Goal: Task Accomplishment & Management: Complete application form

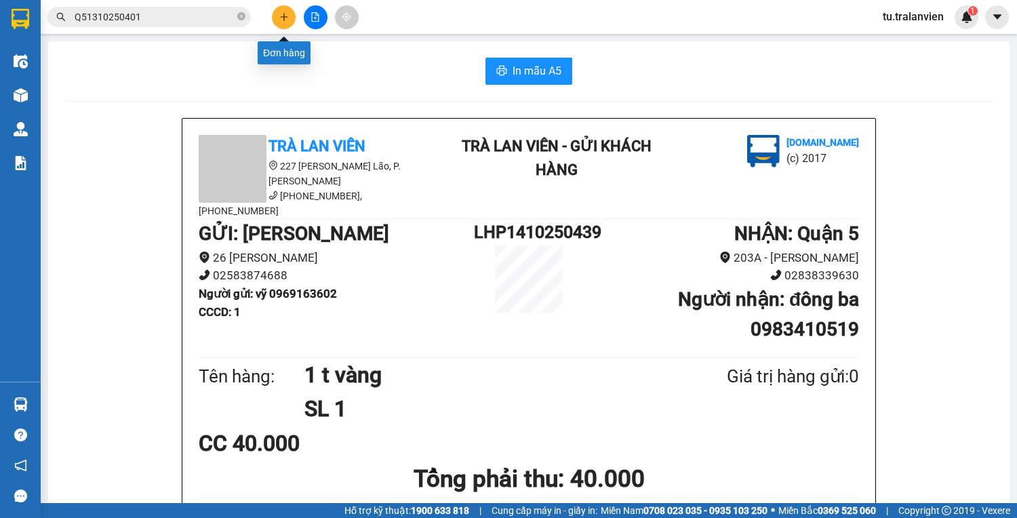
click at [285, 12] on icon "plus" at bounding box center [283, 16] width 9 height 9
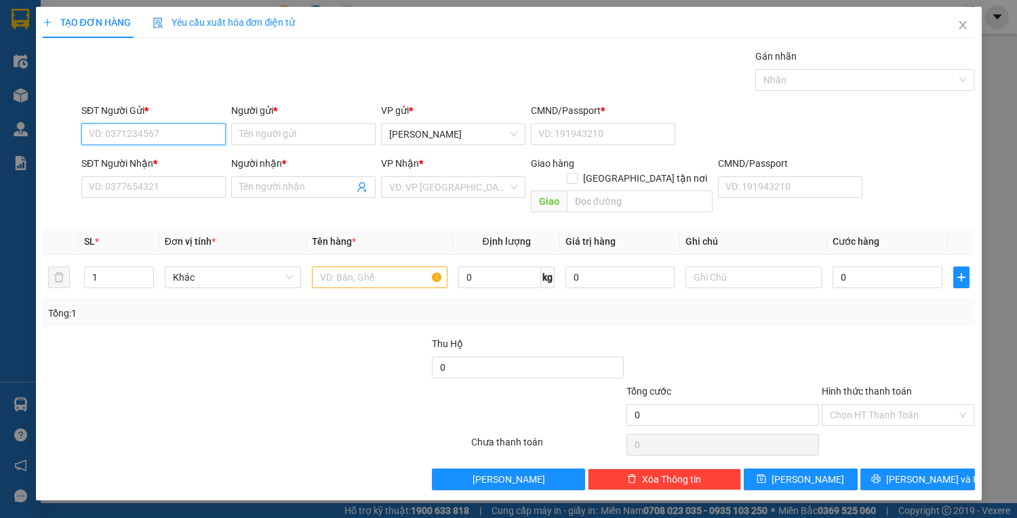
click at [189, 137] on input "SĐT Người Gửi *" at bounding box center [153, 134] width 144 height 22
type input "0905108346"
click at [176, 163] on div "0905108346 - DŨNG" at bounding box center [153, 160] width 128 height 15
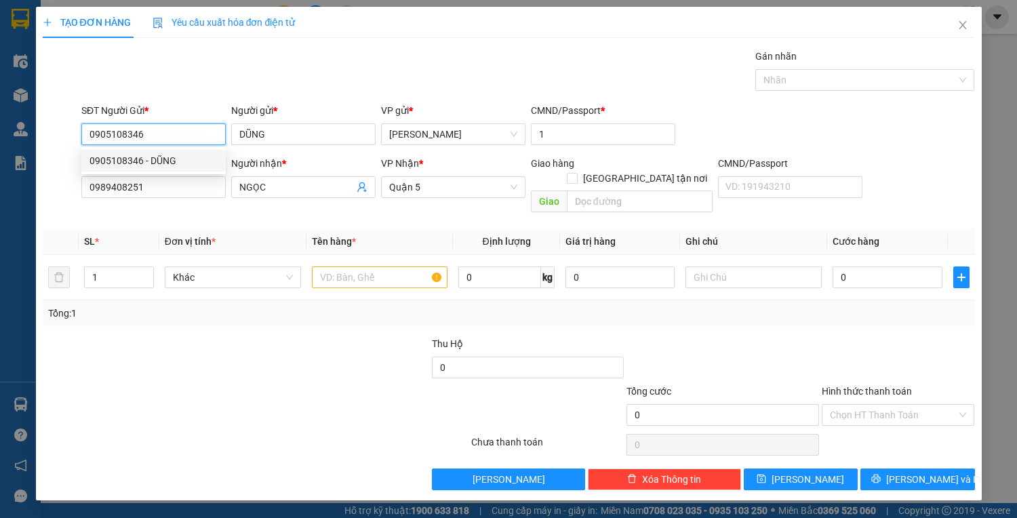
type input "DŨNG"
type input "1"
type input "0989408251"
type input "NGỌC"
type input "0905108346"
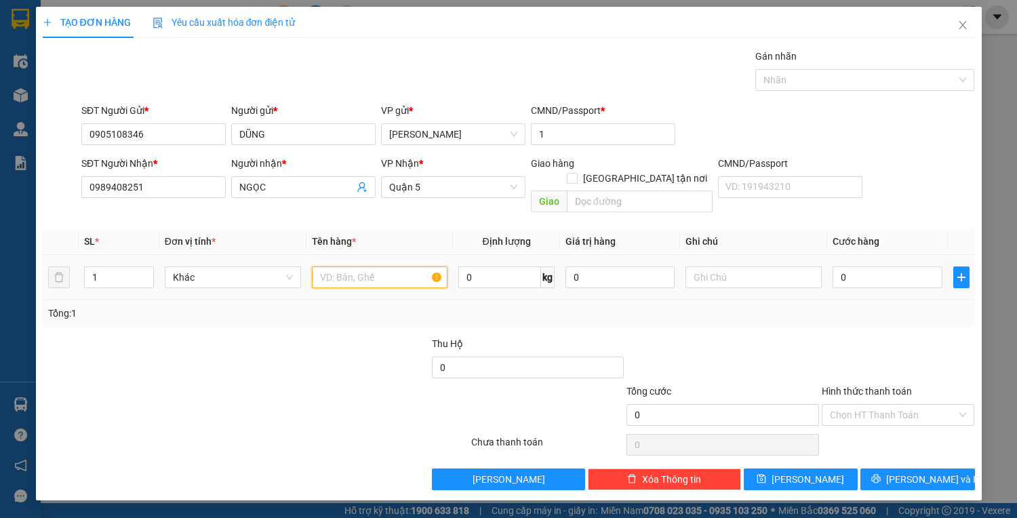
click at [384, 266] on input "text" at bounding box center [380, 277] width 136 height 22
type input "2 t vàng"
click at [896, 276] on td "0" at bounding box center [887, 277] width 120 height 45
click at [884, 266] on input "0" at bounding box center [886, 277] width 109 height 22
type input "9"
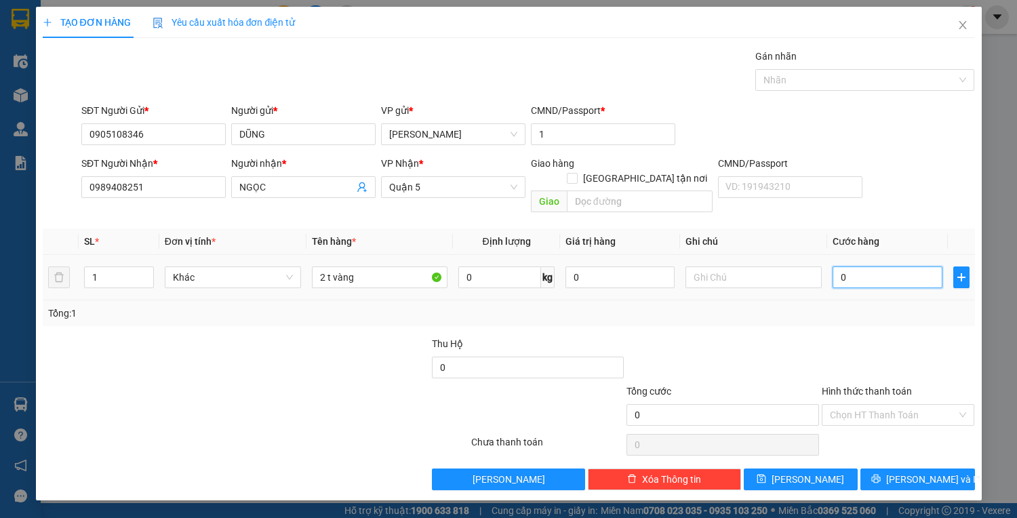
type input "9"
type input "90"
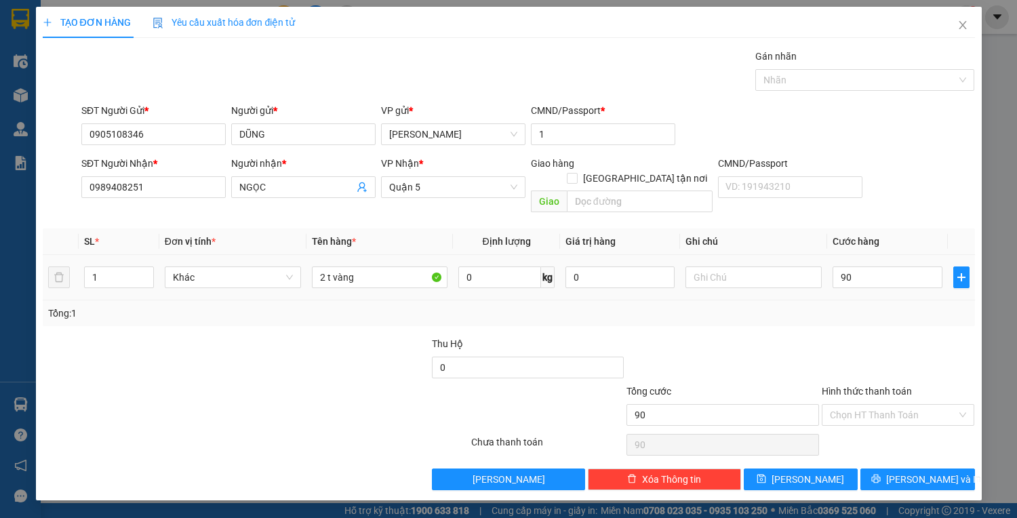
type input "90.000"
click at [827, 336] on div at bounding box center [898, 359] width 156 height 47
click at [904, 405] on input "Hình thức thanh toán" at bounding box center [893, 415] width 127 height 20
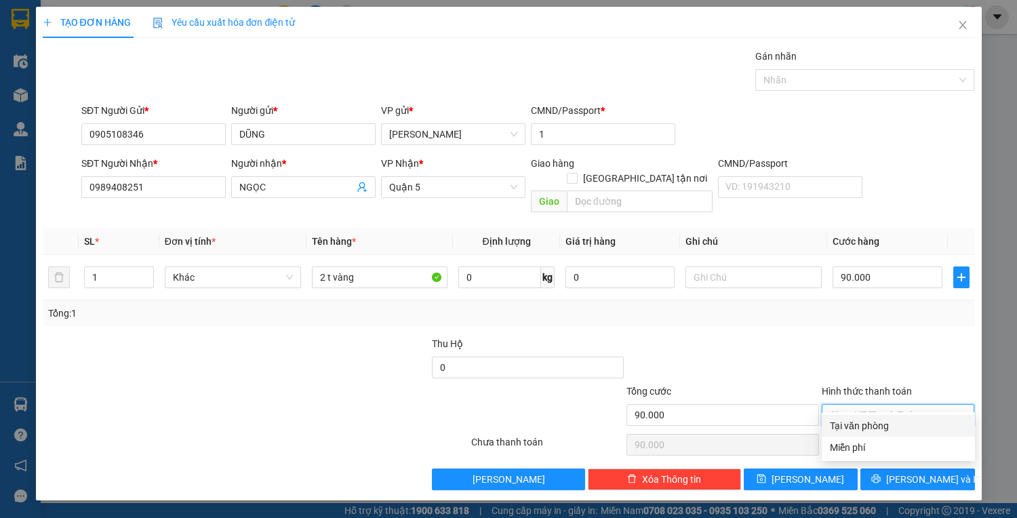
click at [909, 422] on div "Tại văn phòng" at bounding box center [898, 425] width 137 height 15
type input "0"
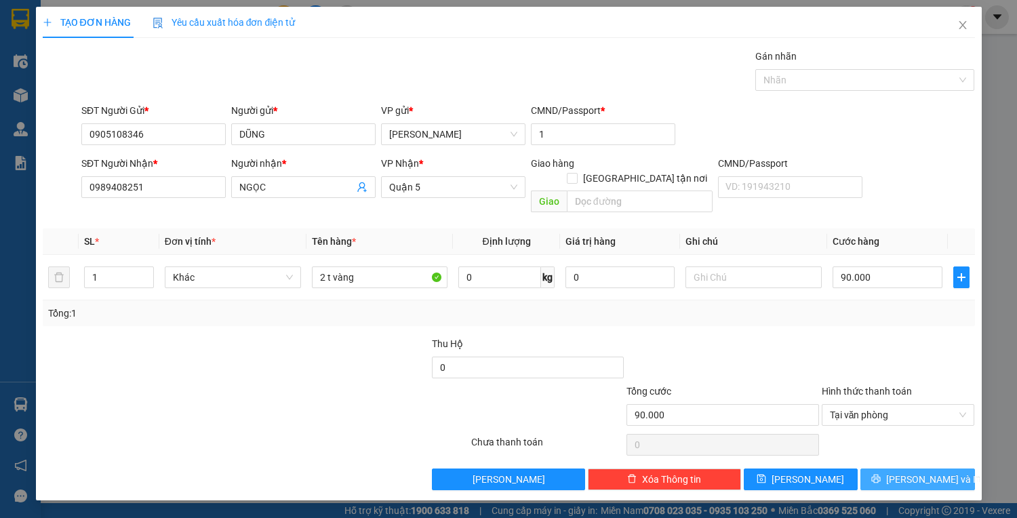
click at [921, 472] on span "[PERSON_NAME] và In" at bounding box center [933, 479] width 95 height 15
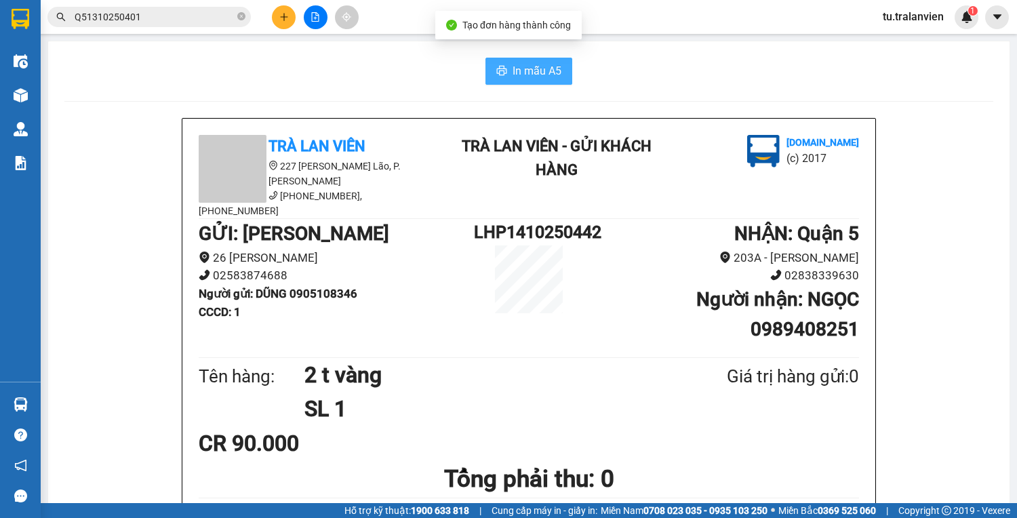
click at [541, 77] on span "In mẫu A5" at bounding box center [536, 70] width 49 height 17
click at [43, 97] on main "In mẫu A5 Trà Lan Viên 227 Phạm Ngũ Lão, P. Phạm Ngũ Lão (058) 3528 079, 093 37…" at bounding box center [508, 251] width 1017 height 503
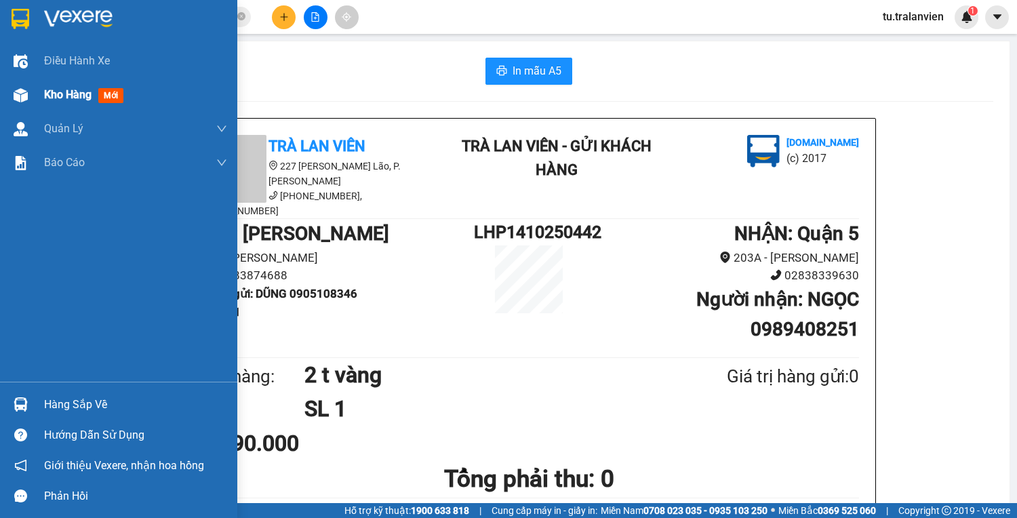
click at [33, 95] on div "Kho hàng mới" at bounding box center [118, 95] width 237 height 34
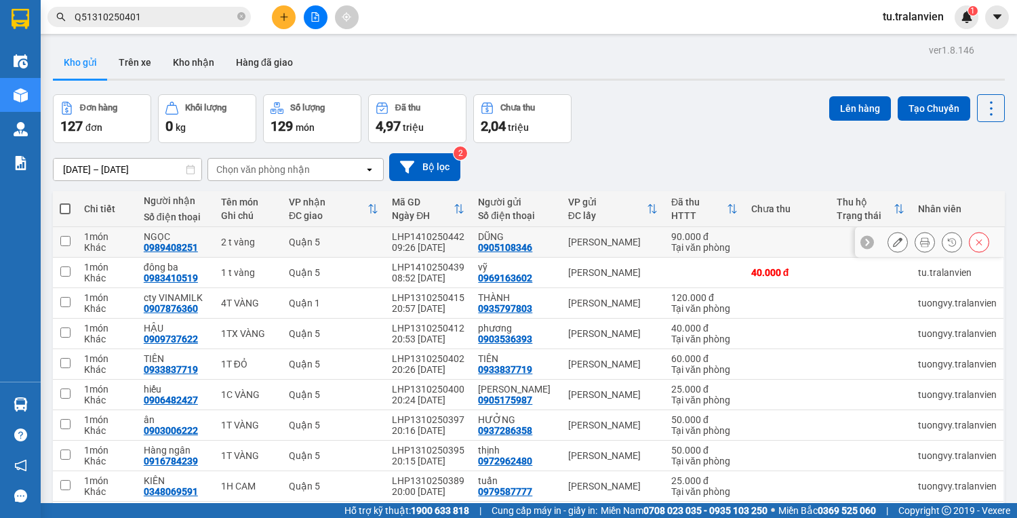
click at [893, 237] on icon at bounding box center [897, 241] width 9 height 9
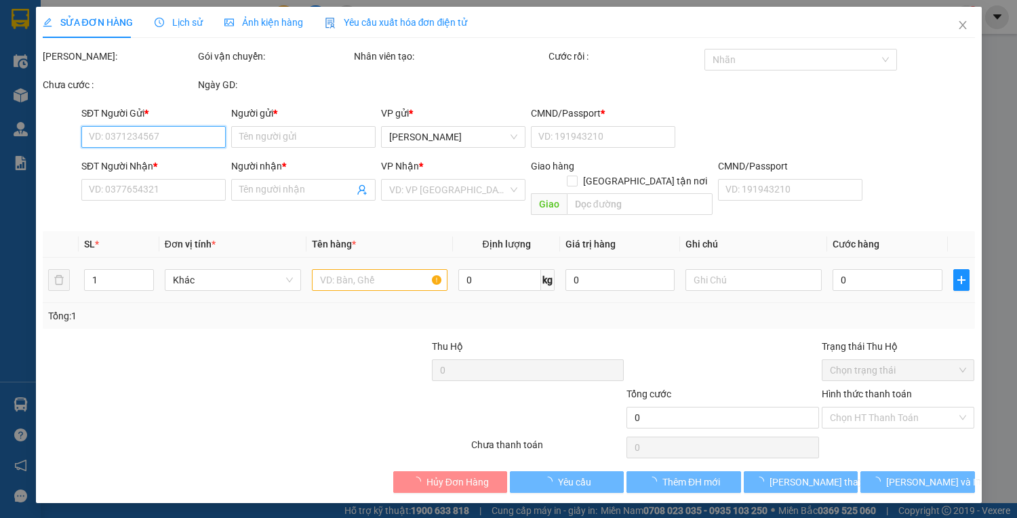
type input "0905108346"
type input "DŨNG"
type input "1"
type input "0989408251"
type input "NGỌC"
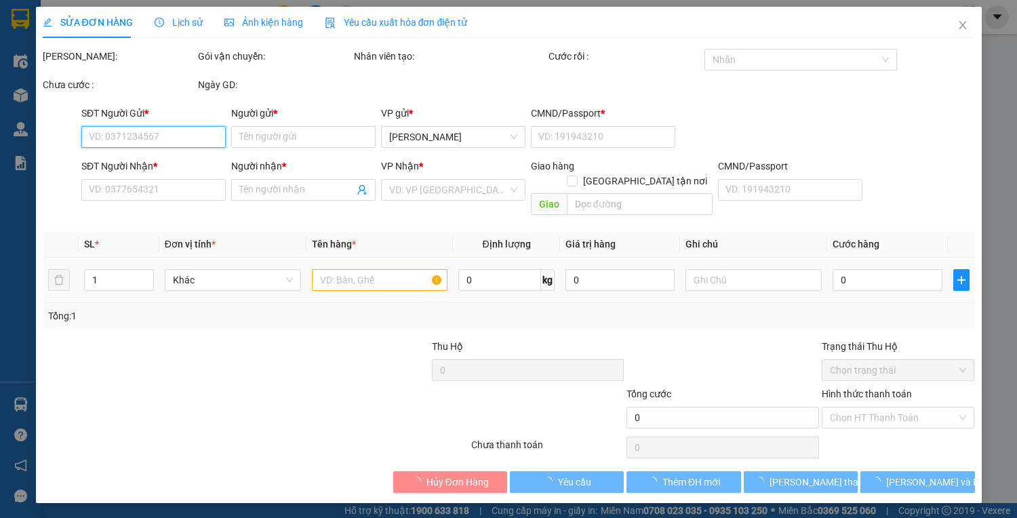
type input "90.000"
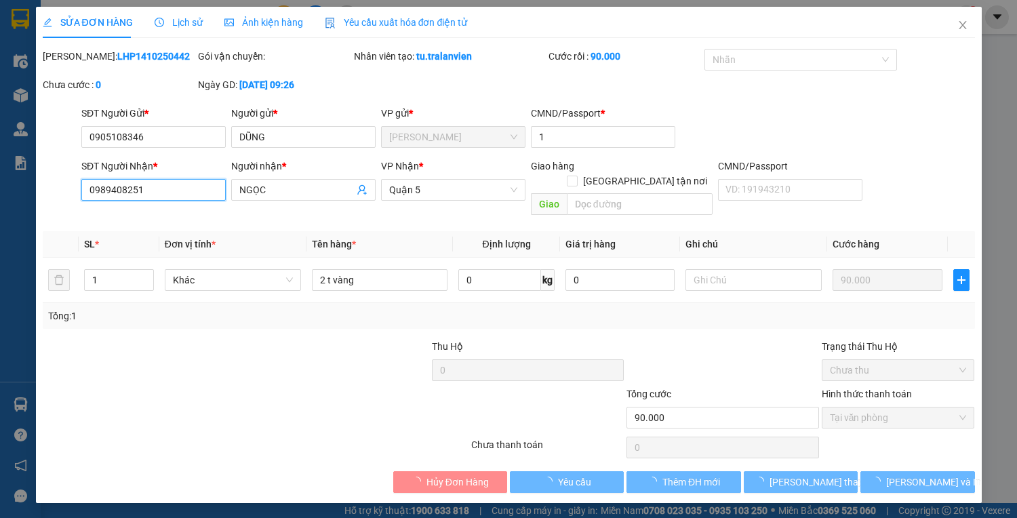
click at [165, 193] on input "0989408251" at bounding box center [153, 190] width 144 height 22
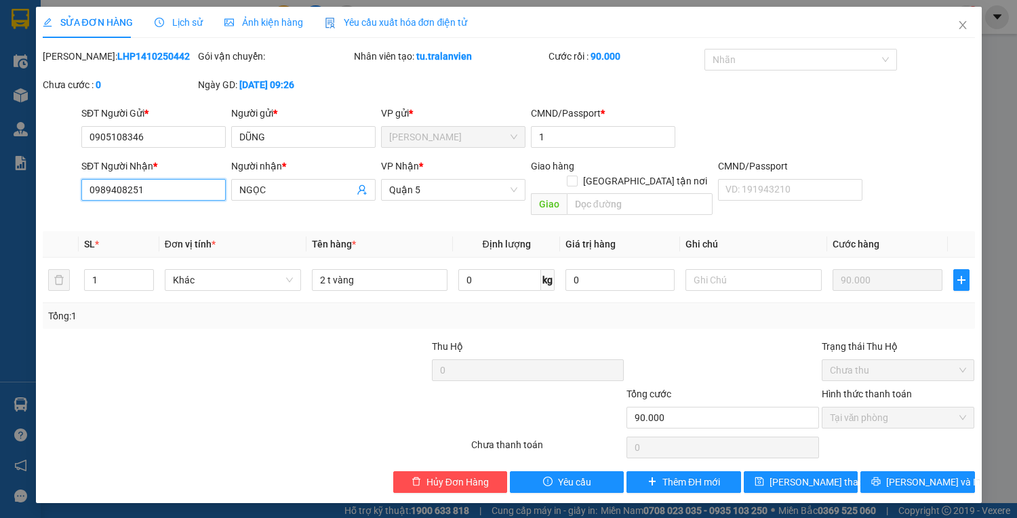
click at [165, 193] on input "0989408251" at bounding box center [153, 190] width 144 height 22
type input "0908824889"
click at [290, 184] on input "NGỌC" at bounding box center [296, 189] width 115 height 15
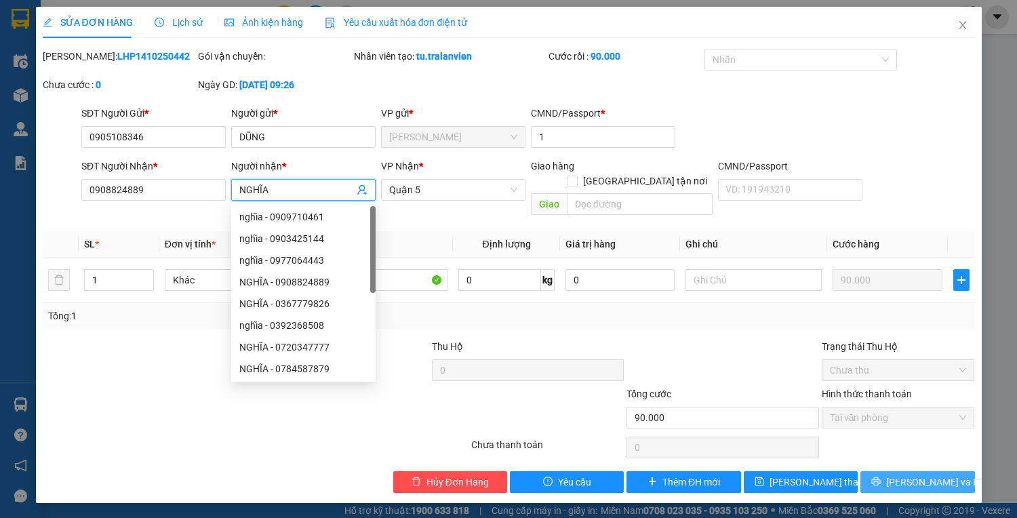
type input "NGHĨA"
click at [881, 477] on icon "printer" at bounding box center [875, 481] width 9 height 9
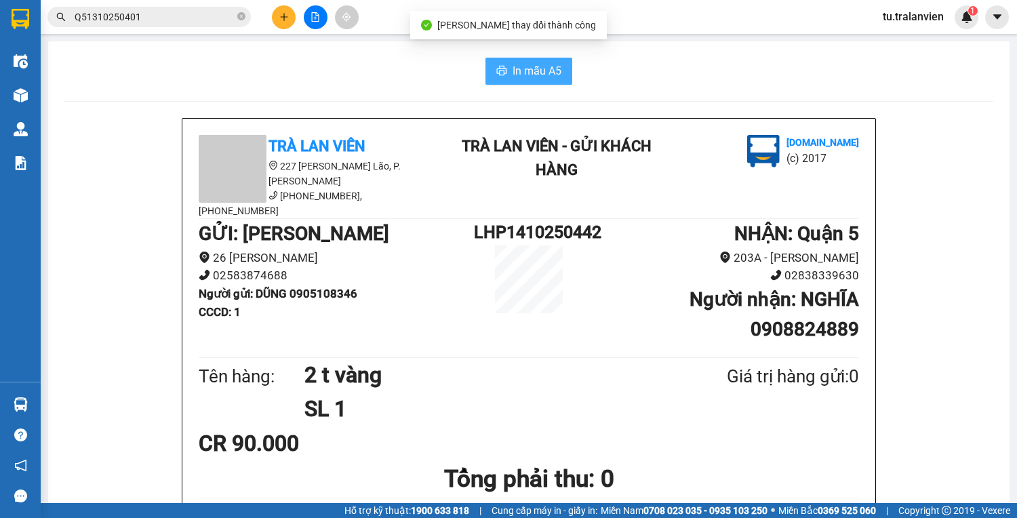
click at [531, 73] on span "In mẫu A5" at bounding box center [536, 70] width 49 height 17
click at [285, 22] on button at bounding box center [284, 17] width 24 height 24
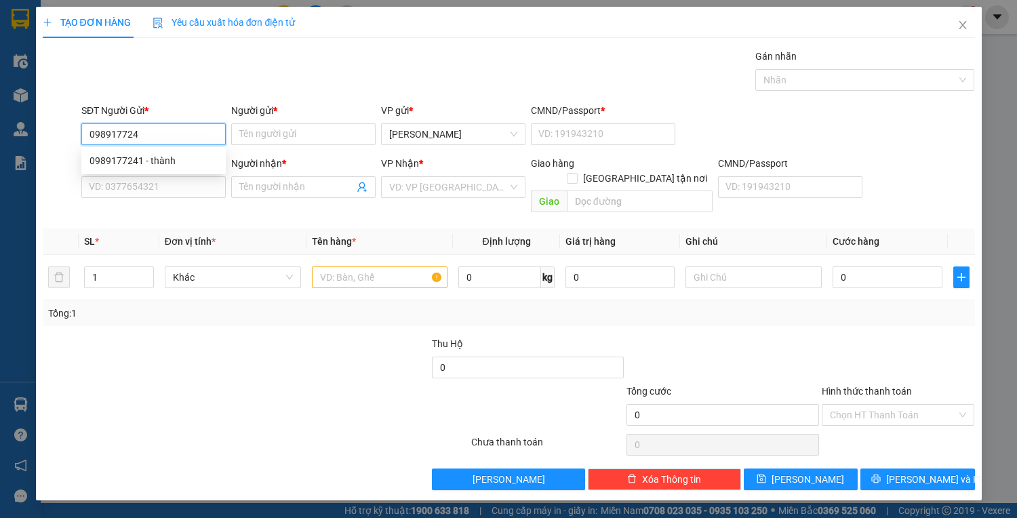
type input "0989177241"
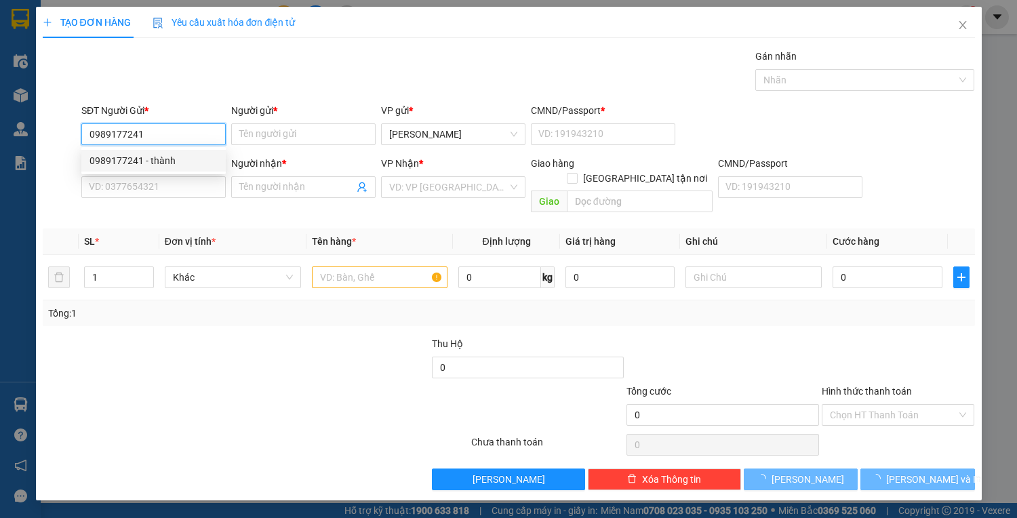
click at [186, 163] on div "0989177241 - thành" at bounding box center [153, 160] width 128 height 15
type input "thành"
type input "1"
type input "0963567710"
type input "HUY"
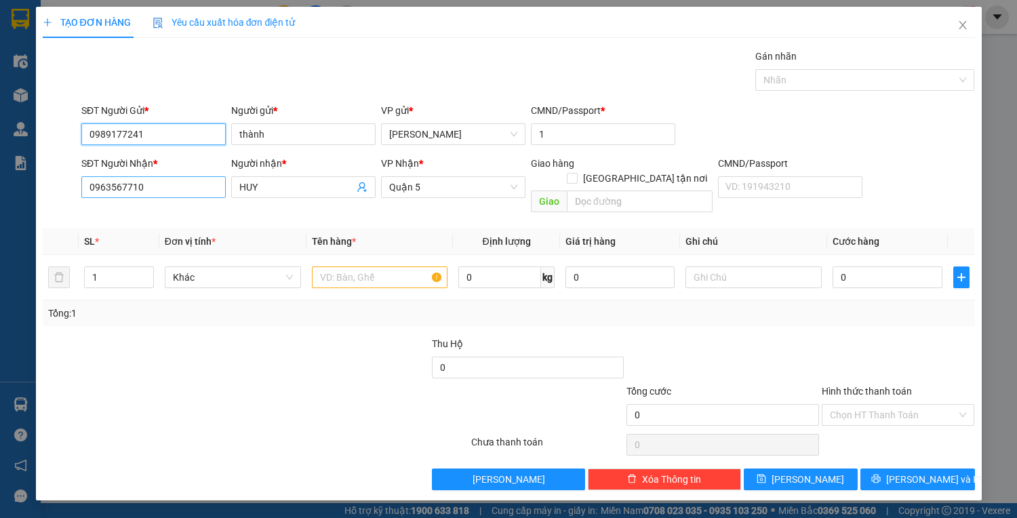
type input "0989177241"
click at [165, 194] on input "0963567710" at bounding box center [153, 187] width 144 height 22
click at [165, 195] on input "0963567710" at bounding box center [153, 187] width 144 height 22
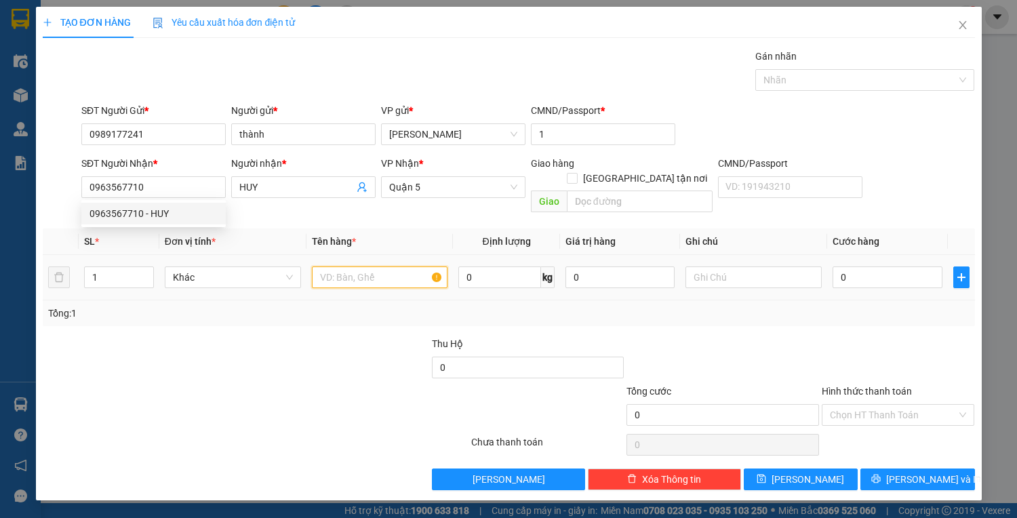
click at [371, 268] on input "text" at bounding box center [380, 277] width 136 height 22
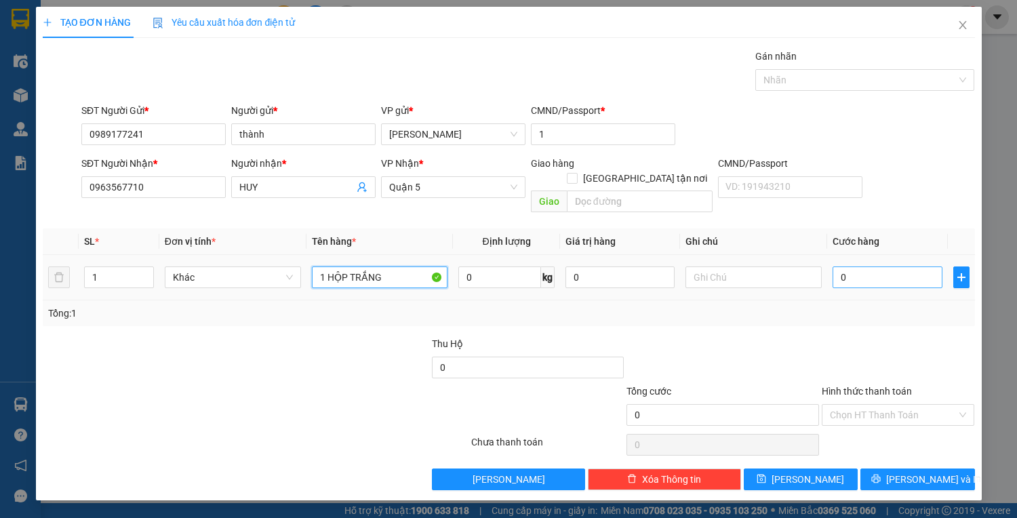
type input "1 HỘP TRẮNG"
click at [878, 266] on input "0" at bounding box center [886, 277] width 109 height 22
type input "2"
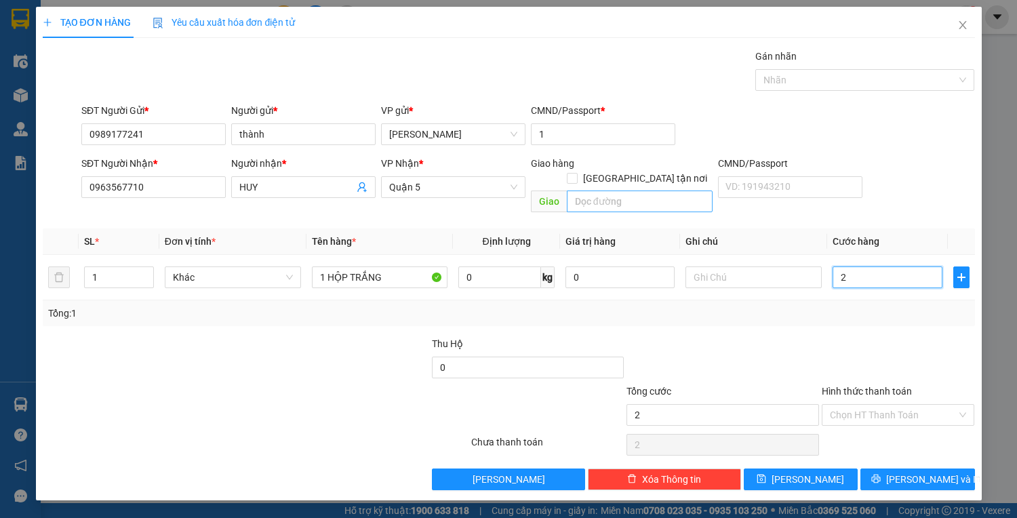
type input "25"
type input "25.000"
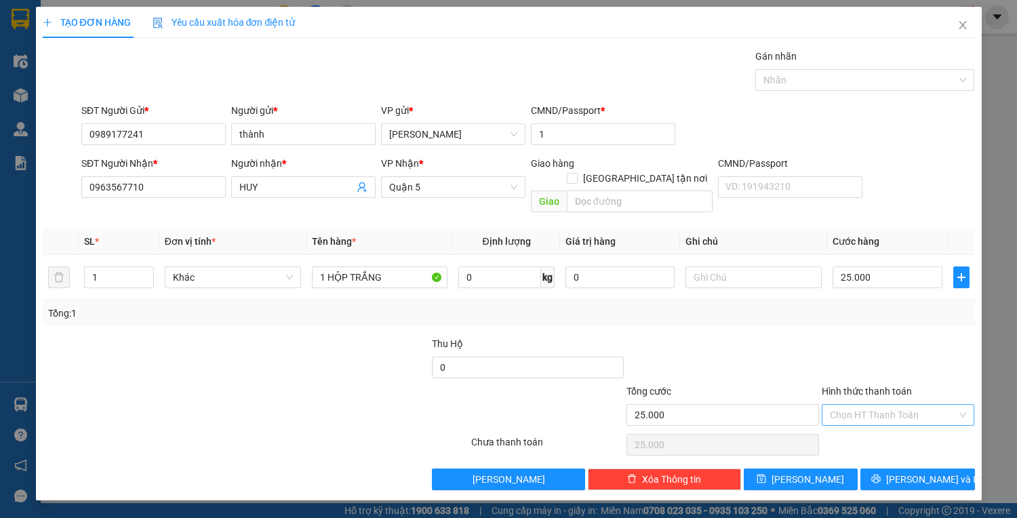
click at [908, 405] on input "Hình thức thanh toán" at bounding box center [893, 415] width 127 height 20
click at [909, 416] on div "Tại văn phòng" at bounding box center [898, 426] width 153 height 22
type input "0"
click at [916, 472] on span "[PERSON_NAME] và In" at bounding box center [933, 479] width 95 height 15
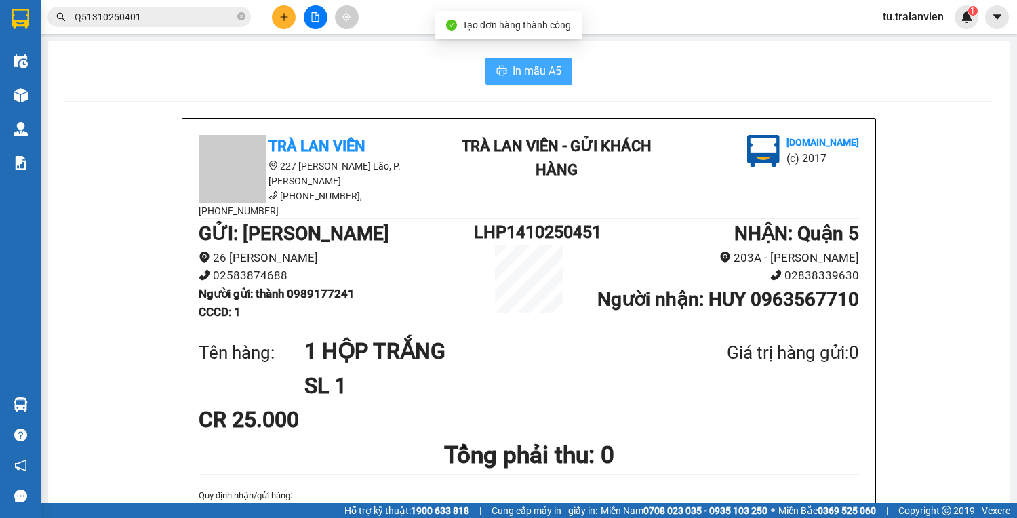
click at [517, 69] on span "In mẫu A5" at bounding box center [536, 70] width 49 height 17
click at [279, 14] on icon "plus" at bounding box center [283, 16] width 9 height 9
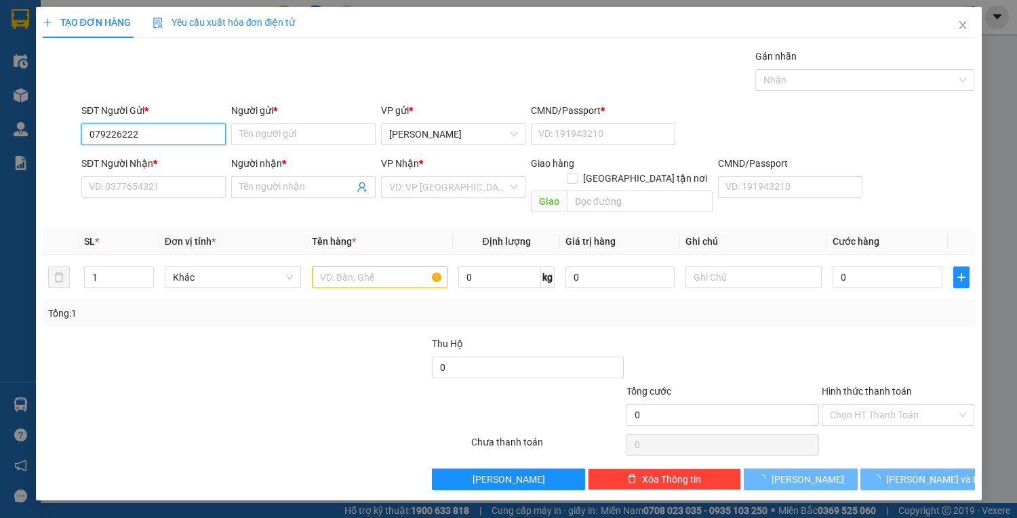
type input "0792262222"
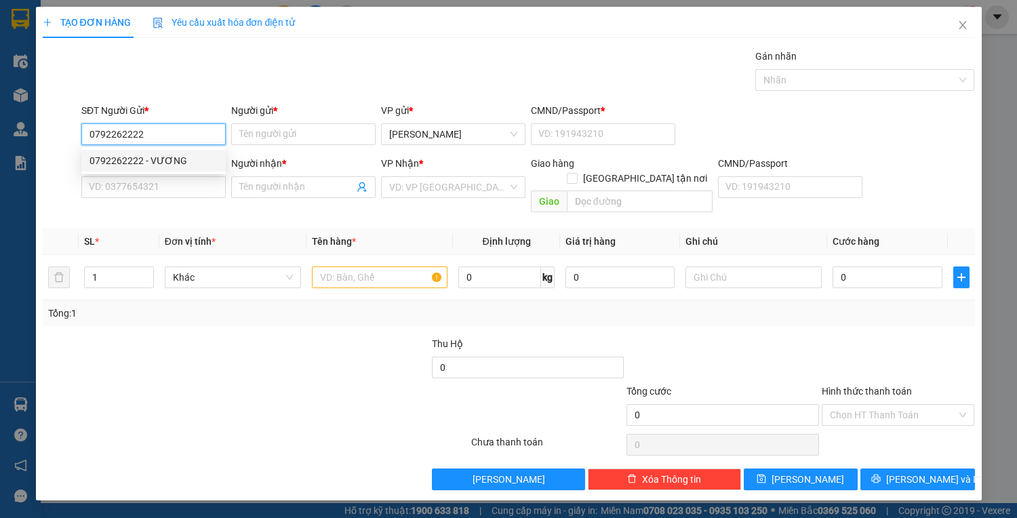
click at [146, 159] on div "0792262222 - VƯƠNG" at bounding box center [153, 160] width 128 height 15
type input "VƯƠNG"
type input "1"
type input "0938685283"
type input "TRÍ"
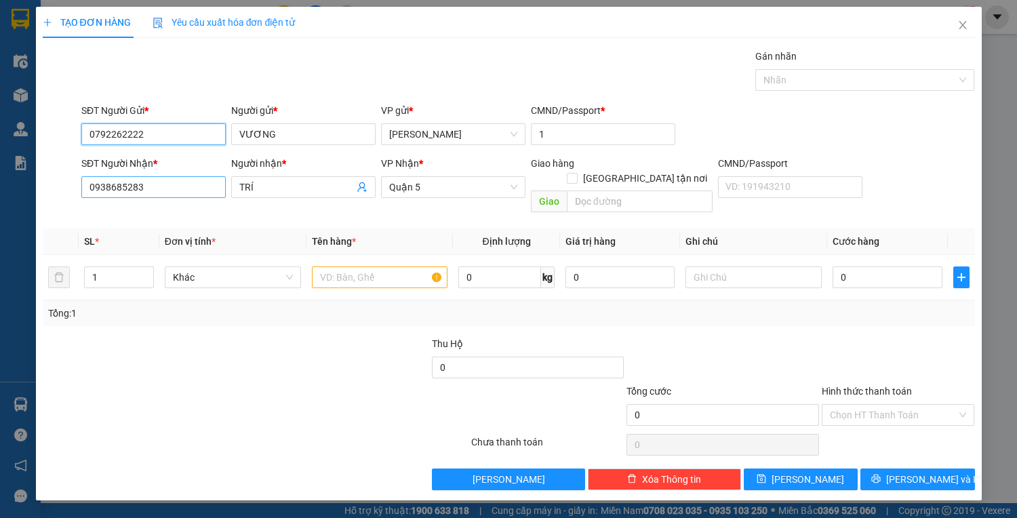
type input "0792262222"
click at [191, 180] on input "0938685283" at bounding box center [153, 187] width 144 height 22
click at [190, 181] on input "0938685283" at bounding box center [153, 187] width 144 height 22
type input "0369099120"
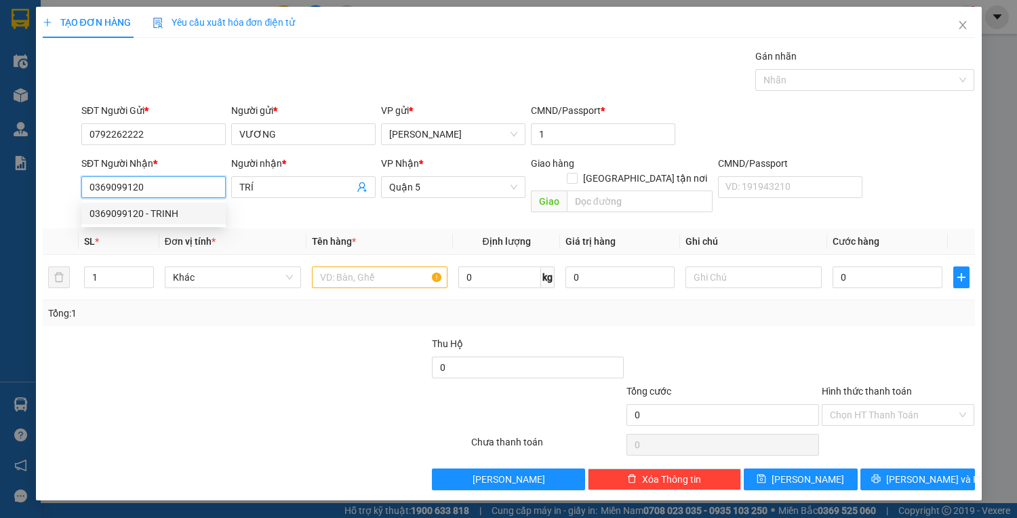
click at [169, 216] on div "0369099120 - TRINH" at bounding box center [153, 213] width 128 height 15
type input "TRINH"
type input "0369099120"
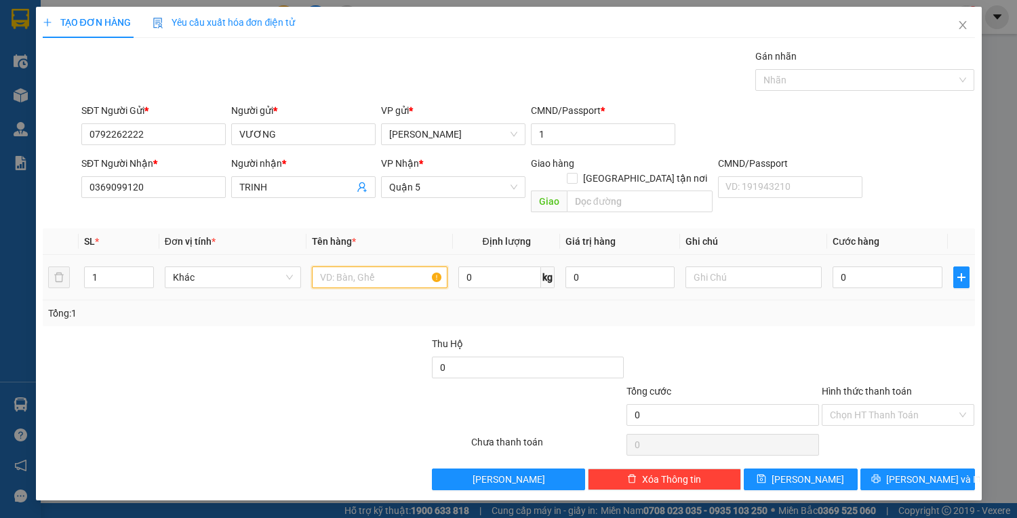
click at [357, 266] on input "text" at bounding box center [380, 277] width 136 height 22
type input "1 HỘP VÀNG"
click at [865, 266] on input "0" at bounding box center [886, 277] width 109 height 22
type input "3"
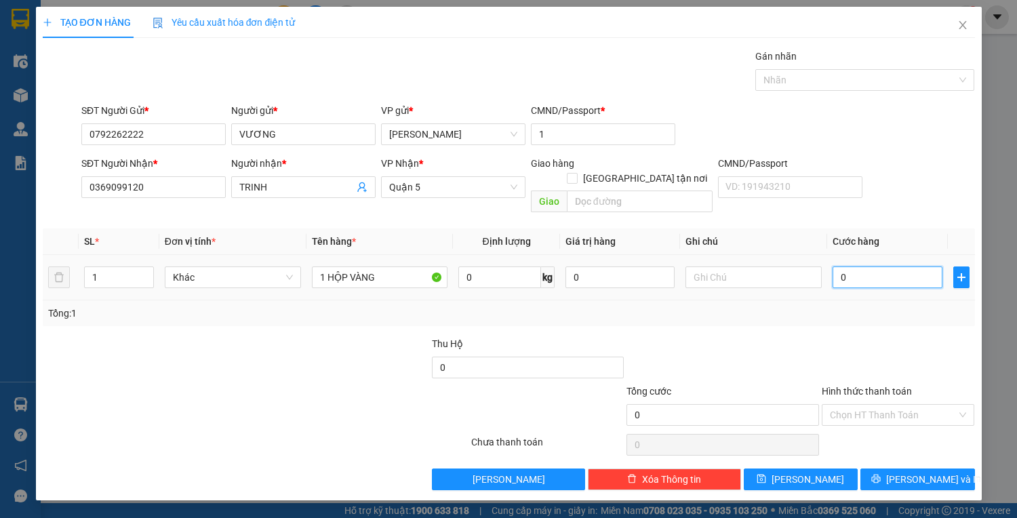
type input "3"
type input "35"
type input "35.000"
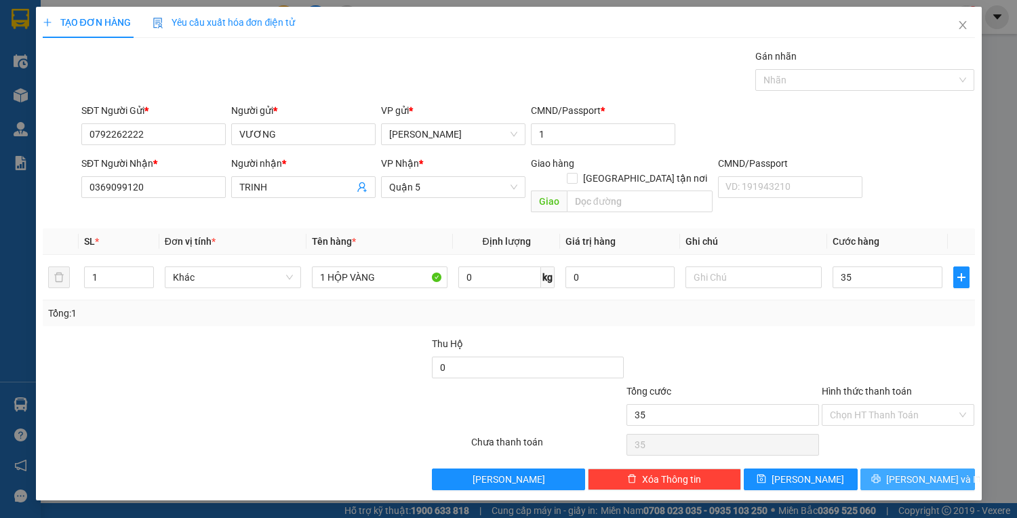
type input "35.000"
click at [944, 470] on button "[PERSON_NAME] và In" at bounding box center [917, 479] width 114 height 22
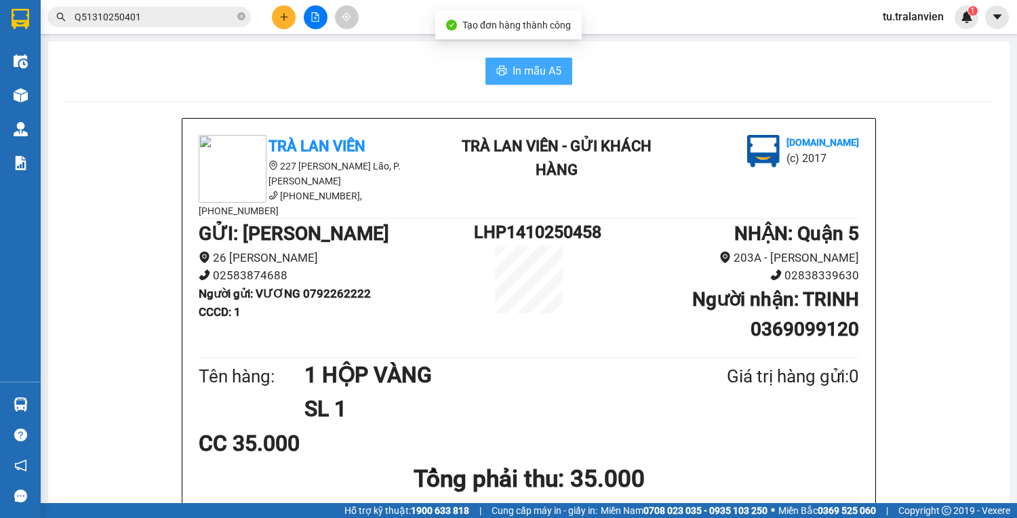
click at [493, 80] on button "In mẫu A5" at bounding box center [528, 71] width 87 height 27
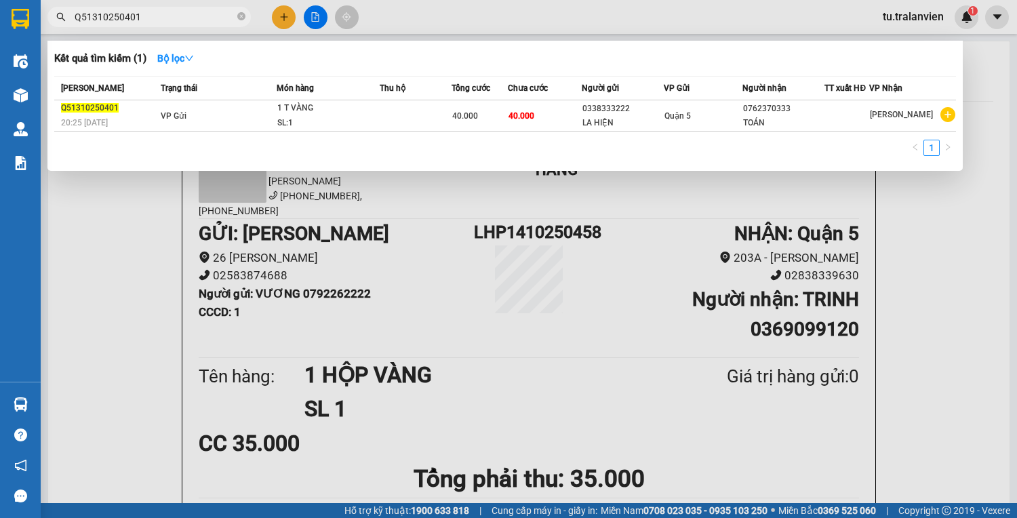
click at [188, 15] on input "Q51310250401" at bounding box center [155, 16] width 160 height 15
paste input "210252323"
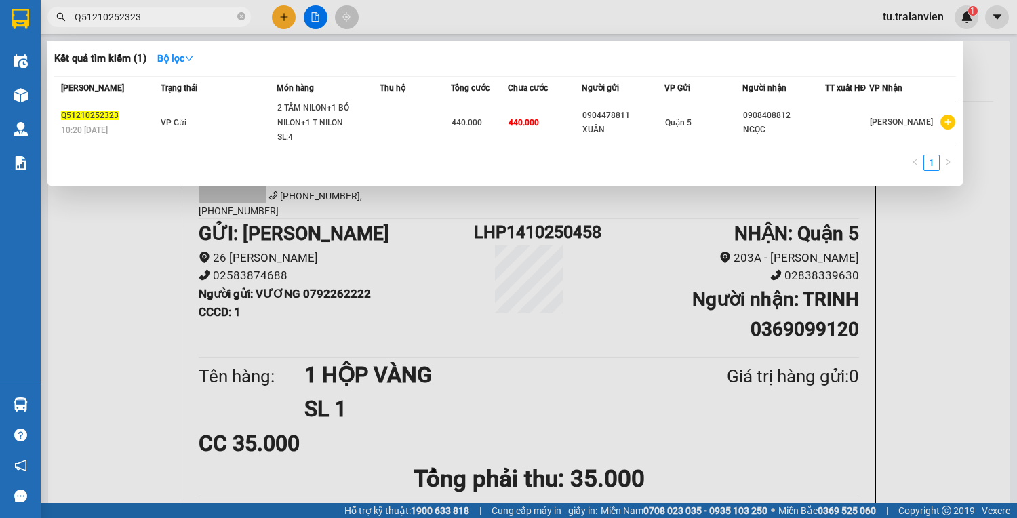
type input "Q51210252323"
click at [296, 18] on div at bounding box center [508, 259] width 1017 height 518
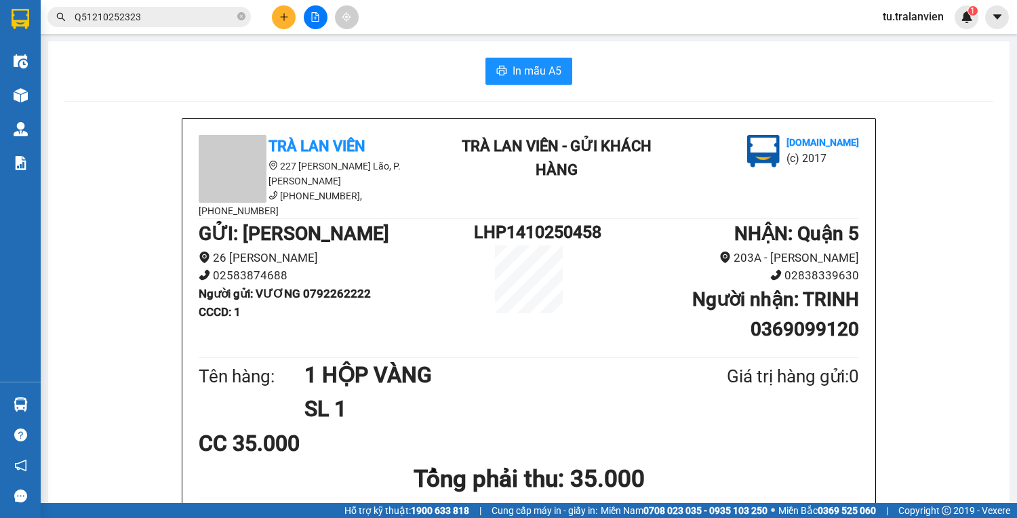
click at [294, 16] on button at bounding box center [284, 17] width 24 height 24
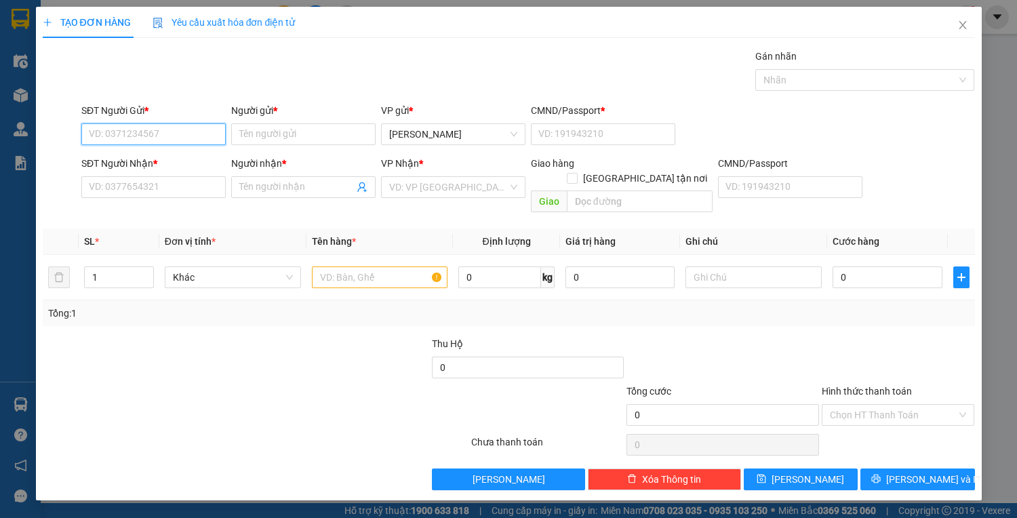
click at [186, 135] on input "SĐT Người Gửi *" at bounding box center [153, 134] width 144 height 22
click at [199, 138] on input "SĐT Người Gửi *" at bounding box center [153, 134] width 144 height 22
type input "0908414879"
click at [186, 163] on div "0908414879 - THUYÊN" at bounding box center [153, 160] width 128 height 15
type input "THUYÊN"
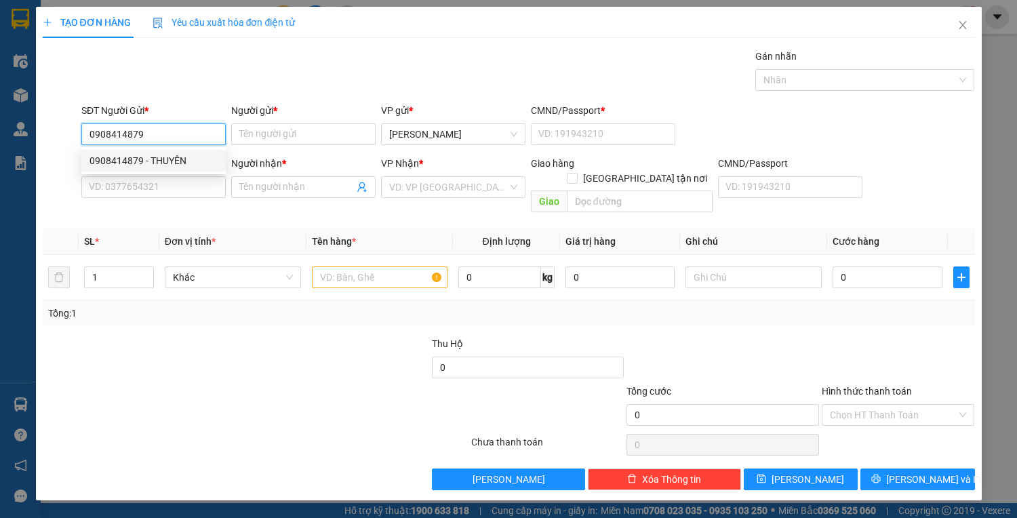
type input "1"
type input "0902455855"
type input "LẬP"
click at [193, 133] on input "0908414879" at bounding box center [153, 134] width 144 height 22
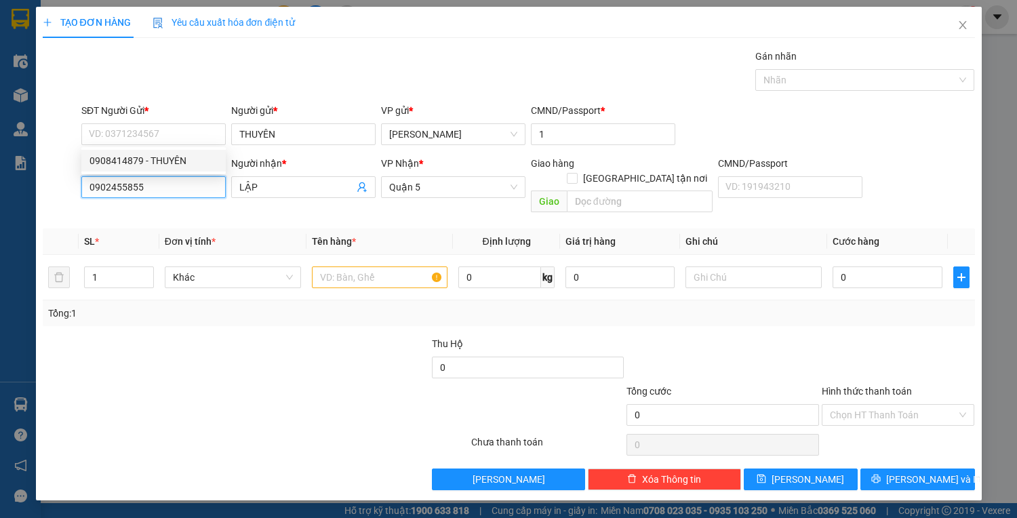
click at [185, 187] on input "0902455855" at bounding box center [153, 187] width 144 height 22
paste input "8414879"
type input "0908414879"
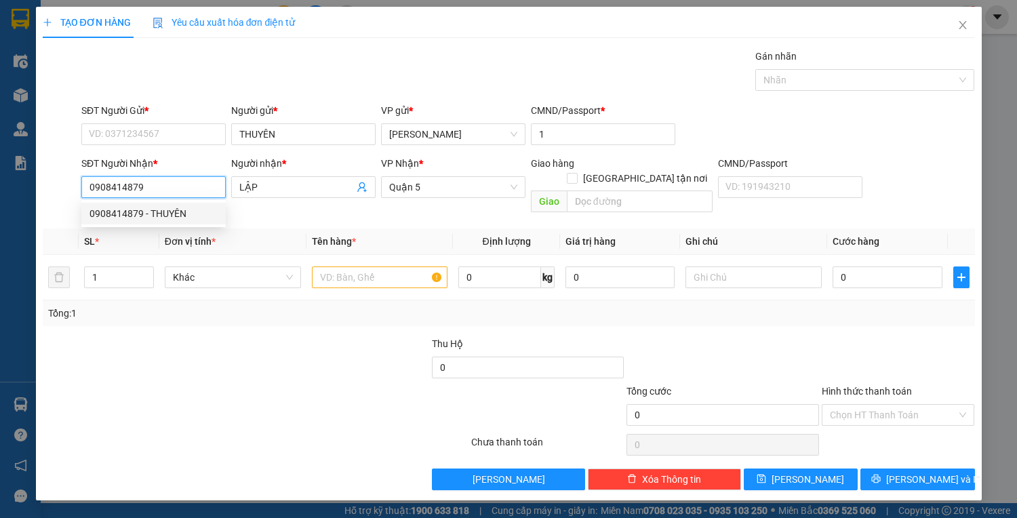
click at [180, 207] on div "0908414879 - THUYÊN" at bounding box center [153, 213] width 128 height 15
type input "THUYÊN"
type input "0908414879"
click at [179, 144] on input "SĐT Người Gửi *" at bounding box center [153, 134] width 144 height 22
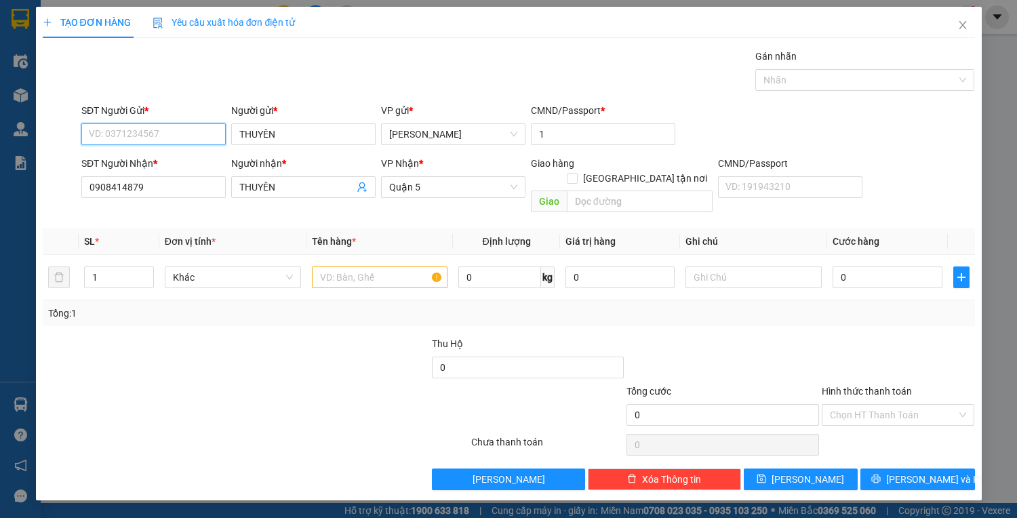
click at [179, 144] on input "SĐT Người Gửi *" at bounding box center [153, 134] width 144 height 22
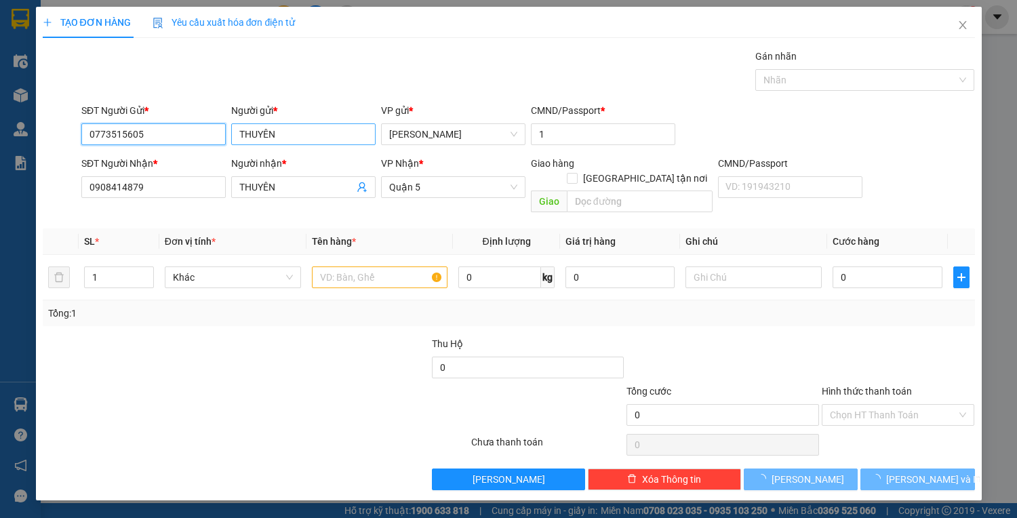
type input "0773515605"
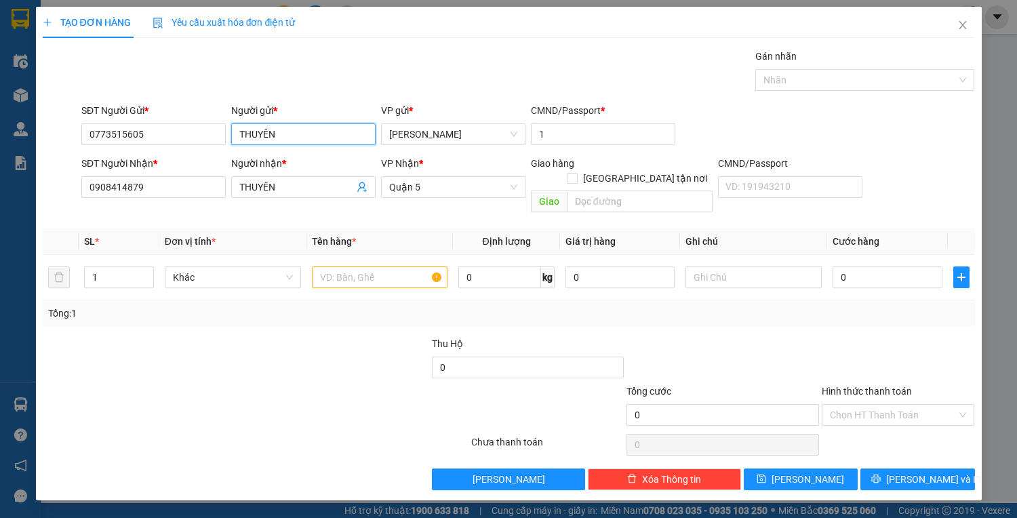
click at [333, 138] on input "THUYÊN" at bounding box center [303, 134] width 144 height 22
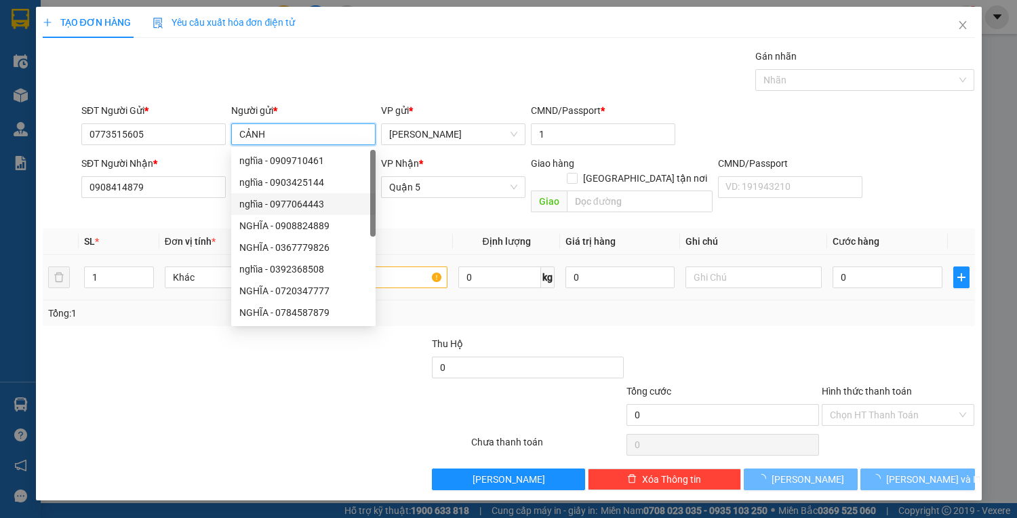
type input "CẢNH"
click at [399, 264] on div at bounding box center [380, 277] width 136 height 27
click at [401, 266] on input "text" at bounding box center [380, 277] width 136 height 22
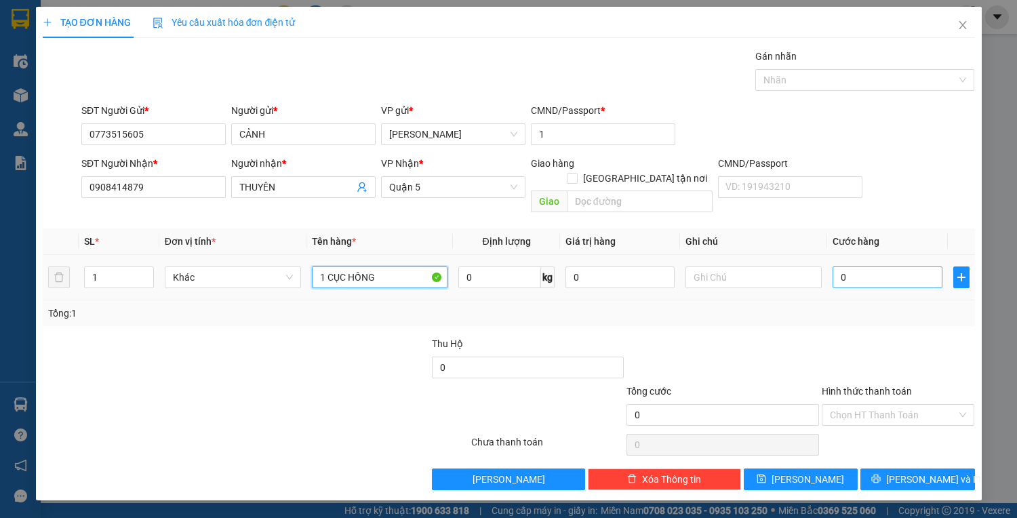
type input "1 CỤC HỒNG"
click at [895, 268] on input "0" at bounding box center [886, 277] width 109 height 22
type input "3"
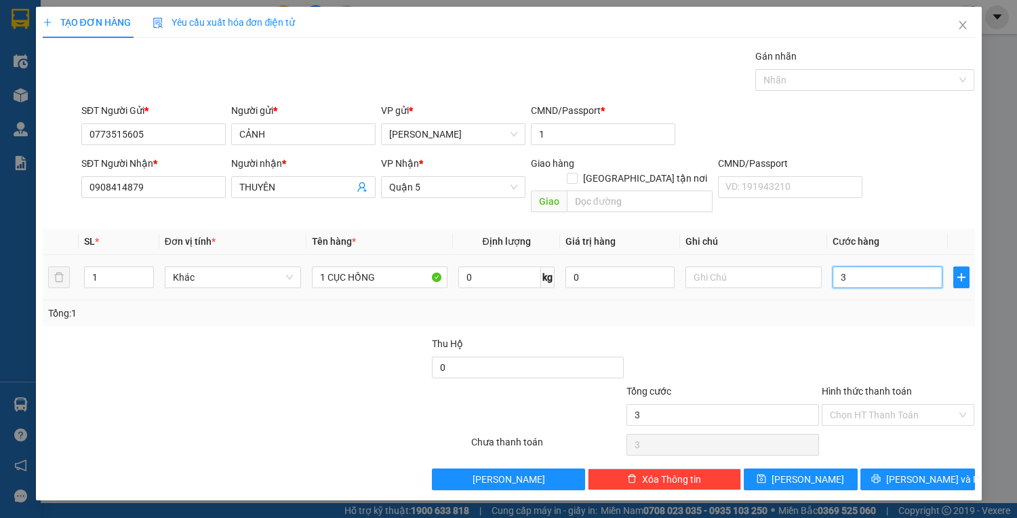
type input "30"
type input "30.000"
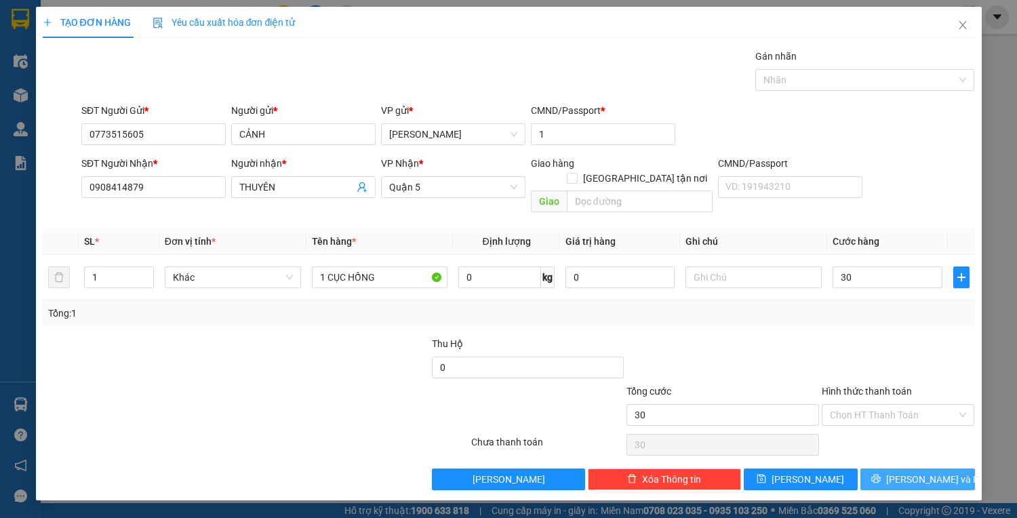
type input "30.000"
click at [909, 472] on span "[PERSON_NAME] và In" at bounding box center [933, 479] width 95 height 15
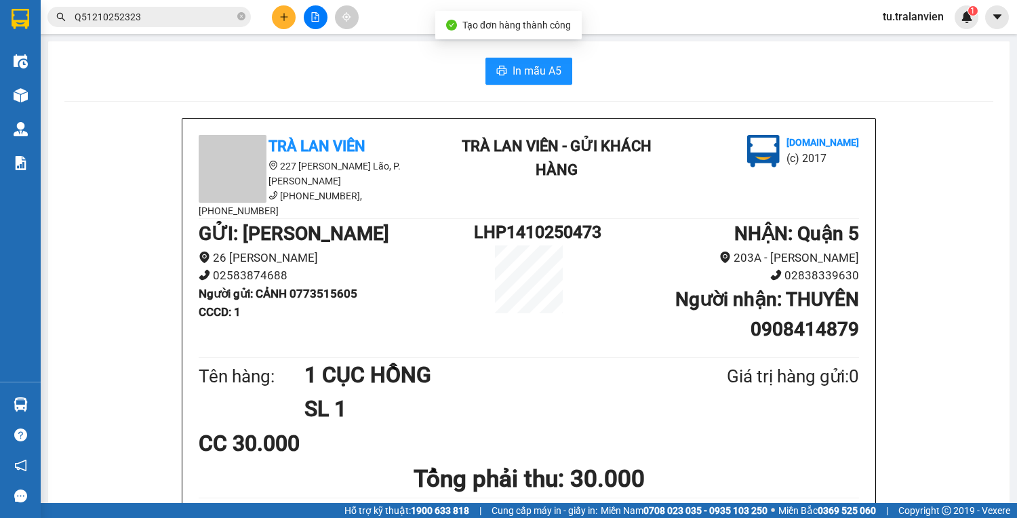
click at [521, 75] on span "In mẫu A5" at bounding box center [536, 70] width 49 height 17
click at [613, 219] on h1 "NHẬN : Quận 5" at bounding box center [721, 234] width 275 height 30
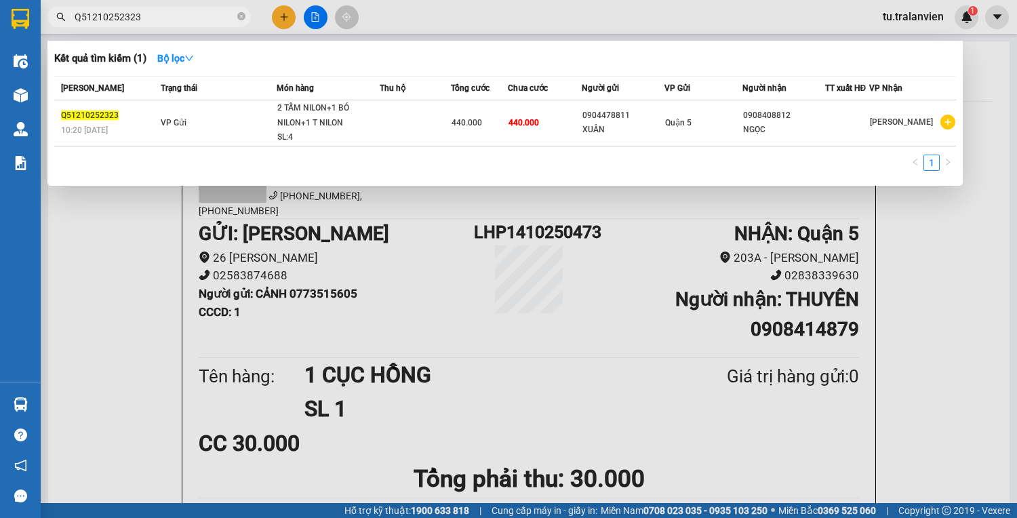
click at [177, 9] on input "Q51210252323" at bounding box center [155, 16] width 160 height 15
paste input "0210251362"
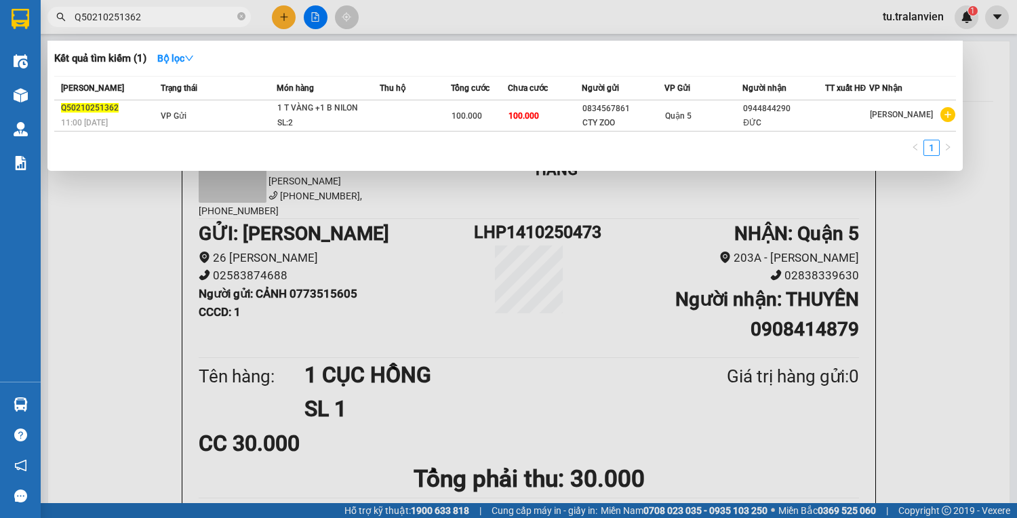
click at [177, 14] on input "Q50210251362" at bounding box center [155, 16] width 160 height 15
paste input "910251177"
click at [144, 18] on input "Q50910251177" at bounding box center [155, 16] width 160 height 15
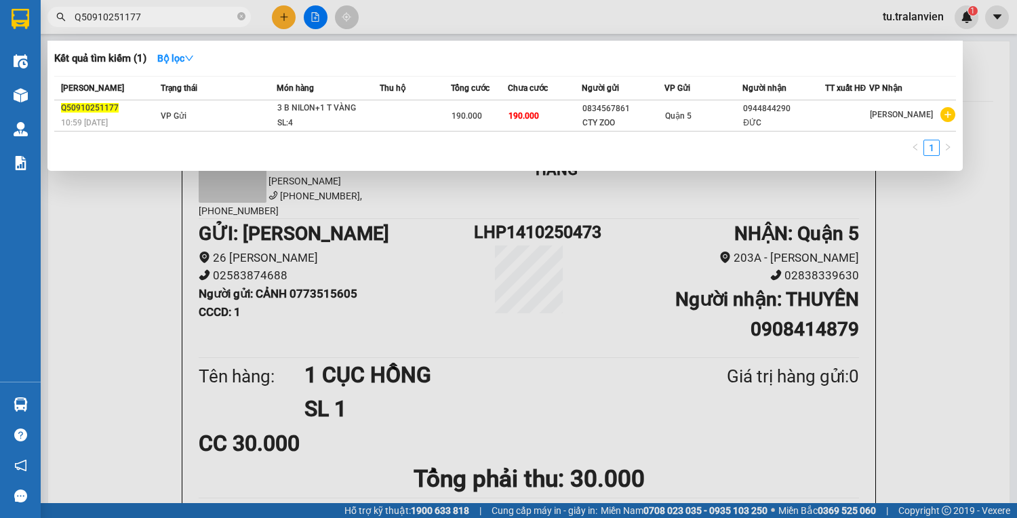
paste input "309250576"
type input "Q50309250576"
click at [290, 9] on div at bounding box center [508, 259] width 1017 height 518
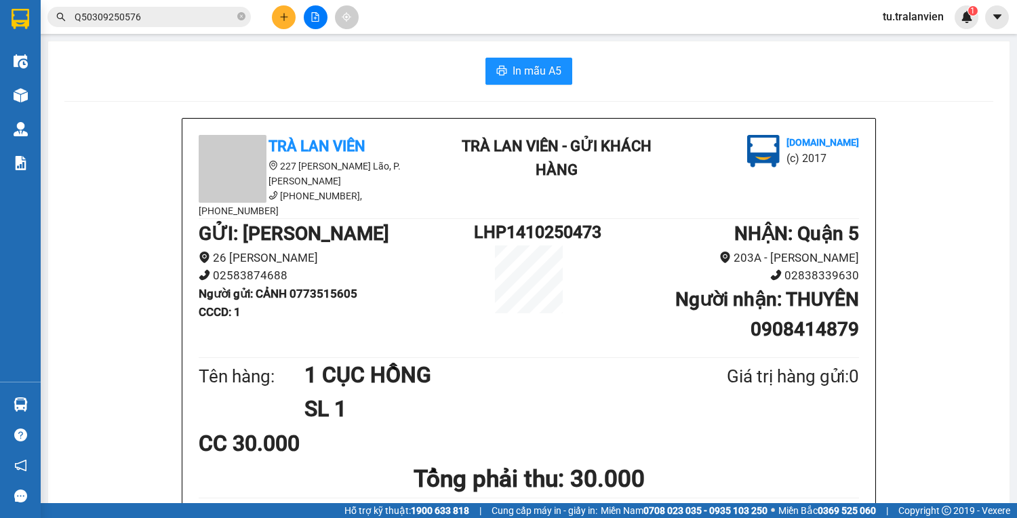
click at [290, 9] on button at bounding box center [284, 17] width 24 height 24
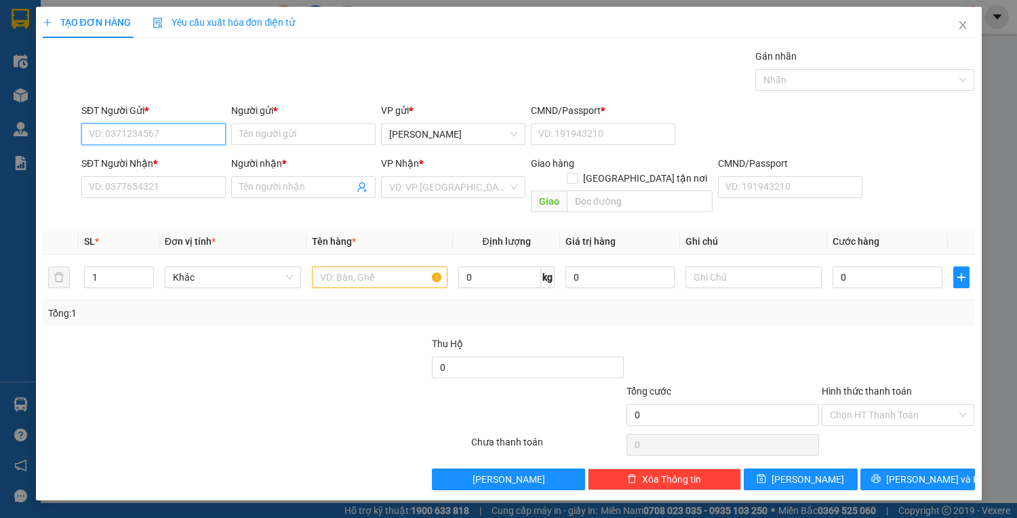
click at [171, 142] on input "SĐT Người Gửi *" at bounding box center [153, 134] width 144 height 22
paste input "0918358839"
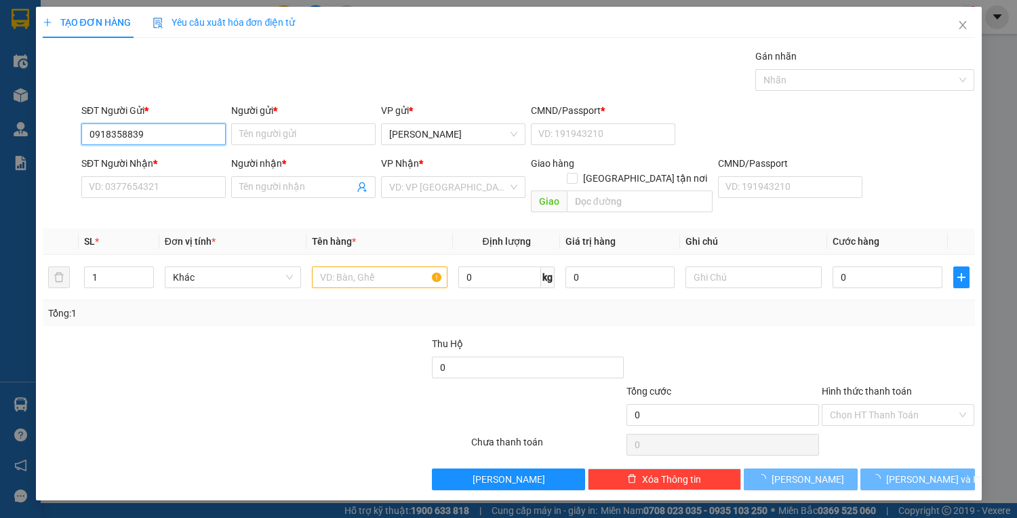
type input "0918358839"
click at [190, 138] on input "0918358839" at bounding box center [153, 134] width 144 height 22
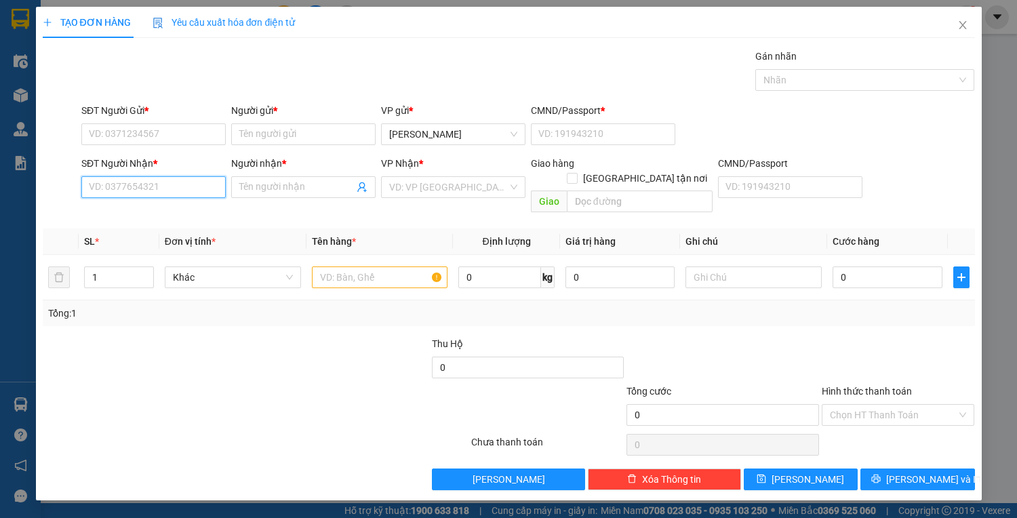
click at [184, 184] on input "SĐT Người Nhận *" at bounding box center [153, 187] width 144 height 22
paste input "0918358839"
type input "0918358839"
click at [196, 214] on div "0918358839 - LIÊN" at bounding box center [153, 213] width 128 height 15
type input "LIÊN"
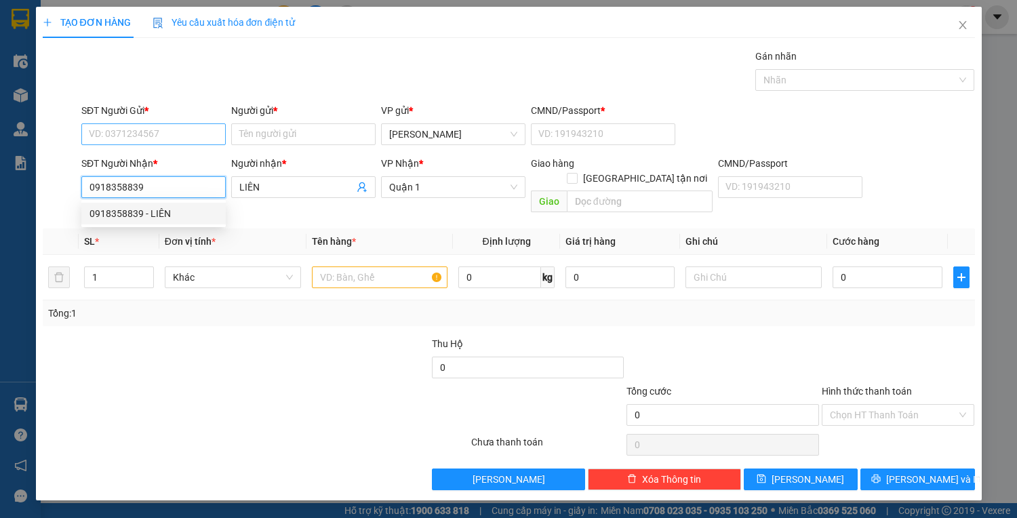
type input "0918358839"
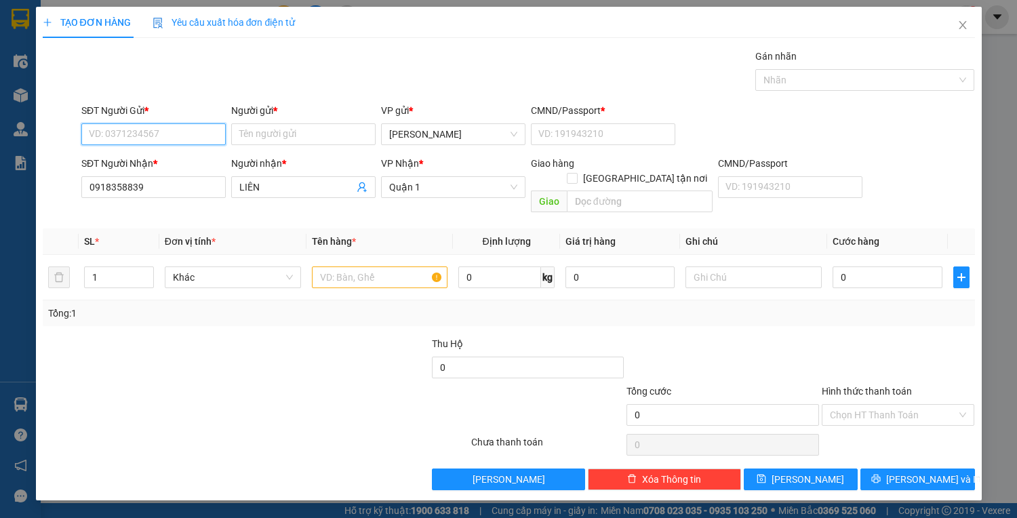
click at [210, 134] on input "SĐT Người Gửi *" at bounding box center [153, 134] width 144 height 22
click at [209, 161] on div "0902819706 - KHOA" at bounding box center [153, 160] width 128 height 15
type input "0902819706"
type input "KHOA"
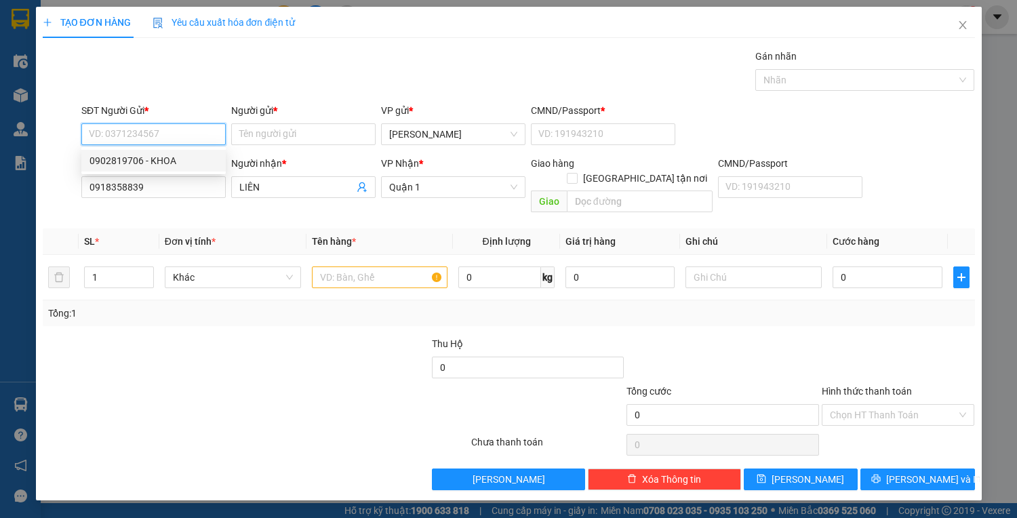
type input "1"
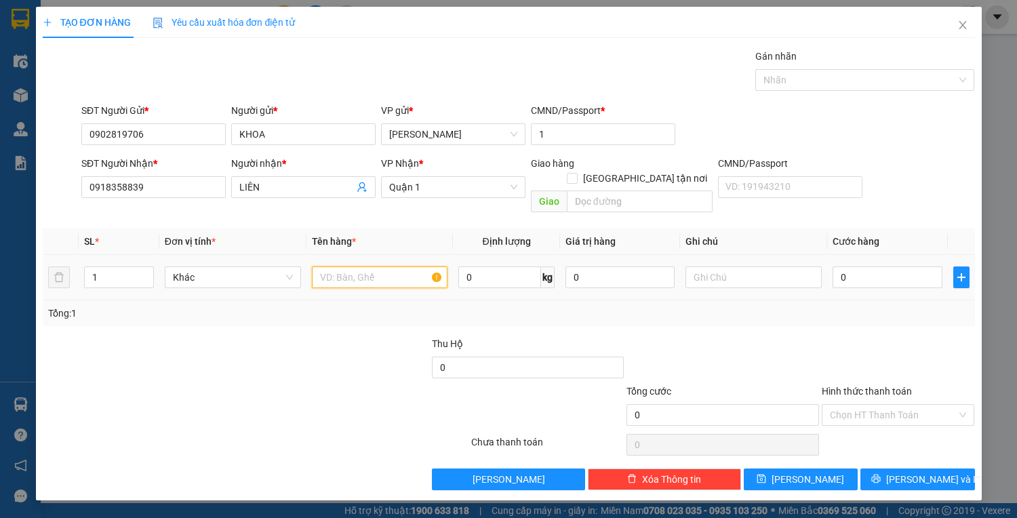
click at [402, 266] on input "text" at bounding box center [380, 277] width 136 height 22
type input "11 kiện nilon dài"
click at [336, 384] on div at bounding box center [392, 407] width 156 height 47
click at [293, 317] on div "Transit Pickup Surcharge Ids Transit Deliver Surcharge Ids Transit Deliver Surc…" at bounding box center [509, 269] width 932 height 441
click at [253, 310] on div "Transit Pickup Surcharge Ids Transit Deliver Surcharge Ids Transit Deliver Surc…" at bounding box center [509, 269] width 932 height 441
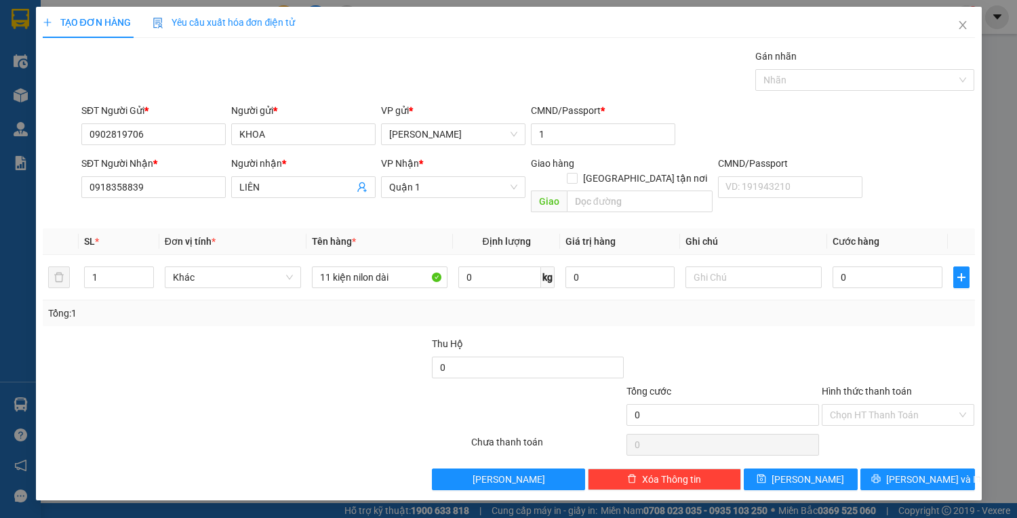
click at [152, 306] on div "Tổng: 1" at bounding box center [221, 313] width 346 height 15
drag, startPoint x: 430, startPoint y: 187, endPoint x: 434, endPoint y: 195, distance: 9.1
click at [431, 190] on span "Quận 1" at bounding box center [453, 187] width 128 height 20
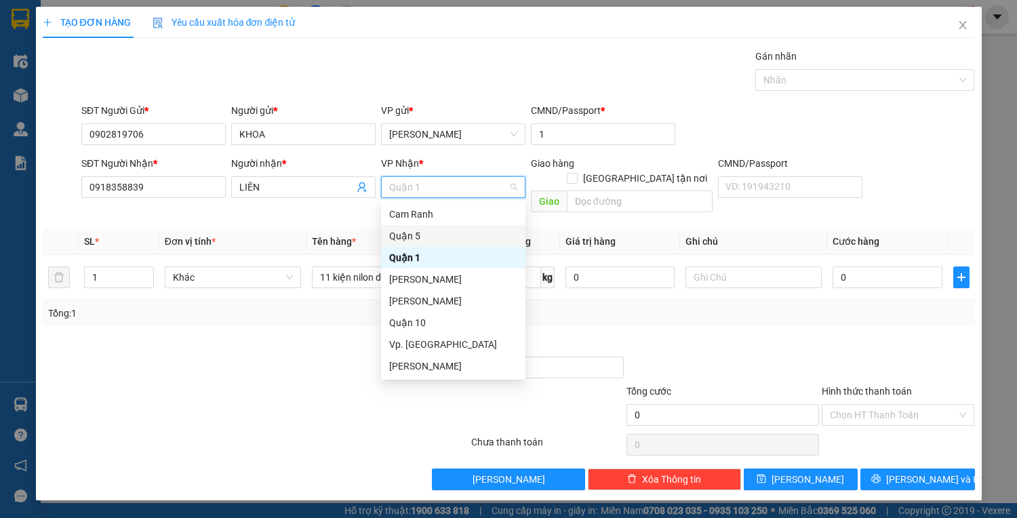
click at [427, 234] on div "Quận 5" at bounding box center [453, 235] width 128 height 15
click at [451, 235] on div "Quận 5" at bounding box center [453, 235] width 128 height 15
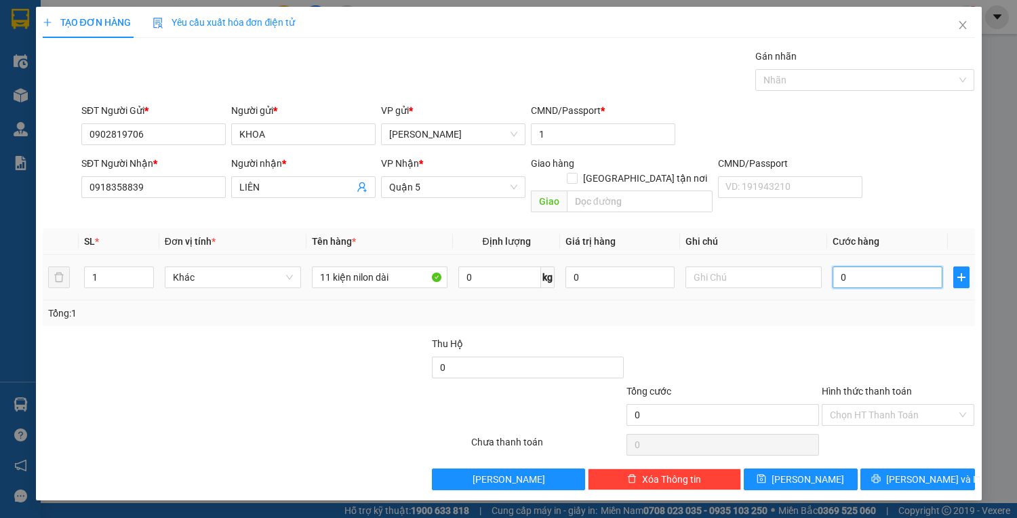
click at [874, 266] on input "0" at bounding box center [886, 277] width 109 height 22
type input "2"
type input "25"
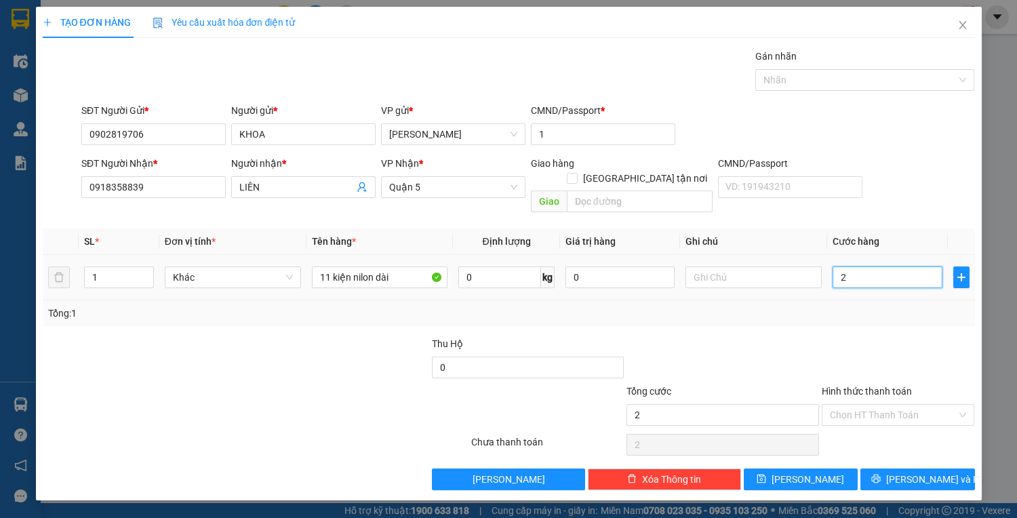
type input "25"
type input "250"
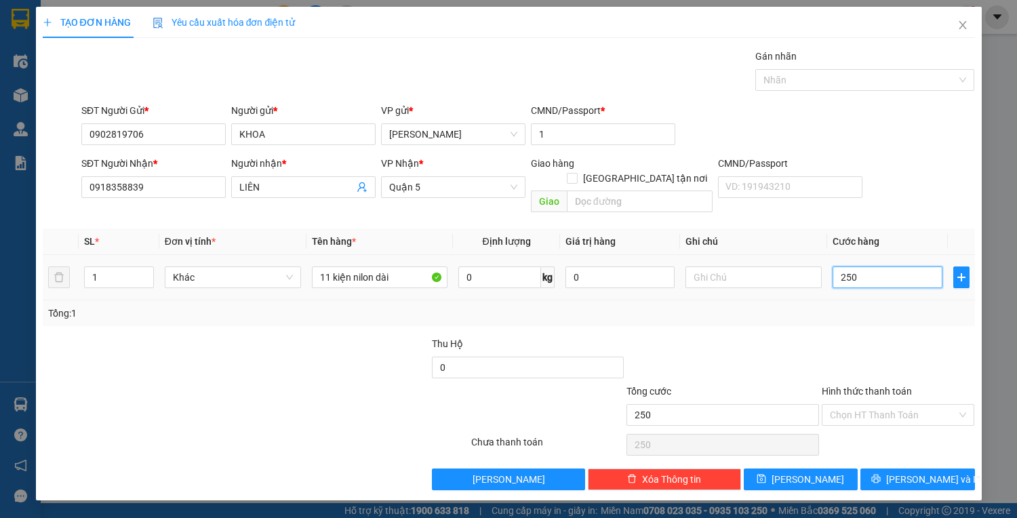
type input "2.500"
type input "2.500.000"
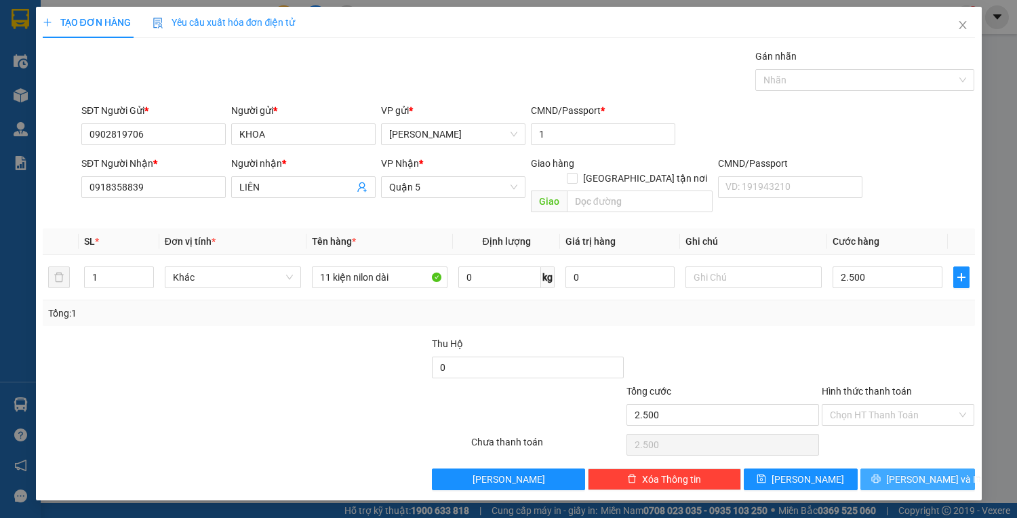
type input "2.500.000"
click at [916, 472] on span "[PERSON_NAME] và In" at bounding box center [933, 479] width 95 height 15
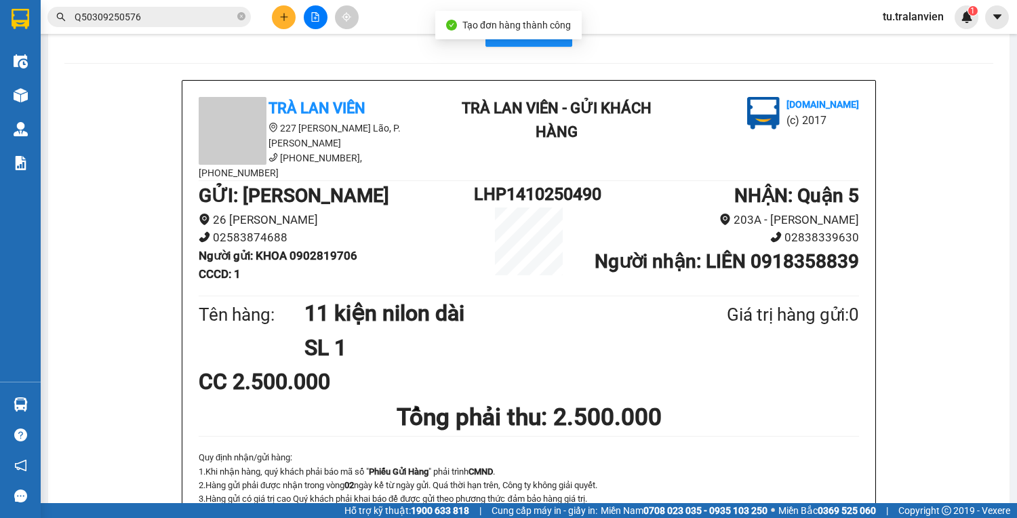
scroll to position [54, 0]
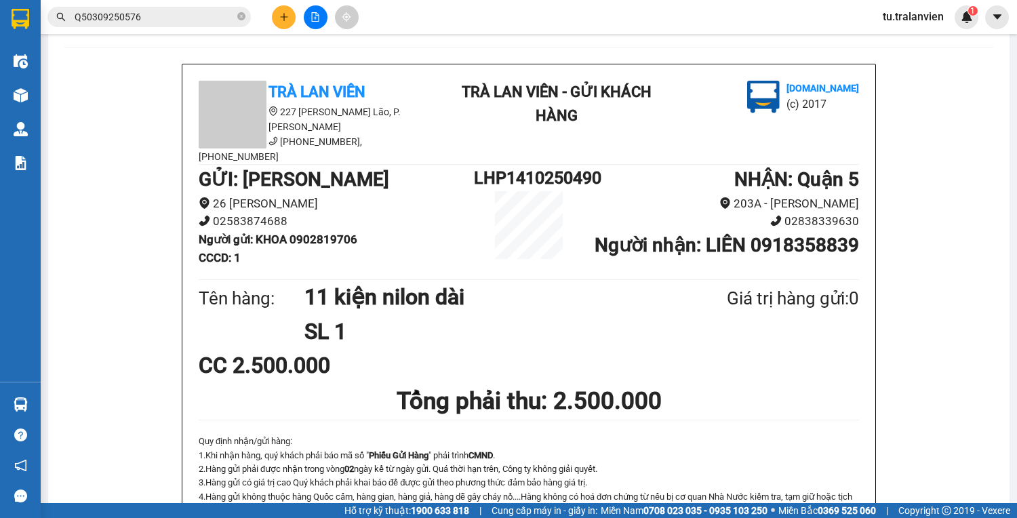
click at [155, 16] on input "Q50309250576" at bounding box center [155, 16] width 160 height 15
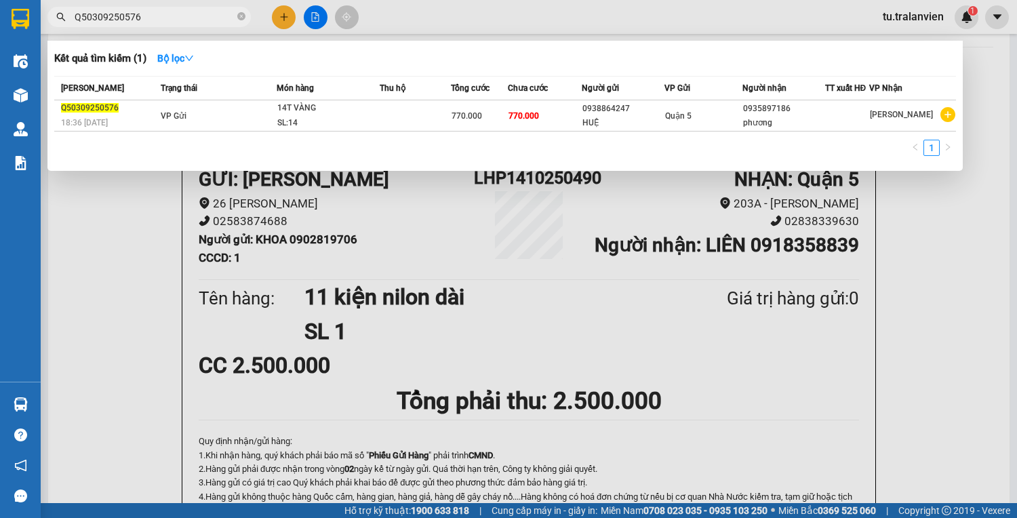
paste input "610250031"
click at [174, 20] on input "Q50610250031" at bounding box center [155, 16] width 160 height 15
paste input "910251288"
type input "Q50910251288"
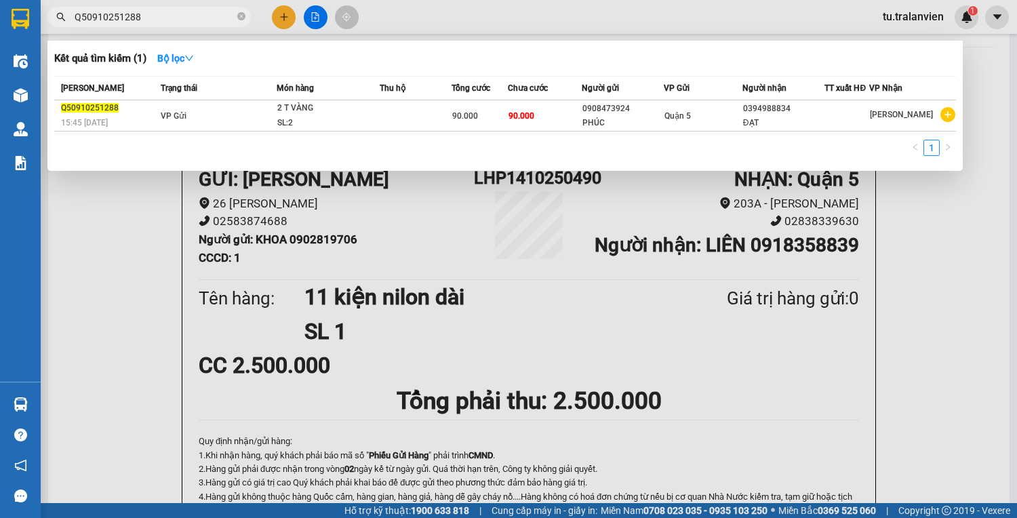
click at [358, 118] on div "SL: 2" at bounding box center [328, 123] width 102 height 15
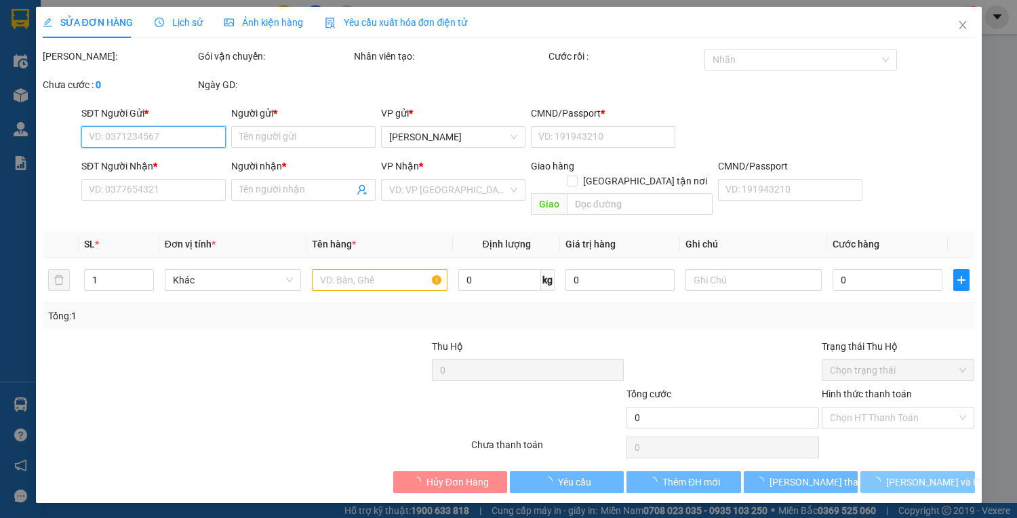
type input "0908473924"
type input "PHÚC"
type input "1"
type input "0394988834"
type input "ĐẠT"
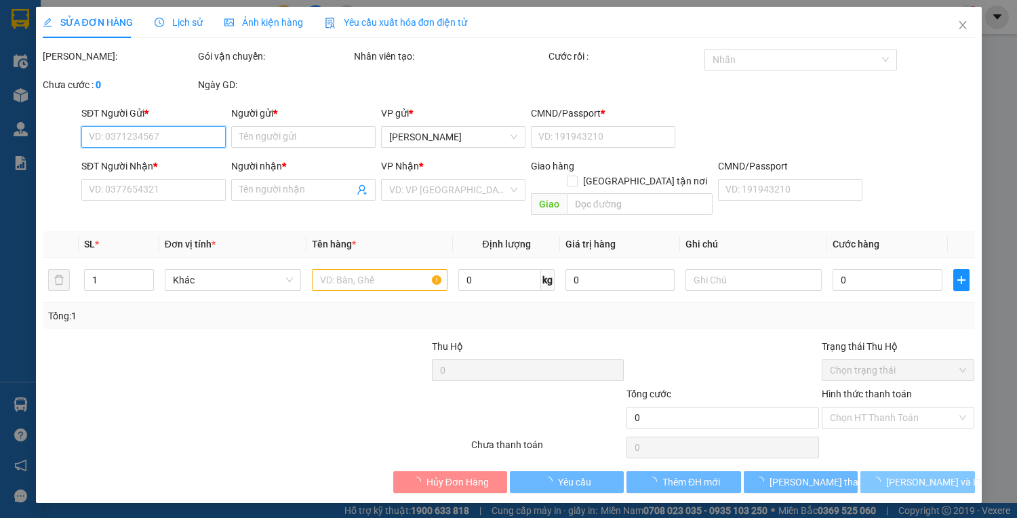
type input "90.000"
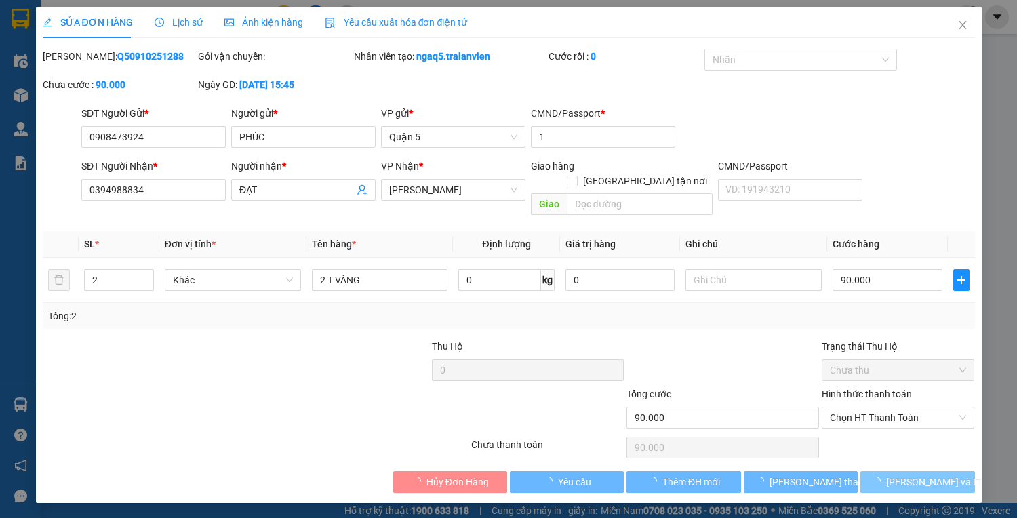
click at [914, 475] on span "[PERSON_NAME] và In" at bounding box center [933, 482] width 95 height 15
click at [912, 475] on span "[PERSON_NAME] và In" at bounding box center [933, 482] width 95 height 15
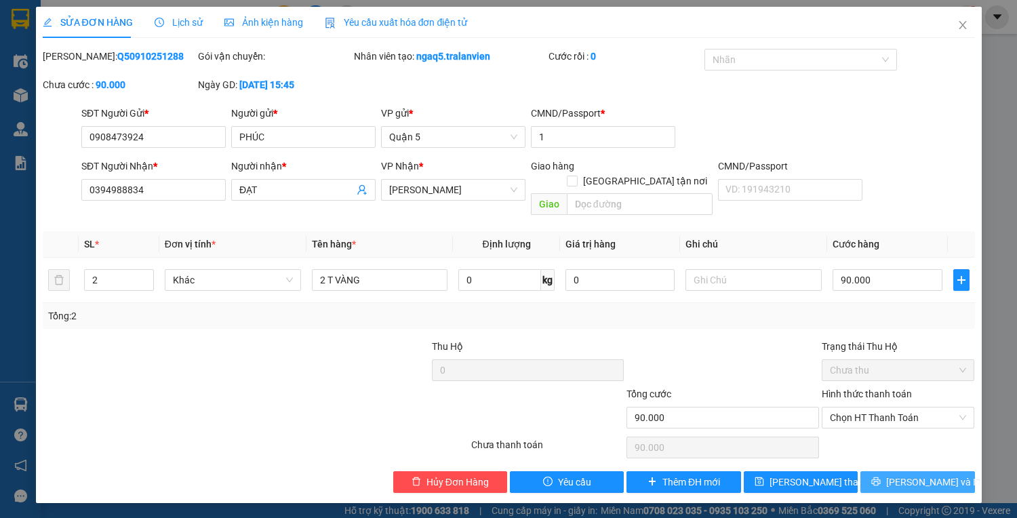
click at [921, 475] on span "[PERSON_NAME] và In" at bounding box center [933, 482] width 95 height 15
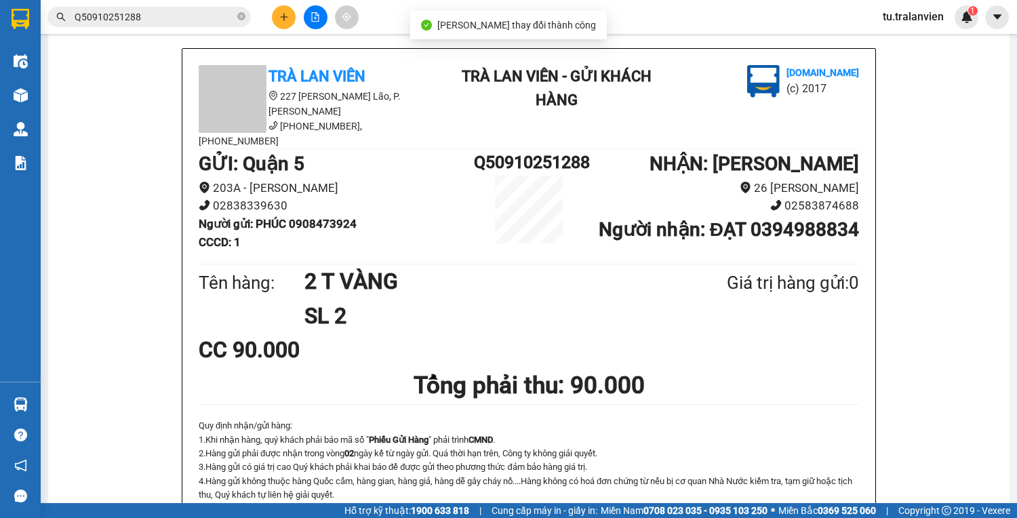
scroll to position [35, 0]
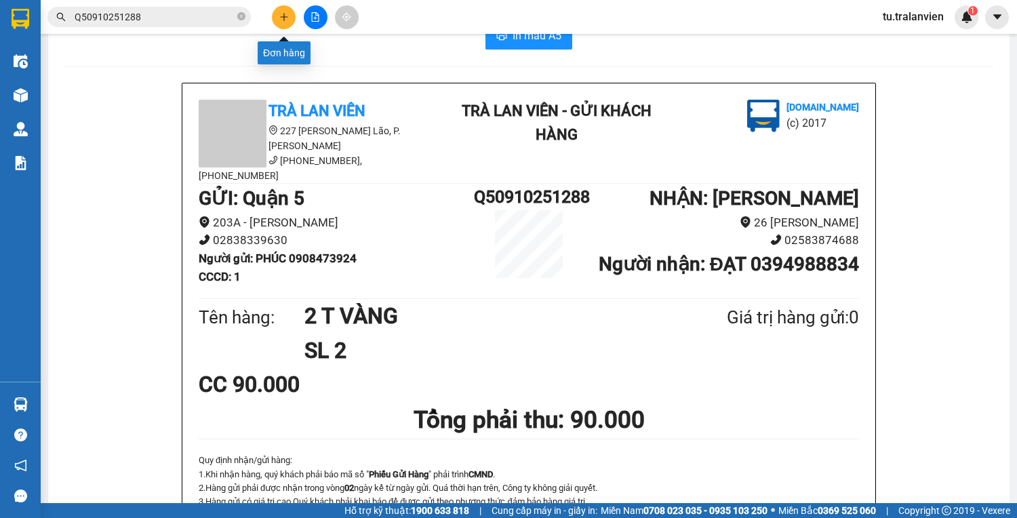
click at [282, 9] on button at bounding box center [284, 17] width 24 height 24
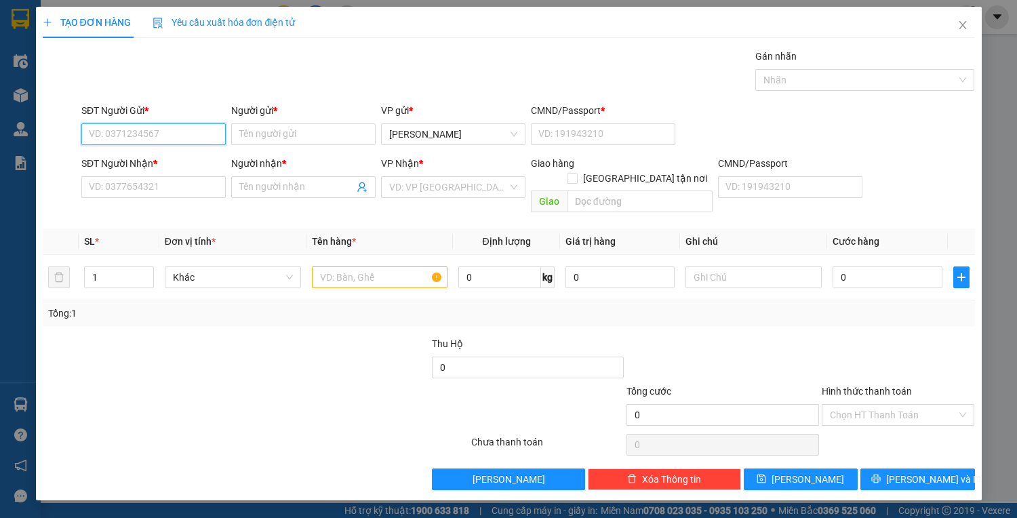
click at [201, 133] on input "SĐT Người Gửi *" at bounding box center [153, 134] width 144 height 22
click at [182, 130] on input "SĐT Người Gửi *" at bounding box center [153, 134] width 144 height 22
type input "0979817968"
click at [257, 139] on input "Người gửi *" at bounding box center [303, 134] width 144 height 22
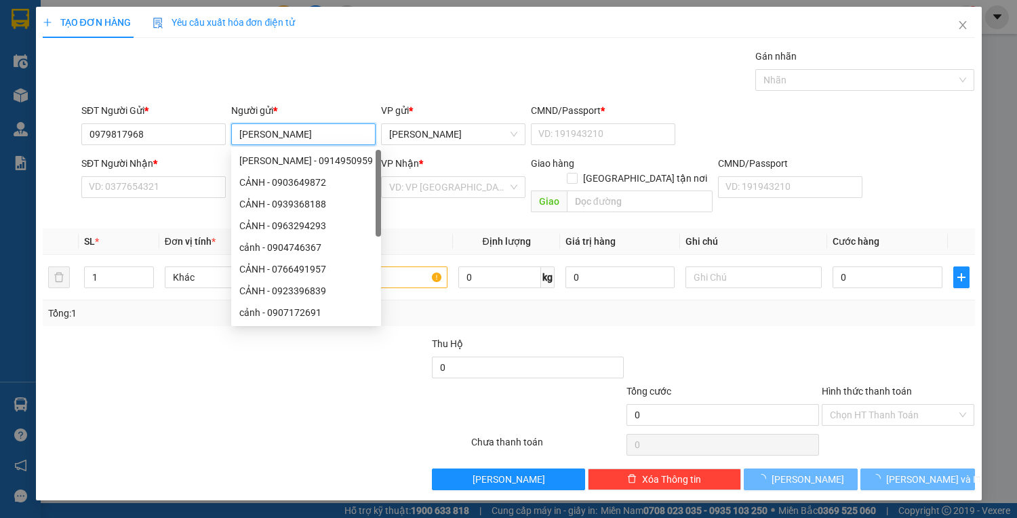
type input "chang chang"
drag, startPoint x: 195, startPoint y: 167, endPoint x: 193, endPoint y: 180, distance: 13.2
click at [194, 173] on div "SĐT Người Nhận *" at bounding box center [153, 166] width 144 height 20
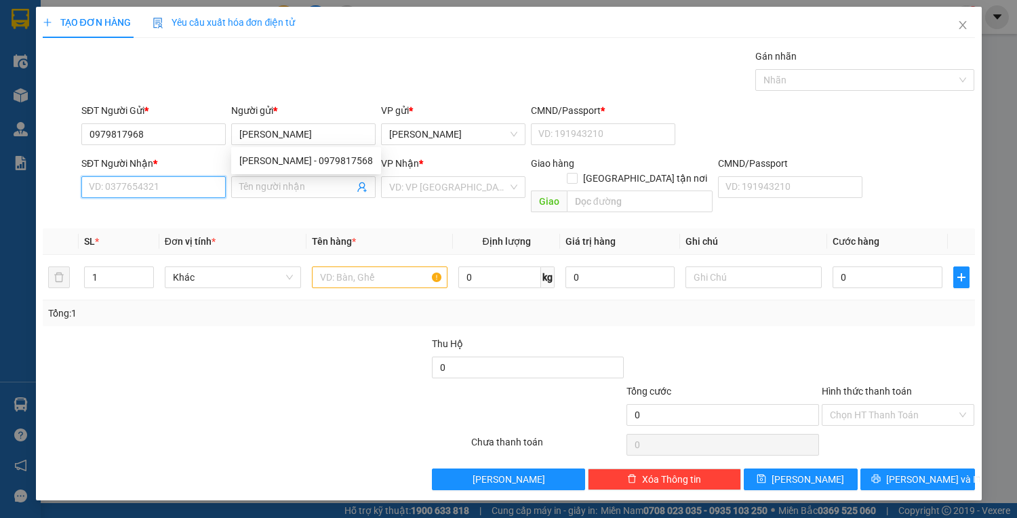
click at [193, 180] on input "SĐT Người Nhận *" at bounding box center [153, 187] width 144 height 22
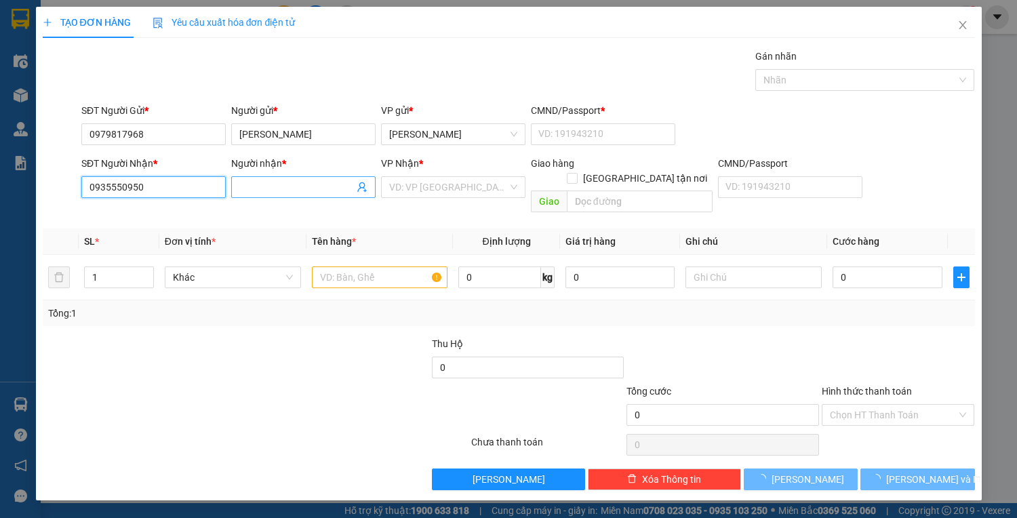
type input "0935550950"
click at [270, 190] on input "Người nhận *" at bounding box center [296, 187] width 115 height 15
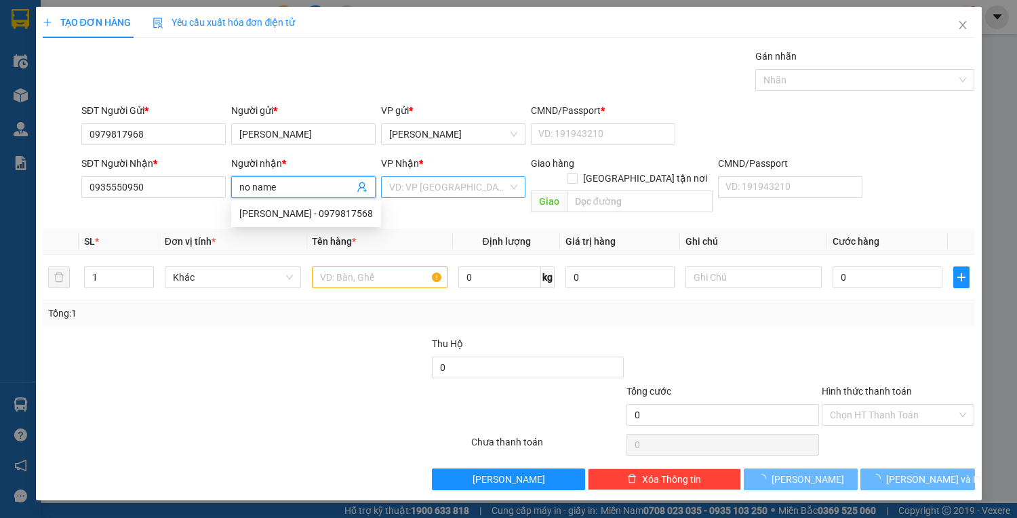
type input "no name"
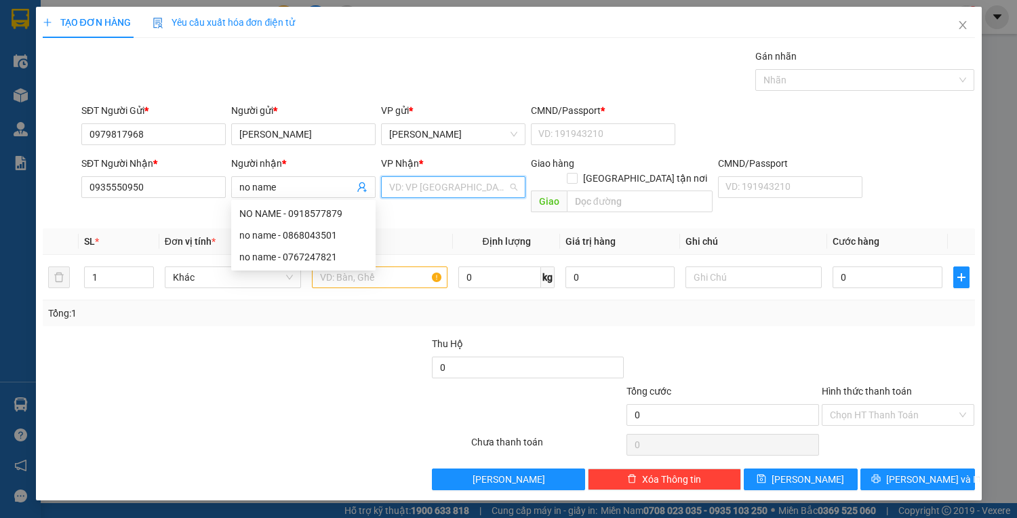
click at [400, 184] on input "search" at bounding box center [448, 187] width 119 height 20
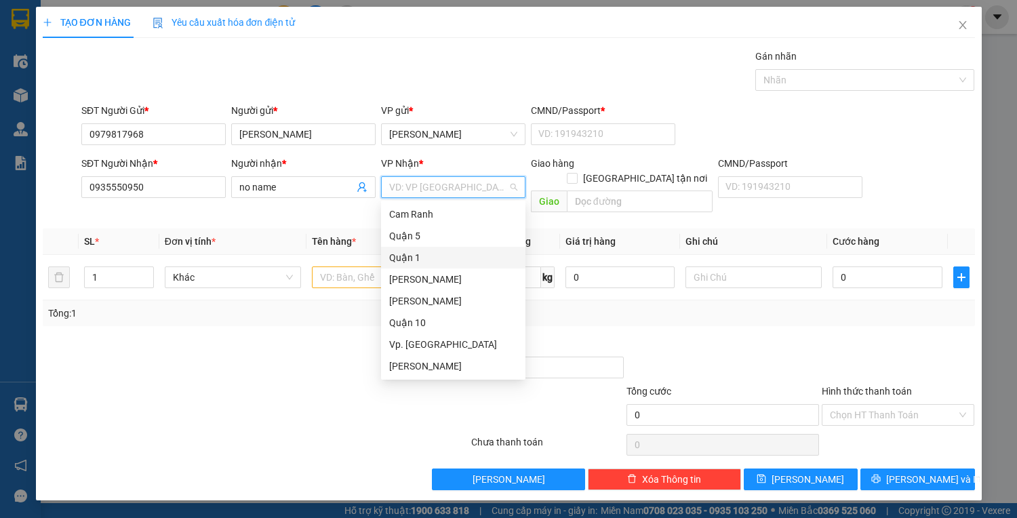
click at [428, 260] on div "Quận 1" at bounding box center [453, 257] width 128 height 15
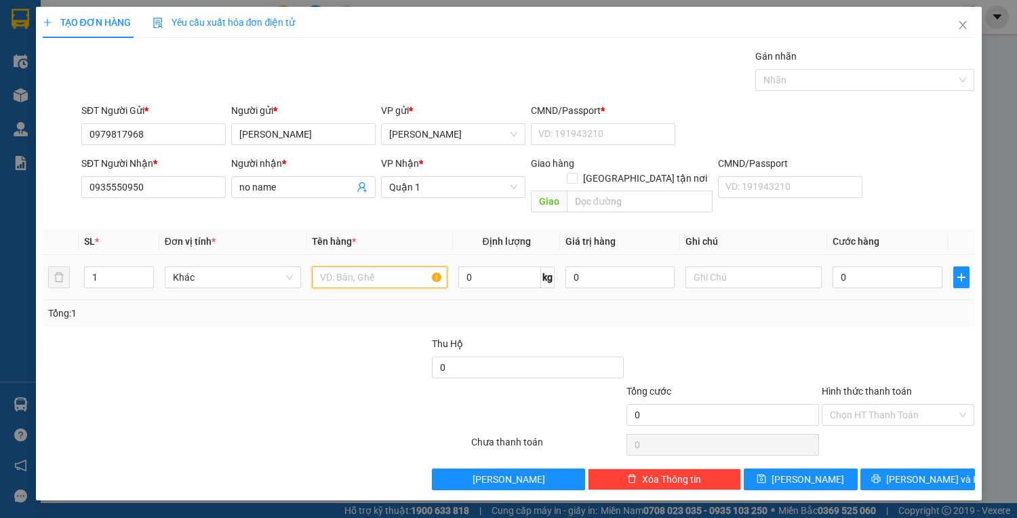
click at [373, 268] on input "text" at bounding box center [380, 277] width 136 height 22
type input "1 cục trắng"
click at [630, 146] on div "CMND/Passport * VD: 191943210" at bounding box center [603, 126] width 144 height 47
click at [629, 141] on input "CMND/Passport *" at bounding box center [603, 134] width 144 height 22
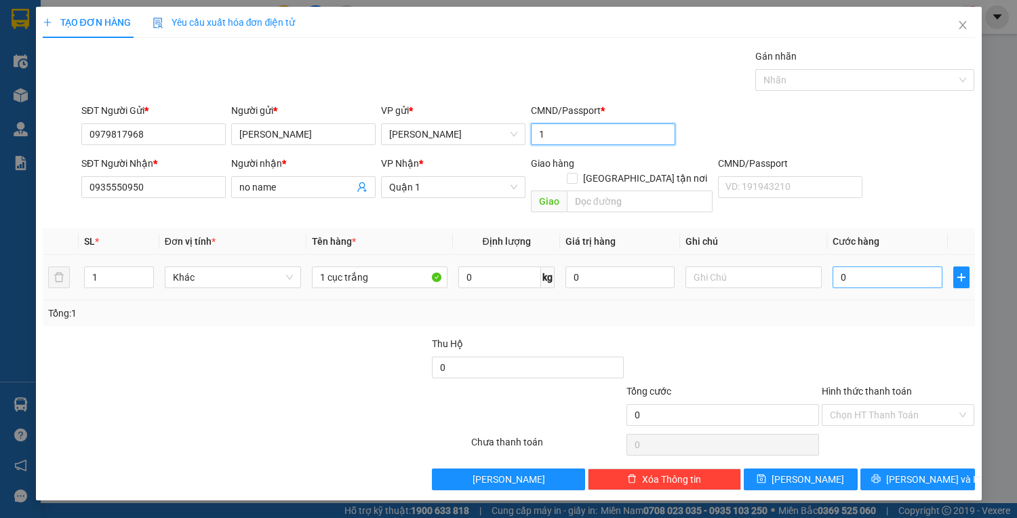
type input "1"
click at [895, 266] on input "0" at bounding box center [886, 277] width 109 height 22
type input "3"
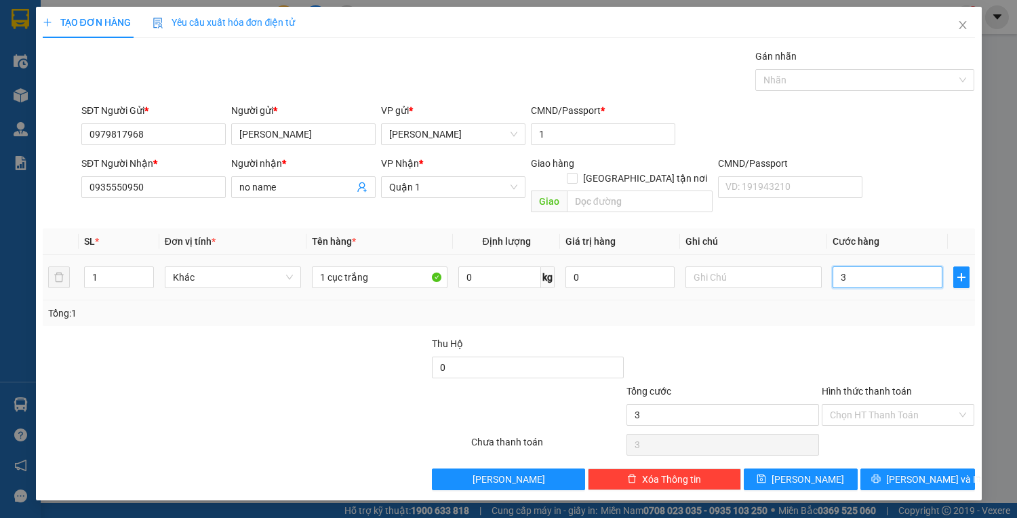
type input "30"
type input "30.000"
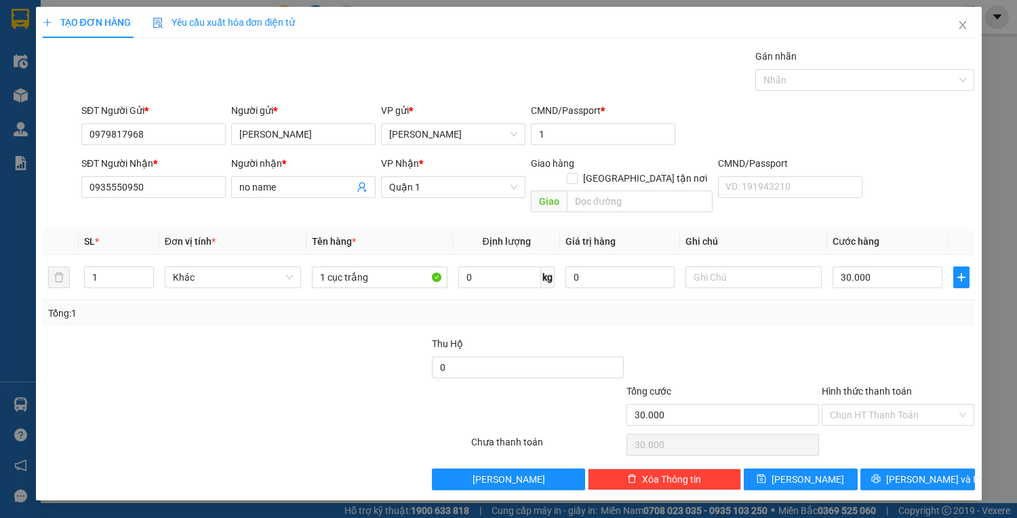
drag, startPoint x: 909, startPoint y: 417, endPoint x: 898, endPoint y: 396, distance: 24.0
click at [909, 431] on div "Chọn HT Thanh Toán" at bounding box center [898, 444] width 156 height 27
click at [898, 405] on input "Hình thức thanh toán" at bounding box center [893, 415] width 127 height 20
click at [900, 426] on div "Tại văn phòng" at bounding box center [898, 425] width 137 height 15
type input "0"
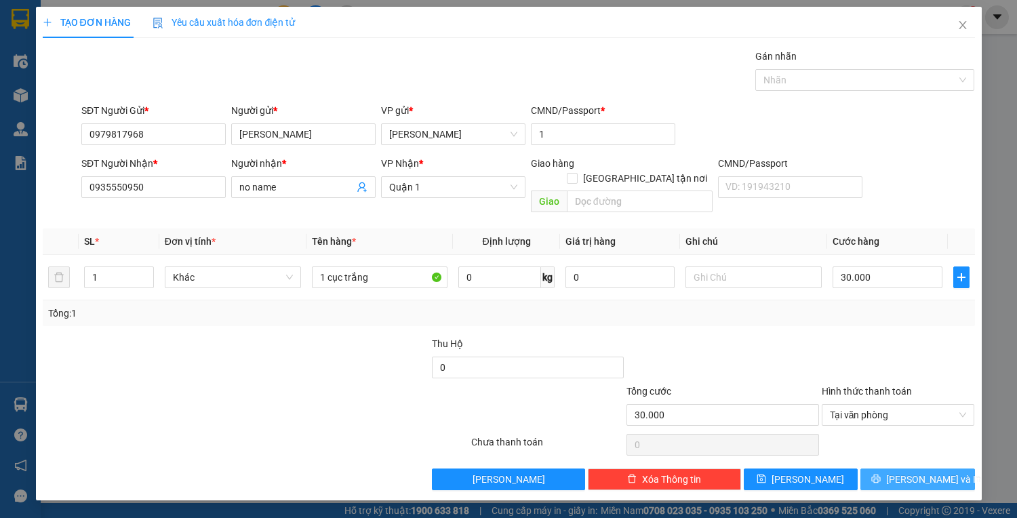
click at [906, 472] on span "Lưu và In" at bounding box center [933, 479] width 95 height 15
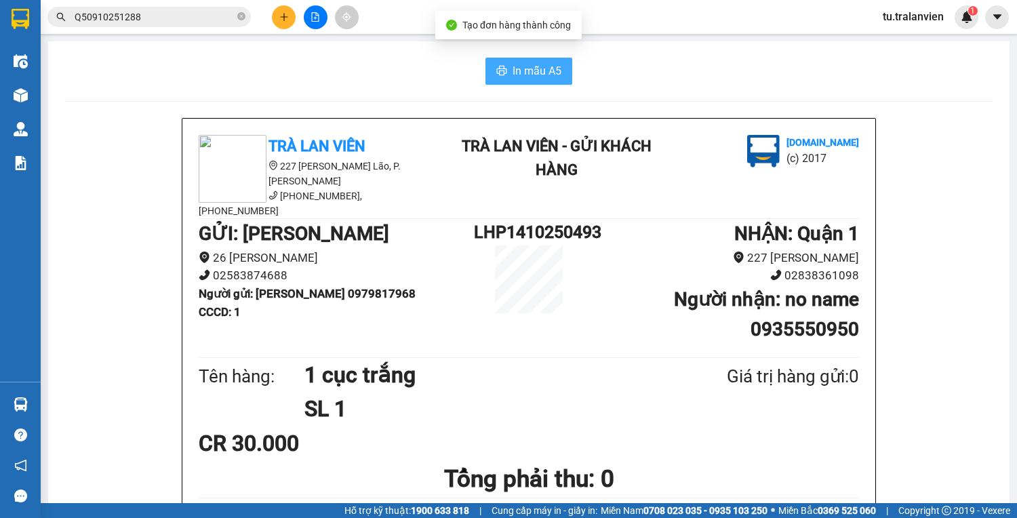
click at [512, 65] on span "In mẫu A5" at bounding box center [536, 70] width 49 height 17
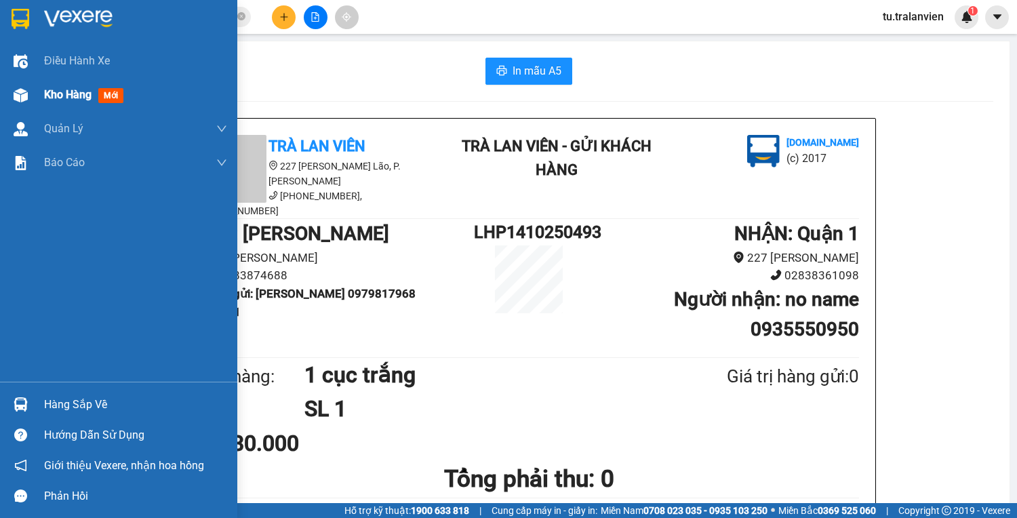
click at [11, 100] on div at bounding box center [21, 95] width 24 height 24
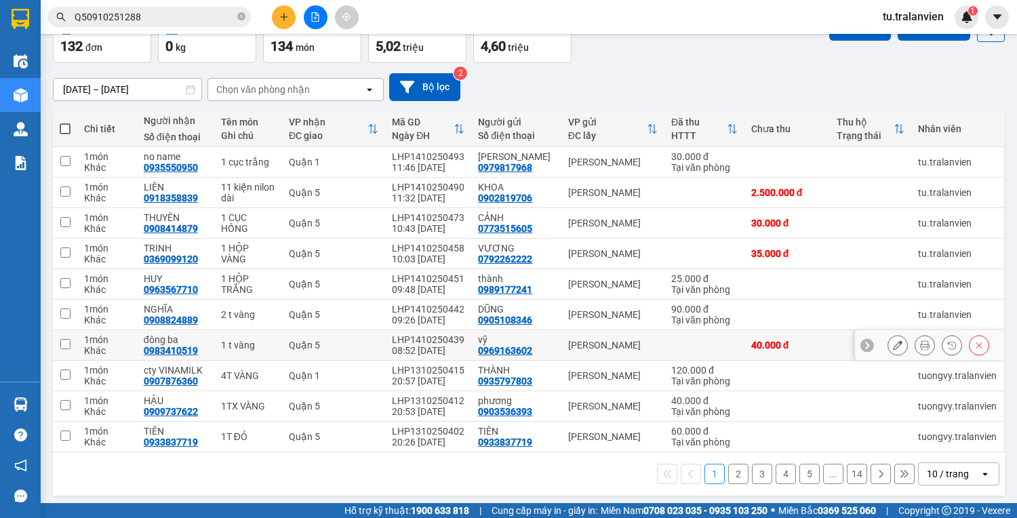
scroll to position [82, 0]
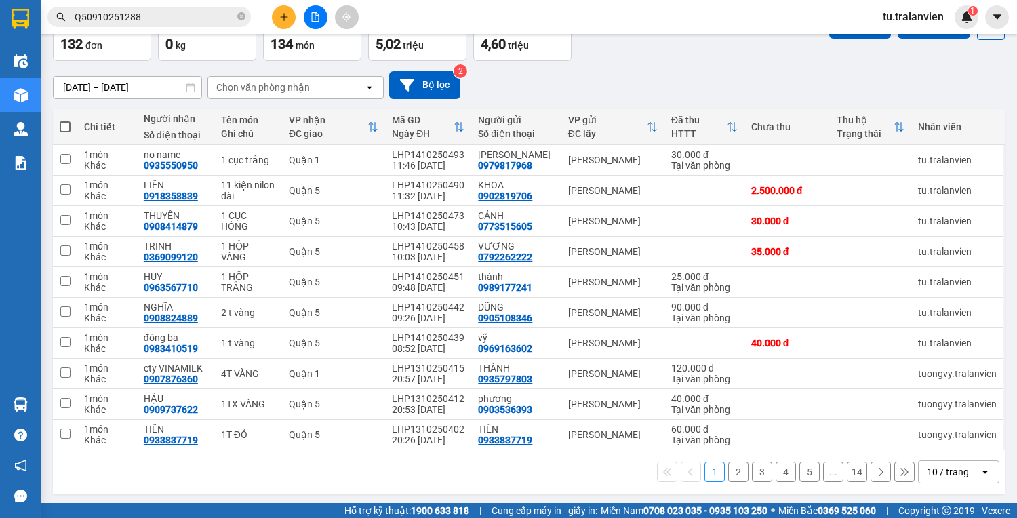
click at [803, 469] on button "5" at bounding box center [809, 472] width 20 height 20
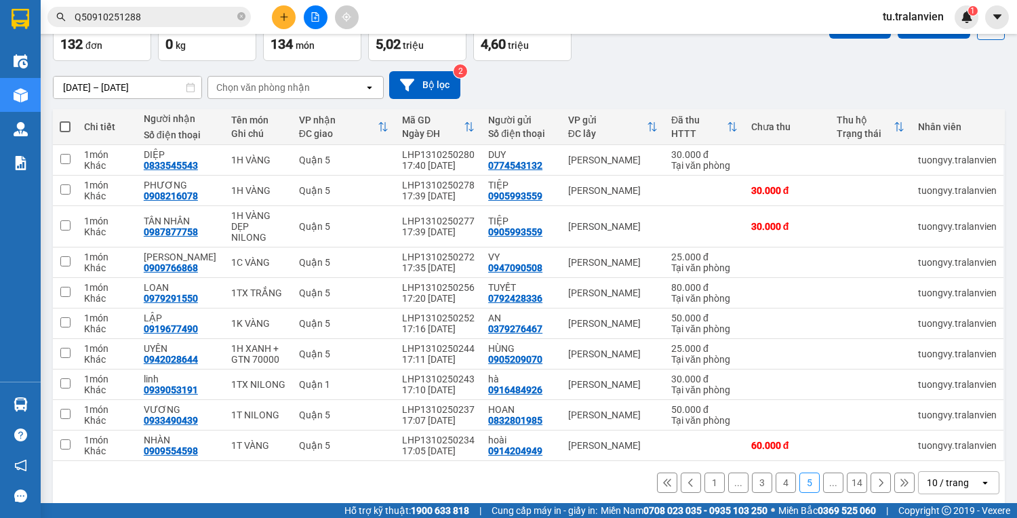
click at [876, 478] on icon at bounding box center [880, 482] width 9 height 9
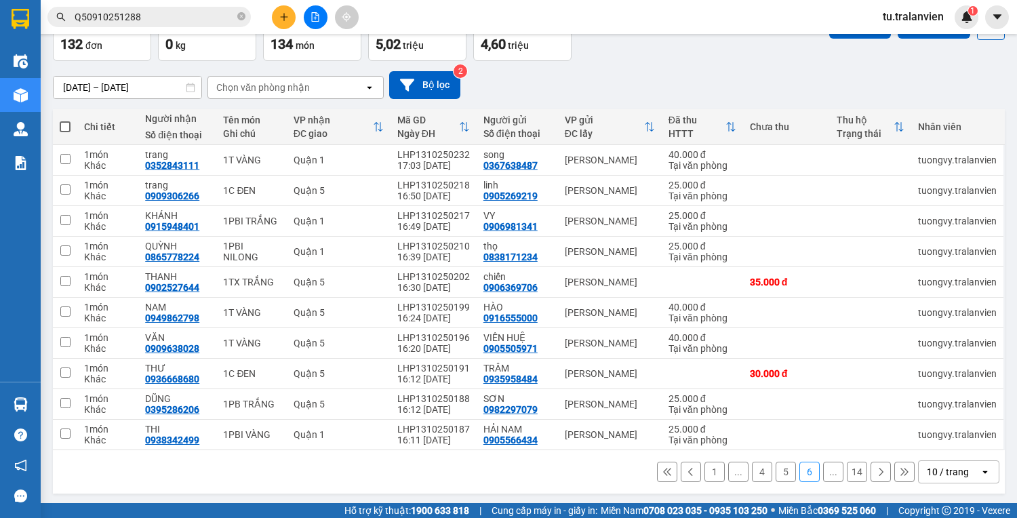
click at [876, 469] on icon at bounding box center [880, 471] width 9 height 9
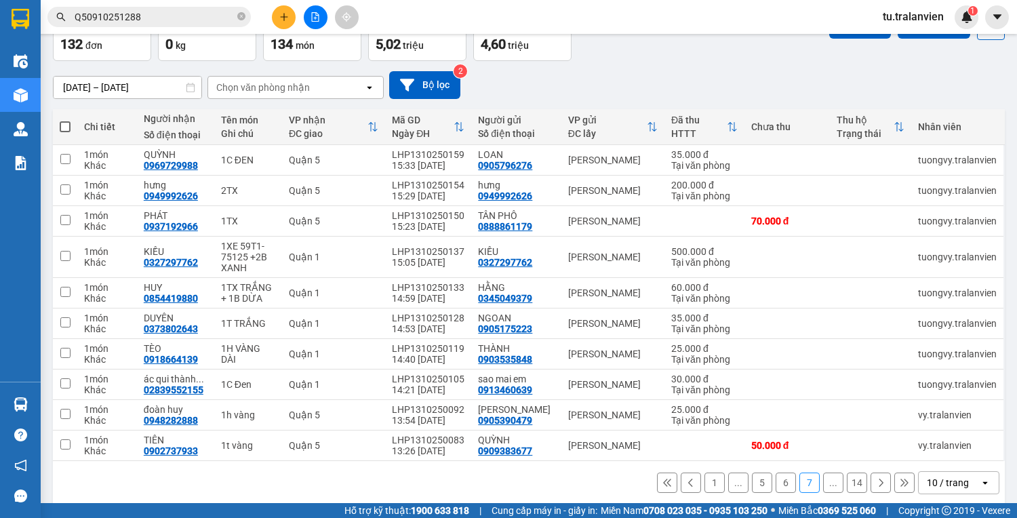
click at [876, 481] on icon at bounding box center [880, 482] width 9 height 9
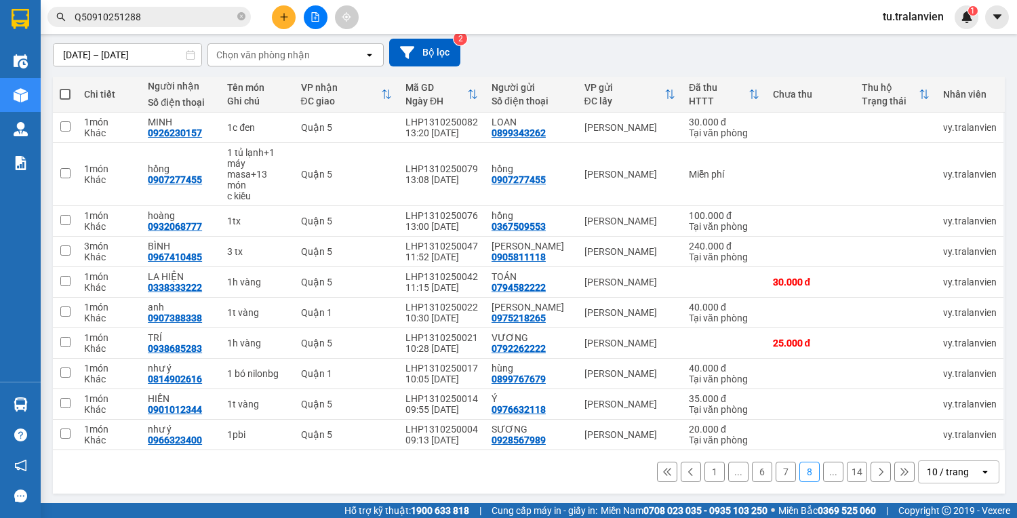
click at [876, 475] on button at bounding box center [880, 472] width 20 height 20
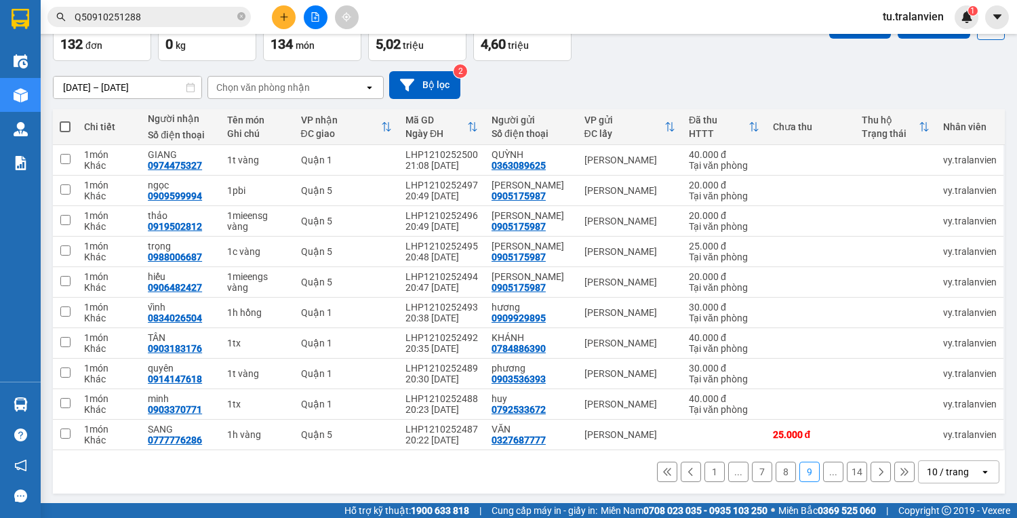
click at [876, 475] on button at bounding box center [880, 472] width 20 height 20
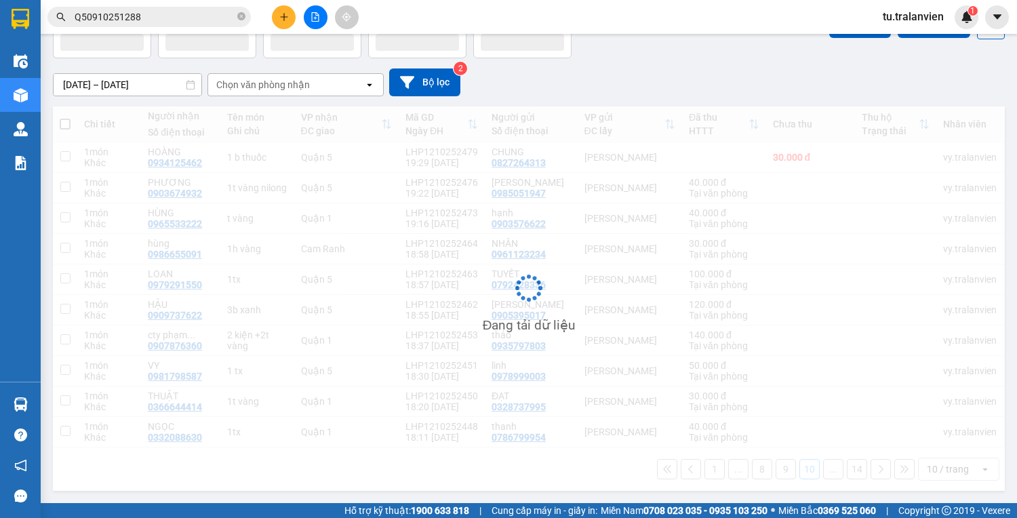
scroll to position [93, 0]
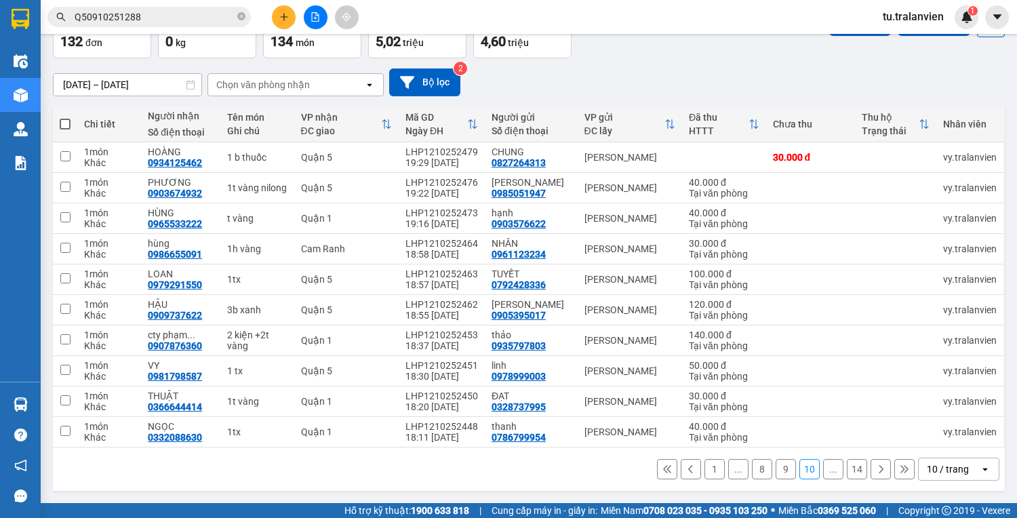
click at [876, 475] on button at bounding box center [880, 469] width 20 height 20
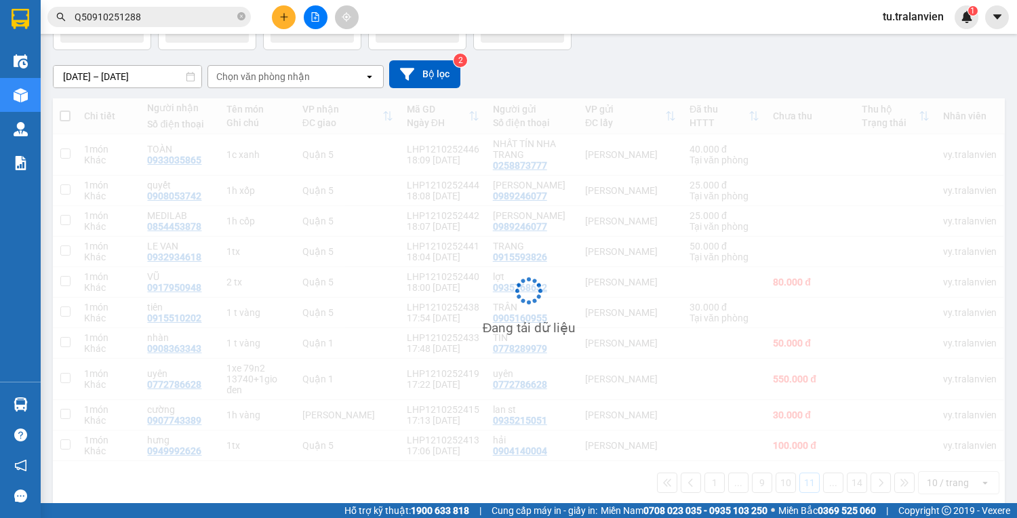
scroll to position [115, 0]
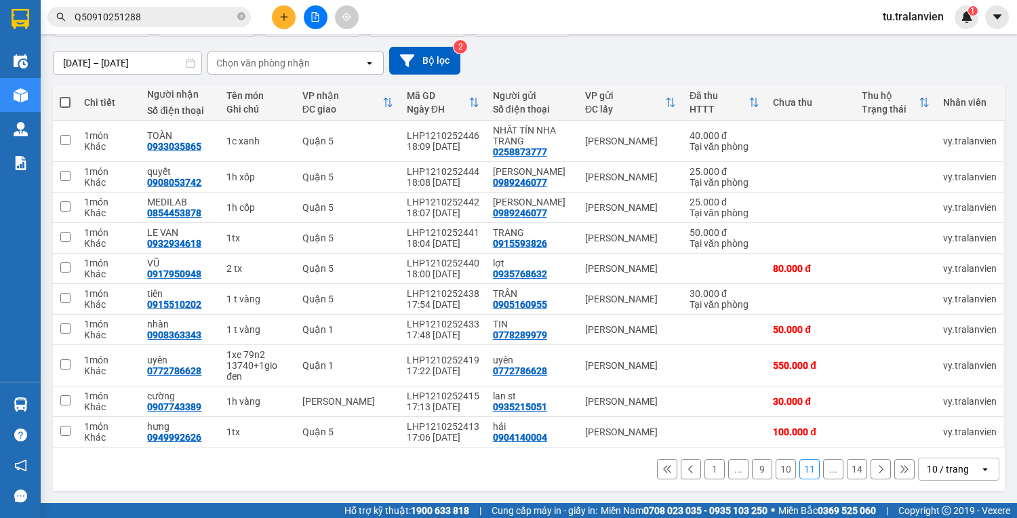
click at [876, 474] on icon at bounding box center [880, 468] width 9 height 9
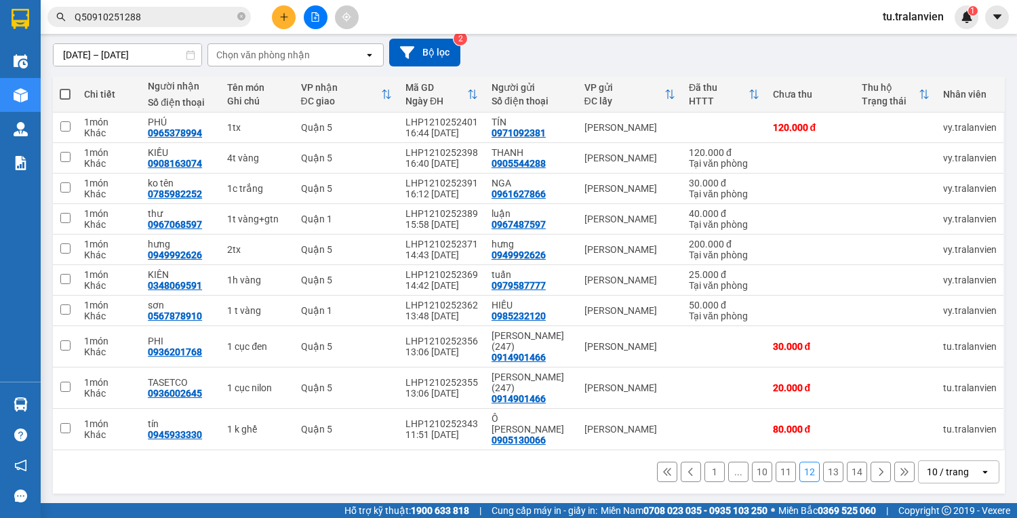
click at [876, 475] on button at bounding box center [880, 472] width 20 height 20
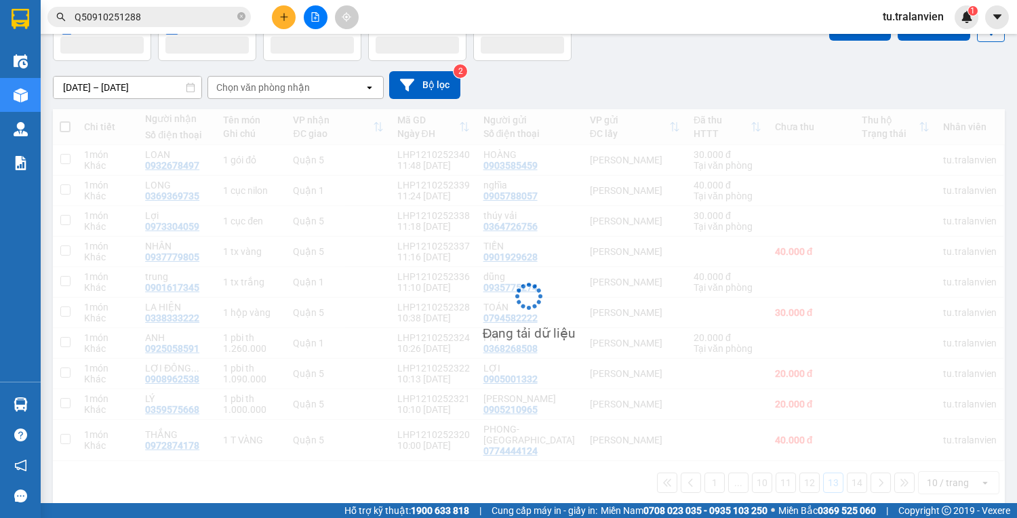
scroll to position [82, 0]
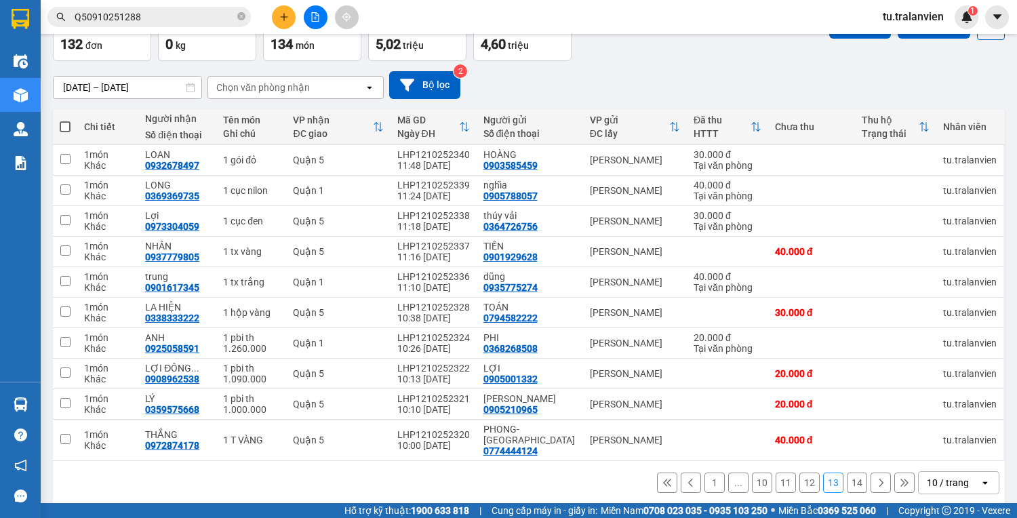
click at [876, 475] on button at bounding box center [880, 482] width 20 height 20
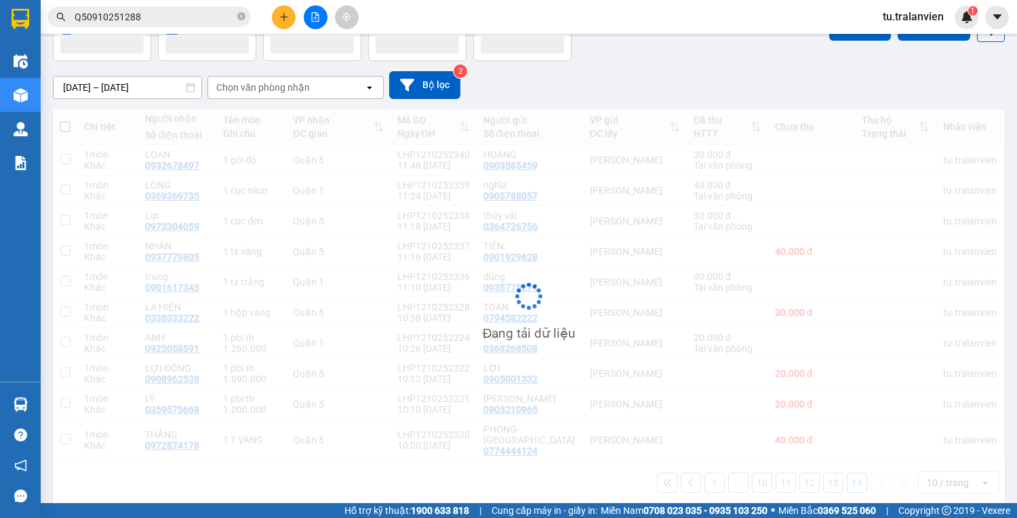
scroll to position [62, 0]
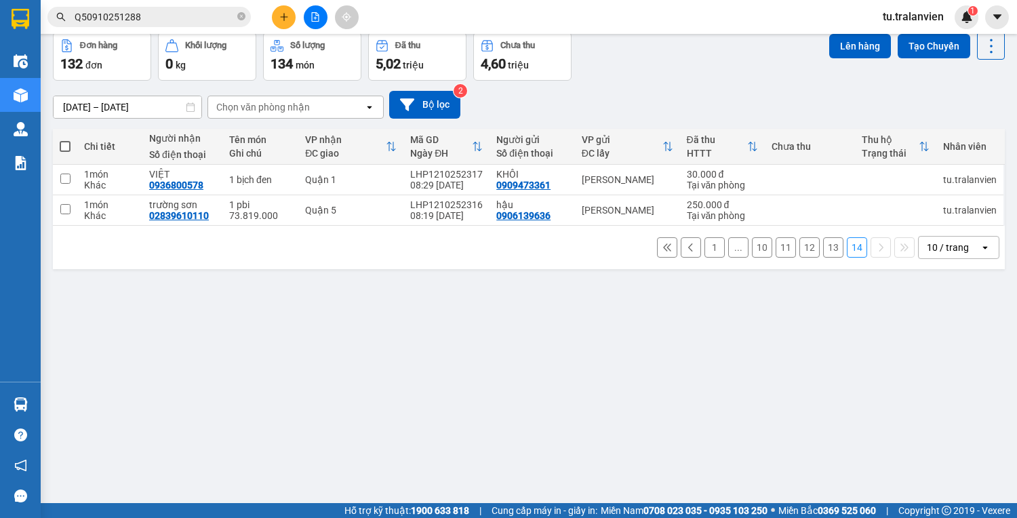
click at [289, 18] on button at bounding box center [284, 17] width 24 height 24
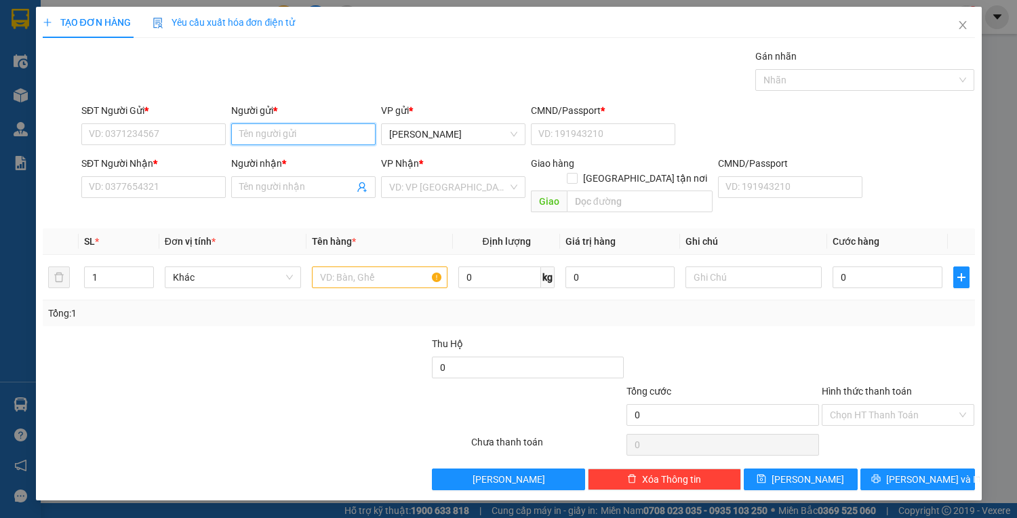
click at [263, 142] on input "Người gửi *" at bounding box center [303, 134] width 144 height 22
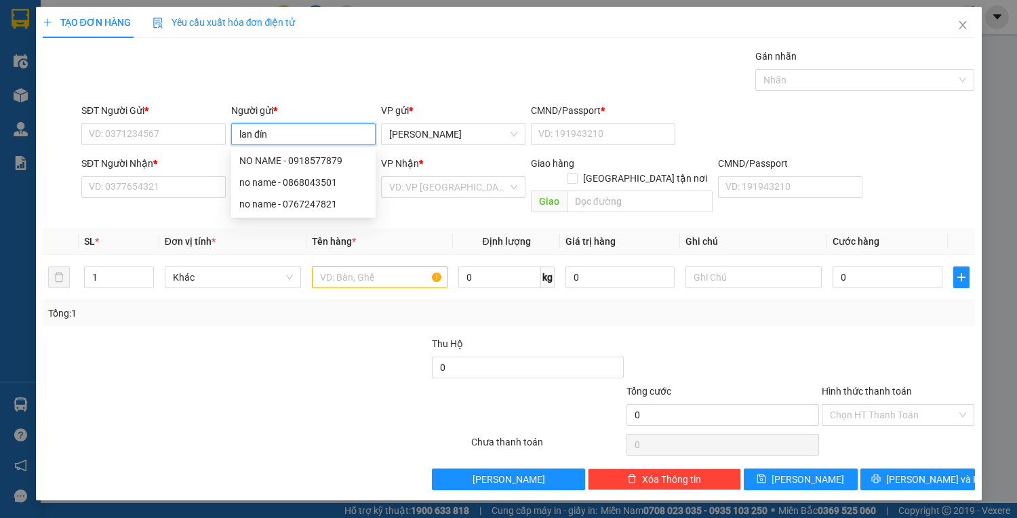
type input "lan đính"
click at [356, 184] on div "LAN ĐÍNH - 0989700549" at bounding box center [303, 182] width 128 height 15
type input "0989700549"
type input "LAN ĐÍNH"
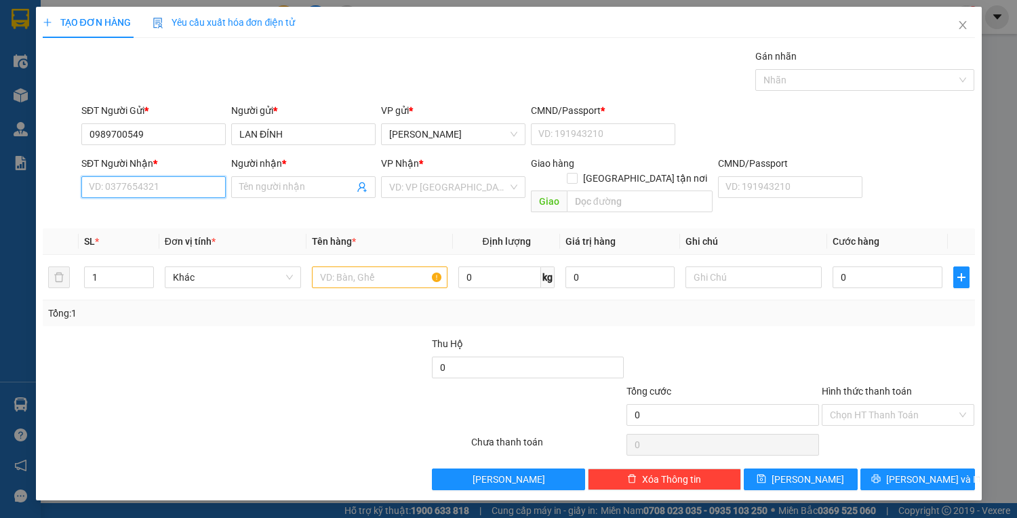
click at [176, 185] on input "SĐT Người Nhận *" at bounding box center [153, 187] width 144 height 22
click at [264, 188] on input "Người nhận *" at bounding box center [296, 187] width 115 height 15
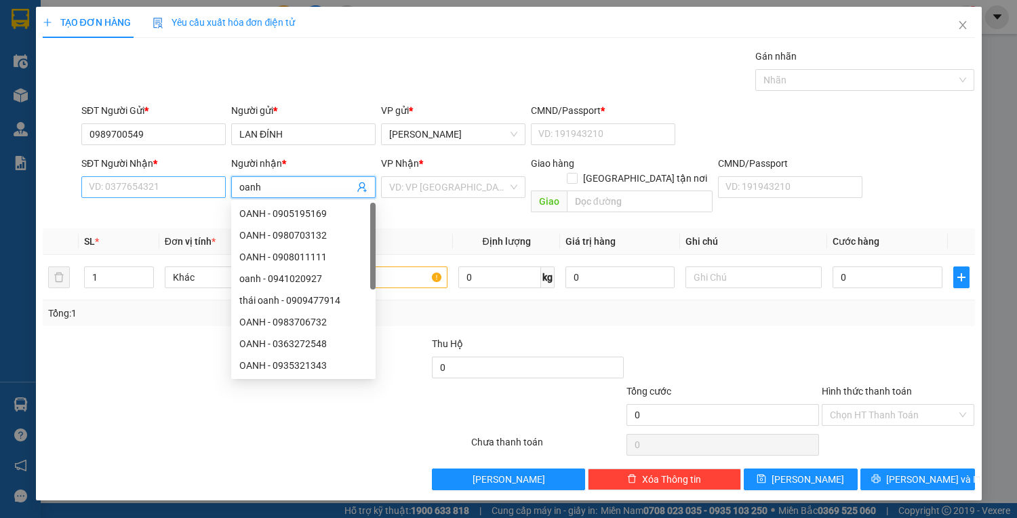
type input "oanh"
click at [180, 190] on input "SĐT Người Nhận *" at bounding box center [153, 187] width 144 height 22
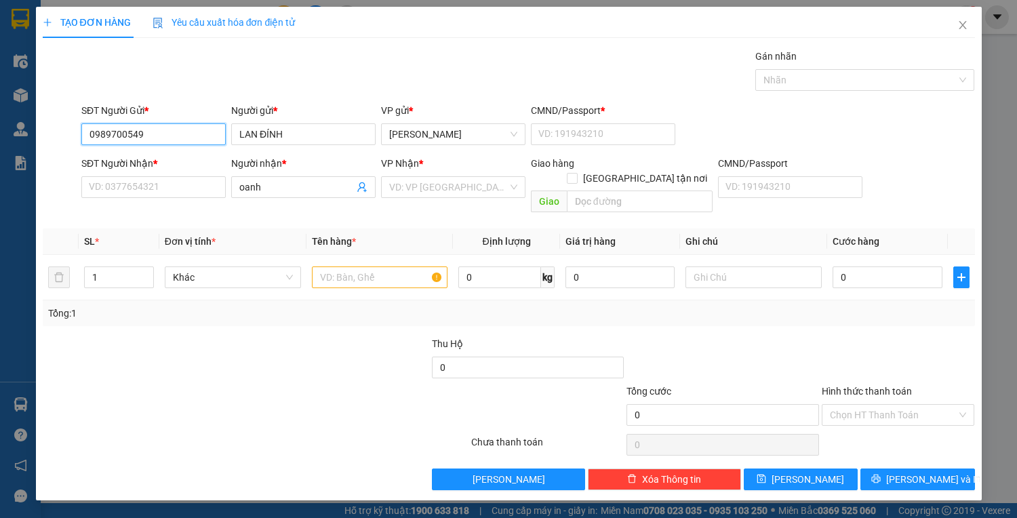
click at [186, 138] on input "0989700549" at bounding box center [153, 134] width 144 height 22
click at [154, 193] on div "SĐT Người Nhận * VD: 0377654321" at bounding box center [153, 179] width 144 height 47
click at [154, 193] on input "SĐT Người Nhận *" at bounding box center [153, 187] width 144 height 22
type input "0989703132"
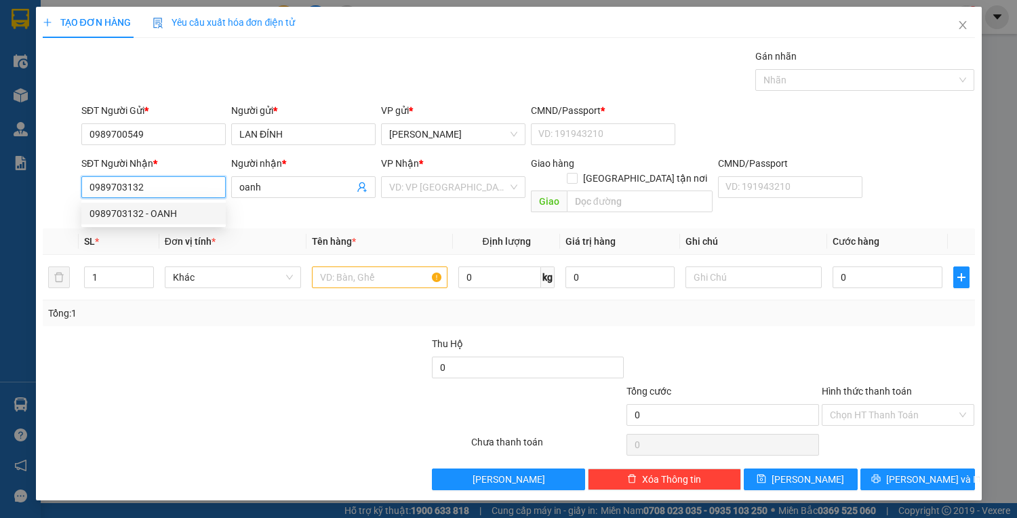
click at [195, 213] on div "0989703132 - OANH" at bounding box center [153, 213] width 128 height 15
type input "OANH"
type input "0989703132"
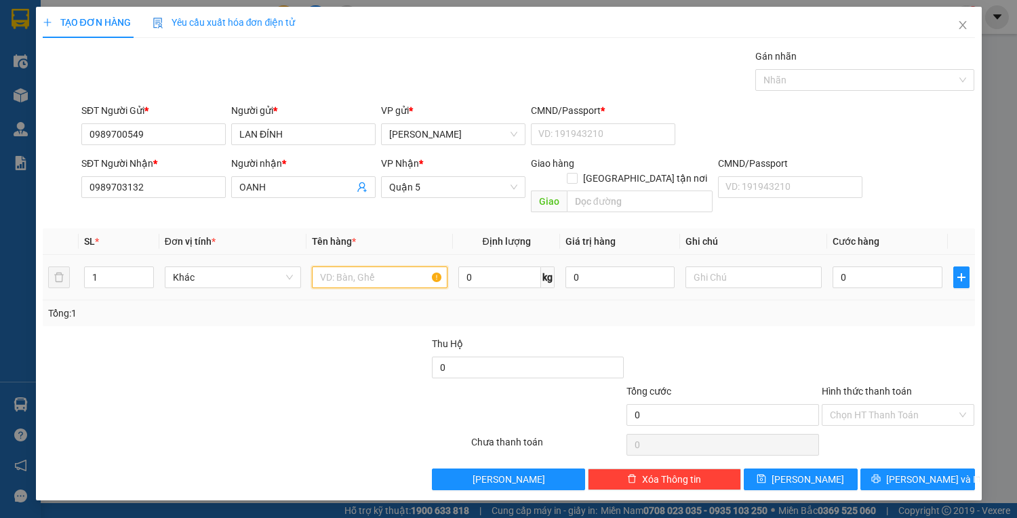
click at [386, 266] on input "text" at bounding box center [380, 277] width 136 height 22
type input "1 bao xanh"
click at [556, 129] on input "CMND/Passport *" at bounding box center [603, 134] width 144 height 22
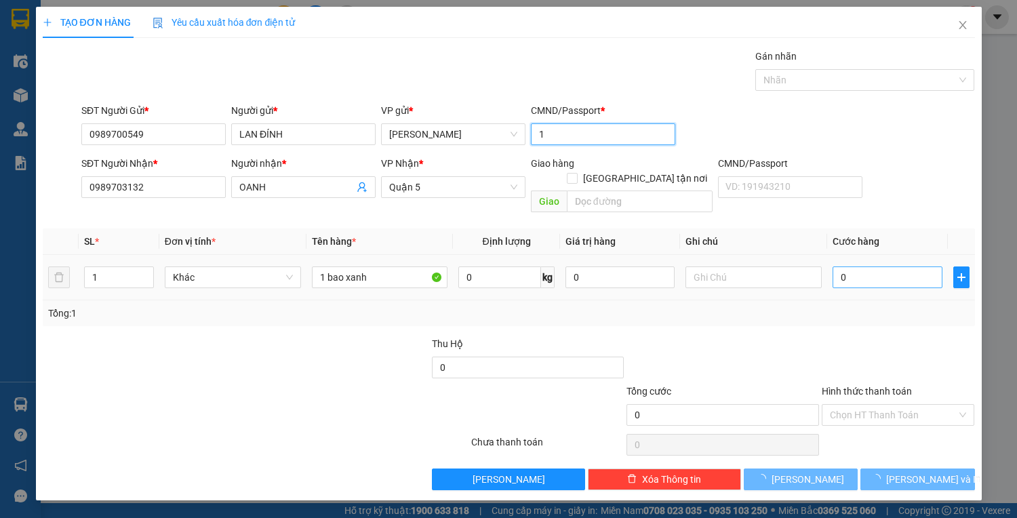
type input "1"
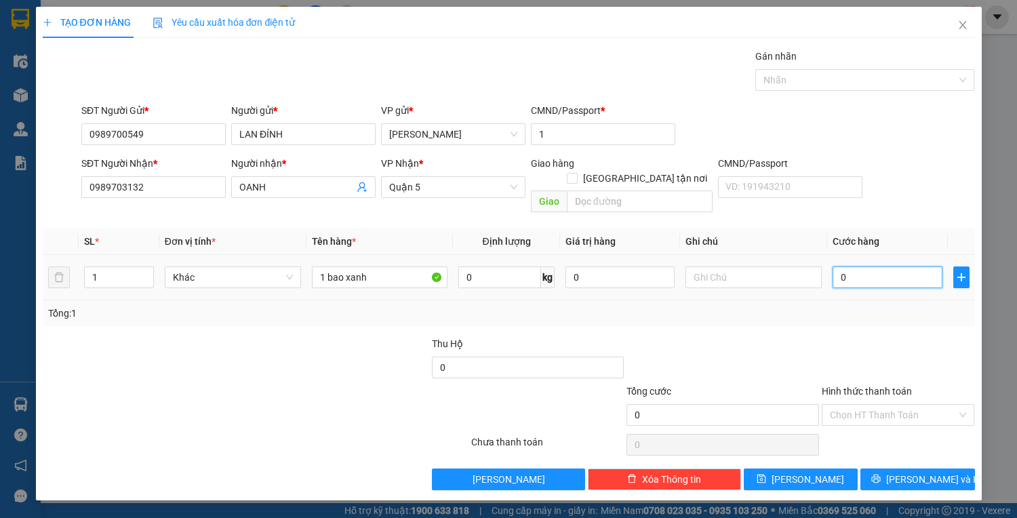
click at [893, 268] on input "0" at bounding box center [886, 277] width 109 height 22
type input "3"
type input "30"
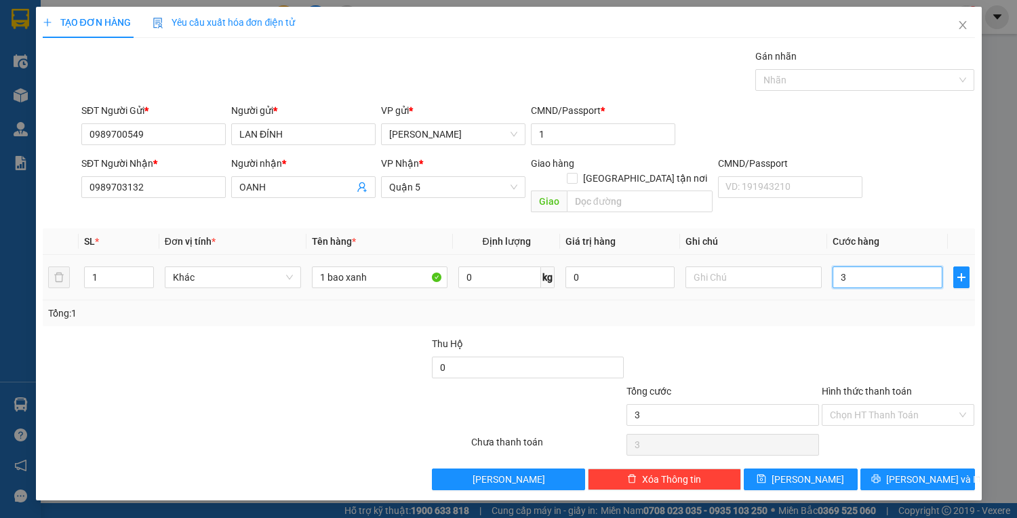
type input "30"
type input "30.000"
click at [908, 405] on input "Hình thức thanh toán" at bounding box center [893, 415] width 127 height 20
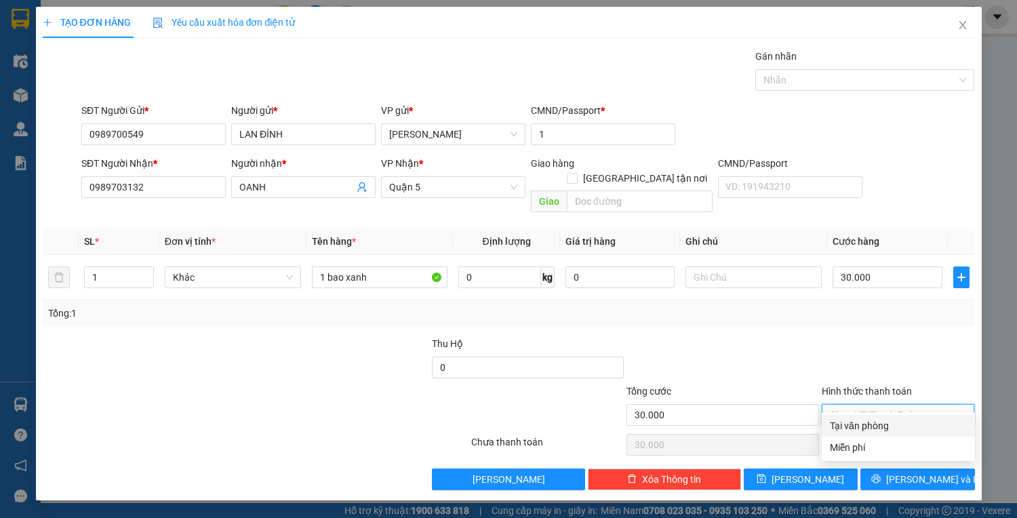
click at [911, 418] on div "Tại văn phòng" at bounding box center [898, 426] width 153 height 22
type input "0"
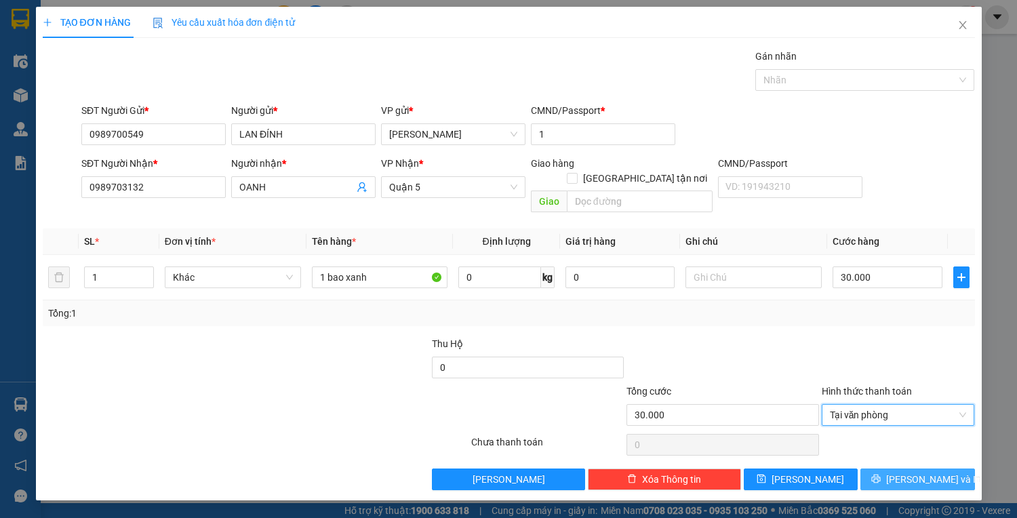
click at [910, 472] on span "[PERSON_NAME] và In" at bounding box center [933, 479] width 95 height 15
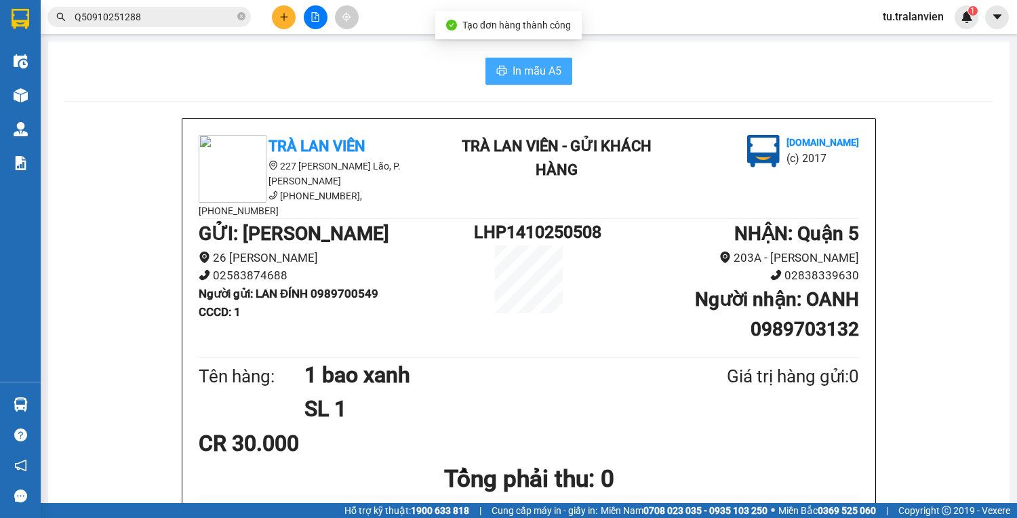
click at [543, 60] on button "In mẫu A5" at bounding box center [528, 71] width 87 height 27
click at [544, 62] on button "In mẫu A5" at bounding box center [528, 71] width 87 height 27
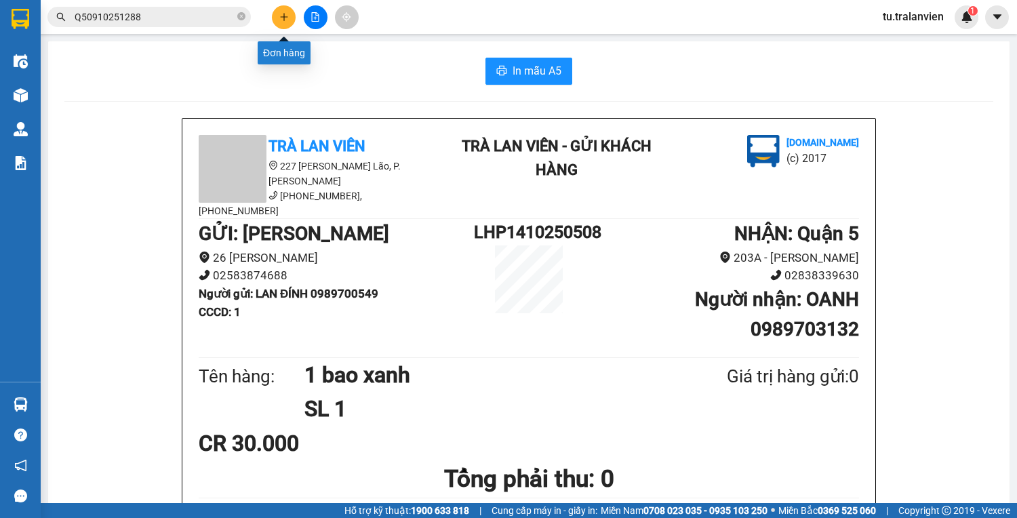
click at [285, 20] on icon "plus" at bounding box center [283, 16] width 9 height 9
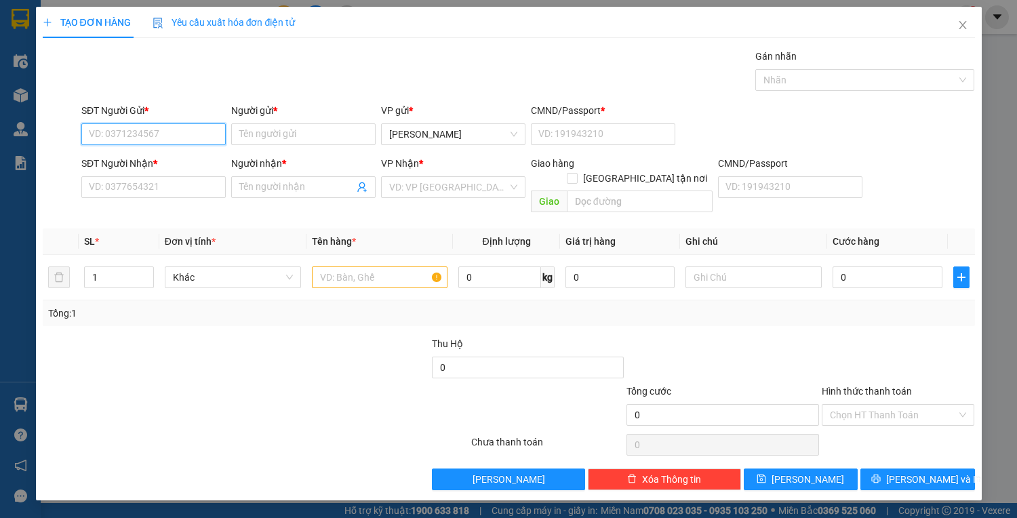
click at [146, 127] on input "SĐT Người Gửi *" at bounding box center [153, 134] width 144 height 22
type input "0395870721"
click at [182, 157] on div "0395870721 - TY" at bounding box center [153, 160] width 128 height 15
type input "TY"
type input "1"
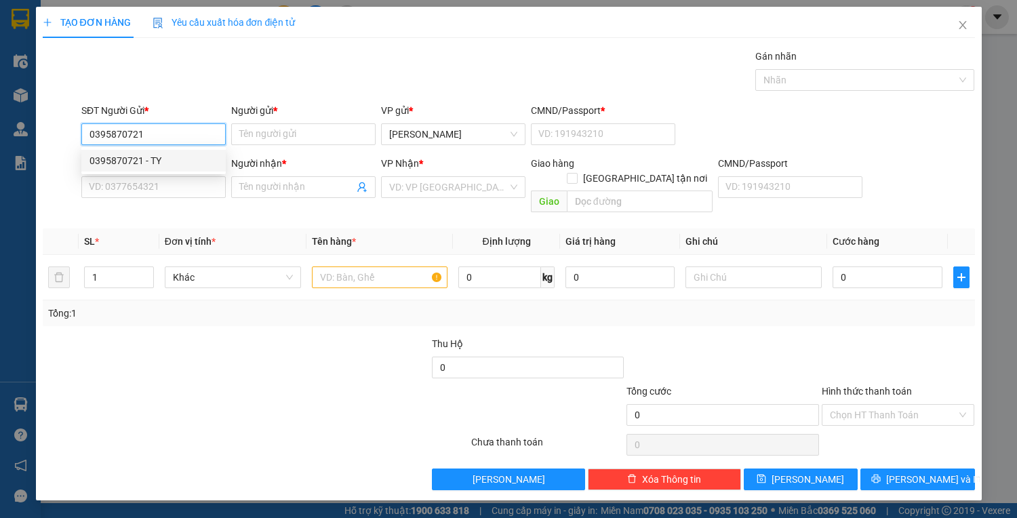
type input "0909111174"
type input "PHI"
type input "0395870721"
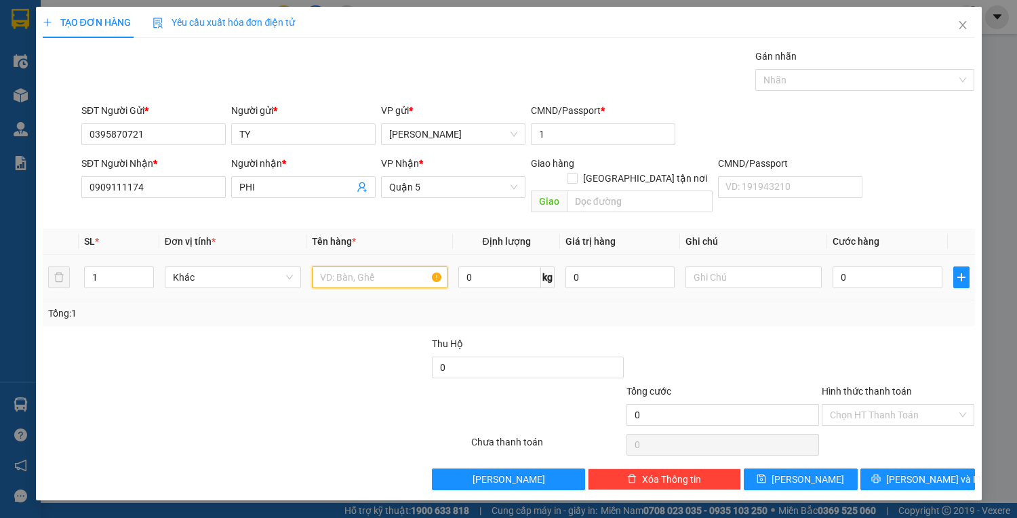
click at [352, 266] on input "text" at bounding box center [380, 277] width 136 height 22
type input "1 tx vàng"
click at [856, 268] on input "0" at bounding box center [886, 277] width 109 height 22
type input "8"
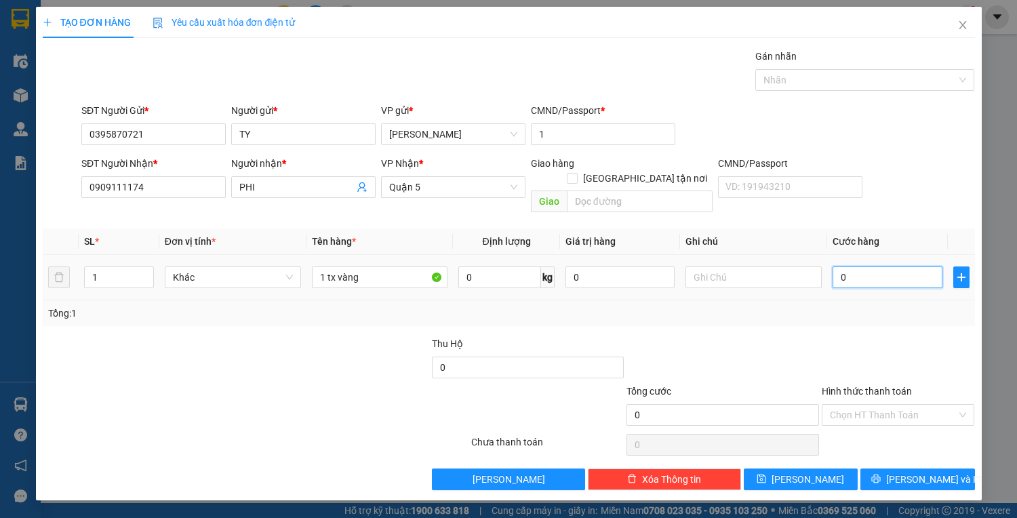
type input "8"
type input "80"
type input "80.000"
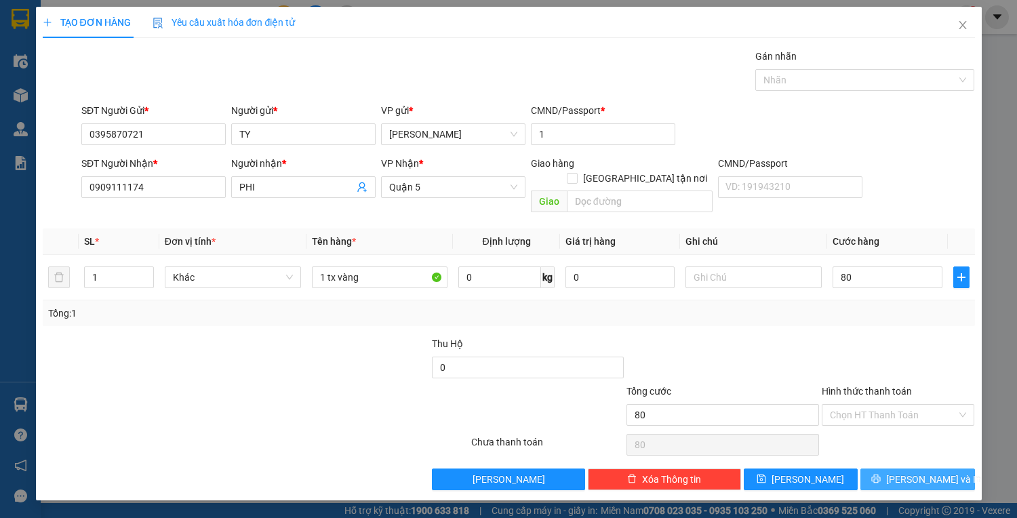
type input "80.000"
click at [927, 472] on span "[PERSON_NAME] và In" at bounding box center [933, 479] width 95 height 15
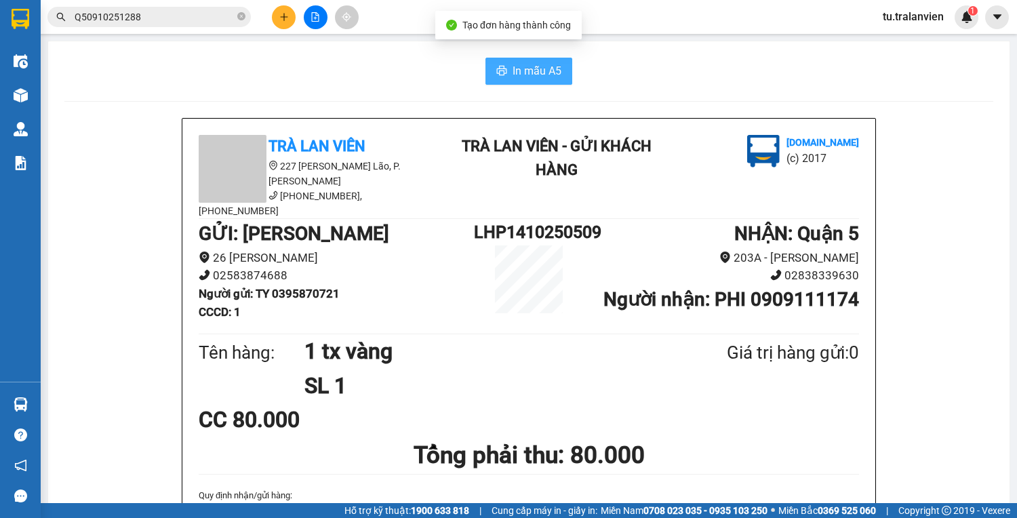
click at [500, 73] on icon "printer" at bounding box center [501, 70] width 11 height 11
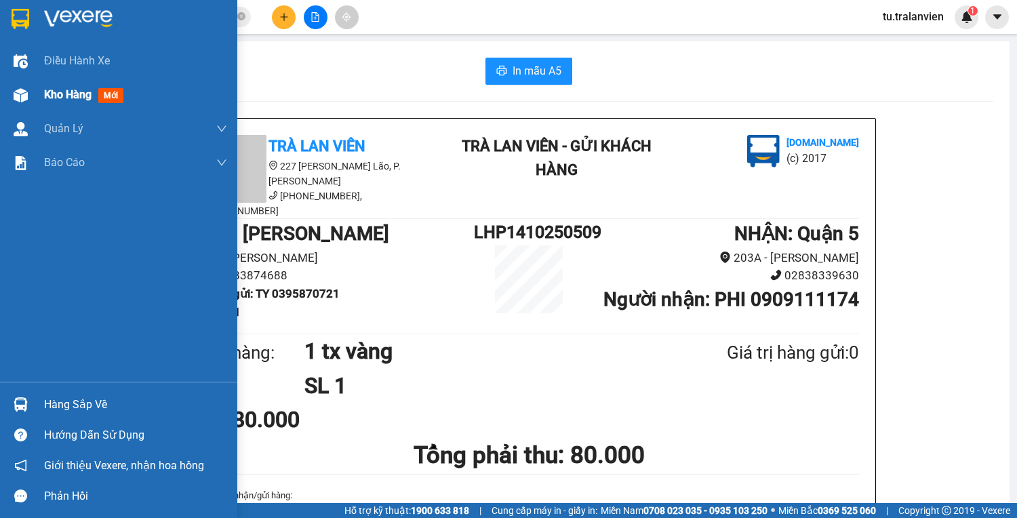
click at [17, 99] on img at bounding box center [21, 95] width 14 height 14
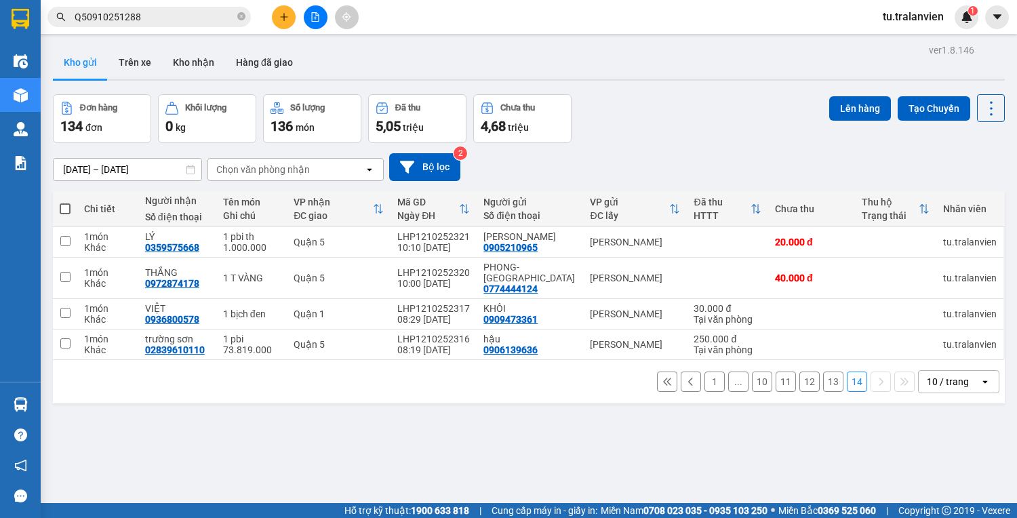
click at [294, 12] on button at bounding box center [284, 17] width 24 height 24
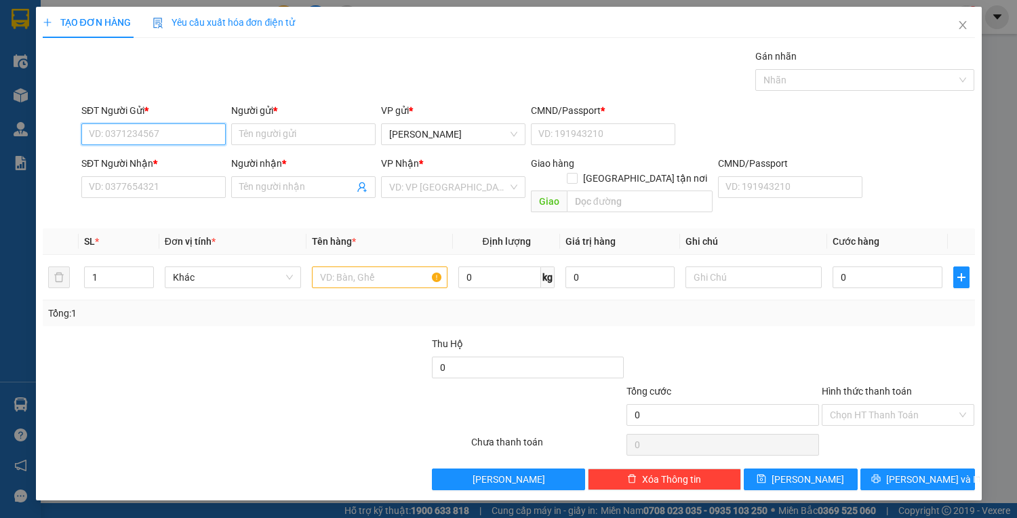
click at [209, 125] on input "SĐT Người Gửi *" at bounding box center [153, 134] width 144 height 22
drag, startPoint x: 164, startPoint y: 183, endPoint x: 184, endPoint y: 193, distance: 22.4
click at [163, 184] on div "0334259217 - HẢI" at bounding box center [153, 182] width 128 height 15
type input "0334259217"
type input "HẢI"
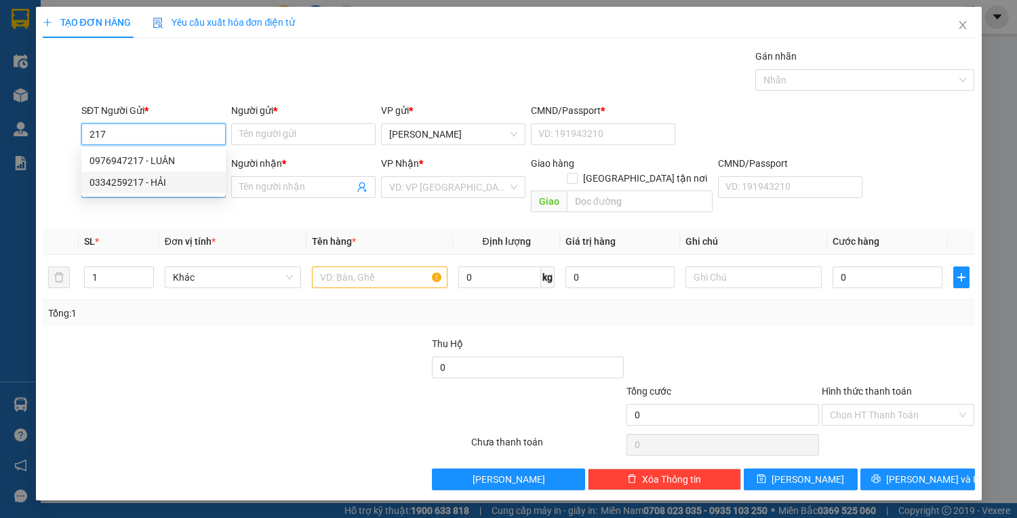
type input "0123456789"
type input "0907789729"
type input "KHANH"
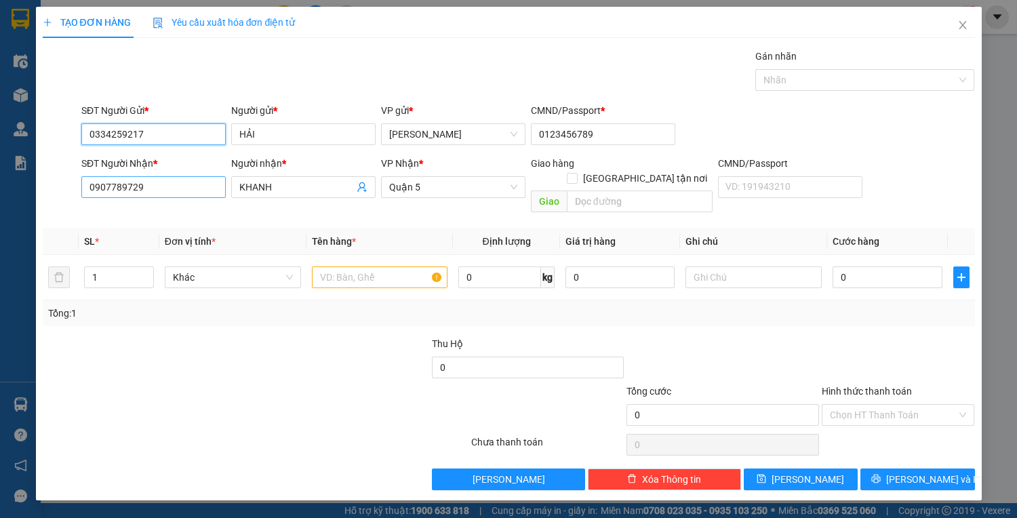
type input "0334259217"
click at [201, 191] on input "0907789729" at bounding box center [153, 187] width 144 height 22
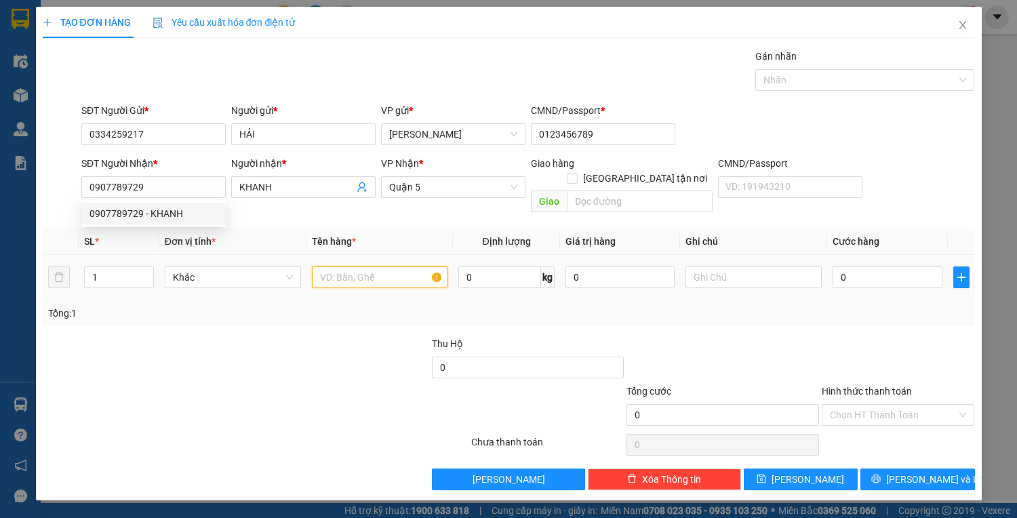
click at [322, 266] on input "text" at bounding box center [380, 277] width 136 height 22
click at [363, 266] on input "text" at bounding box center [380, 277] width 136 height 22
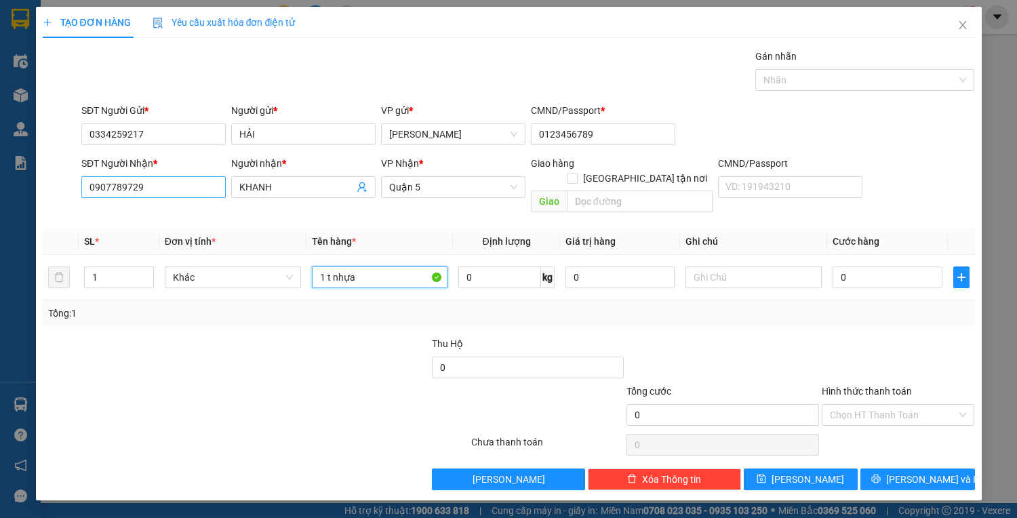
type input "1 t nhựa"
click at [195, 178] on input "0907789729" at bounding box center [153, 187] width 144 height 22
type input "0937097444"
click at [409, 268] on input "1 t nhựa" at bounding box center [380, 277] width 136 height 22
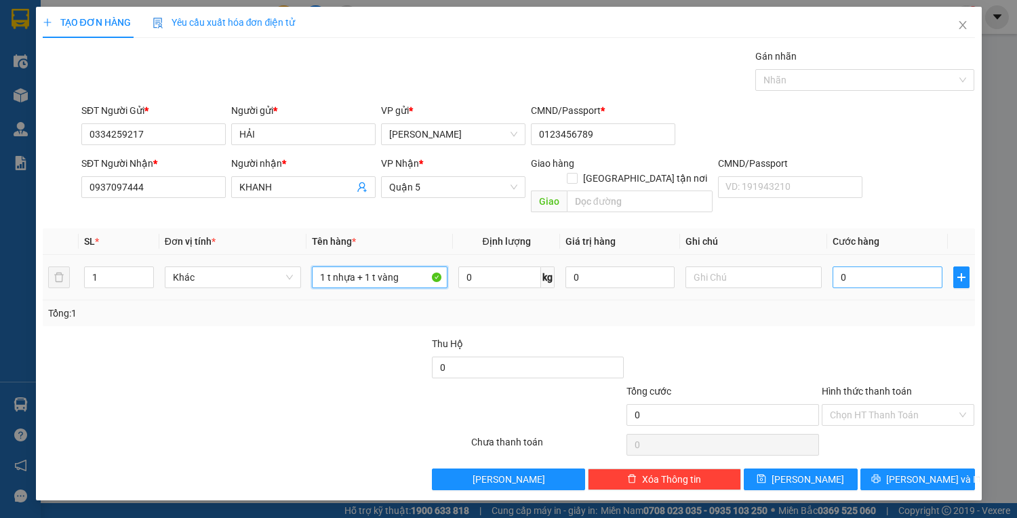
type input "1 t nhựa + 1 t vàng"
click at [863, 268] on input "0" at bounding box center [886, 277] width 109 height 22
type input "1"
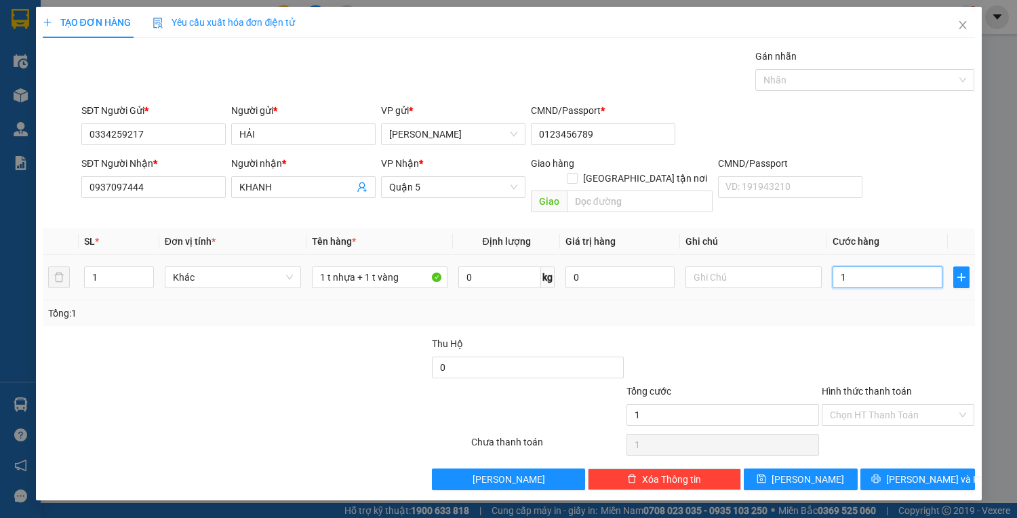
type input "10"
type input "100"
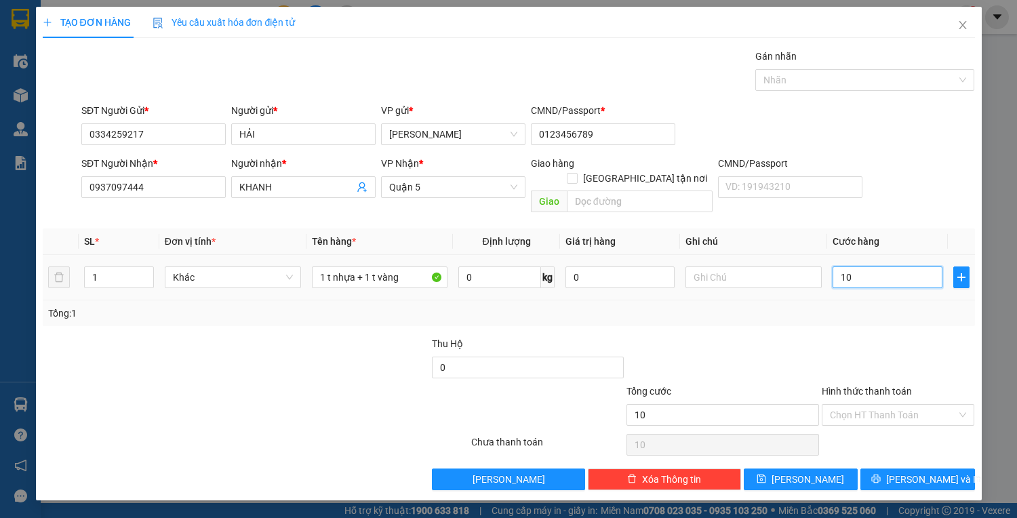
type input "100"
type input "100.000"
click at [870, 405] on input "Hình thức thanh toán" at bounding box center [893, 415] width 127 height 20
click at [876, 416] on div "Transit Pickup Surcharge Ids Transit Deliver Surcharge Ids Transit Deliver Surc…" at bounding box center [509, 269] width 932 height 441
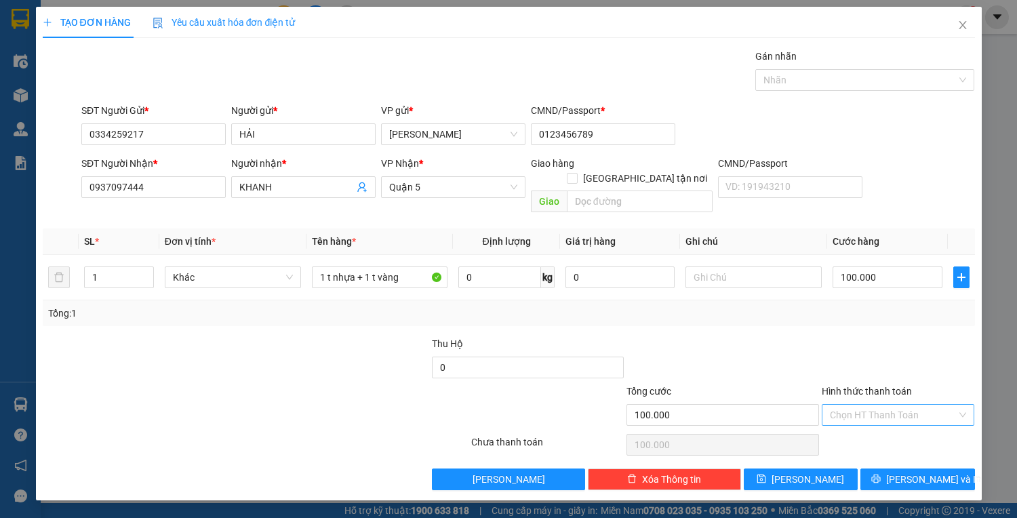
click at [875, 408] on input "Hình thức thanh toán" at bounding box center [893, 415] width 127 height 20
click at [881, 427] on div "Tại văn phòng" at bounding box center [898, 425] width 137 height 15
type input "0"
click at [895, 468] on button "[PERSON_NAME] và In" at bounding box center [917, 479] width 114 height 22
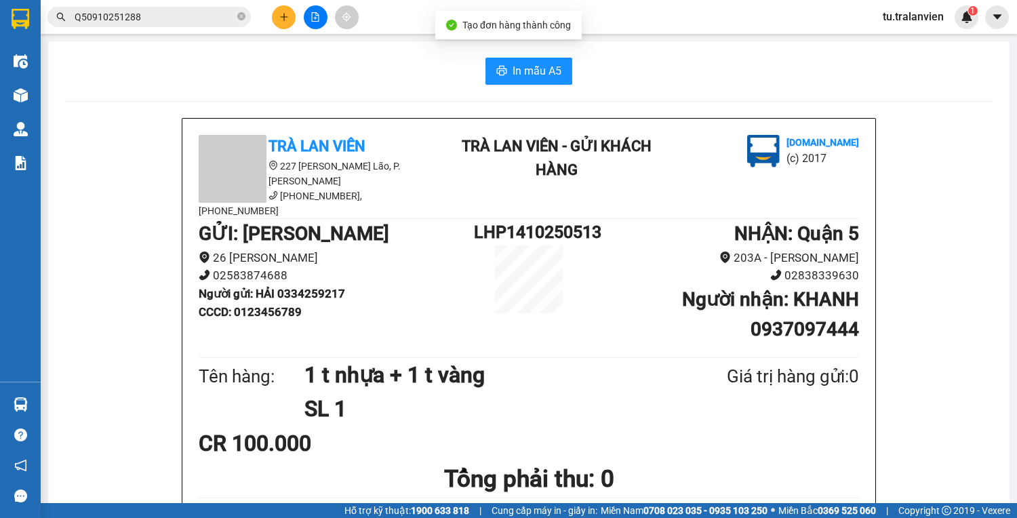
click at [470, 68] on div "In mẫu A5" at bounding box center [528, 71] width 929 height 27
click at [501, 73] on icon "printer" at bounding box center [501, 70] width 11 height 11
click at [285, 27] on button at bounding box center [284, 17] width 24 height 24
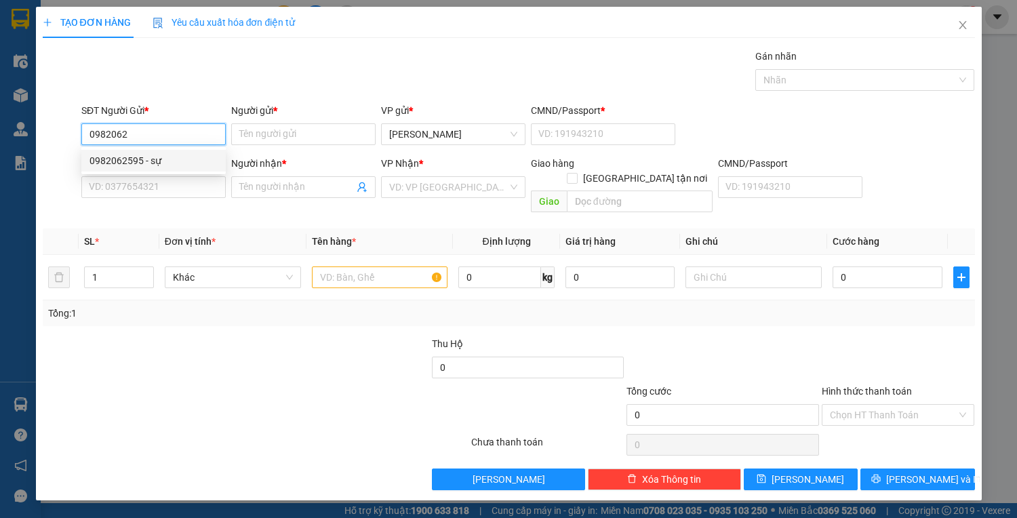
click at [173, 159] on div "0982062595 - sự" at bounding box center [153, 160] width 128 height 15
type input "0982062595"
type input "sự"
type input "1"
type input "0358111847"
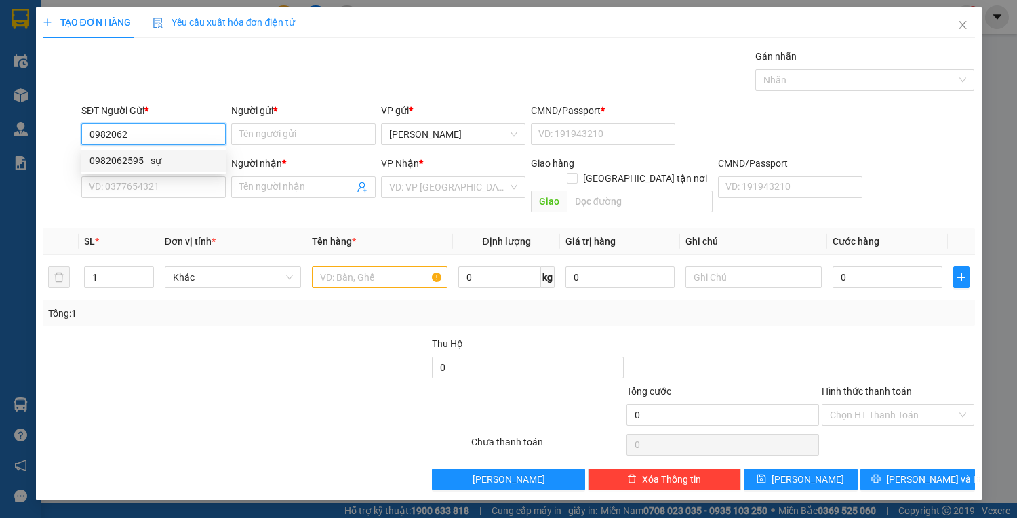
type input "nguyên"
type input "0982062595"
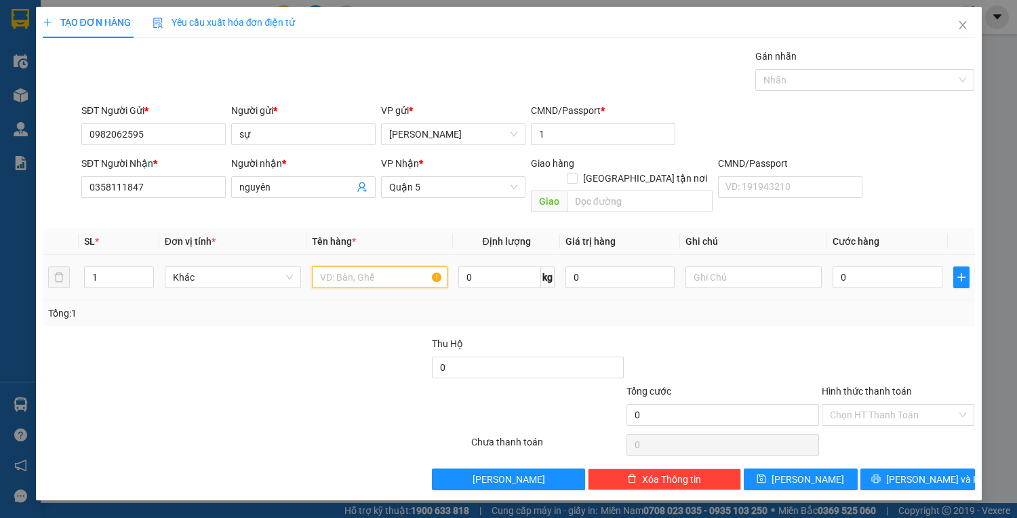
click at [380, 270] on input "text" at bounding box center [380, 277] width 136 height 22
type input "1 pbi"
click at [189, 188] on input "0358111847" at bounding box center [153, 187] width 144 height 22
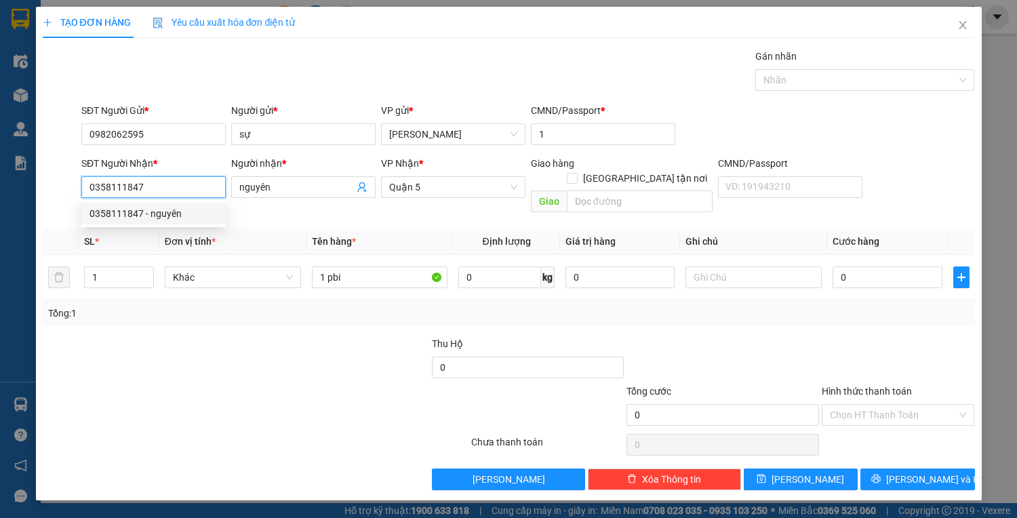
click at [189, 188] on input "0358111847" at bounding box center [153, 187] width 144 height 22
click at [855, 268] on input "0" at bounding box center [886, 277] width 109 height 22
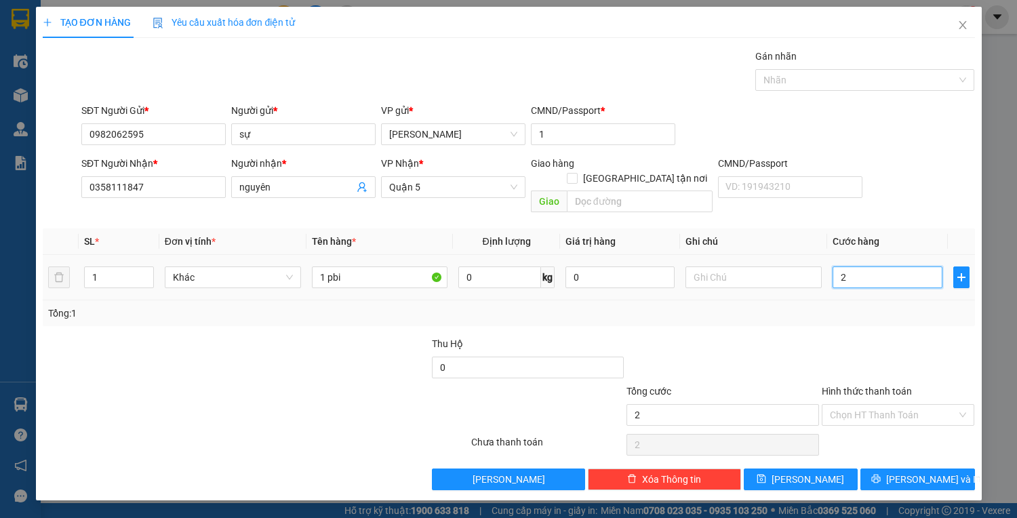
type input "2"
type input "20"
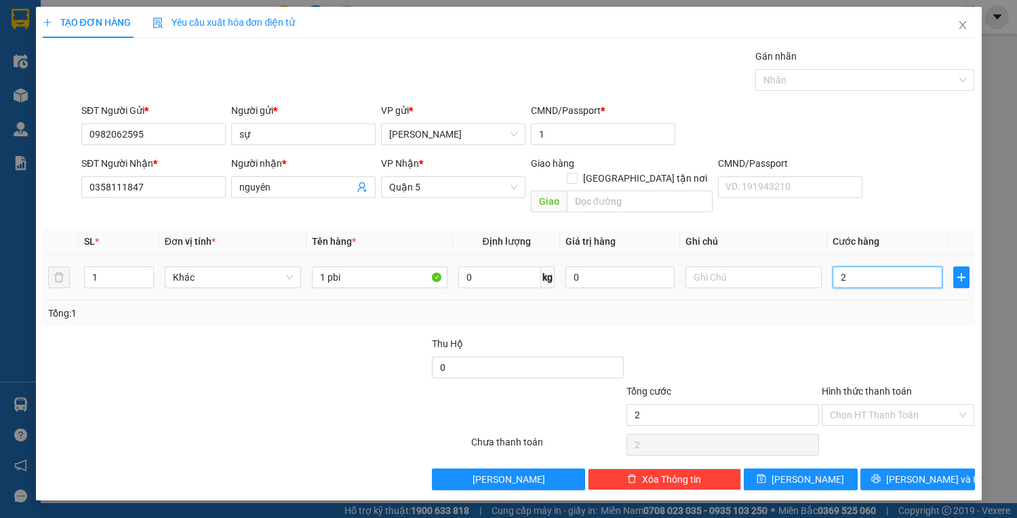
type input "20"
type input "20.000"
click at [931, 411] on div "Hình thức thanh toán Chọn HT Thanh Toán" at bounding box center [898, 407] width 153 height 47
click at [892, 405] on input "Hình thức thanh toán" at bounding box center [893, 415] width 127 height 20
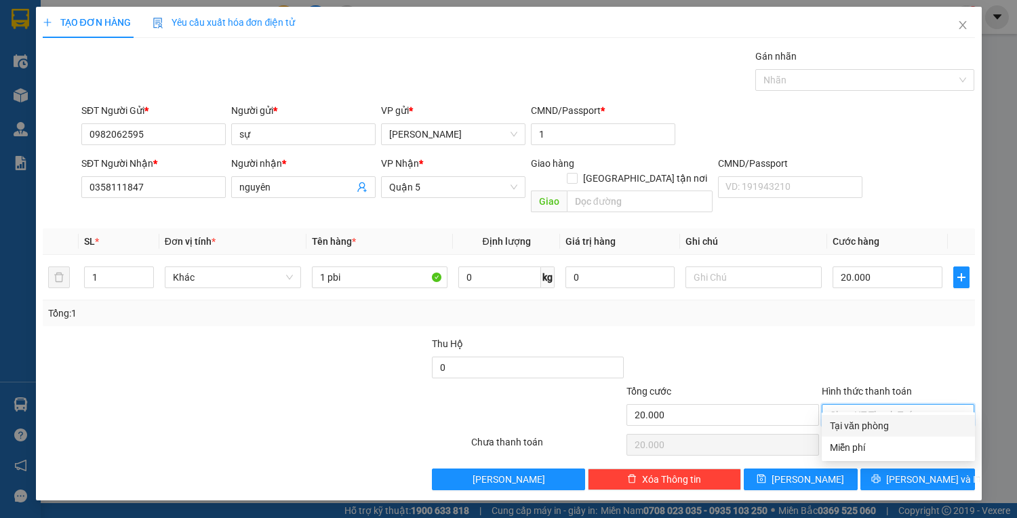
click at [891, 424] on div "Tại văn phòng" at bounding box center [898, 425] width 137 height 15
type input "0"
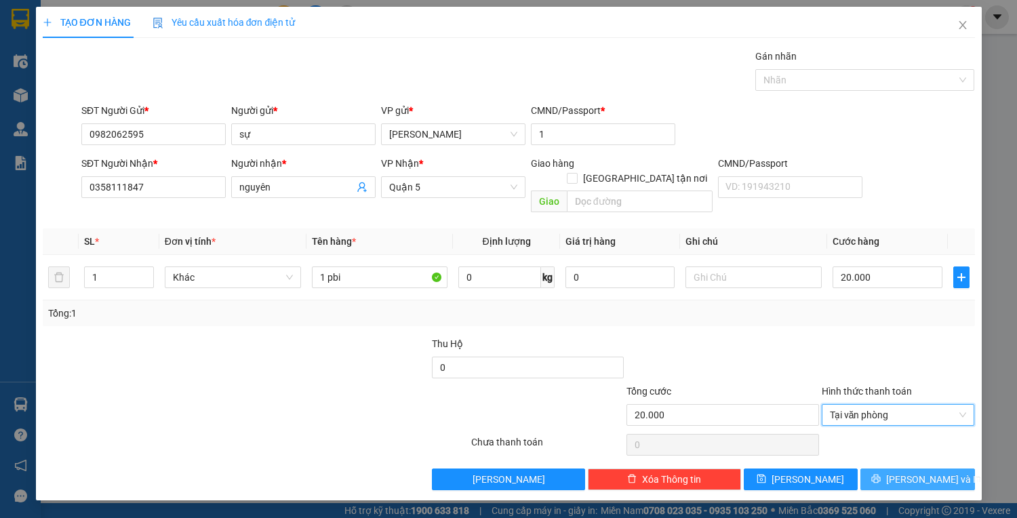
click at [905, 468] on button "[PERSON_NAME] và In" at bounding box center [917, 479] width 114 height 22
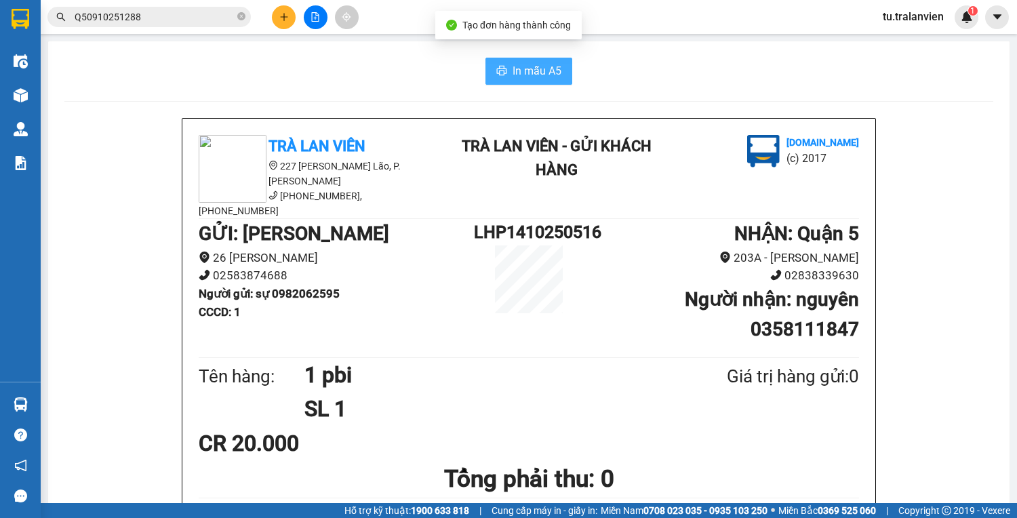
click at [521, 79] on span "In mẫu A5" at bounding box center [536, 70] width 49 height 17
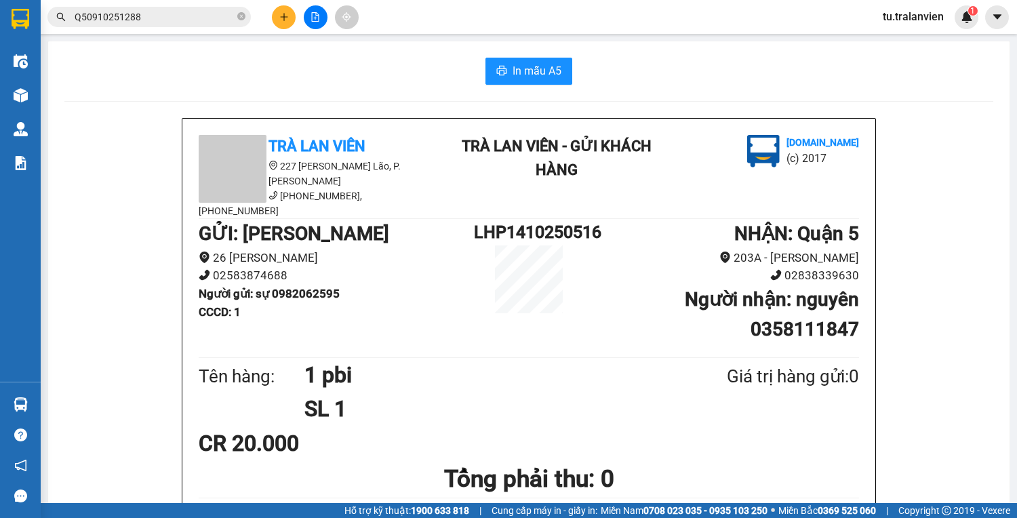
click at [279, 24] on button at bounding box center [284, 17] width 24 height 24
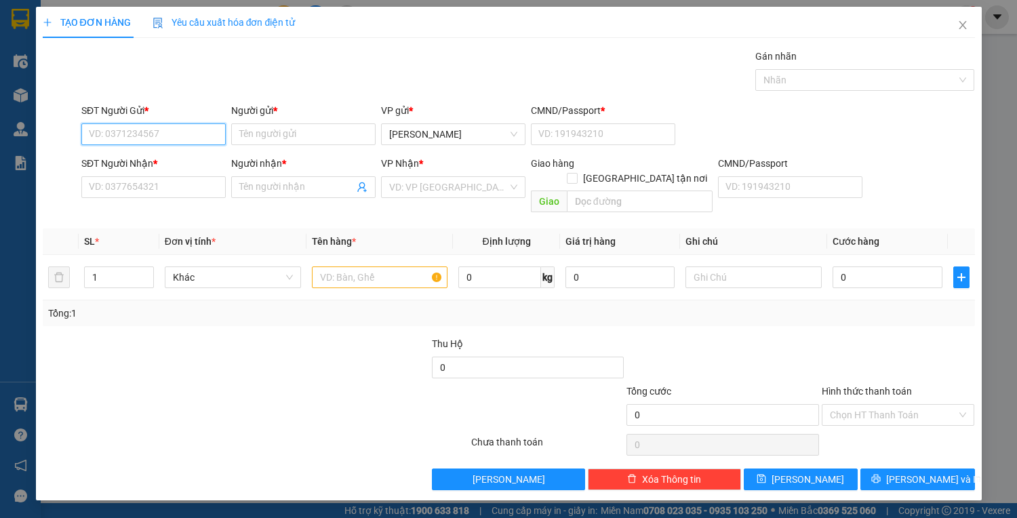
click at [187, 125] on input "SĐT Người Gửi *" at bounding box center [153, 134] width 144 height 22
click at [165, 163] on div "0794582222 - TOÁN" at bounding box center [153, 160] width 128 height 15
click at [359, 266] on input "text" at bounding box center [380, 277] width 136 height 22
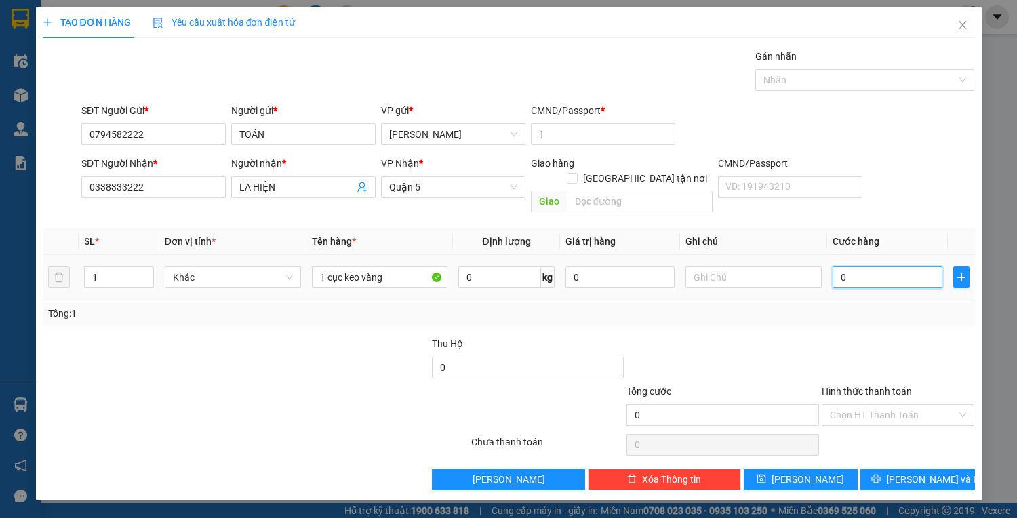
click at [862, 266] on input "0" at bounding box center [886, 277] width 109 height 22
click at [913, 472] on span "[PERSON_NAME] và In" at bounding box center [933, 479] width 95 height 15
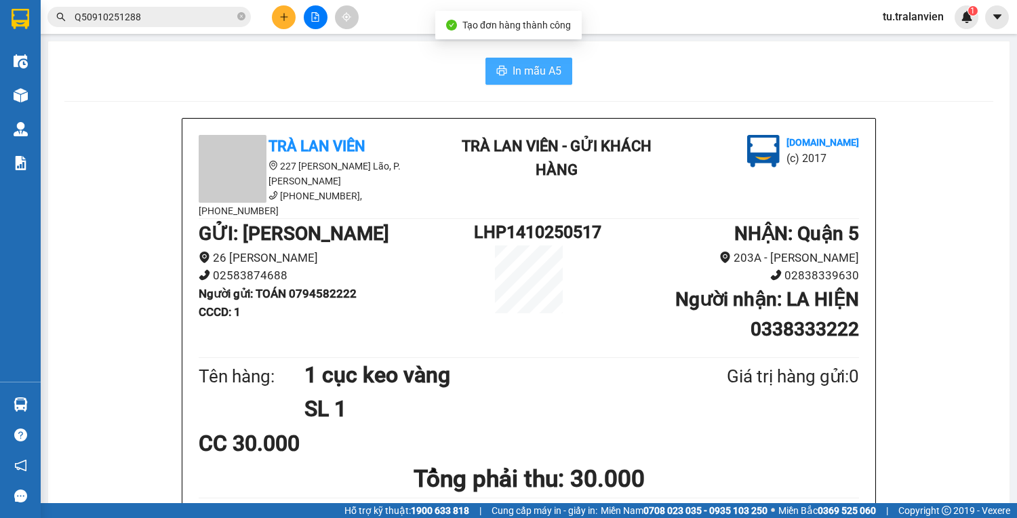
drag, startPoint x: 565, startPoint y: 83, endPoint x: 522, endPoint y: 68, distance: 45.9
click at [556, 82] on button "In mẫu A5" at bounding box center [528, 71] width 87 height 27
click at [522, 68] on span "In mẫu A5" at bounding box center [536, 70] width 49 height 17
drag, startPoint x: 179, startPoint y: 24, endPoint x: 171, endPoint y: 9, distance: 17.0
click at [179, 24] on span "Q50910251288" at bounding box center [148, 17] width 203 height 20
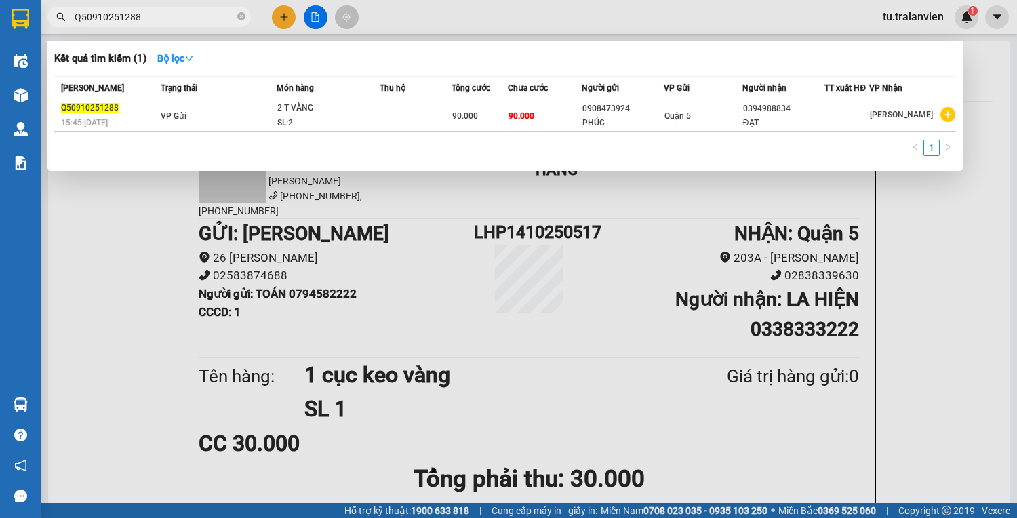
click at [171, 8] on span "Q50910251288" at bounding box center [148, 17] width 203 height 20
click at [195, 22] on input "Q50910251288" at bounding box center [155, 16] width 160 height 15
paste input "260925173"
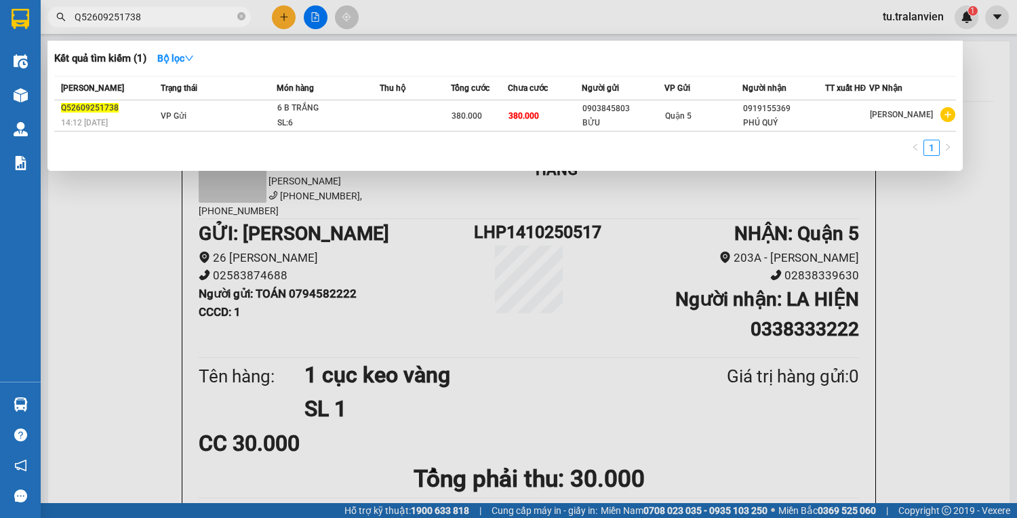
click at [180, 20] on input "Q52609251738" at bounding box center [155, 16] width 160 height 15
paste input "1210252484"
click at [281, 19] on div at bounding box center [508, 259] width 1017 height 518
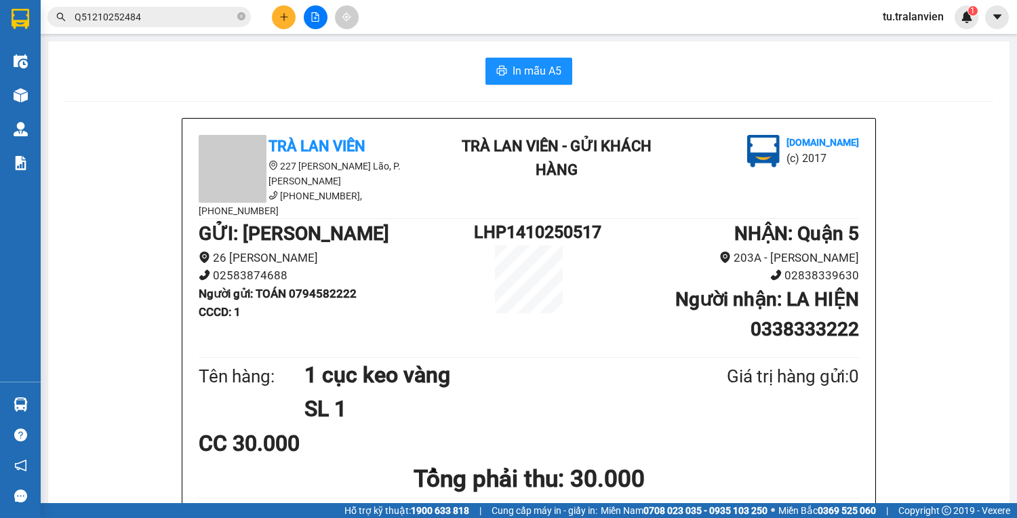
click at [281, 19] on icon "plus" at bounding box center [283, 16] width 9 height 9
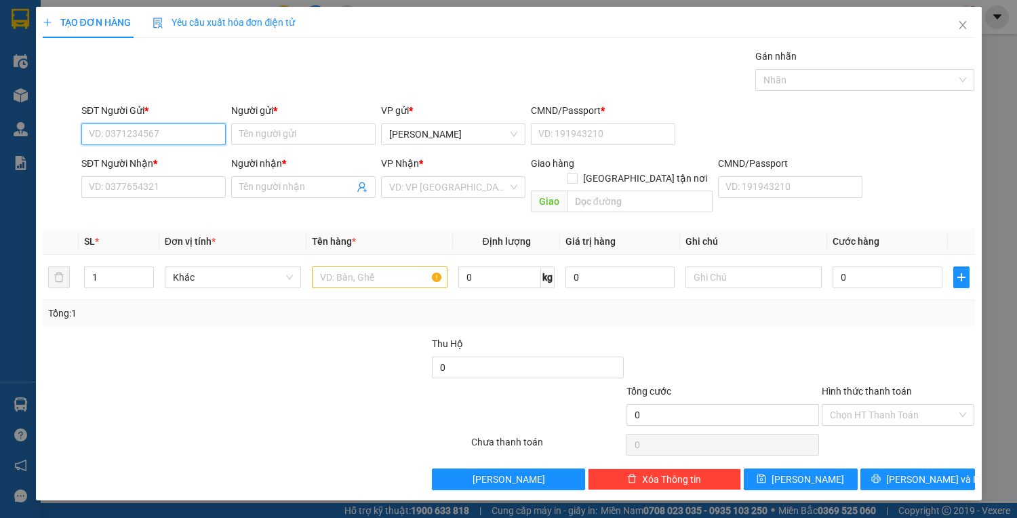
click at [167, 136] on input "SĐT Người Gửi *" at bounding box center [153, 134] width 144 height 22
click at [308, 142] on input "Người gửi *" at bounding box center [303, 134] width 144 height 22
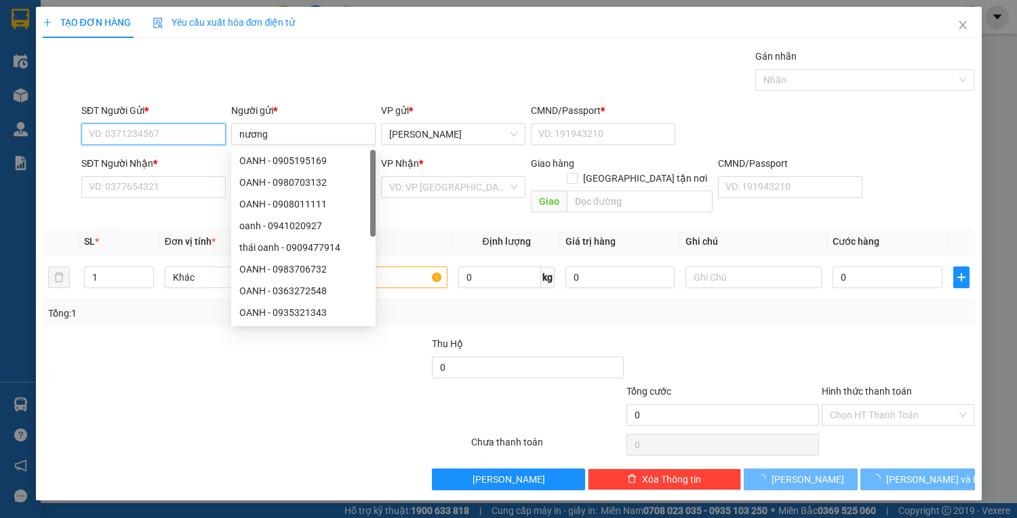
click at [185, 136] on input "SĐT Người Gửi *" at bounding box center [153, 134] width 144 height 22
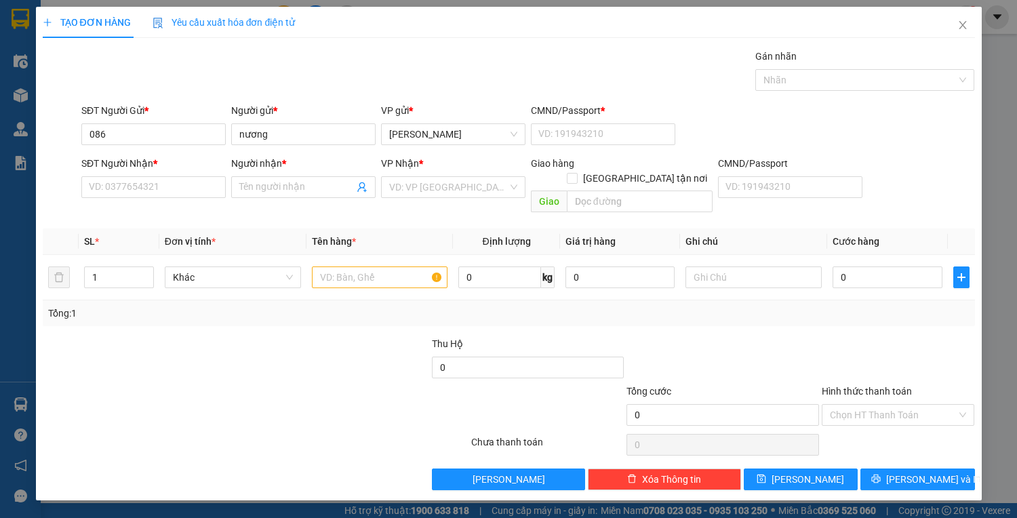
click at [153, 146] on div "SĐT Người Gửi * 086 086" at bounding box center [153, 126] width 144 height 47
click at [150, 144] on input "086" at bounding box center [153, 134] width 144 height 22
click at [168, 127] on input "086" at bounding box center [153, 134] width 144 height 22
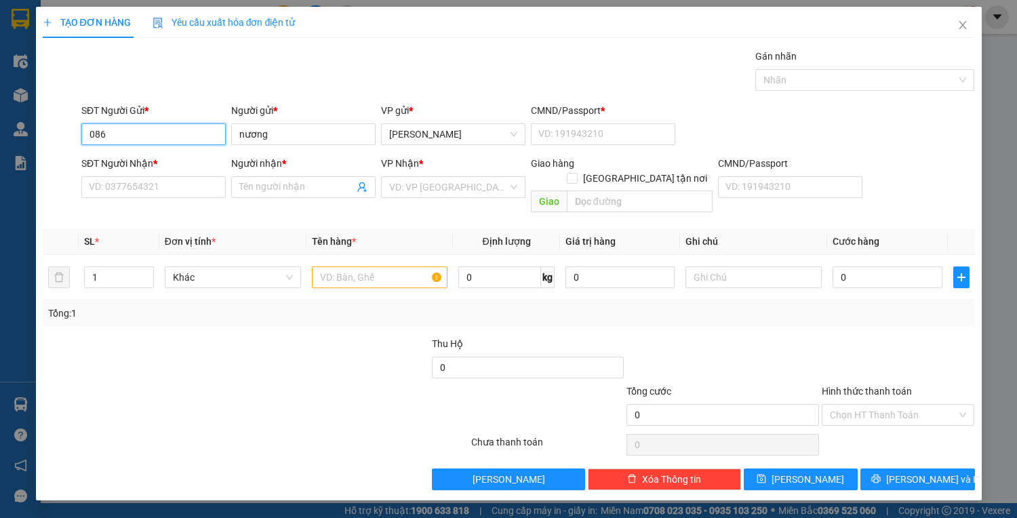
paste input "0935073"
click at [147, 152] on div "0935073086 - NƯƠNG" at bounding box center [153, 161] width 144 height 22
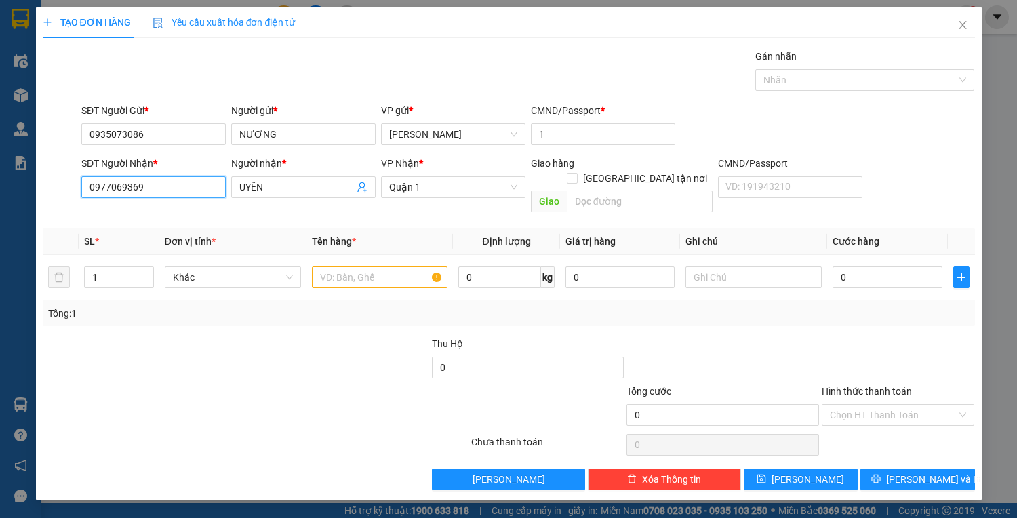
click at [164, 186] on input "0977069369" at bounding box center [153, 187] width 144 height 22
click at [190, 207] on div "0903050331 - THÁI" at bounding box center [153, 213] width 128 height 15
click at [330, 266] on input "text" at bounding box center [380, 277] width 136 height 22
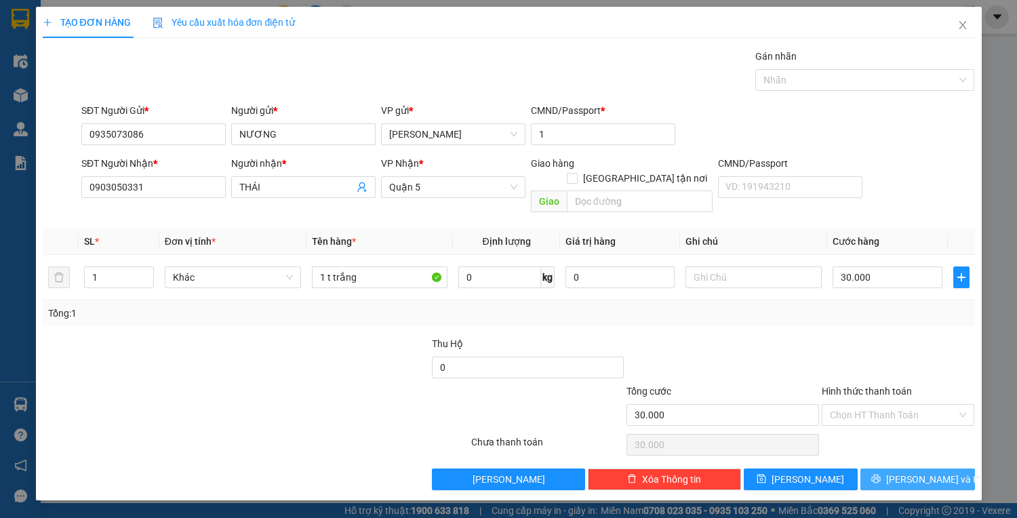
click at [920, 472] on span "[PERSON_NAME] và In" at bounding box center [933, 479] width 95 height 15
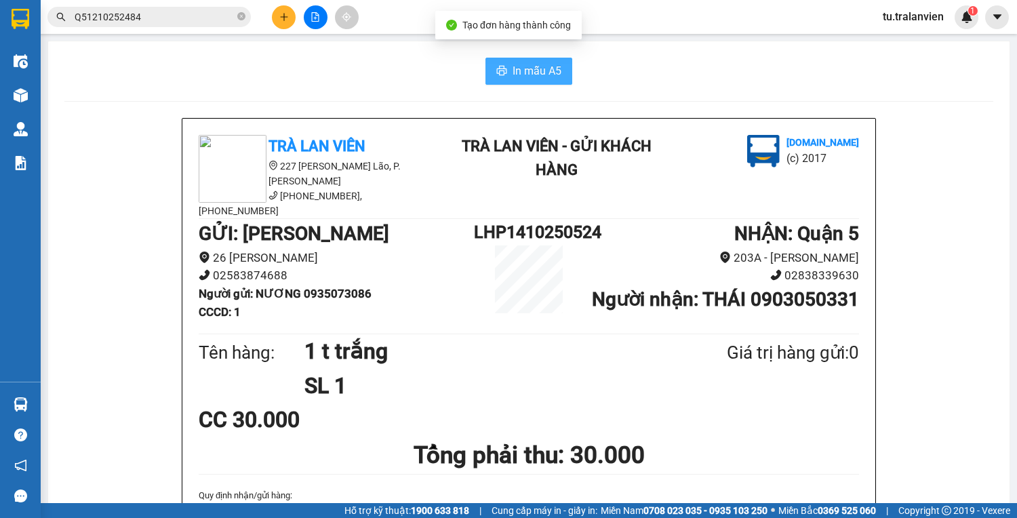
click at [546, 81] on button "In mẫu A5" at bounding box center [528, 71] width 87 height 27
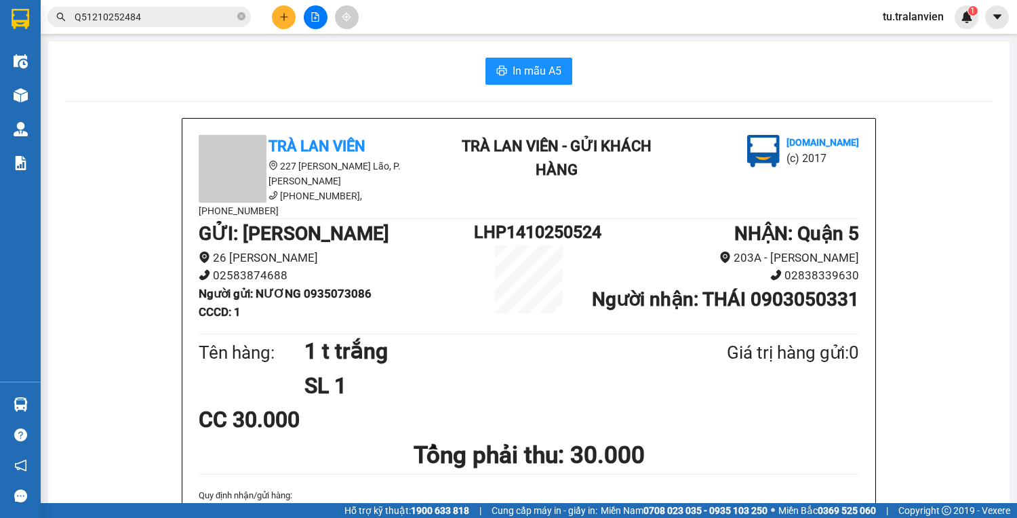
click at [273, 16] on button at bounding box center [284, 17] width 24 height 24
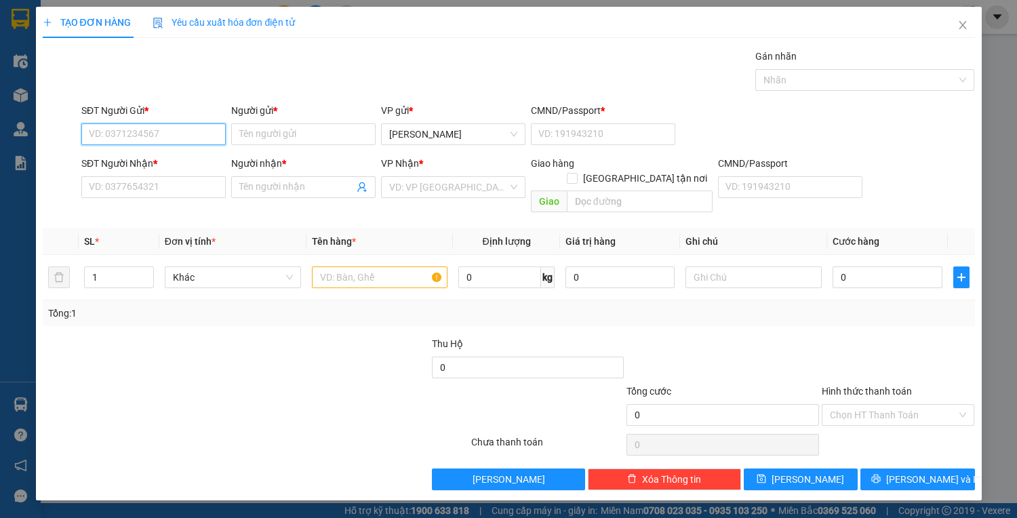
click at [186, 129] on input "SĐT Người Gửi *" at bounding box center [153, 134] width 144 height 22
click at [268, 133] on input "Người gửi *" at bounding box center [303, 134] width 144 height 22
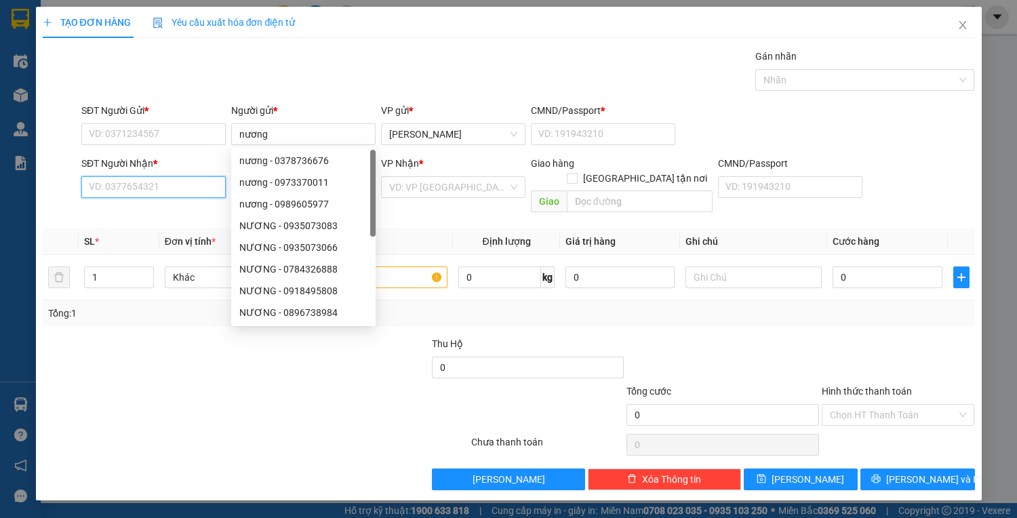
click at [171, 190] on input "SĐT Người Nhận *" at bounding box center [153, 187] width 144 height 22
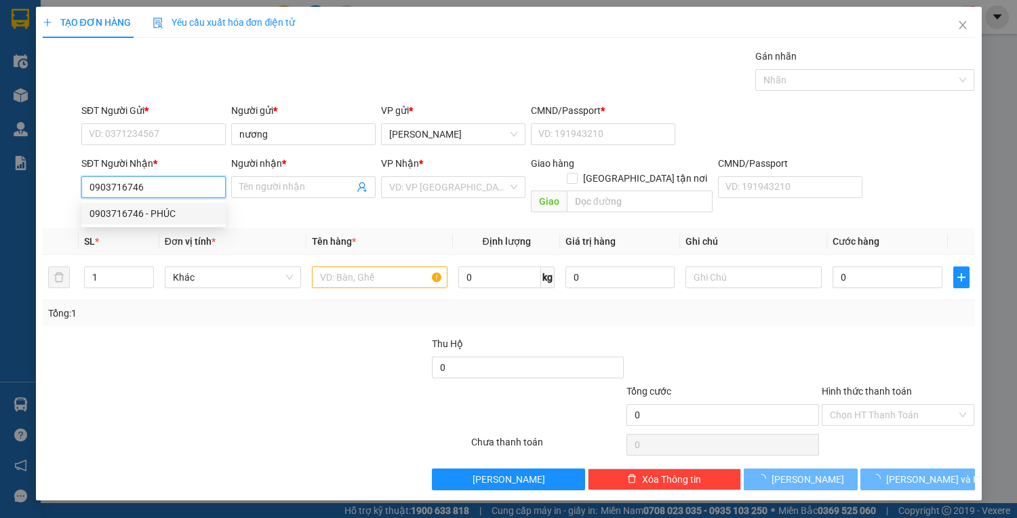
drag, startPoint x: 165, startPoint y: 211, endPoint x: 165, endPoint y: 153, distance: 59.0
click at [165, 211] on div "0903716746 - PHÚC" at bounding box center [153, 213] width 128 height 15
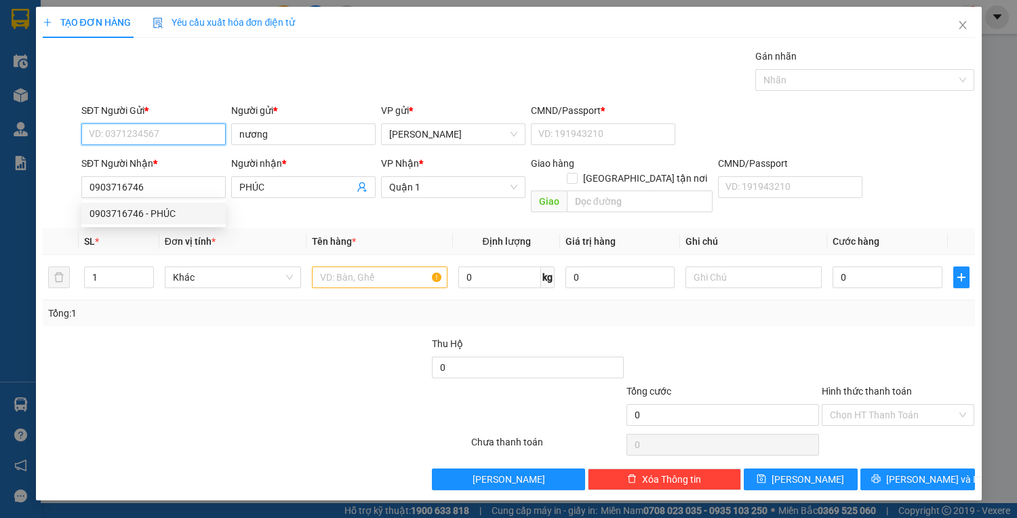
click at [163, 134] on input "SĐT Người Gửi *" at bounding box center [153, 134] width 144 height 22
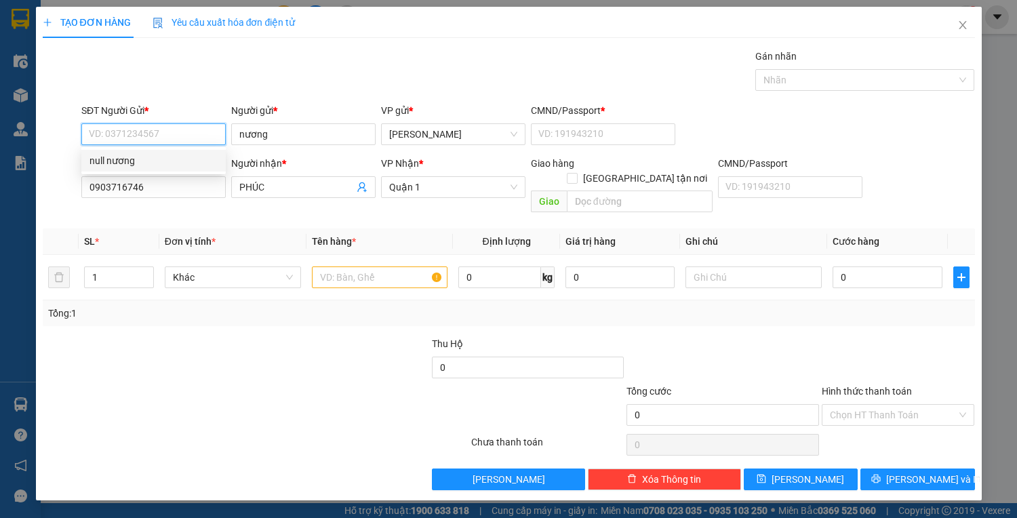
click at [157, 134] on input "SĐT Người Gửi *" at bounding box center [153, 134] width 144 height 22
click at [352, 266] on input "text" at bounding box center [380, 277] width 136 height 22
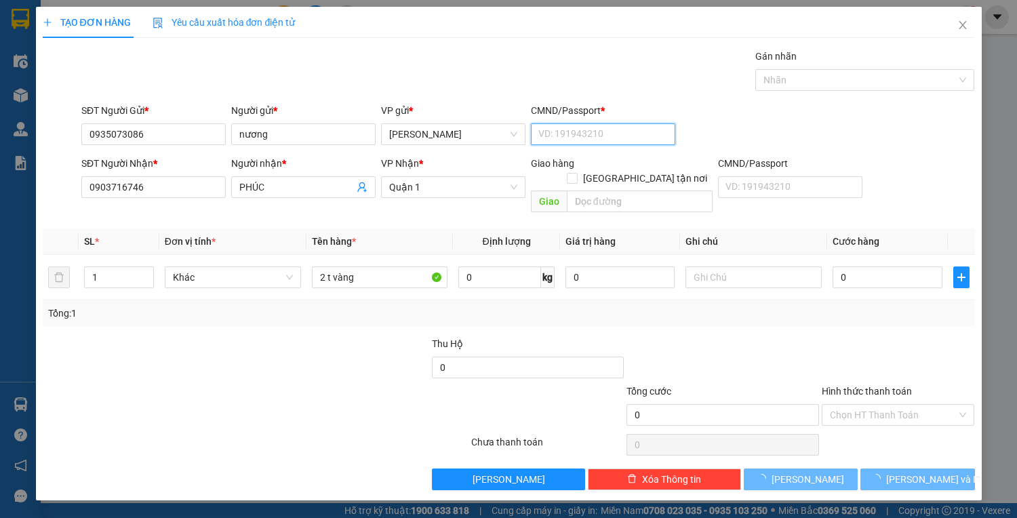
drag, startPoint x: 569, startPoint y: 126, endPoint x: 578, endPoint y: 136, distance: 12.5
click at [569, 126] on input "CMND/Passport *" at bounding box center [603, 134] width 144 height 22
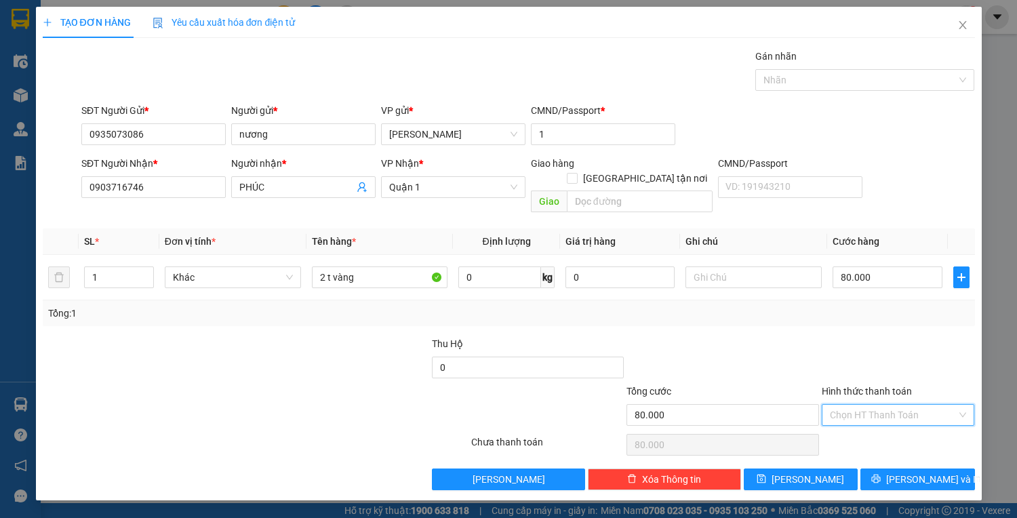
click at [853, 405] on input "Hình thức thanh toán" at bounding box center [893, 415] width 127 height 20
click at [884, 420] on div "Tại văn phòng" at bounding box center [898, 425] width 137 height 15
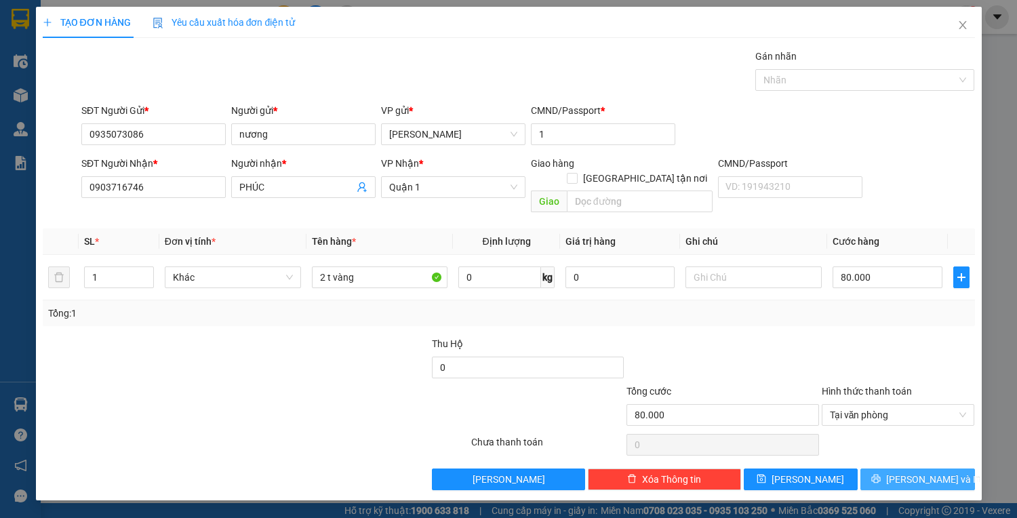
click at [931, 472] on span "[PERSON_NAME] và In" at bounding box center [933, 479] width 95 height 15
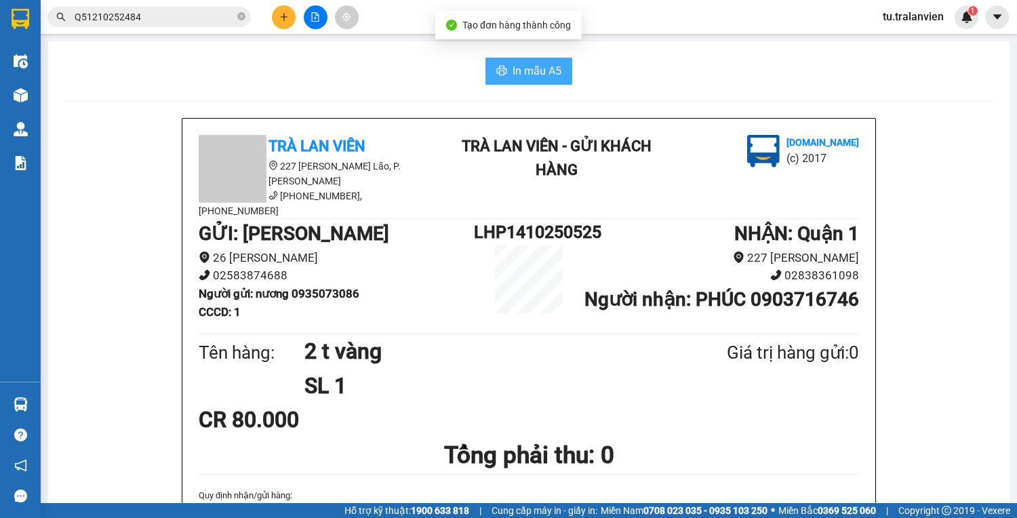
drag, startPoint x: 553, startPoint y: 50, endPoint x: 551, endPoint y: 58, distance: 7.7
click at [551, 62] on span "In mẫu A5" at bounding box center [536, 70] width 49 height 17
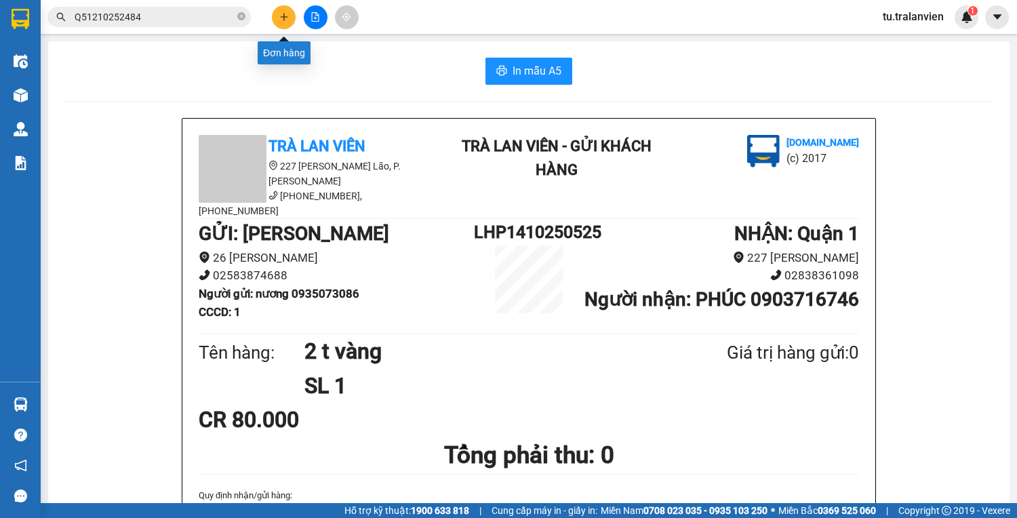
click at [287, 20] on icon "plus" at bounding box center [283, 16] width 9 height 9
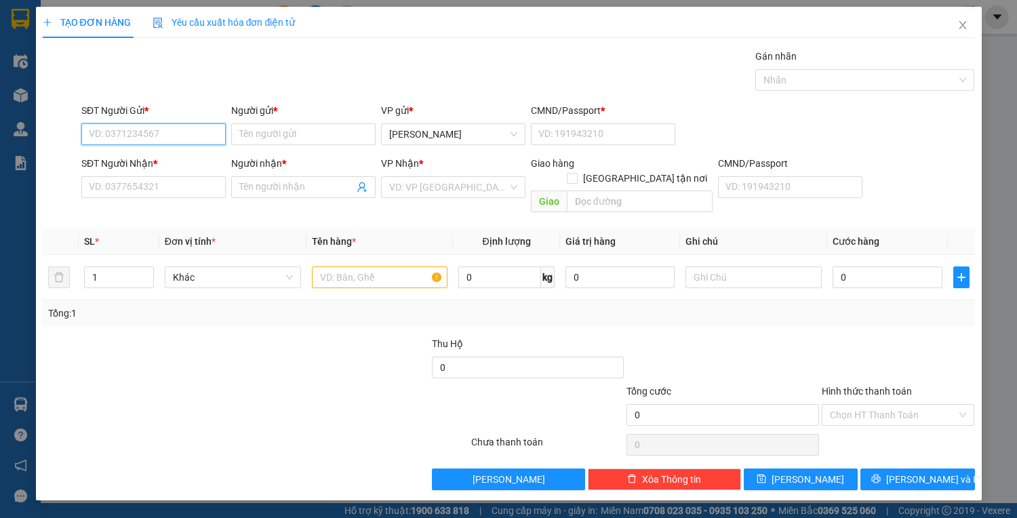
click at [192, 130] on input "SĐT Người Gửi *" at bounding box center [153, 134] width 144 height 22
paste input "0335138786"
click at [949, 19] on span "Close" at bounding box center [963, 26] width 38 height 38
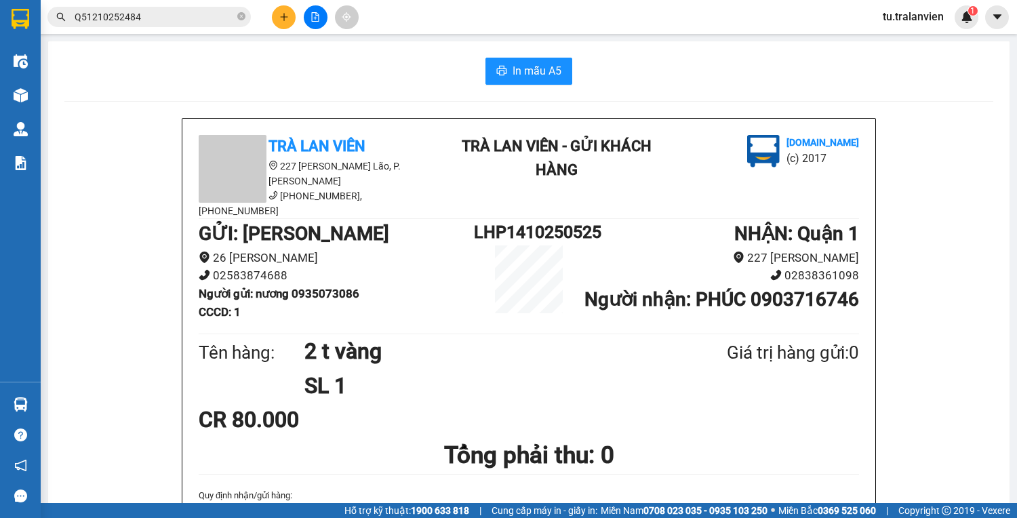
click at [276, 18] on button at bounding box center [284, 17] width 24 height 24
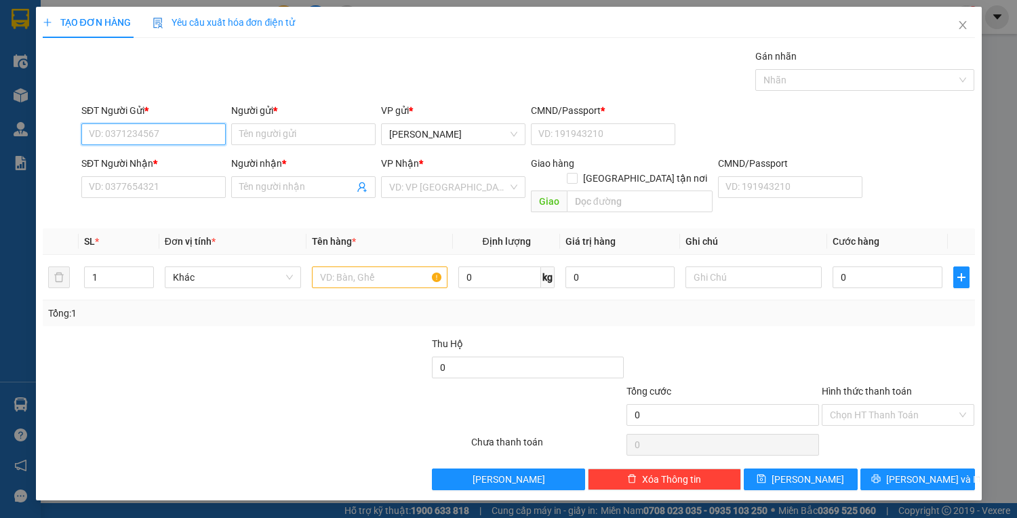
click at [127, 136] on input "SĐT Người Gửi *" at bounding box center [153, 134] width 144 height 22
paste input "0935179303"
click at [146, 156] on div "0935179303 - LUÂN" at bounding box center [153, 160] width 128 height 15
drag, startPoint x: 327, startPoint y: 243, endPoint x: 339, endPoint y: 256, distance: 17.3
click at [328, 255] on td at bounding box center [379, 277] width 147 height 45
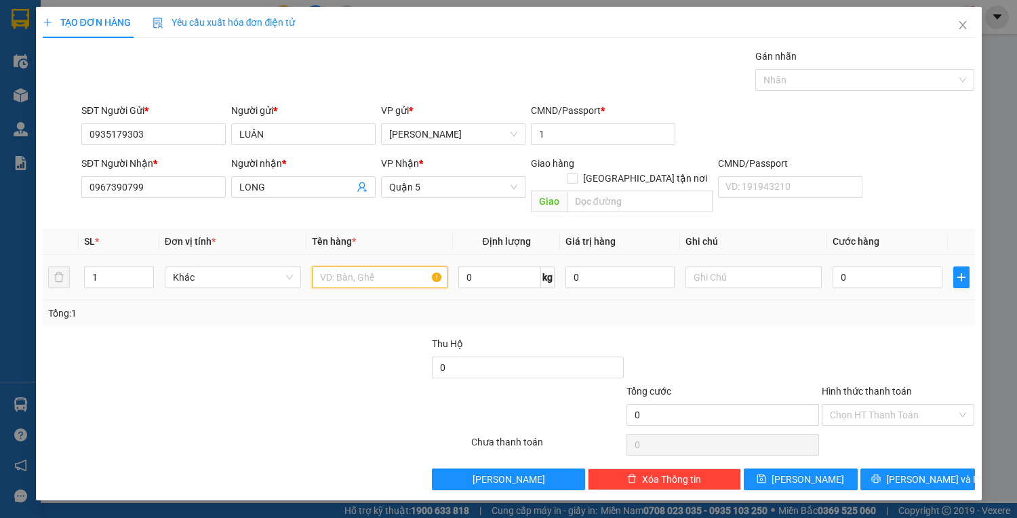
click at [340, 266] on input "text" at bounding box center [380, 277] width 136 height 22
click at [382, 267] on input "1 pbi th" at bounding box center [380, 277] width 136 height 22
click at [865, 266] on input "0" at bounding box center [886, 277] width 109 height 22
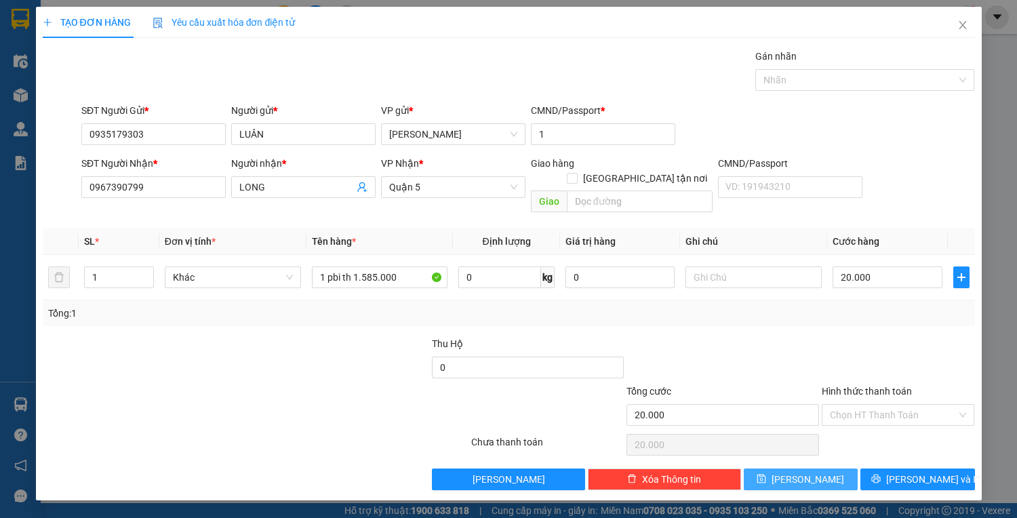
click at [830, 468] on button "[PERSON_NAME]" at bounding box center [801, 479] width 114 height 22
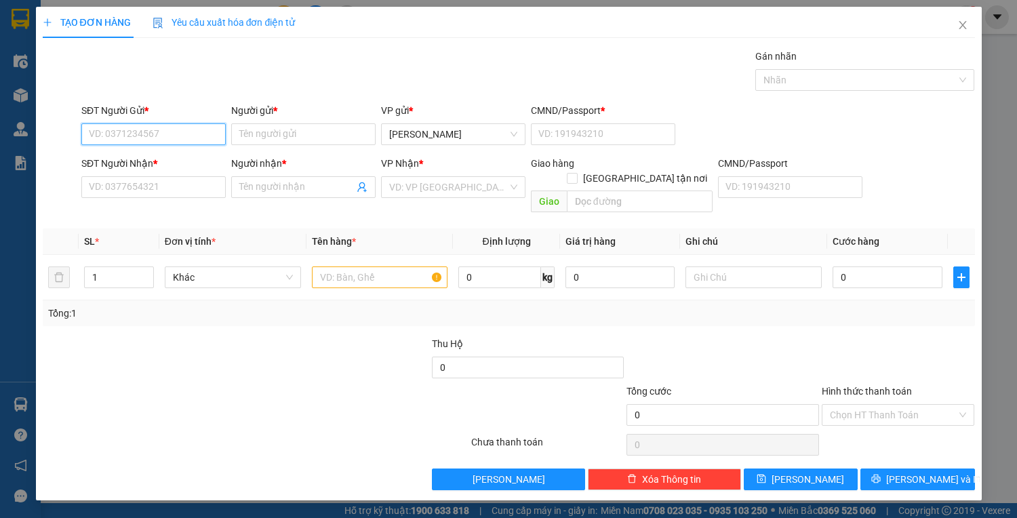
click at [171, 127] on input "SĐT Người Gửi *" at bounding box center [153, 134] width 144 height 22
paste input "0935179303"
click at [168, 161] on div "0935179303 - LUÂN" at bounding box center [153, 160] width 128 height 15
click at [165, 134] on input "0935179303" at bounding box center [153, 134] width 144 height 22
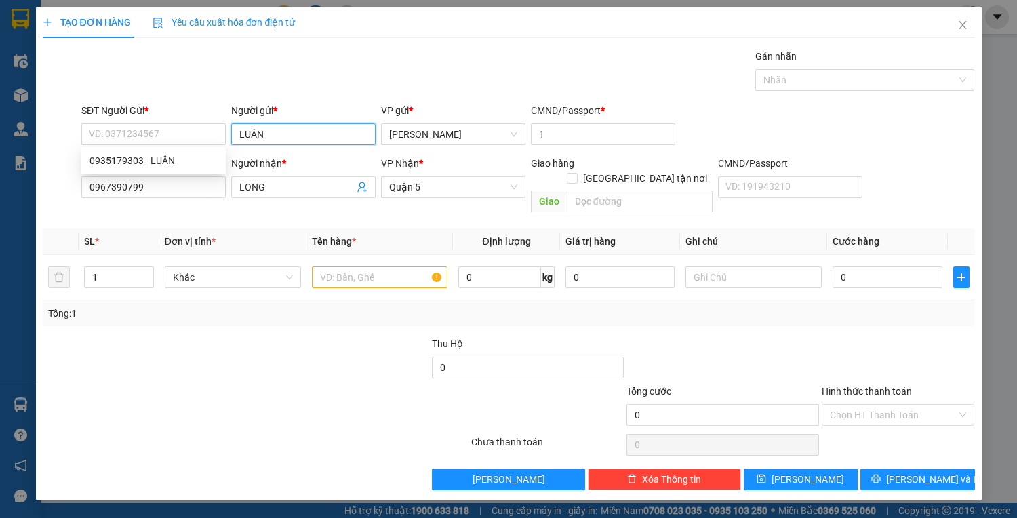
click at [281, 133] on input "LUÂN" at bounding box center [303, 134] width 144 height 22
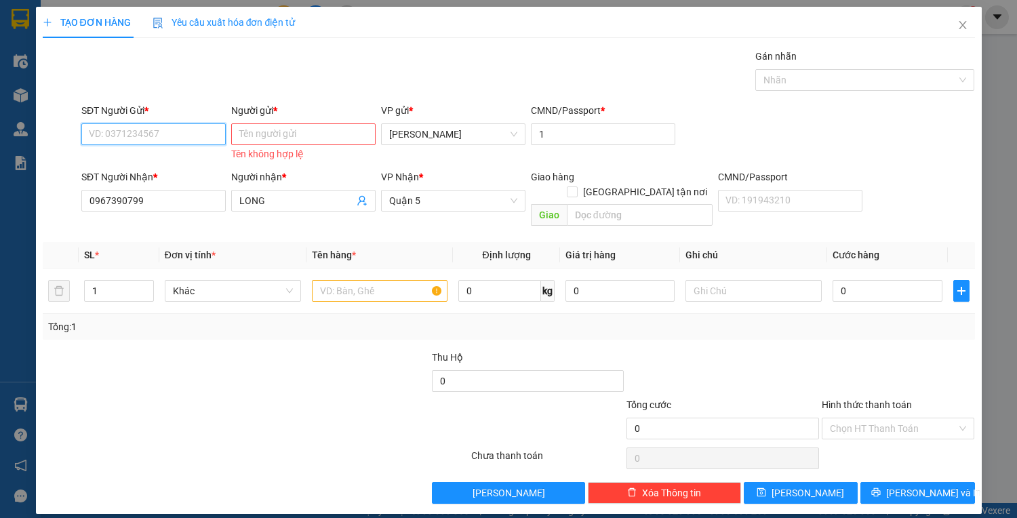
click at [163, 139] on input "SĐT Người Gửi *" at bounding box center [153, 134] width 144 height 22
paste input "0335138786"
click at [274, 141] on input "Người gửi *" at bounding box center [303, 134] width 144 height 22
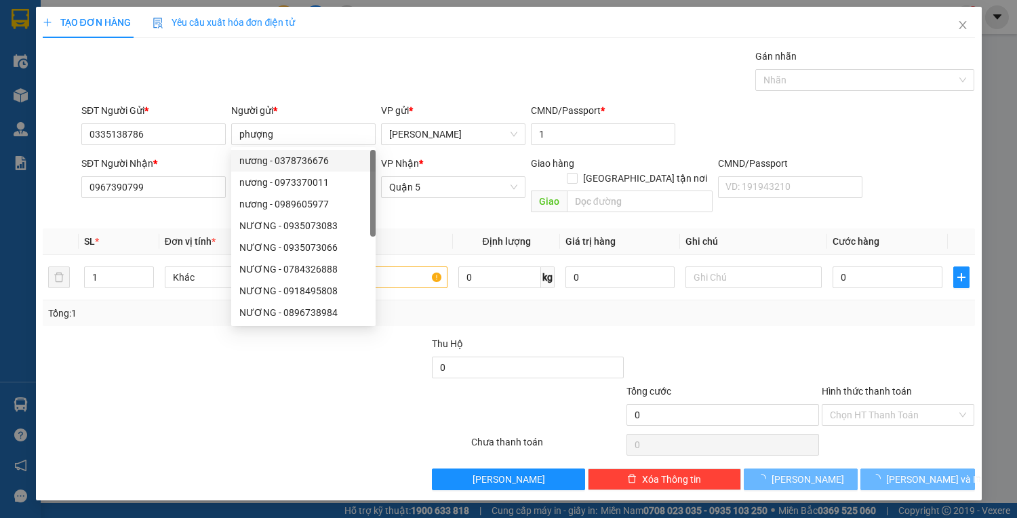
click at [428, 228] on th "Tên hàng *" at bounding box center [379, 241] width 147 height 26
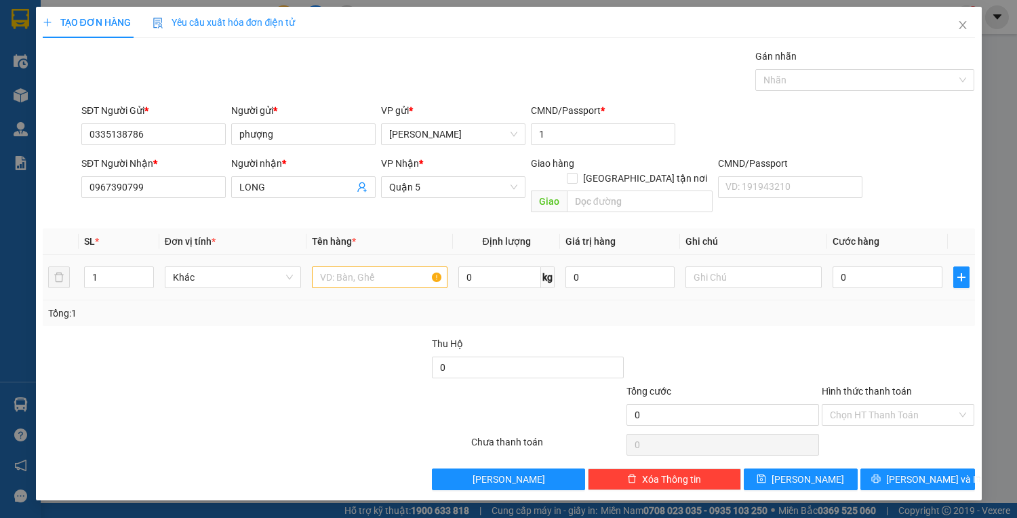
click at [407, 275] on td at bounding box center [379, 277] width 147 height 45
click at [399, 270] on input "text" at bounding box center [380, 277] width 136 height 22
click at [386, 268] on input "text" at bounding box center [380, 277] width 136 height 22
click at [399, 266] on input "text" at bounding box center [380, 277] width 136 height 22
click at [357, 273] on div "1" at bounding box center [380, 277] width 136 height 27
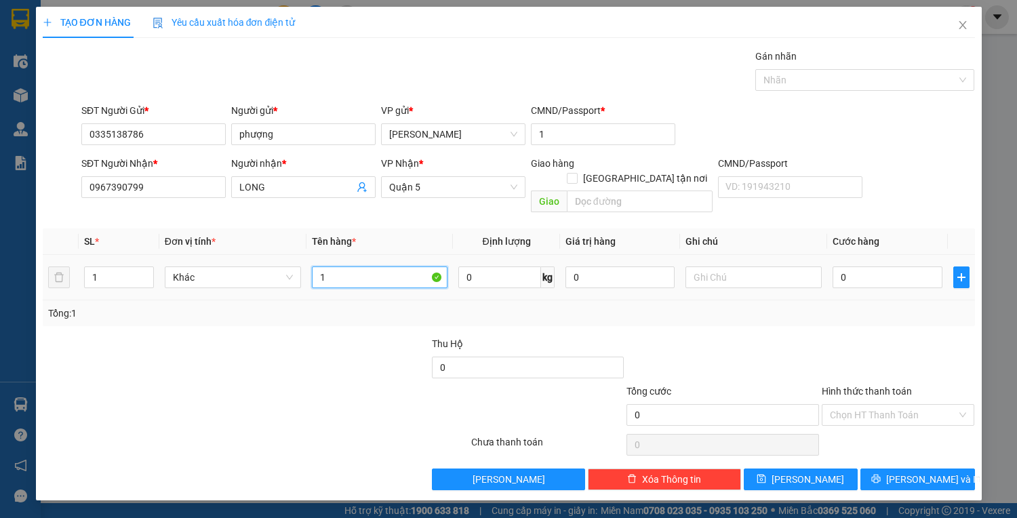
click at [371, 266] on input "1" at bounding box center [380, 277] width 136 height 22
click at [393, 277] on td "1 pbi th" at bounding box center [379, 277] width 147 height 45
click at [393, 268] on input "1 pbi th" at bounding box center [380, 277] width 136 height 22
click at [870, 270] on input "0" at bounding box center [886, 277] width 109 height 22
click at [889, 266] on input "25" at bounding box center [886, 277] width 109 height 22
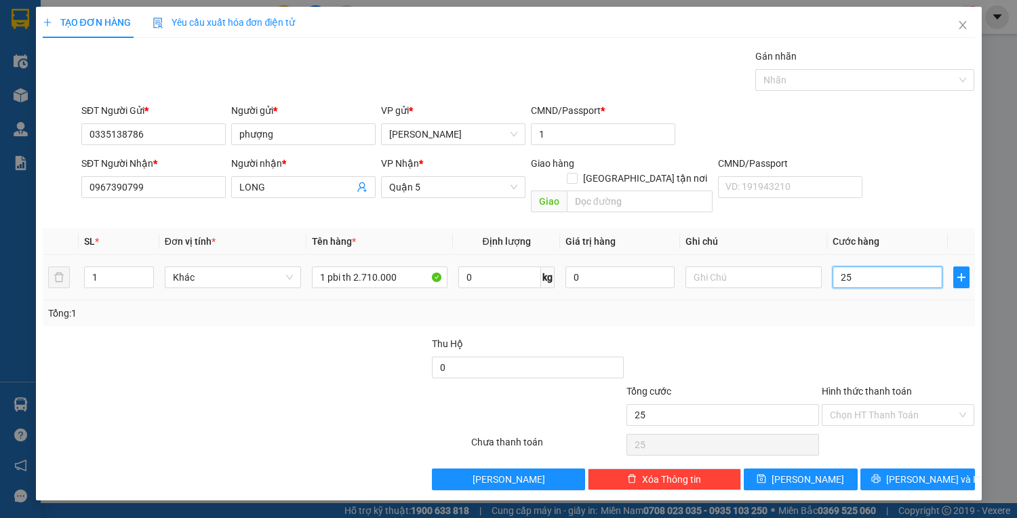
click at [889, 266] on input "25" at bounding box center [886, 277] width 109 height 22
click at [826, 470] on button "[PERSON_NAME]" at bounding box center [801, 479] width 114 height 22
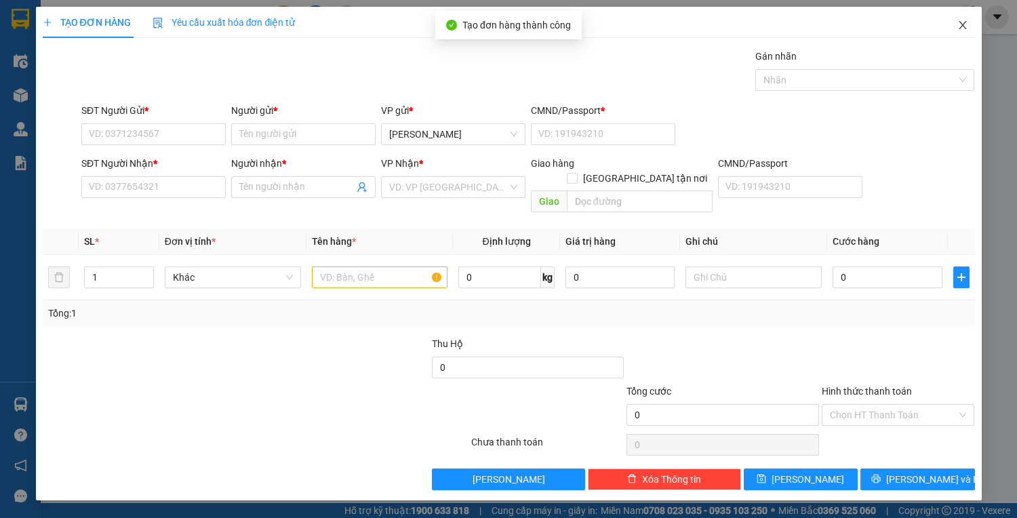
click at [952, 21] on span "Close" at bounding box center [963, 26] width 38 height 38
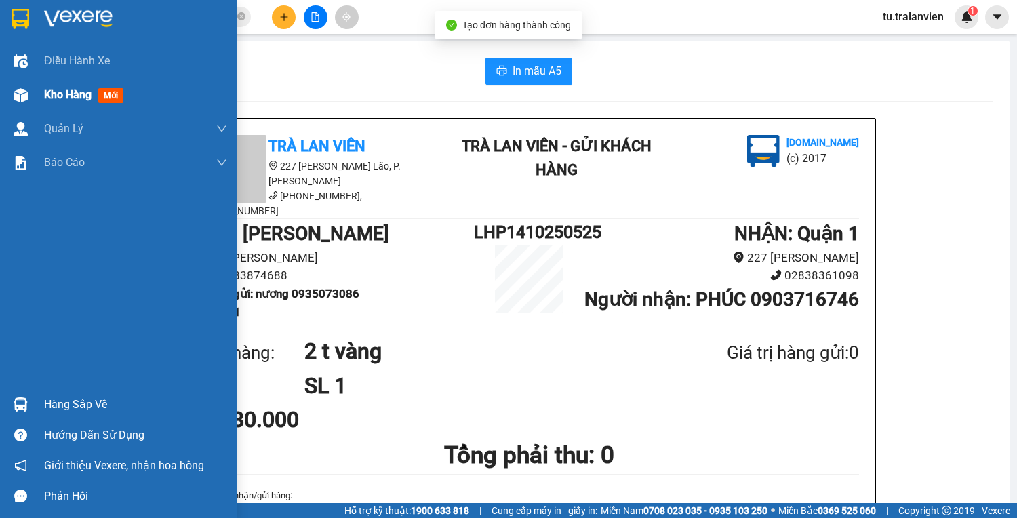
click at [16, 98] on img at bounding box center [21, 95] width 14 height 14
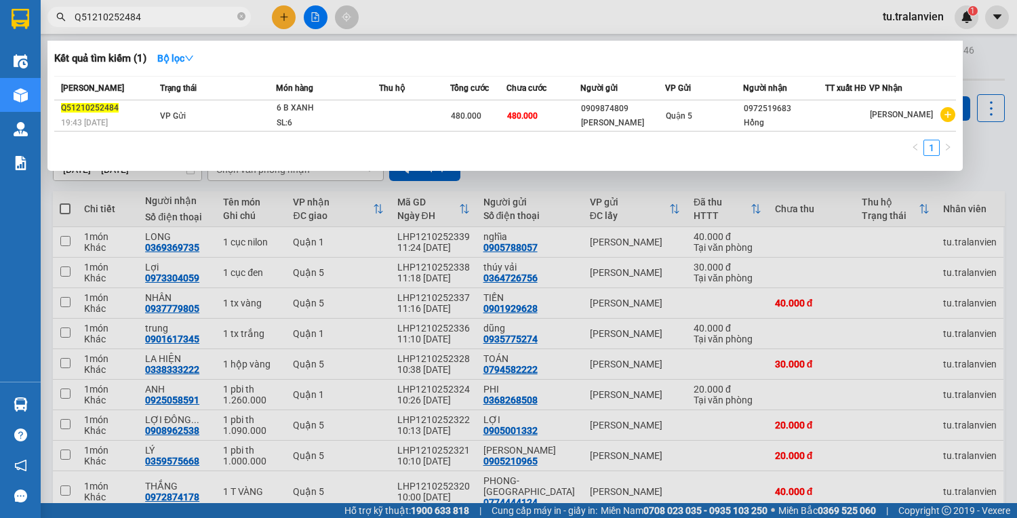
click at [151, 17] on input "Q51210252484" at bounding box center [155, 16] width 160 height 15
paste input "110252123"
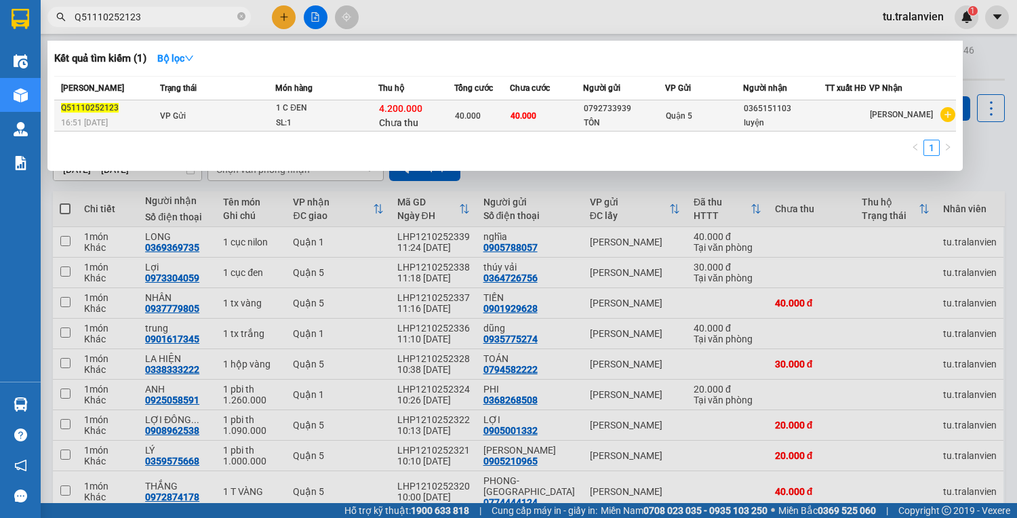
click at [330, 125] on div "SL: 1" at bounding box center [327, 123] width 102 height 15
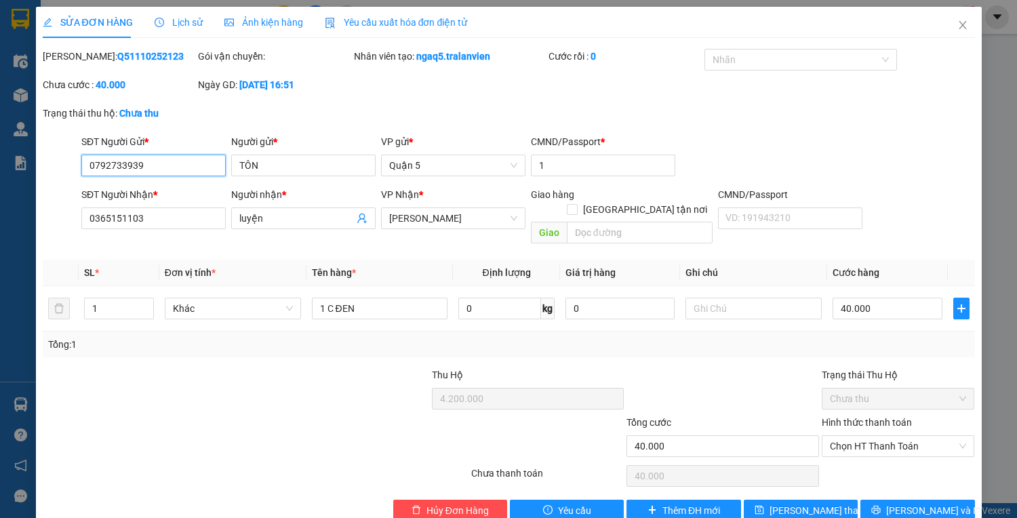
click at [184, 163] on input "0792733939" at bounding box center [153, 166] width 144 height 22
click at [958, 20] on span "Close" at bounding box center [963, 26] width 38 height 38
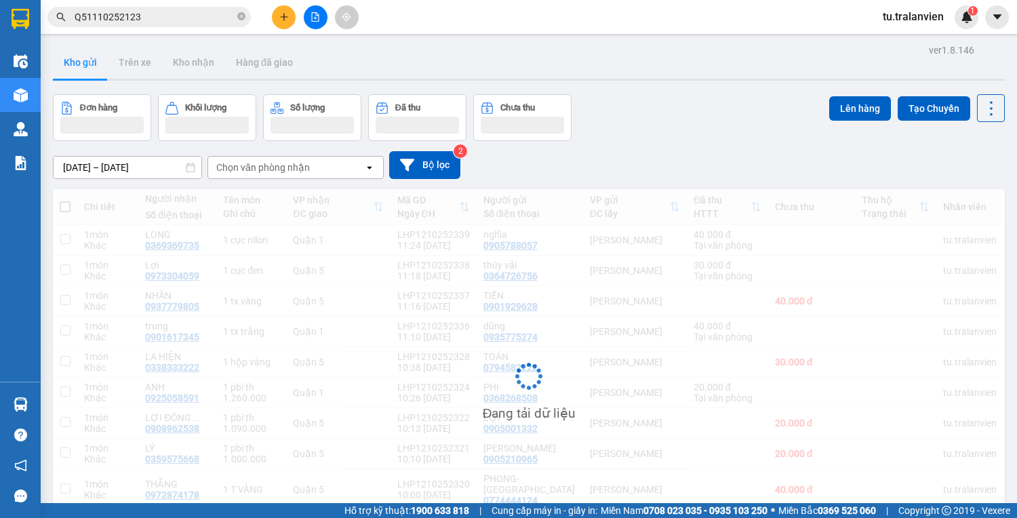
click at [272, 16] on button at bounding box center [284, 17] width 24 height 24
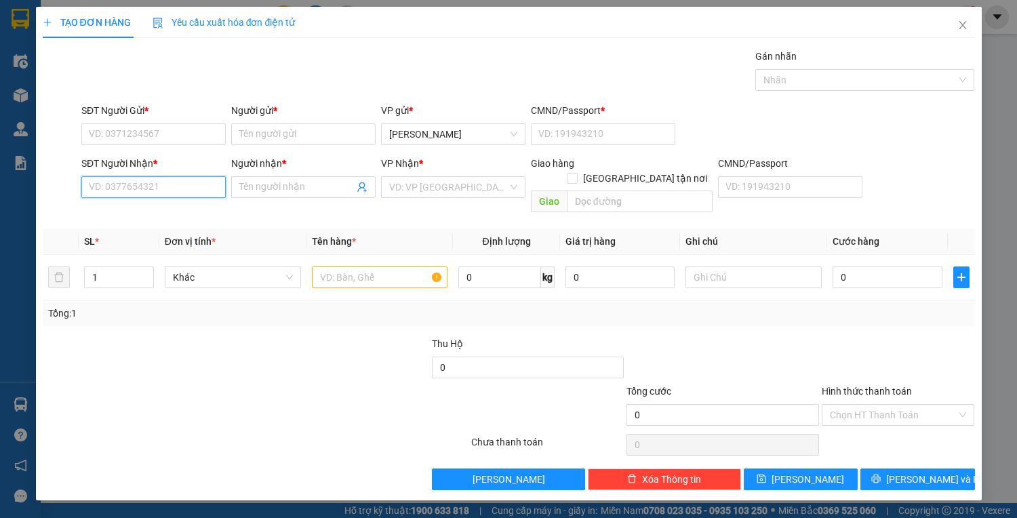
click at [196, 184] on input "SĐT Người Nhận *" at bounding box center [153, 187] width 144 height 22
paste input "0792733939"
click at [163, 214] on div "0792733939 - TÔN" at bounding box center [156, 213] width 134 height 15
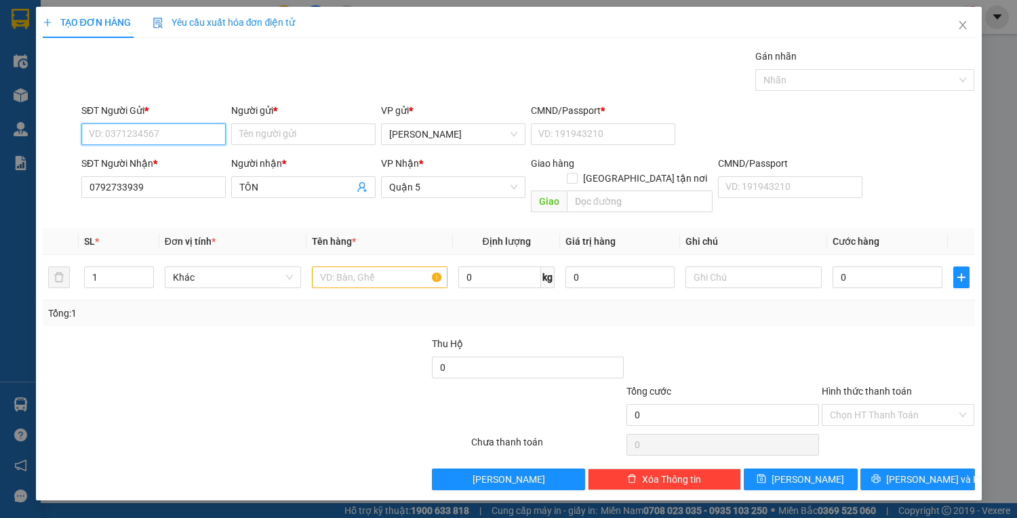
click at [156, 123] on input "SĐT Người Gửi *" at bounding box center [153, 134] width 144 height 22
paste input "0365151103"
click at [201, 161] on div "0365151103 - luyện" at bounding box center [153, 160] width 128 height 15
click at [345, 266] on input "text" at bounding box center [380, 277] width 136 height 22
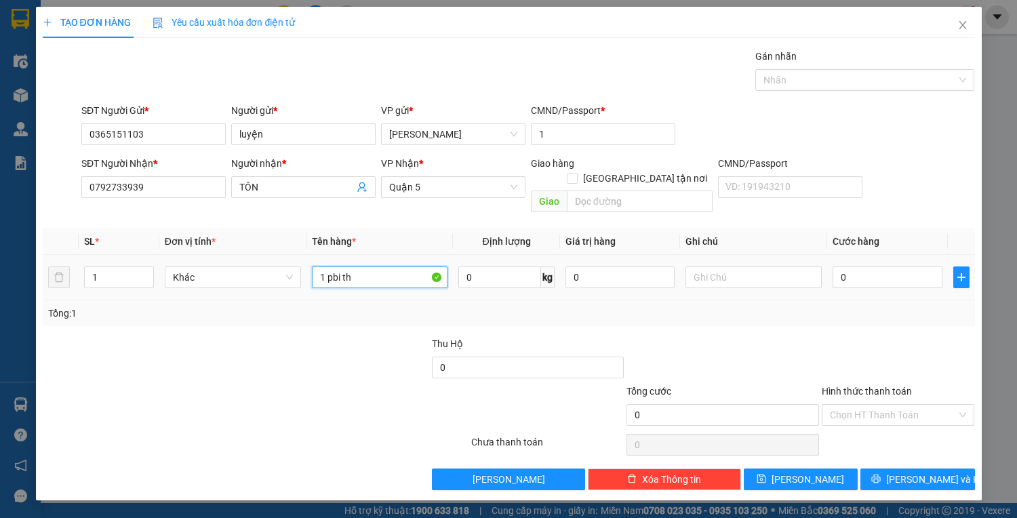
click at [416, 266] on input "1 pbi th" at bounding box center [380, 277] width 136 height 22
click at [873, 266] on input "0" at bounding box center [886, 277] width 109 height 22
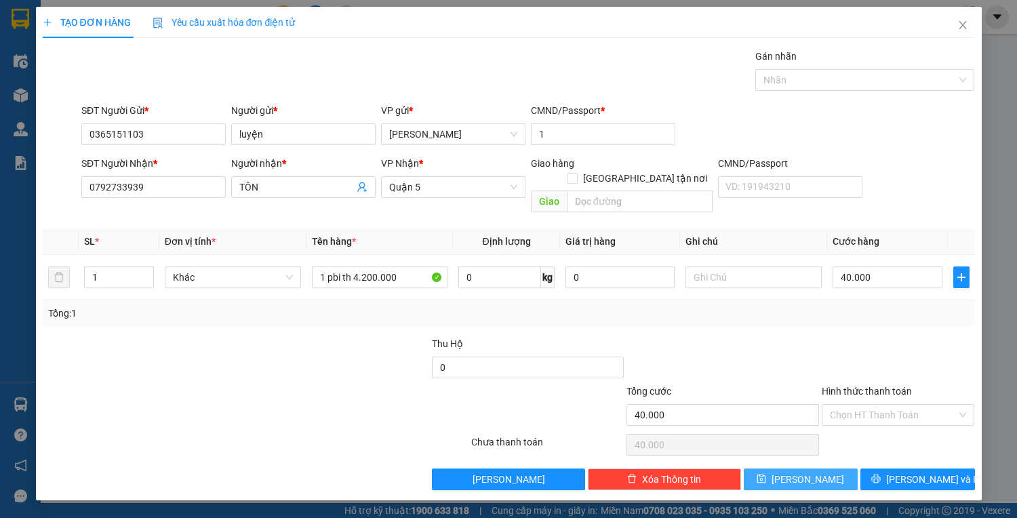
click at [808, 472] on span "[PERSON_NAME]" at bounding box center [807, 479] width 73 height 15
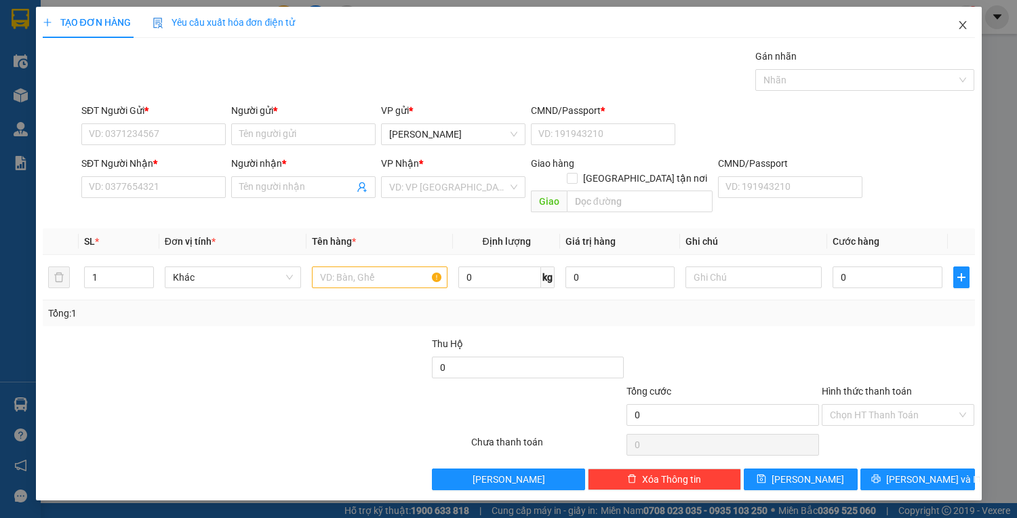
click at [964, 18] on span "Close" at bounding box center [963, 26] width 38 height 38
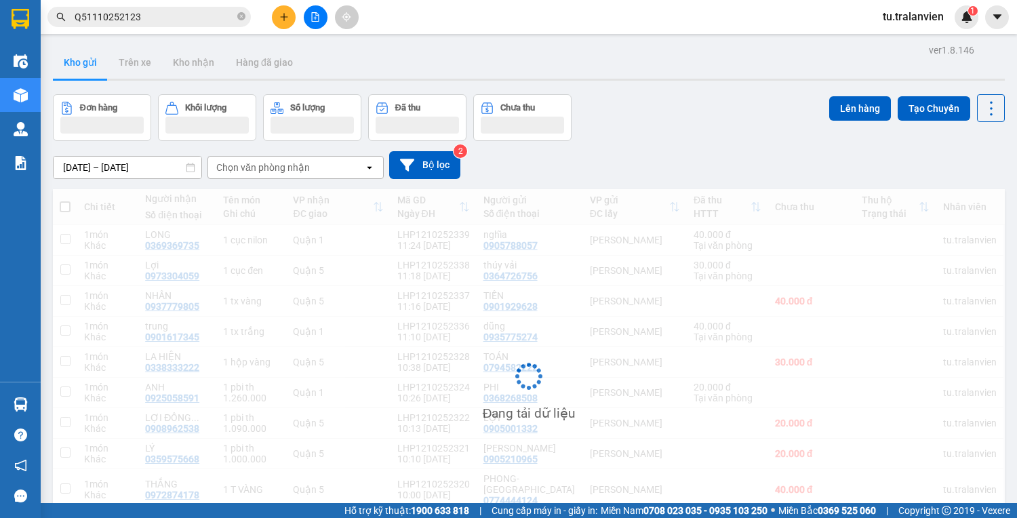
click at [190, 25] on span "Q51110252123" at bounding box center [148, 17] width 203 height 20
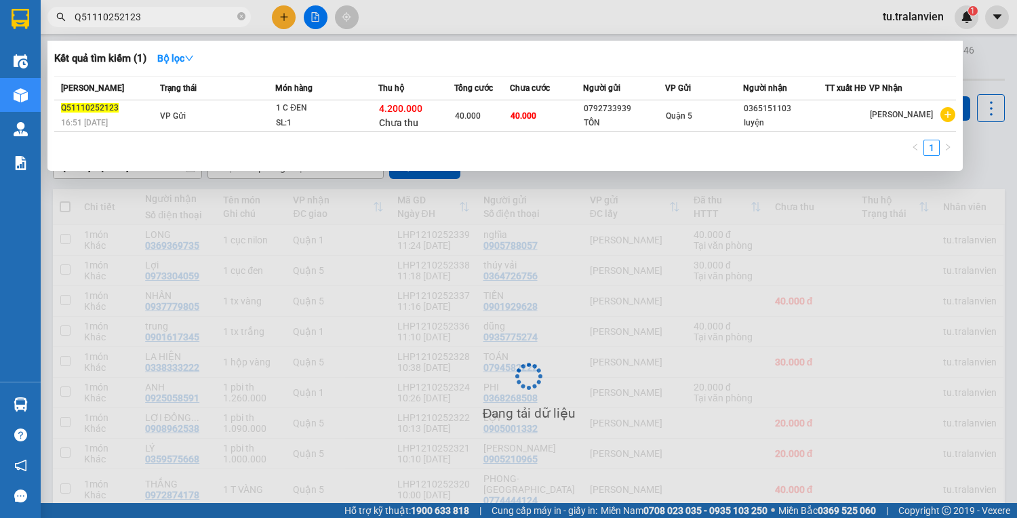
click at [188, 22] on input "Q51110252123" at bounding box center [155, 16] width 160 height 15
paste input "210252484"
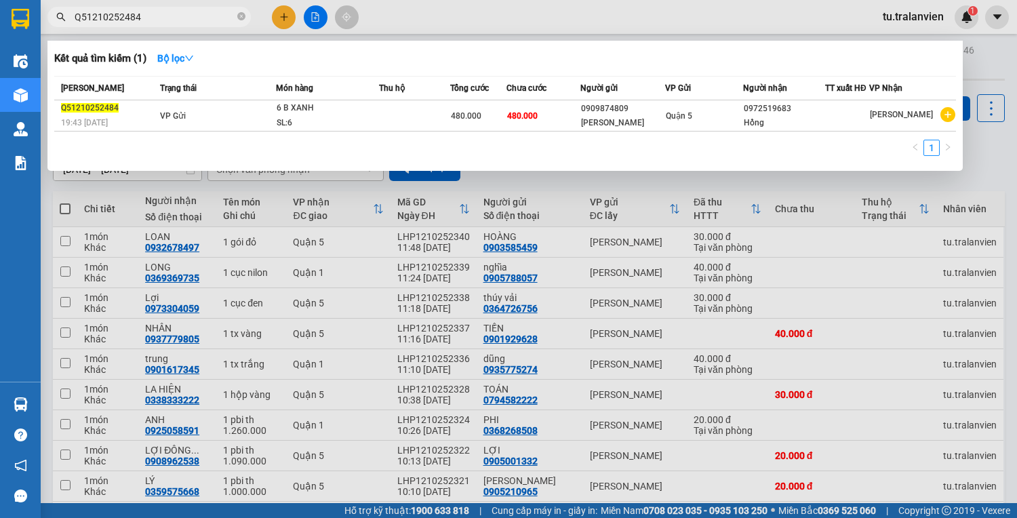
click at [172, 23] on span "Q51210252484" at bounding box center [148, 17] width 203 height 20
click at [172, 20] on input "Q51210252484" at bounding box center [155, 16] width 160 height 15
paste input "310250258"
click at [179, 22] on input "Q51310250258" at bounding box center [155, 16] width 160 height 15
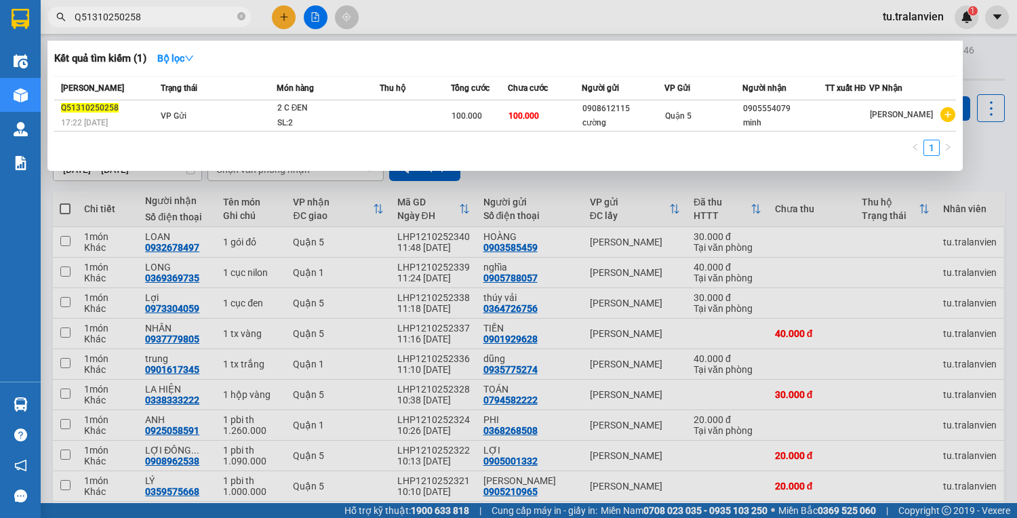
click at [178, 19] on input "Q51310250258" at bounding box center [155, 16] width 160 height 15
paste input "059"
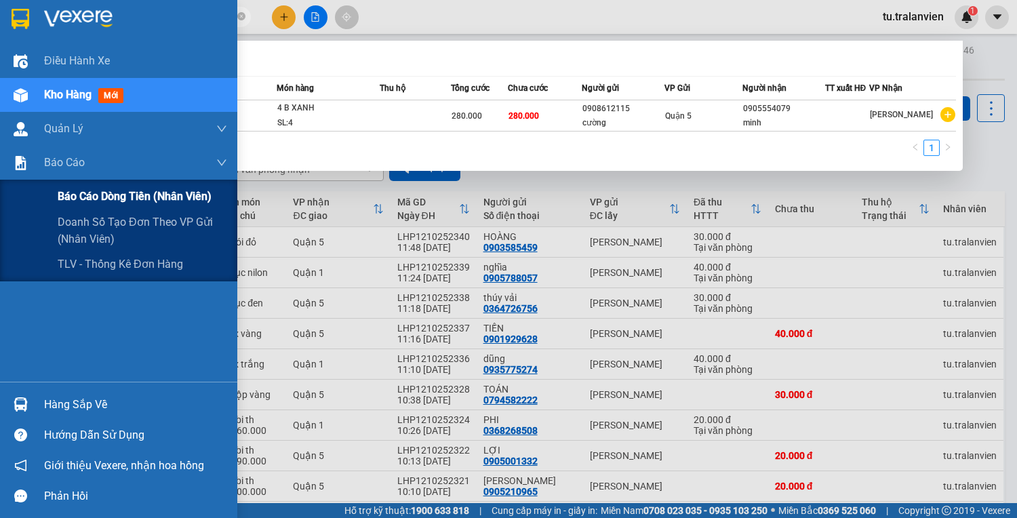
click at [52, 193] on div "Báo cáo dòng tiền (nhân viên)" at bounding box center [118, 197] width 237 height 34
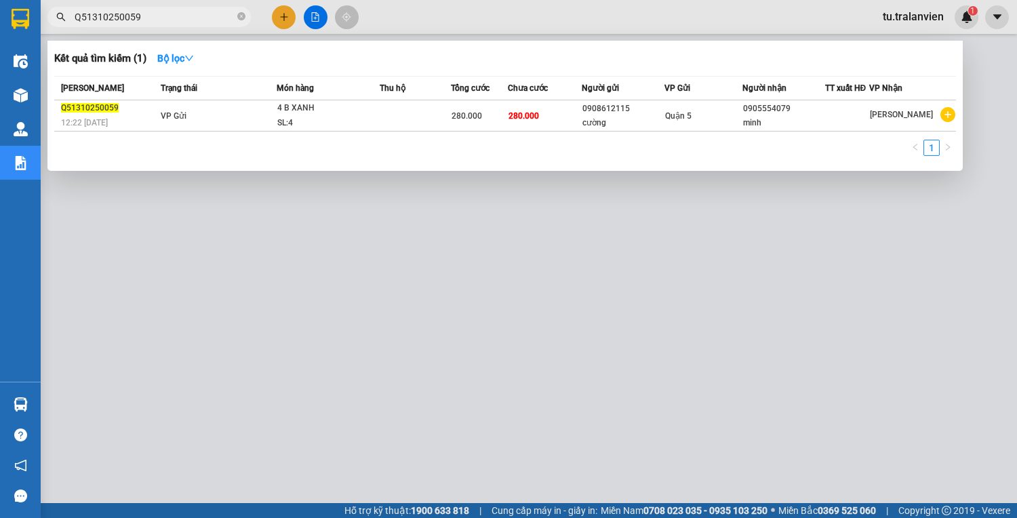
click at [277, 298] on div at bounding box center [508, 259] width 1017 height 518
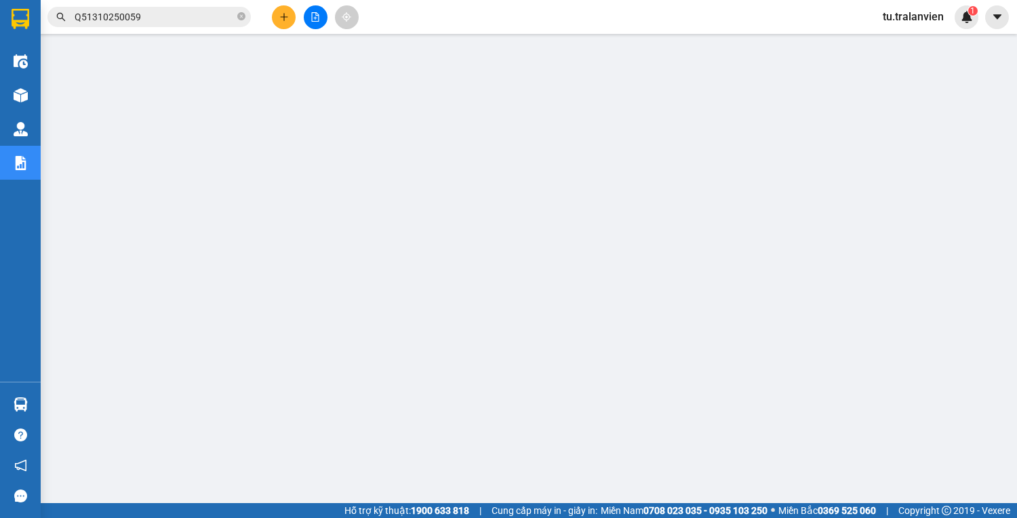
click at [889, 14] on span "tu.tralanvien" at bounding box center [913, 16] width 83 height 17
click at [899, 28] on div "Đăng xuất Đổi mật khẩu" at bounding box center [914, 52] width 87 height 49
click at [904, 38] on span "Đăng xuất" at bounding box center [921, 42] width 57 height 15
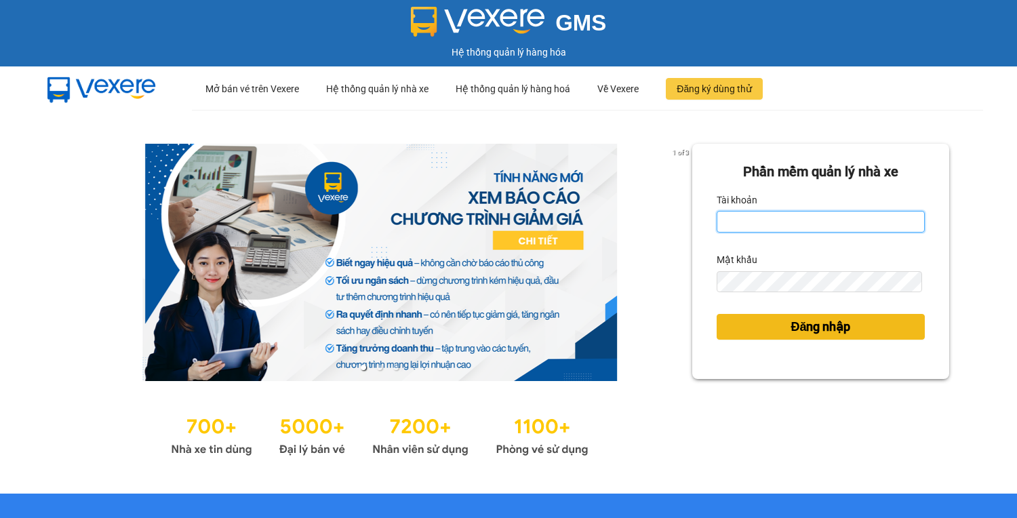
type input "tuongvy.tralanvien"
click at [843, 316] on button "Đăng nhập" at bounding box center [821, 327] width 208 height 26
click at [808, 327] on span "Đăng nhập" at bounding box center [820, 326] width 60 height 19
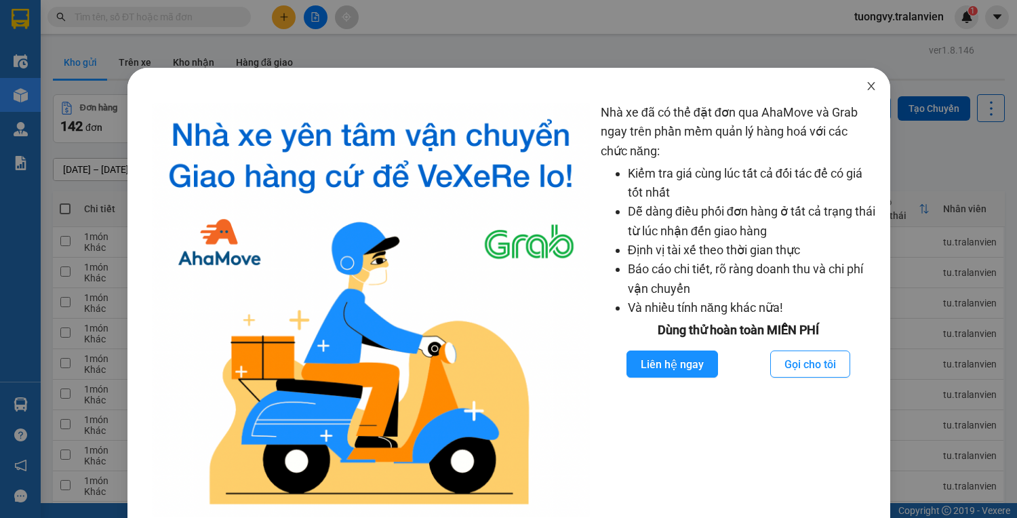
click at [866, 82] on icon "close" at bounding box center [871, 86] width 11 height 11
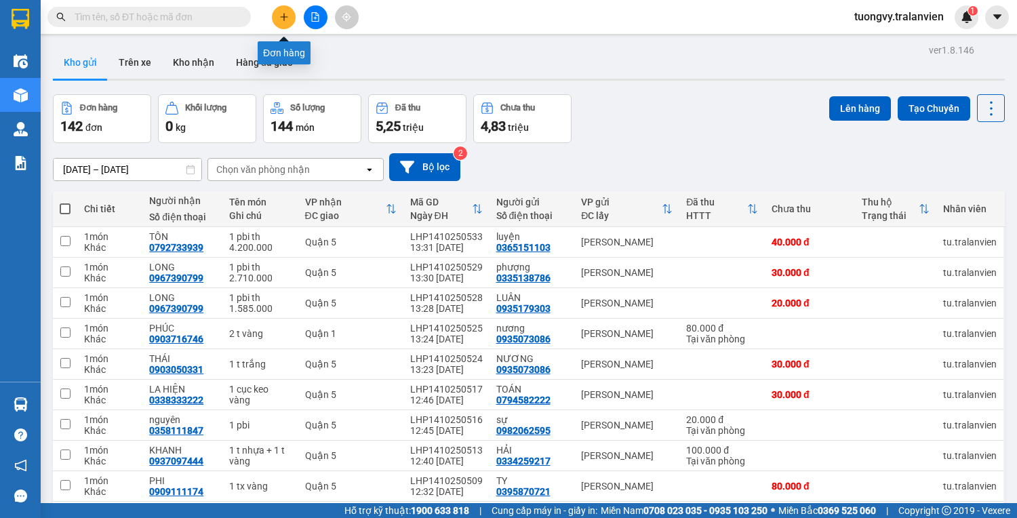
click at [285, 24] on button at bounding box center [284, 17] width 24 height 24
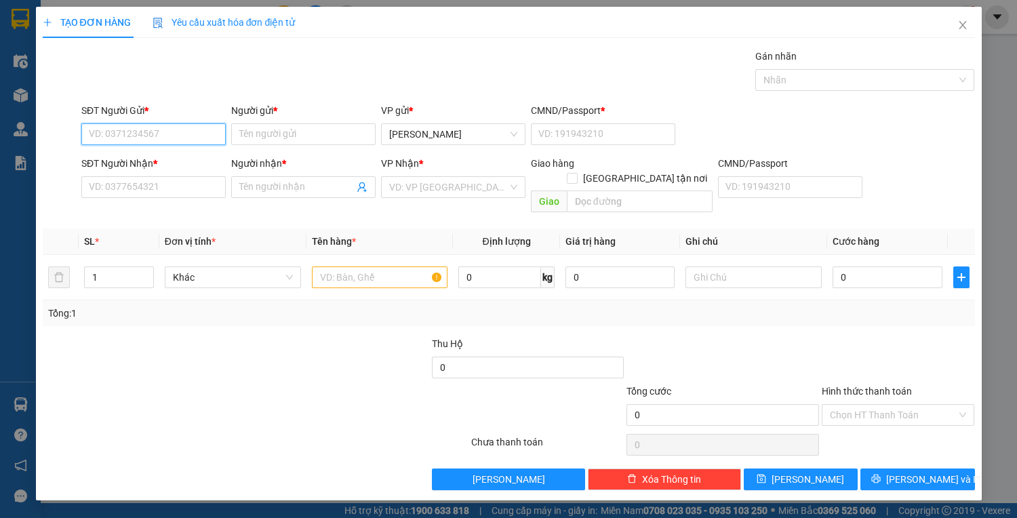
click at [146, 133] on input "SĐT Người Gửi *" at bounding box center [153, 134] width 144 height 22
type input "0905437639"
click at [191, 160] on div "0905437639 - ĐIỆP" at bounding box center [153, 160] width 128 height 15
type input "ĐIỆP"
type input "1"
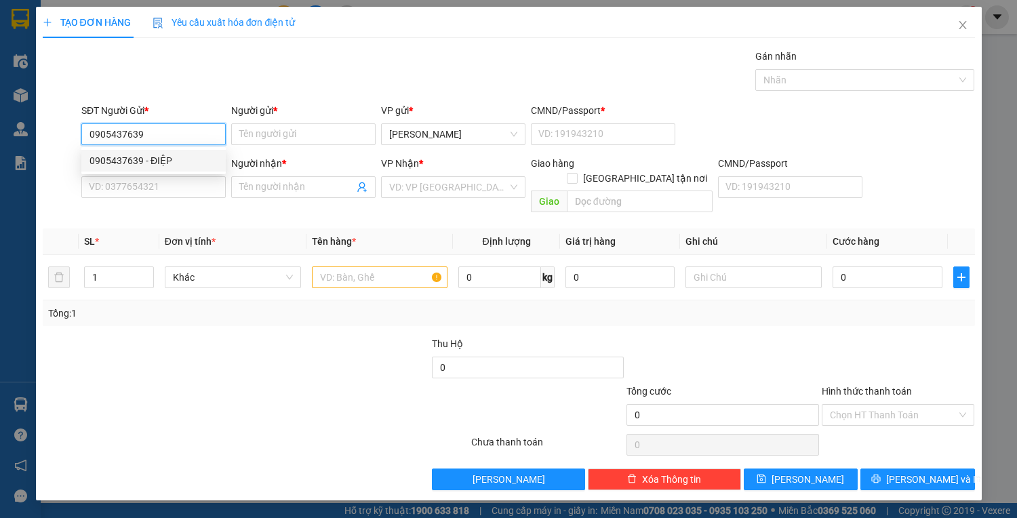
type input "0388210222"
type input "HÙNG"
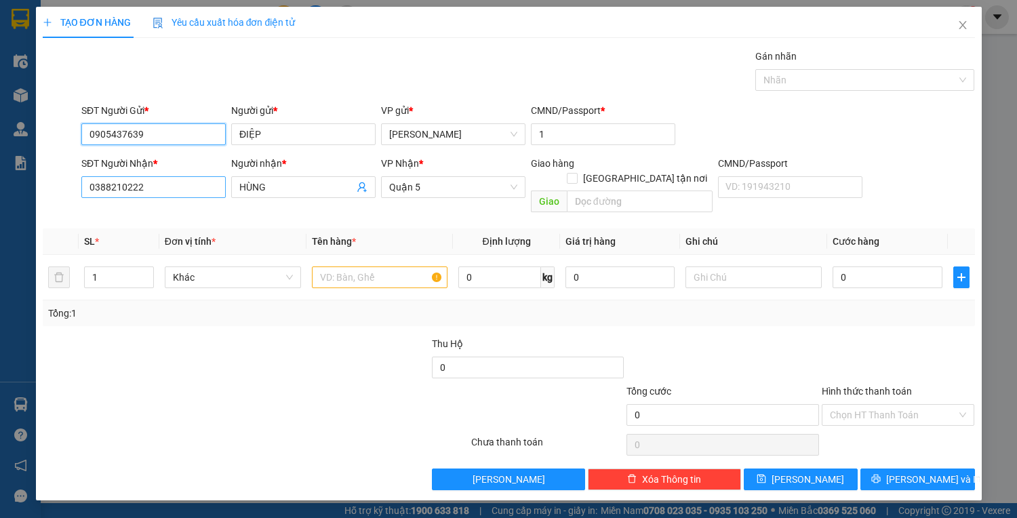
type input "0905437639"
click at [192, 180] on input "0388210222" at bounding box center [153, 187] width 144 height 22
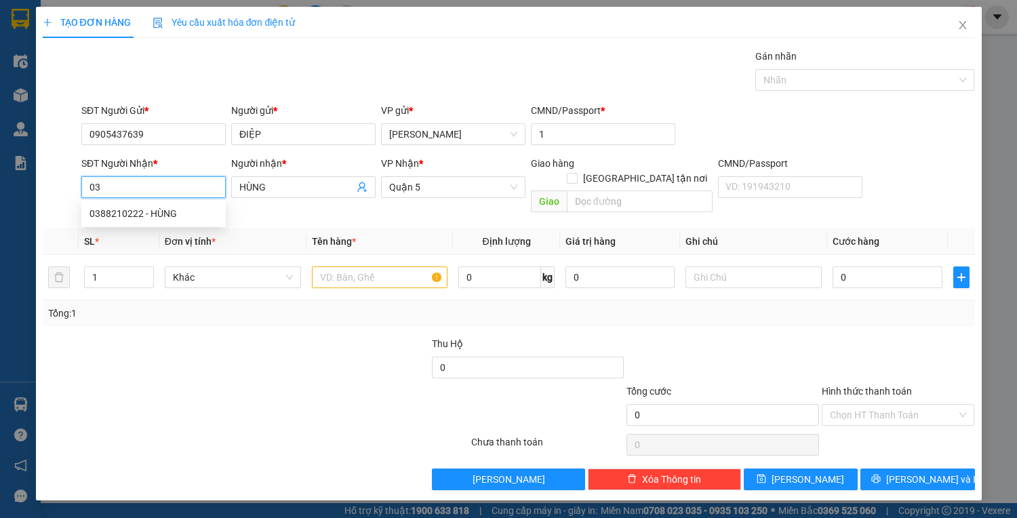
type input "0"
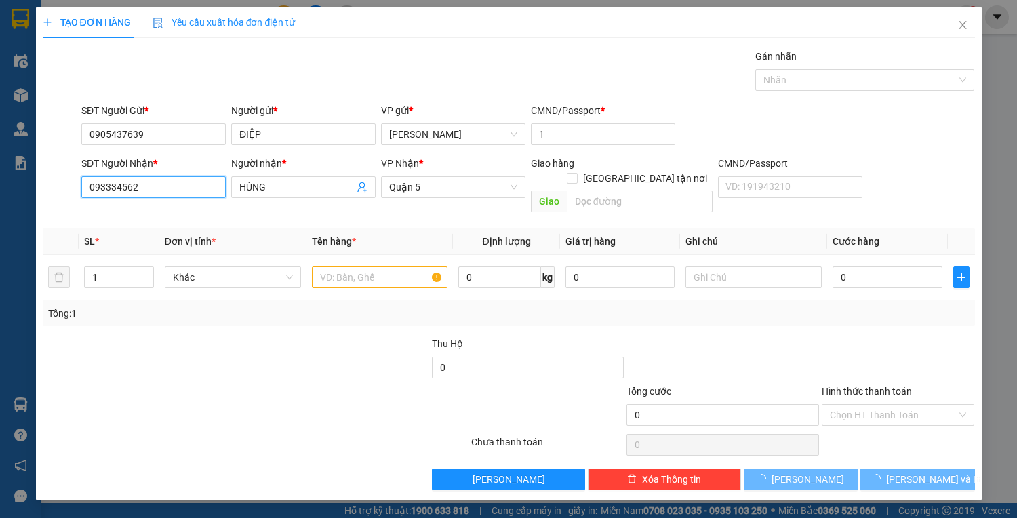
type input "0933345627"
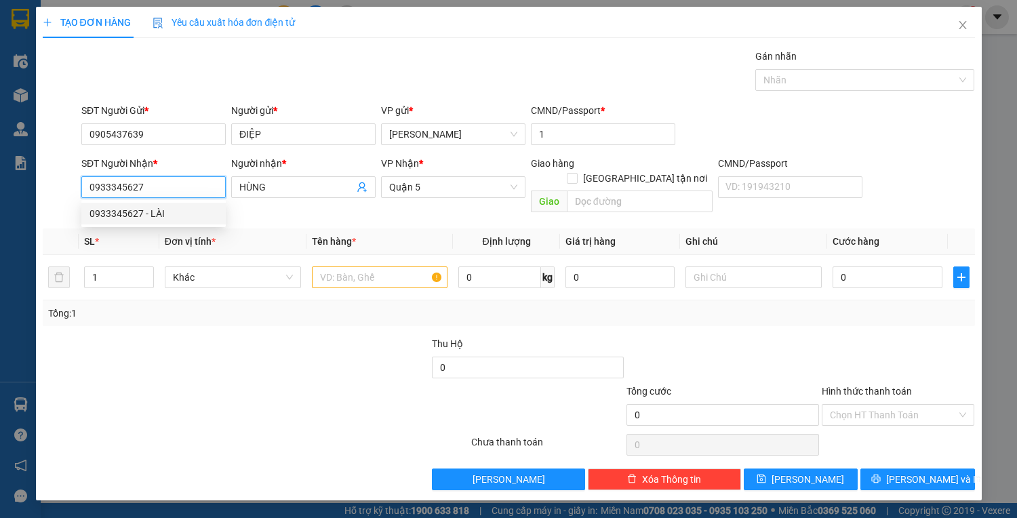
click at [103, 214] on div "0933345627 - LÀI" at bounding box center [153, 213] width 128 height 15
type input "LÀI"
type input "0933345627"
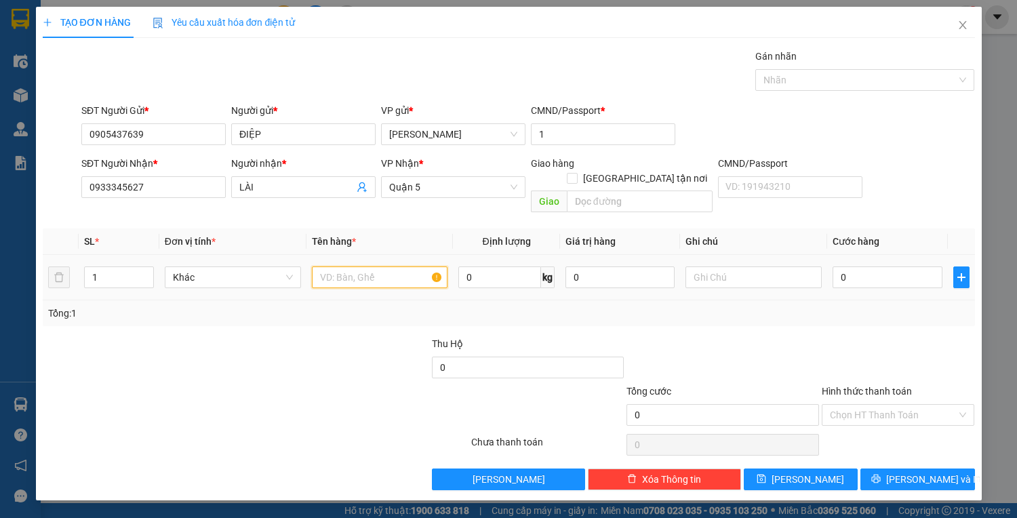
click at [376, 266] on input "text" at bounding box center [380, 277] width 136 height 22
type input "1h xanh"
click at [840, 266] on input "0" at bounding box center [886, 277] width 109 height 22
type input "2"
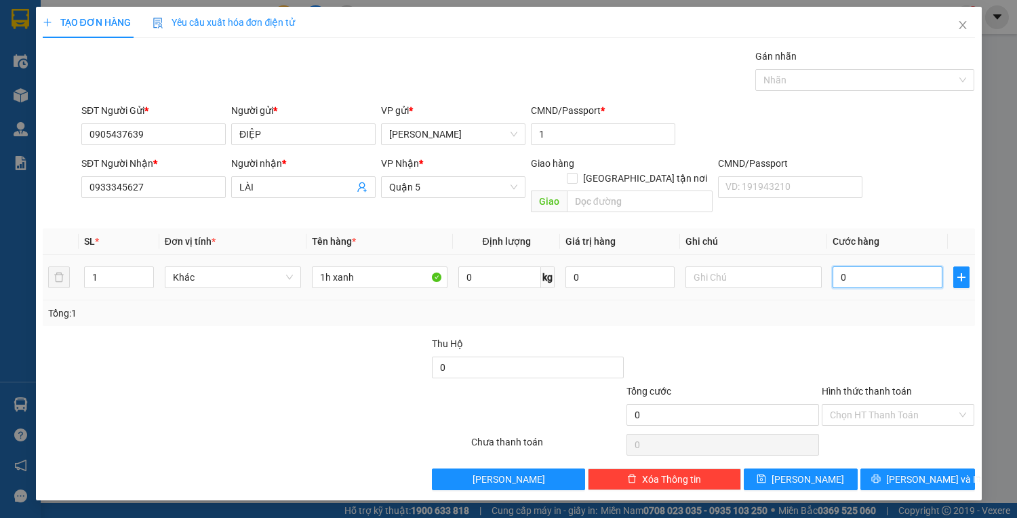
type input "2"
type input "25"
type input "25.000"
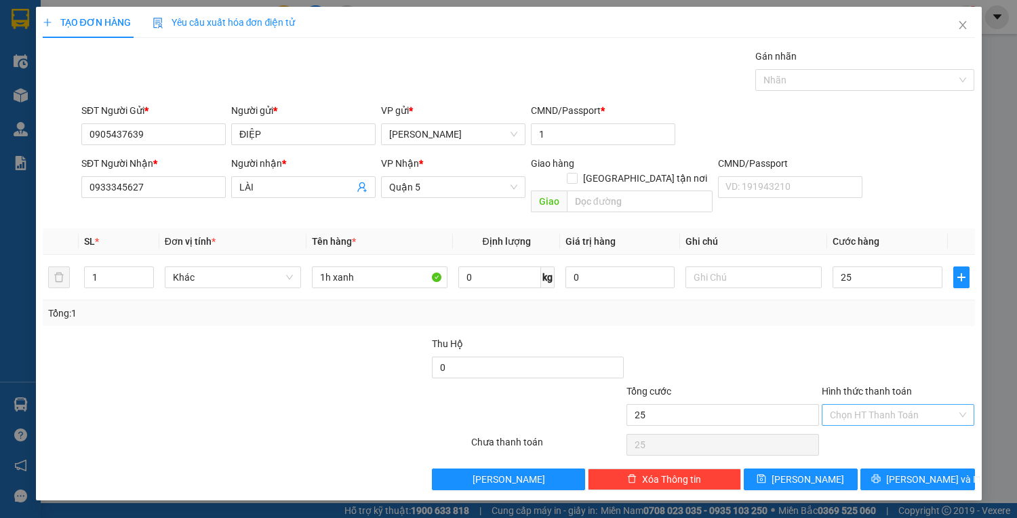
type input "25.000"
click at [908, 405] on input "Hình thức thanh toán" at bounding box center [893, 415] width 127 height 20
click at [892, 420] on div "Tại văn phòng" at bounding box center [898, 425] width 137 height 15
type input "0"
click at [925, 472] on button "[PERSON_NAME] và In" at bounding box center [917, 479] width 114 height 22
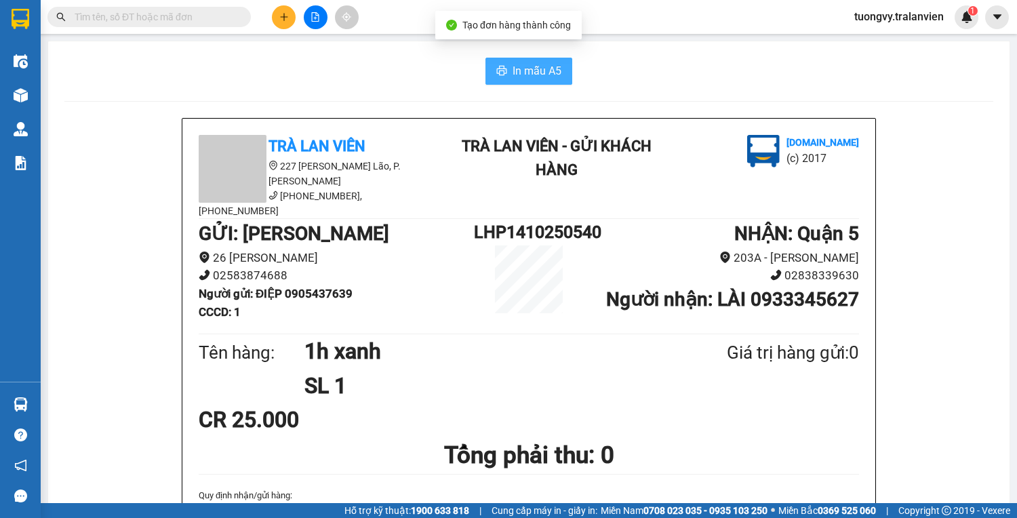
click at [557, 67] on button "In mẫu A5" at bounding box center [528, 71] width 87 height 27
click at [289, 19] on button at bounding box center [284, 17] width 24 height 24
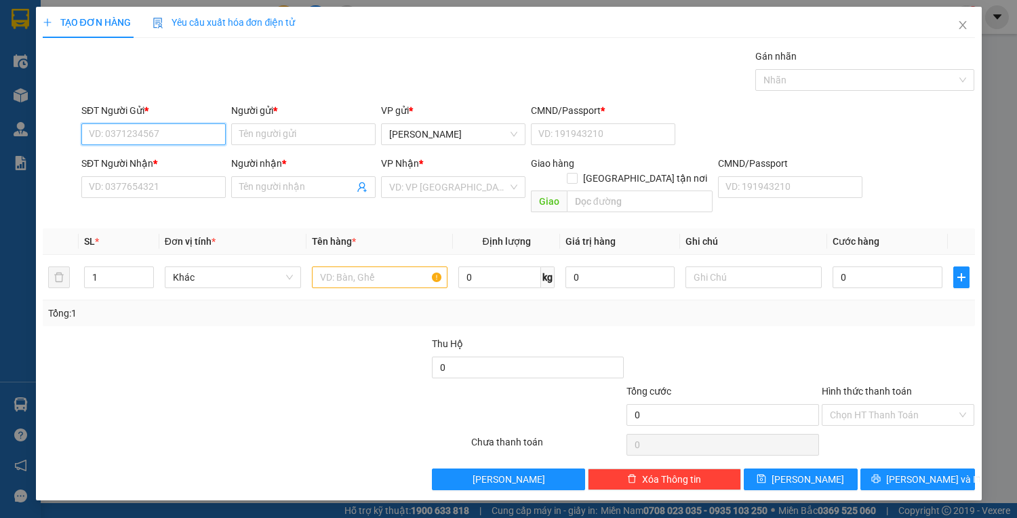
click at [182, 132] on input "SĐT Người Gửi *" at bounding box center [153, 134] width 144 height 22
click at [140, 135] on input "3161" at bounding box center [153, 134] width 144 height 22
type input "3"
type input "0"
click at [119, 157] on div "0979313033 - THIỆN" at bounding box center [153, 160] width 128 height 15
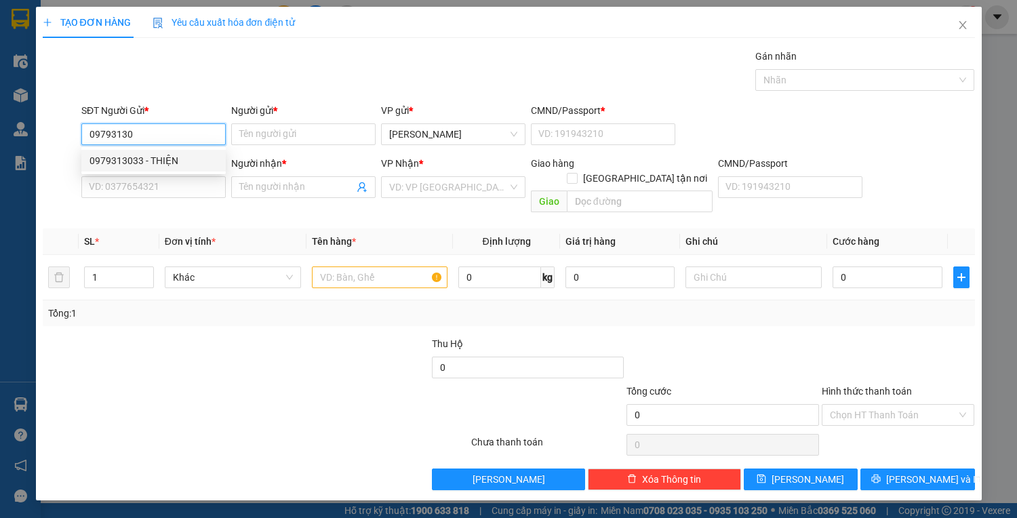
type input "0979313033"
type input "THIỆN"
type input "093085012528"
type input "0909373161"
type input "NHI"
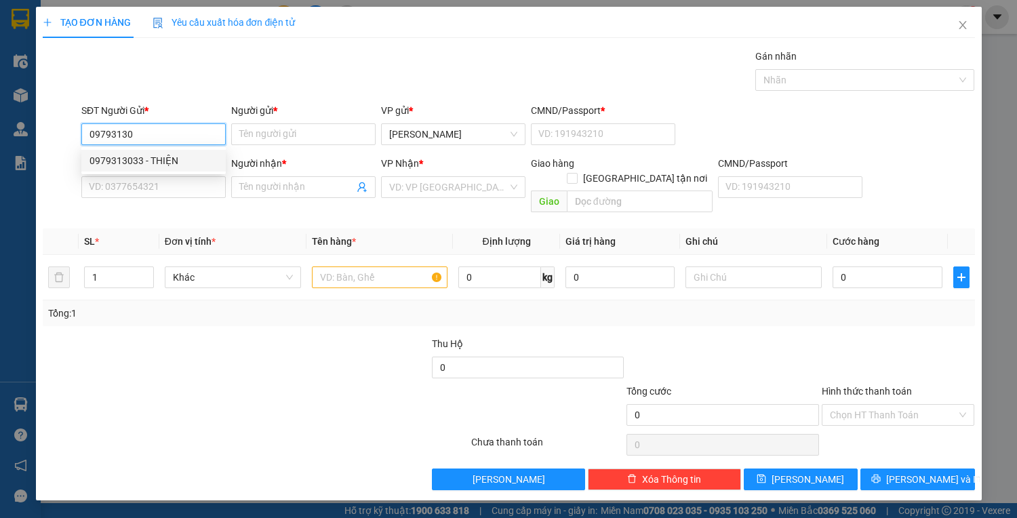
type input "093085012528"
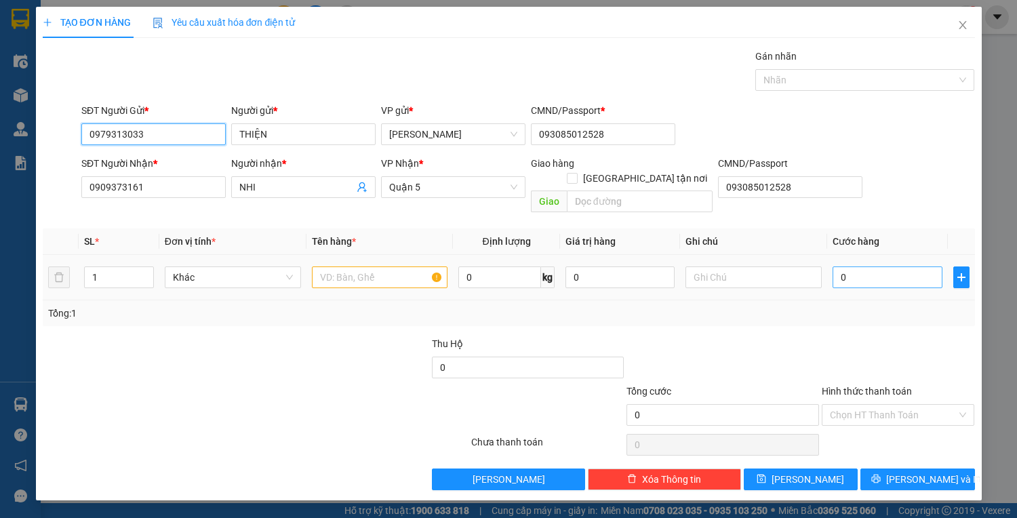
type input "0979313033"
click at [884, 270] on input "0" at bounding box center [886, 277] width 109 height 22
type input "2"
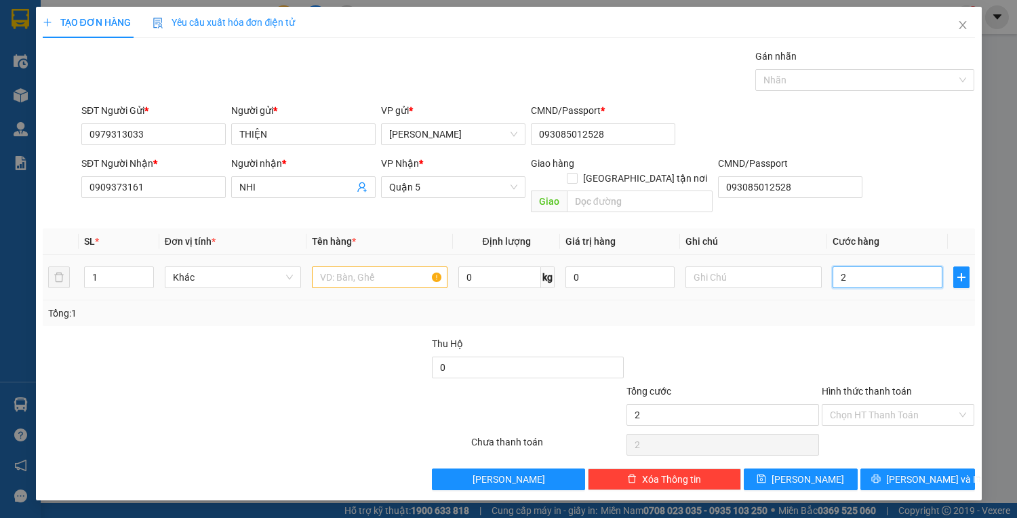
type input "25"
type input "25.000"
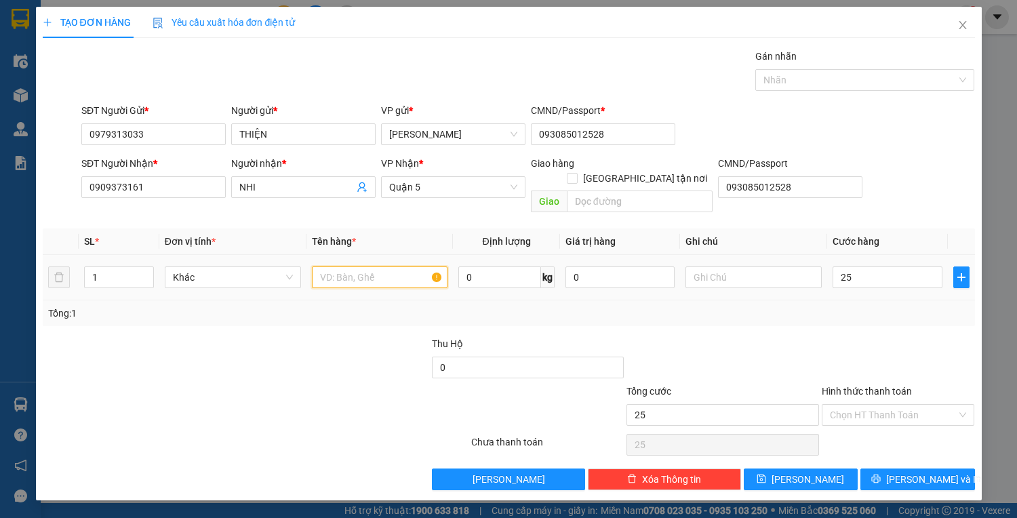
type input "25.000"
click at [390, 266] on input "text" at bounding box center [380, 277] width 136 height 22
type input "1ht"
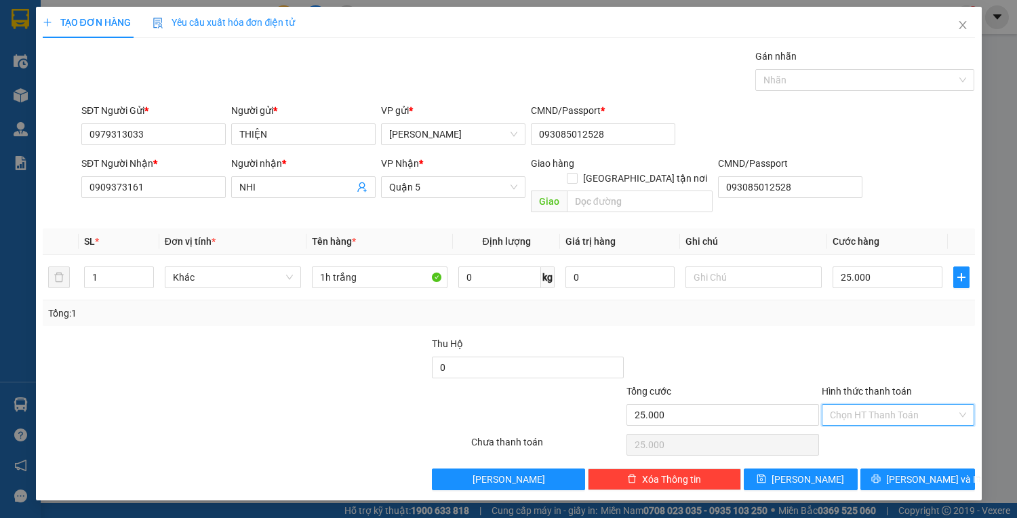
click at [870, 405] on input "Hình thức thanh toán" at bounding box center [893, 415] width 127 height 20
click at [876, 417] on div "Tại văn phòng" at bounding box center [898, 426] width 153 height 22
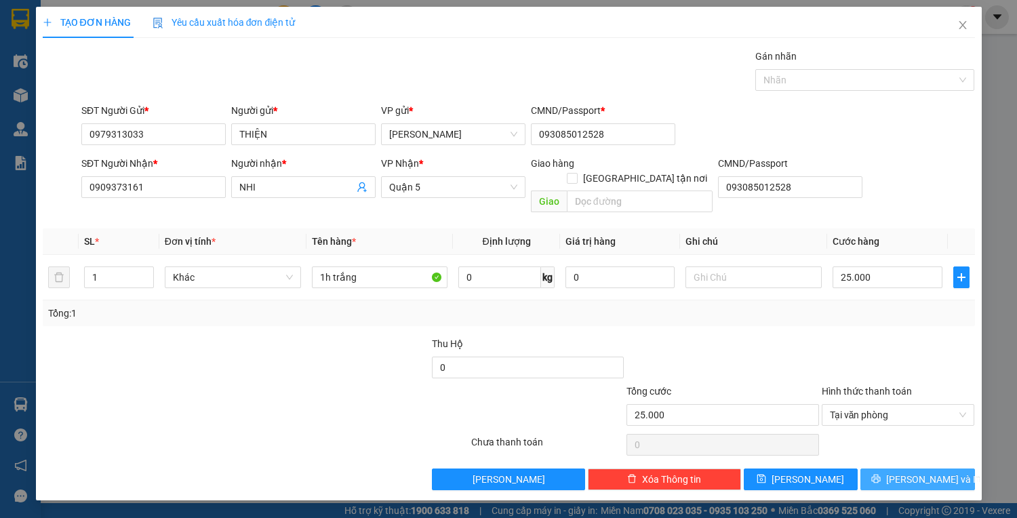
click at [907, 472] on span "[PERSON_NAME] và In" at bounding box center [933, 479] width 95 height 15
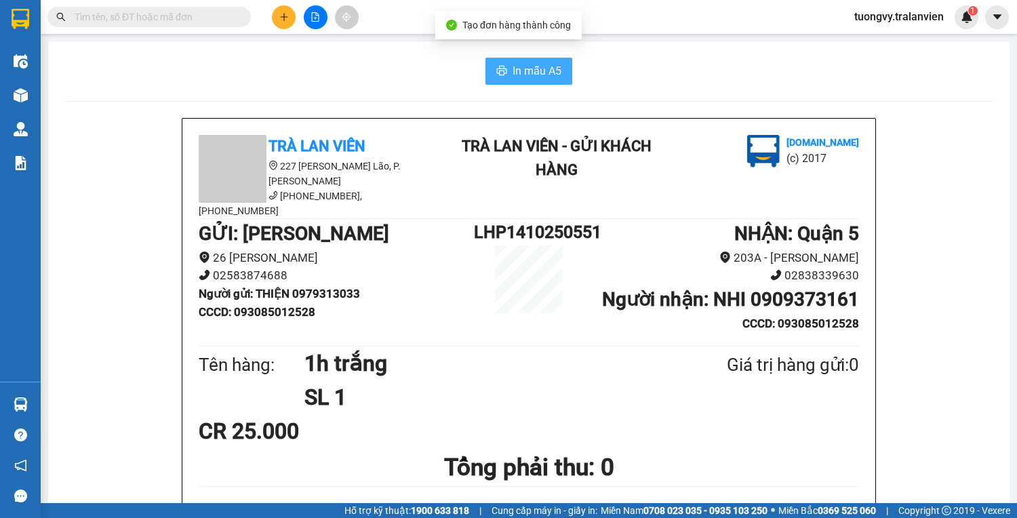
click at [517, 70] on span "In mẫu A5" at bounding box center [536, 70] width 49 height 17
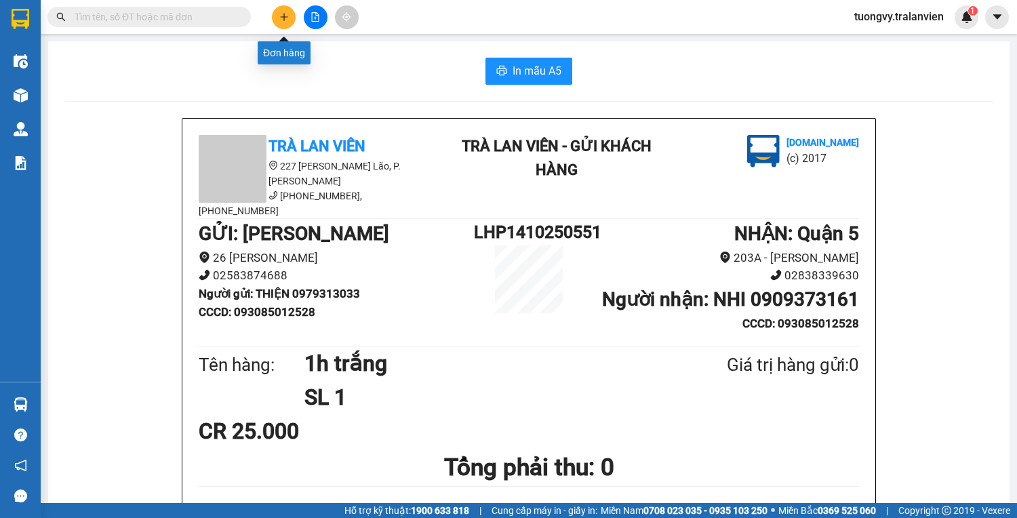
click at [287, 16] on icon "plus" at bounding box center [283, 16] width 9 height 9
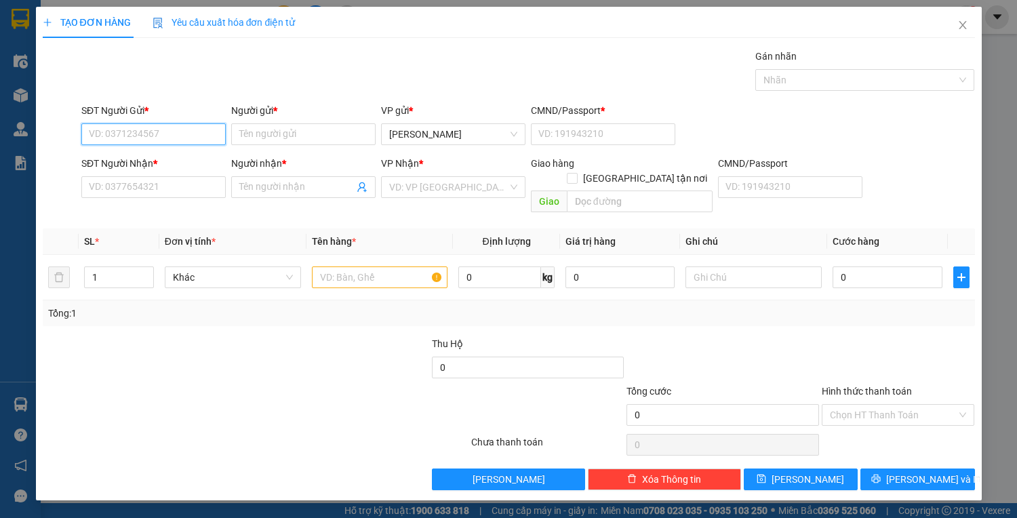
click at [155, 138] on input "SĐT Người Gửi *" at bounding box center [153, 134] width 144 height 22
click at [132, 133] on input "2626" at bounding box center [153, 134] width 144 height 22
click at [132, 163] on div "0949992626 - hưng" at bounding box center [153, 160] width 128 height 15
type input "0949992626"
type input "hưng"
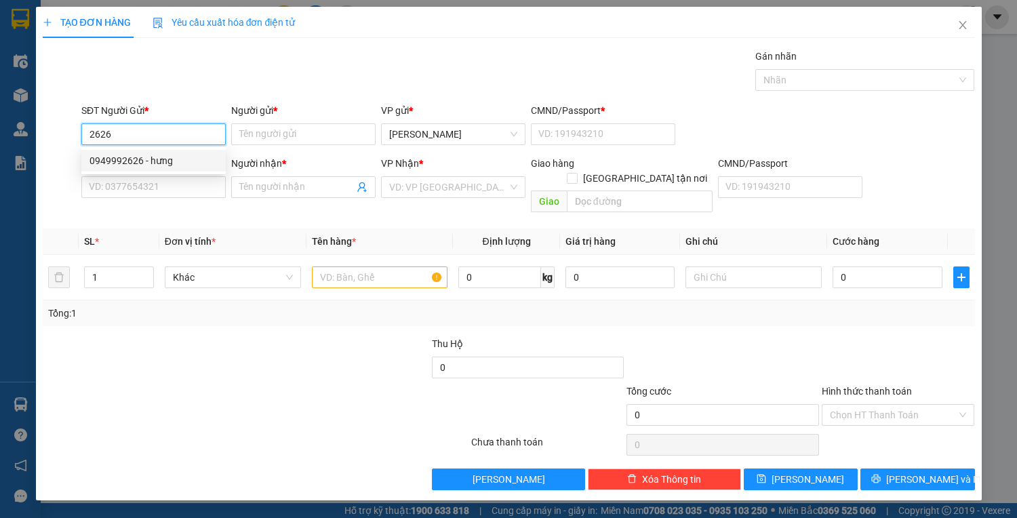
type input "1"
type input "0949992626"
type input "hưng"
type input "0123456789"
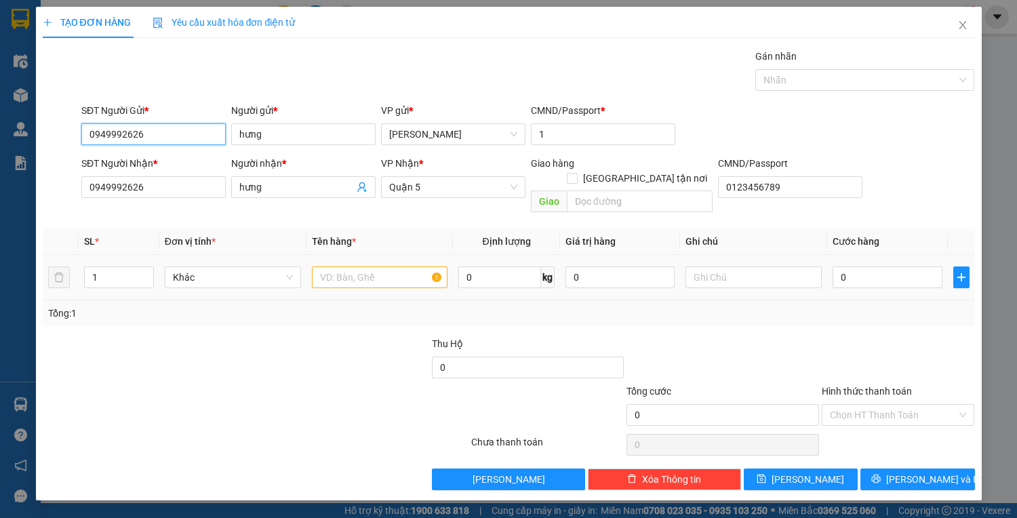
type input "0949992626"
click at [401, 266] on input "text" at bounding box center [380, 277] width 136 height 22
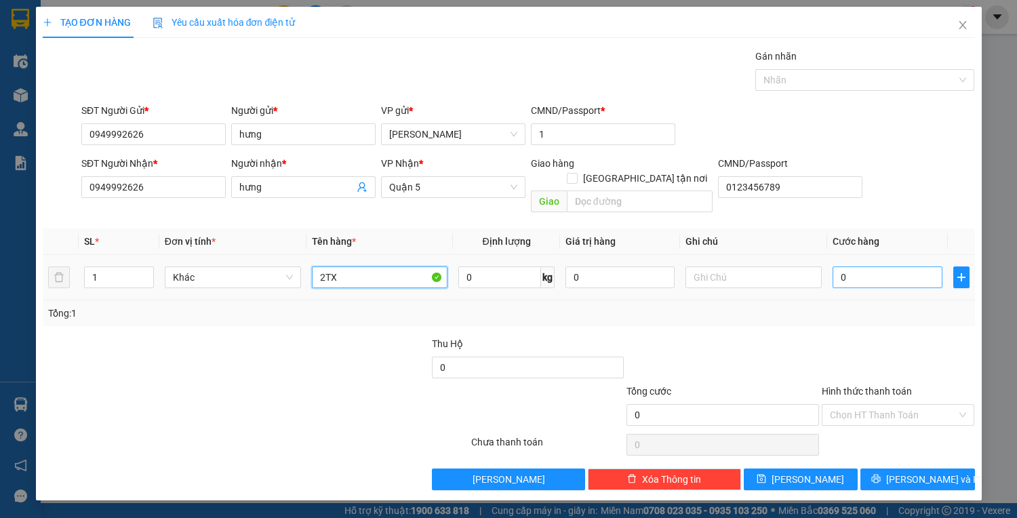
type input "2TX"
click at [872, 266] on input "0" at bounding box center [886, 277] width 109 height 22
type input "2"
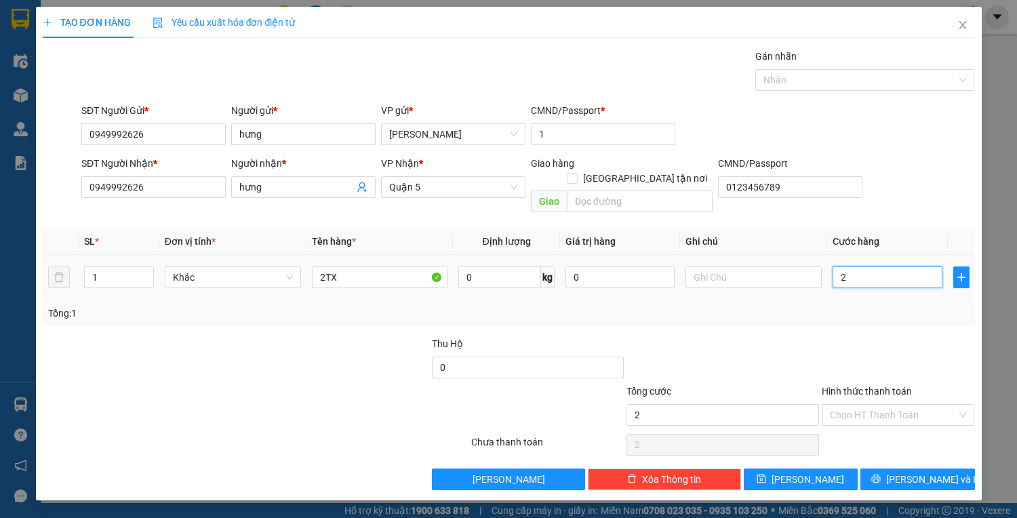
type input "20"
type input "200"
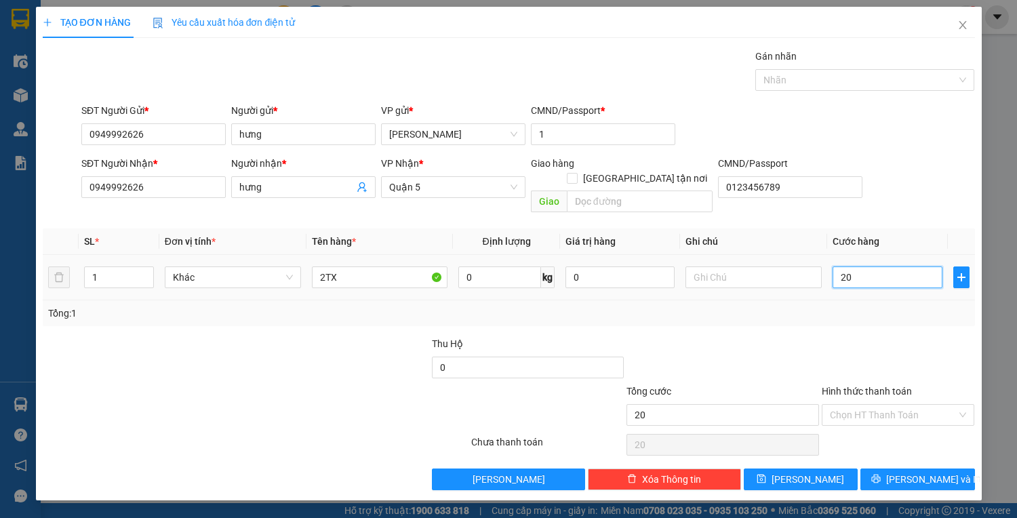
type input "200"
type input "200.000"
click at [870, 405] on input "Hình thức thanh toán" at bounding box center [893, 415] width 127 height 20
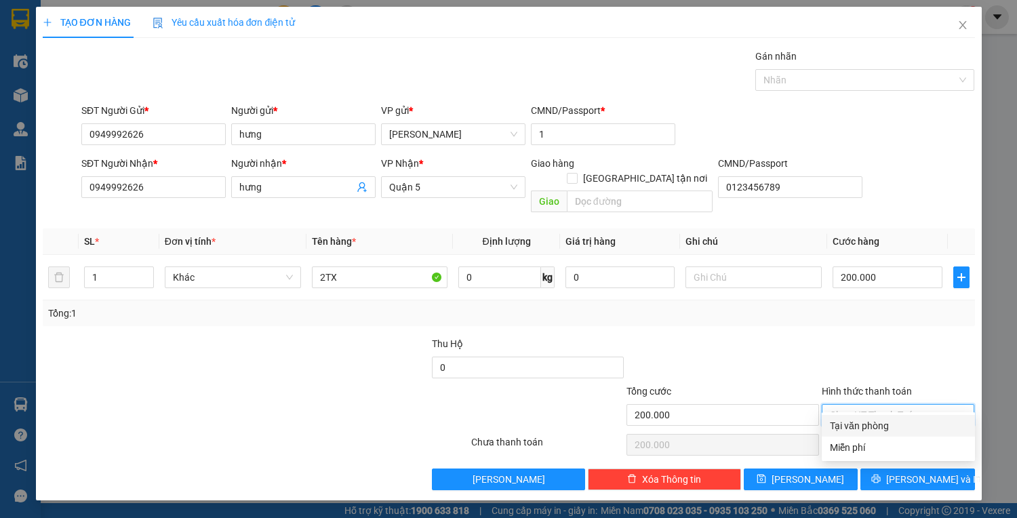
click at [870, 426] on div "Tại văn phòng" at bounding box center [898, 425] width 137 height 15
type input "0"
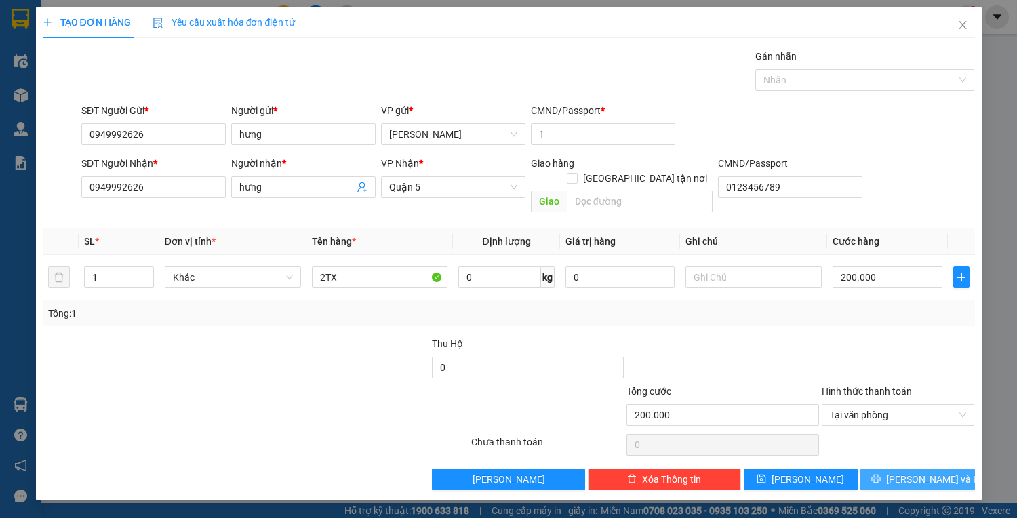
click at [883, 468] on button "[PERSON_NAME] và In" at bounding box center [917, 479] width 114 height 22
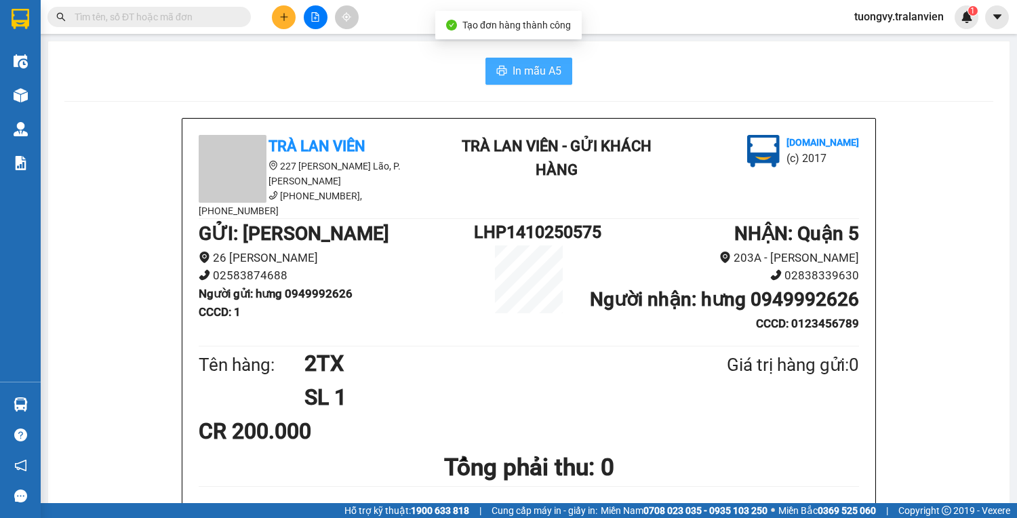
click at [525, 75] on span "In mẫu A5" at bounding box center [536, 70] width 49 height 17
click at [927, 22] on span "tuongvy.tralanvien" at bounding box center [898, 16] width 111 height 17
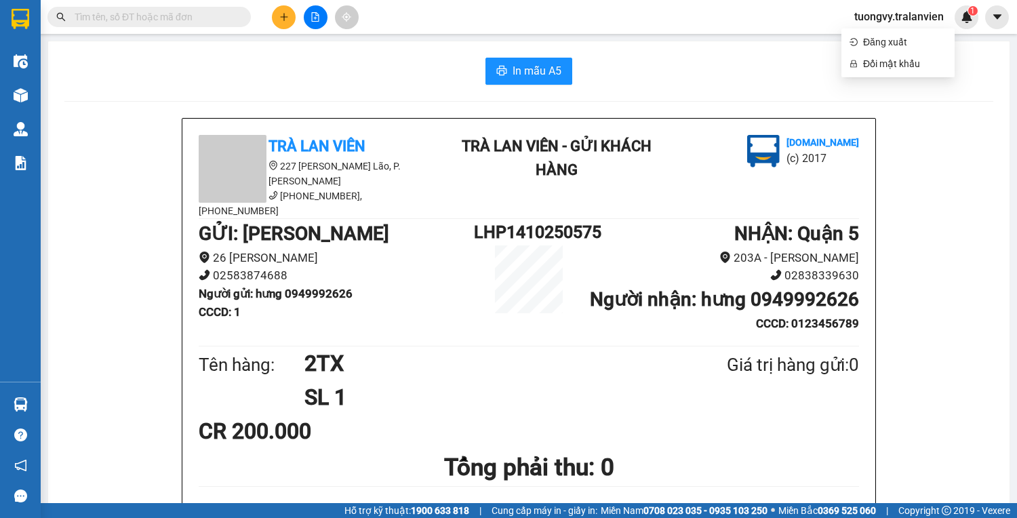
click at [927, 22] on span "tuongvy.tralanvien" at bounding box center [898, 16] width 111 height 17
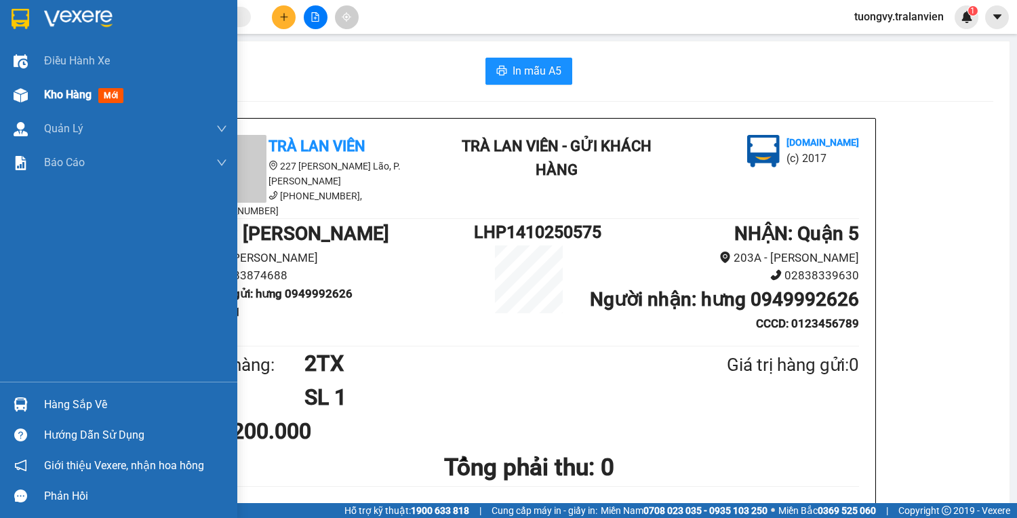
click at [83, 101] on span "Kho hàng" at bounding box center [67, 94] width 47 height 13
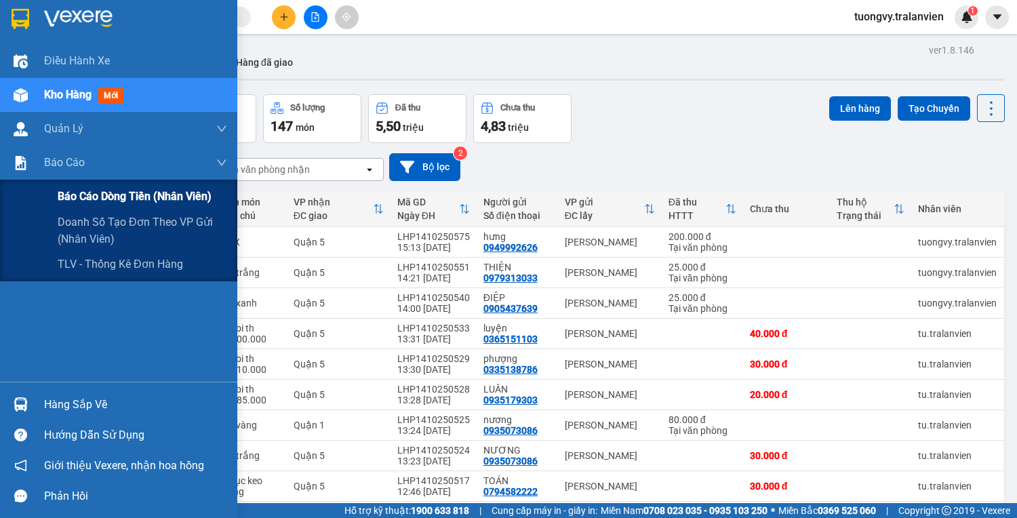
click at [93, 199] on span "Báo cáo dòng tiền (nhân viên)" at bounding box center [135, 196] width 154 height 17
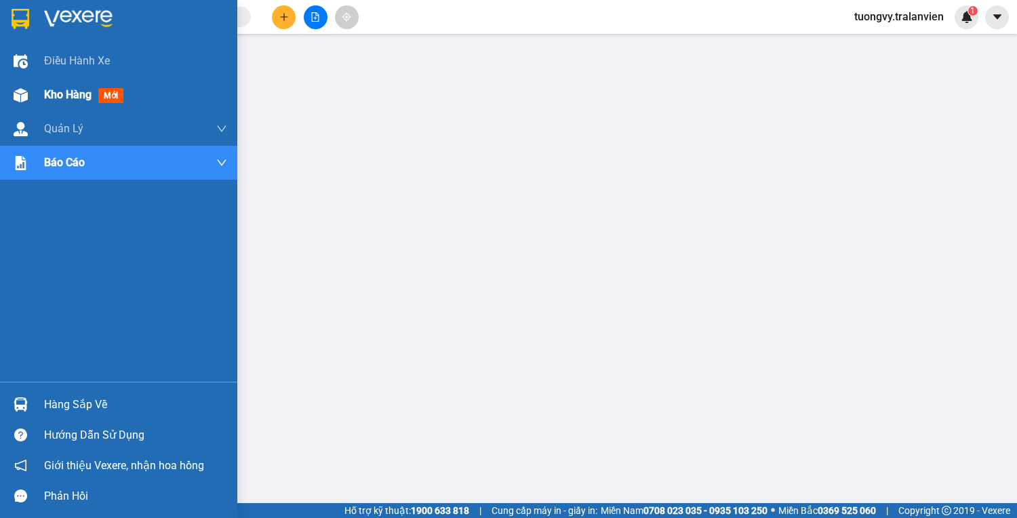
click at [79, 95] on span "Kho hàng" at bounding box center [67, 94] width 47 height 13
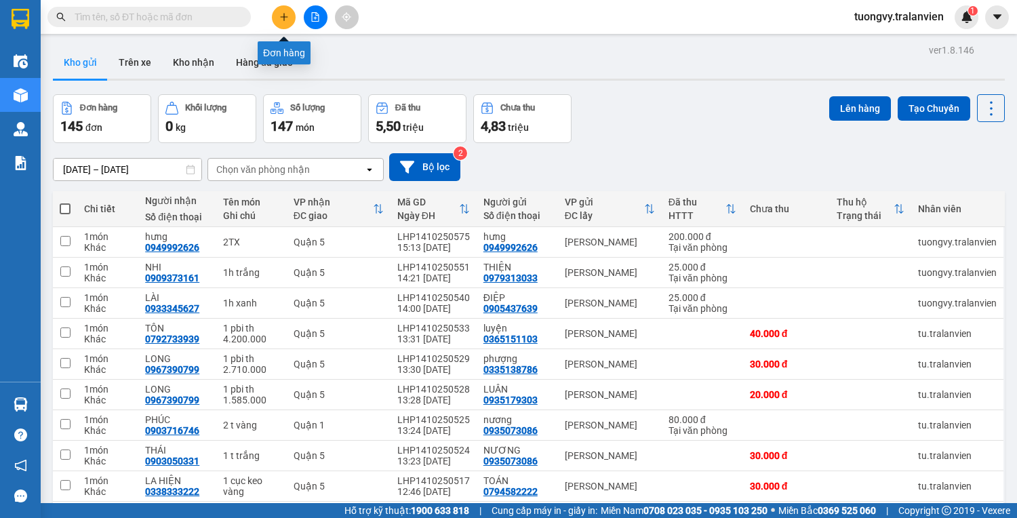
click at [287, 16] on icon "plus" at bounding box center [283, 16] width 7 height 1
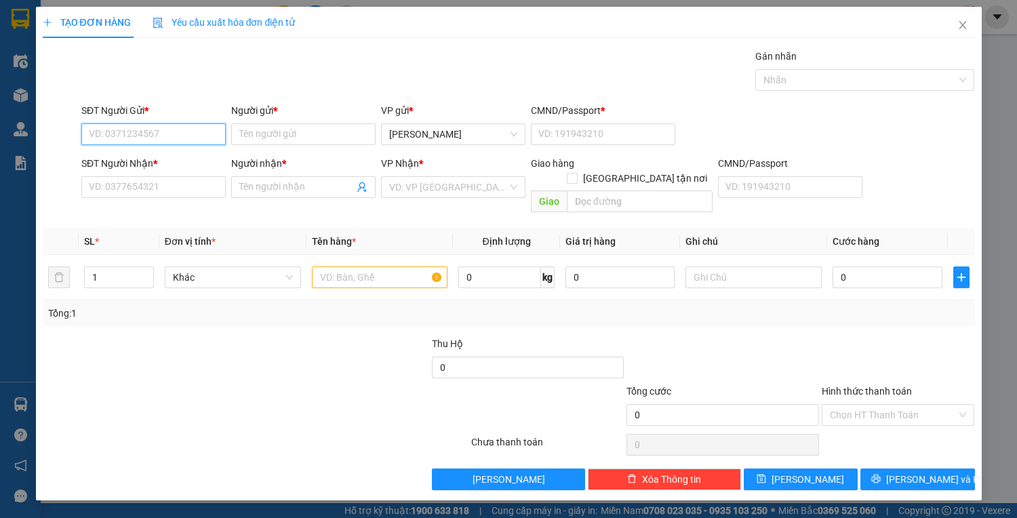
click at [178, 125] on input "SĐT Người Gửi *" at bounding box center [153, 134] width 144 height 22
click at [116, 134] on input "477" at bounding box center [153, 134] width 144 height 22
type input "4"
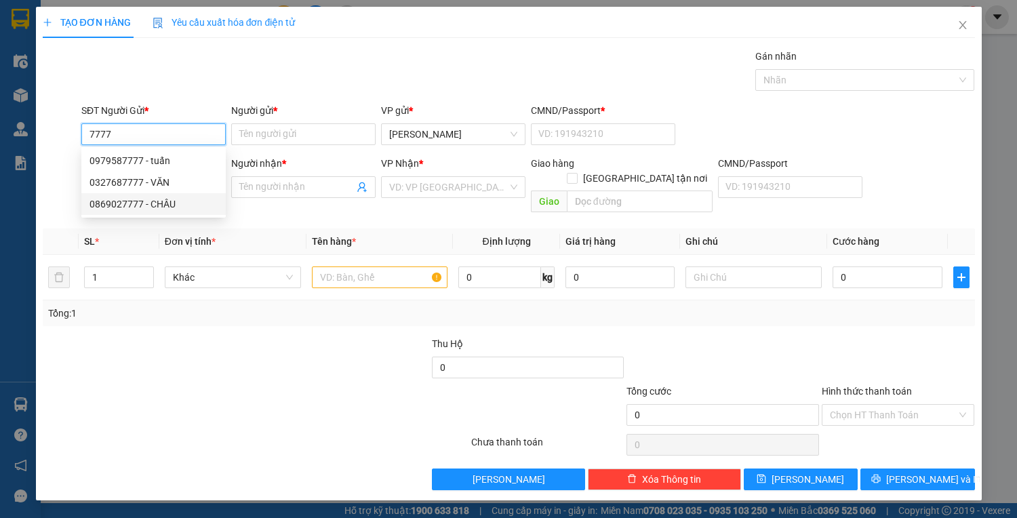
click at [118, 201] on div "0869027777 - CHÂU" at bounding box center [153, 204] width 128 height 15
type input "0869027777"
type input "CHÂU"
type input "225452460"
type input "0987944293"
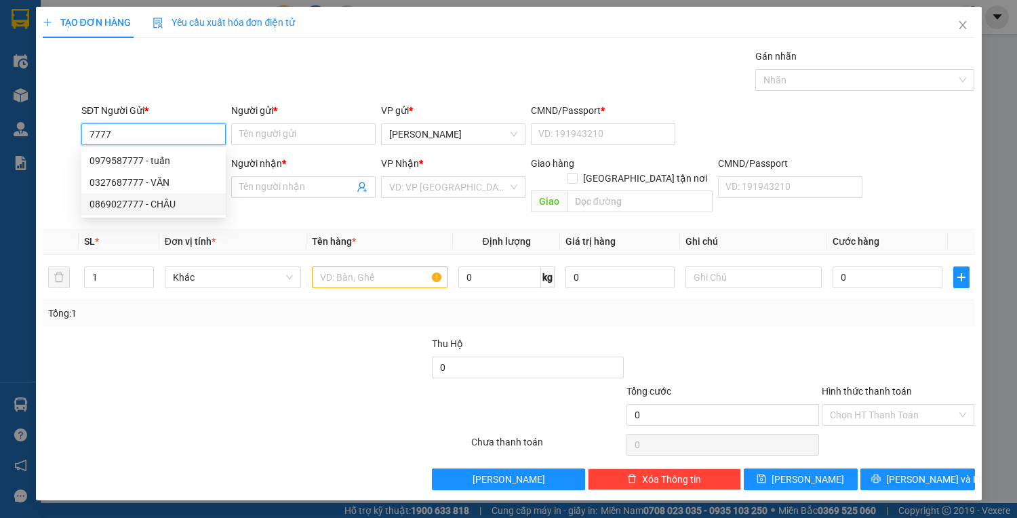
type input "NGỌC"
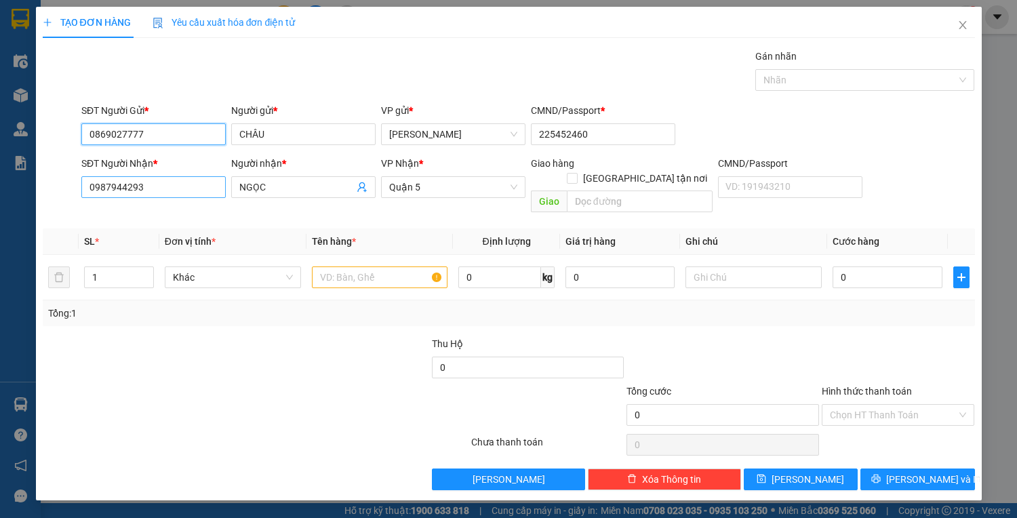
type input "0869027777"
click at [165, 187] on input "0987944293" at bounding box center [153, 187] width 144 height 22
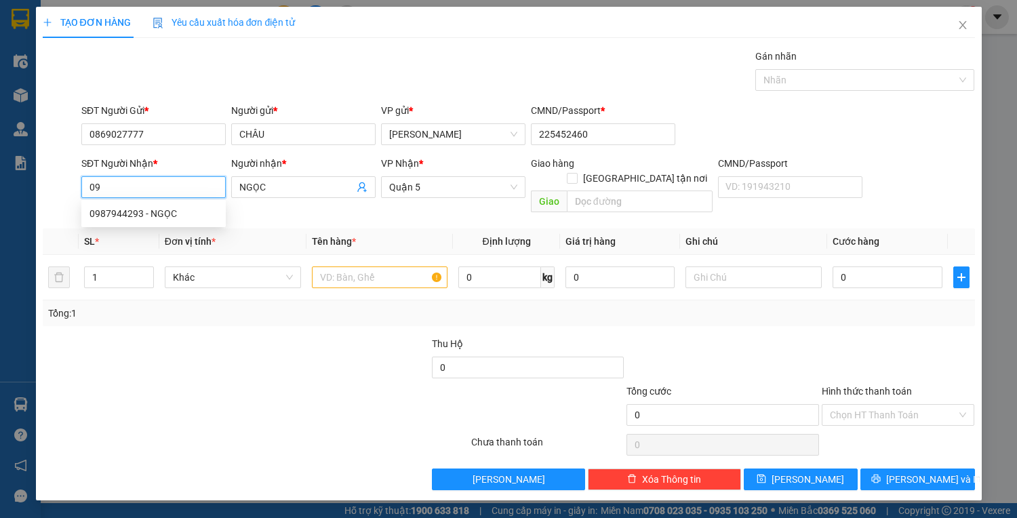
type input "0"
click at [138, 214] on div "0767972978 - THÀNH" at bounding box center [153, 213] width 128 height 15
type input "0767972978"
type input "THÀNH"
type input "0767972978"
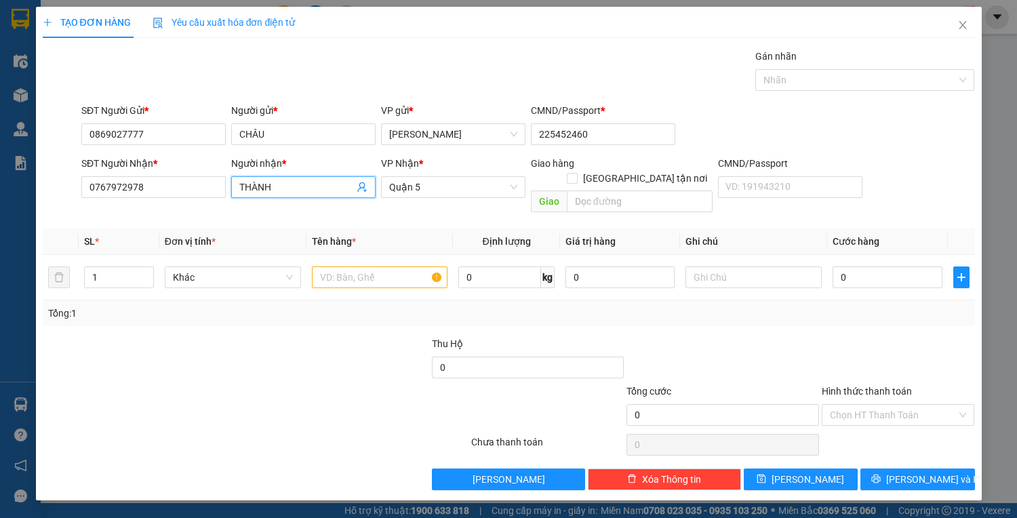
click at [309, 180] on input "THÀNH" at bounding box center [296, 187] width 115 height 15
type input "T"
type input "p"
type input "Pano"
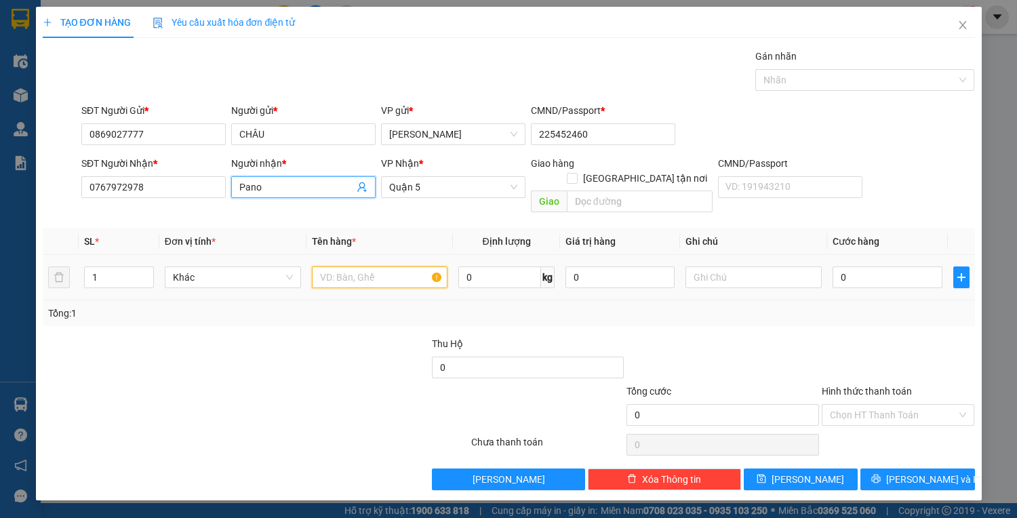
click at [405, 266] on input "text" at bounding box center [380, 277] width 136 height 22
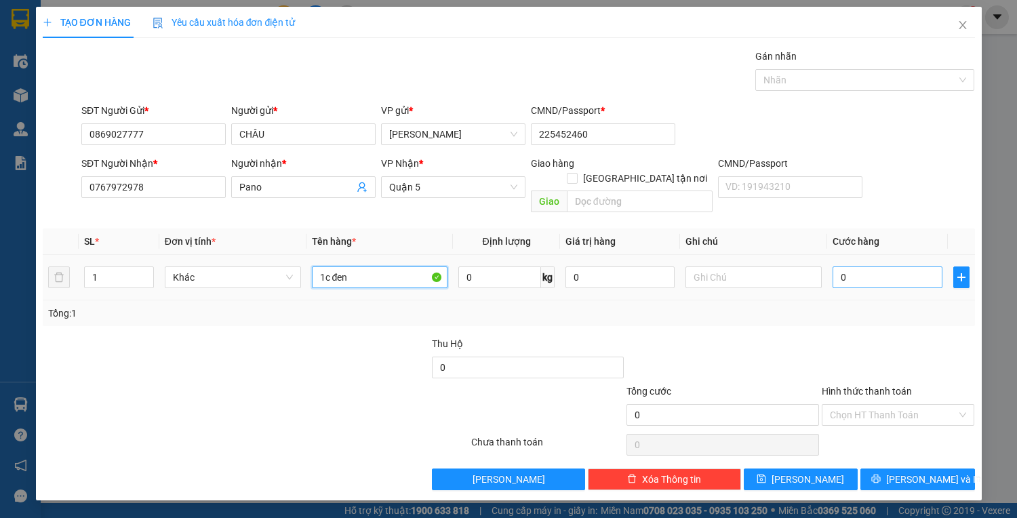
type input "1c đen"
click at [873, 266] on input "0" at bounding box center [886, 277] width 109 height 22
type input "4"
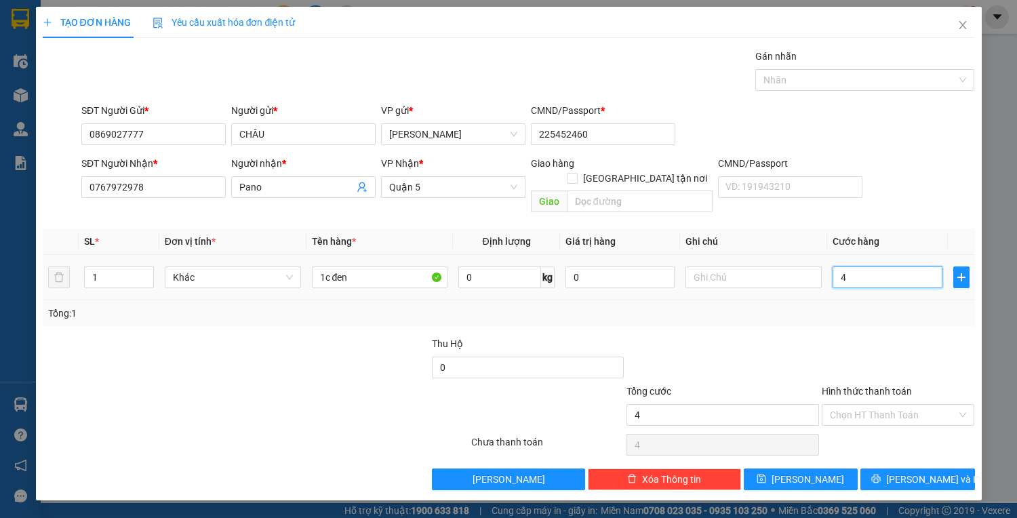
type input "40"
type input "40.000"
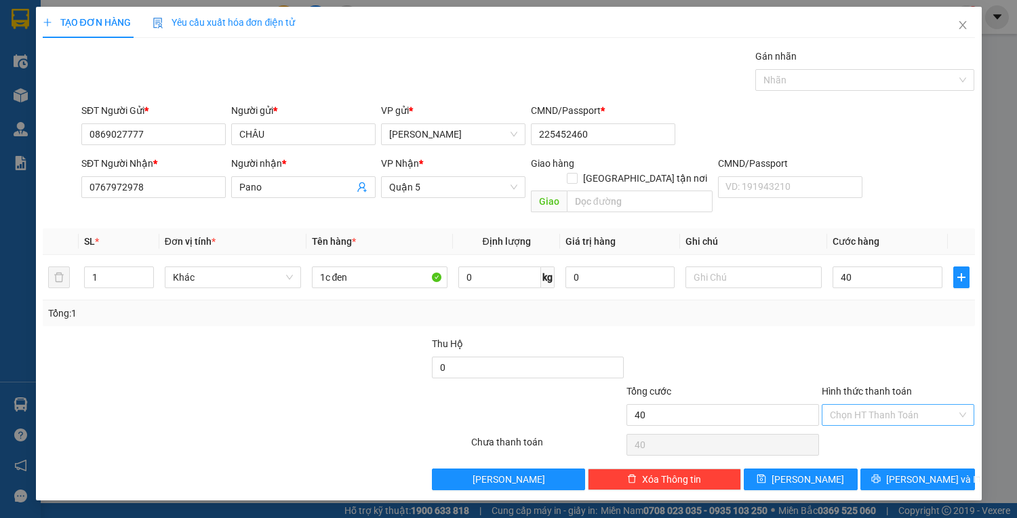
type input "40.000"
click at [887, 405] on input "Hình thức thanh toán" at bounding box center [893, 415] width 127 height 20
click at [704, 283] on td at bounding box center [753, 277] width 147 height 45
click at [920, 468] on button "[PERSON_NAME] và In" at bounding box center [917, 479] width 114 height 22
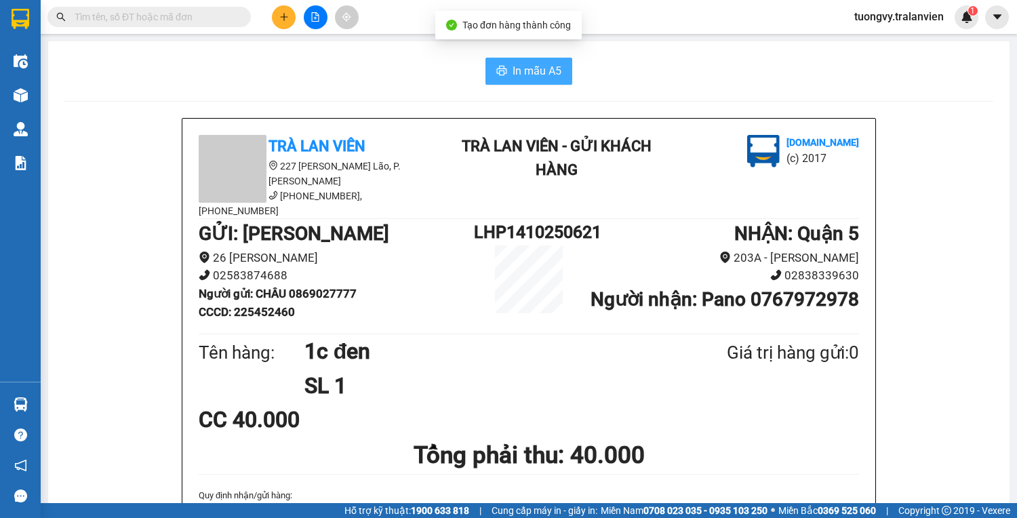
click at [521, 60] on button "In mẫu A5" at bounding box center [528, 71] width 87 height 27
click at [280, 12] on icon "plus" at bounding box center [283, 16] width 9 height 9
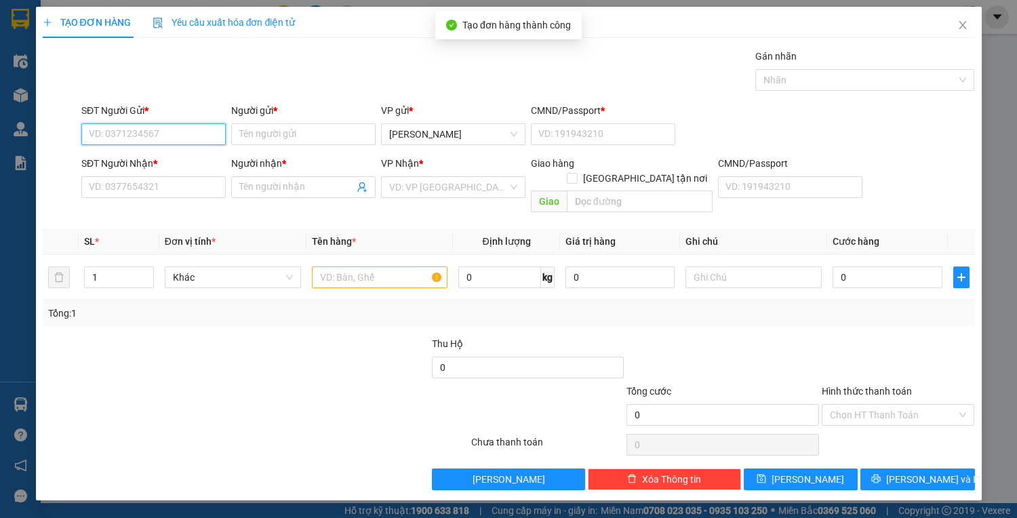
click at [156, 130] on input "SĐT Người Gửi *" at bounding box center [153, 134] width 144 height 22
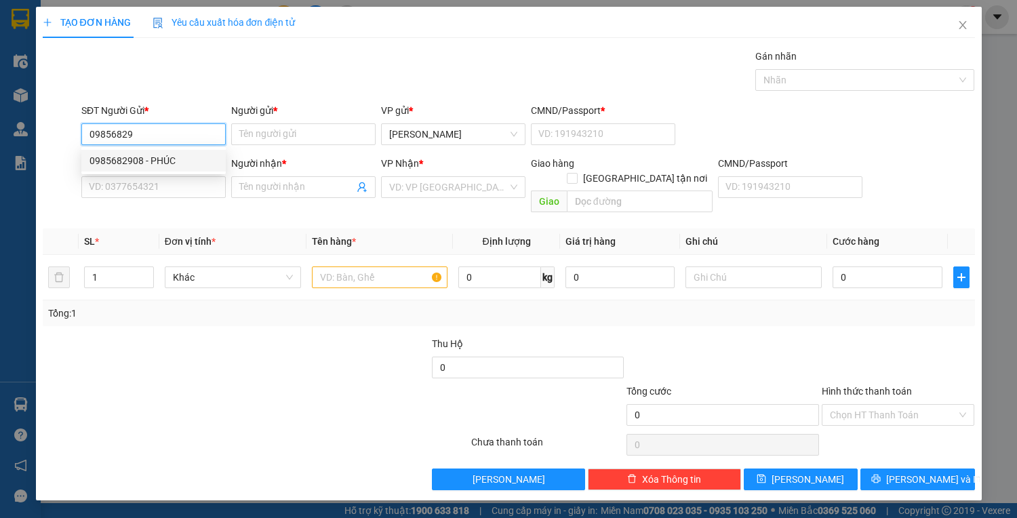
click at [168, 157] on div "0985682908 - PHÚC" at bounding box center [153, 160] width 128 height 15
type input "0985682908"
type input "PHÚC"
type input "1"
type input "0349682206"
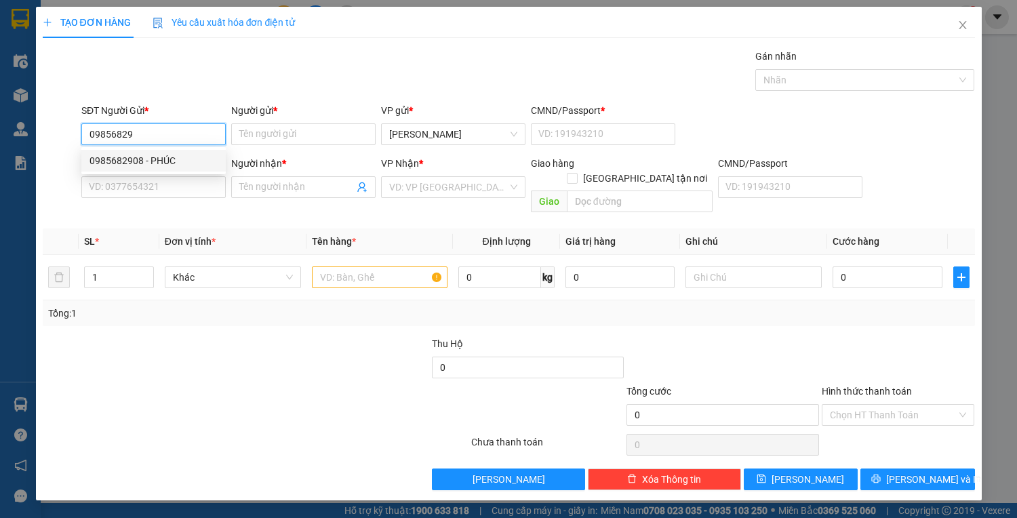
type input "duyên"
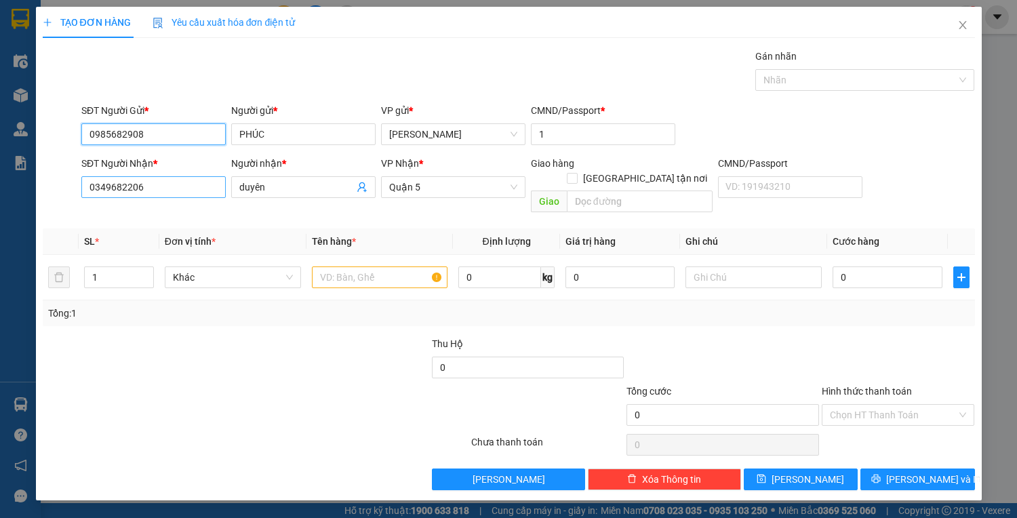
type input "0985682908"
click at [157, 191] on input "0349682206" at bounding box center [153, 187] width 144 height 22
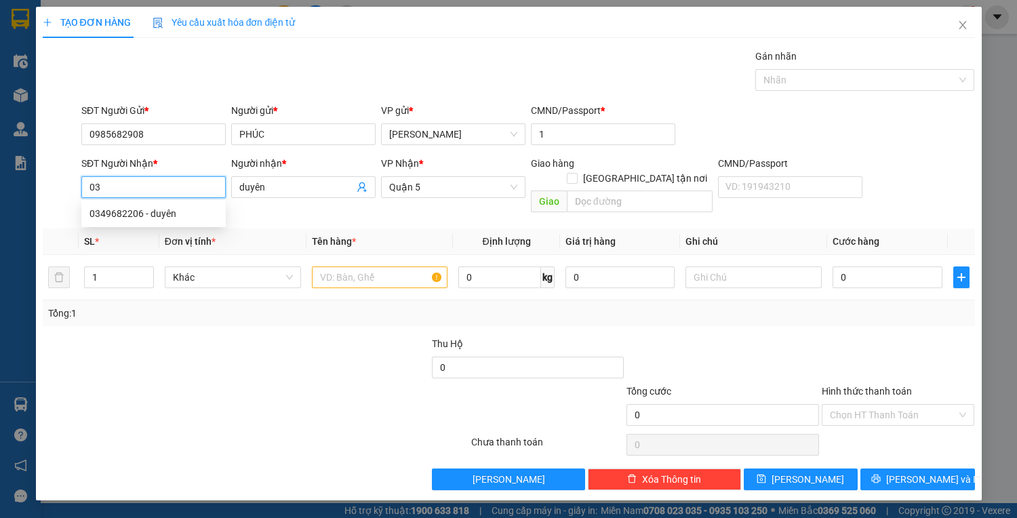
type input "0"
click at [279, 190] on input "duyên" at bounding box center [296, 187] width 115 height 15
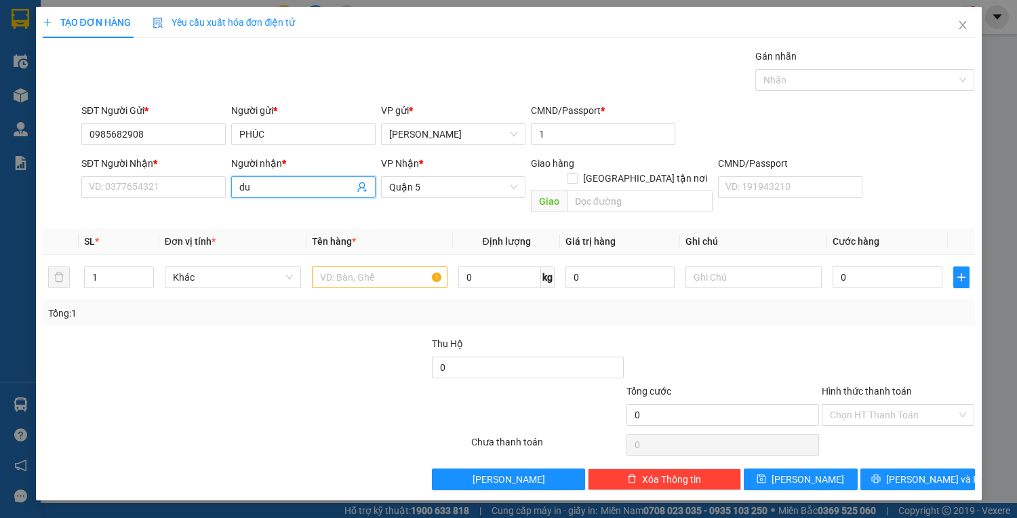
type input "d"
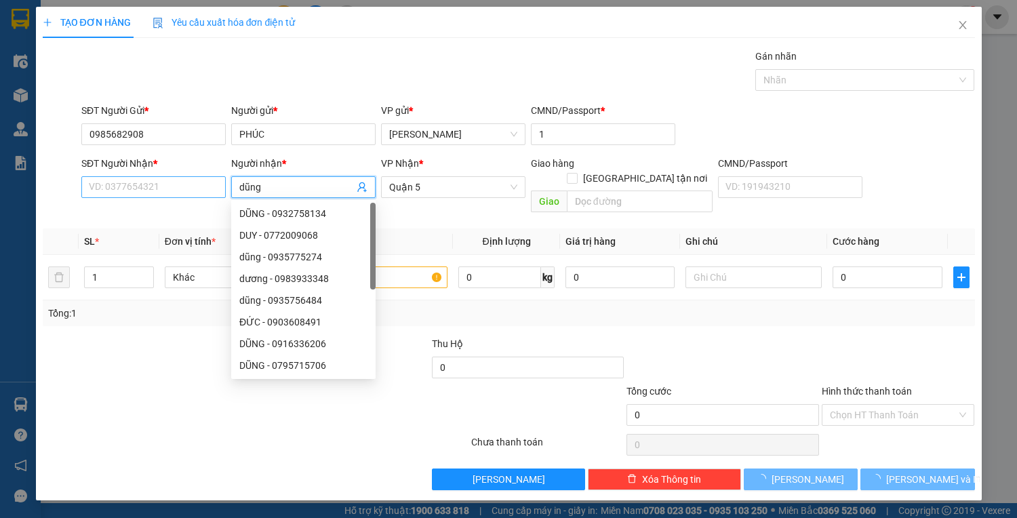
type input "dũng"
click at [163, 184] on input "SĐT Người Nhận *" at bounding box center [153, 187] width 144 height 22
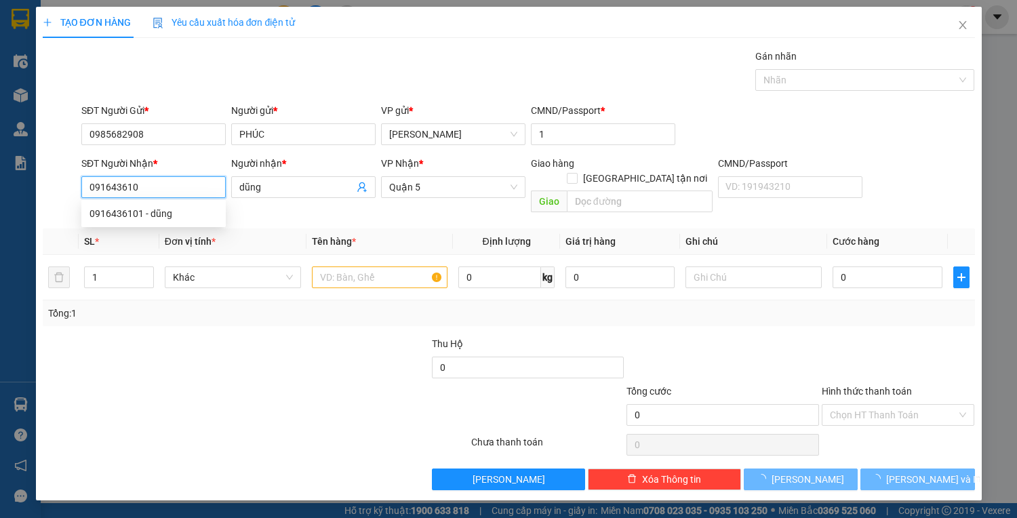
type input "0916436101"
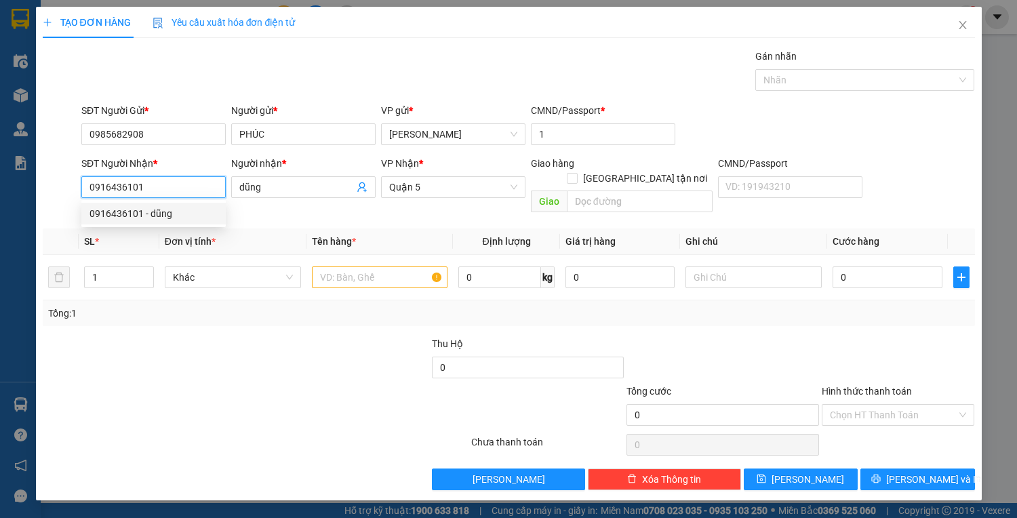
click at [121, 214] on div "0916436101 - dũng" at bounding box center [153, 213] width 128 height 15
type input "dũng"
click at [430, 190] on span "Quận 5" at bounding box center [453, 187] width 128 height 20
type input "0916436101"
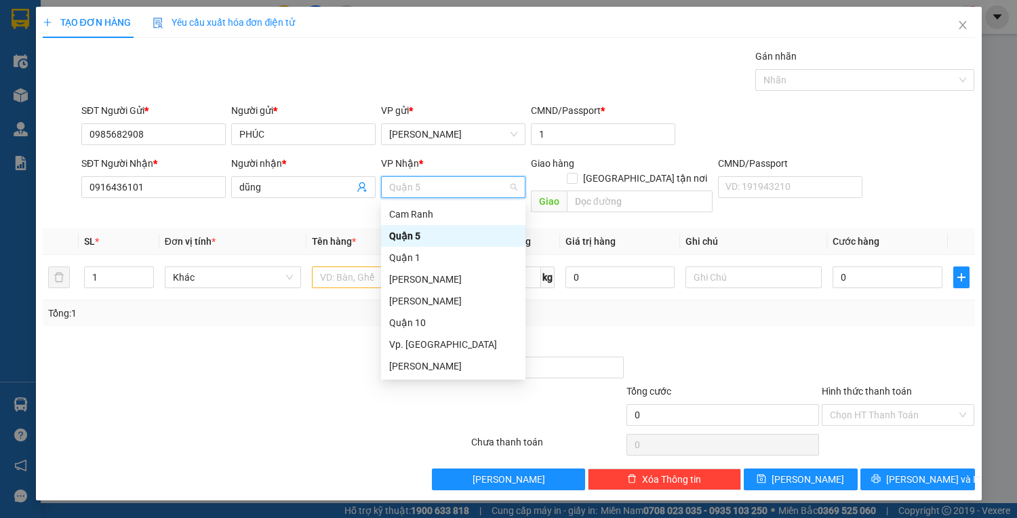
click at [431, 190] on span "Quận 5" at bounding box center [453, 187] width 128 height 20
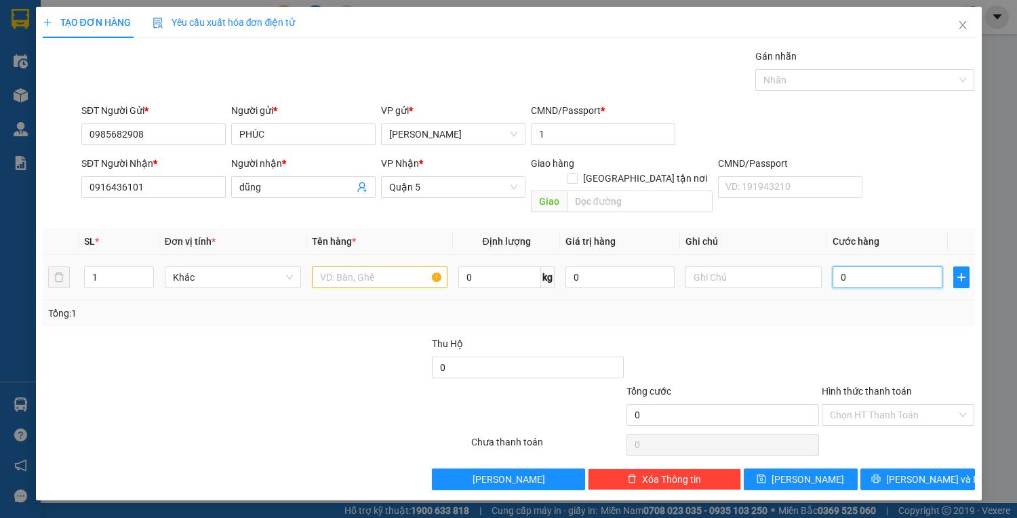
type input "8"
type input "80"
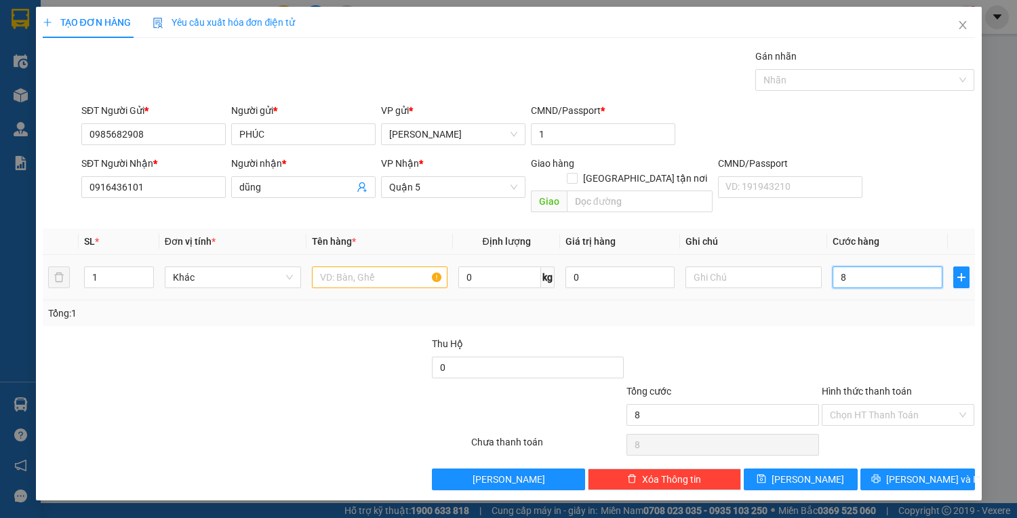
type input "80"
type input "80.000"
click at [389, 266] on input "text" at bounding box center [380, 277] width 136 height 22
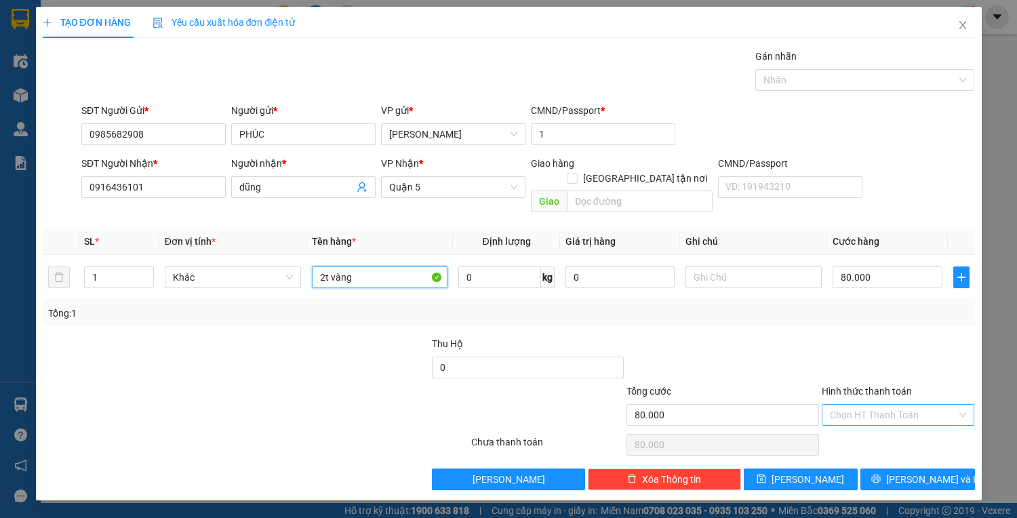
type input "2t vàng"
click at [874, 407] on input "Hình thức thanh toán" at bounding box center [893, 415] width 127 height 20
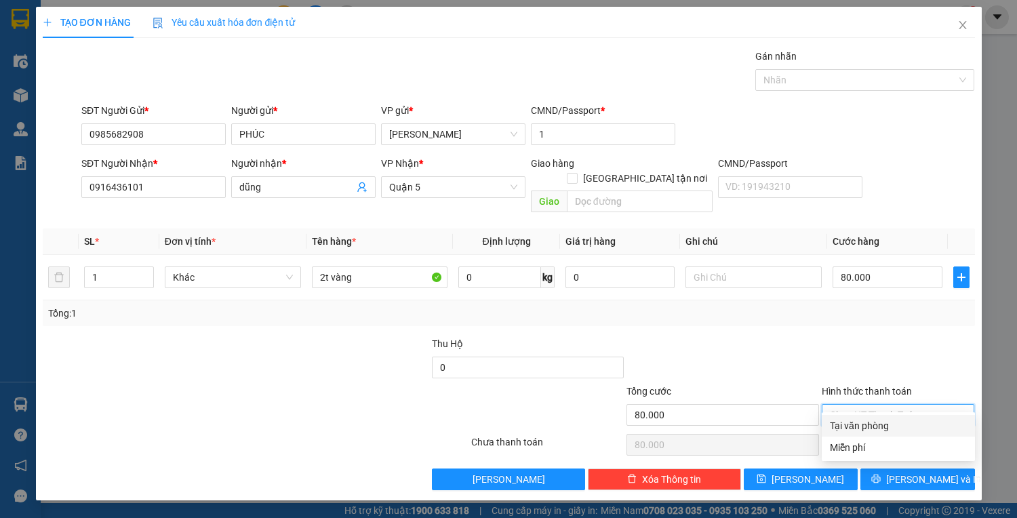
click at [874, 433] on div "Tại văn phòng" at bounding box center [898, 426] width 153 height 22
type input "0"
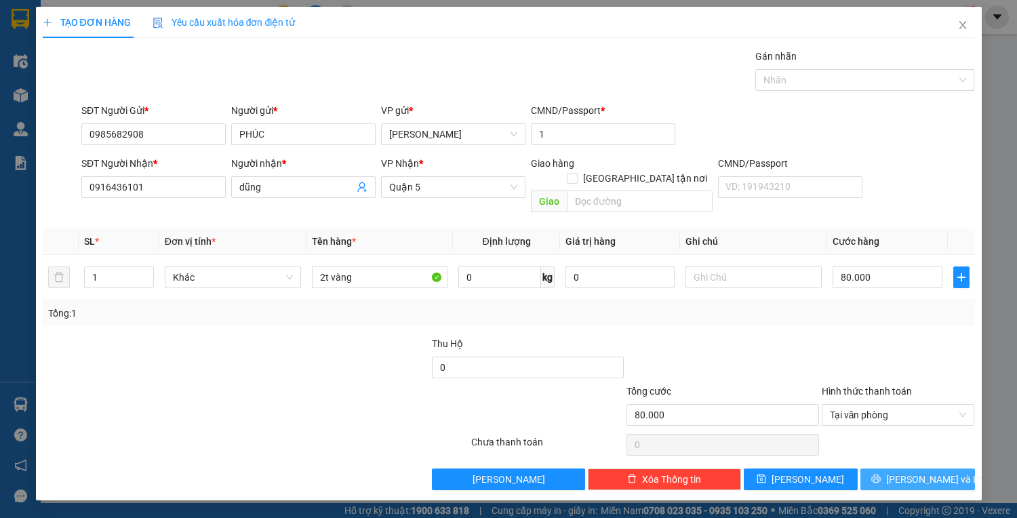
click at [881, 474] on icon "printer" at bounding box center [875, 478] width 9 height 9
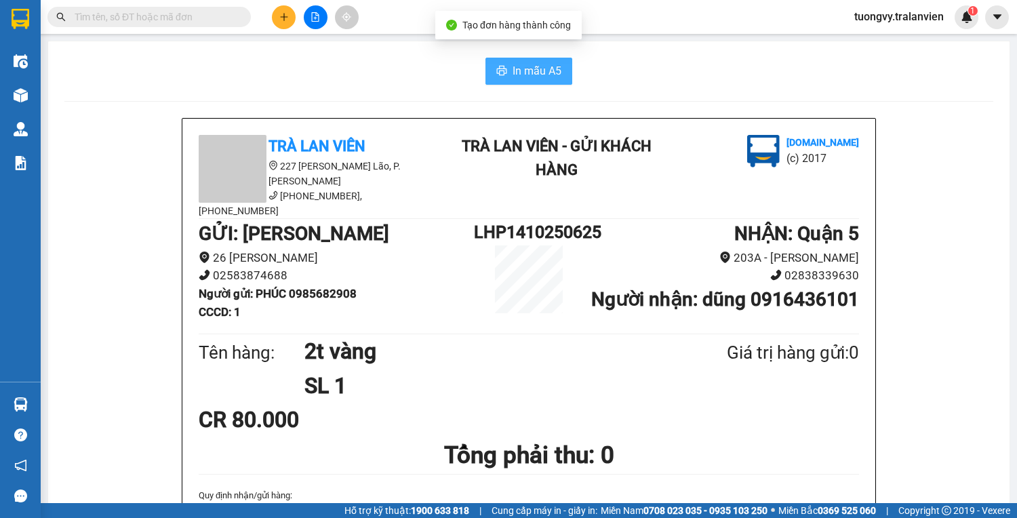
click at [527, 75] on span "In mẫu A5" at bounding box center [536, 70] width 49 height 17
click at [275, 20] on button at bounding box center [284, 17] width 24 height 24
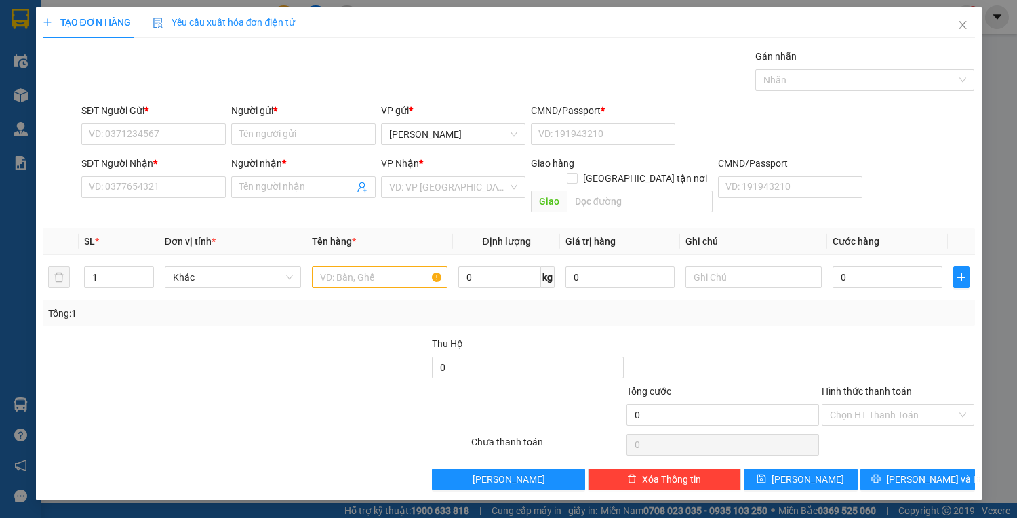
click at [155, 117] on div "SĐT Người Gửi *" at bounding box center [153, 110] width 144 height 15
click at [155, 123] on input "SĐT Người Gửi *" at bounding box center [153, 134] width 144 height 22
click at [151, 126] on input "SĐT Người Gửi *" at bounding box center [153, 134] width 144 height 22
drag, startPoint x: 148, startPoint y: 138, endPoint x: 79, endPoint y: 136, distance: 68.5
click at [80, 136] on div "SĐT Người Gửi * 0934045739 0934045739" at bounding box center [154, 126] width 150 height 47
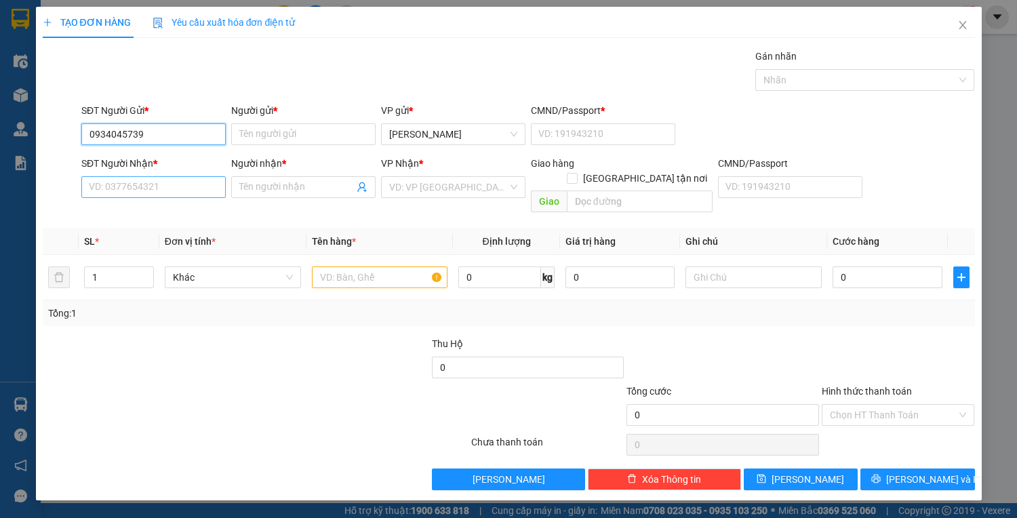
type input "0934045739"
paste input "0934045739"
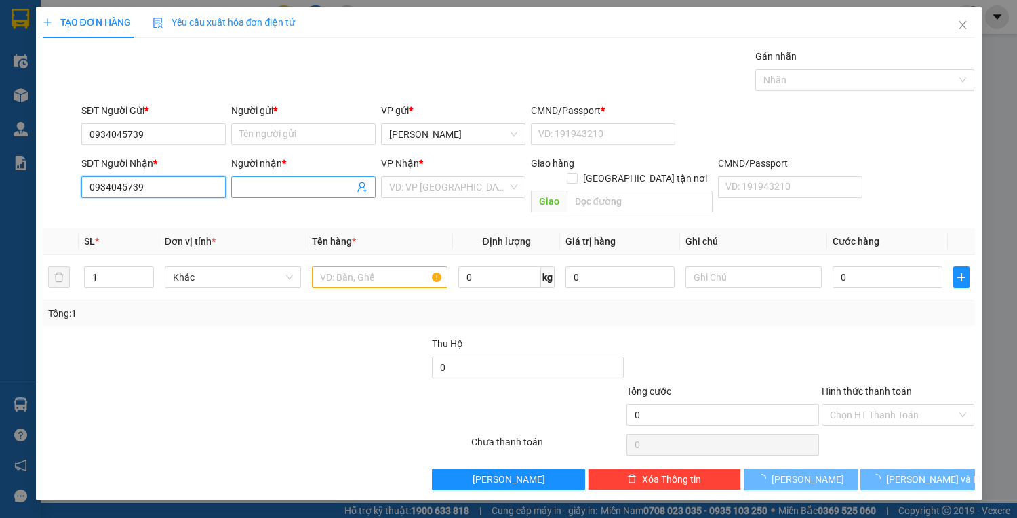
type input "0934045739"
click at [273, 184] on input "Người nhận *" at bounding box center [296, 187] width 115 height 15
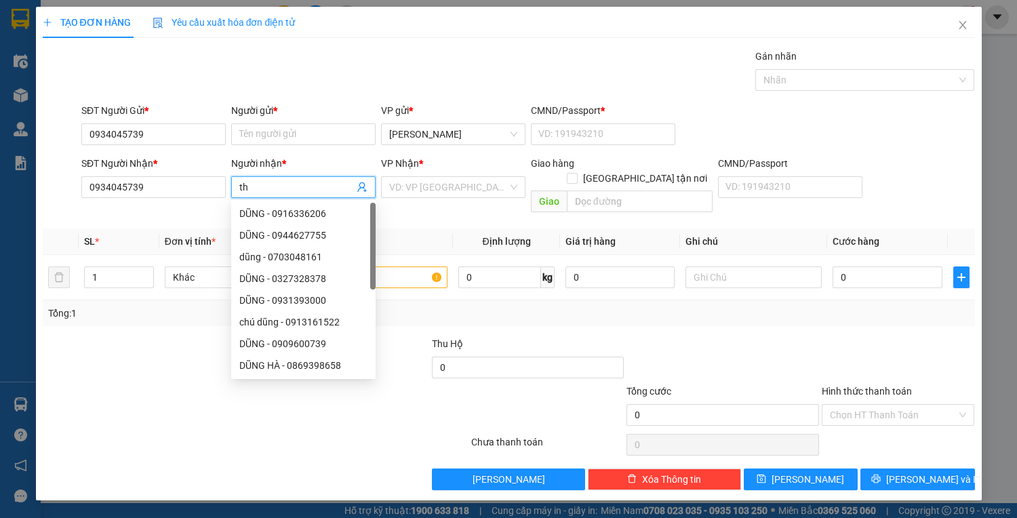
type input "t"
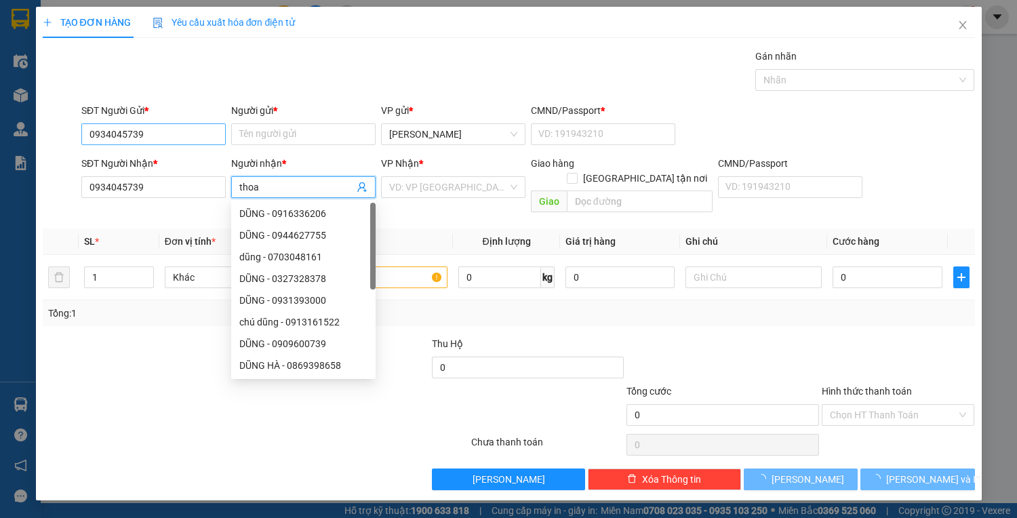
type input "thoa"
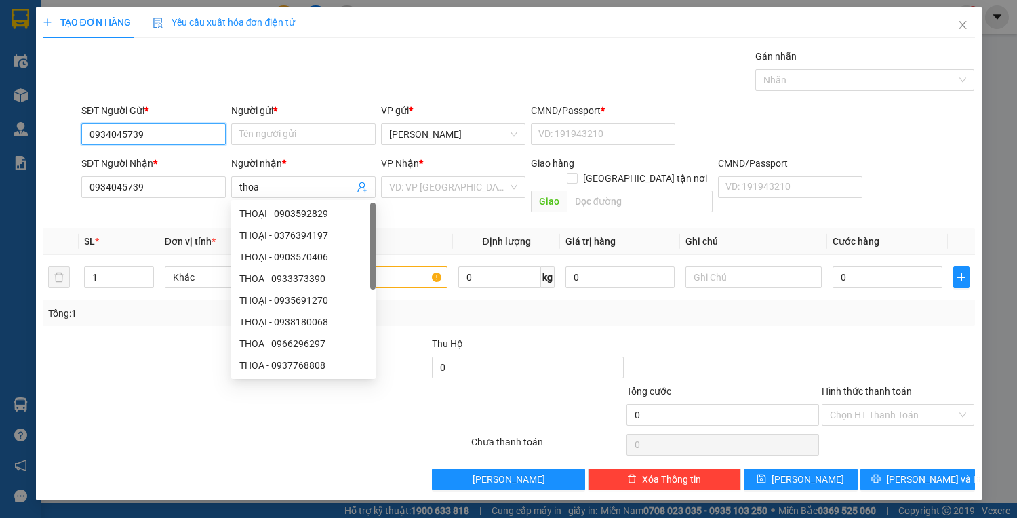
click at [150, 136] on input "0934045739" at bounding box center [153, 134] width 144 height 22
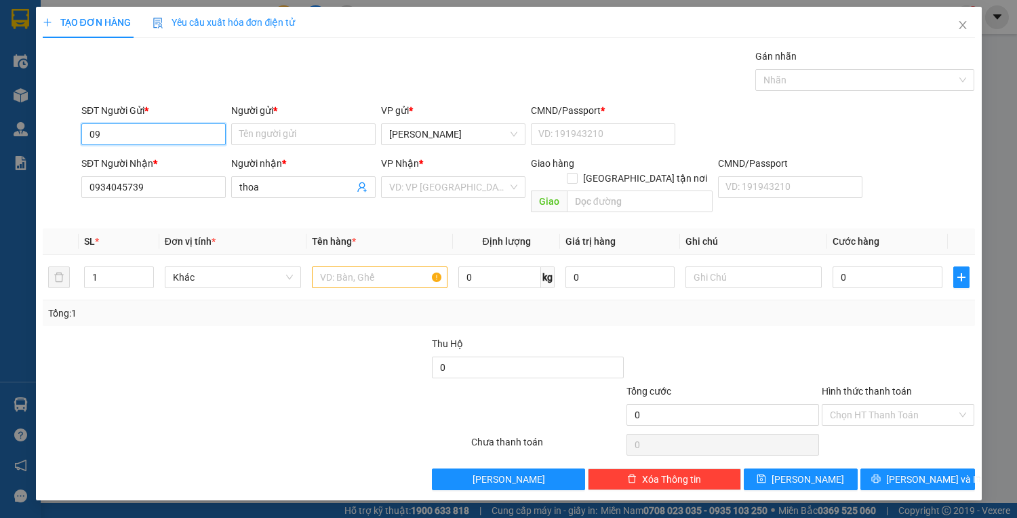
type input "0"
click at [136, 159] on div "0394337791 - xuân" at bounding box center [153, 160] width 128 height 15
type input "0394337791"
type input "xuân"
type input "1"
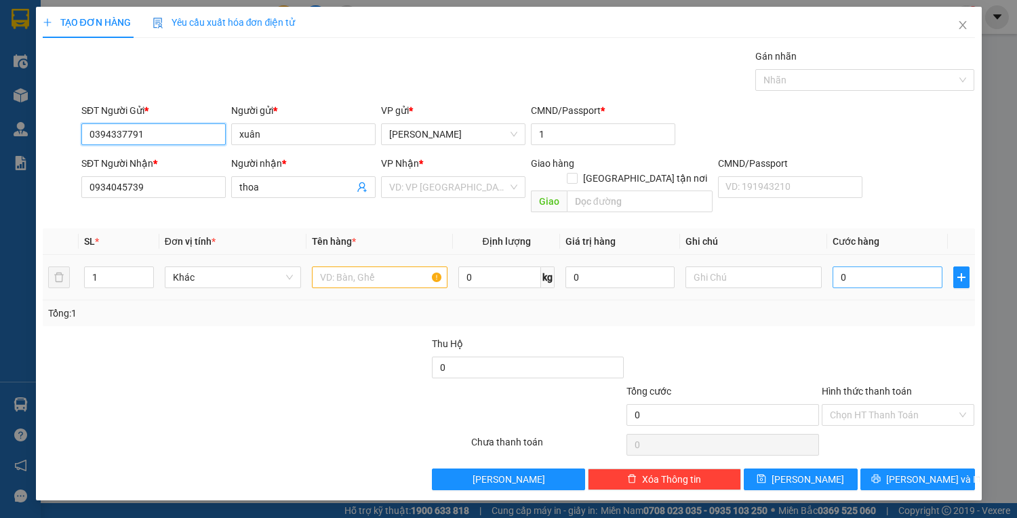
type input "0394337791"
click at [851, 266] on input "0" at bounding box center [886, 277] width 109 height 22
type input "5"
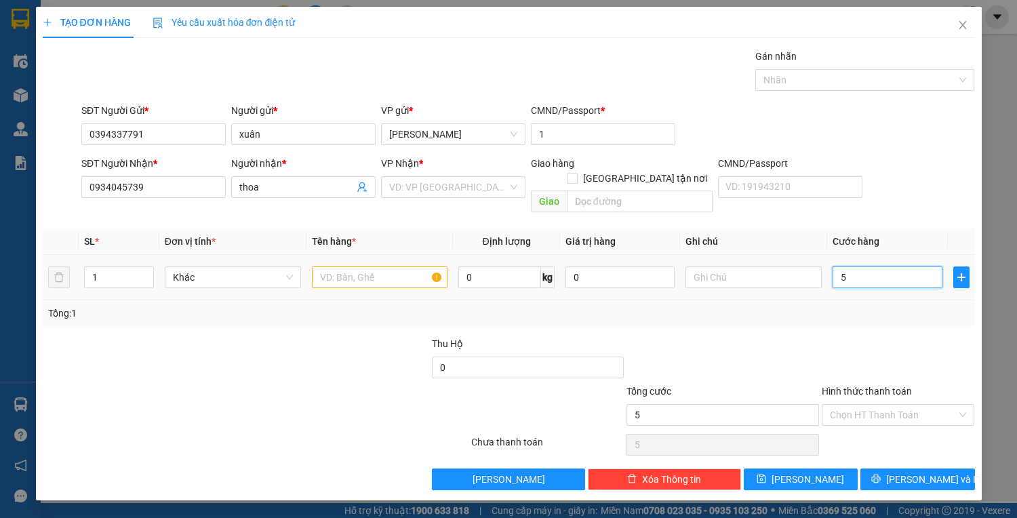
type input "50"
type input "50.000"
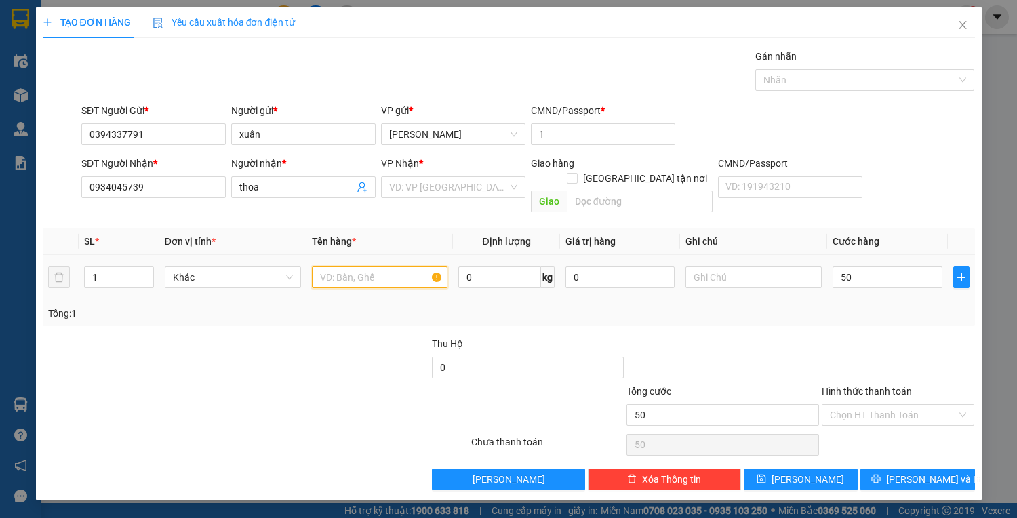
type input "50.000"
click at [382, 266] on input "text" at bounding box center [380, 277] width 136 height 22
type input "1b cam"
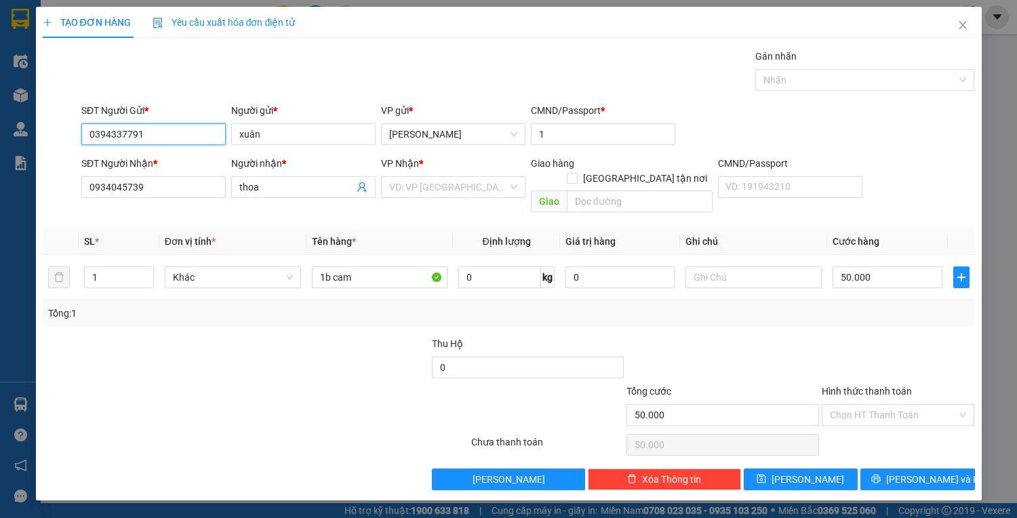
drag, startPoint x: 147, startPoint y: 133, endPoint x: 74, endPoint y: 136, distance: 73.3
click at [74, 136] on div "SĐT Người Gửi * 0394337791 Người gửi * xuân VP gửi * Lê Hồng Phong CMND/Passpor…" at bounding box center [508, 126] width 935 height 47
click at [898, 405] on input "Hình thức thanh toán" at bounding box center [893, 415] width 127 height 20
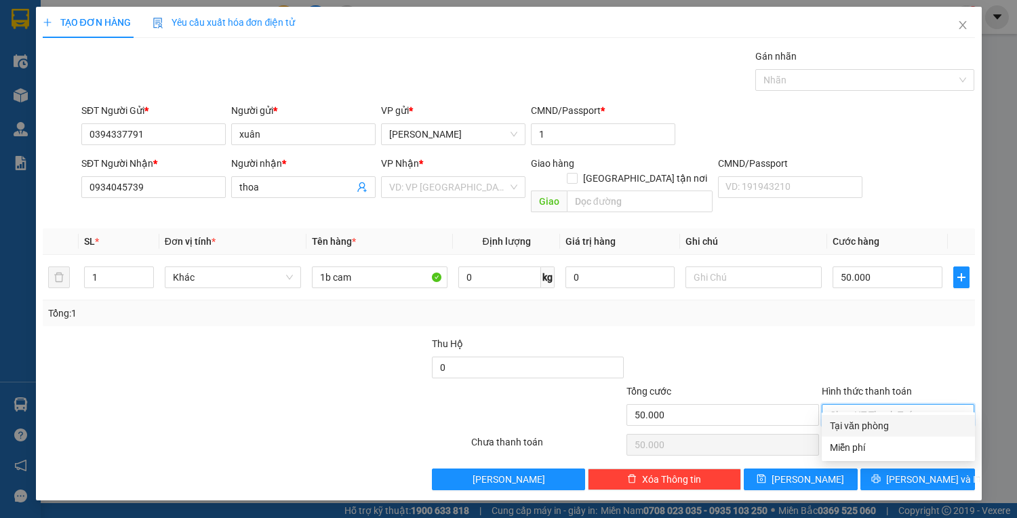
click at [881, 434] on div "Tại văn phòng" at bounding box center [898, 426] width 153 height 22
type input "0"
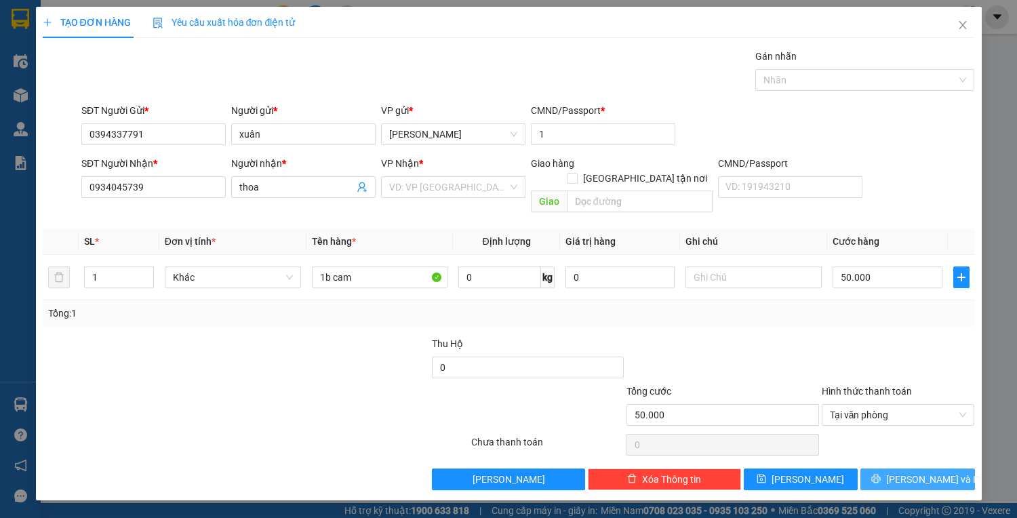
click at [919, 473] on button "[PERSON_NAME] và In" at bounding box center [917, 479] width 114 height 22
click at [459, 187] on input "search" at bounding box center [448, 187] width 119 height 20
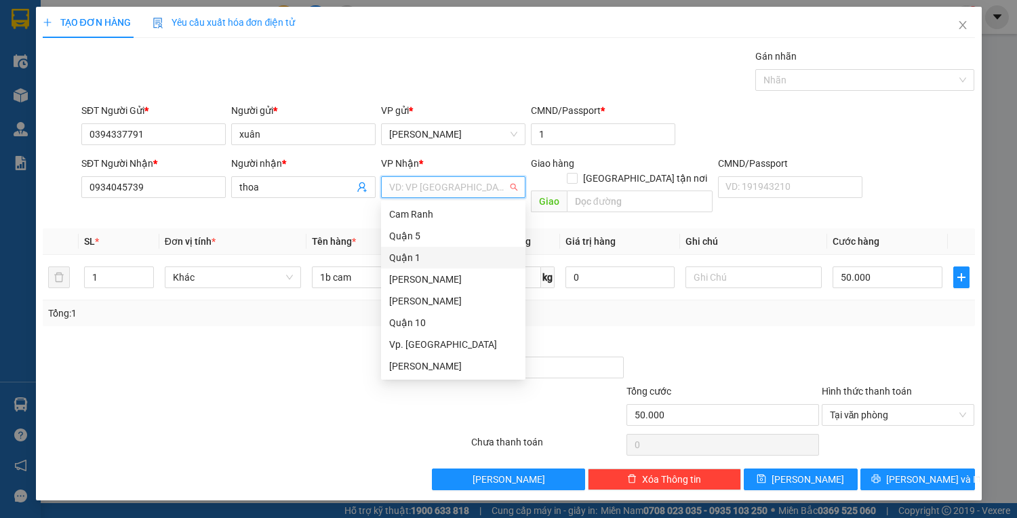
click at [426, 251] on div "Quận 1" at bounding box center [453, 257] width 128 height 15
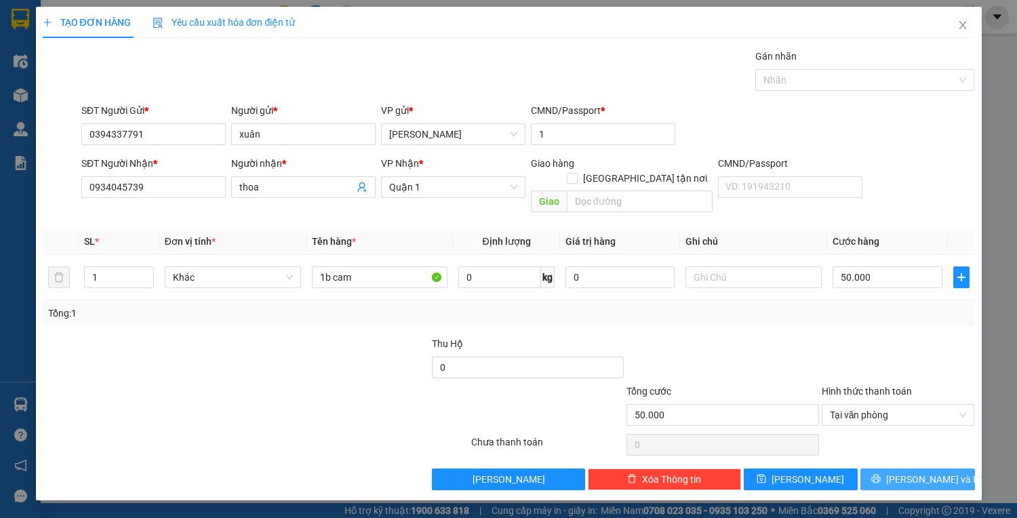
click at [943, 472] on span "[PERSON_NAME] và In" at bounding box center [933, 479] width 95 height 15
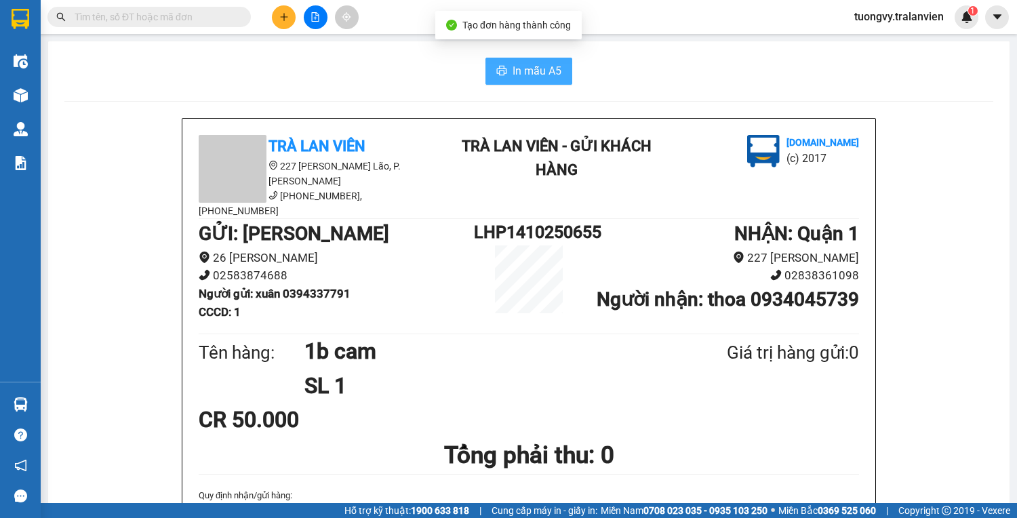
click at [502, 79] on button "In mẫu A5" at bounding box center [528, 71] width 87 height 27
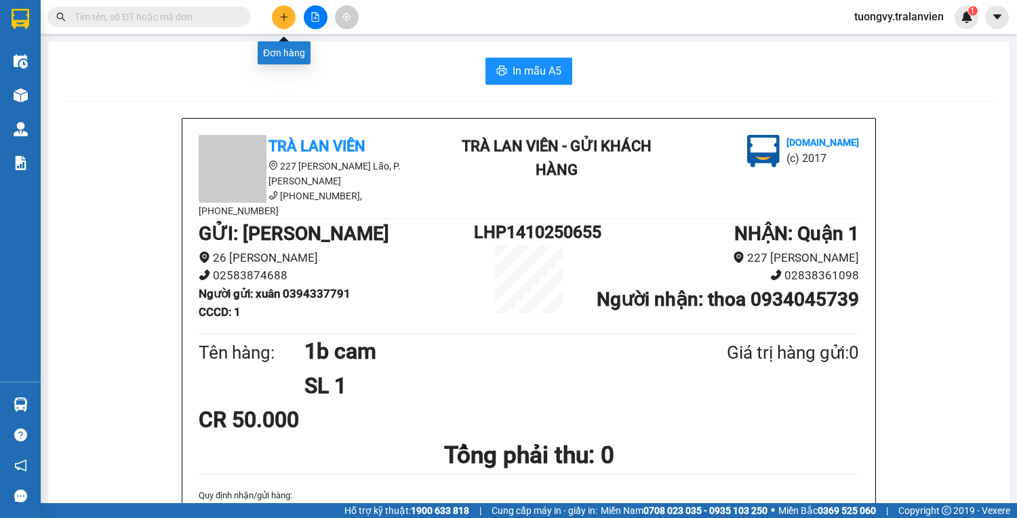
click at [285, 6] on button at bounding box center [284, 17] width 24 height 24
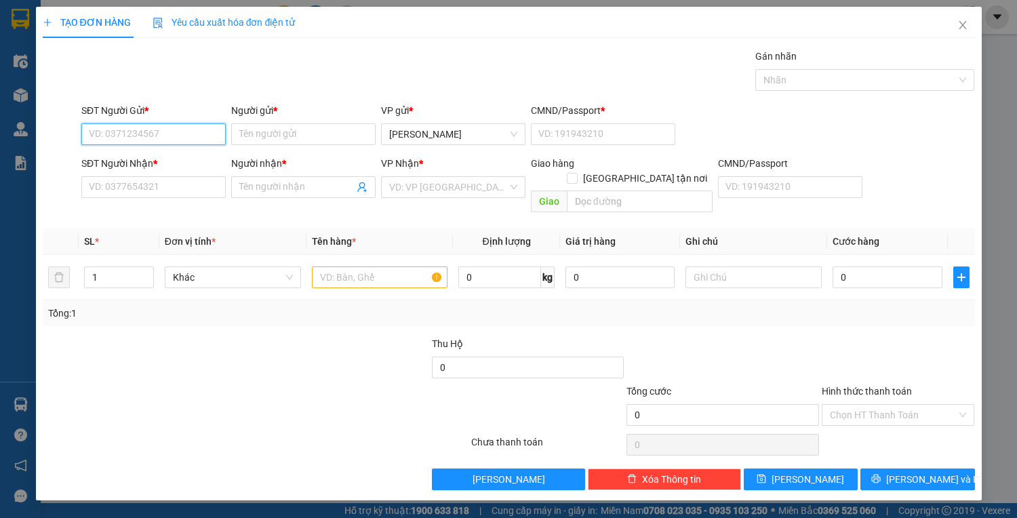
click at [157, 138] on input "SĐT Người Gửi *" at bounding box center [153, 134] width 144 height 22
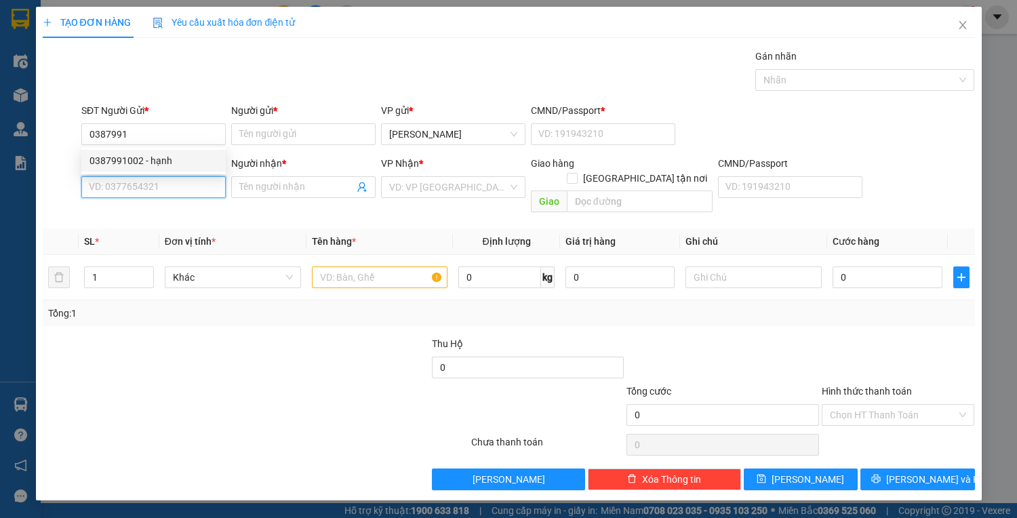
click at [102, 176] on input "SĐT Người Nhận *" at bounding box center [153, 187] width 144 height 22
click at [105, 154] on form "SĐT Người Gửi * 0387991 Người gửi * Tên người gửi VP gửi * Lê Hồng Phong CMND/P…" at bounding box center [509, 160] width 932 height 115
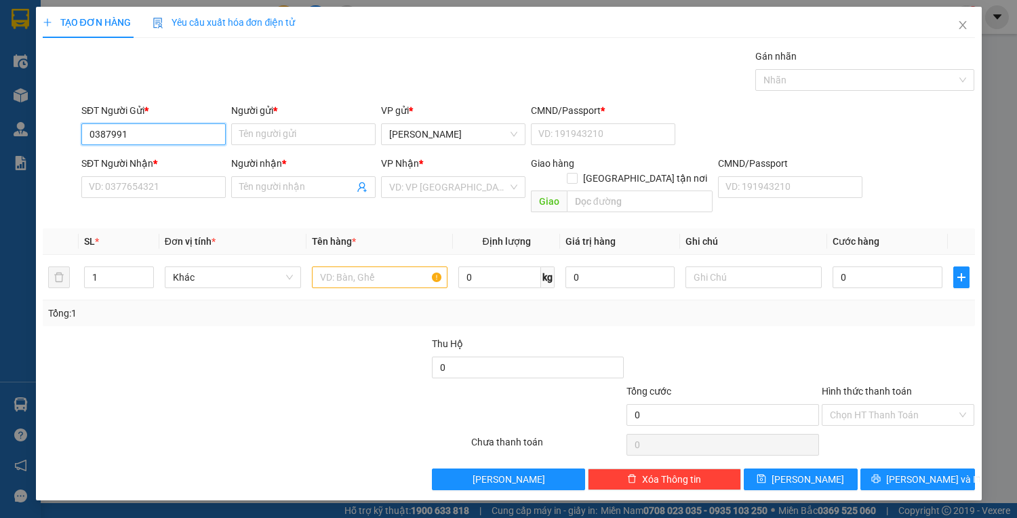
click at [145, 133] on input "0387991" at bounding box center [153, 134] width 144 height 22
click at [140, 157] on div "0387991002 - hạnh" at bounding box center [153, 160] width 128 height 15
type input "0387991002"
type input "hạnh"
type input "1"
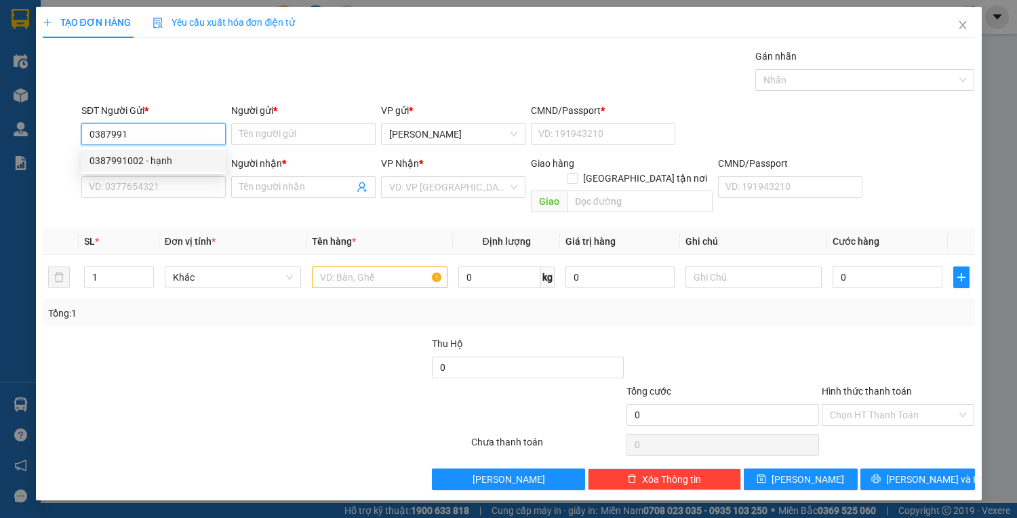
type input "0909809629"
type input "hương"
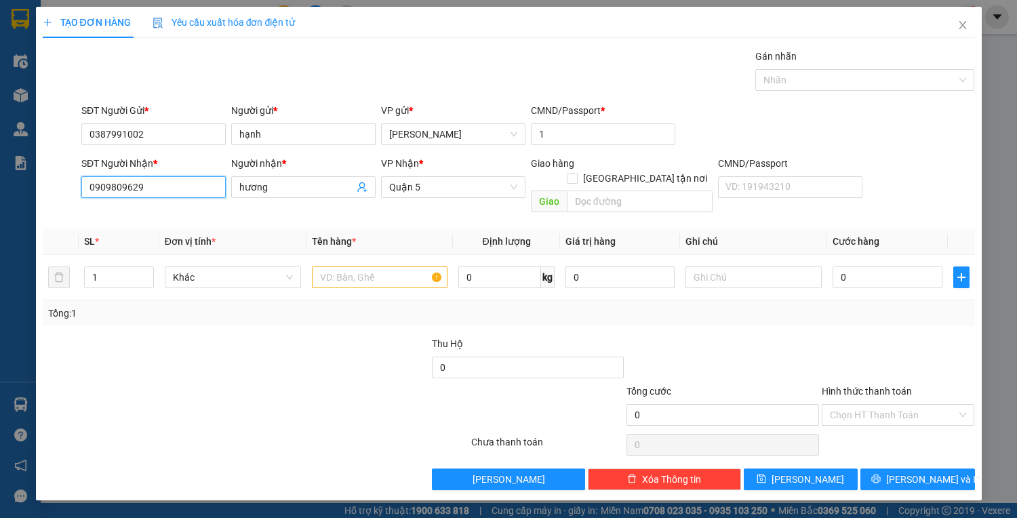
click at [189, 182] on input "0909809629" at bounding box center [153, 187] width 144 height 22
type input "0"
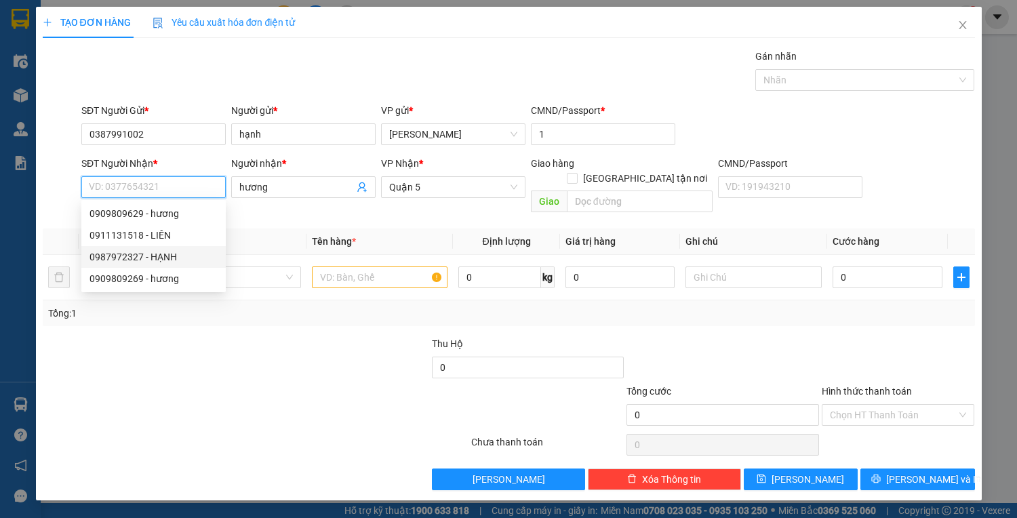
click at [133, 258] on div "0987972327 - HẠNH" at bounding box center [153, 256] width 128 height 15
type input "0987972327"
type input "HẠNH"
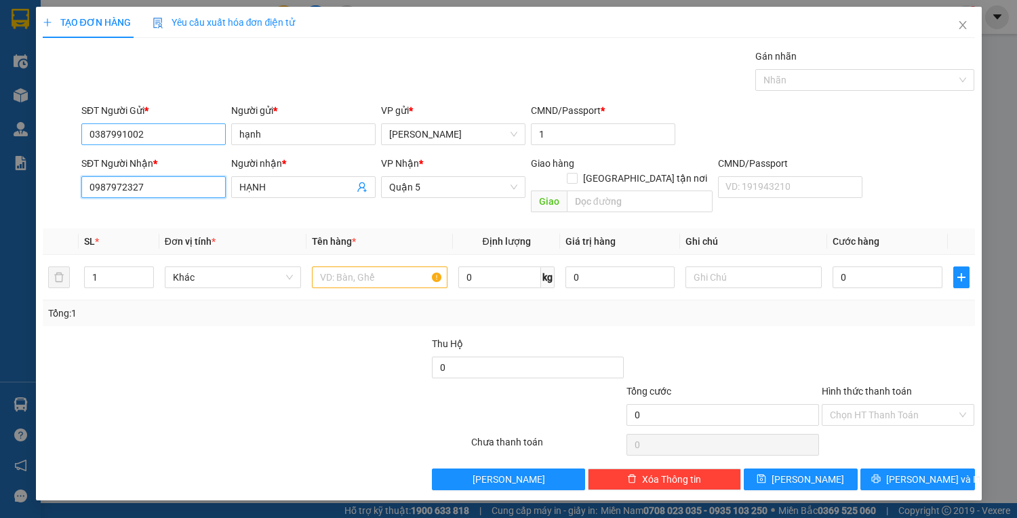
type input "0987972327"
drag, startPoint x: 136, startPoint y: 133, endPoint x: 16, endPoint y: 146, distance: 120.7
click at [16, 146] on div "TẠO ĐƠN HÀNG Yêu cầu xuất hóa đơn điện tử Transit Pickup Surcharge Ids Transit …" at bounding box center [508, 259] width 1017 height 518
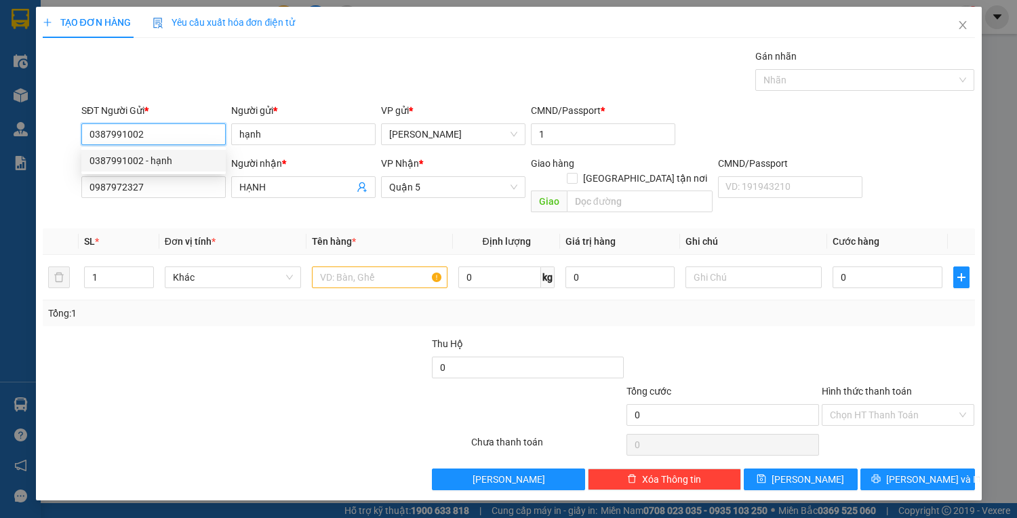
click at [208, 134] on input "0387991002" at bounding box center [153, 134] width 144 height 22
drag, startPoint x: 145, startPoint y: 129, endPoint x: 79, endPoint y: 148, distance: 69.1
click at [79, 148] on div "SĐT Người Gửi * 0387991002" at bounding box center [154, 126] width 150 height 47
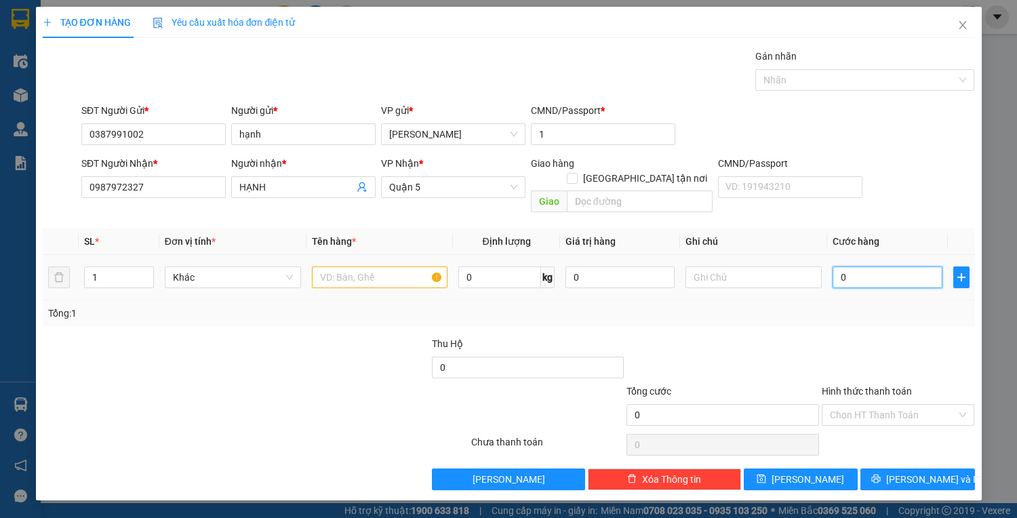
click at [841, 266] on input "0" at bounding box center [886, 277] width 109 height 22
type input "3"
type input "30"
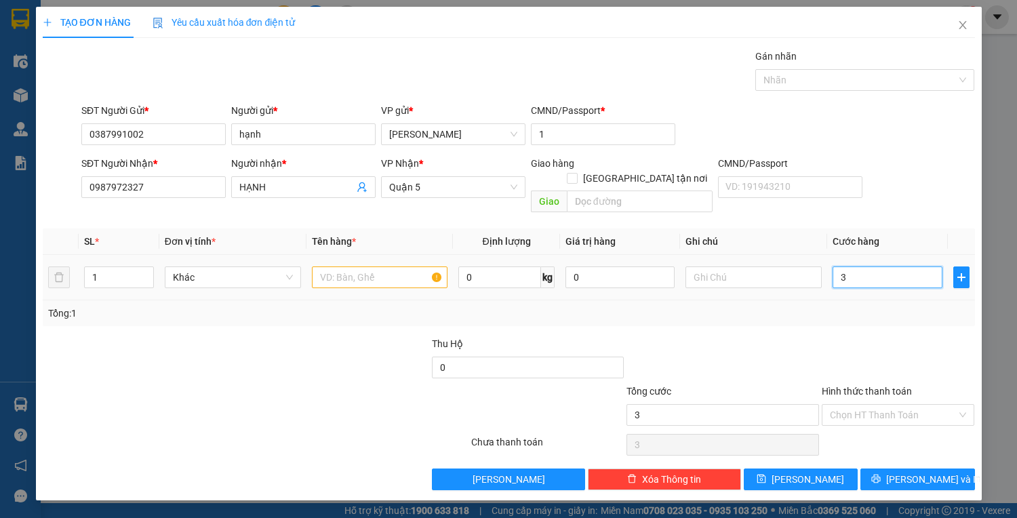
type input "30"
type input "30.000"
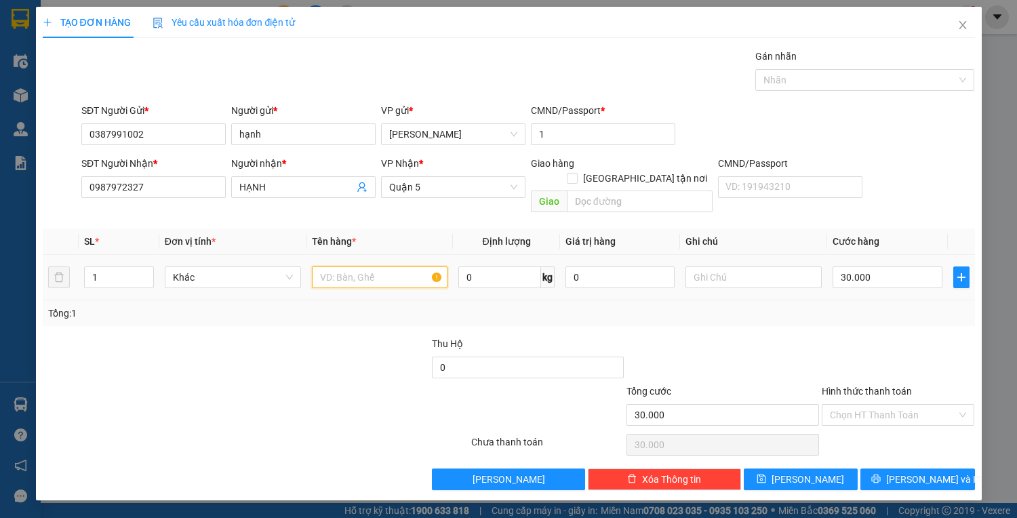
click at [334, 266] on input "text" at bounding box center [380, 277] width 136 height 22
type input "1C Đen"
click at [862, 405] on input "Hình thức thanh toán" at bounding box center [893, 415] width 127 height 20
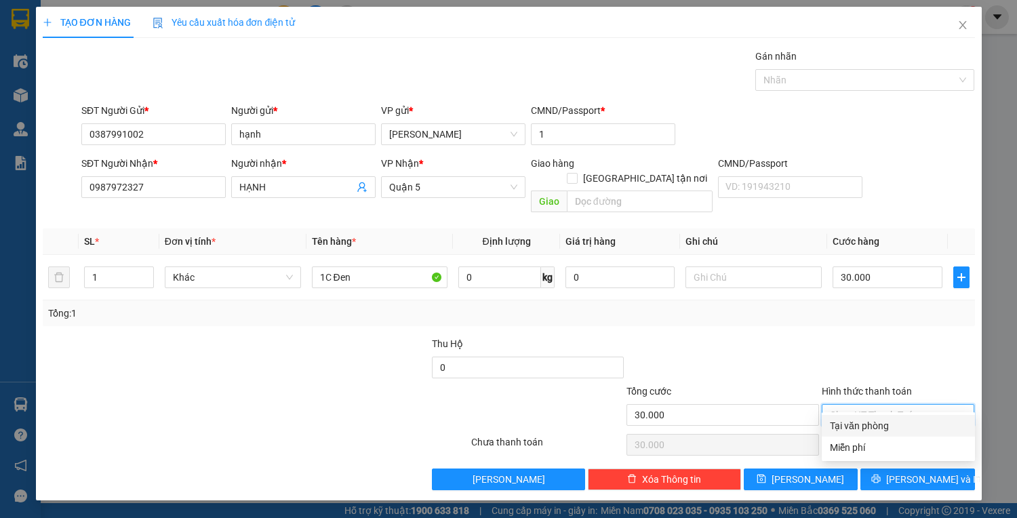
click at [879, 427] on div "Tại văn phòng" at bounding box center [898, 425] width 137 height 15
click at [940, 451] on div "Transit Pickup Surcharge Ids Transit Deliver Surcharge Ids Transit Deliver Surc…" at bounding box center [509, 269] width 932 height 441
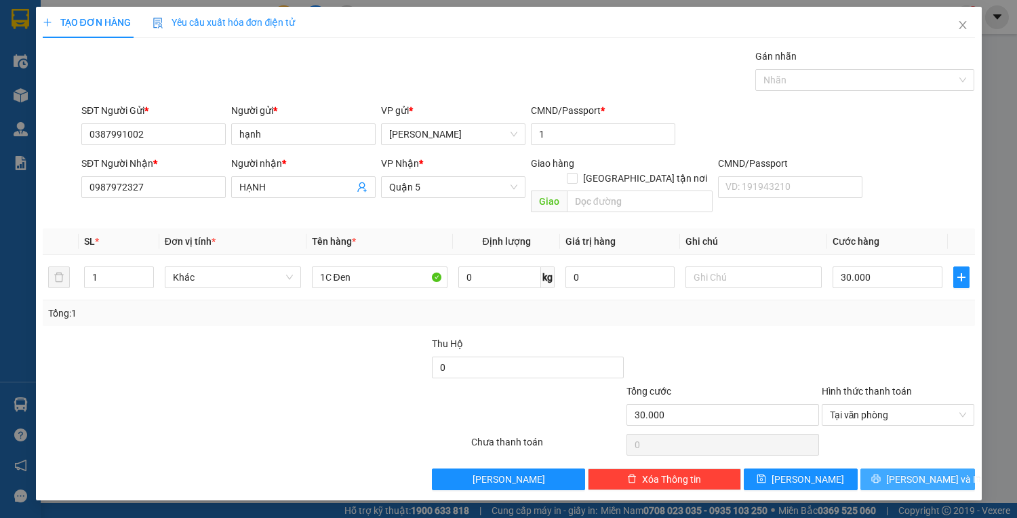
click at [936, 472] on span "[PERSON_NAME] và In" at bounding box center [933, 479] width 95 height 15
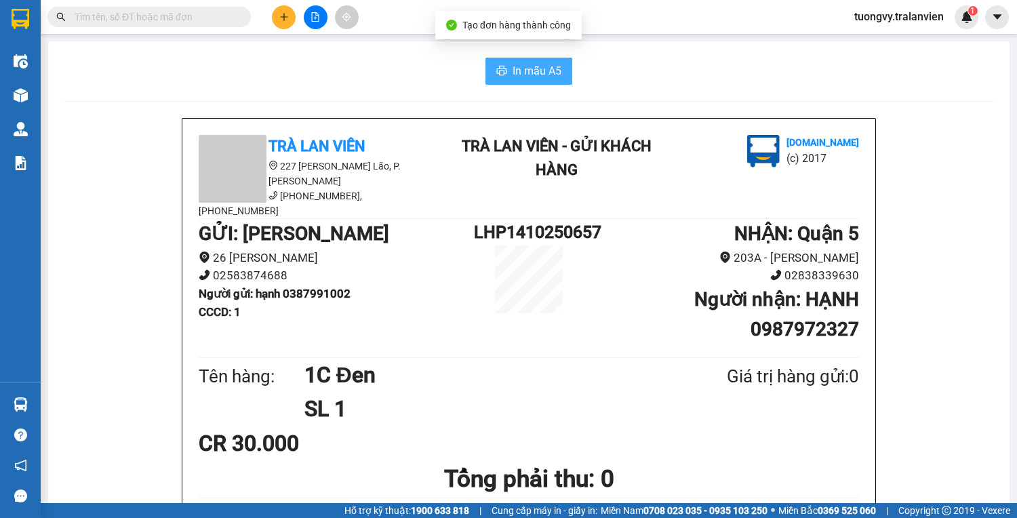
click at [557, 77] on button "In mẫu A5" at bounding box center [528, 71] width 87 height 27
click at [287, 5] on button at bounding box center [284, 17] width 24 height 24
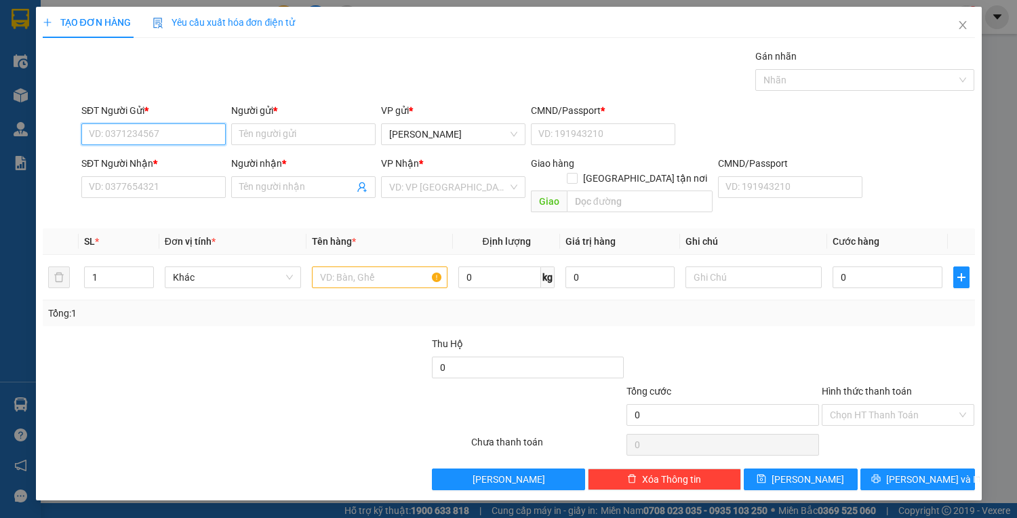
click at [98, 132] on input "SĐT Người Gửi *" at bounding box center [153, 134] width 144 height 22
click at [115, 152] on div "0979707997 - BO" at bounding box center [153, 161] width 144 height 22
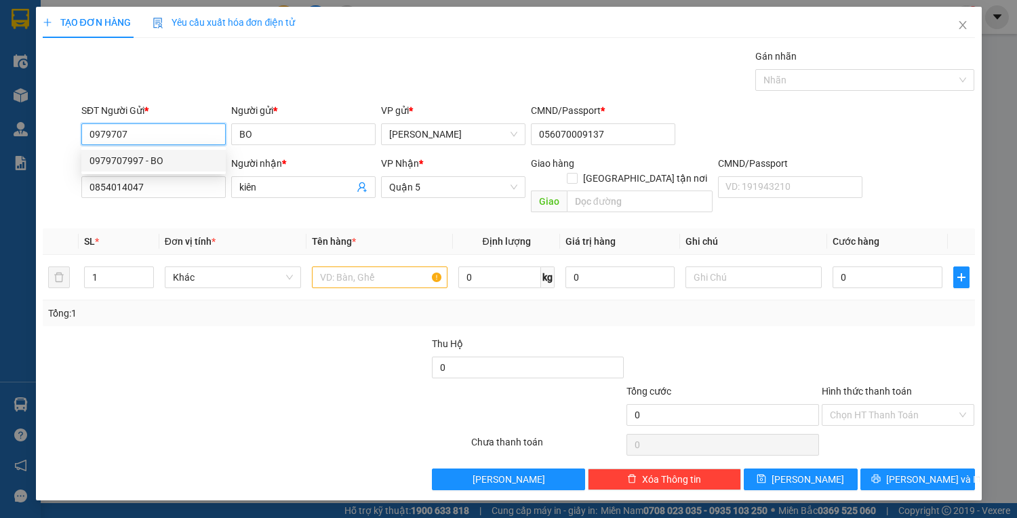
type input "0979707997"
type input "BO"
type input "056070009137"
type input "0854014047"
type input "kiên"
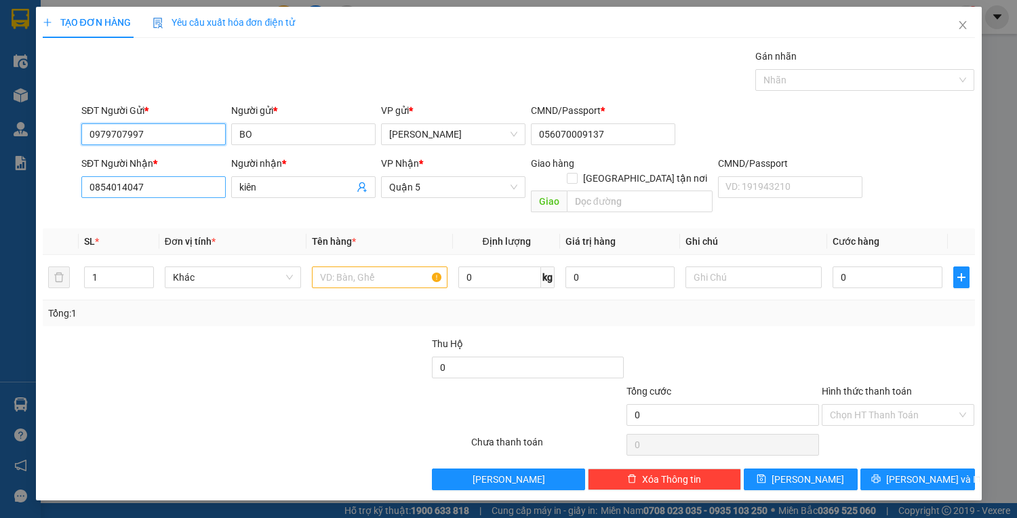
type input "0979707997"
click at [157, 186] on input "0854014047" at bounding box center [153, 187] width 144 height 22
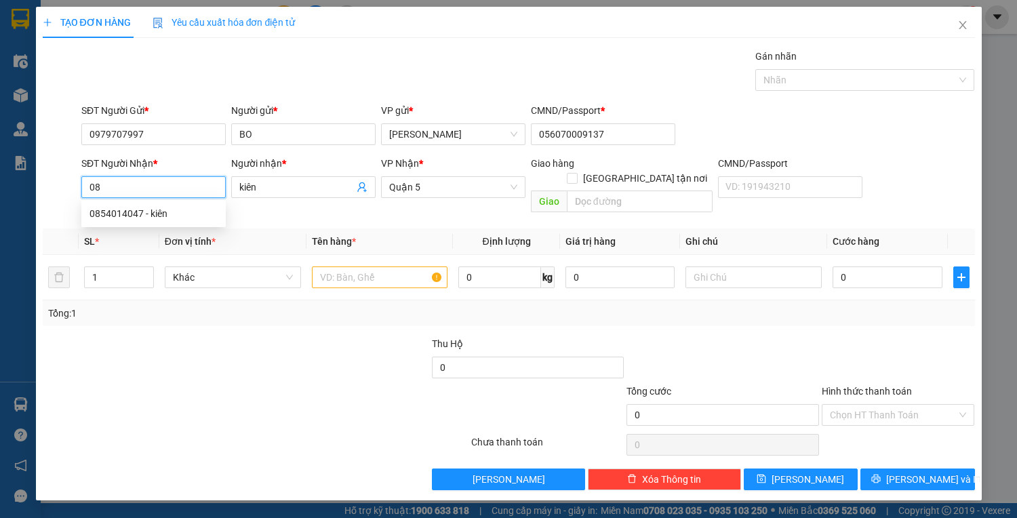
type input "0"
click at [125, 207] on div "0522223868 - dũng" at bounding box center [153, 213] width 128 height 15
type input "0522223868"
type input "dũng"
type input "0522223868"
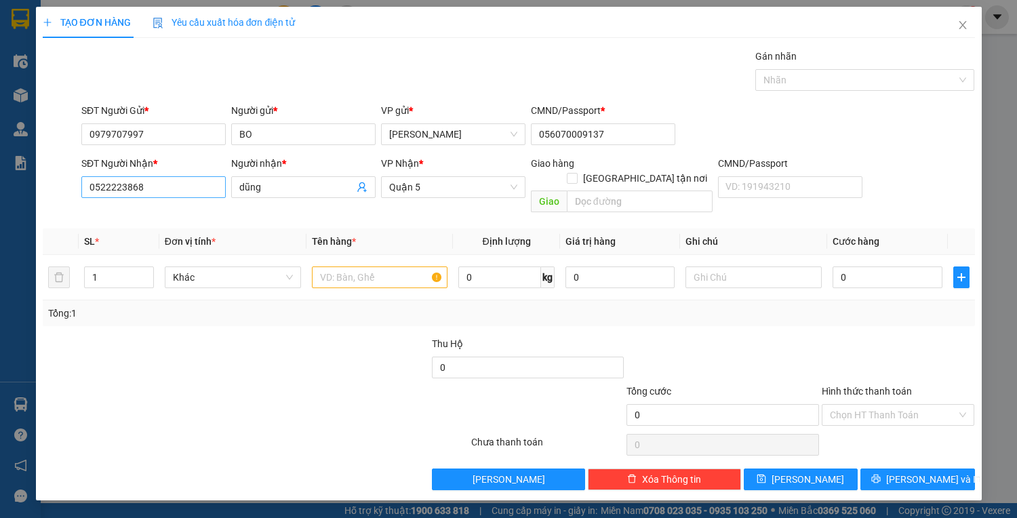
drag, startPoint x: 157, startPoint y: 174, endPoint x: 120, endPoint y: 184, distance: 38.8
click at [120, 184] on div "SĐT Người Nhận * 0522223868" at bounding box center [153, 179] width 144 height 47
drag, startPoint x: 146, startPoint y: 186, endPoint x: 73, endPoint y: 203, distance: 74.6
click at [73, 203] on div "Transit Pickup Surcharge Ids Transit Deliver Surcharge Ids Transit Deliver Surc…" at bounding box center [509, 269] width 932 height 441
click at [113, 191] on input "0522223868" at bounding box center [153, 187] width 144 height 22
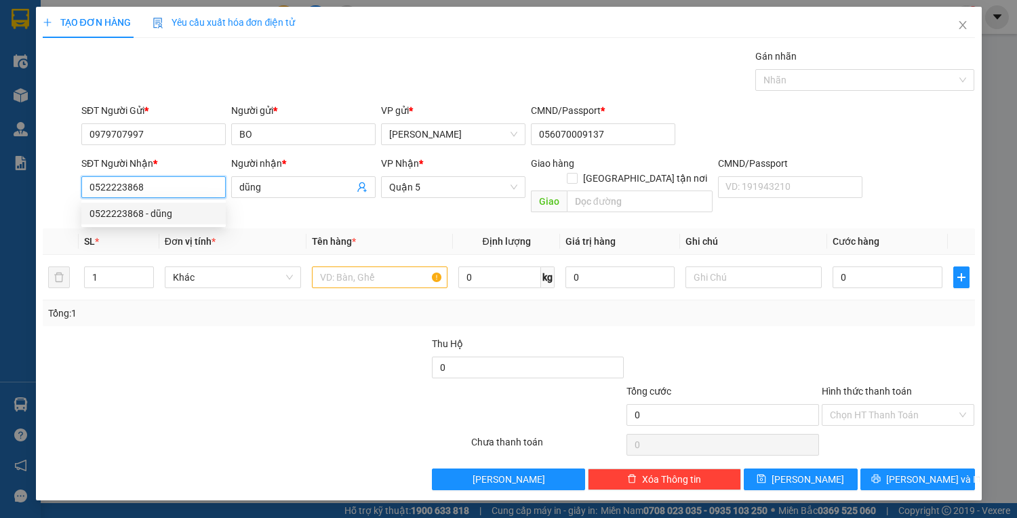
drag, startPoint x: 147, startPoint y: 186, endPoint x: 89, endPoint y: 197, distance: 58.8
click at [87, 197] on input "0522223868" at bounding box center [153, 187] width 144 height 22
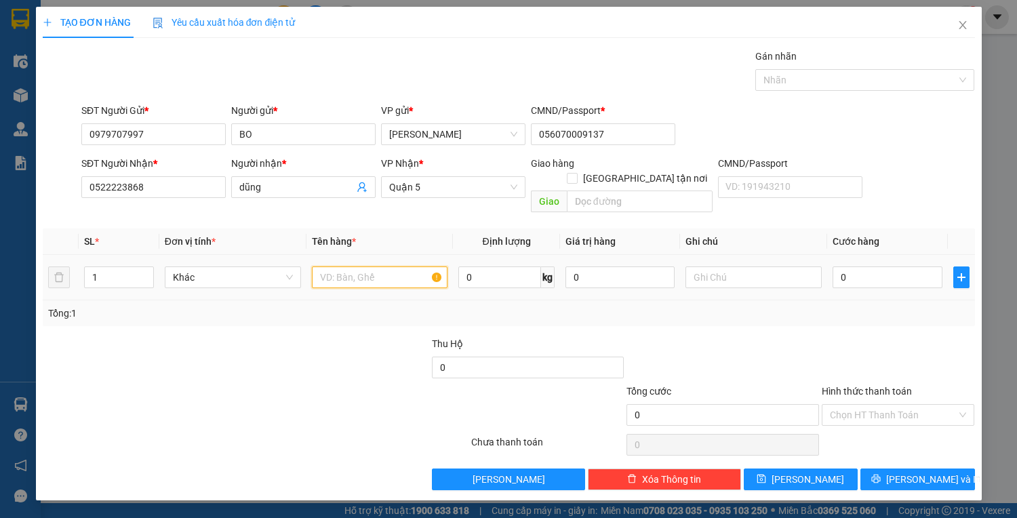
click at [359, 266] on input "text" at bounding box center [380, 277] width 136 height 22
type input "1tx"
click at [865, 266] on input "0" at bounding box center [886, 277] width 109 height 22
type input "8"
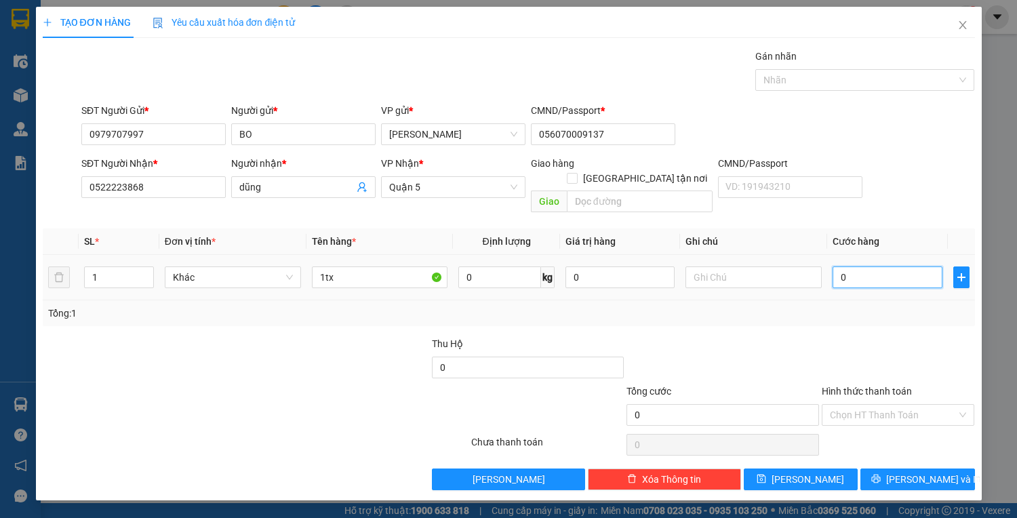
type input "8"
type input "80"
type input "80.000"
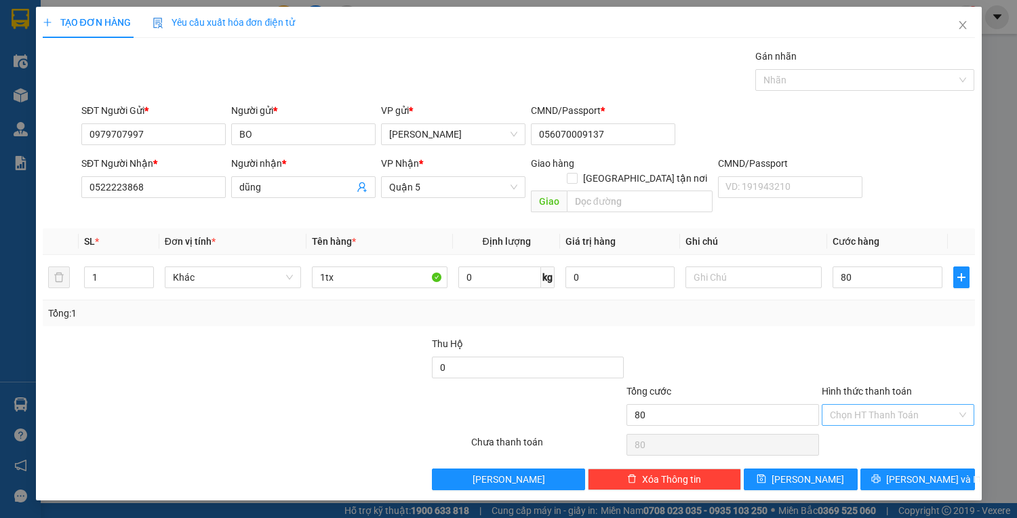
type input "80.000"
click at [842, 405] on input "Hình thức thanh toán" at bounding box center [893, 415] width 127 height 20
click at [740, 361] on div at bounding box center [722, 359] width 195 height 47
click at [932, 472] on span "[PERSON_NAME] và In" at bounding box center [933, 479] width 95 height 15
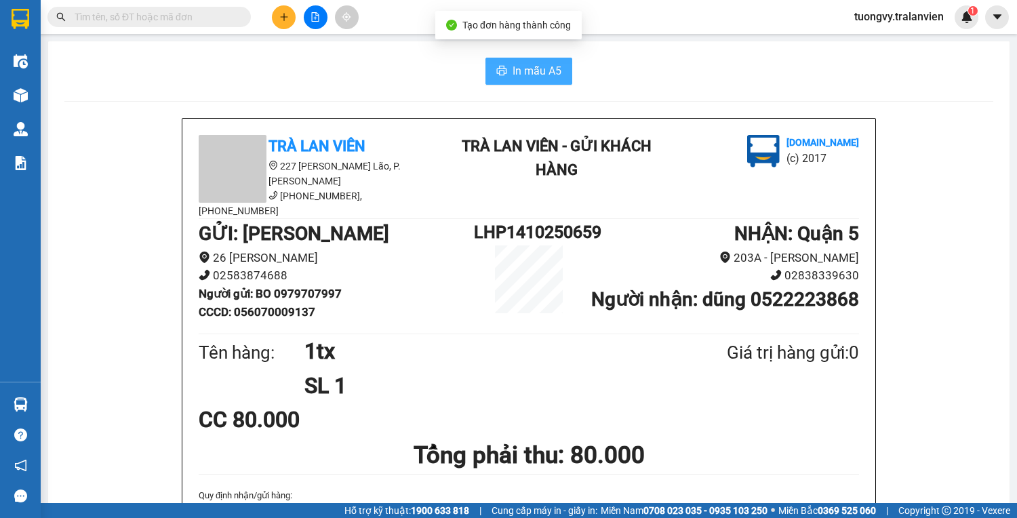
click at [531, 74] on span "In mẫu A5" at bounding box center [536, 70] width 49 height 17
click at [285, 26] on button at bounding box center [284, 17] width 24 height 24
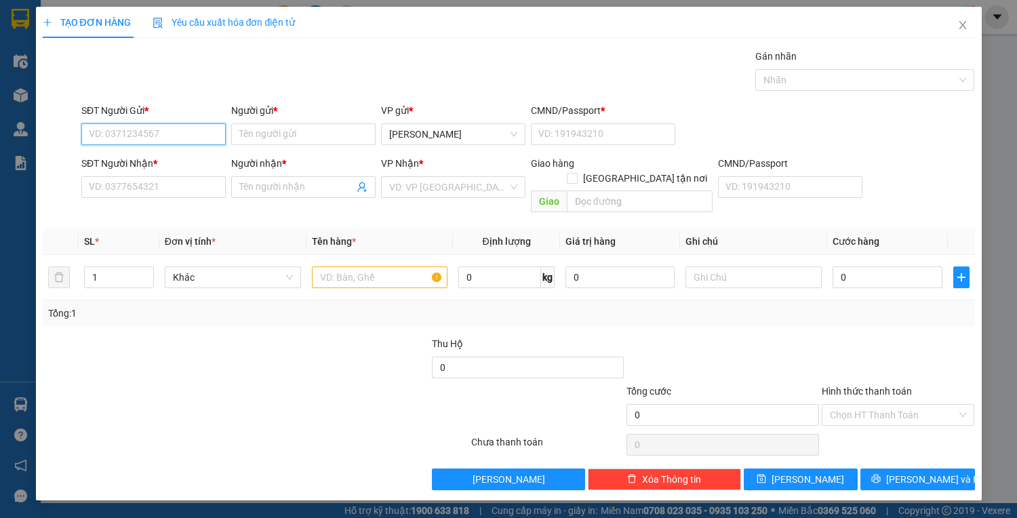
click at [180, 130] on input "SĐT Người Gửi *" at bounding box center [153, 134] width 144 height 22
click at [119, 150] on div "0796736670 - ĐOAN" at bounding box center [156, 161] width 150 height 22
type input "0796736670"
type input "ĐOAN"
type input "1"
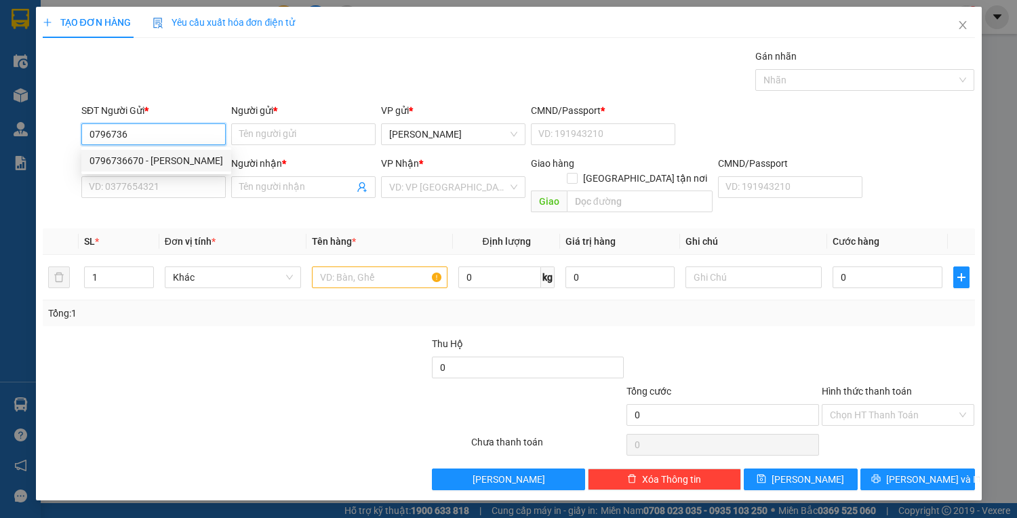
type input "0915562652"
type input "hùng"
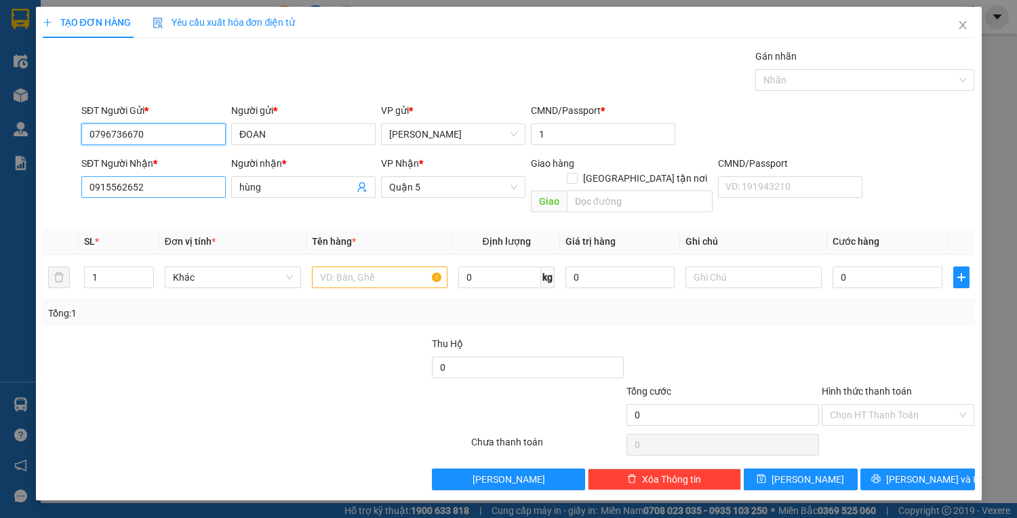
type input "0796736670"
click at [138, 188] on input "0915562652" at bounding box center [153, 187] width 144 height 22
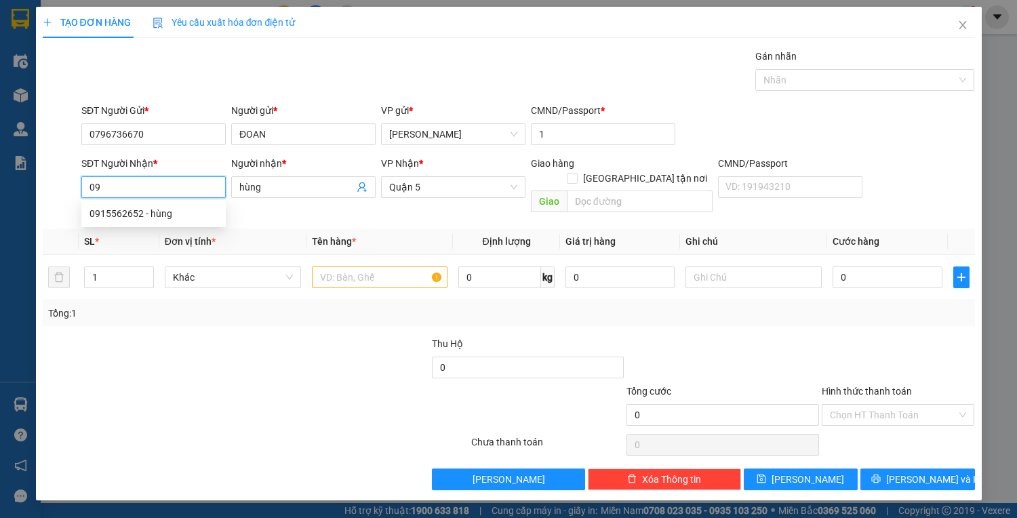
type input "0"
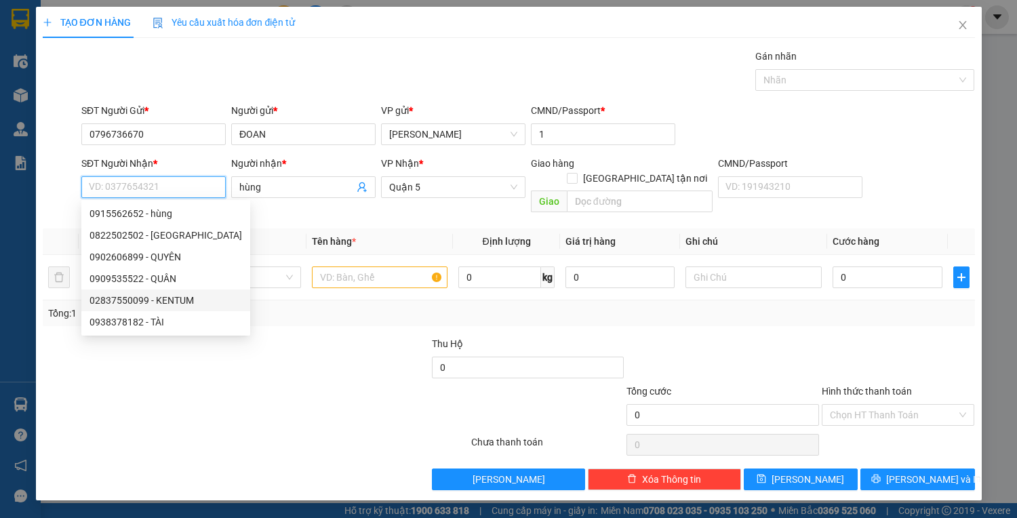
click at [115, 293] on div "02837550099 - KENTUM" at bounding box center [165, 300] width 153 height 15
type input "02837550099"
type input "KENTUM"
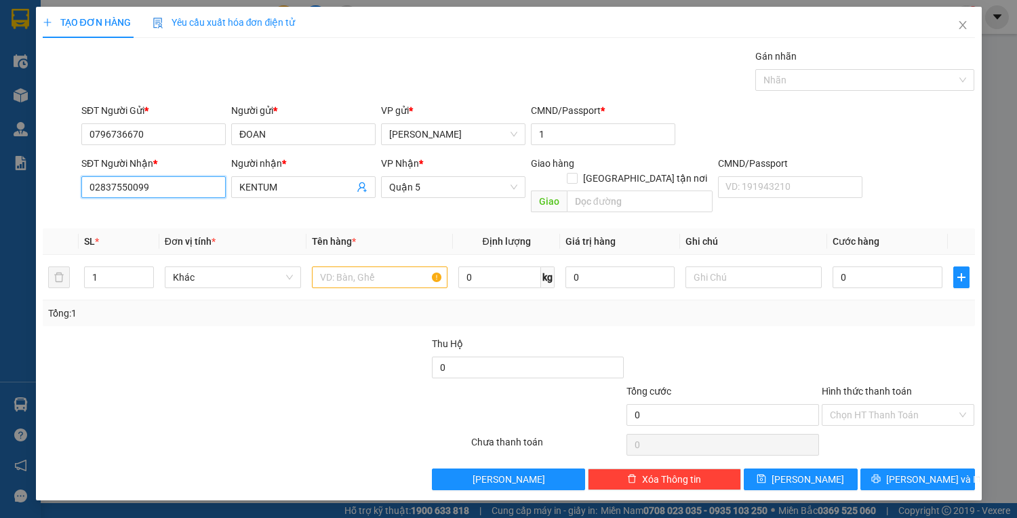
drag, startPoint x: 153, startPoint y: 181, endPoint x: 52, endPoint y: 195, distance: 102.0
click at [52, 195] on div "SĐT Người Nhận * 02837550099 02837550099 Người nhận * KENTUM VP Nhận * Quận 5 G…" at bounding box center [508, 187] width 935 height 62
type input "02837550099"
click at [179, 136] on input "0796736670" at bounding box center [153, 134] width 144 height 22
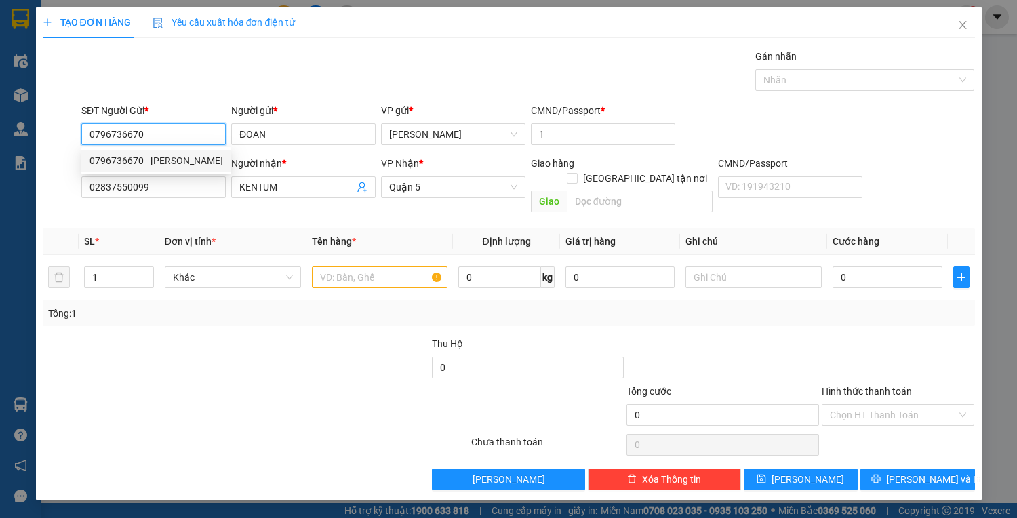
drag, startPoint x: 148, startPoint y: 133, endPoint x: 70, endPoint y: 132, distance: 78.0
click at [70, 132] on div "SĐT Người Gửi * 0796736670 Người gửi * ĐOAN VP gửi * Lê Hồng Phong CMND/Passpor…" at bounding box center [508, 126] width 935 height 47
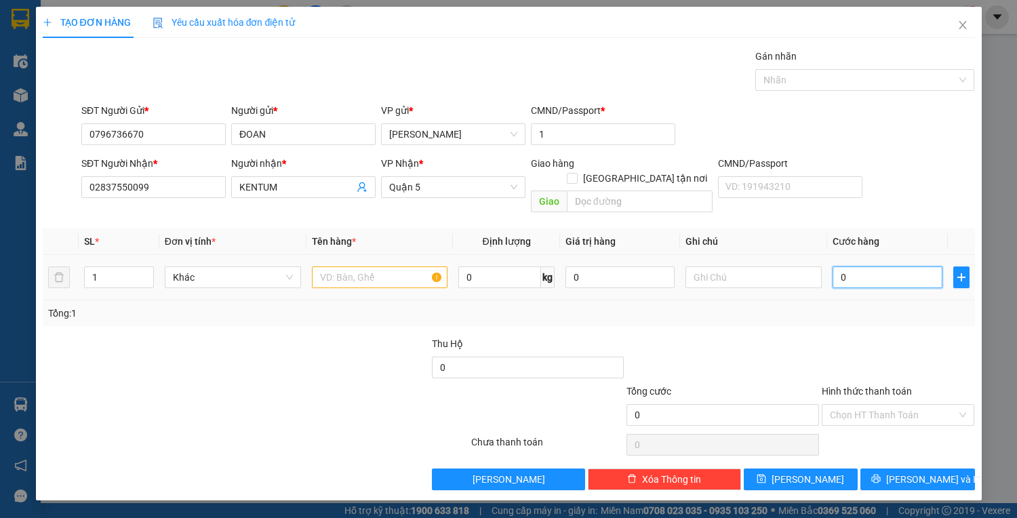
click at [884, 270] on input "0" at bounding box center [886, 277] width 109 height 22
type input "5"
type input "50"
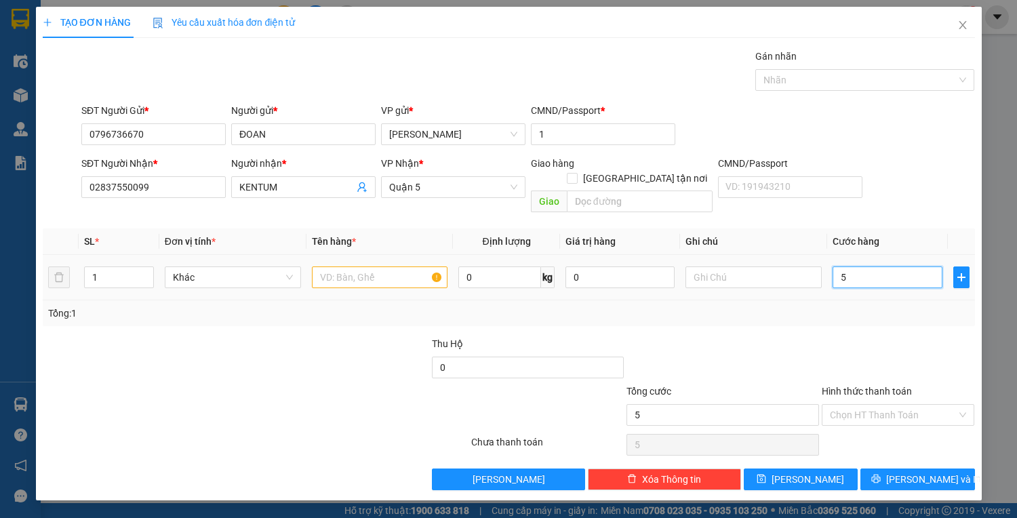
type input "50"
type input "50.000"
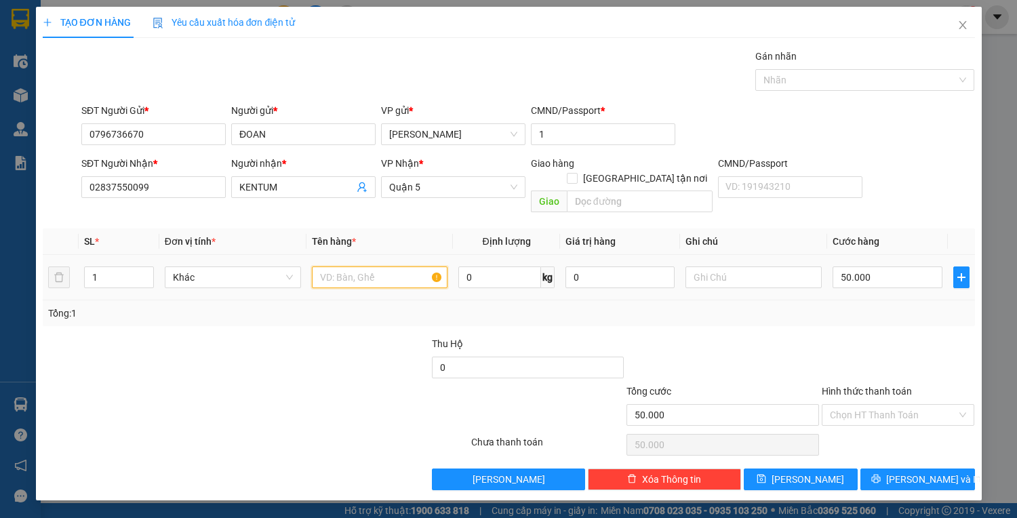
click at [389, 266] on input "text" at bounding box center [380, 277] width 136 height 22
type input "1T VÀN"
click at [911, 451] on div "Transit Pickup Surcharge Ids Transit Deliver Surcharge Ids Transit Deliver Surc…" at bounding box center [509, 269] width 932 height 441
click at [908, 472] on span "[PERSON_NAME] và In" at bounding box center [933, 479] width 95 height 15
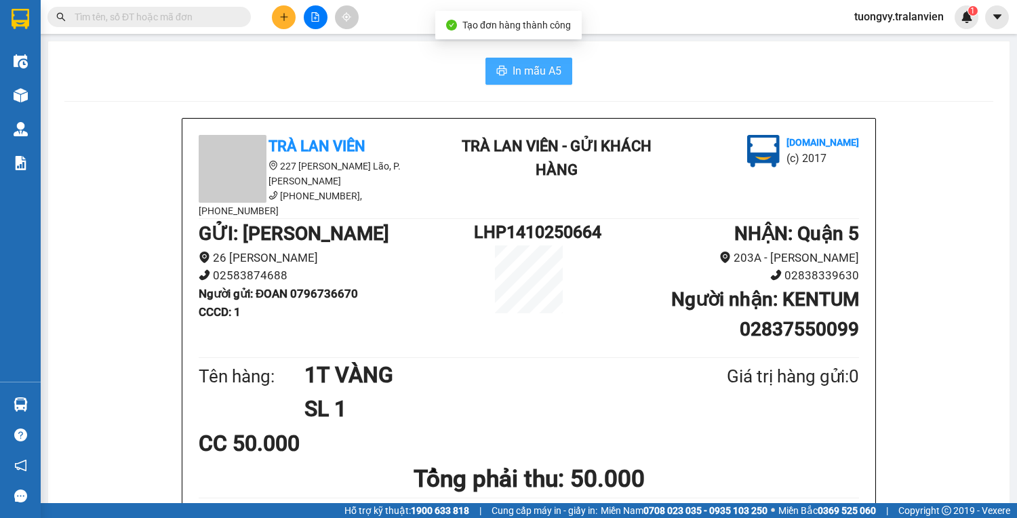
click at [533, 74] on span "In mẫu A5" at bounding box center [536, 70] width 49 height 17
click at [282, 5] on button at bounding box center [284, 17] width 24 height 24
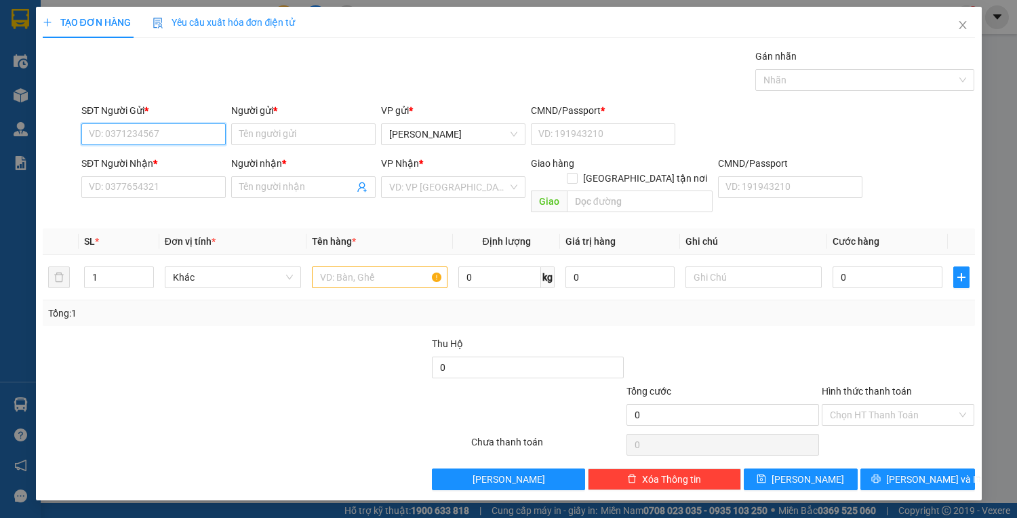
click at [107, 136] on input "SĐT Người Gửi *" at bounding box center [153, 134] width 144 height 22
click at [133, 162] on div "0935550860 - TRÂN" at bounding box center [153, 160] width 128 height 15
type input "0935550860"
type input "TRÂN"
type input "1"
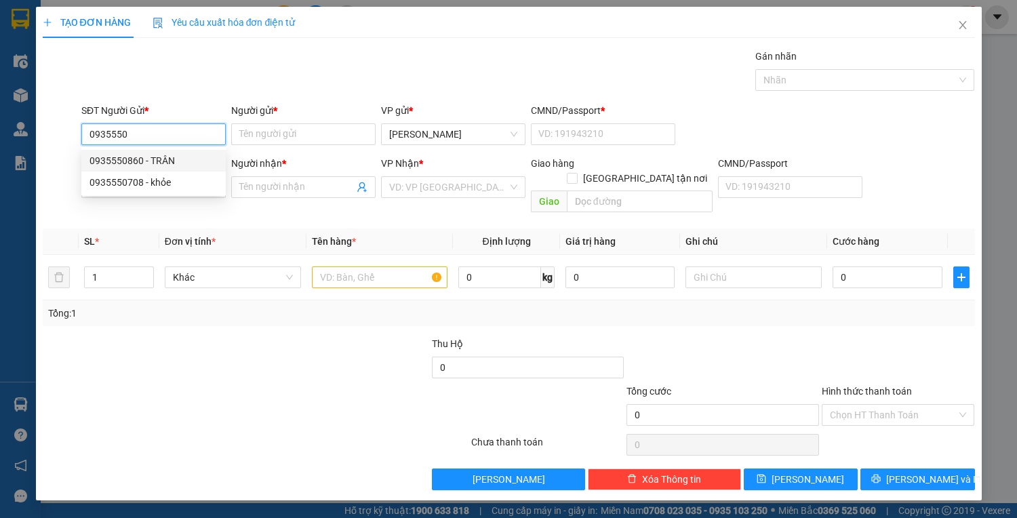
type input "0909810001"
type input "CHIẾM TÀI"
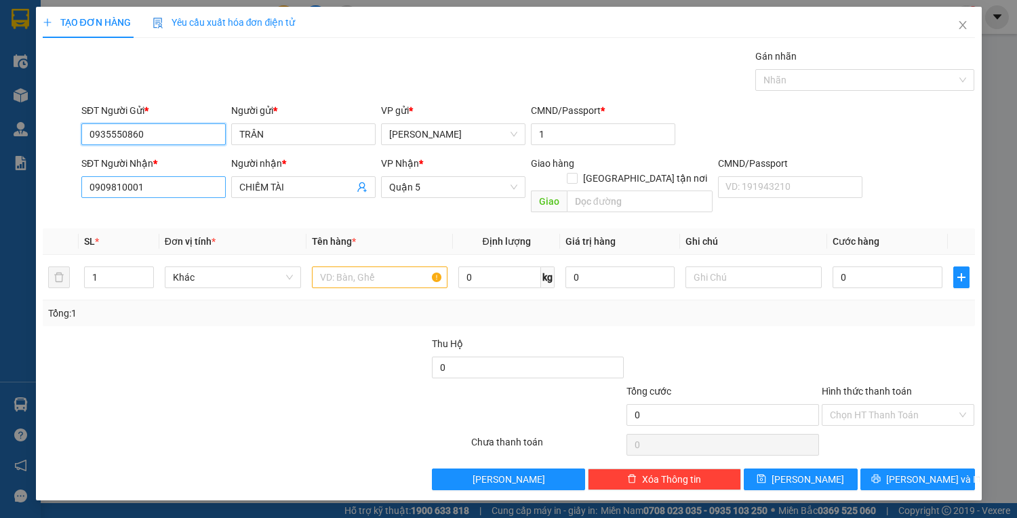
type input "0935550860"
click at [176, 182] on input "0909810001" at bounding box center [153, 187] width 144 height 22
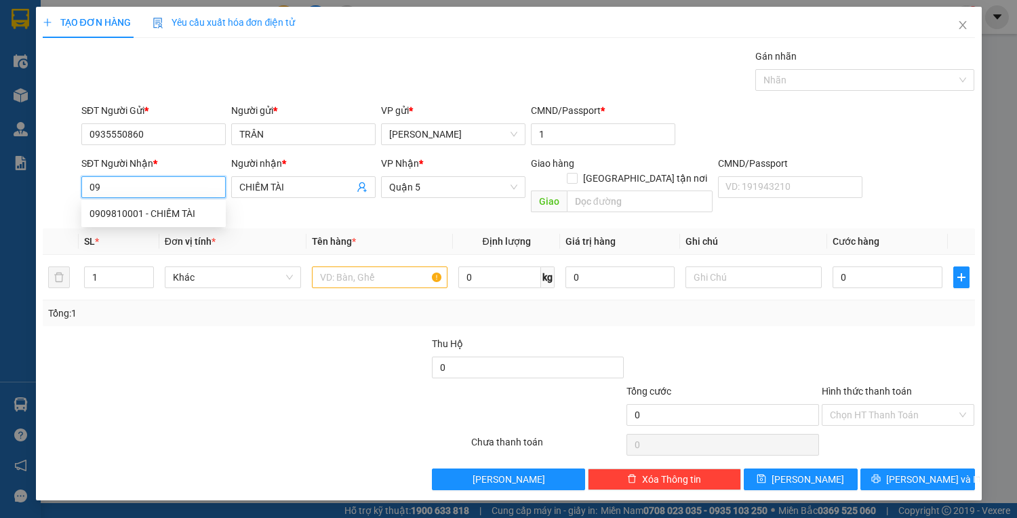
type input "0"
click at [111, 207] on div "0984798999 - trường giang" at bounding box center [165, 213] width 153 height 15
type input "0984798999"
type input "[GEOGRAPHIC_DATA]"
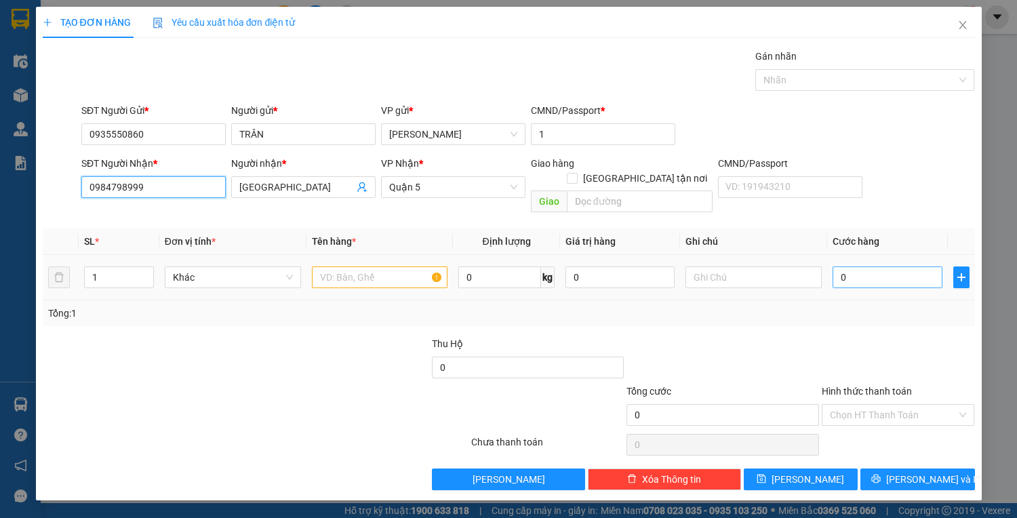
type input "0984798999"
click at [876, 267] on input "0" at bounding box center [886, 277] width 109 height 22
type input "2"
drag, startPoint x: 876, startPoint y: 267, endPoint x: 849, endPoint y: 254, distance: 30.9
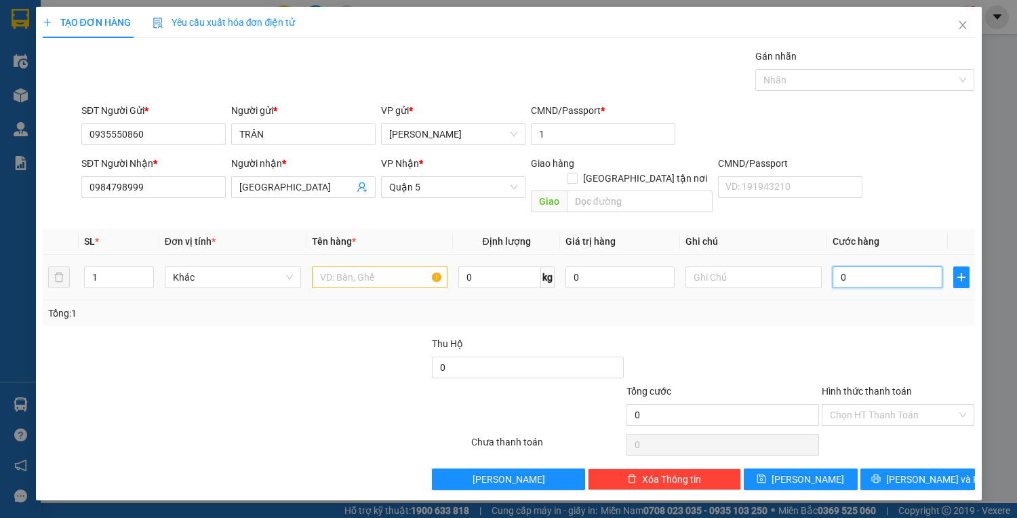
click at [847, 266] on input "0" at bounding box center [886, 277] width 109 height 22
drag, startPoint x: 851, startPoint y: 256, endPoint x: 827, endPoint y: 264, distance: 25.7
click at [827, 264] on td "0" at bounding box center [887, 277] width 120 height 45
click at [342, 266] on input "text" at bounding box center [380, 277] width 136 height 22
drag, startPoint x: 152, startPoint y: 125, endPoint x: 47, endPoint y: 149, distance: 107.7
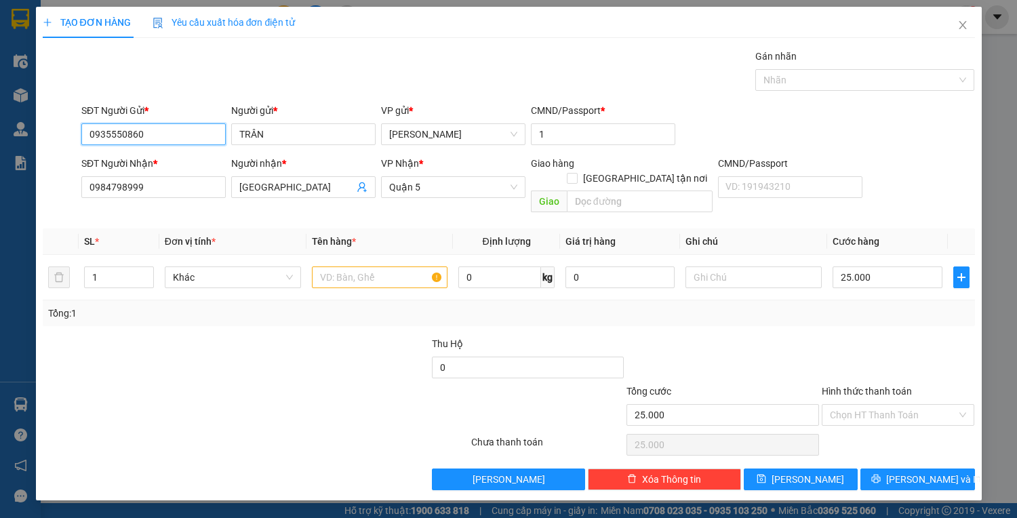
click at [55, 152] on form "SĐT Người Gửi * 0935550860 0935550860 Người gửi * TRÂN VP gửi * Lê Hồng Phong C…" at bounding box center [509, 160] width 932 height 115
click at [367, 266] on input "text" at bounding box center [380, 277] width 136 height 22
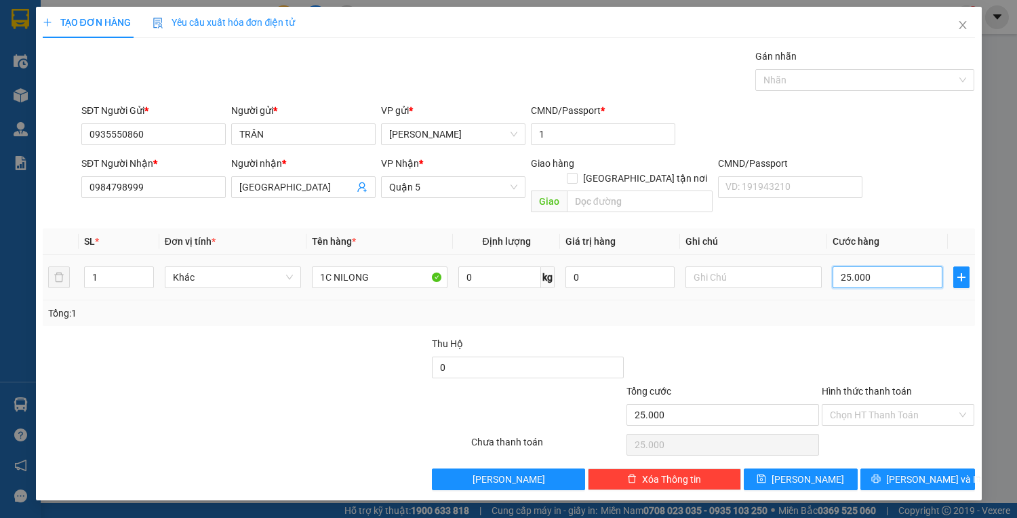
click at [874, 266] on input "25.000" at bounding box center [886, 277] width 109 height 22
click at [917, 405] on input "Hình thức thanh toán" at bounding box center [893, 415] width 127 height 20
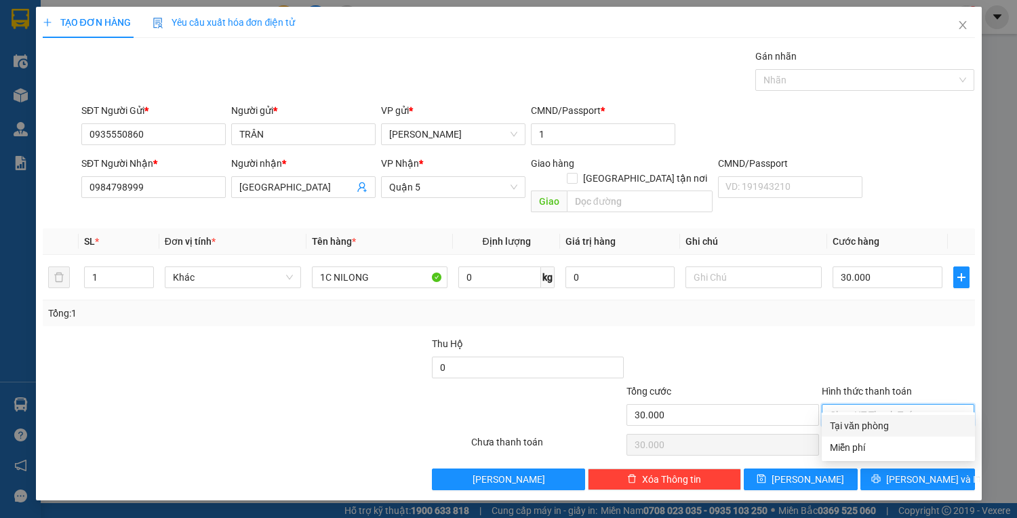
click at [899, 411] on div "Hình thức thanh toán Chọn HT Thanh Toán" at bounding box center [898, 407] width 153 height 47
click at [893, 405] on input "Hình thức thanh toán" at bounding box center [893, 415] width 127 height 20
click at [894, 435] on div "Tại văn phòng" at bounding box center [898, 426] width 153 height 22
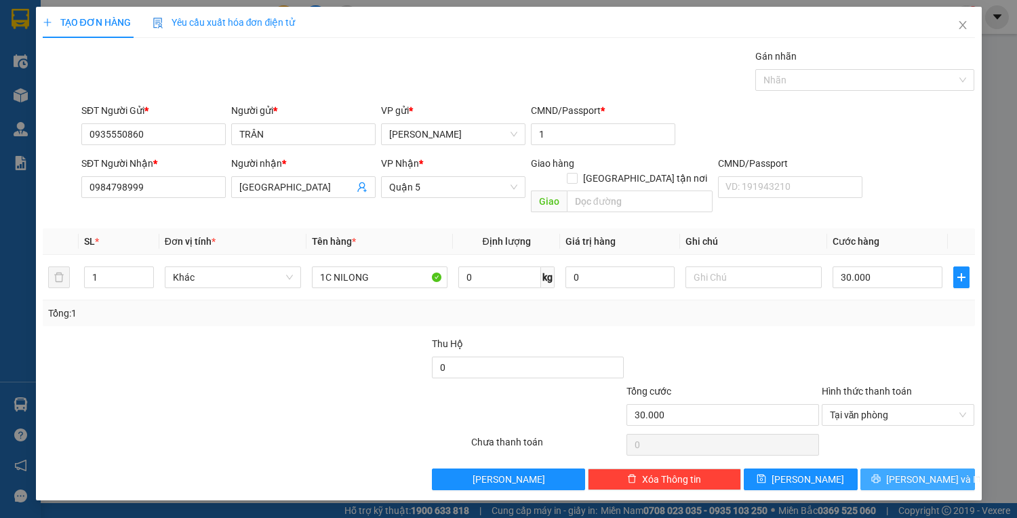
click at [911, 472] on span "[PERSON_NAME] và In" at bounding box center [933, 479] width 95 height 15
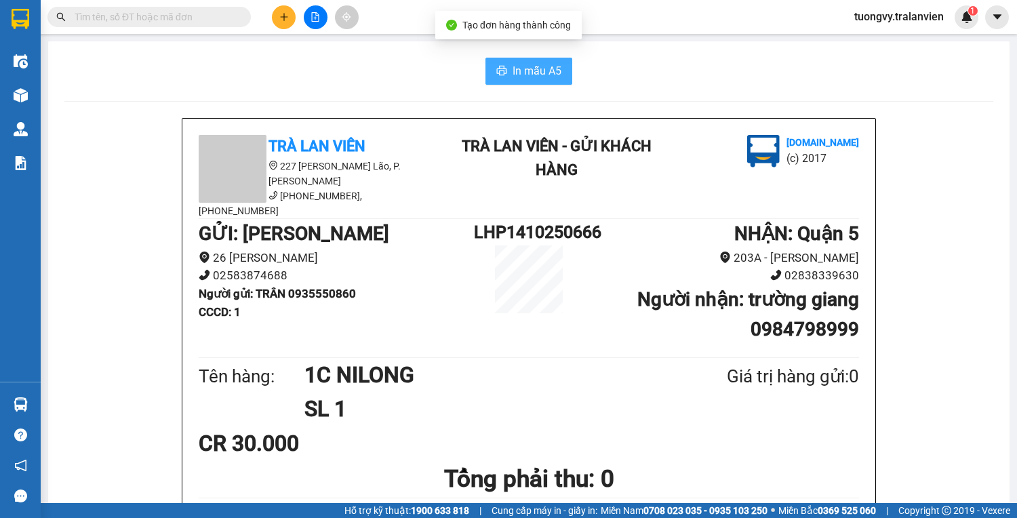
click at [525, 82] on button "In mẫu A5" at bounding box center [528, 71] width 87 height 27
paste input "0905170717"
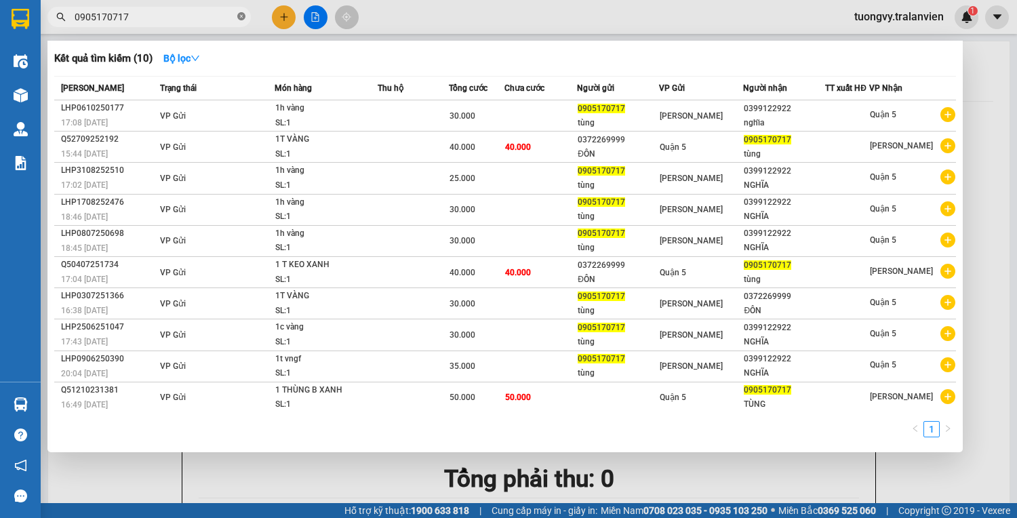
click at [239, 14] on icon "close-circle" at bounding box center [241, 16] width 8 height 8
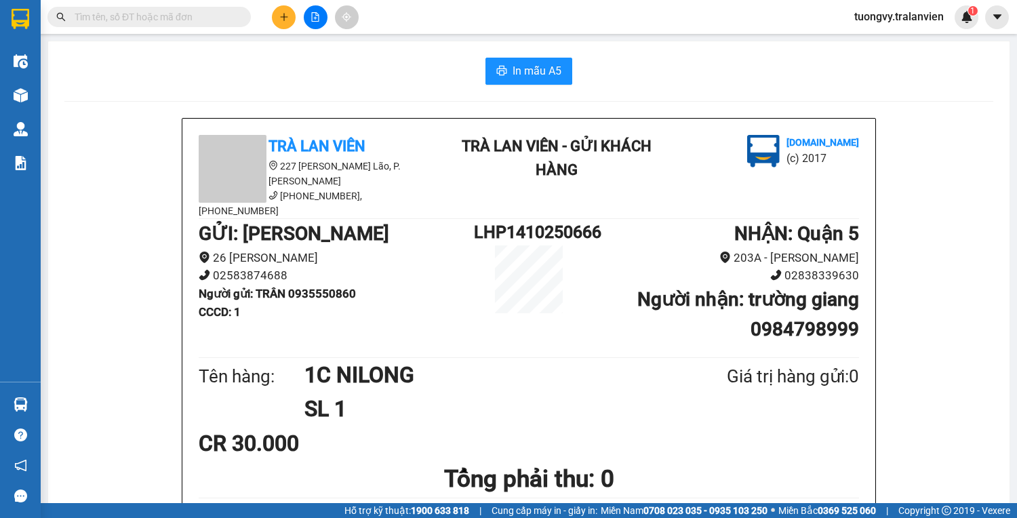
paste input "0902792212"
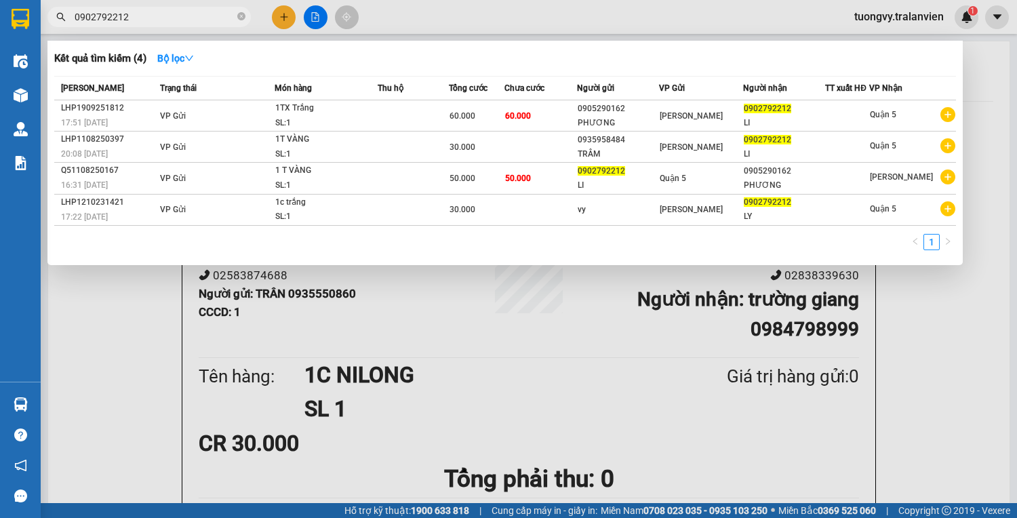
click at [242, 9] on span at bounding box center [241, 16] width 8 height 15
click at [240, 14] on icon "close-circle" at bounding box center [241, 16] width 8 height 8
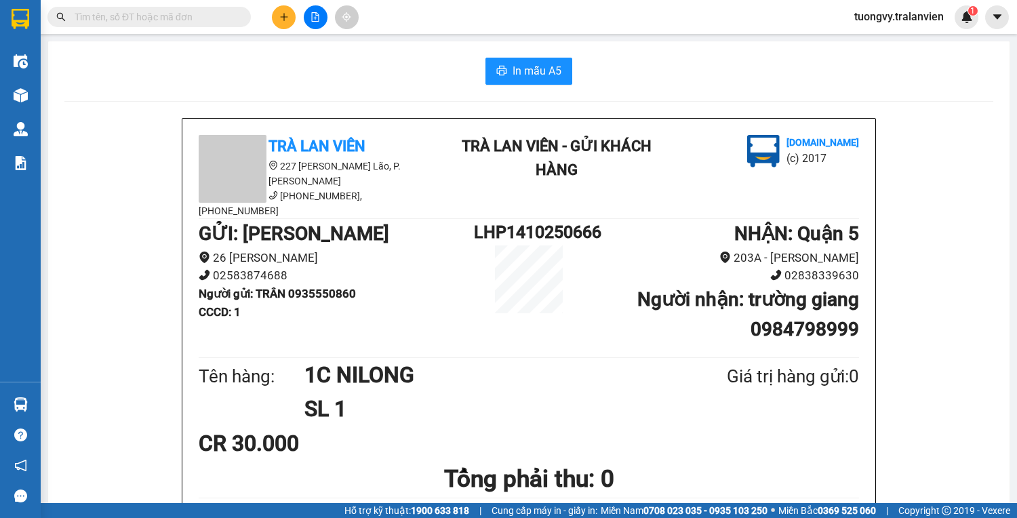
paste input "0946762133"
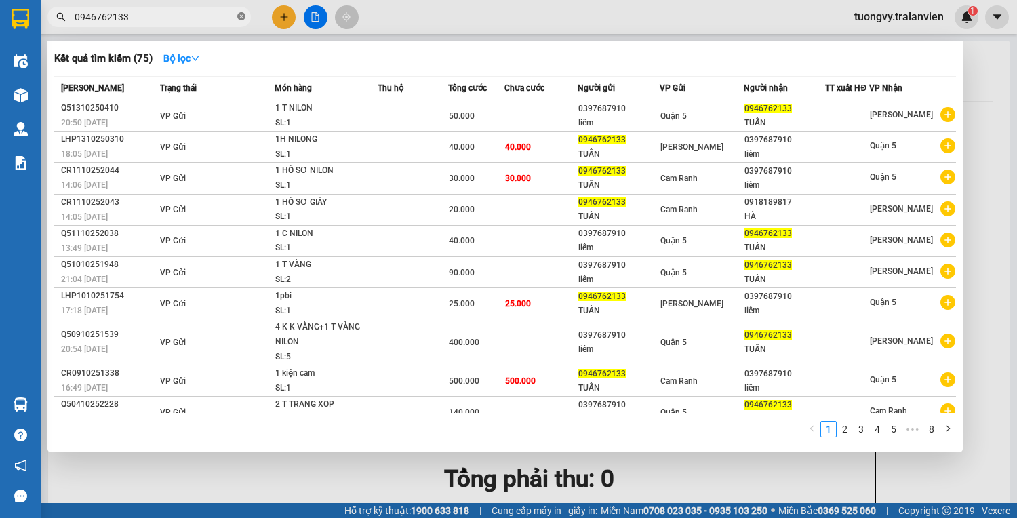
click at [239, 18] on icon "close-circle" at bounding box center [241, 16] width 8 height 8
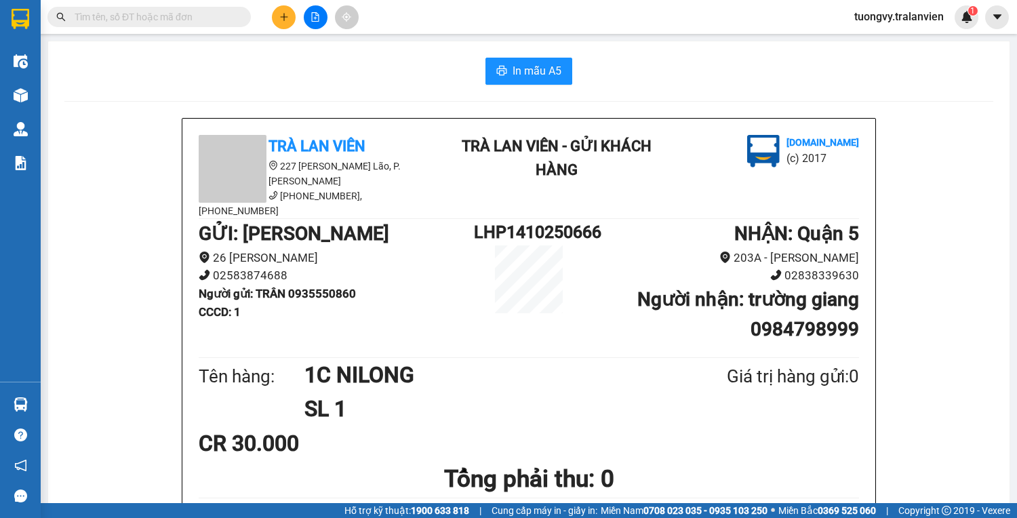
paste input "0792222285"
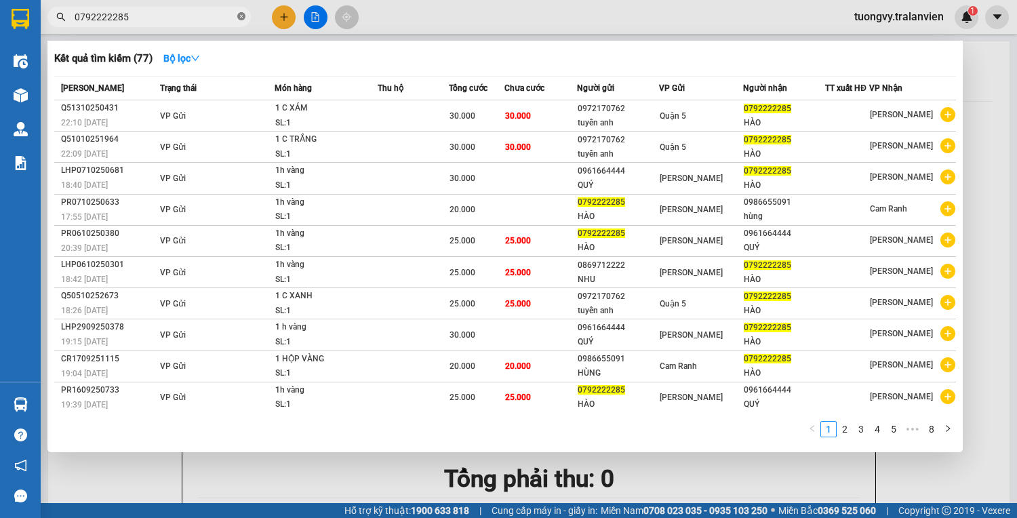
click at [243, 17] on icon "close-circle" at bounding box center [241, 16] width 8 height 8
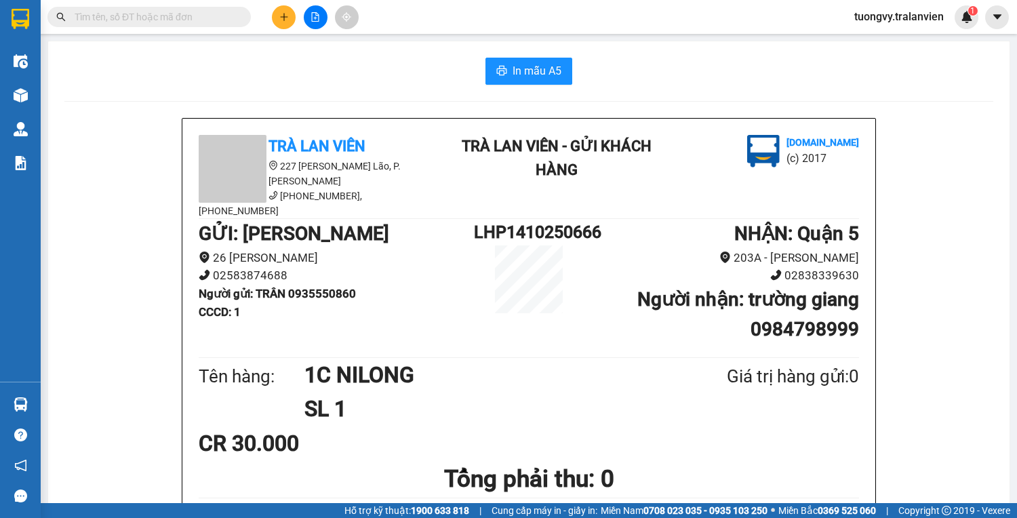
paste input "0903817380"
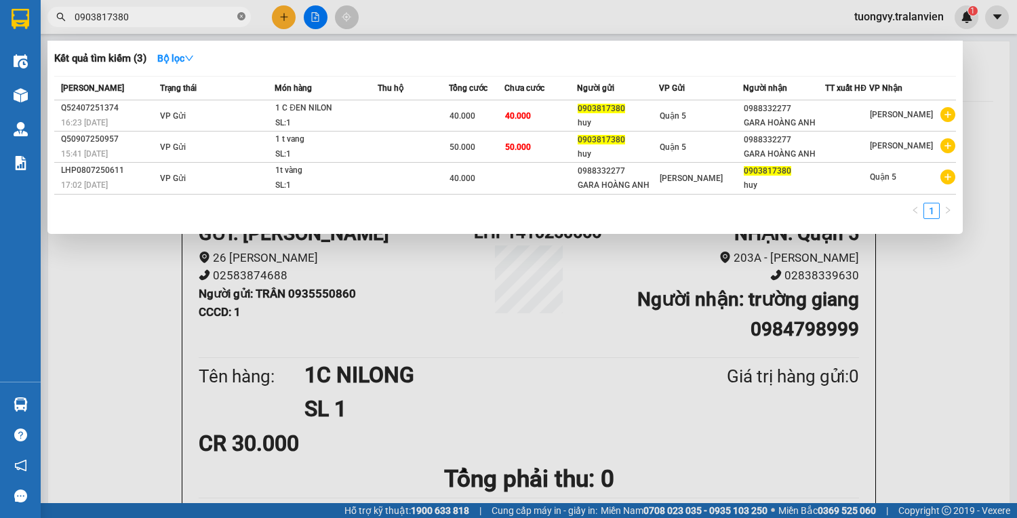
click at [240, 16] on icon "close-circle" at bounding box center [241, 16] width 8 height 8
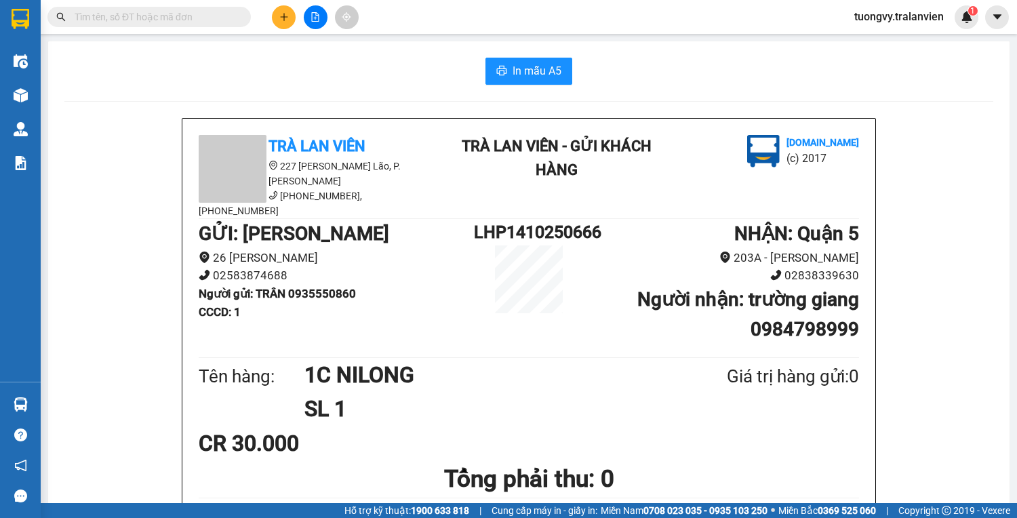
drag, startPoint x: 149, startPoint y: 27, endPoint x: 149, endPoint y: 20, distance: 7.5
paste input "0938483935"
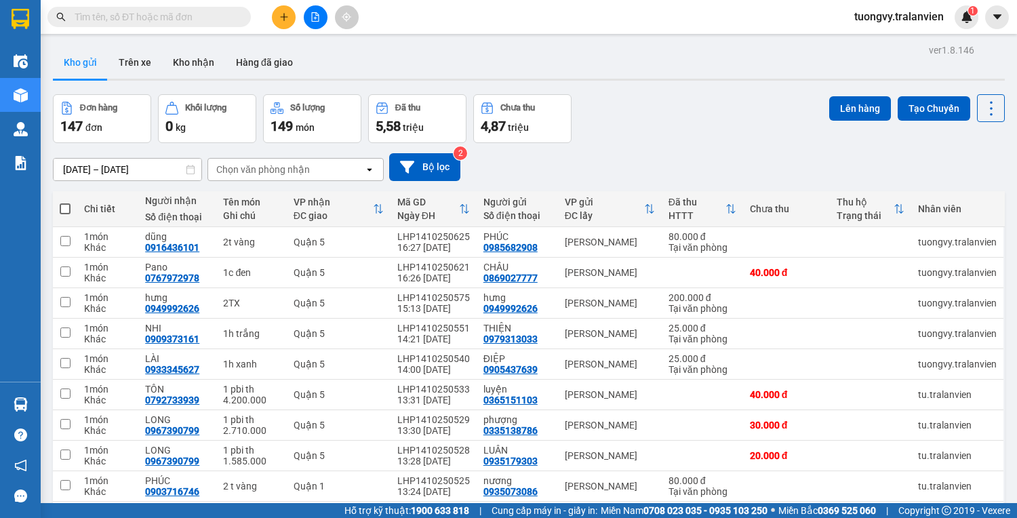
paste input "0394337791"
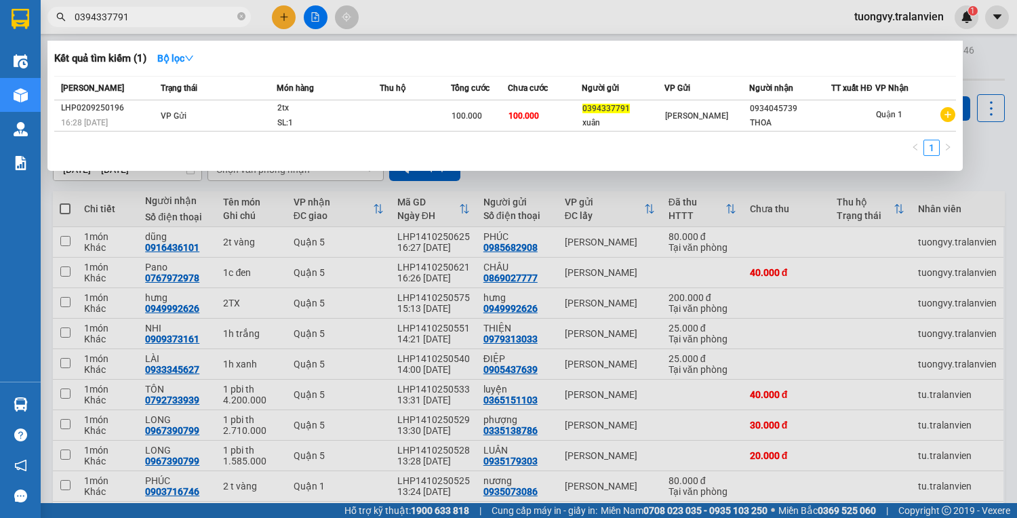
type input "0394337791"
click at [239, 14] on icon "close-circle" at bounding box center [241, 16] width 8 height 8
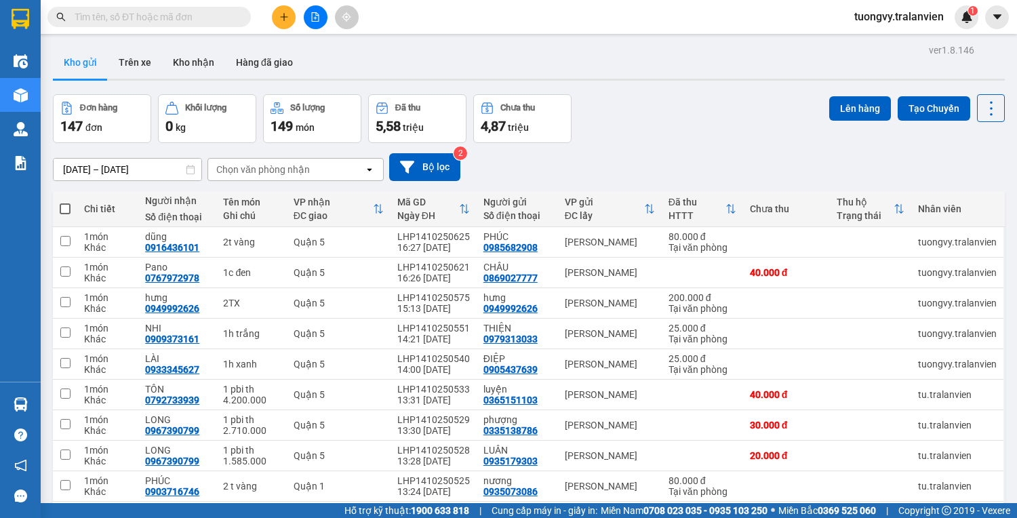
paste input "0387991002"
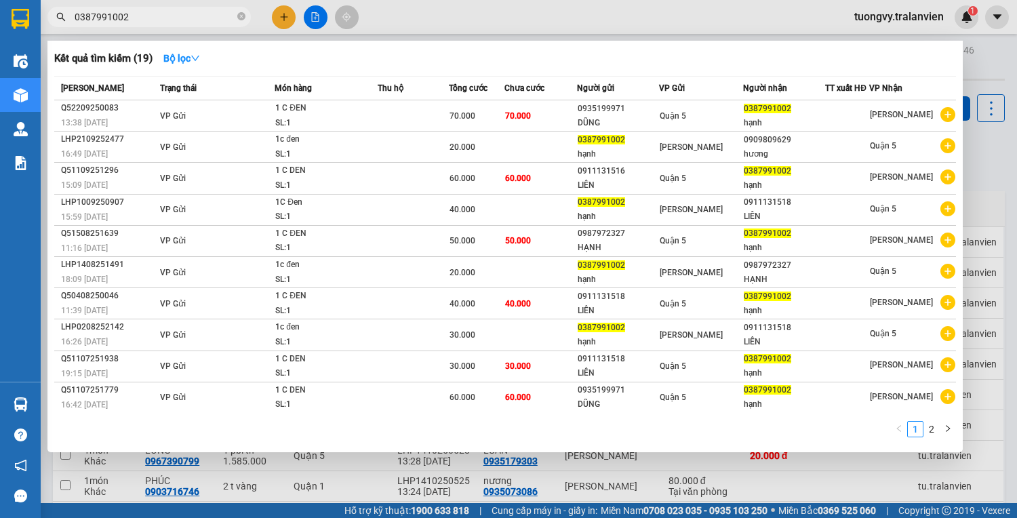
type input "0387991002"
click at [241, 11] on span at bounding box center [241, 17] width 8 height 13
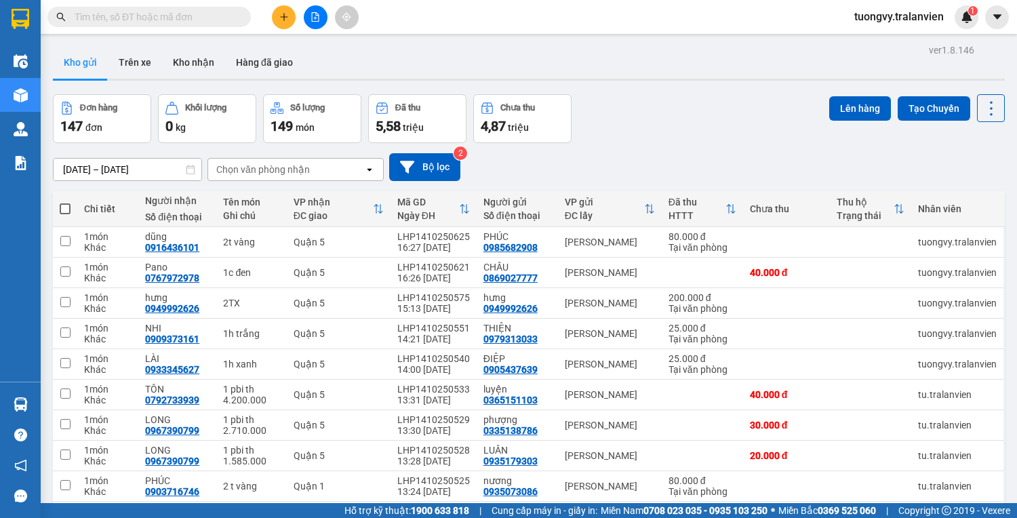
paste input "0522223868"
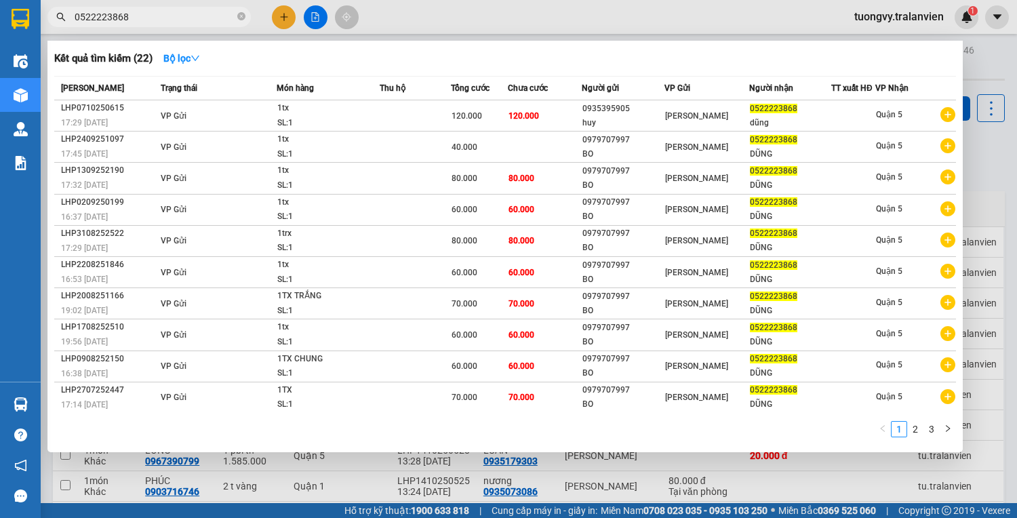
type input "0522223868"
drag, startPoint x: 243, startPoint y: 16, endPoint x: 173, endPoint y: 17, distance: 70.5
click at [243, 16] on icon "close-circle" at bounding box center [241, 16] width 8 height 8
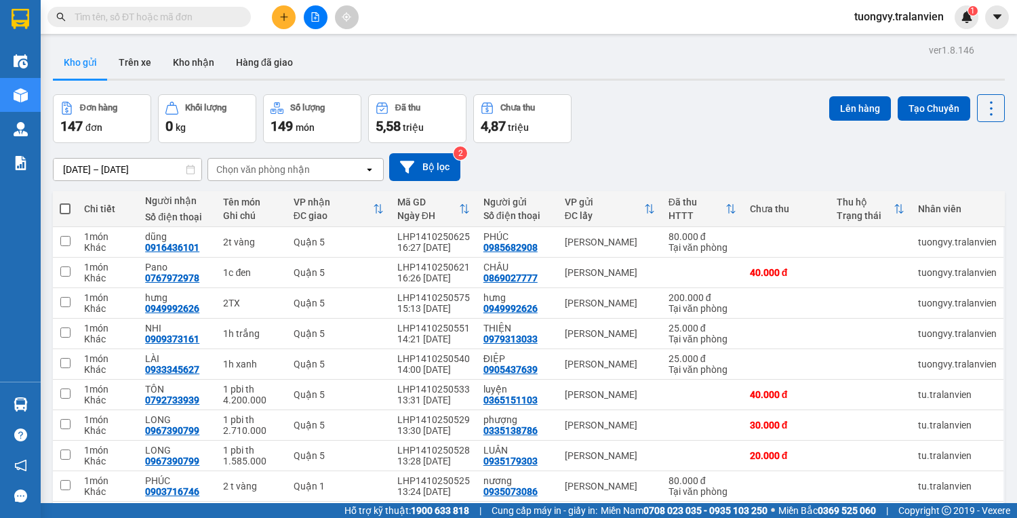
paste input "02837550099"
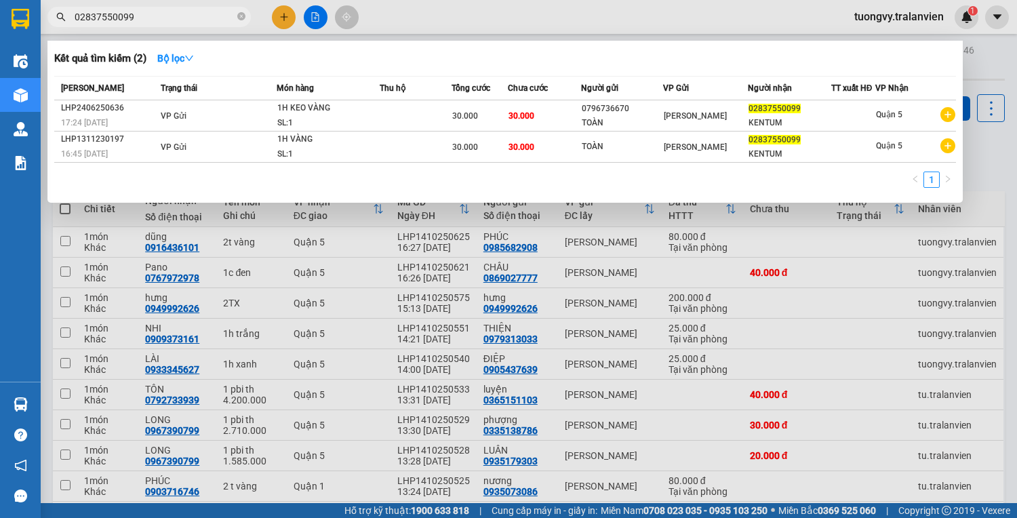
type input "02837550099"
click at [244, 16] on icon "close-circle" at bounding box center [241, 16] width 8 height 8
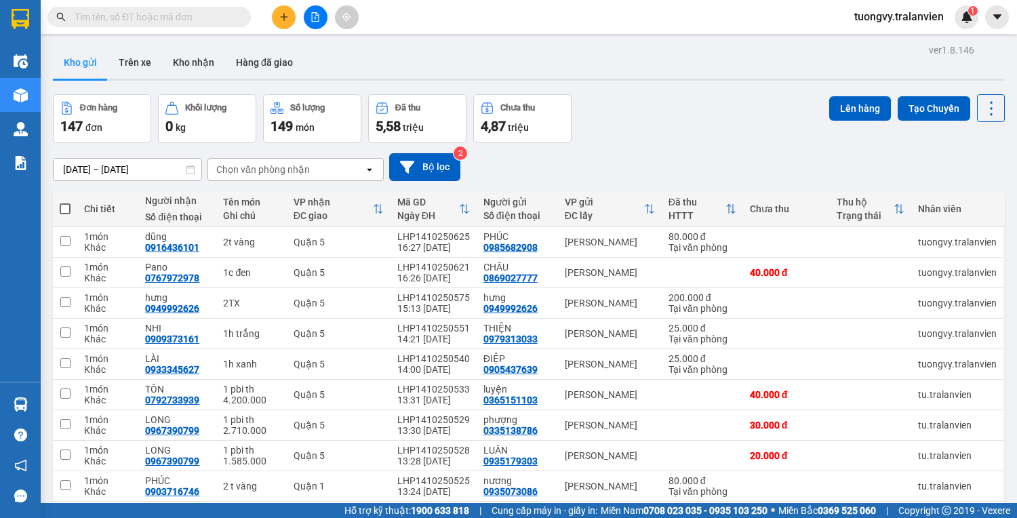
paste input "0796736670"
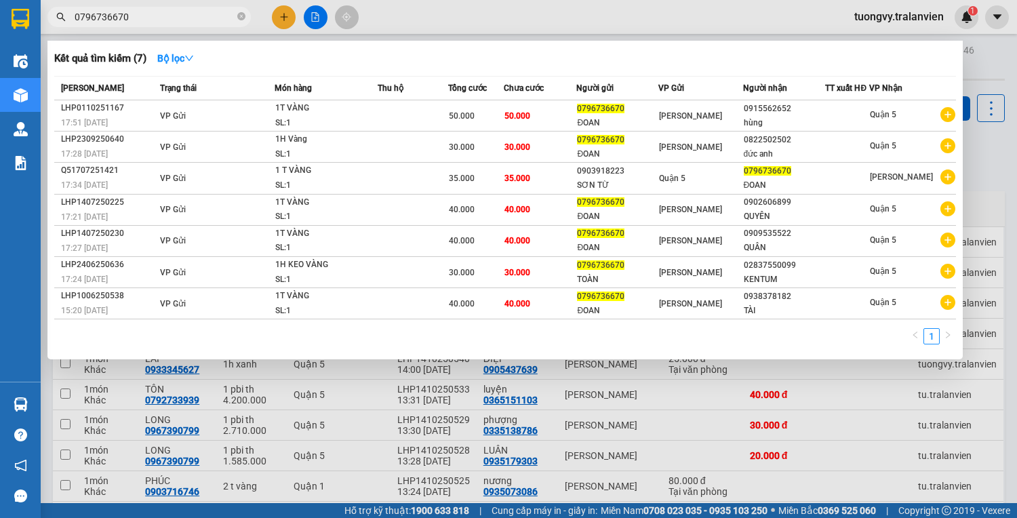
type input "0796736670"
drag, startPoint x: 242, startPoint y: 20, endPoint x: 209, endPoint y: 11, distance: 34.4
click at [242, 20] on icon "close-circle" at bounding box center [241, 16] width 8 height 8
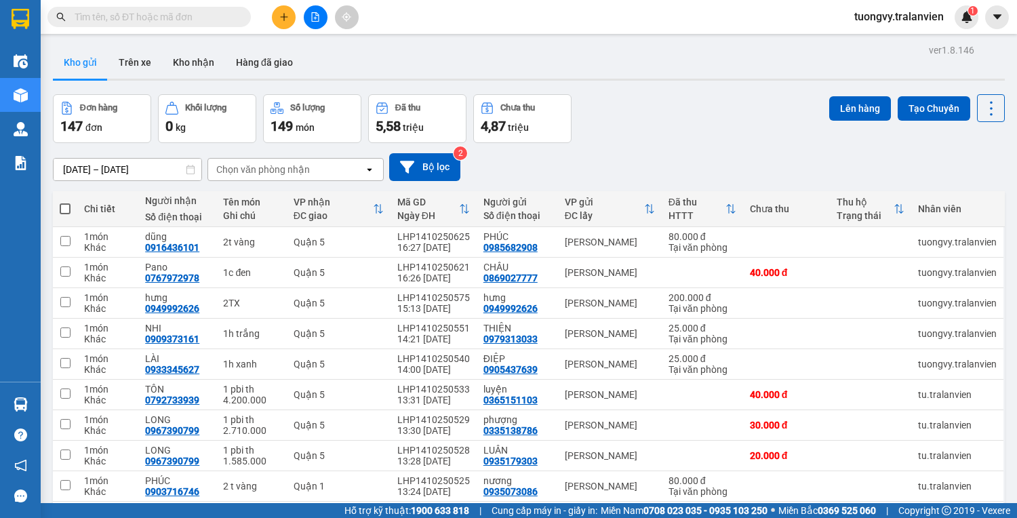
paste input "0935550860"
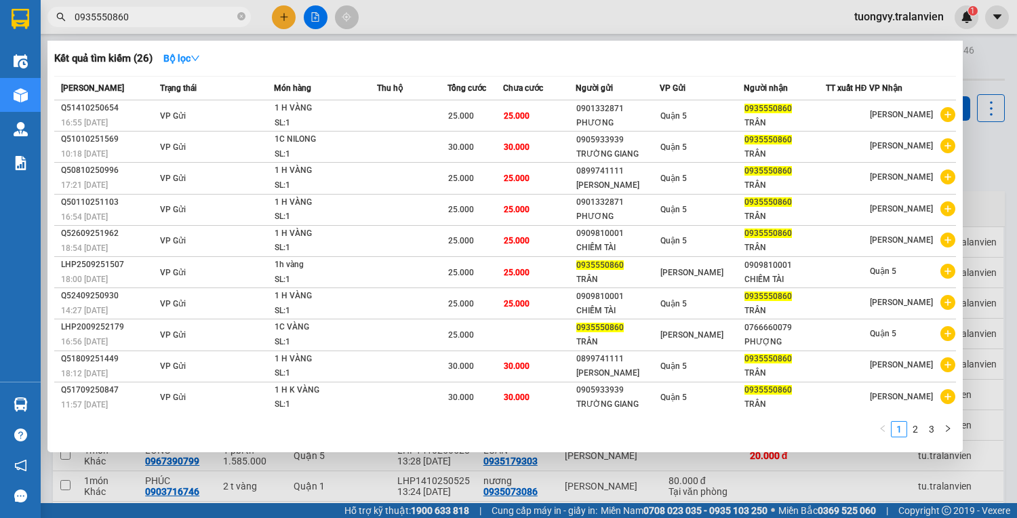
type input "0935550860"
click at [283, 15] on div at bounding box center [508, 259] width 1017 height 518
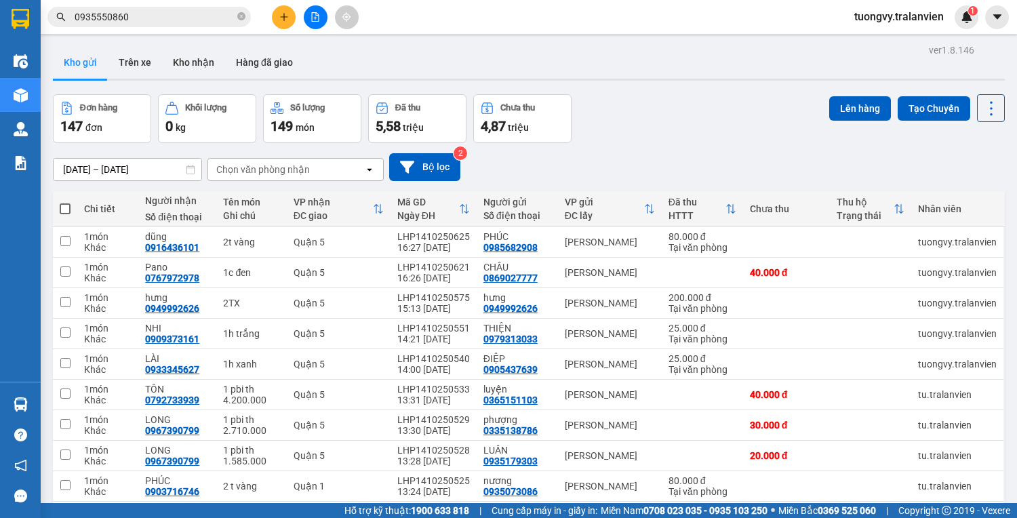
click at [288, 19] on icon "plus" at bounding box center [283, 16] width 9 height 9
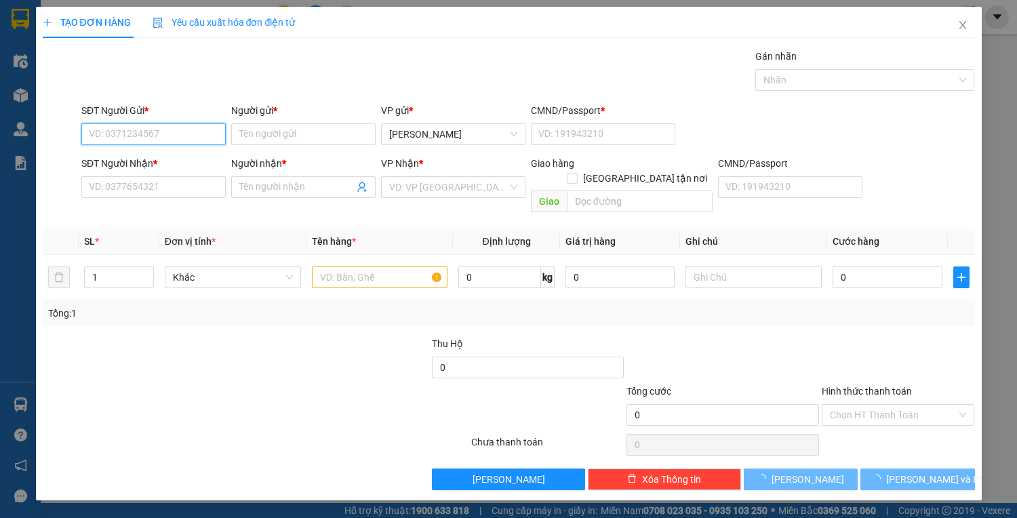
click at [153, 132] on input "SĐT Người Gửi *" at bounding box center [153, 134] width 144 height 22
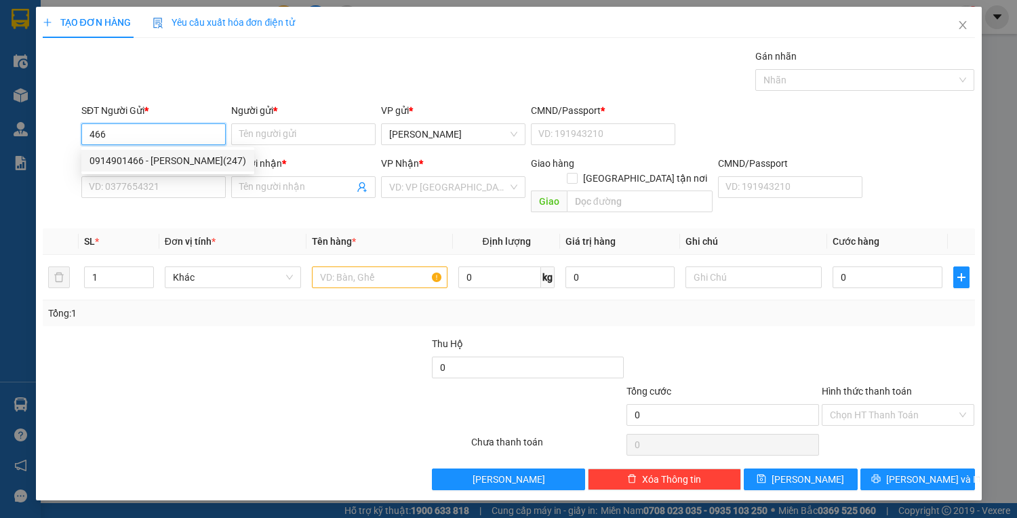
click at [167, 157] on div "0914901466 - NGUYỄN VĂN TOÀN(247)" at bounding box center [167, 160] width 157 height 15
type input "0914901466"
type input "NGUYỄN VĂN TOÀN(247)"
type input "1"
type input "09090855420"
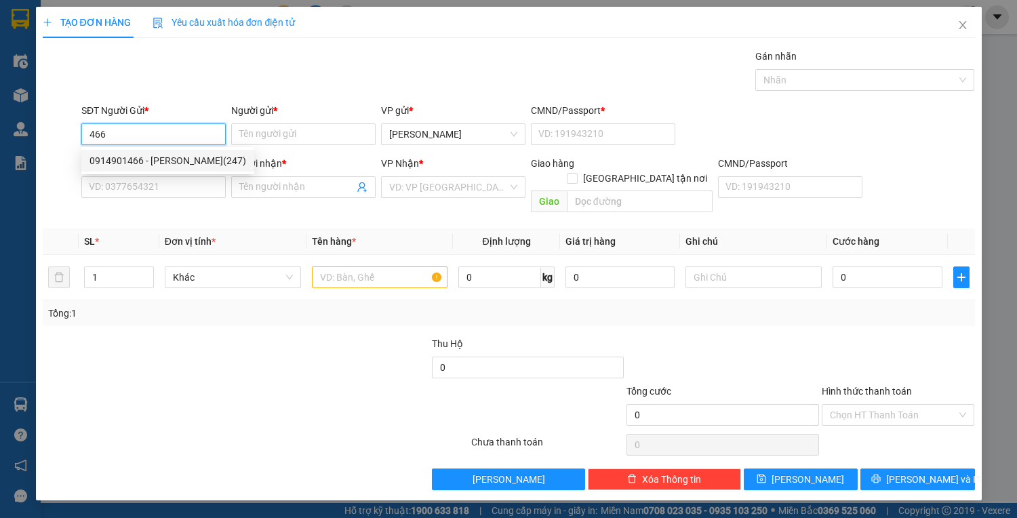
type input "THANH VÕ"
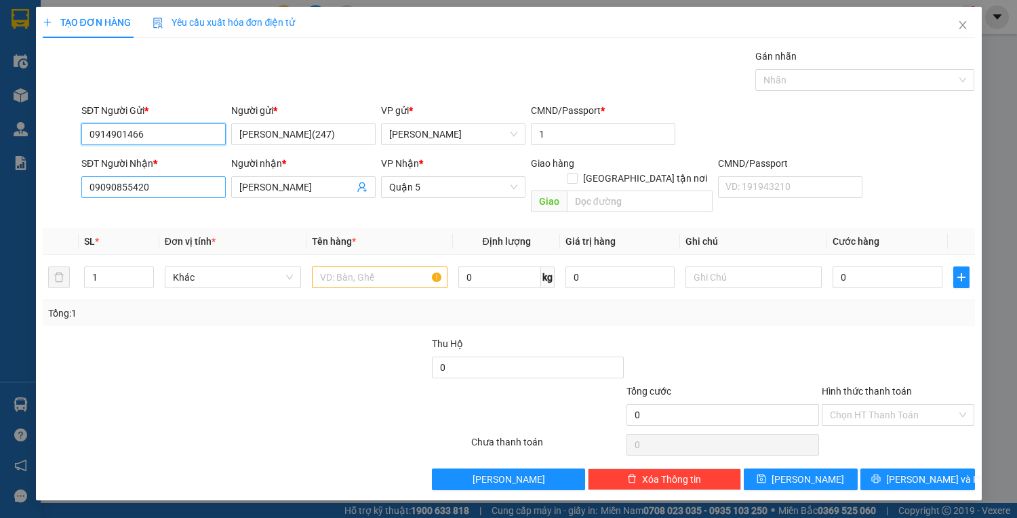
type input "0914901466"
click at [176, 184] on input "09090855420" at bounding box center [153, 187] width 144 height 22
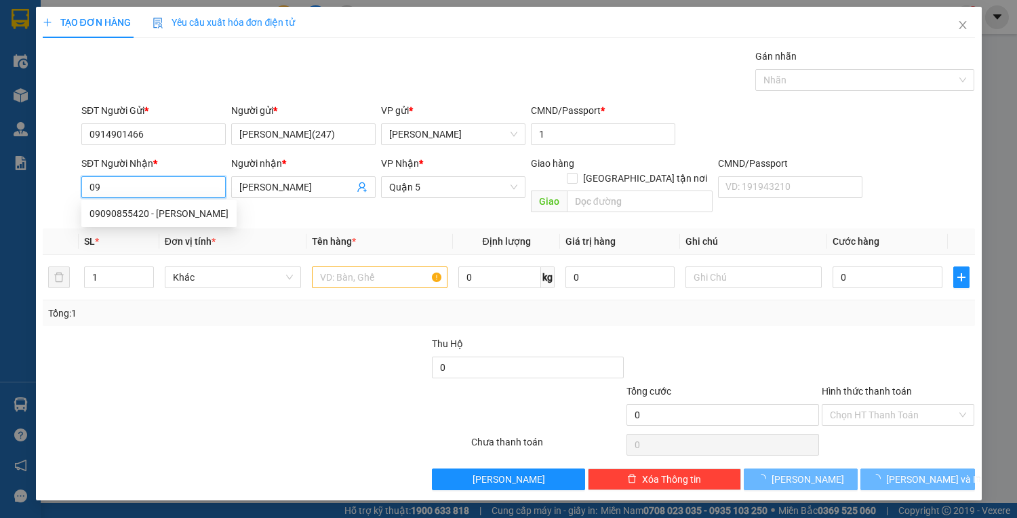
type input "0"
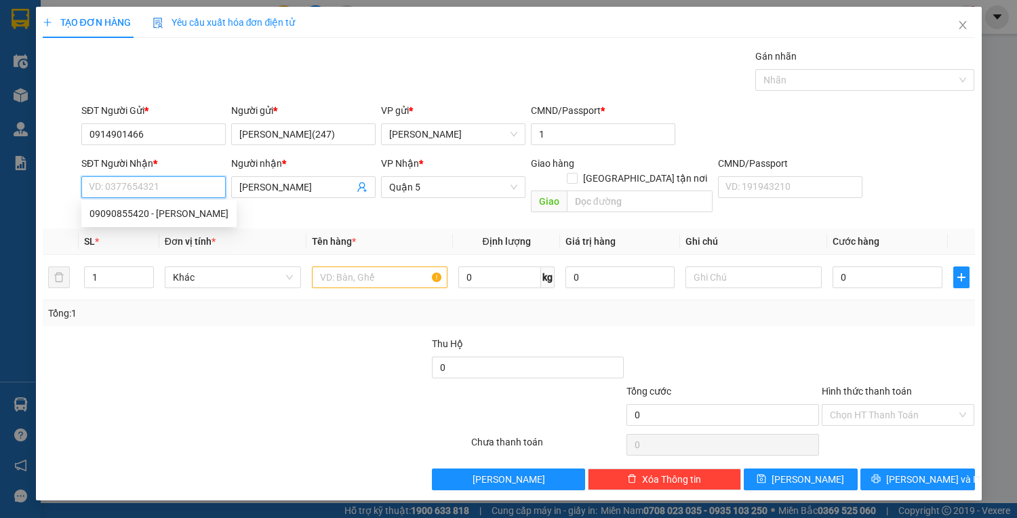
click at [172, 182] on input "SĐT Người Nhận *" at bounding box center [153, 187] width 144 height 22
click at [110, 211] on div "0936201768 - PHI" at bounding box center [153, 213] width 128 height 15
type input "0936201768"
type input "PHI"
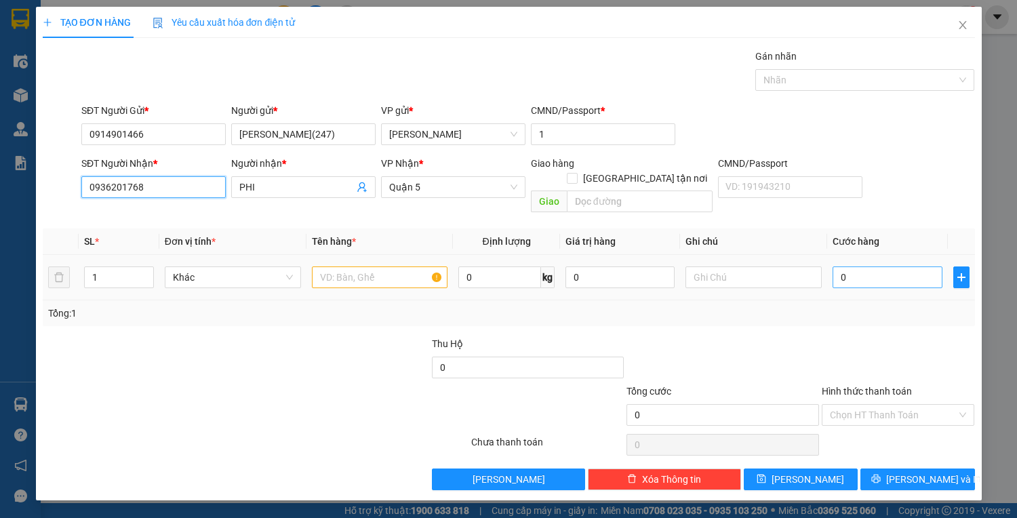
type input "0936201768"
click at [854, 266] on input "0" at bounding box center [886, 277] width 109 height 22
type input "3"
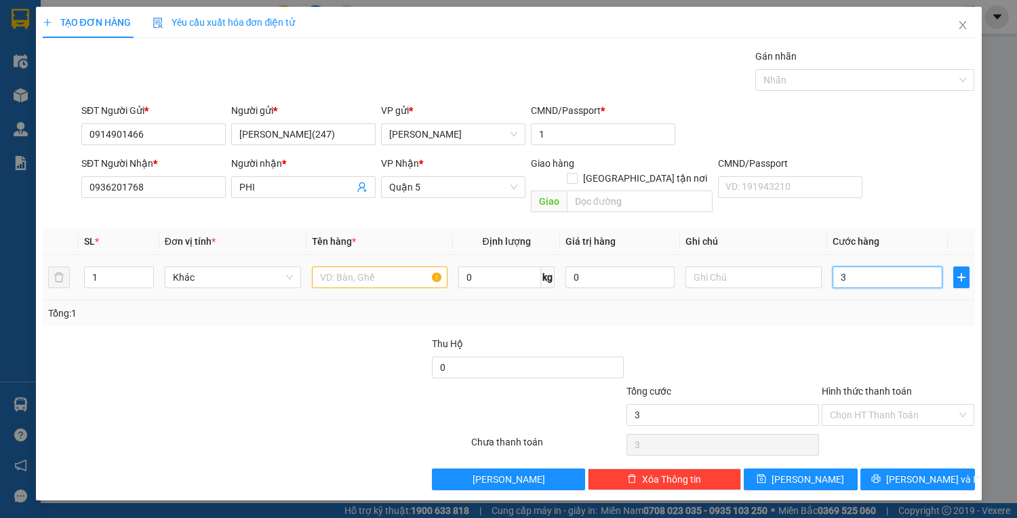
type input "30"
type input "30.000"
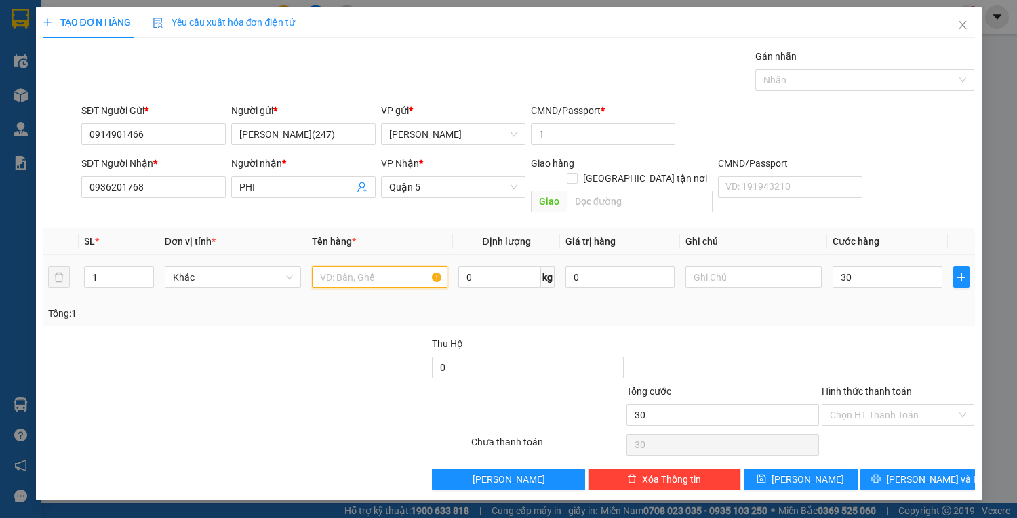
type input "30.000"
click at [350, 268] on input "text" at bounding box center [380, 277] width 136 height 22
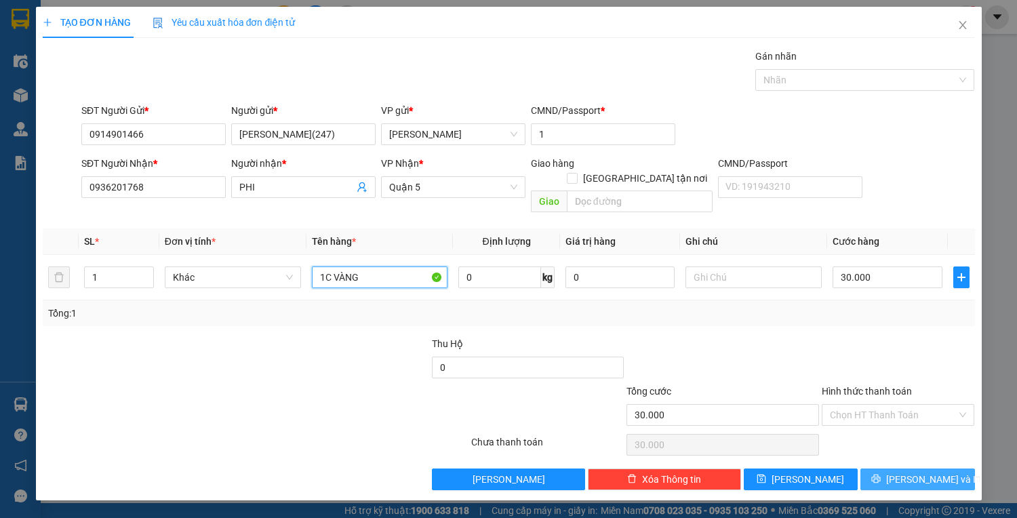
type input "1C VÀNG"
click at [916, 472] on span "[PERSON_NAME] và In" at bounding box center [933, 479] width 95 height 15
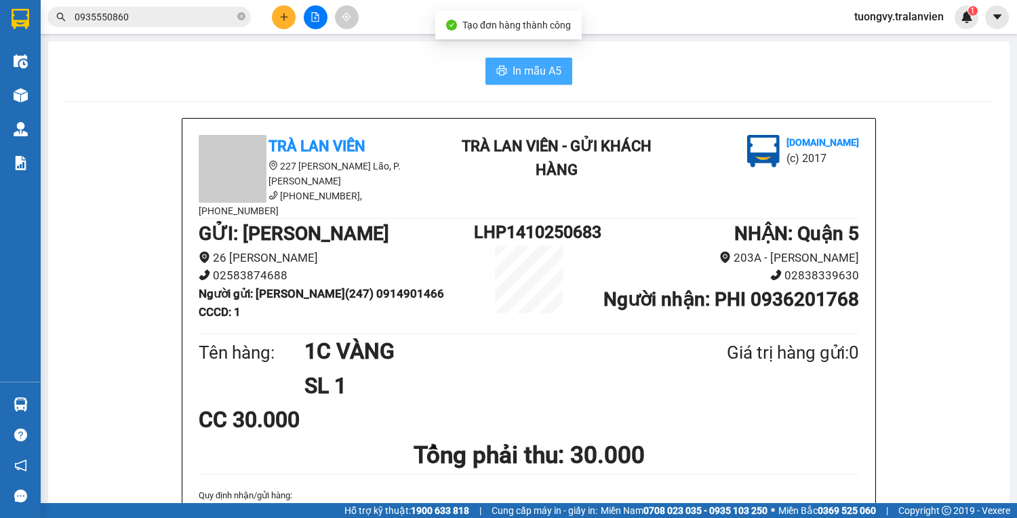
click at [525, 65] on span "In mẫu A5" at bounding box center [536, 70] width 49 height 17
click at [293, 26] on div at bounding box center [315, 17] width 102 height 24
click at [293, 22] on button at bounding box center [284, 17] width 24 height 24
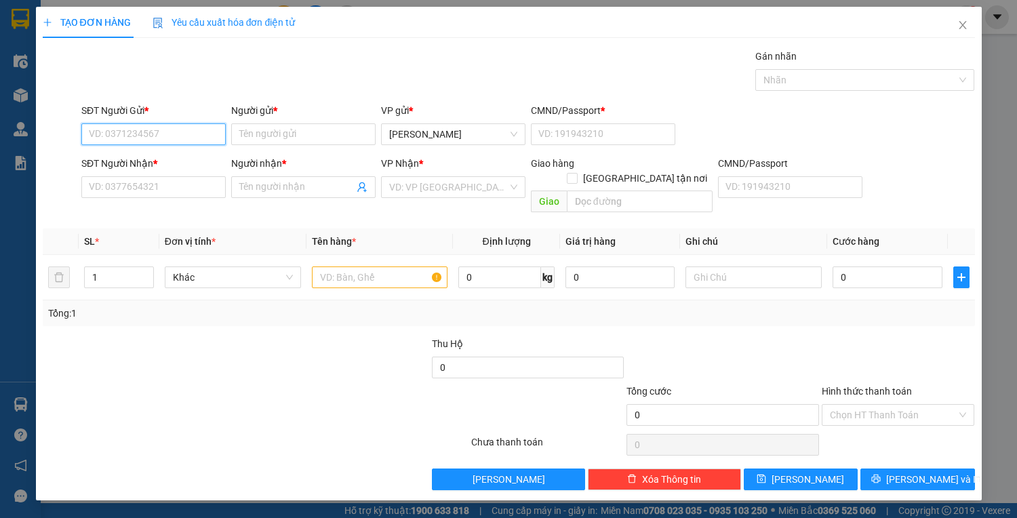
click at [165, 130] on input "SĐT Người Gửi *" at bounding box center [153, 134] width 144 height 22
click at [138, 153] on div "0914901466 - NGUYỄN VĂN TOÀN(247)" at bounding box center [167, 160] width 157 height 15
type input "0914901466"
type input "NGUYỄN VĂN TOÀN(247)"
type input "1"
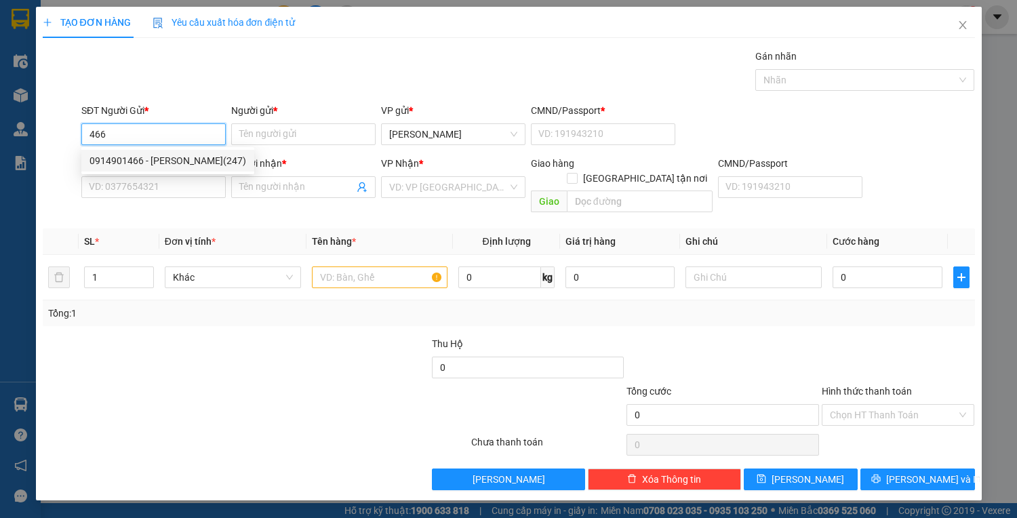
type input "0936201768"
type input "PHI"
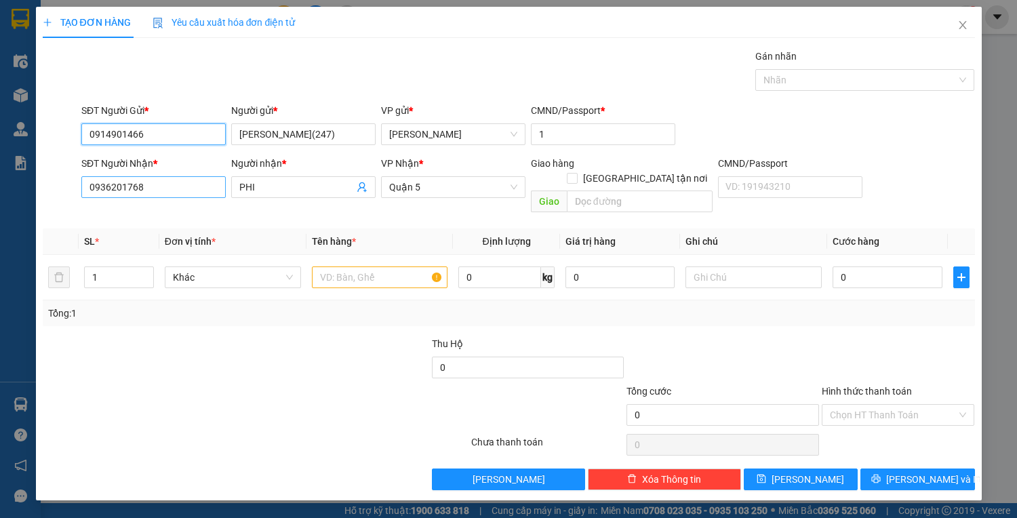
type input "0914901466"
click at [165, 195] on input "0936201768" at bounding box center [153, 187] width 144 height 22
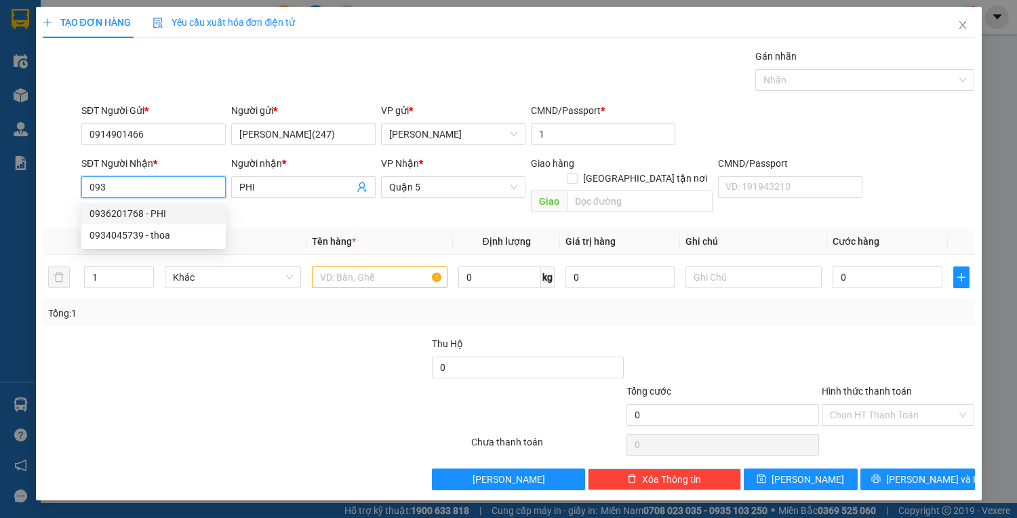
click at [142, 184] on input "093" at bounding box center [153, 187] width 144 height 22
click at [163, 220] on div "0936201768 - PHI" at bounding box center [153, 213] width 128 height 15
click at [171, 190] on input "0936201768" at bounding box center [153, 187] width 144 height 22
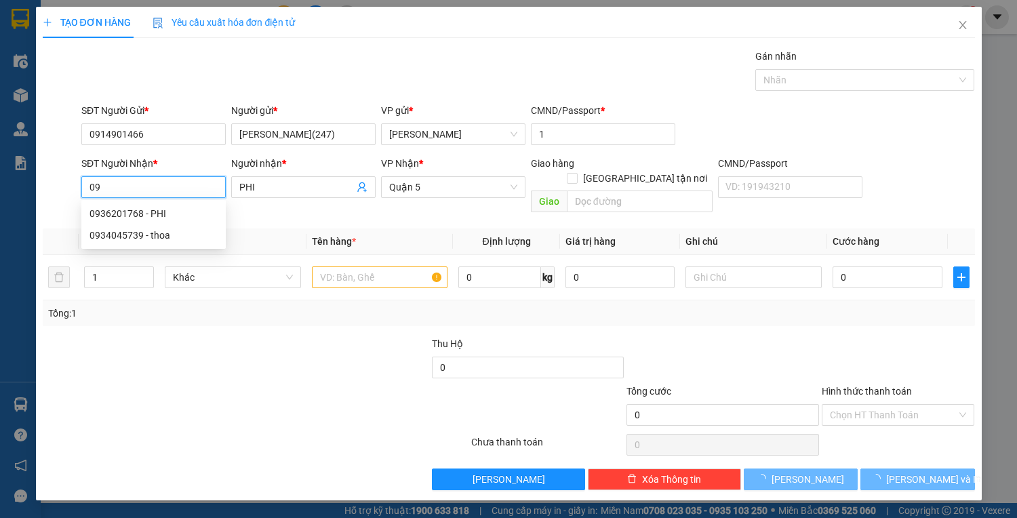
type input "0"
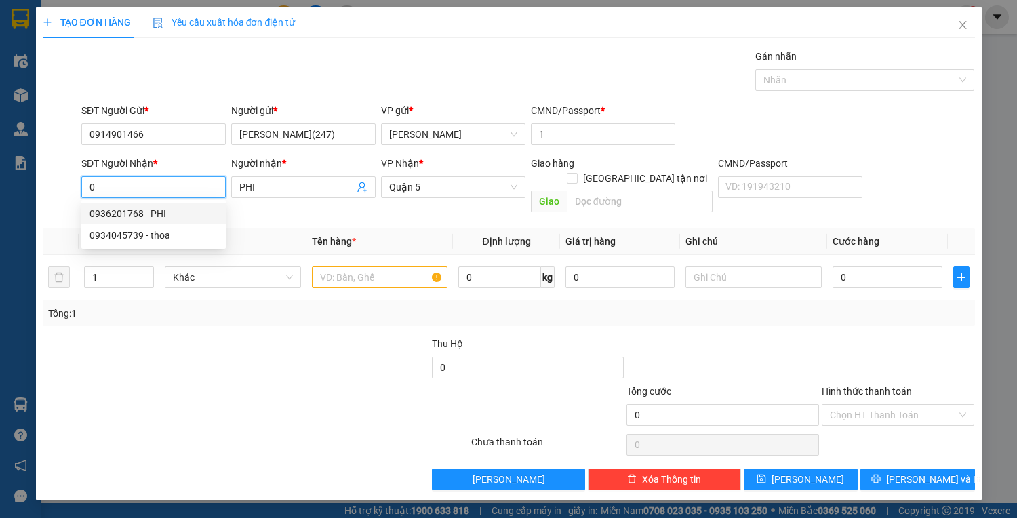
click at [157, 180] on input "0" at bounding box center [153, 187] width 144 height 22
click at [136, 213] on div "0936201768 - PHI" at bounding box center [153, 213] width 128 height 15
click at [166, 192] on input "0936201768" at bounding box center [153, 187] width 144 height 22
type input "0"
click at [120, 183] on input "0" at bounding box center [153, 187] width 144 height 22
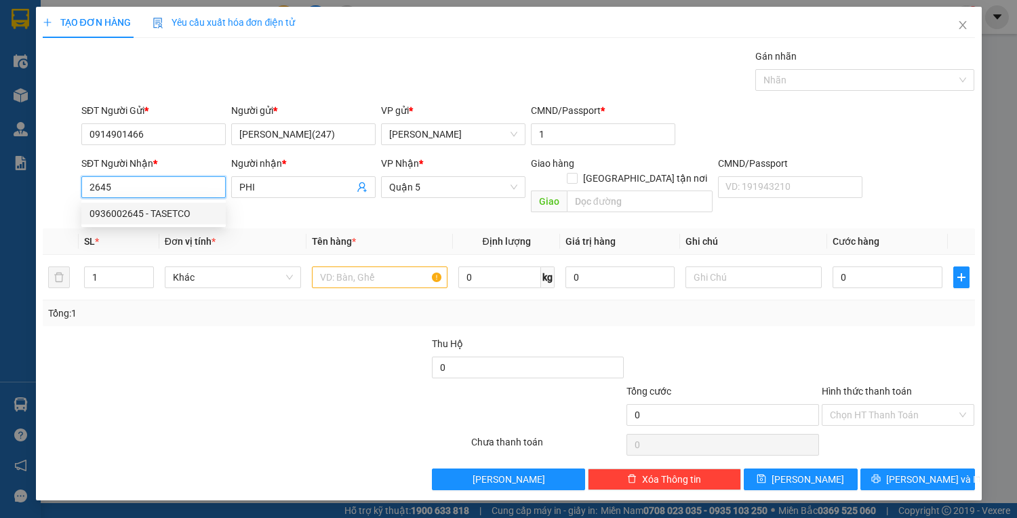
click at [87, 203] on div "0936002645 - TASETCO" at bounding box center [153, 214] width 144 height 22
type input "0936002645"
type input "TASETCO"
type input "225529634"
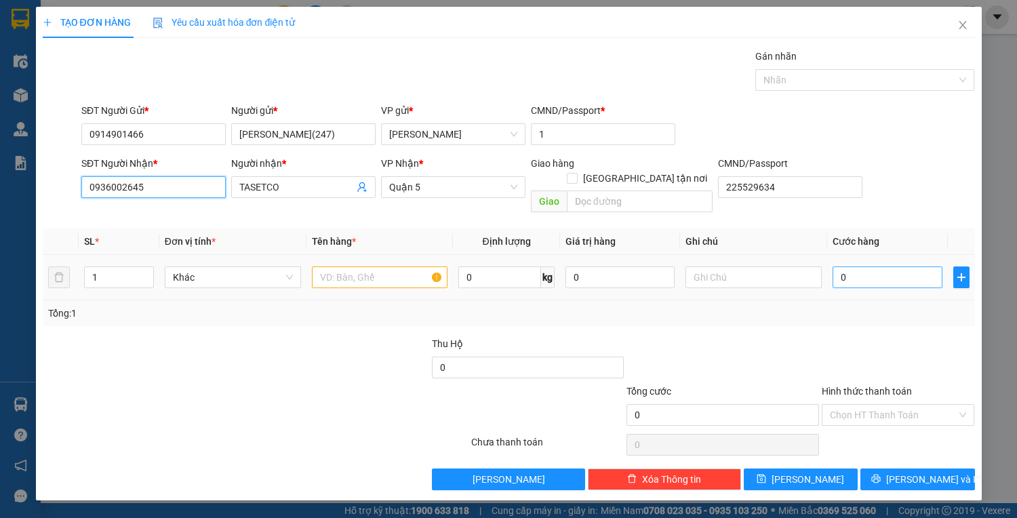
type input "0936002645"
click at [861, 266] on input "0" at bounding box center [886, 277] width 109 height 22
type input "3"
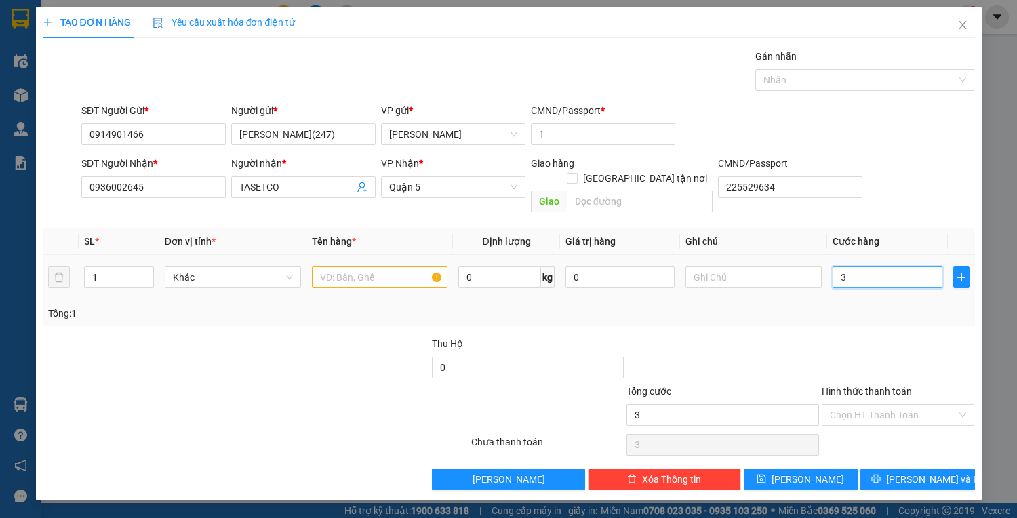
type input "30"
type input "30.000"
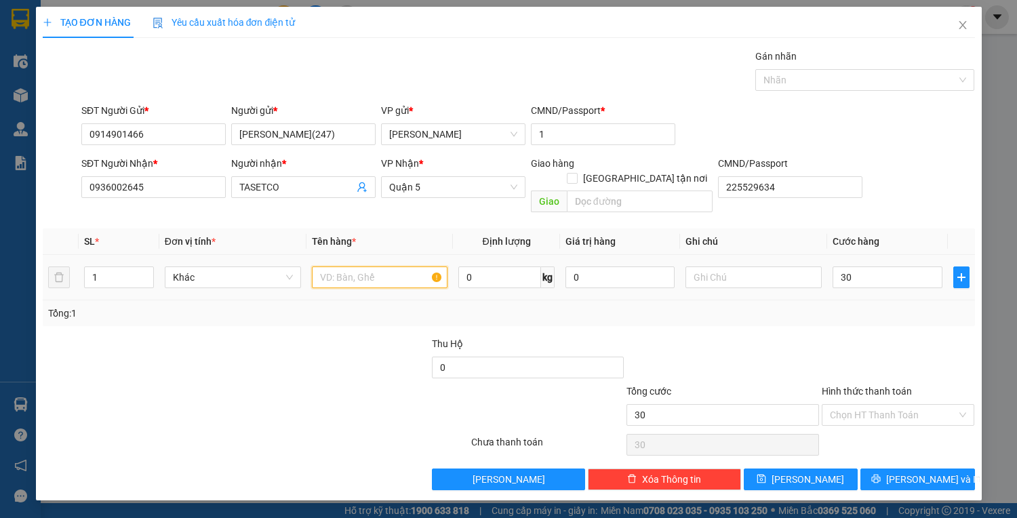
type input "30.000"
click at [424, 266] on input "text" at bounding box center [380, 277] width 136 height 22
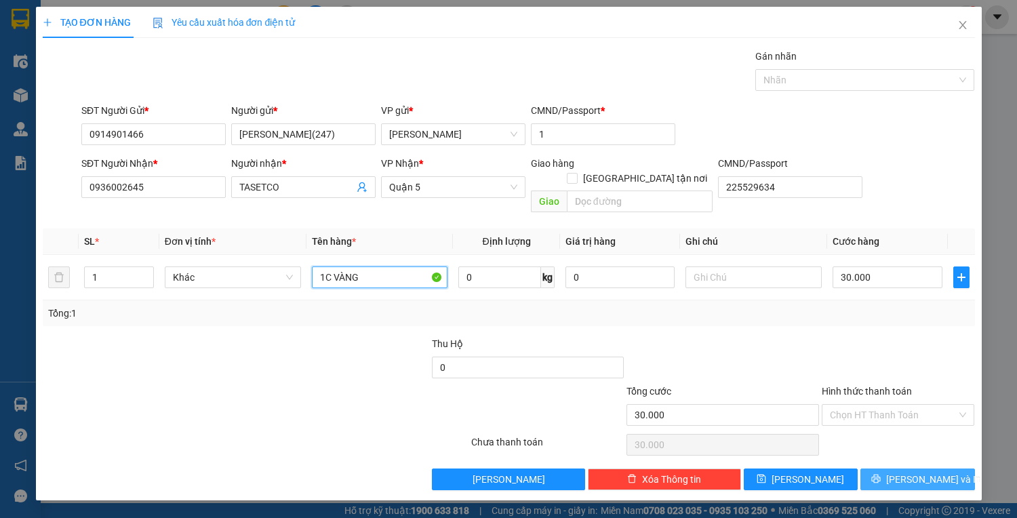
type input "1C VÀNG"
click at [910, 472] on span "[PERSON_NAME] và In" at bounding box center [933, 479] width 95 height 15
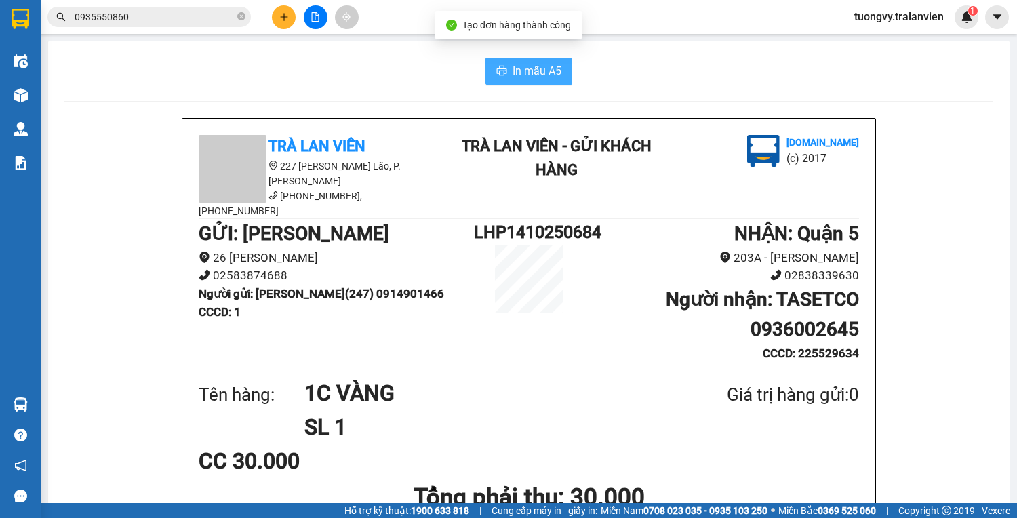
click at [513, 70] on span "In mẫu A5" at bounding box center [536, 70] width 49 height 17
click at [277, 14] on button at bounding box center [284, 17] width 24 height 24
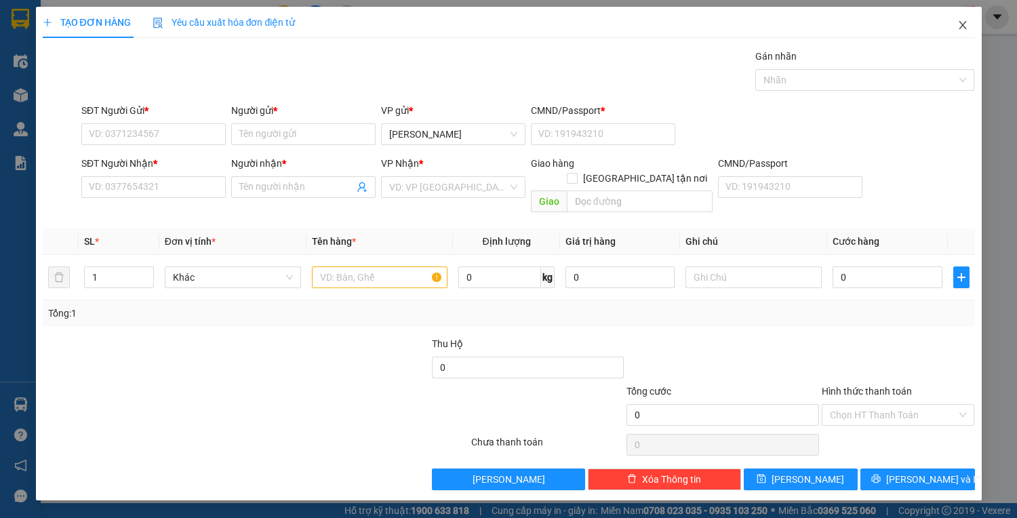
click at [961, 28] on icon "close" at bounding box center [962, 25] width 7 height 8
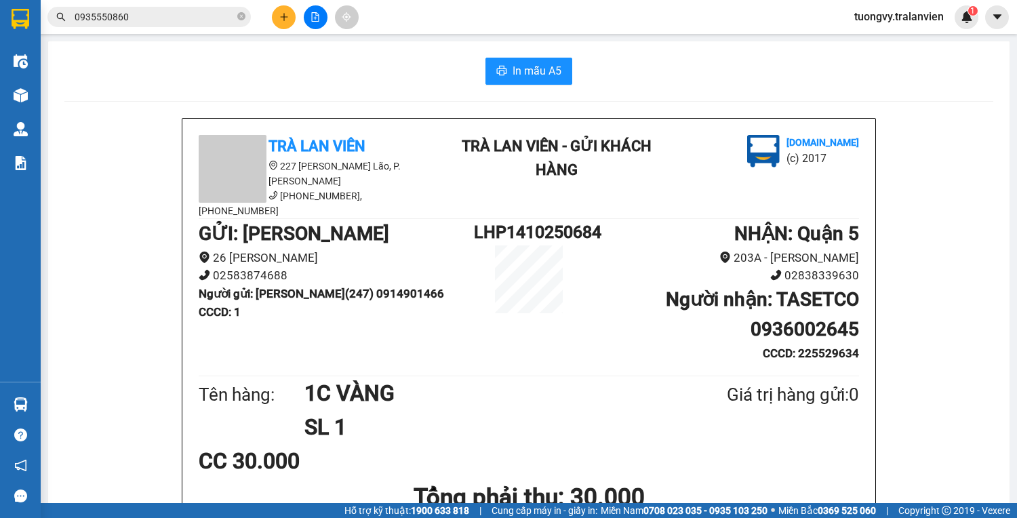
click at [280, 16] on icon "plus" at bounding box center [283, 16] width 9 height 9
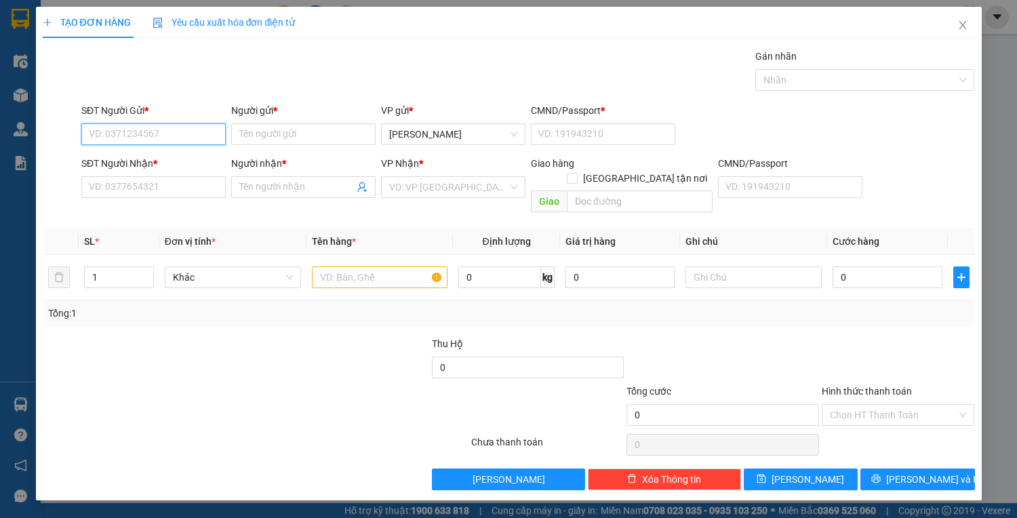
click at [152, 136] on input "SĐT Người Gửi *" at bounding box center [153, 134] width 144 height 22
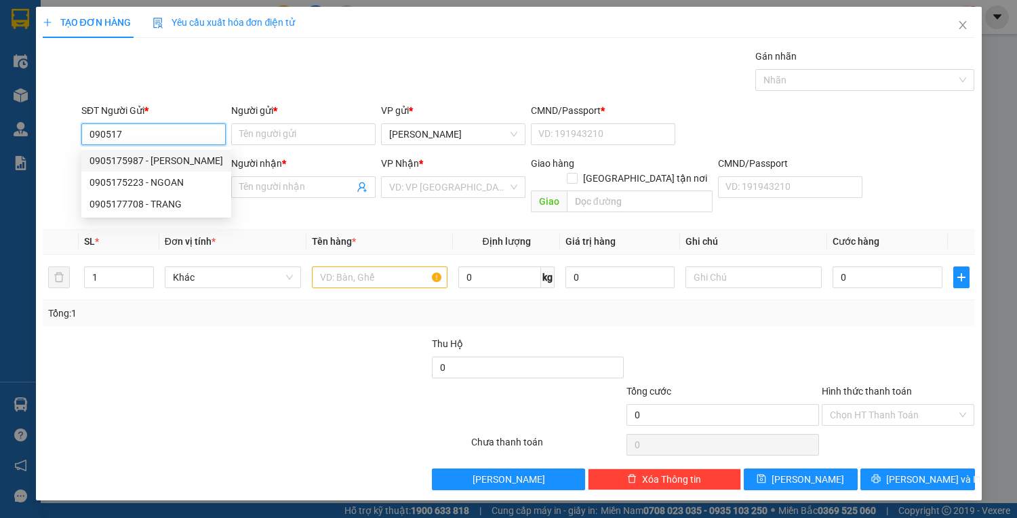
click at [154, 129] on input "090517" at bounding box center [153, 134] width 144 height 22
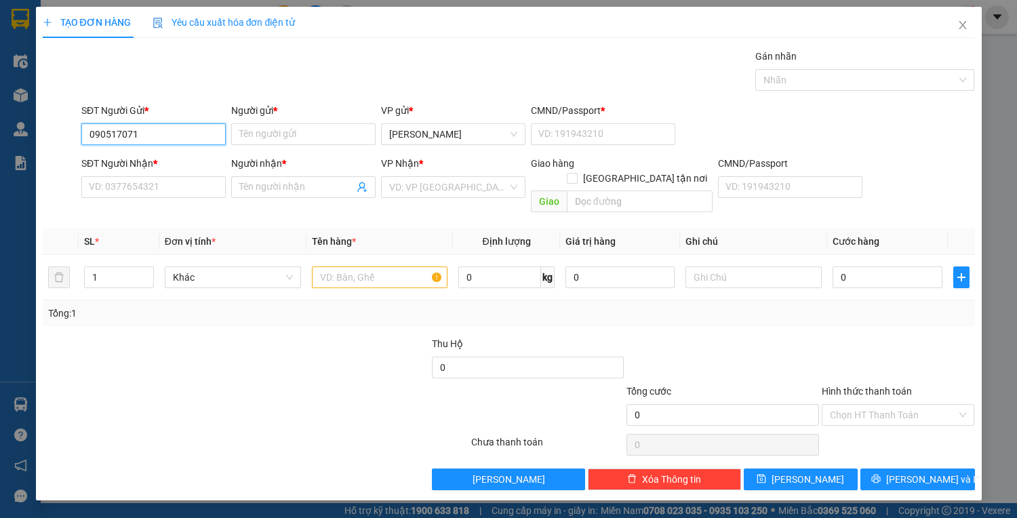
type input "0905170717"
click at [176, 154] on div "0905170717 - tùng" at bounding box center [156, 160] width 134 height 15
type input "tùng"
type input "1"
type input "0399122922"
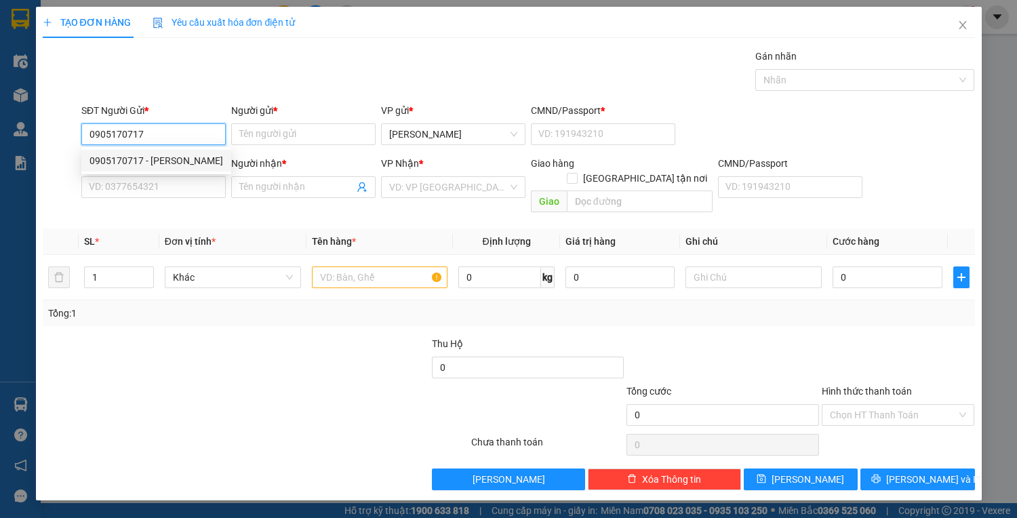
type input "nghĩa"
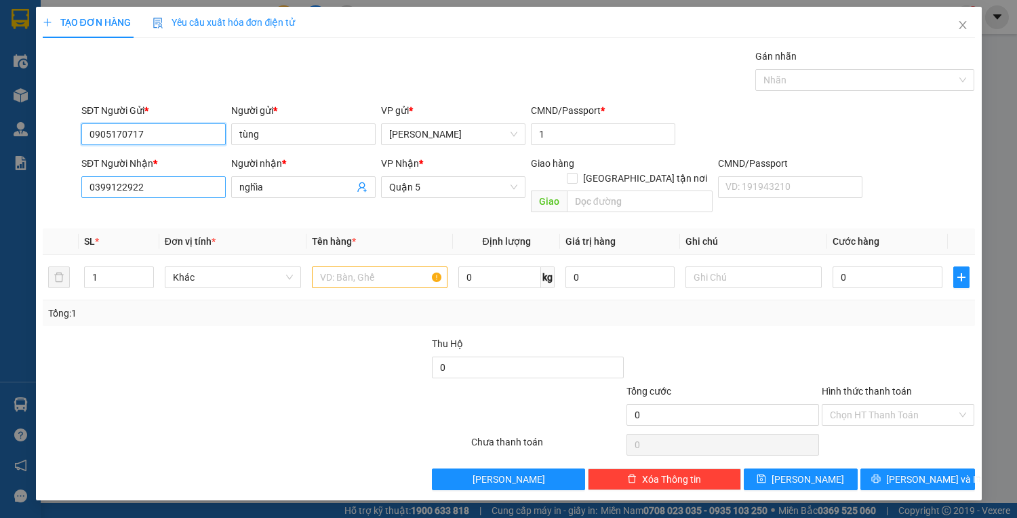
type input "0905170717"
click at [200, 188] on input "0399122922" at bounding box center [153, 187] width 144 height 22
drag, startPoint x: 144, startPoint y: 136, endPoint x: 45, endPoint y: 133, distance: 99.0
click at [45, 133] on div "SĐT Người Gửi * 0905170717 0905170717 Người gửi * tùng VP gửi * Lê Hồng Phong C…" at bounding box center [508, 126] width 935 height 47
click at [850, 266] on input "0" at bounding box center [886, 277] width 109 height 22
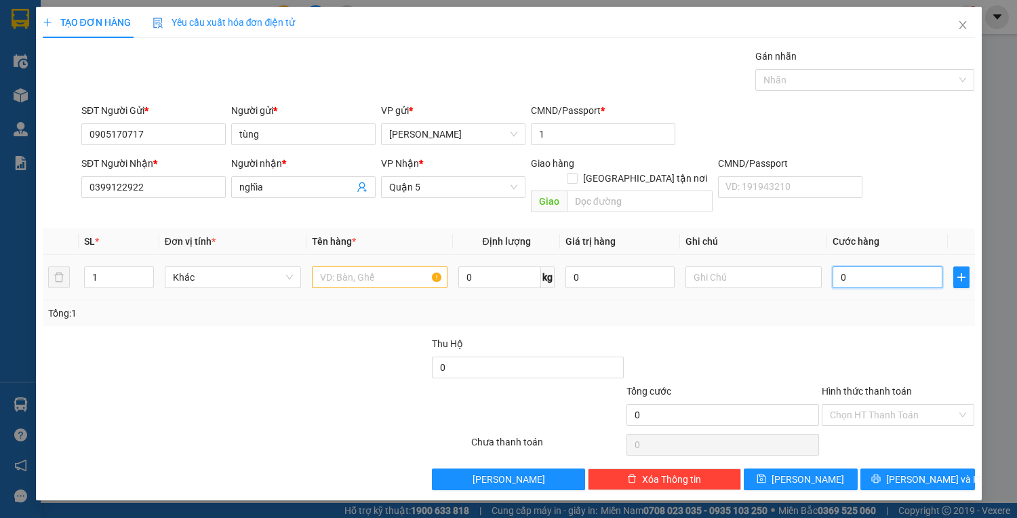
type input "3"
type input "30"
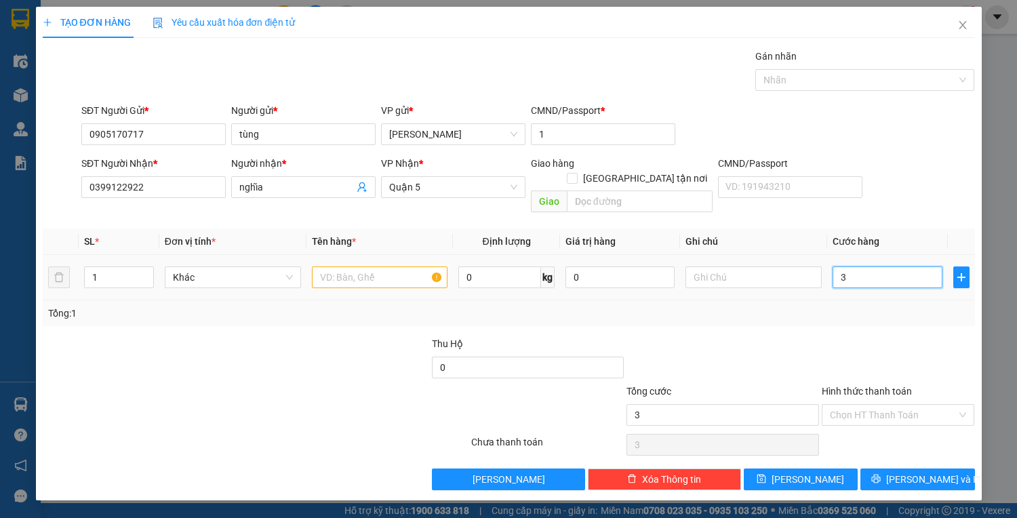
type input "30"
type input "30.000"
click at [350, 266] on input "text" at bounding box center [380, 277] width 136 height 22
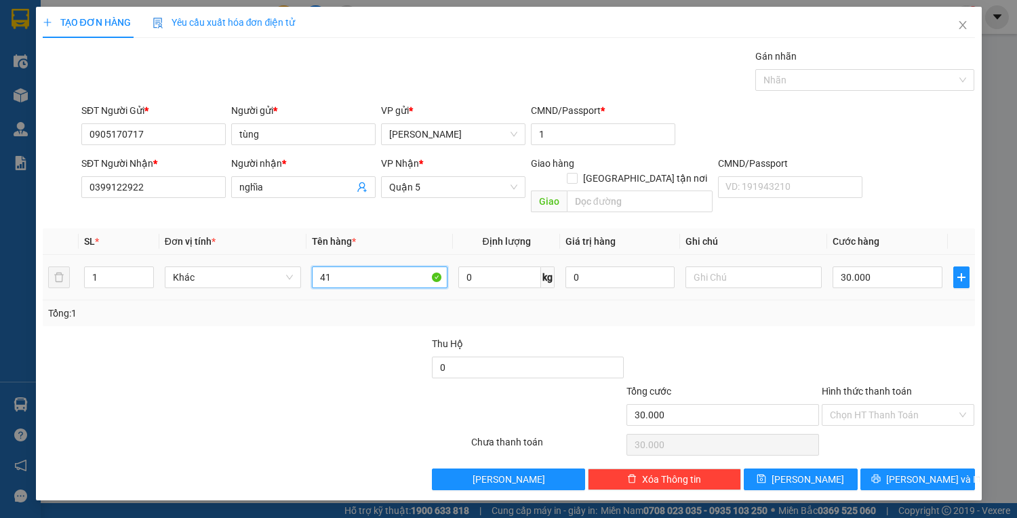
type input "4"
type input "1H VÀNG"
click at [873, 405] on input "Hình thức thanh toán" at bounding box center [893, 415] width 127 height 20
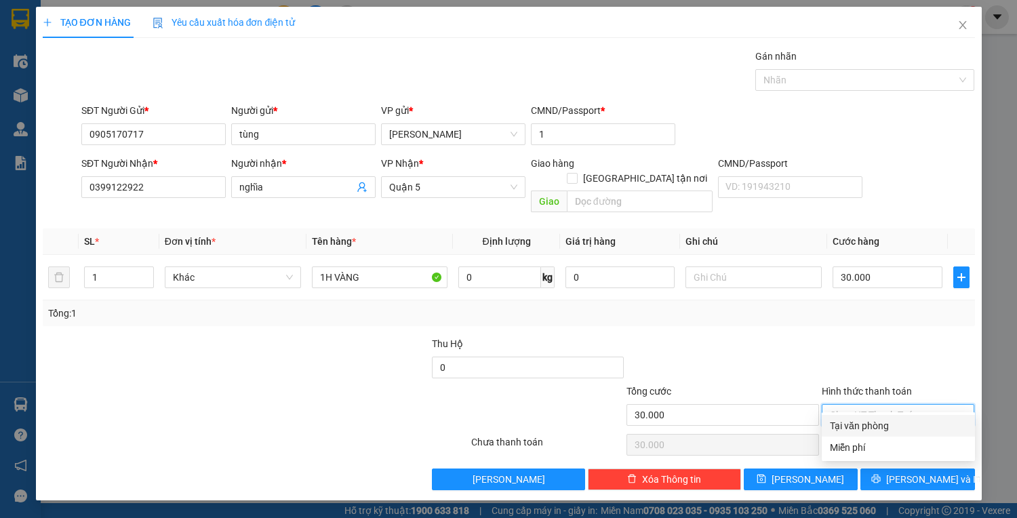
click at [890, 425] on div "Tại văn phòng" at bounding box center [898, 425] width 137 height 15
type input "0"
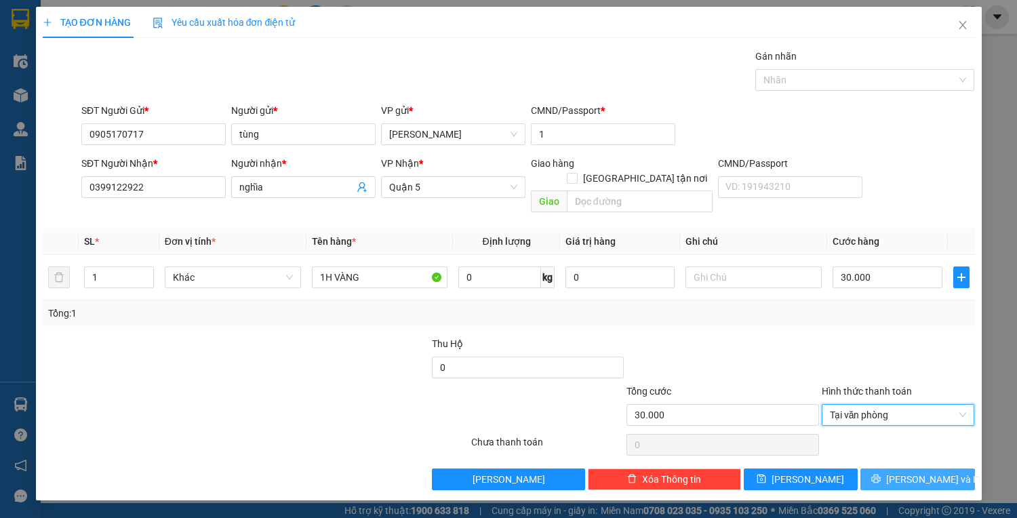
click at [909, 468] on button "[PERSON_NAME] và In" at bounding box center [917, 479] width 114 height 22
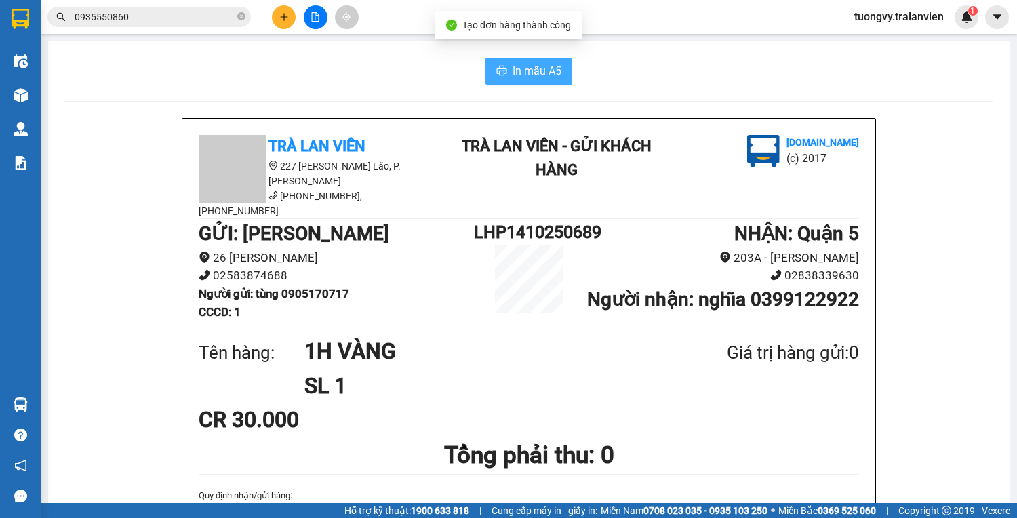
click at [550, 60] on button "In mẫu A5" at bounding box center [528, 71] width 87 height 27
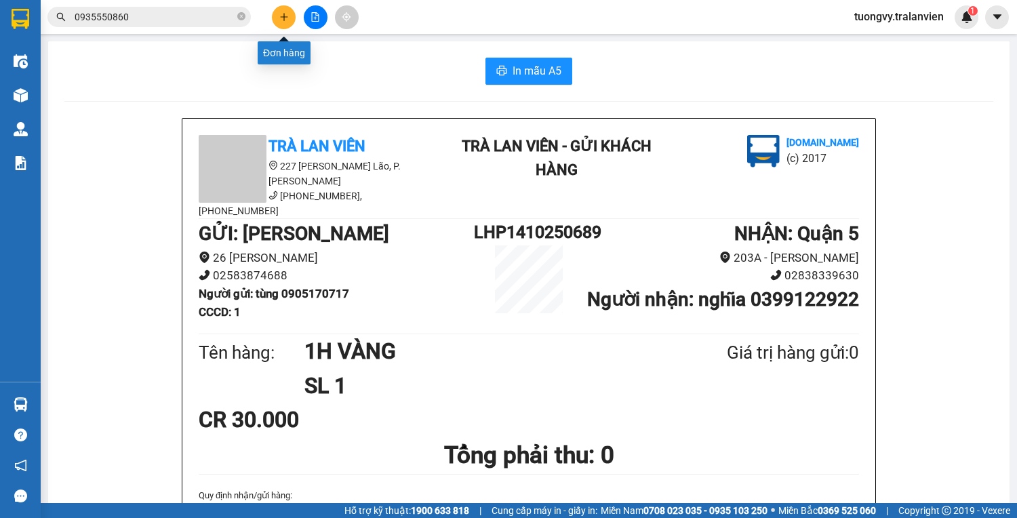
click at [283, 12] on icon "plus" at bounding box center [283, 16] width 9 height 9
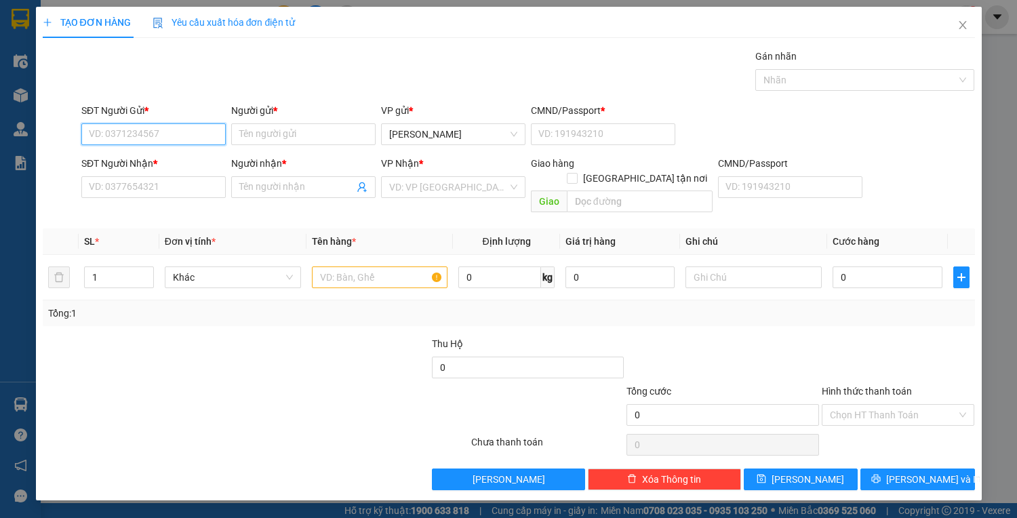
click at [132, 138] on input "SĐT Người Gửi *" at bounding box center [153, 134] width 144 height 22
type input "0983969535"
click at [117, 159] on div "0983969535 - như" at bounding box center [153, 160] width 128 height 15
type input "như"
type input "1"
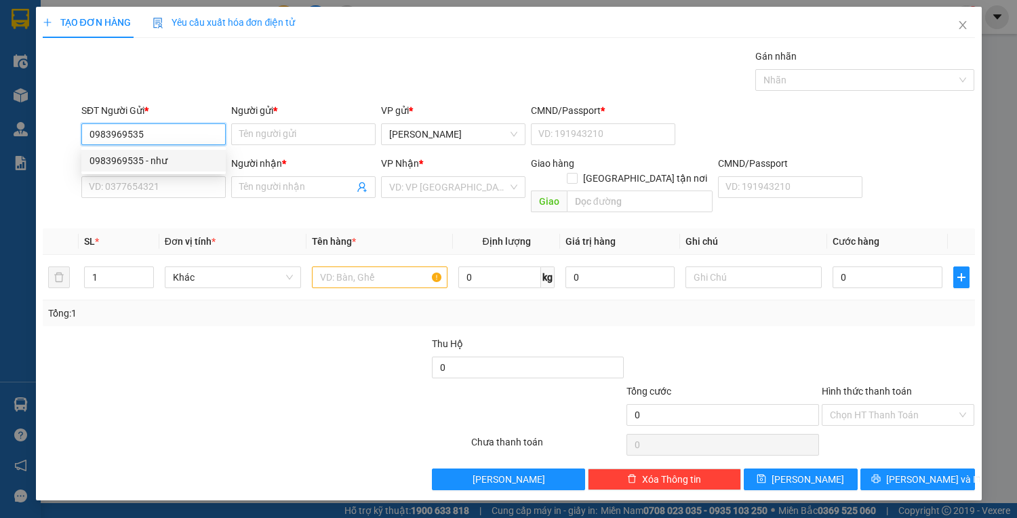
type input "0983007767"
type input "tùng"
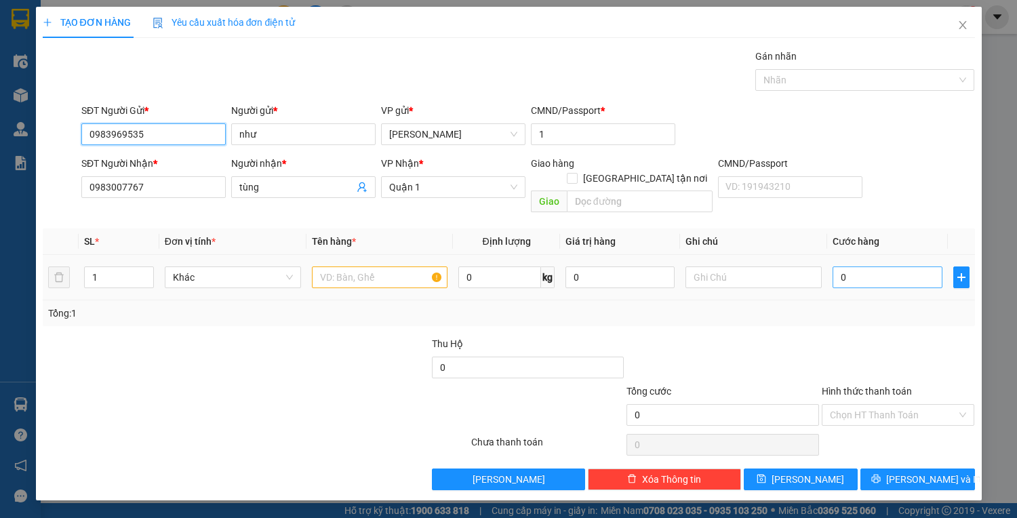
type input "0983969535"
click at [874, 270] on input "0" at bounding box center [886, 277] width 109 height 22
type input "4"
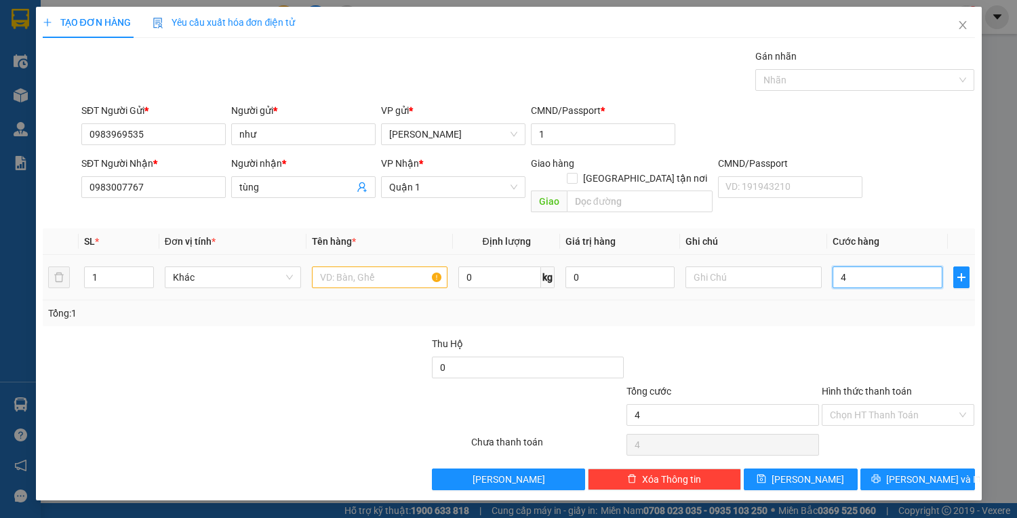
type input "40"
type input "40.000"
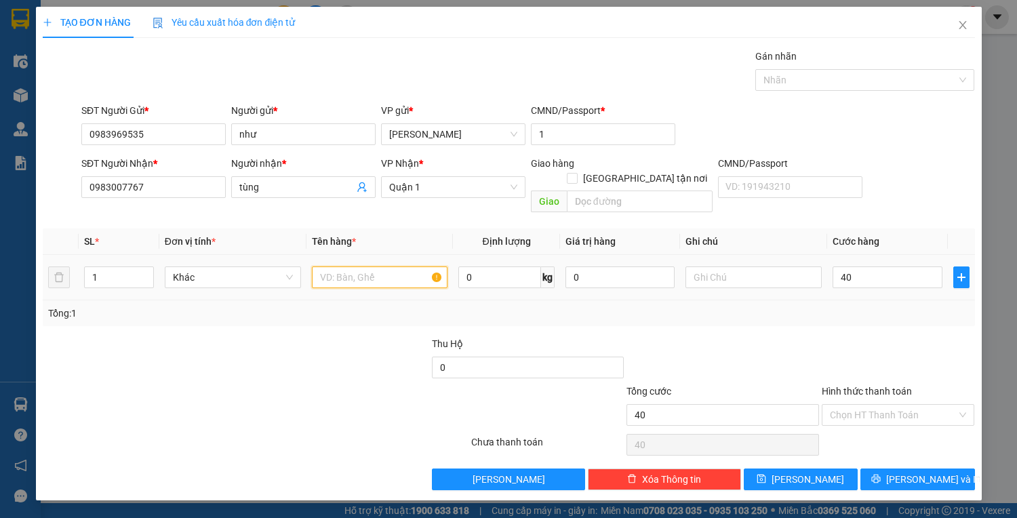
type input "40.000"
click at [374, 266] on input "text" at bounding box center [380, 277] width 136 height 22
click at [376, 267] on input "1TX" at bounding box center [380, 277] width 136 height 22
type input "1TX TRẮNG"
click at [862, 405] on input "Hình thức thanh toán" at bounding box center [893, 415] width 127 height 20
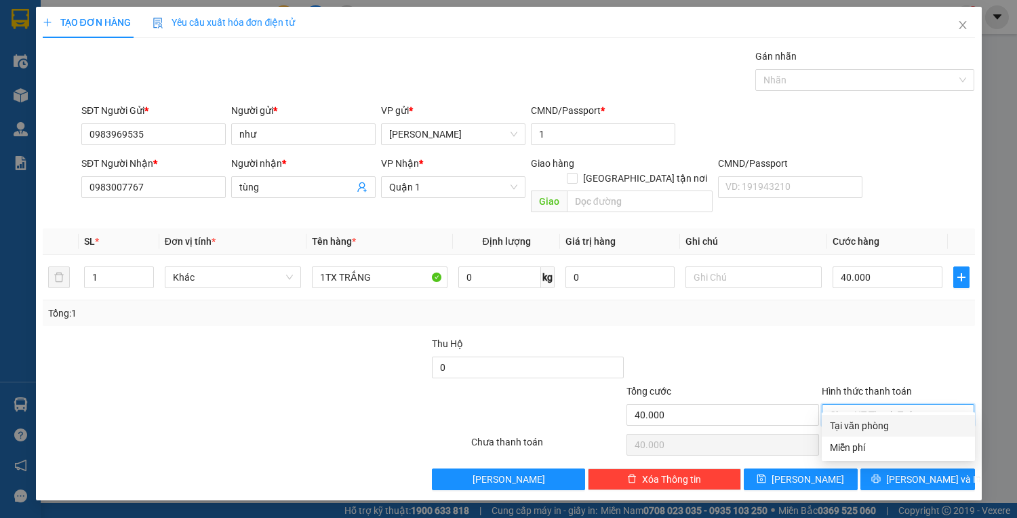
click at [903, 422] on div "Tại văn phòng" at bounding box center [898, 425] width 137 height 15
type input "0"
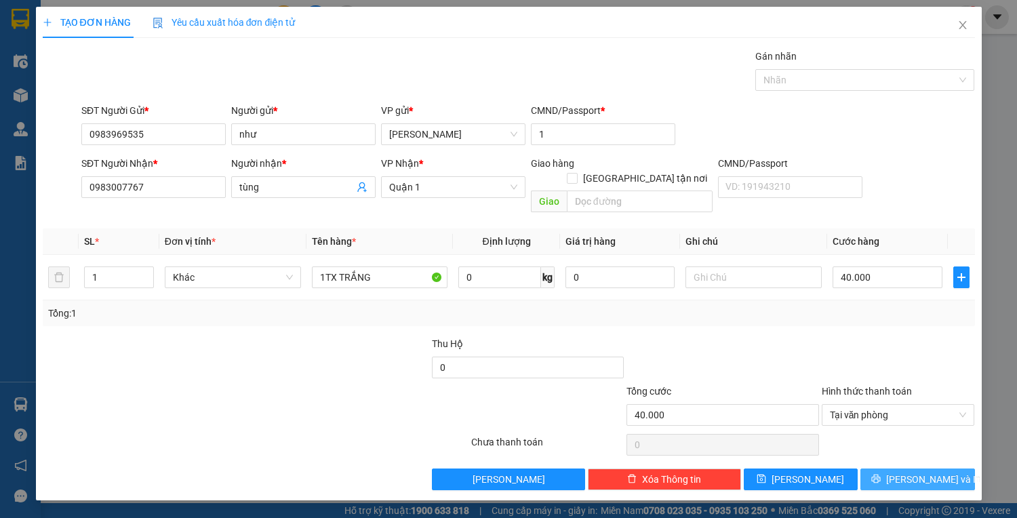
click at [906, 472] on span "[PERSON_NAME] và In" at bounding box center [933, 479] width 95 height 15
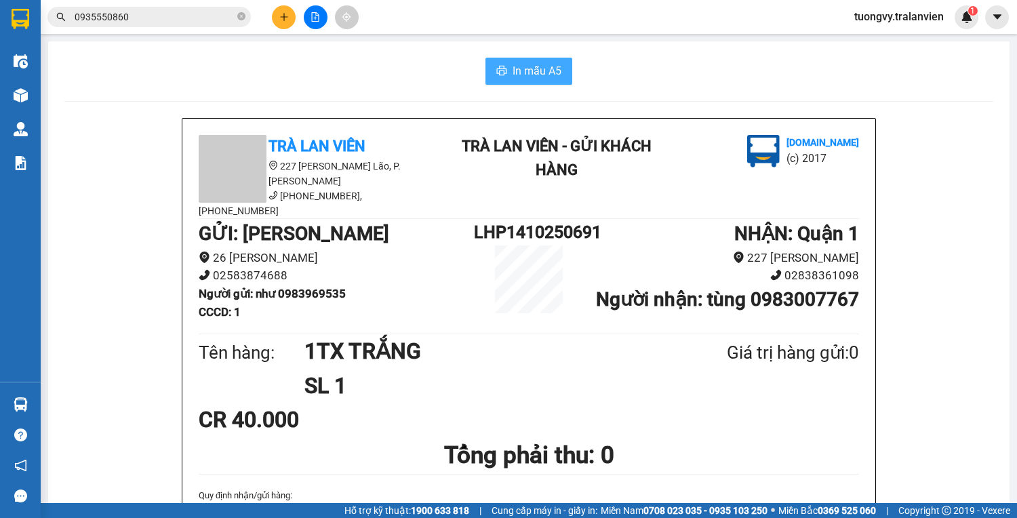
click at [544, 60] on button "In mẫu A5" at bounding box center [528, 71] width 87 height 27
click at [284, 14] on icon "plus" at bounding box center [283, 16] width 1 height 7
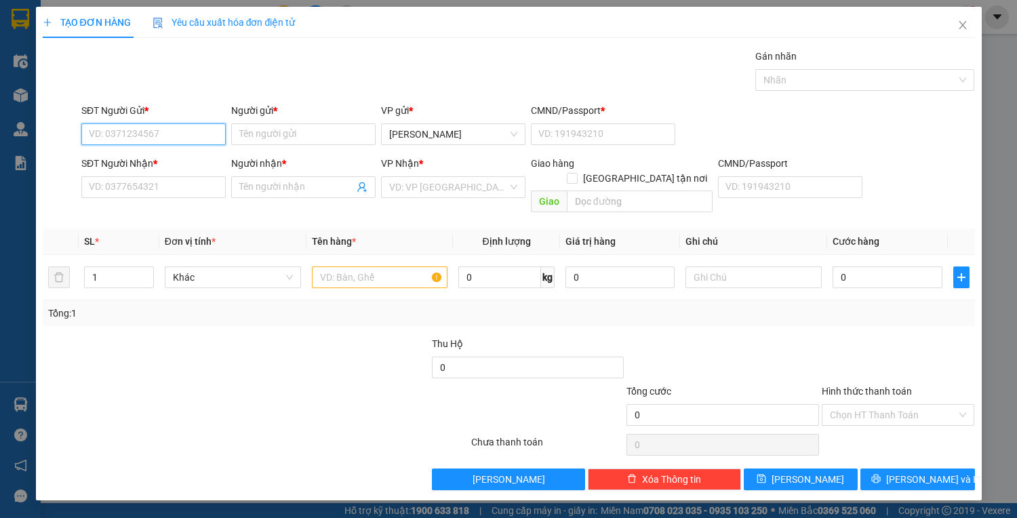
click at [173, 138] on input "SĐT Người Gửi *" at bounding box center [153, 134] width 144 height 22
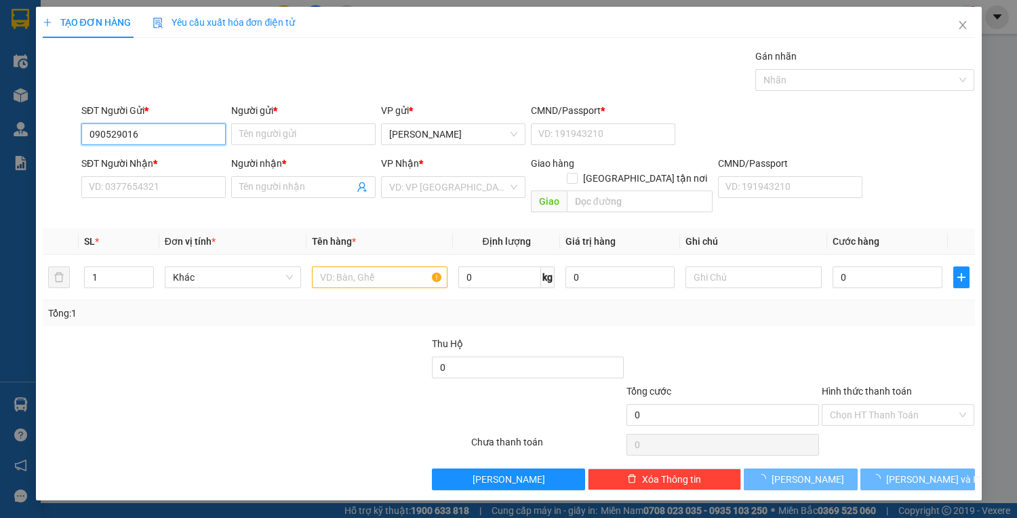
type input "0905290162"
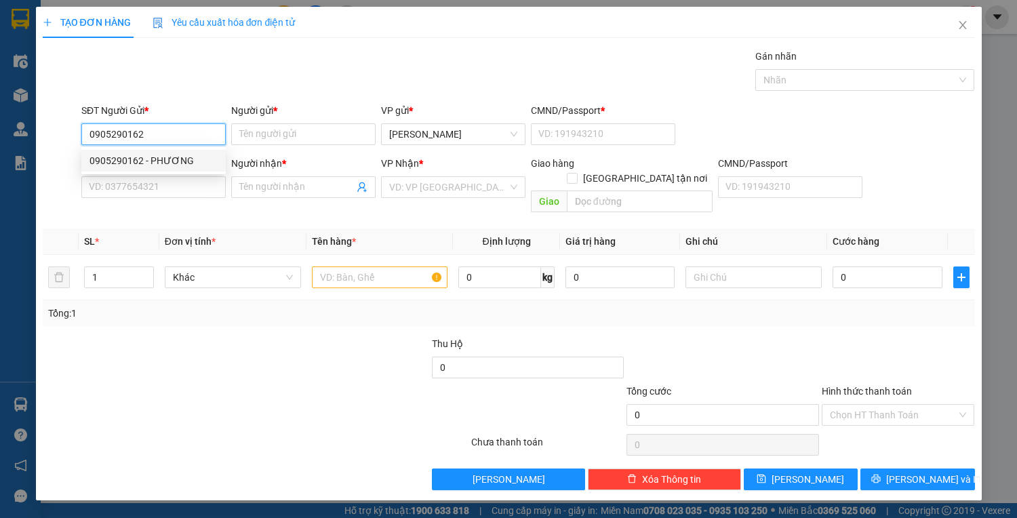
click at [98, 154] on div "0905290162 - PHƯƠNG" at bounding box center [153, 160] width 128 height 15
type input "PHƯƠNG"
type input "1"
type input "0902792212"
type input "LI"
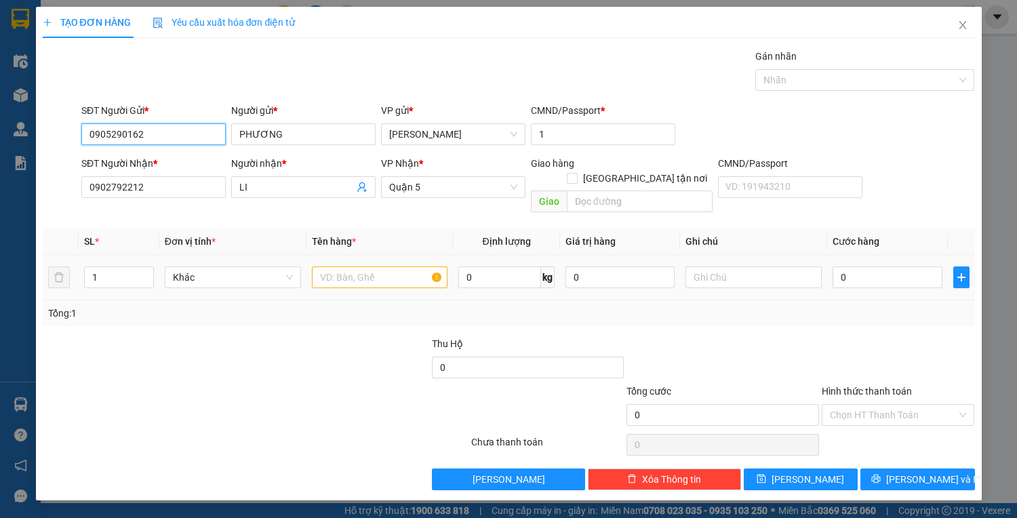
type input "0905290162"
click at [352, 266] on input "text" at bounding box center [380, 277] width 136 height 22
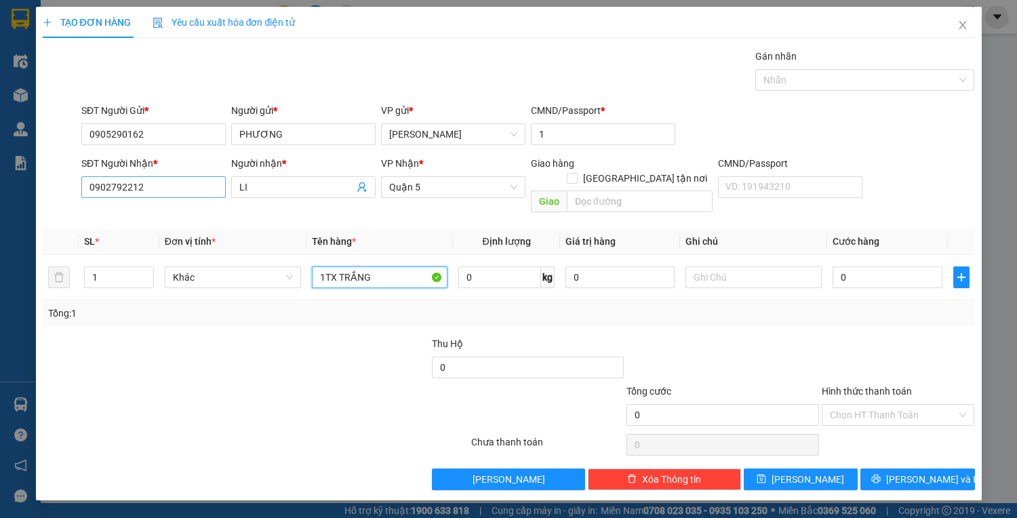
type input "1TX TRẮNG"
drag, startPoint x: 146, startPoint y: 190, endPoint x: 73, endPoint y: 186, distance: 74.0
click at [73, 186] on div "SĐT Người Nhận * 0902792212 Người nhận * LI VP Nhận * Quận 5 Giao hàng Giao tận…" at bounding box center [508, 187] width 935 height 62
click at [856, 266] on input "0" at bounding box center [886, 277] width 109 height 22
type input "8"
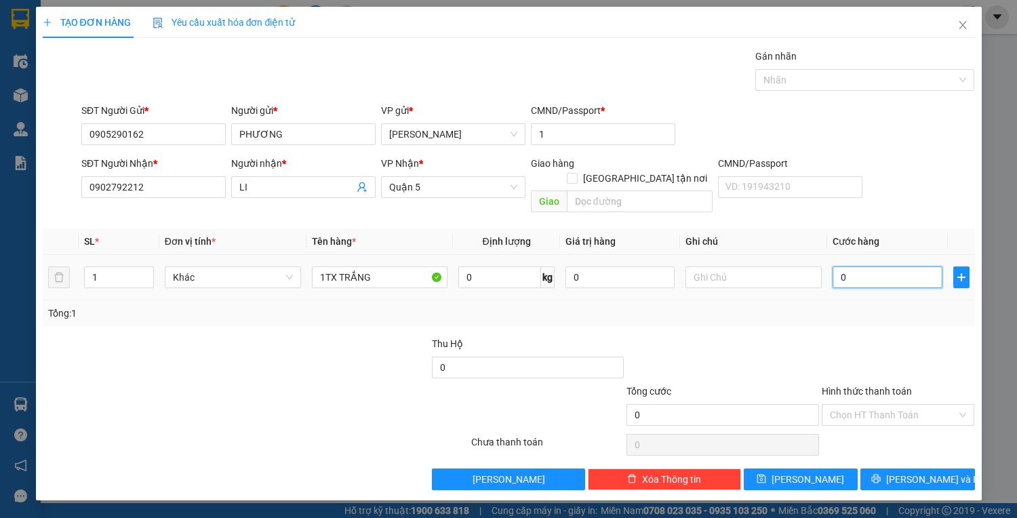
type input "8"
type input "80"
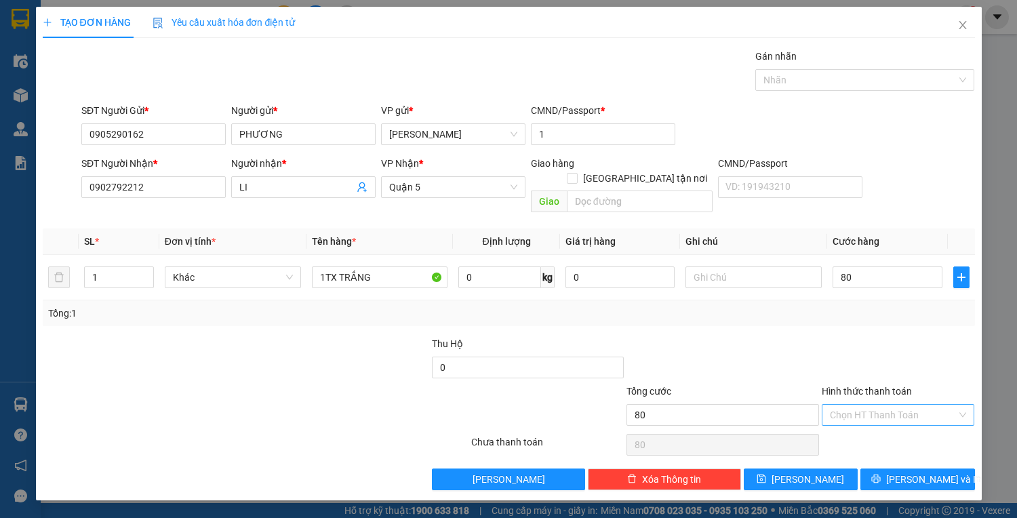
type input "80.000"
click at [906, 405] on input "Hình thức thanh toán" at bounding box center [893, 415] width 127 height 20
click at [710, 341] on div at bounding box center [722, 359] width 195 height 47
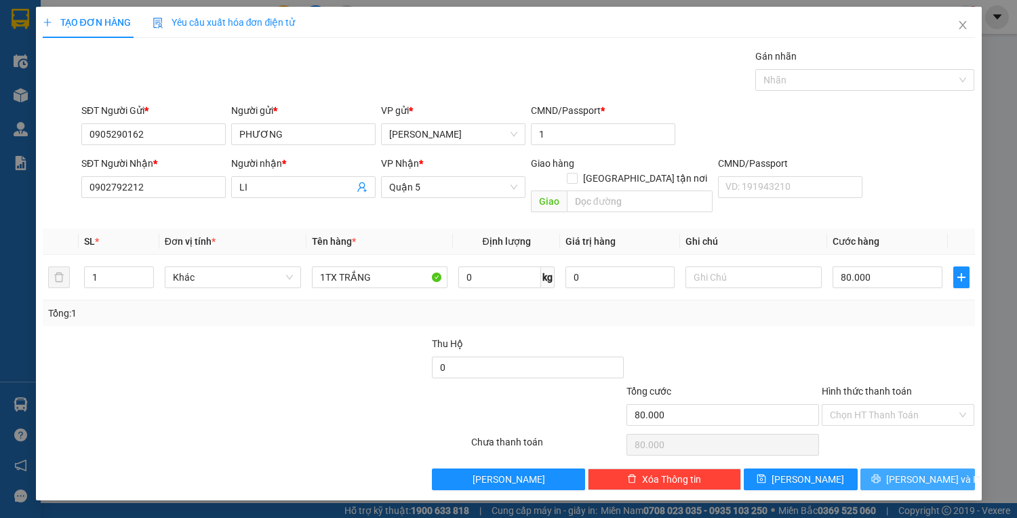
click at [927, 472] on span "[PERSON_NAME] và In" at bounding box center [933, 479] width 95 height 15
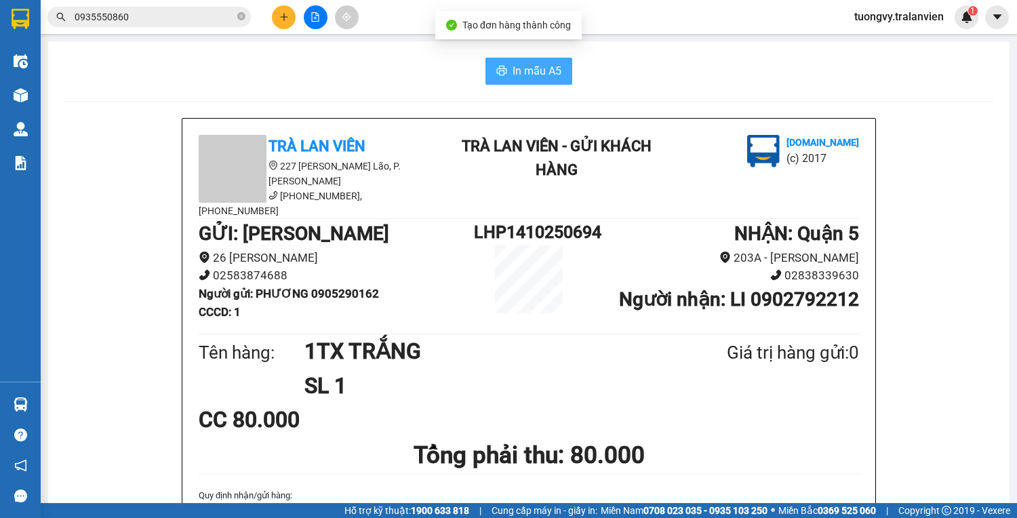
click at [544, 70] on span "In mẫu A5" at bounding box center [536, 70] width 49 height 17
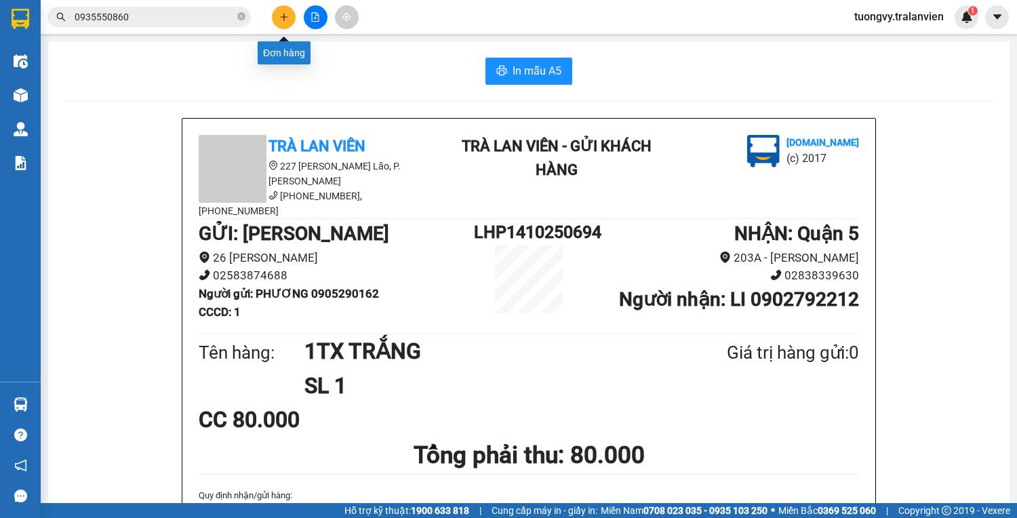
click at [287, 13] on icon "plus" at bounding box center [283, 16] width 9 height 9
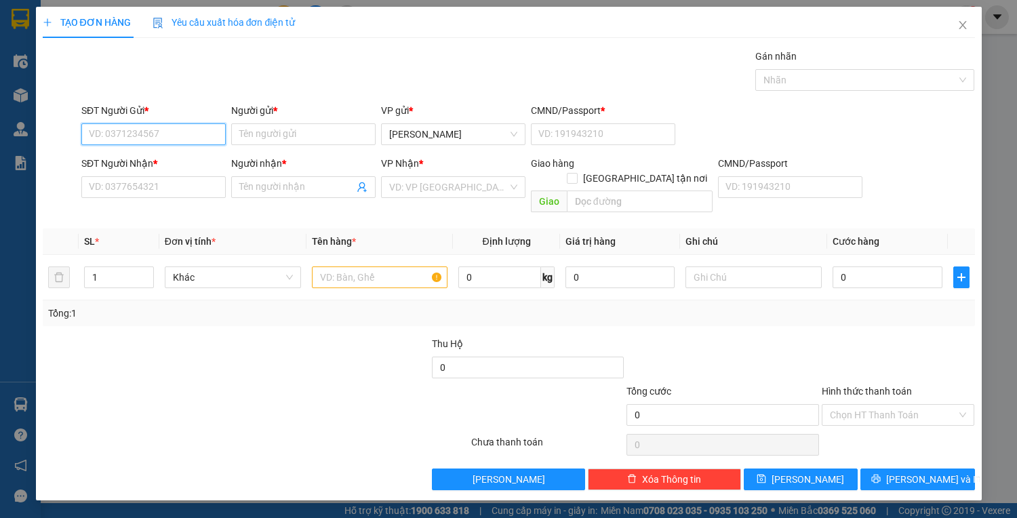
click at [152, 141] on input "SĐT Người Gửi *" at bounding box center [153, 134] width 144 height 22
type input "6879"
drag, startPoint x: 130, startPoint y: 133, endPoint x: 33, endPoint y: 137, distance: 97.7
click at [33, 137] on div "TẠO ĐƠN HÀNG Yêu cầu xuất hóa đơn điện tử Transit Pickup Surcharge Ids Transit …" at bounding box center [508, 259] width 1017 height 518
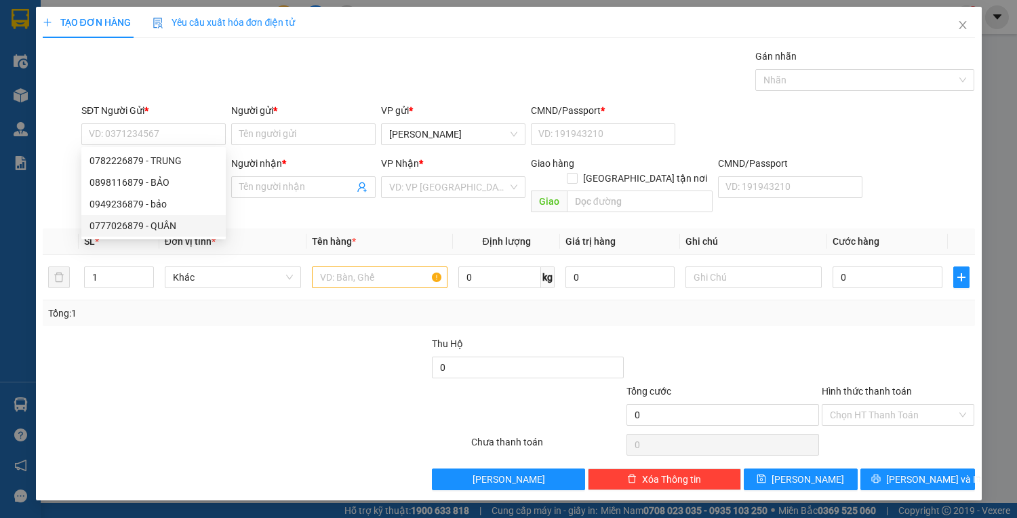
click at [247, 305] on div "Tổng: 1" at bounding box center [509, 313] width 932 height 26
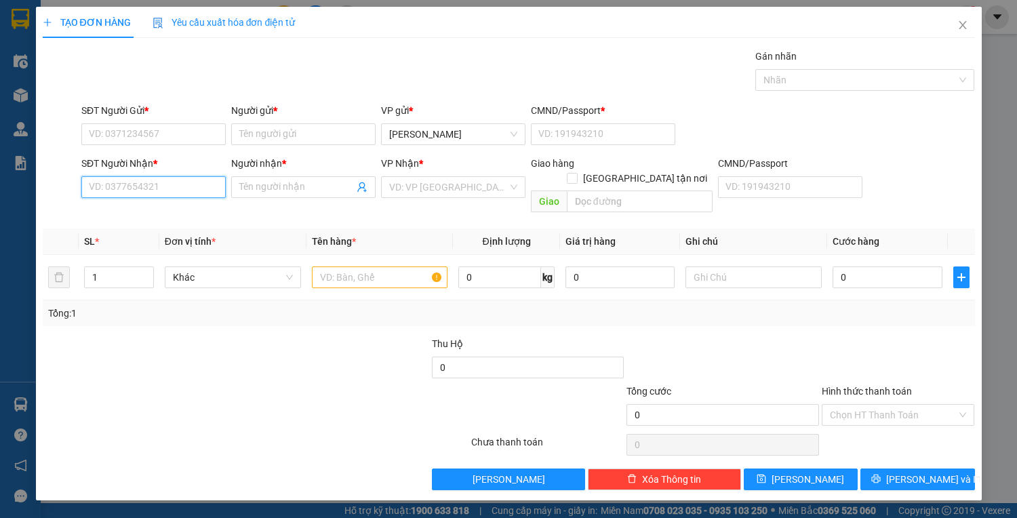
click at [153, 176] on input "SĐT Người Nhận *" at bounding box center [153, 187] width 144 height 22
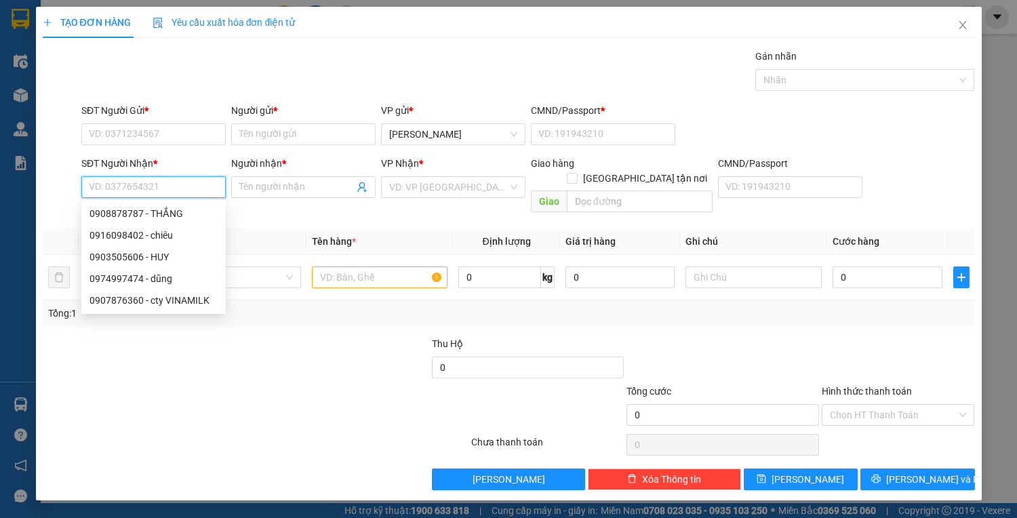
click at [150, 184] on input "SĐT Người Nhận *" at bounding box center [153, 187] width 144 height 22
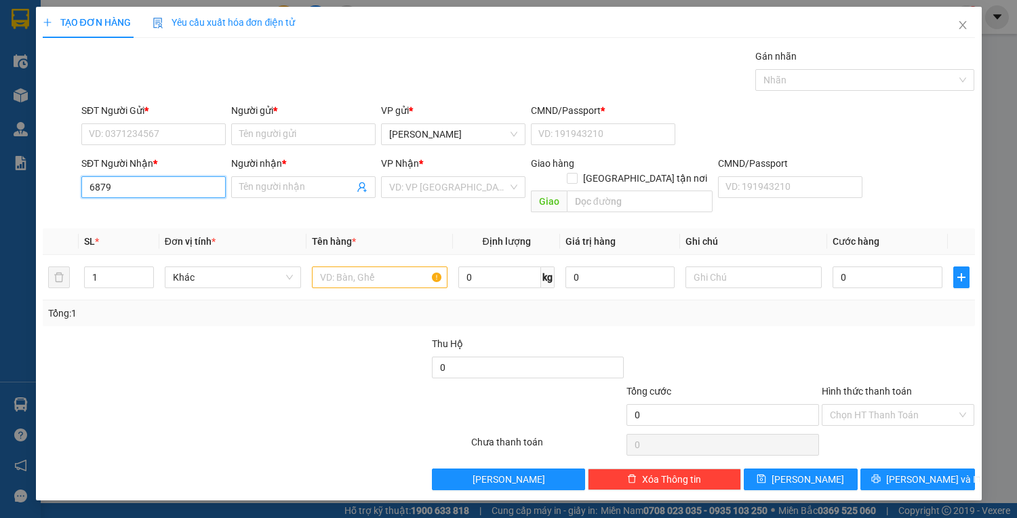
click at [157, 189] on input "6879" at bounding box center [153, 187] width 144 height 22
type input "6"
click at [130, 133] on input "SĐT Người Gửi *" at bounding box center [153, 134] width 144 height 22
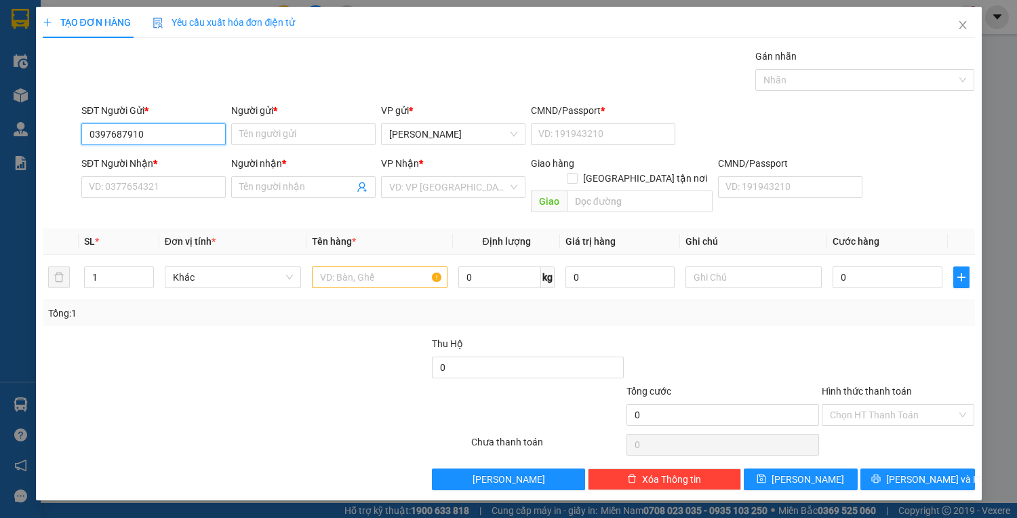
drag, startPoint x: 155, startPoint y: 130, endPoint x: 85, endPoint y: 134, distance: 69.9
click at [85, 134] on input "0397687910" at bounding box center [153, 134] width 144 height 22
type input "0397687910"
paste input "0397687910"
type input "0397687910"
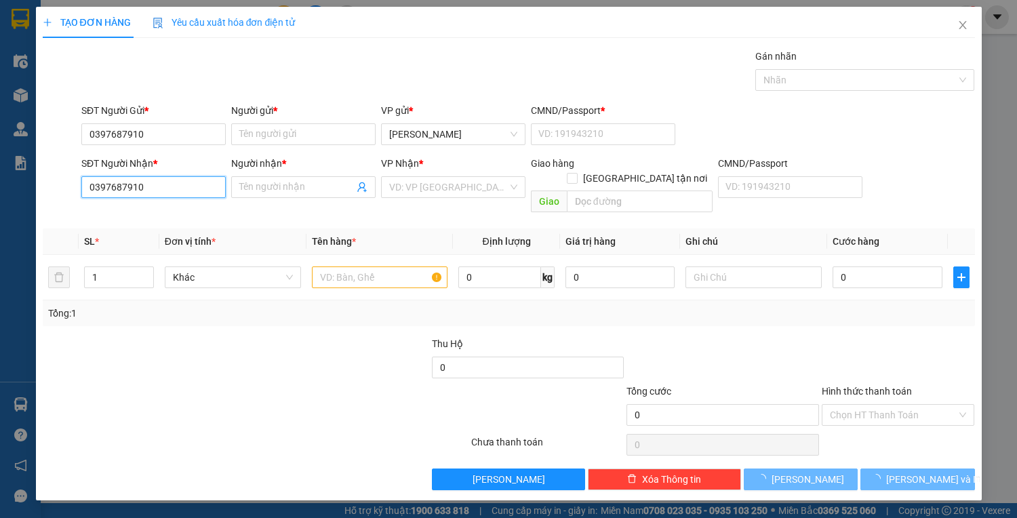
click at [174, 178] on input "0397687910" at bounding box center [153, 187] width 144 height 22
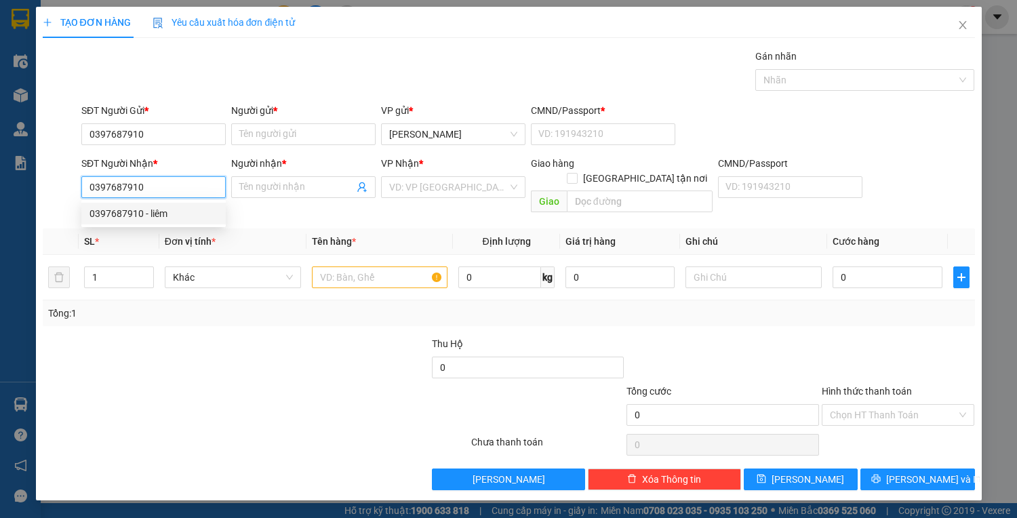
click at [148, 222] on div "0397687910 - liêm" at bounding box center [153, 214] width 144 height 22
type input "liêm"
type input "0397687910"
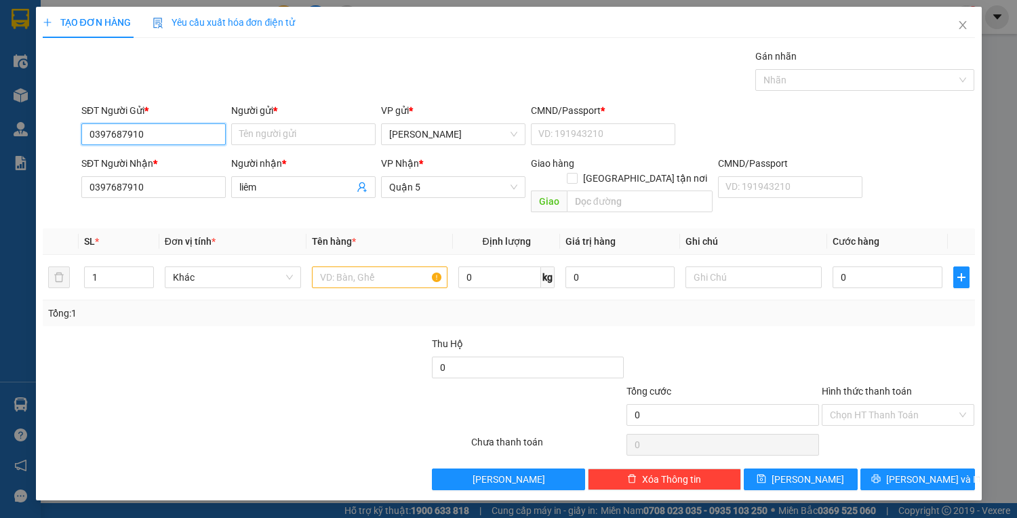
click at [160, 134] on input "0397687910" at bounding box center [153, 134] width 144 height 22
type input "0"
click at [119, 160] on div "0946762133 - TUẤN" at bounding box center [153, 160] width 128 height 15
type input "0946762133"
type input "TUẤN"
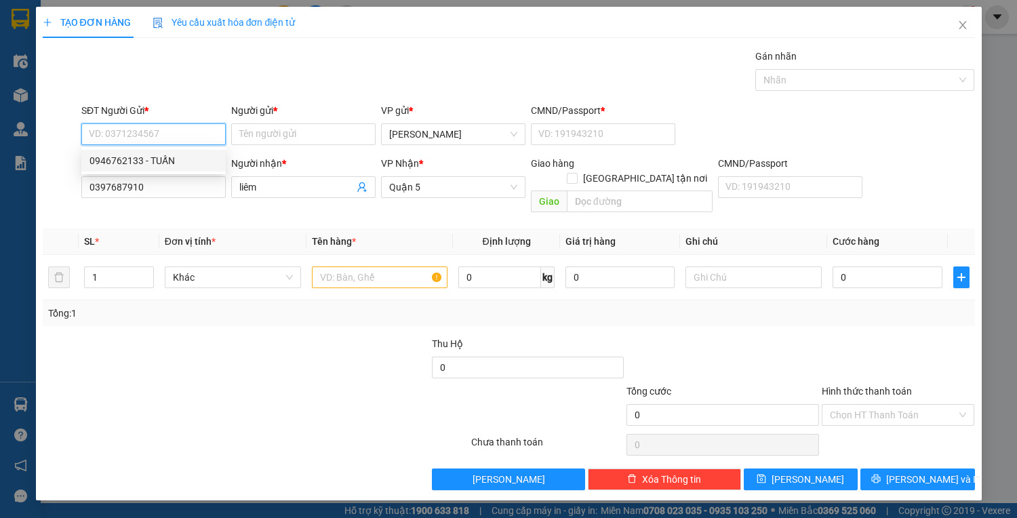
type input "1"
type input "0946762133"
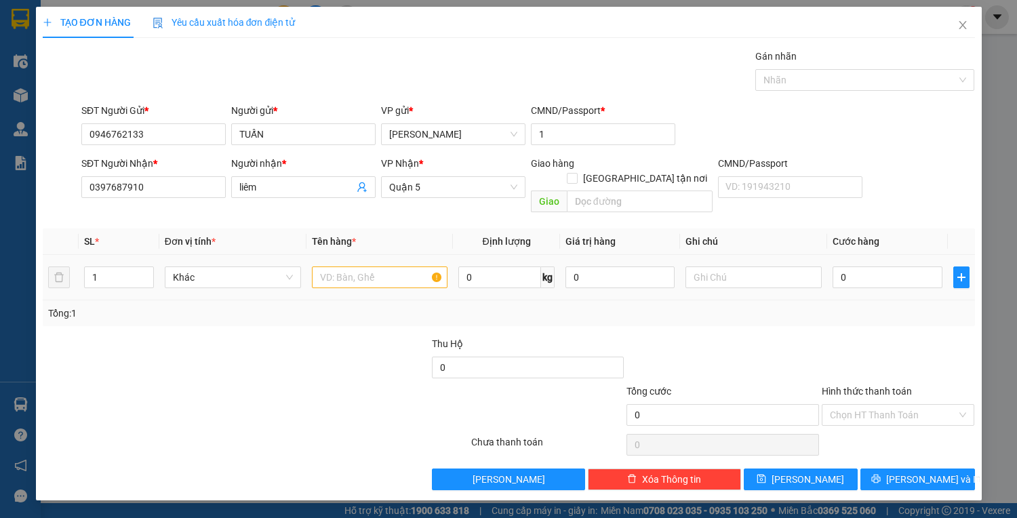
click at [851, 264] on div "0" at bounding box center [886, 277] width 109 height 27
click at [374, 266] on input "text" at bounding box center [380, 277] width 136 height 22
type input "1H NILONG"
drag, startPoint x: 142, startPoint y: 137, endPoint x: 54, endPoint y: 138, distance: 87.5
click at [54, 138] on div "SĐT Người Gửi * 0946762133 Người gửi * TUẤN VP gửi * Lê Hồng Phong CMND/Passpor…" at bounding box center [508, 126] width 935 height 47
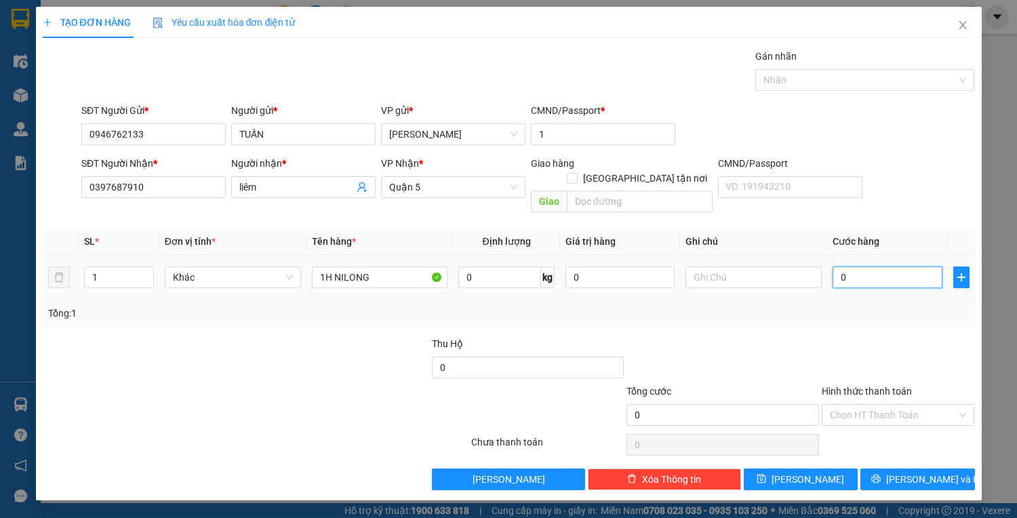
click at [857, 268] on input "0" at bounding box center [886, 277] width 109 height 22
type input "3"
type input "30"
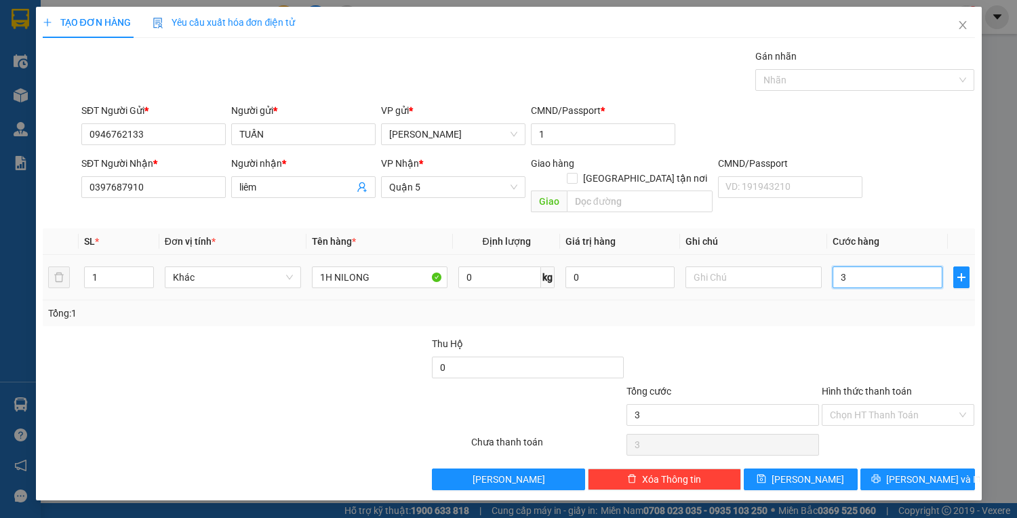
type input "30"
type input "30.000"
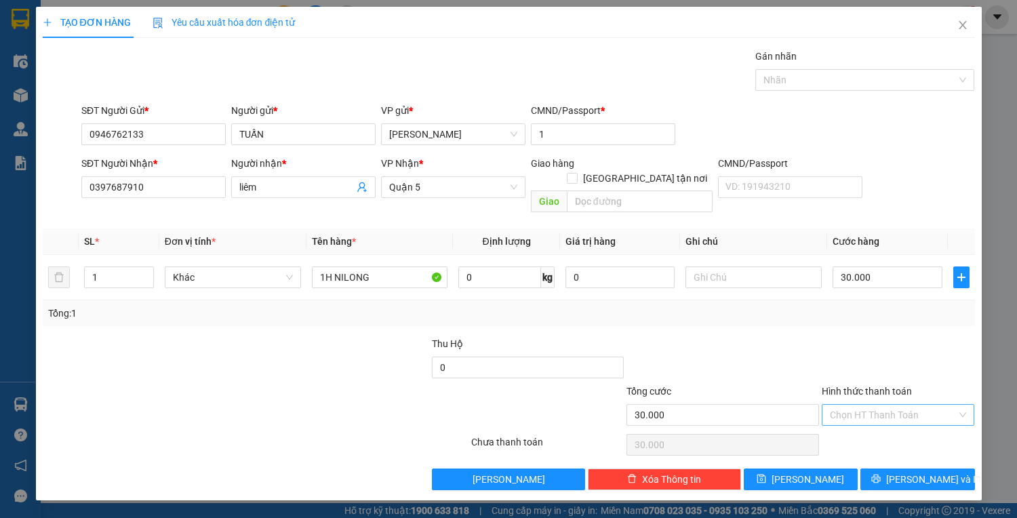
click at [905, 405] on input "Hình thức thanh toán" at bounding box center [893, 415] width 127 height 20
click at [656, 306] on div "Tổng: 1" at bounding box center [508, 313] width 921 height 15
click at [902, 468] on button "[PERSON_NAME] và In" at bounding box center [917, 479] width 114 height 22
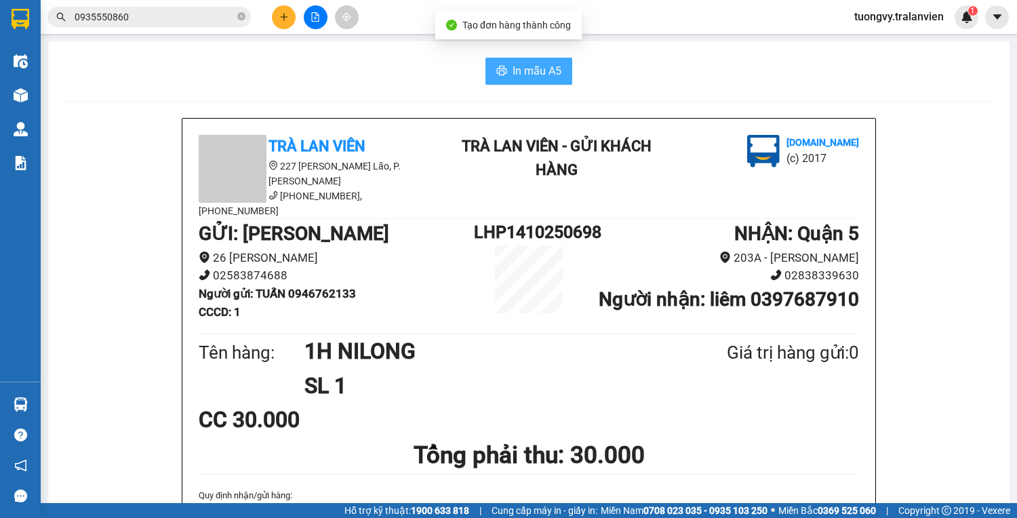
click at [525, 61] on button "In mẫu A5" at bounding box center [528, 71] width 87 height 27
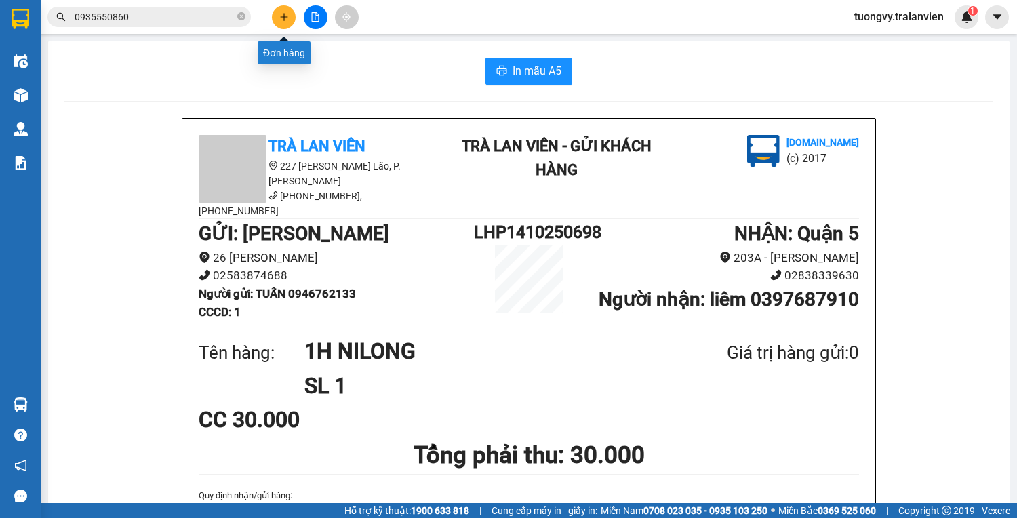
click at [279, 21] on icon "plus" at bounding box center [283, 16] width 9 height 9
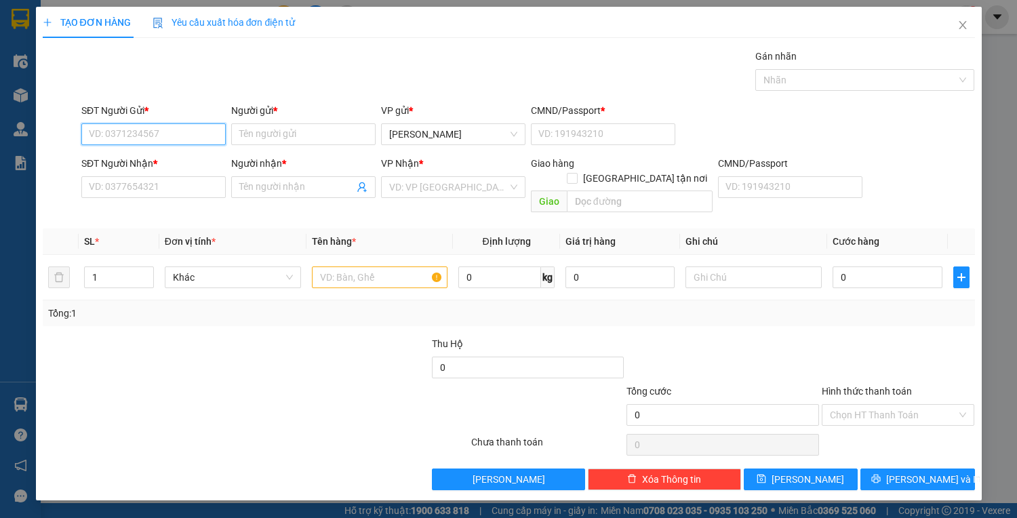
click at [141, 127] on input "SĐT Người Gửi *" at bounding box center [153, 134] width 144 height 22
type input "0905331916"
click at [136, 163] on div "0905331916 - PHI" at bounding box center [153, 160] width 128 height 15
type input "PHI"
type input "1"
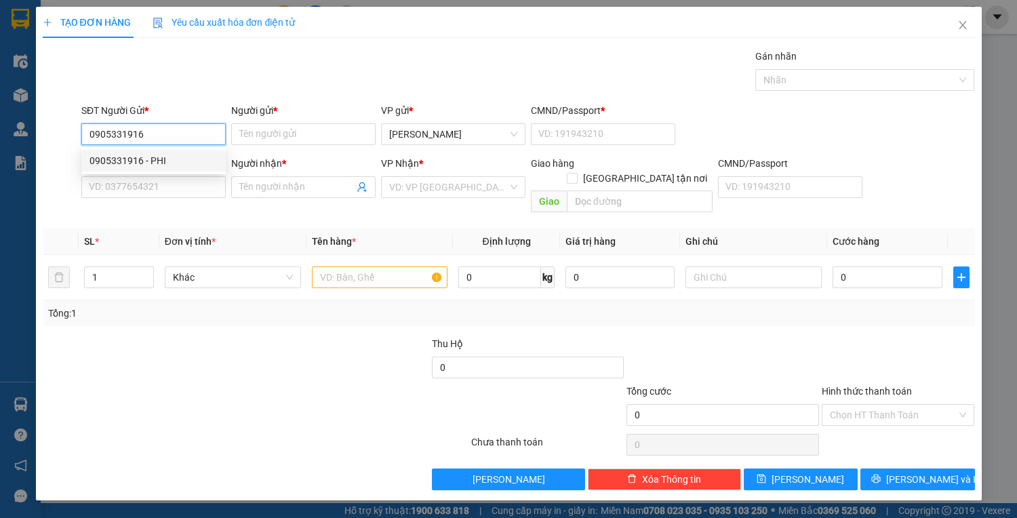
type input "0367030368"
type input "THANH"
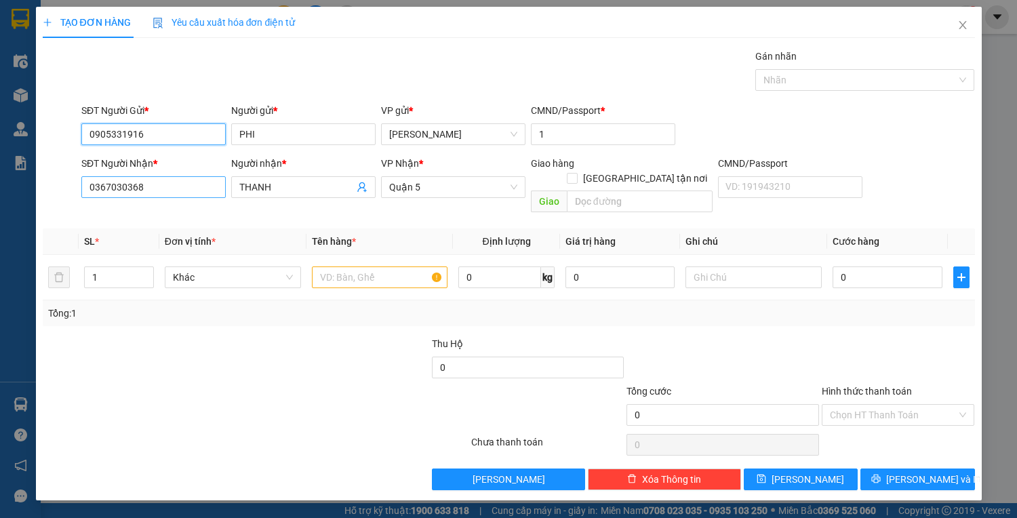
type input "0905331916"
click at [178, 195] on input "0367030368" at bounding box center [153, 187] width 144 height 22
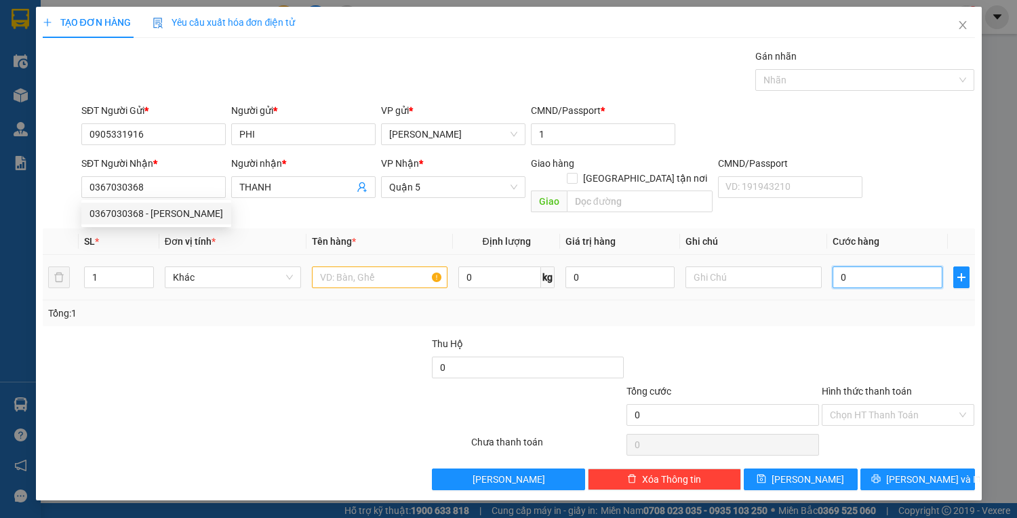
click at [838, 266] on input "0" at bounding box center [886, 277] width 109 height 22
type input "4"
type input "40"
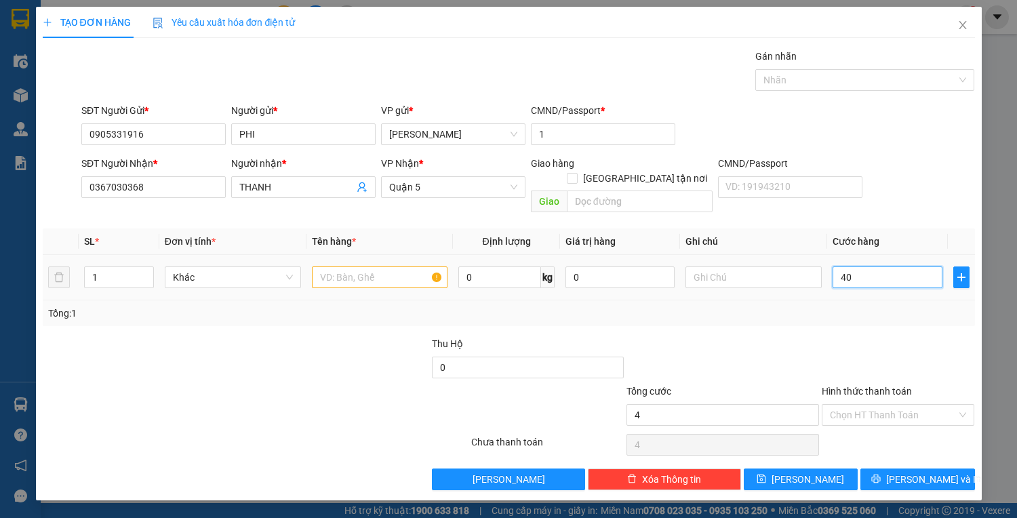
type input "40"
type input "40.000"
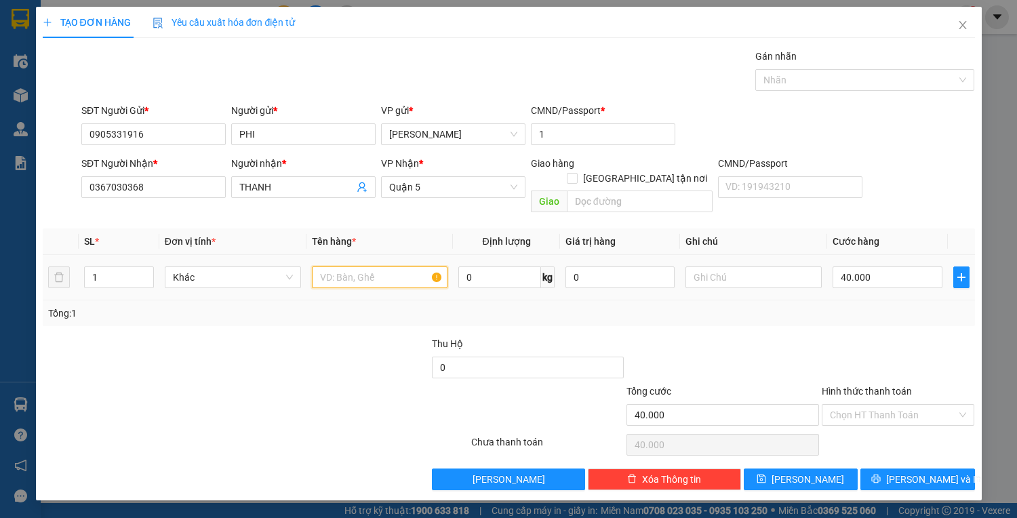
click at [392, 266] on input "text" at bounding box center [380, 277] width 136 height 22
type input "1TX"
click at [175, 192] on input "0367030368" at bounding box center [153, 187] width 144 height 22
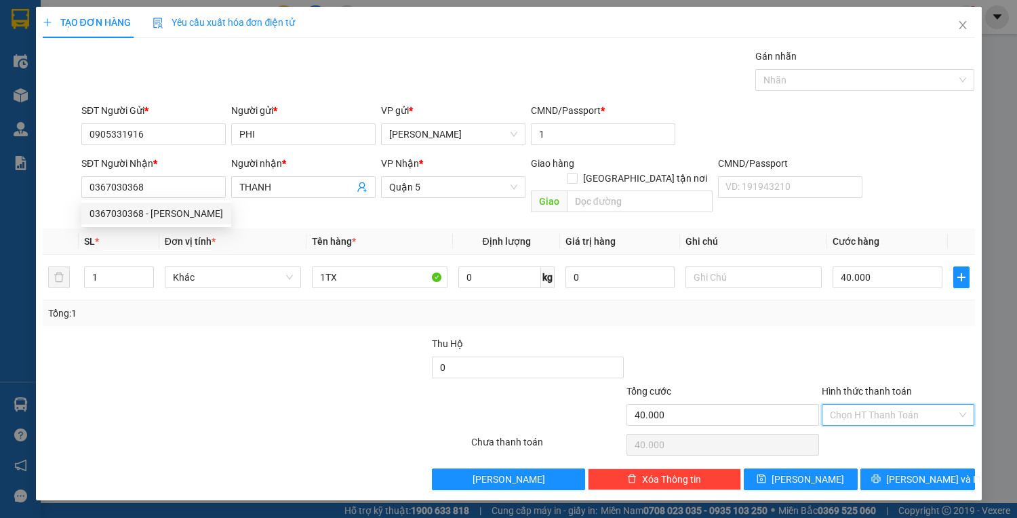
click at [902, 405] on input "Hình thức thanh toán" at bounding box center [893, 415] width 127 height 20
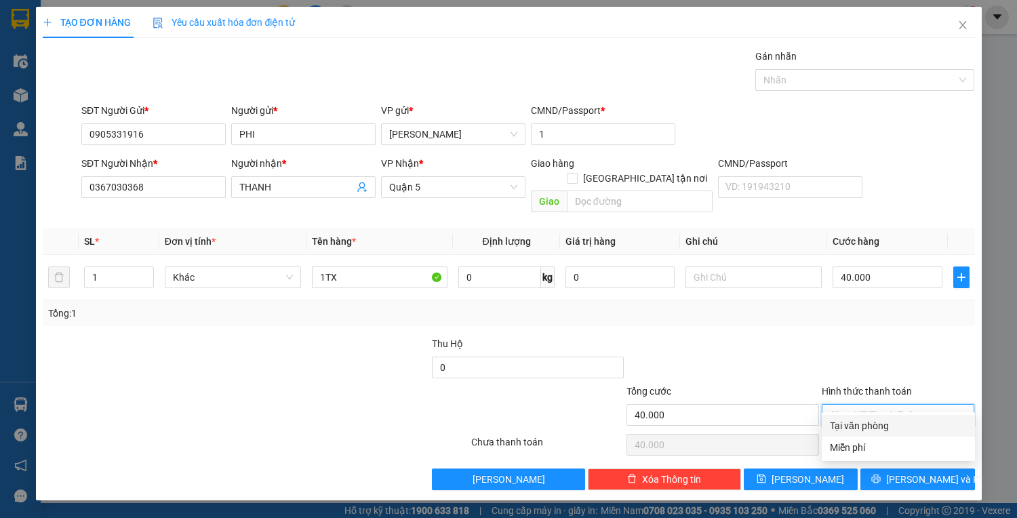
click at [895, 424] on div "Tại văn phòng" at bounding box center [898, 425] width 137 height 15
type input "0"
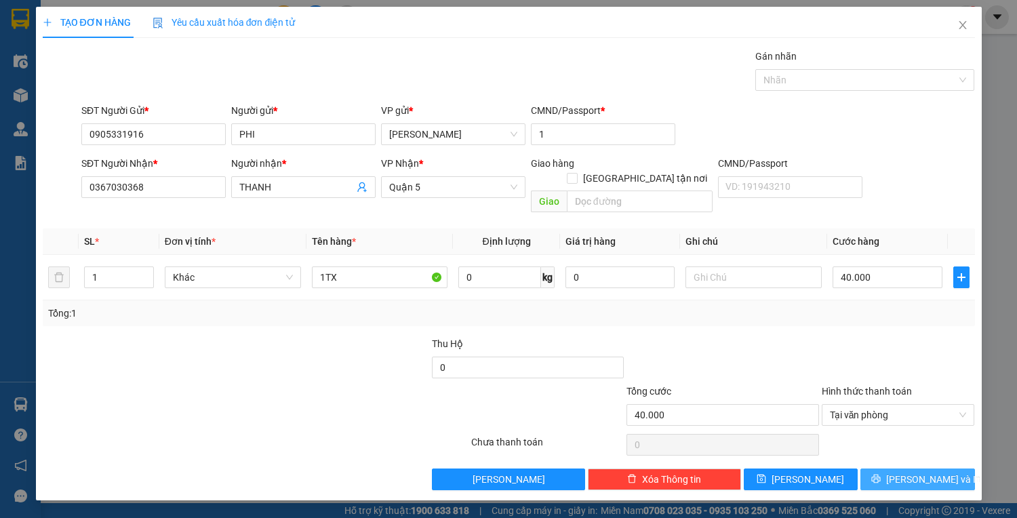
click at [925, 472] on span "[PERSON_NAME] và In" at bounding box center [933, 479] width 95 height 15
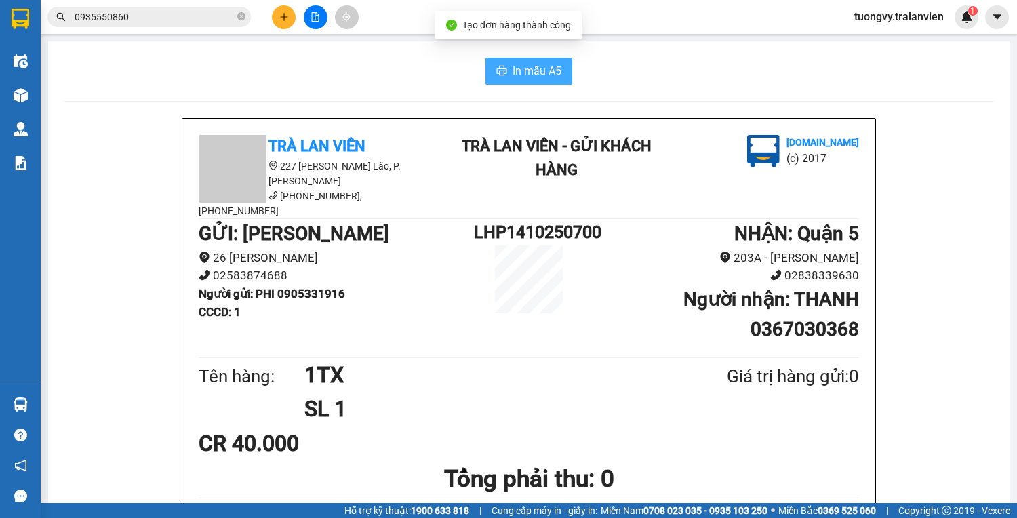
click at [506, 73] on button "In mẫu A5" at bounding box center [528, 71] width 87 height 27
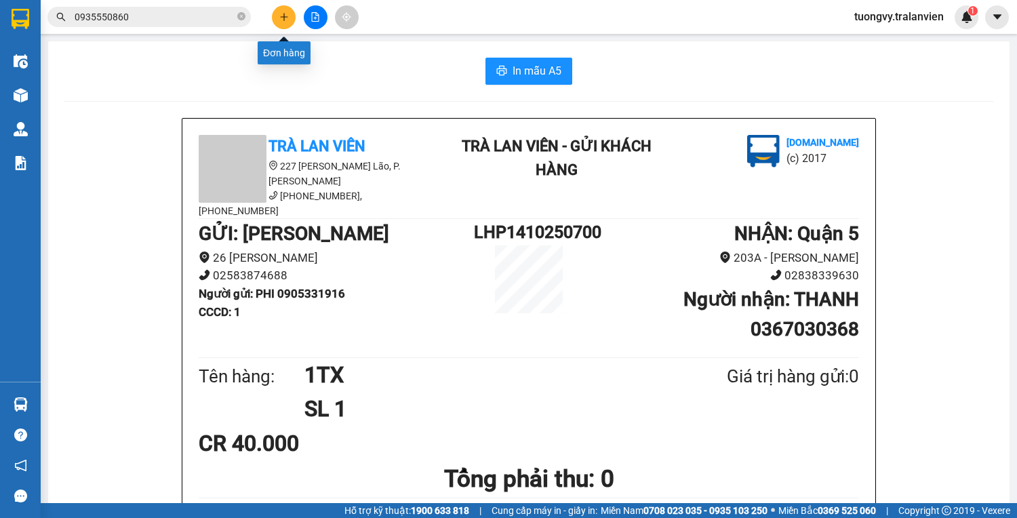
click at [287, 22] on button at bounding box center [284, 17] width 24 height 24
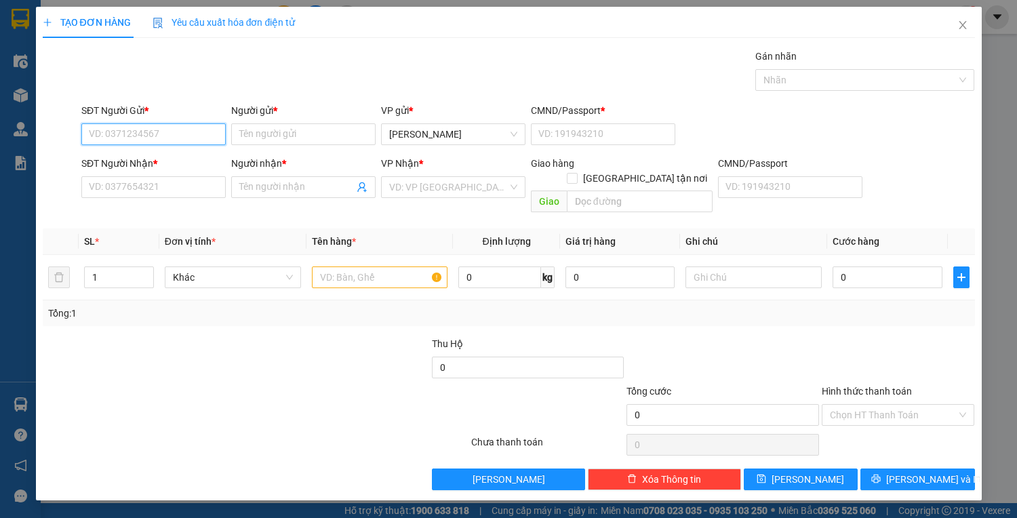
click at [151, 133] on input "SĐT Người Gửi *" at bounding box center [153, 134] width 144 height 22
type input "0936661970"
click at [120, 165] on div "0936661970 - hoa" at bounding box center [153, 160] width 128 height 15
type input "hoa"
type input "1"
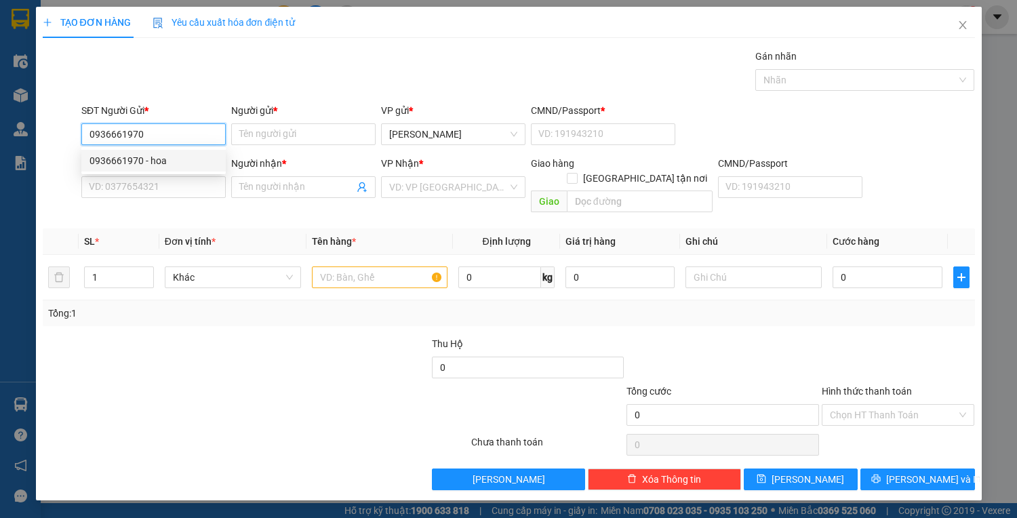
type input "0909737622"
type input "HẬU"
type input "0490640000066"
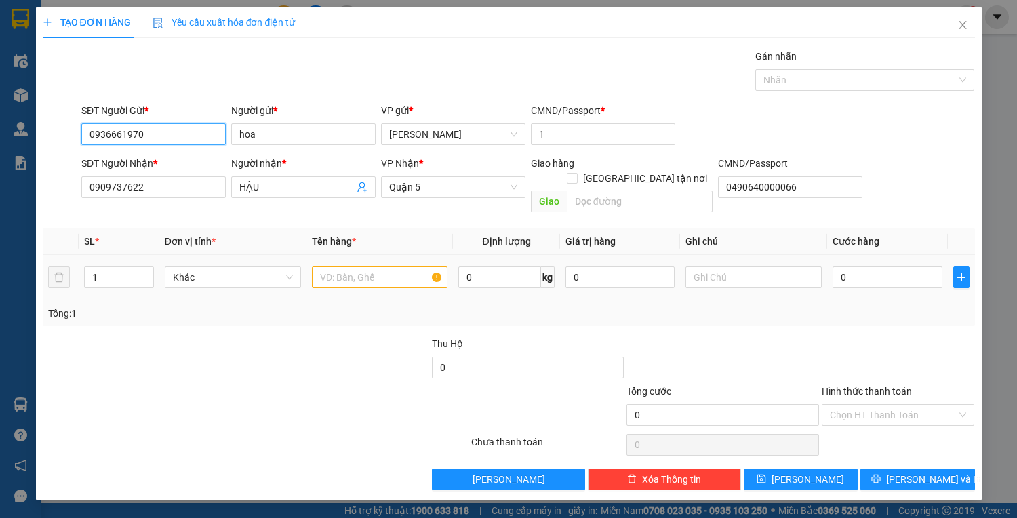
type input "0936661970"
click at [371, 266] on input "text" at bounding box center [380, 277] width 136 height 22
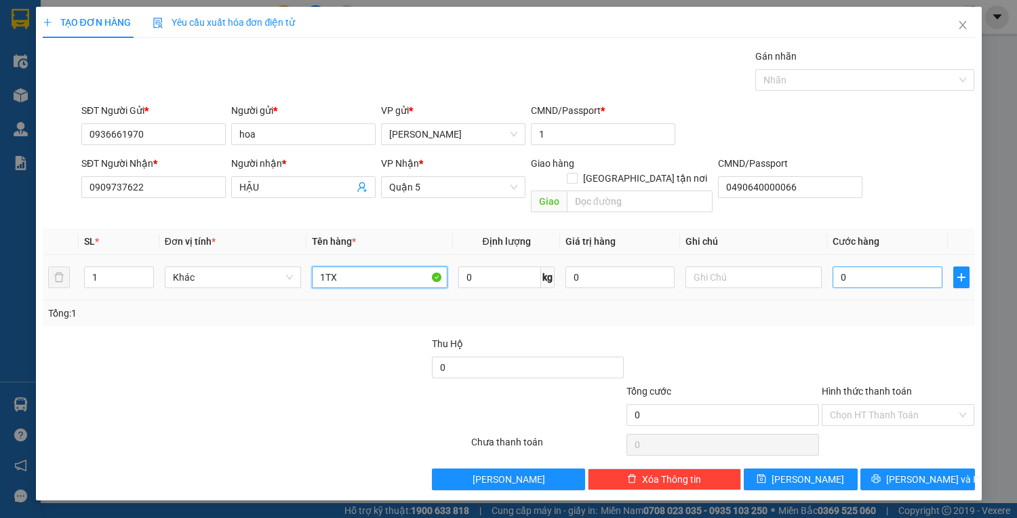
type input "1TX"
click at [862, 266] on input "0" at bounding box center [886, 277] width 109 height 22
type input "4"
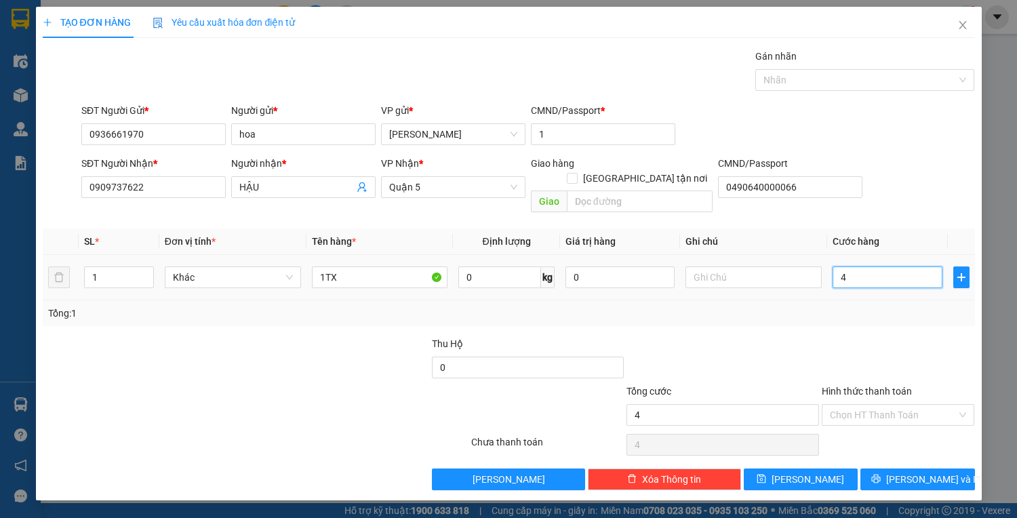
type input "40"
type input "40.000"
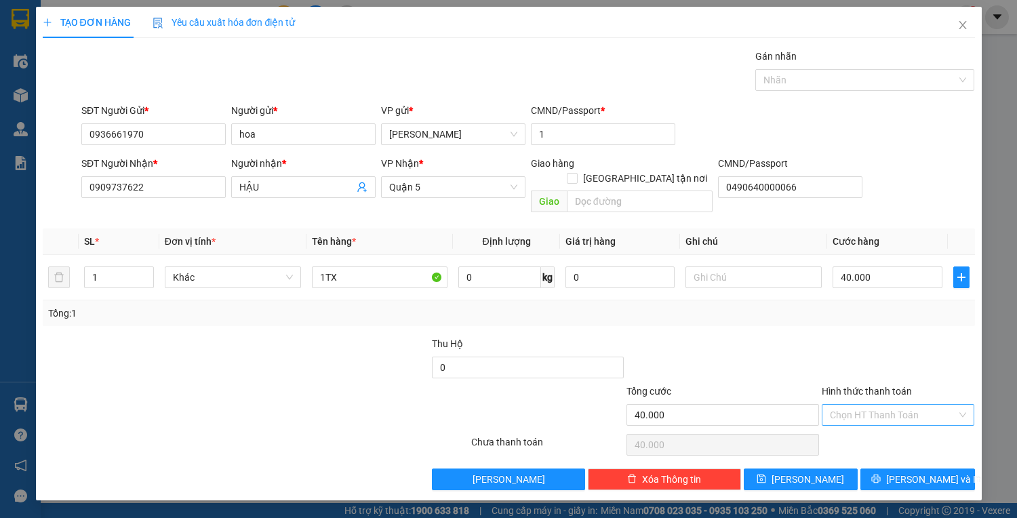
click at [868, 405] on input "Hình thức thanh toán" at bounding box center [893, 415] width 127 height 20
click at [866, 421] on div "Tại văn phòng" at bounding box center [898, 425] width 137 height 15
type input "0"
click at [887, 468] on button "[PERSON_NAME] và In" at bounding box center [917, 479] width 114 height 22
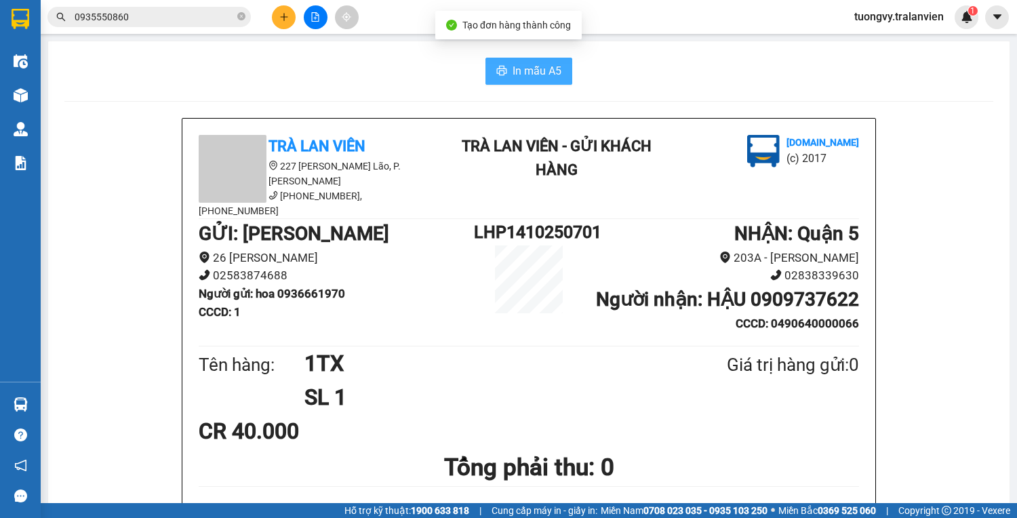
click at [504, 65] on button "In mẫu A5" at bounding box center [528, 71] width 87 height 27
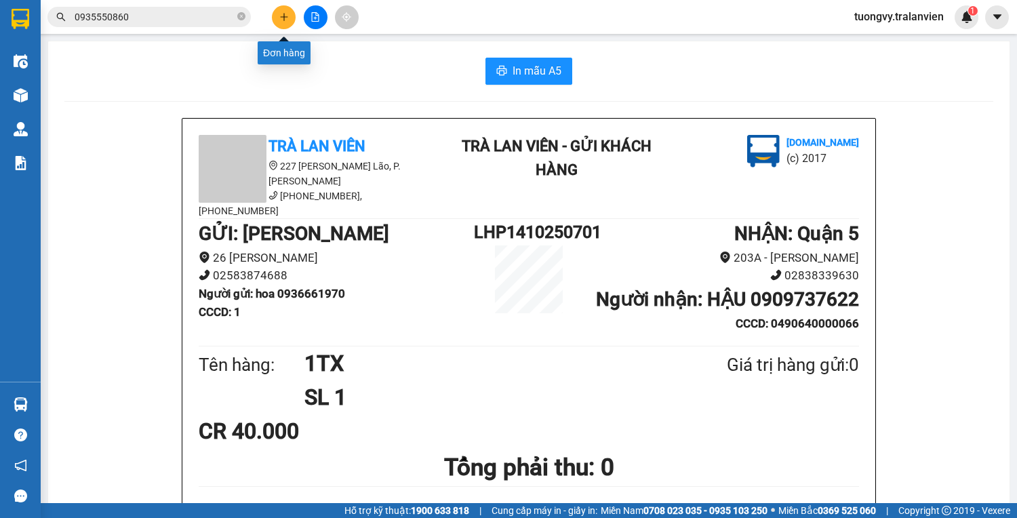
click at [285, 18] on icon "plus" at bounding box center [283, 16] width 9 height 9
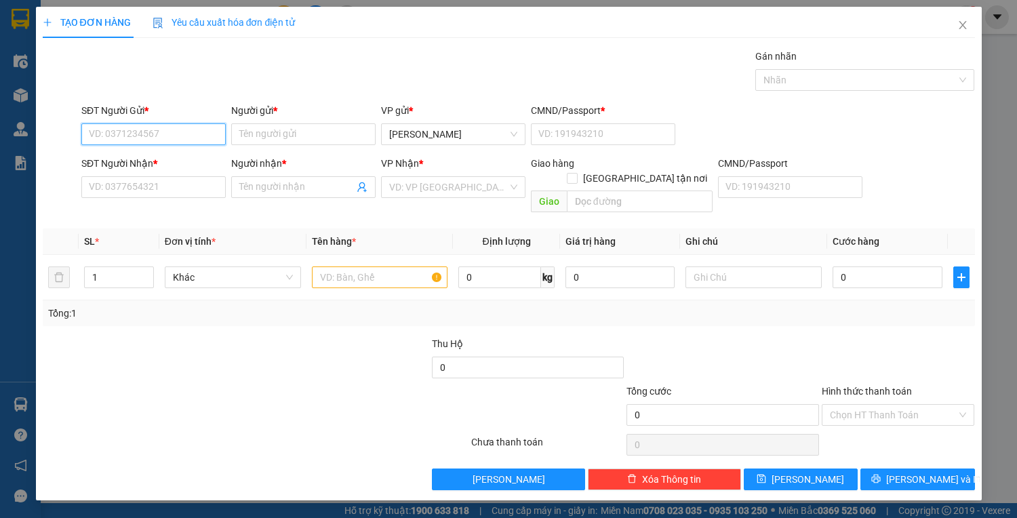
click at [190, 127] on input "SĐT Người Gửi *" at bounding box center [153, 134] width 144 height 22
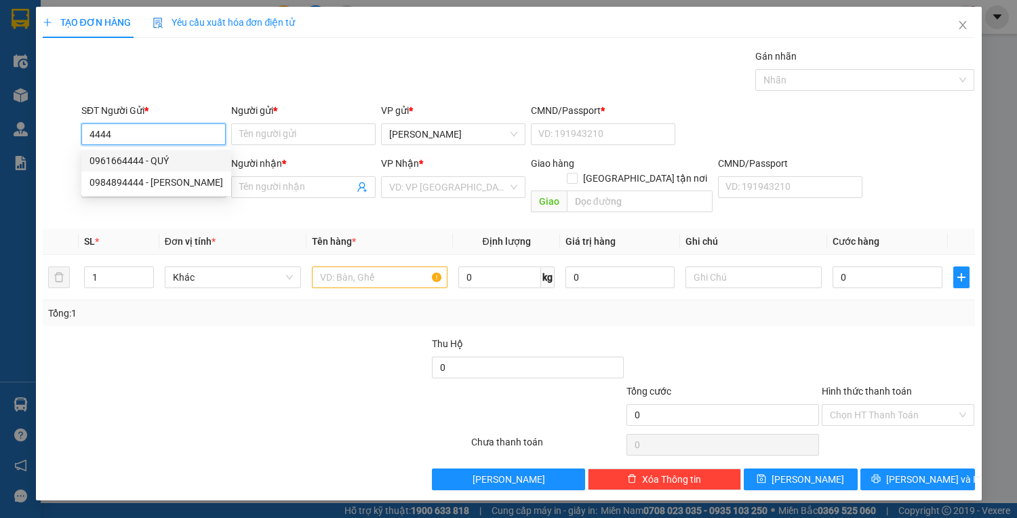
click at [98, 163] on div "0961664444 - QUÝ" at bounding box center [156, 160] width 134 height 15
type input "0961664444"
type input "QUÝ"
type input "1"
type input "0792222285"
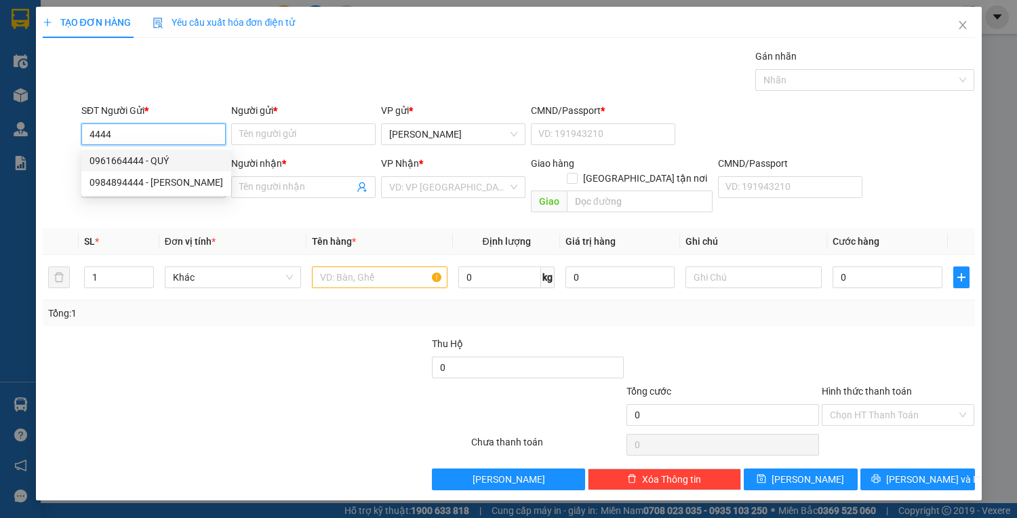
type input "HÀO"
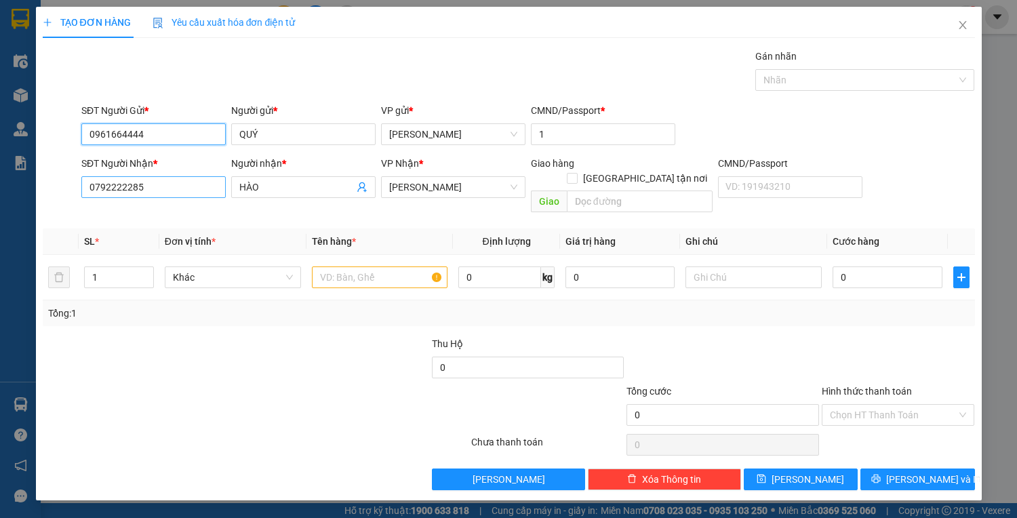
type input "0961664444"
click at [182, 192] on input "0792222285" at bounding box center [153, 187] width 144 height 22
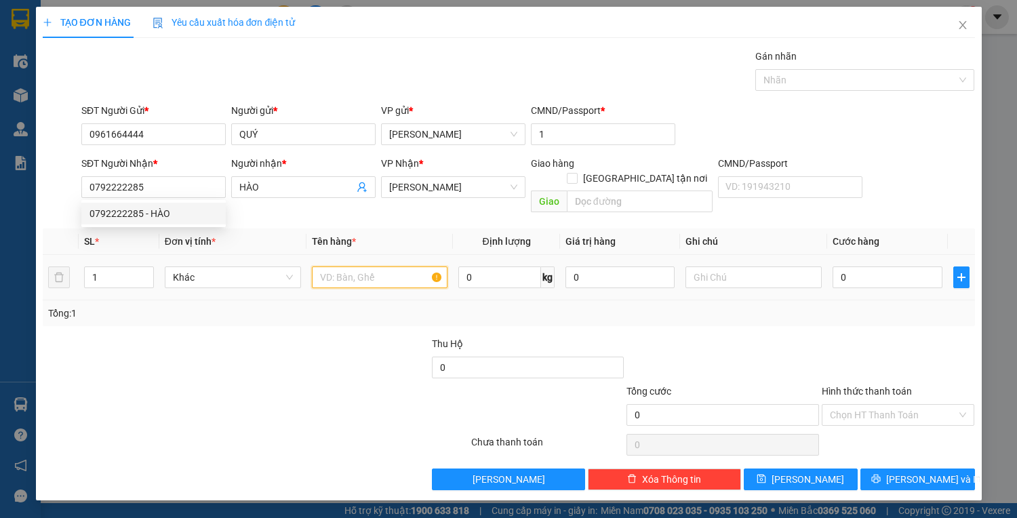
click at [374, 266] on input "text" at bounding box center [380, 277] width 136 height 22
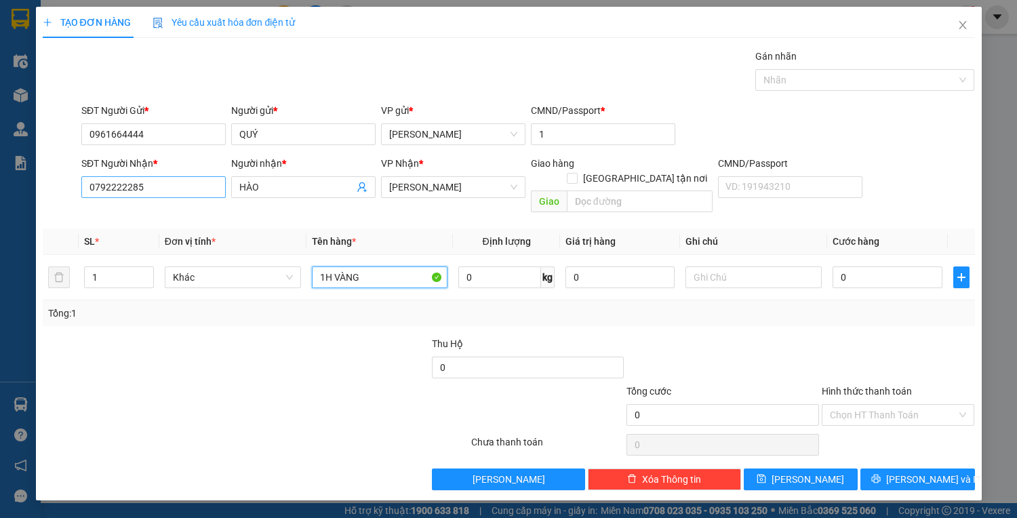
type input "1H VÀNG"
drag, startPoint x: 148, startPoint y: 187, endPoint x: 66, endPoint y: 172, distance: 84.2
click at [65, 172] on div "SĐT Người Nhận * 0792222285 0792222285 Người nhận * HÀO VP Nhận * Phan Rang Gia…" at bounding box center [508, 187] width 935 height 62
click at [851, 266] on input "0" at bounding box center [886, 277] width 109 height 22
click at [926, 405] on input "Hình thức thanh toán" at bounding box center [893, 415] width 127 height 20
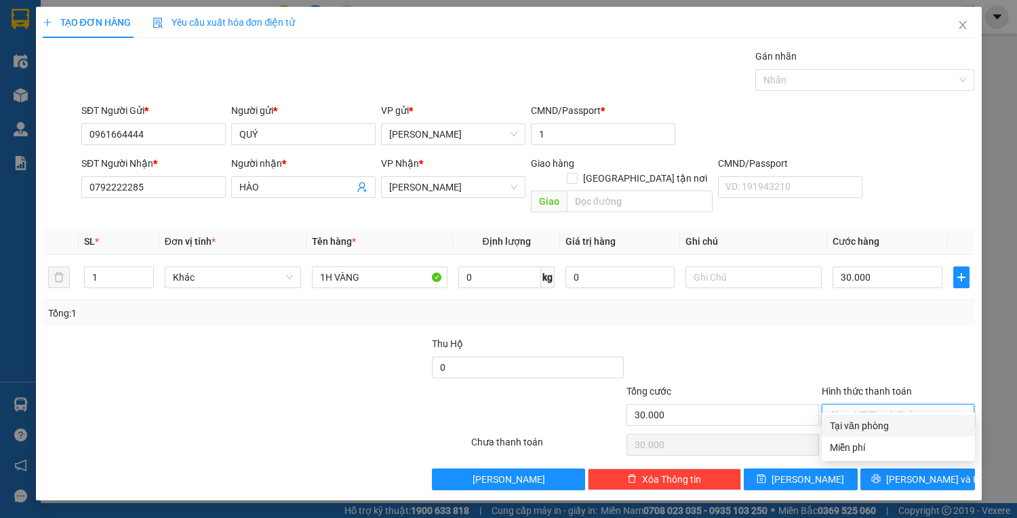
click at [909, 429] on div "Tại văn phòng" at bounding box center [898, 425] width 137 height 15
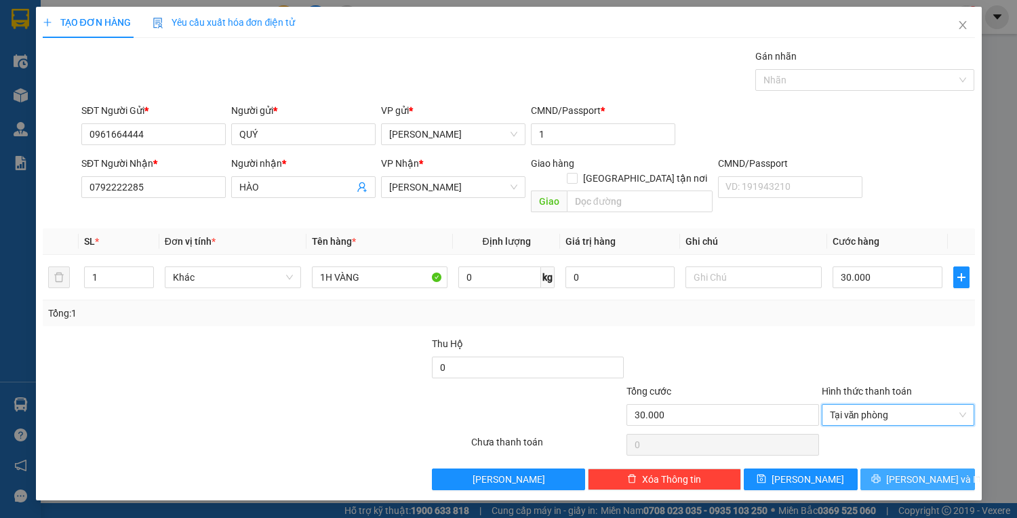
click at [933, 471] on button "[PERSON_NAME] và In" at bounding box center [917, 479] width 114 height 22
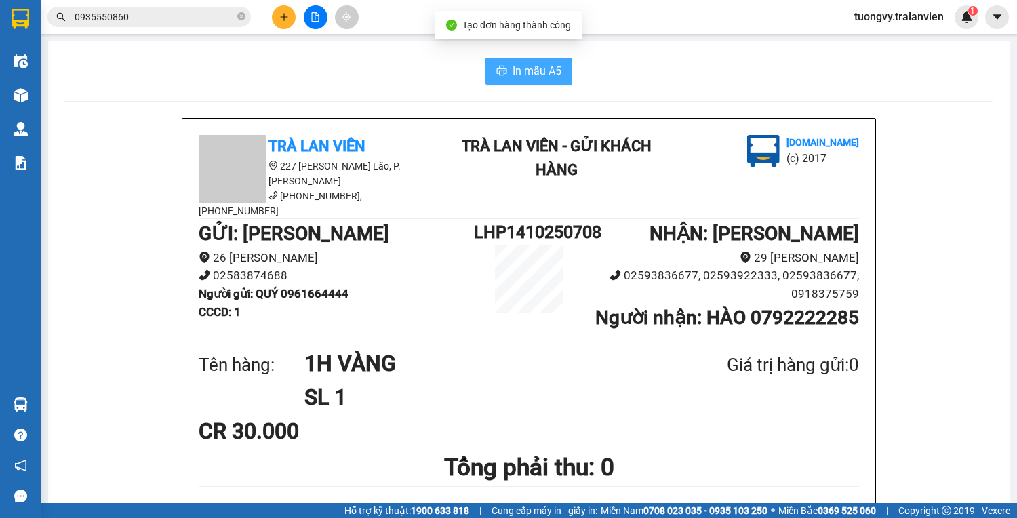
click at [563, 64] on button "In mẫu A5" at bounding box center [528, 71] width 87 height 27
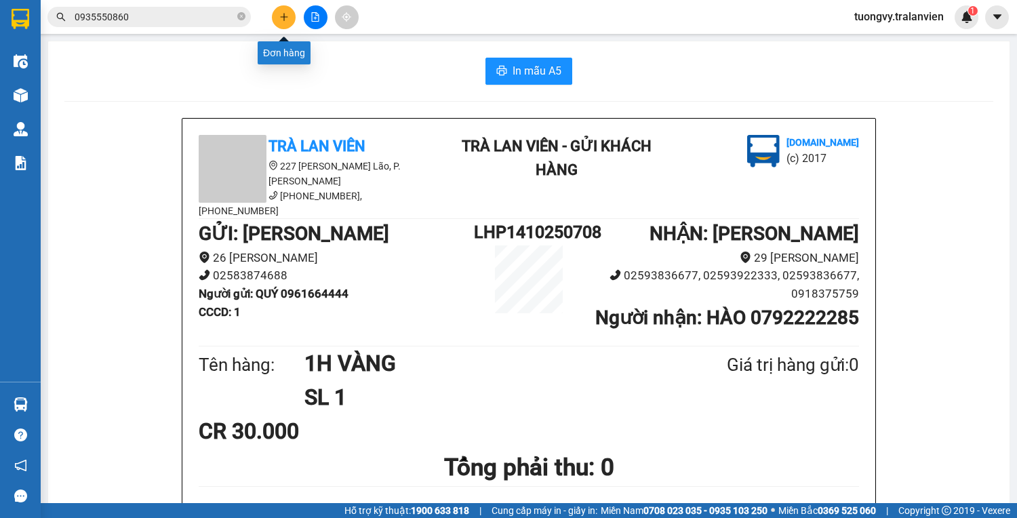
click at [286, 16] on icon "plus" at bounding box center [283, 16] width 9 height 9
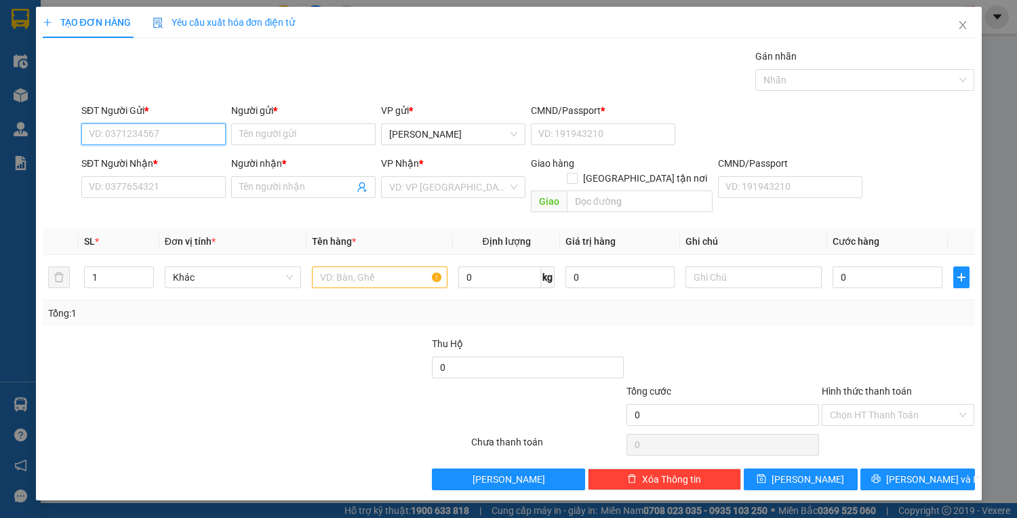
click at [144, 138] on input "SĐT Người Gửi *" at bounding box center [153, 134] width 144 height 22
click at [102, 164] on div "0905993559 - TIỆP" at bounding box center [153, 160] width 128 height 15
type input "0905993559"
type input "TIỆP"
type input "225391220"
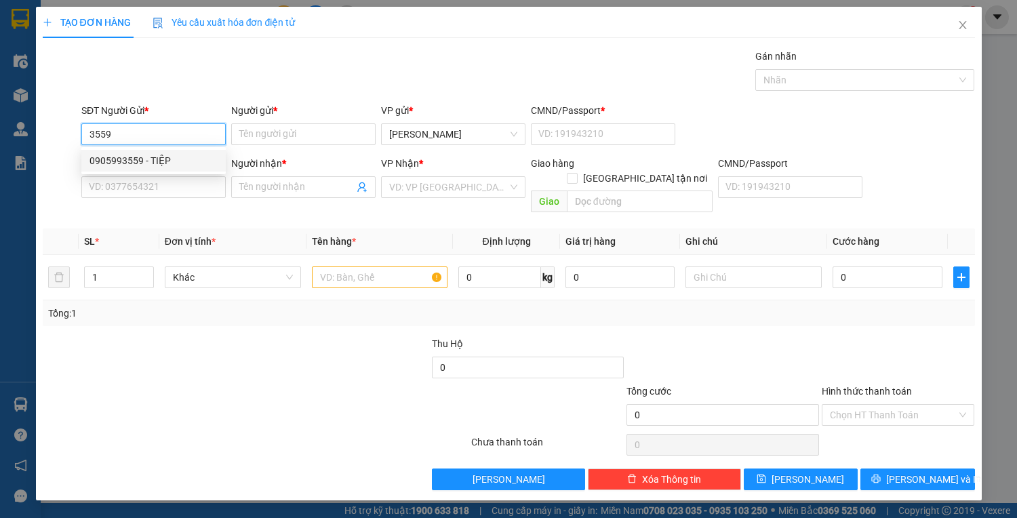
type input "0908216078"
type input "PHƯƠNG"
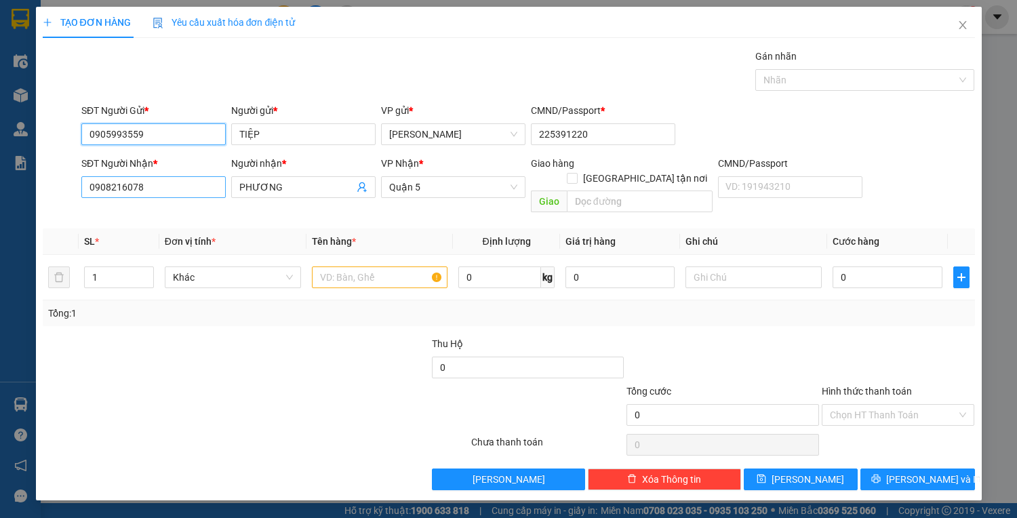
type input "0905993559"
click at [155, 184] on input "0908216078" at bounding box center [153, 187] width 144 height 22
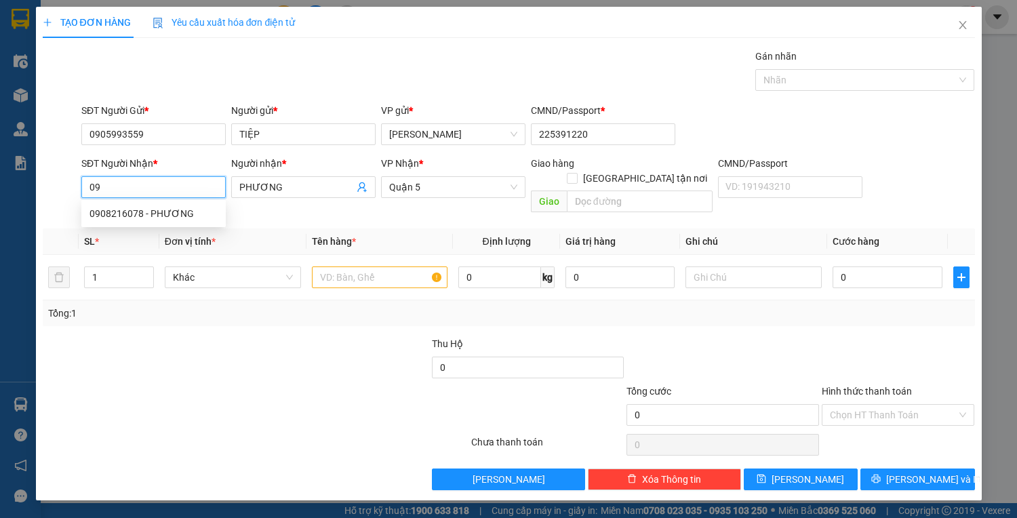
type input "0"
click at [122, 220] on div "0987877758 - TÂN NHÂN" at bounding box center [153, 213] width 128 height 15
type input "0987877758"
type input "TÂN NHÂN"
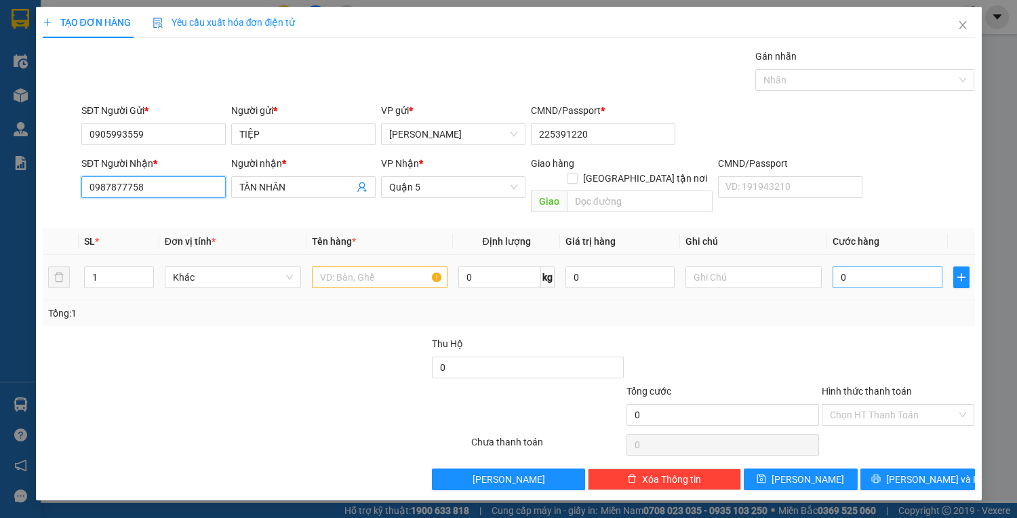
type input "0987877758"
click at [848, 266] on input "0" at bounding box center [886, 277] width 109 height 22
type input "5"
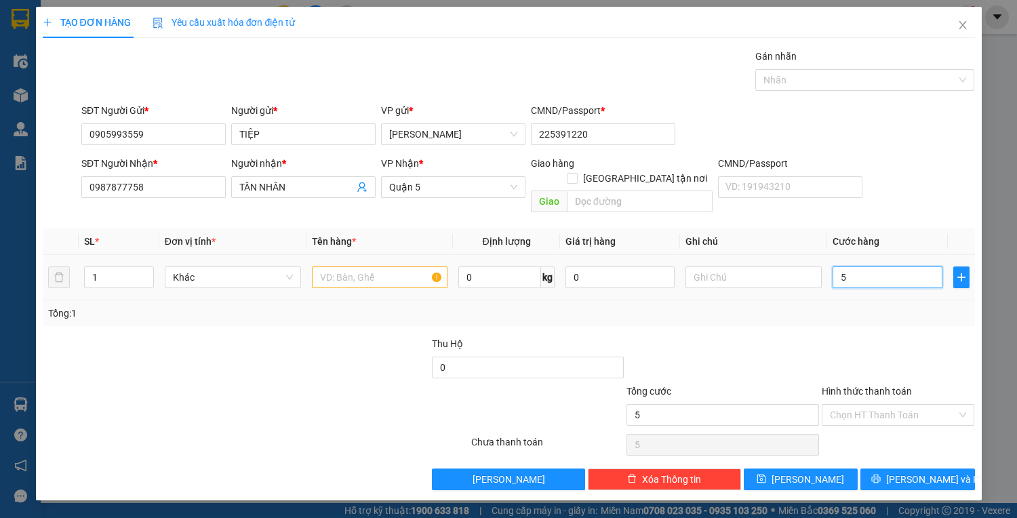
type input "0"
type input "02"
type input "2"
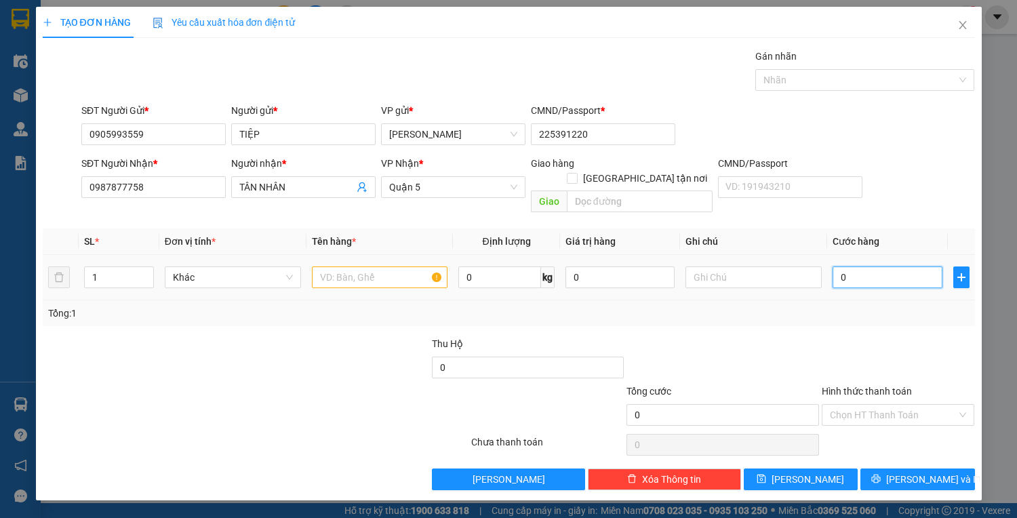
type input "2"
drag, startPoint x: 853, startPoint y: 262, endPoint x: 820, endPoint y: 260, distance: 32.6
click at [820, 260] on tr "1 Khác 0 kg 0 02" at bounding box center [509, 277] width 932 height 45
type input "25"
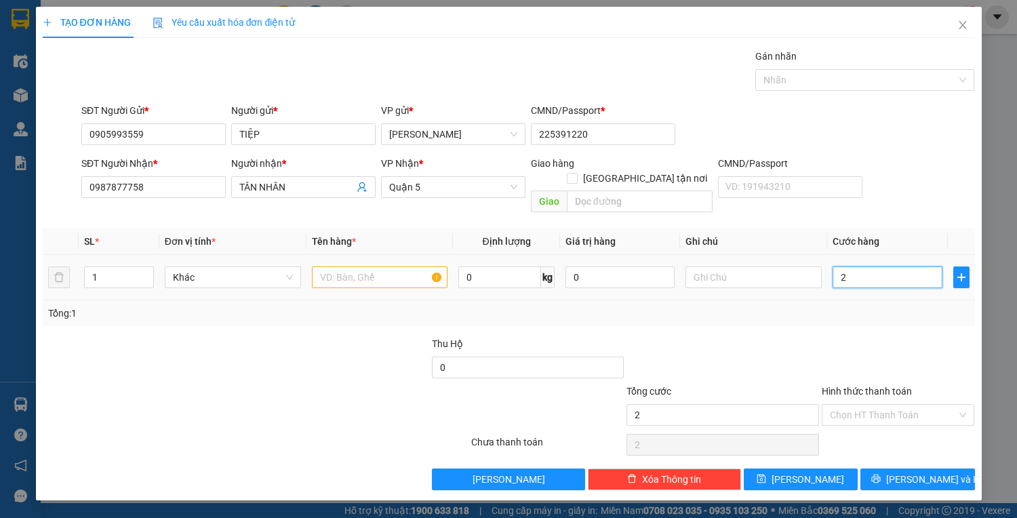
type input "25"
type input "25.000"
click at [405, 266] on input "text" at bounding box center [380, 277] width 136 height 22
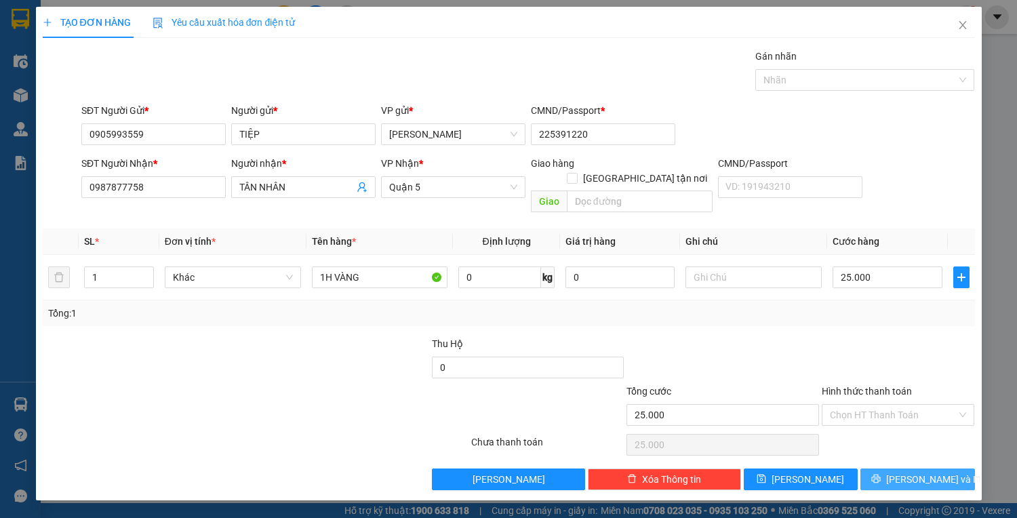
click at [925, 472] on span "[PERSON_NAME] và In" at bounding box center [933, 479] width 95 height 15
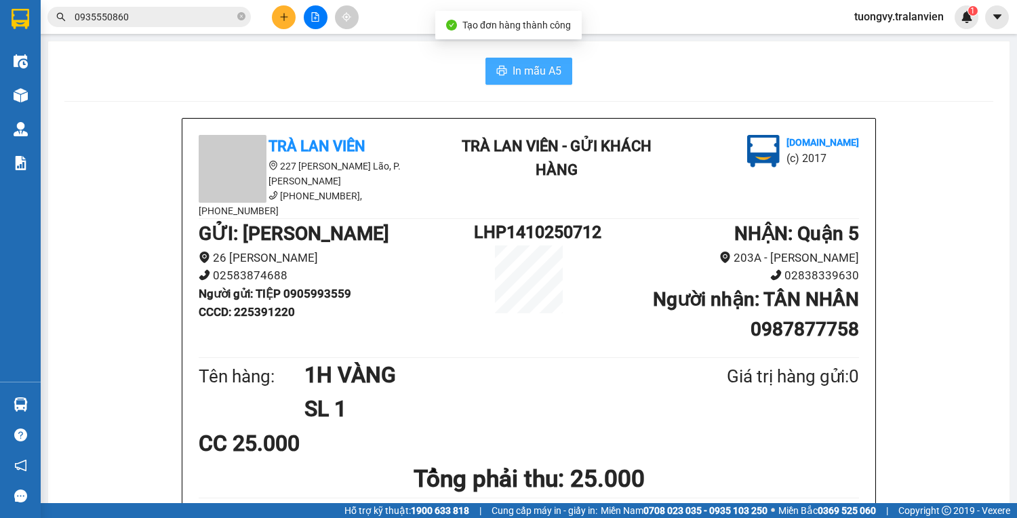
click at [506, 73] on button "In mẫu A5" at bounding box center [528, 71] width 87 height 27
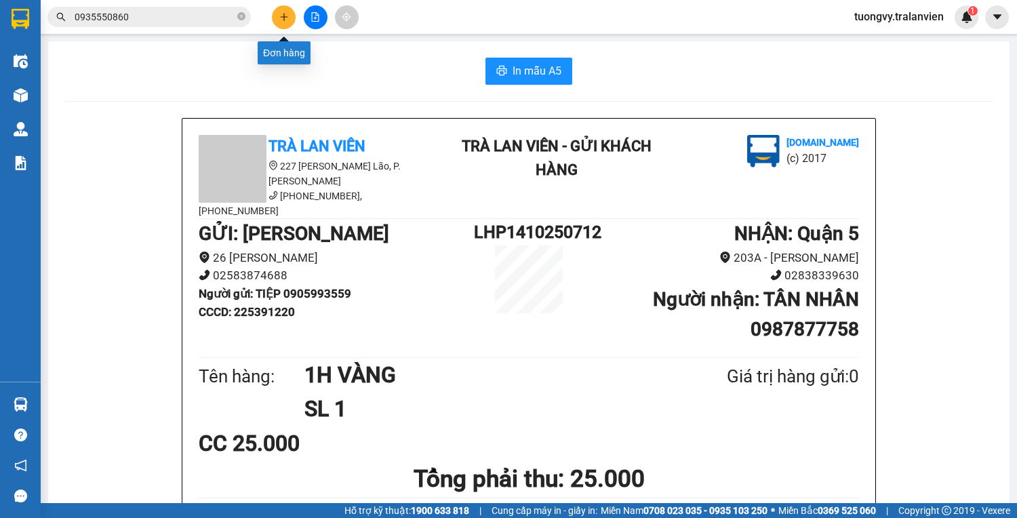
click at [287, 14] on icon "plus" at bounding box center [283, 16] width 9 height 9
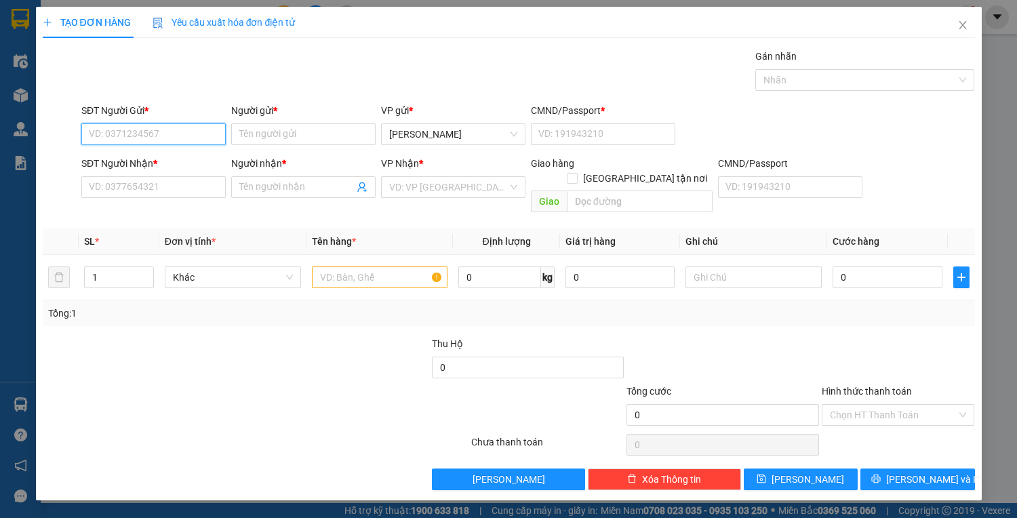
click at [186, 129] on input "SĐT Người Gửi *" at bounding box center [153, 134] width 144 height 22
type input "2"
click at [146, 123] on input "3359" at bounding box center [153, 134] width 144 height 22
type input "3"
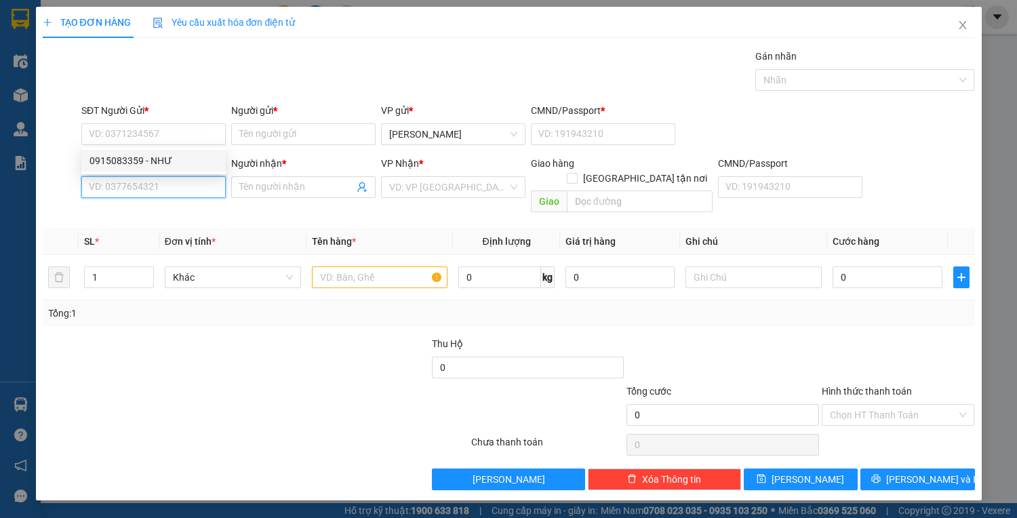
click at [148, 195] on input "SĐT Người Nhận *" at bounding box center [153, 187] width 144 height 22
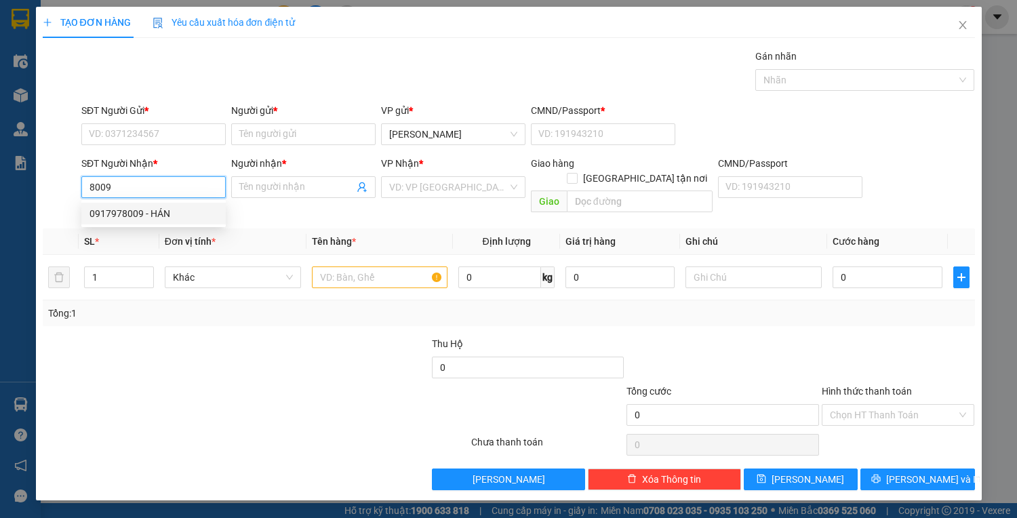
click at [98, 210] on div "0917978009 - HÁN" at bounding box center [153, 213] width 128 height 15
type input "0917978009"
type input "HÁN"
type input "0917978009"
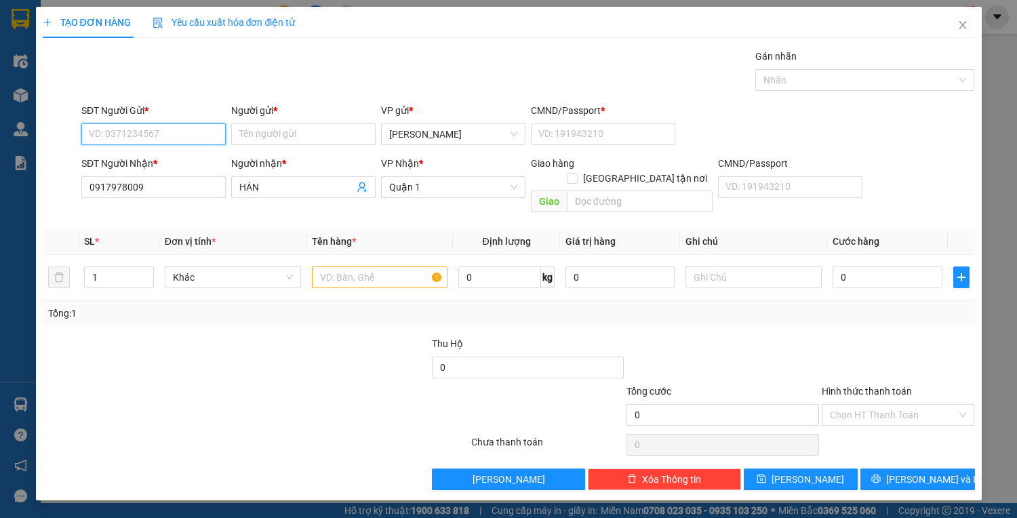
click at [115, 141] on input "SĐT Người Gửi *" at bounding box center [153, 134] width 144 height 22
click at [117, 157] on div "0905993559 - TIỆP" at bounding box center [153, 160] width 128 height 15
type input "0905993559"
type input "TIỆP"
type input "225391220"
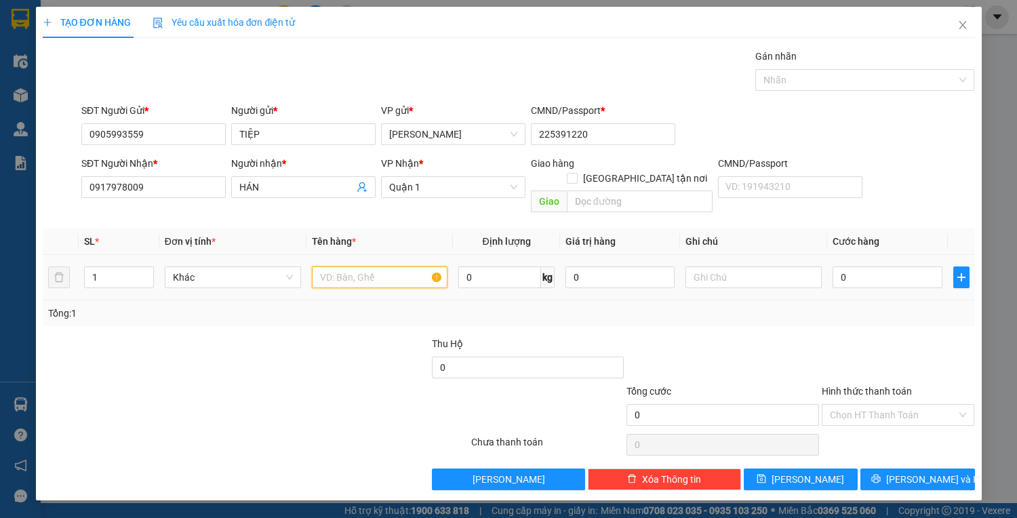
click at [347, 267] on input "text" at bounding box center [380, 277] width 136 height 22
type input "1H VÀNG"
click at [872, 266] on input "0" at bounding box center [886, 277] width 109 height 22
type input "3"
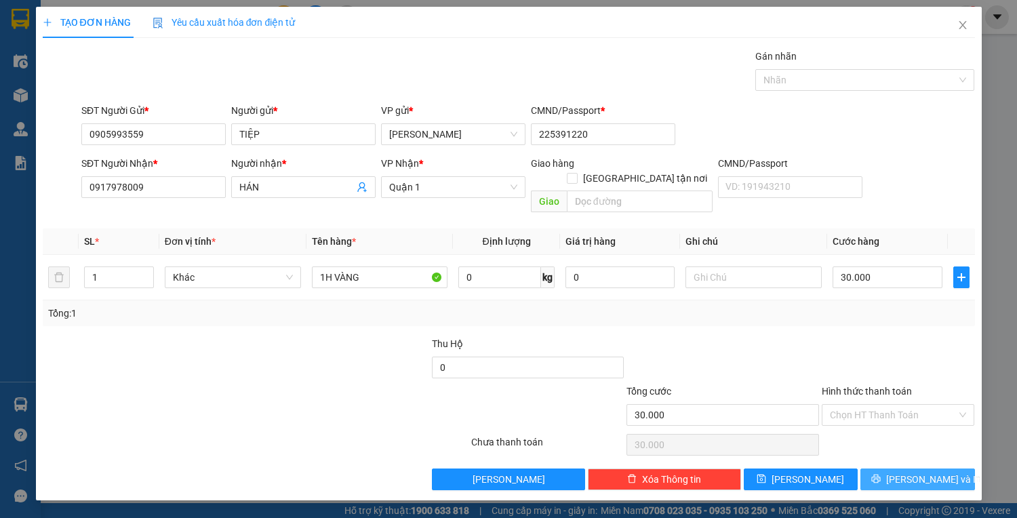
click at [906, 472] on span "[PERSON_NAME] và In" at bounding box center [933, 479] width 95 height 15
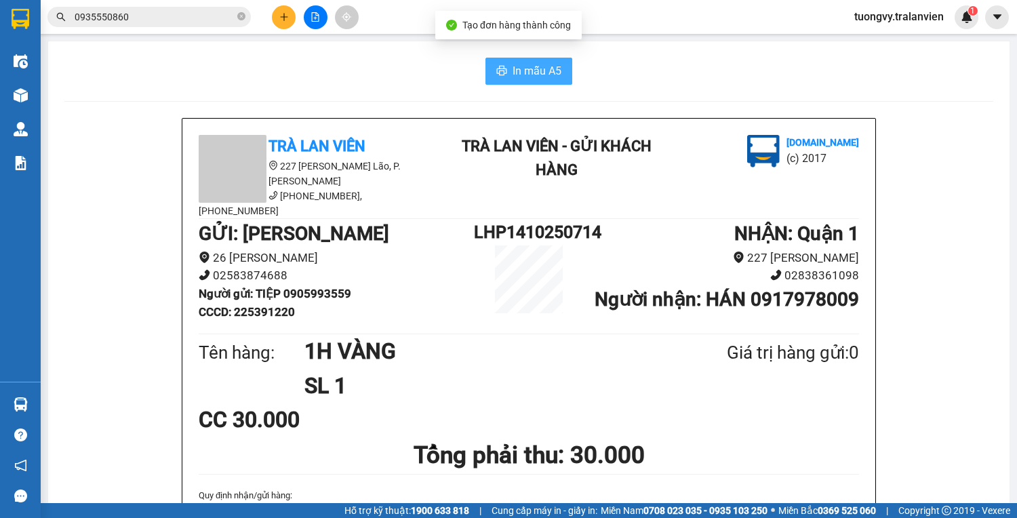
click at [529, 81] on button "In mẫu A5" at bounding box center [528, 71] width 87 height 27
click at [287, 20] on icon "plus" at bounding box center [283, 16] width 9 height 9
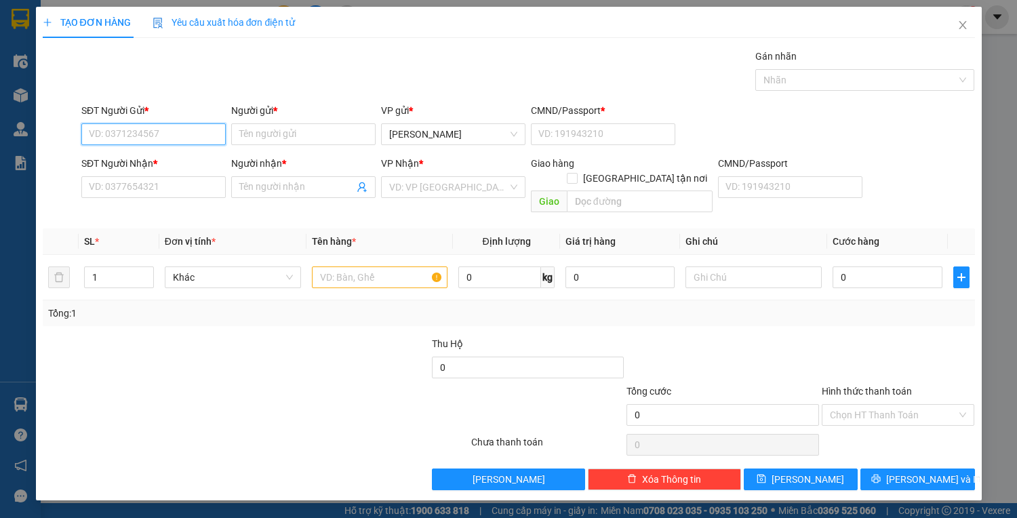
click at [100, 127] on input "SĐT Người Gửi *" at bounding box center [153, 134] width 144 height 22
click at [265, 127] on input "Người gửi *" at bounding box center [303, 134] width 144 height 22
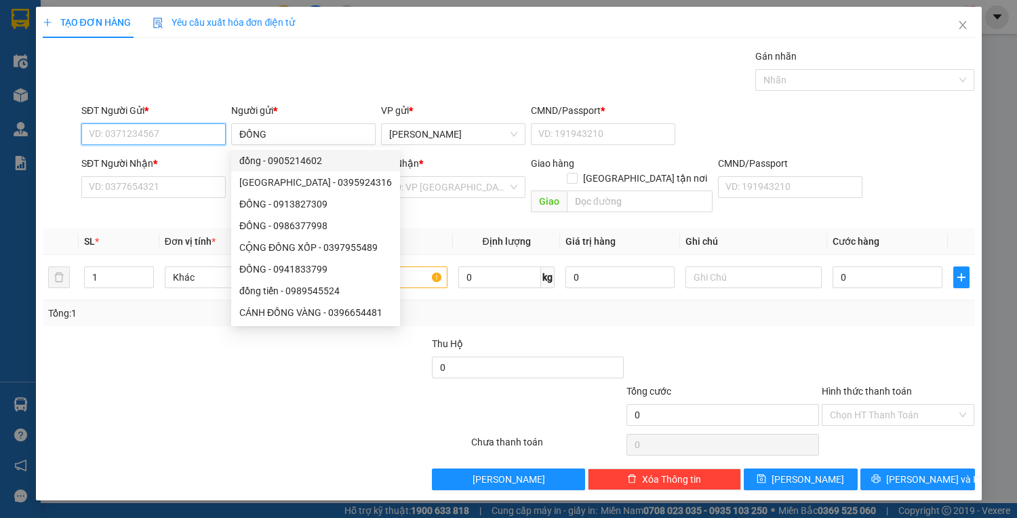
click at [100, 127] on input "SĐT Người Gửi *" at bounding box center [153, 134] width 144 height 22
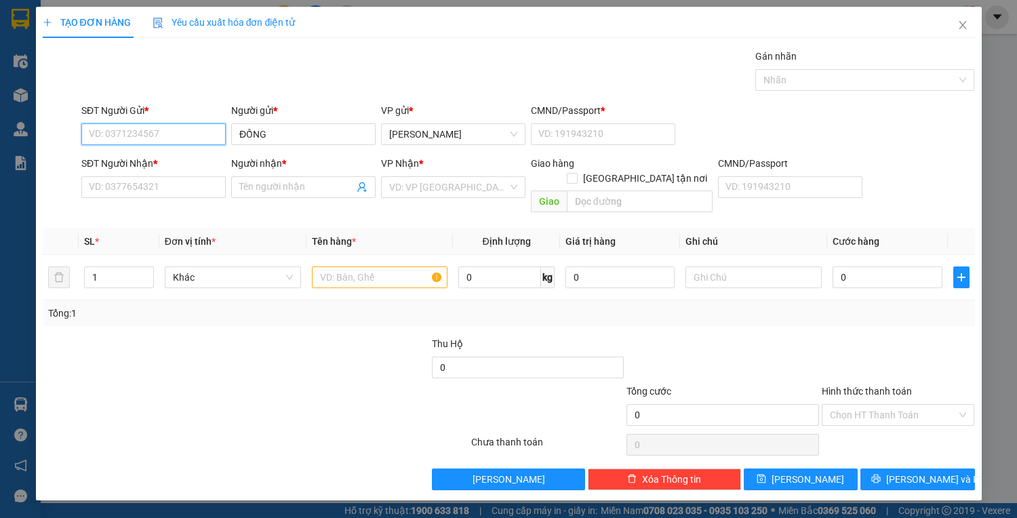
click at [187, 136] on input "SĐT Người Gửi *" at bounding box center [153, 134] width 144 height 22
click at [127, 136] on input "661" at bounding box center [153, 134] width 144 height 22
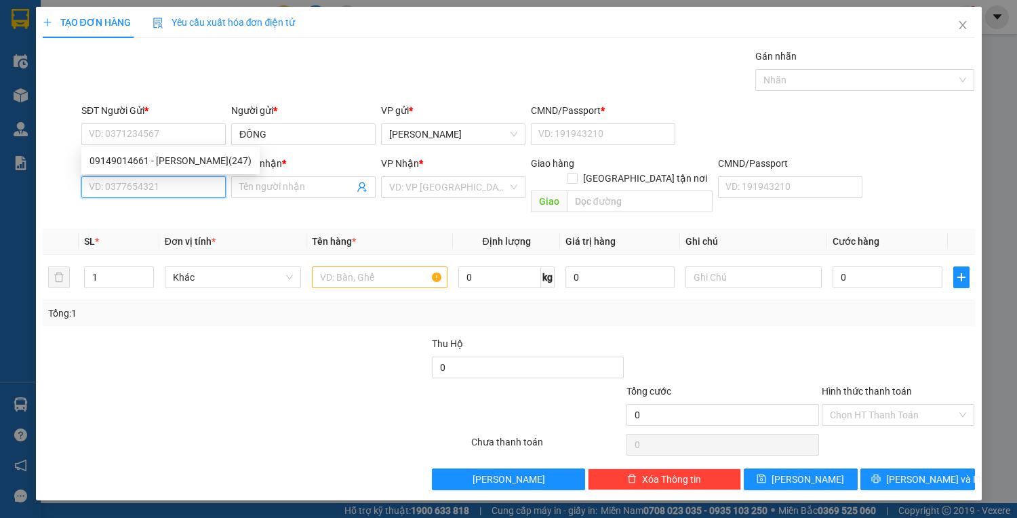
click at [115, 186] on input "SĐT Người Nhận *" at bounding box center [153, 187] width 144 height 22
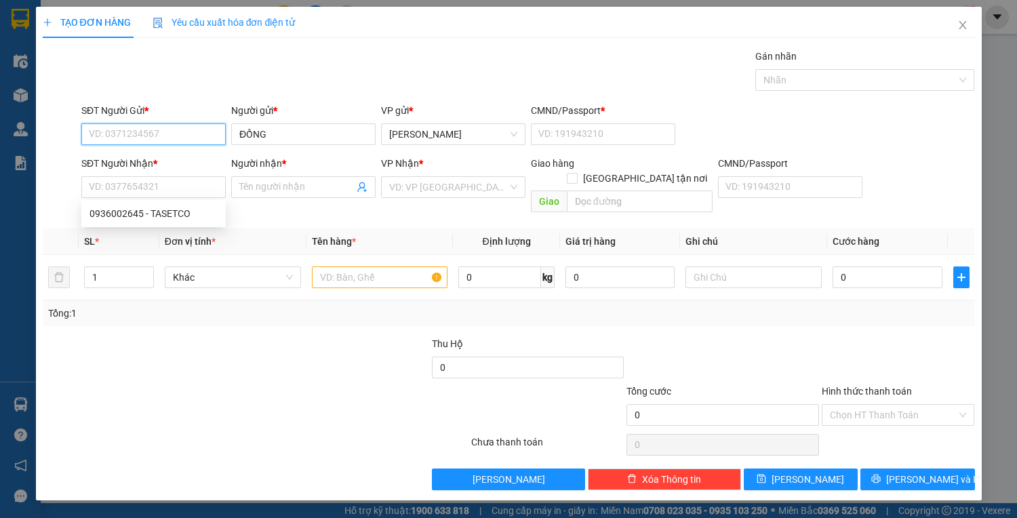
click at [136, 139] on input "SĐT Người Gửi *" at bounding box center [153, 134] width 144 height 22
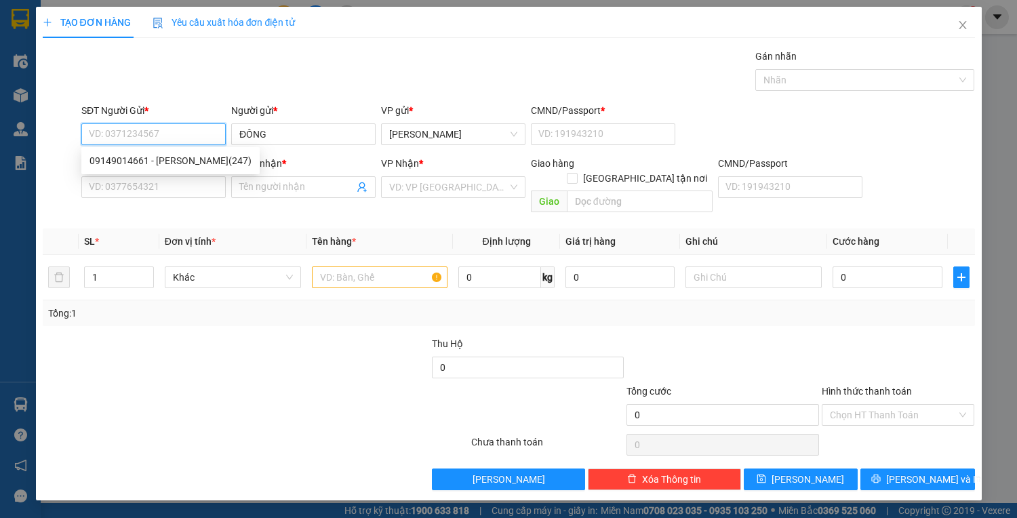
click at [178, 130] on input "SĐT Người Gửi *" at bounding box center [153, 134] width 144 height 22
click at [121, 160] on div "0989246077 - NGUYỄN KIM SOẠN" at bounding box center [156, 160] width 134 height 15
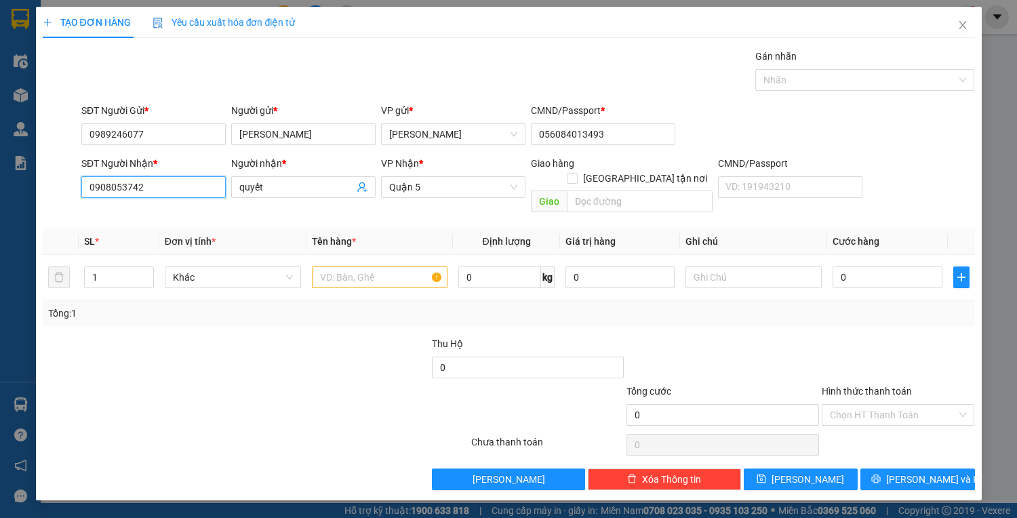
click at [184, 184] on input "0908053742" at bounding box center [153, 187] width 144 height 22
click at [157, 231] on div "0854453878 - MEDILAB" at bounding box center [153, 235] width 128 height 15
click at [380, 266] on input "text" at bounding box center [380, 277] width 136 height 22
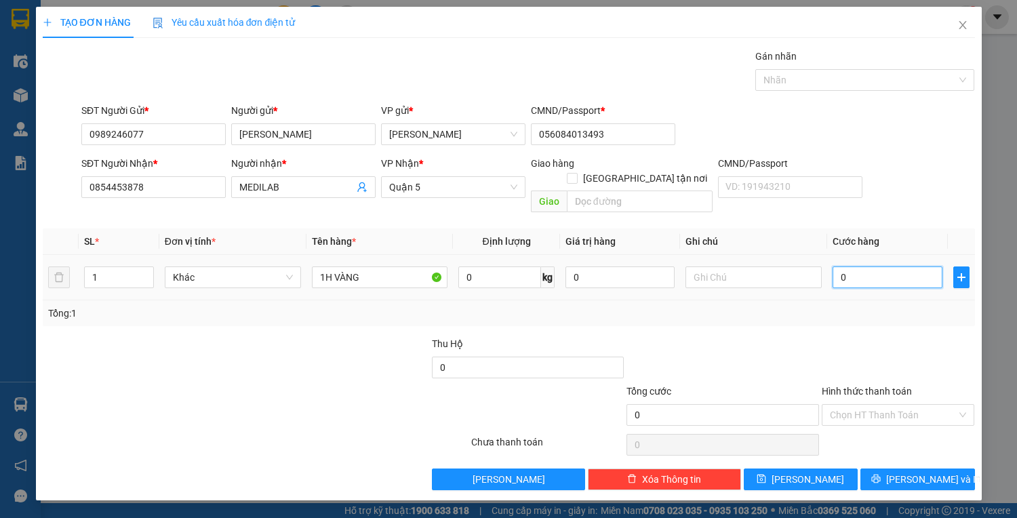
click at [865, 266] on input "0" at bounding box center [886, 277] width 109 height 22
click at [883, 405] on input "Hình thức thanh toán" at bounding box center [893, 415] width 127 height 20
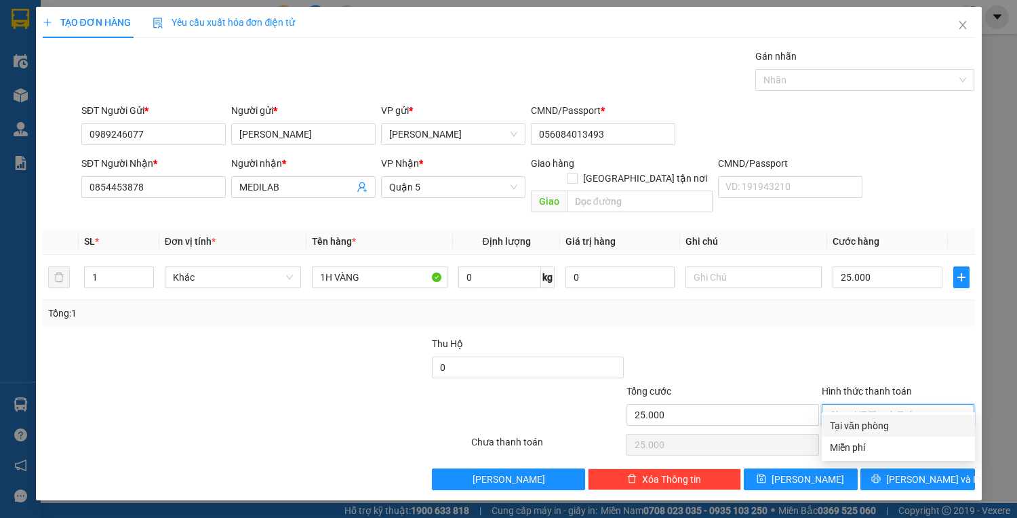
click at [876, 416] on div "Tại văn phòng" at bounding box center [898, 426] width 153 height 22
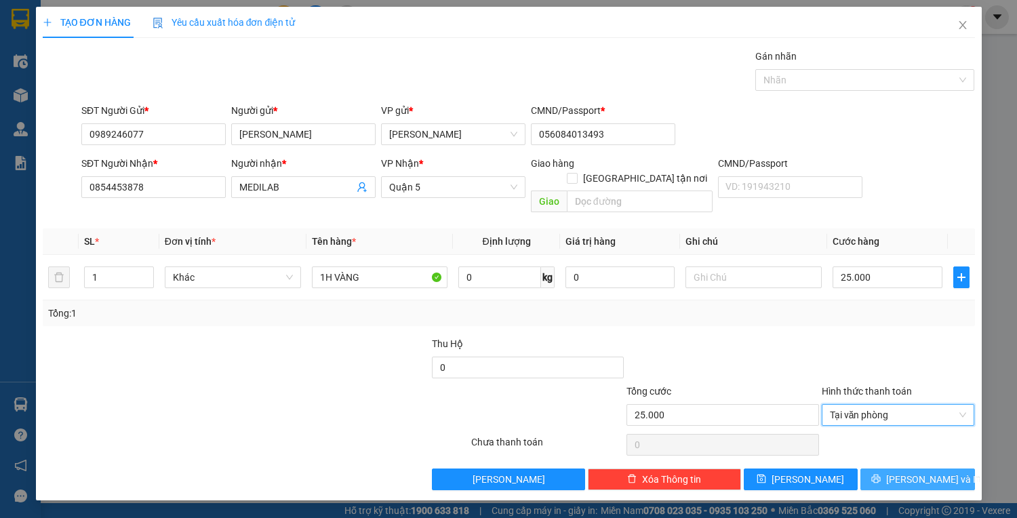
click at [889, 468] on button "[PERSON_NAME] và In" at bounding box center [917, 479] width 114 height 22
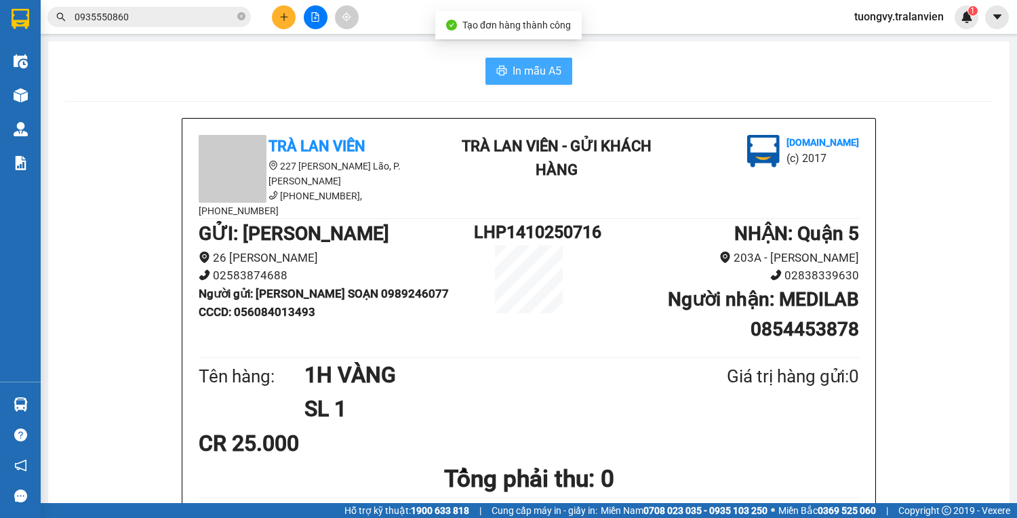
click at [561, 64] on button "In mẫu A5" at bounding box center [528, 71] width 87 height 27
click at [284, 21] on icon "plus" at bounding box center [283, 16] width 9 height 9
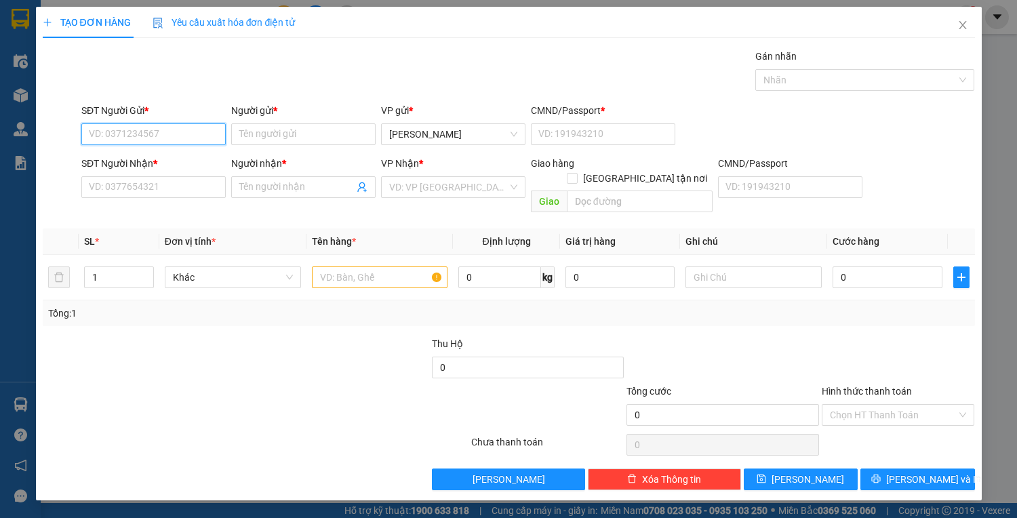
click at [135, 132] on input "SĐT Người Gửi *" at bounding box center [153, 134] width 144 height 22
click at [127, 135] on input "0661" at bounding box center [153, 134] width 144 height 22
click at [253, 129] on input "Người gửi *" at bounding box center [303, 134] width 144 height 22
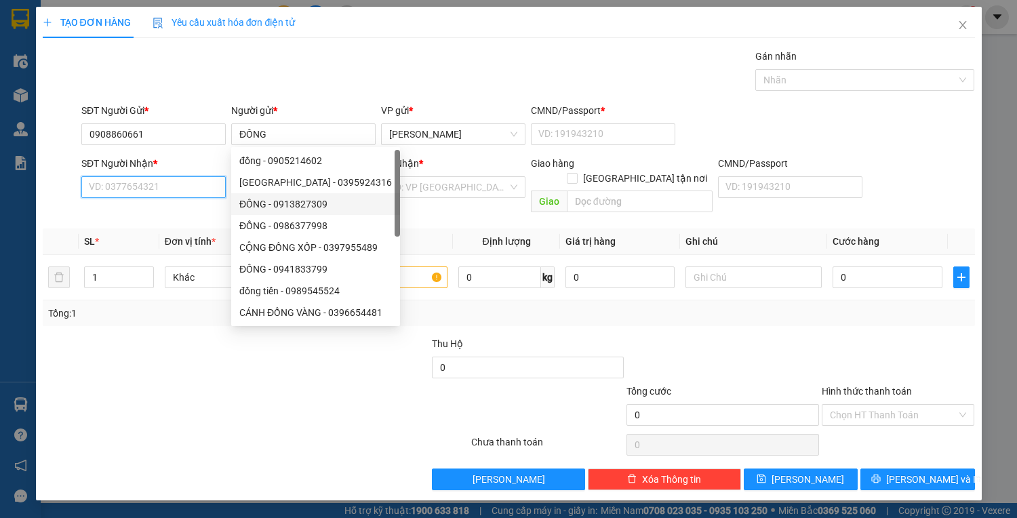
click at [108, 190] on input "SĐT Người Nhận *" at bounding box center [153, 187] width 144 height 22
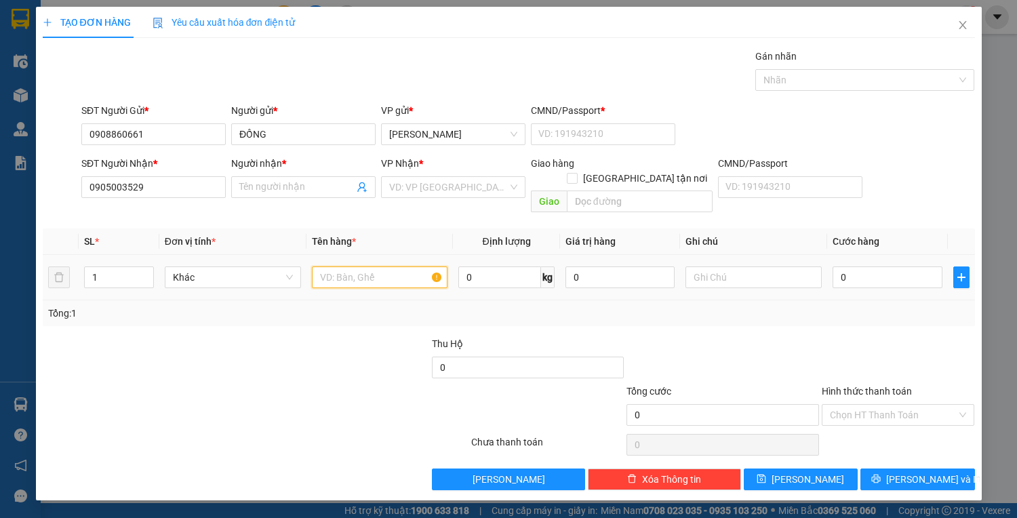
click at [366, 266] on input "text" at bounding box center [380, 277] width 136 height 22
click at [278, 180] on input "Người nhận *" at bounding box center [296, 187] width 115 height 15
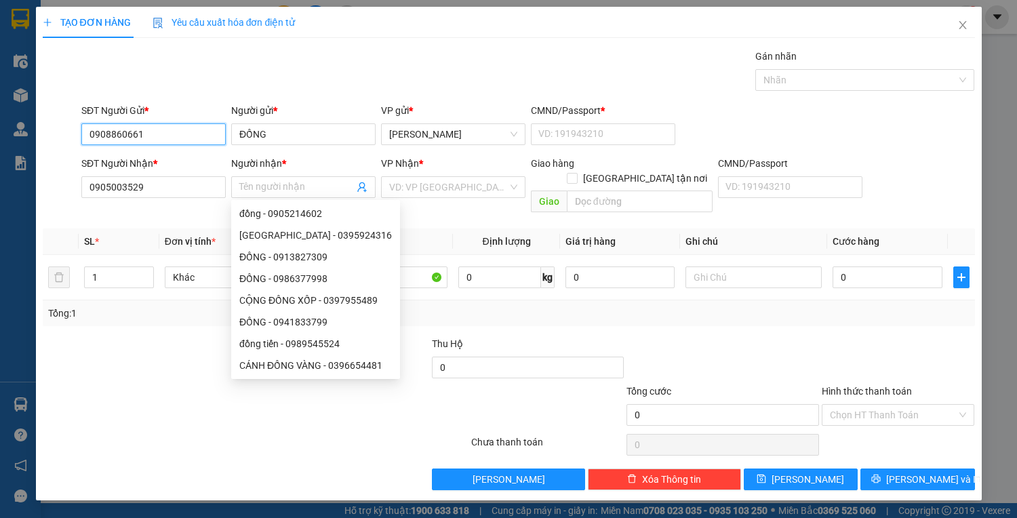
drag, startPoint x: 148, startPoint y: 133, endPoint x: 54, endPoint y: 157, distance: 97.3
click at [54, 157] on form "SĐT Người Gửi * 0908860661 0908860661 Người gửi * ĐỒNG VP gửi * Lê Hồng Phong C…" at bounding box center [509, 160] width 932 height 115
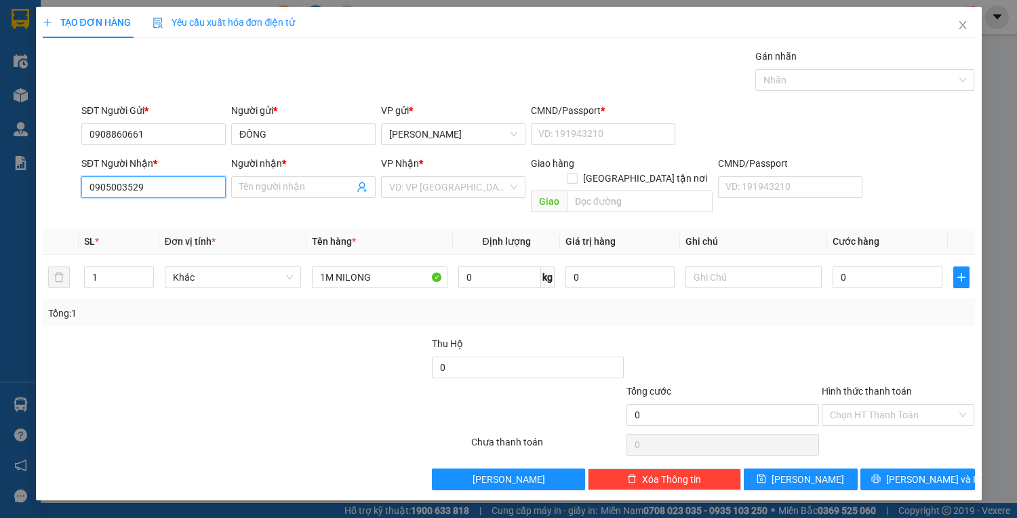
drag, startPoint x: 167, startPoint y: 184, endPoint x: 60, endPoint y: 201, distance: 107.7
click at [62, 201] on div "SĐT Người Nhận * 0905003529 0905003529 Người nhận * Tên người nhận VP Nhận * VD…" at bounding box center [508, 187] width 935 height 62
paste input "0908860661"
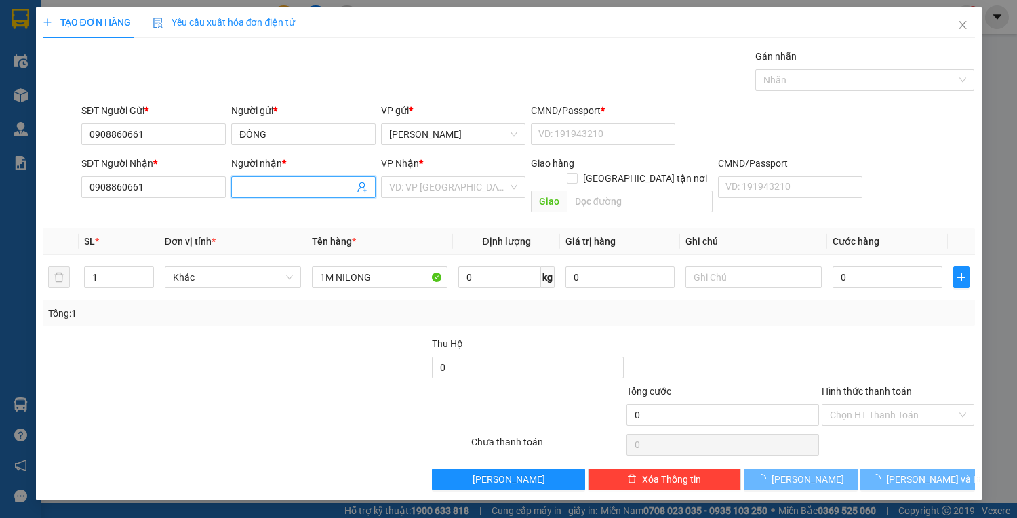
click at [271, 190] on input "Người nhận *" at bounding box center [296, 187] width 115 height 15
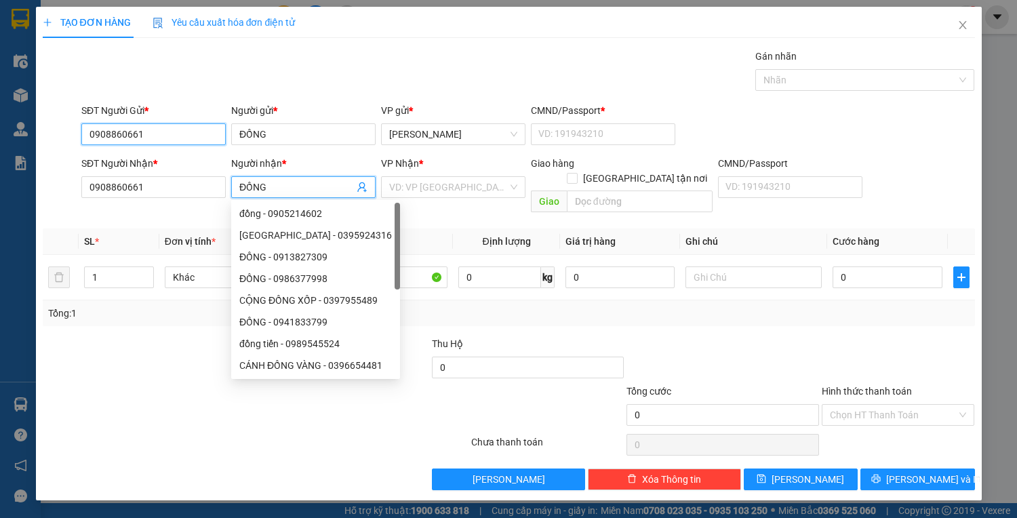
click at [167, 139] on input "0908860661" at bounding box center [153, 134] width 144 height 22
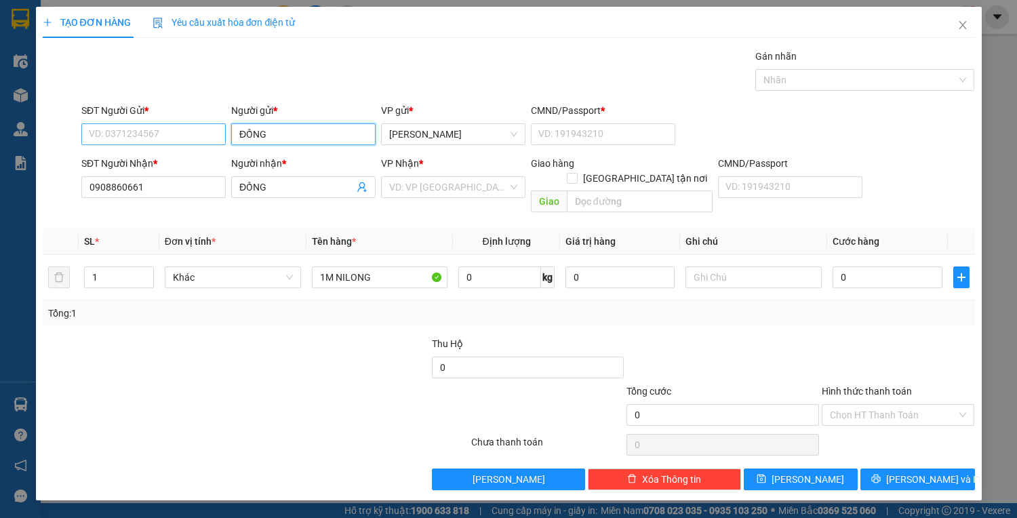
drag, startPoint x: 289, startPoint y: 144, endPoint x: 225, endPoint y: 141, distance: 63.8
click at [225, 141] on div "SĐT Người Gửi * VD: 0371234567 Người gửi * ĐỒNG VP gửi * Lê Hồng Phong CMND/Pas…" at bounding box center [528, 126] width 899 height 47
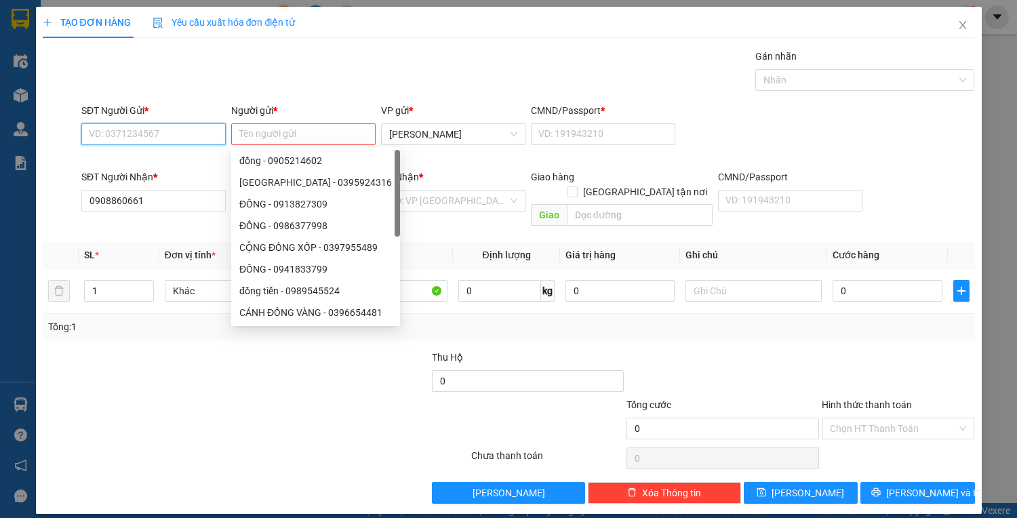
click at [146, 127] on input "SĐT Người Gửi *" at bounding box center [153, 134] width 144 height 22
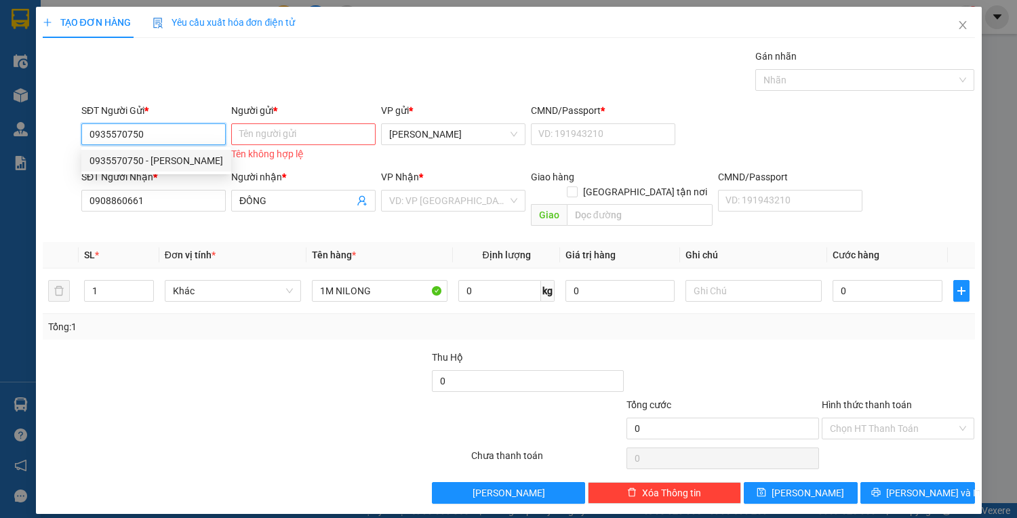
click at [144, 157] on div "0935570750 - HUYỀN" at bounding box center [156, 160] width 134 height 15
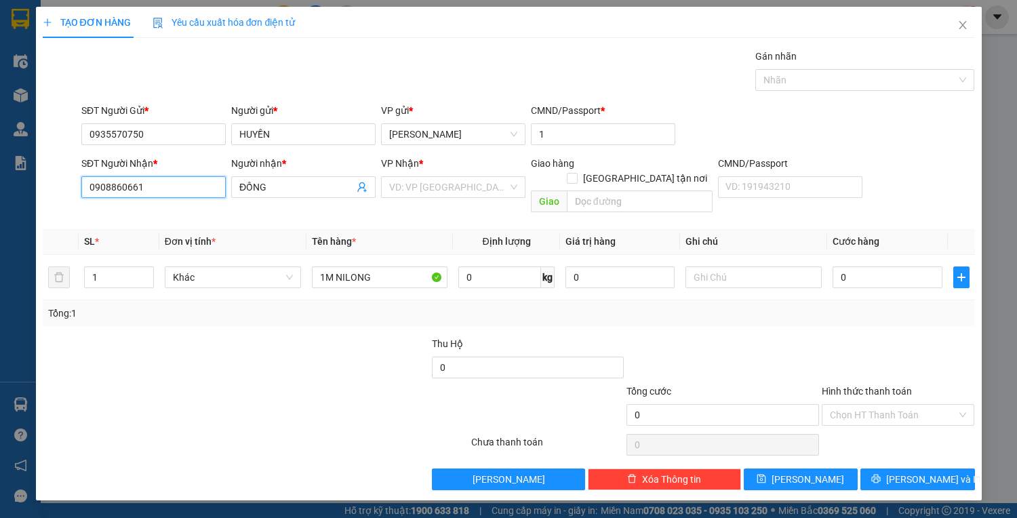
click at [163, 192] on input "0908860661" at bounding box center [153, 187] width 144 height 22
click at [121, 211] on div "0908860661 - ĐỒNG" at bounding box center [153, 213] width 128 height 15
click at [861, 266] on input "0" at bounding box center [886, 277] width 109 height 22
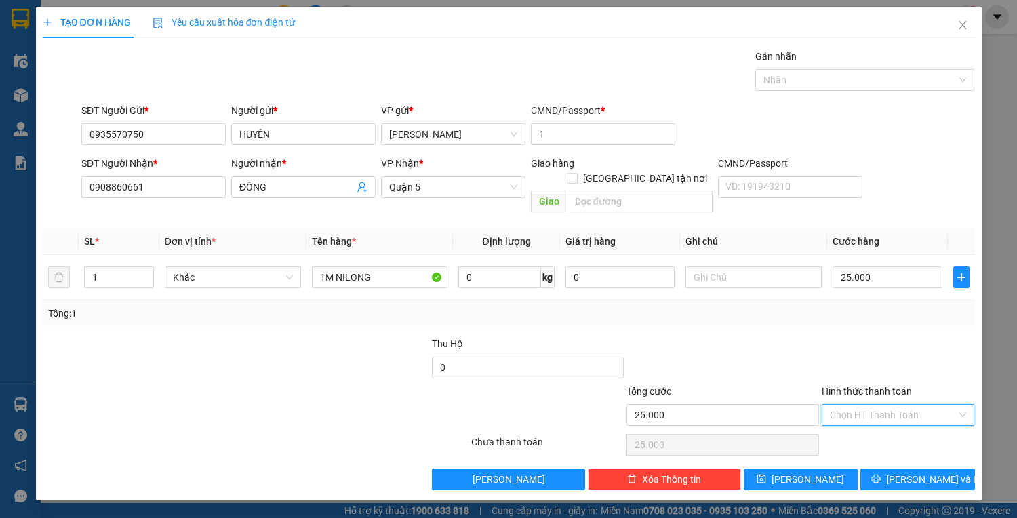
click at [889, 405] on input "Hình thức thanh toán" at bounding box center [893, 415] width 127 height 20
click at [890, 419] on div "Tại văn phòng" at bounding box center [898, 425] width 137 height 15
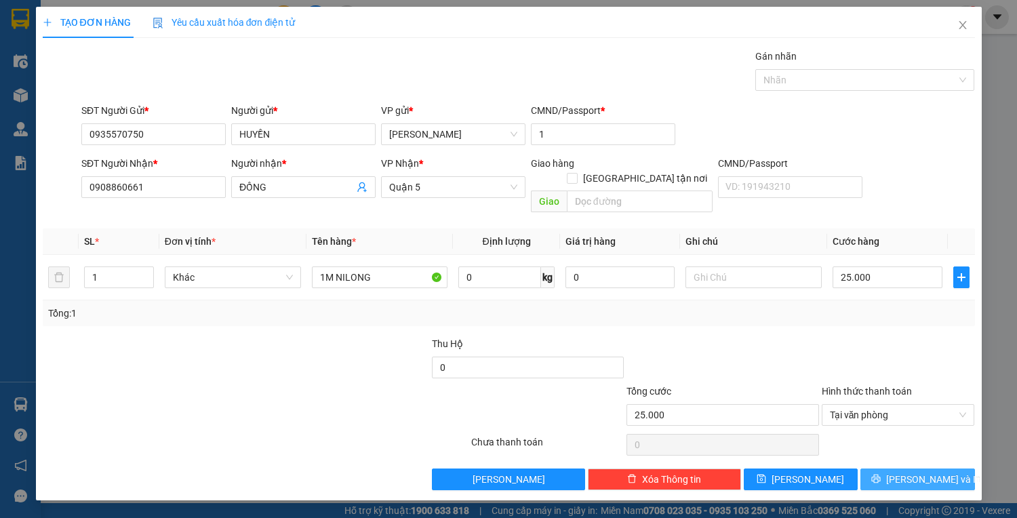
click at [881, 474] on icon "printer" at bounding box center [875, 478] width 9 height 9
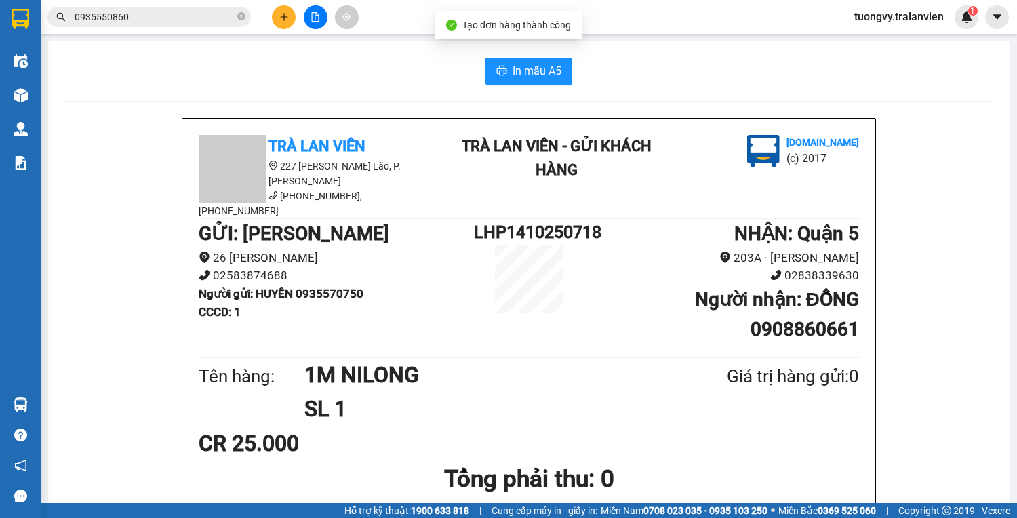
click at [470, 76] on div "In mẫu A5" at bounding box center [528, 71] width 929 height 27
click at [512, 70] on span "In mẫu A5" at bounding box center [536, 70] width 49 height 17
click at [286, 15] on icon "plus" at bounding box center [283, 16] width 9 height 9
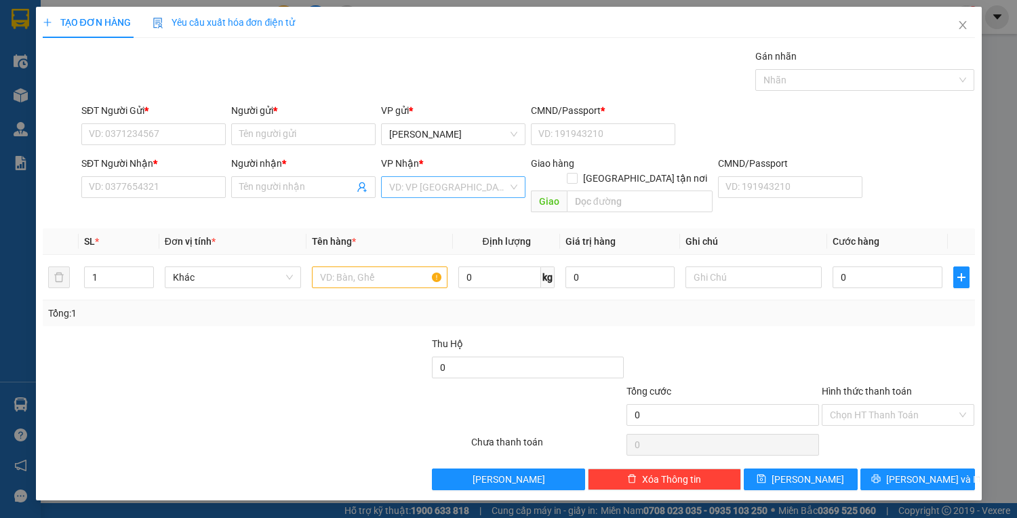
click at [412, 184] on input "search" at bounding box center [448, 187] width 119 height 20
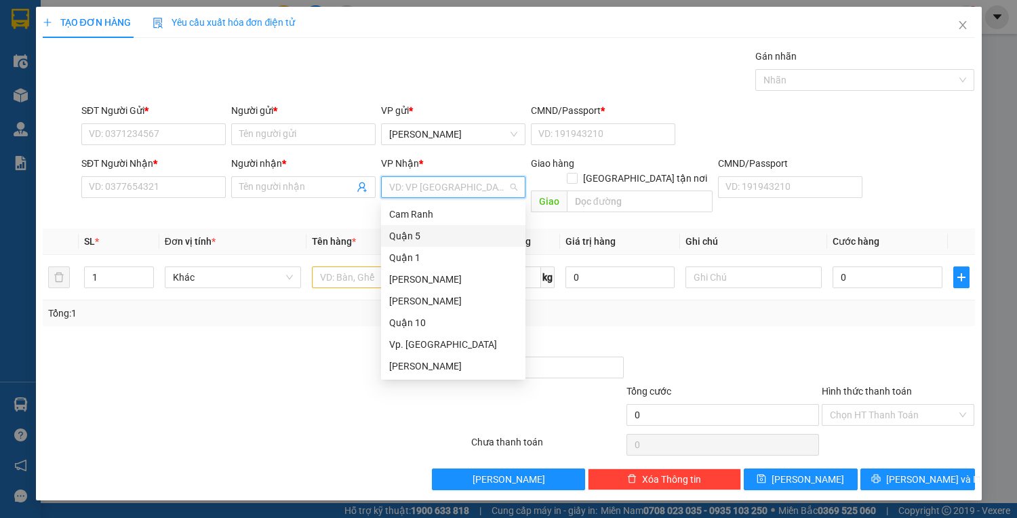
click at [430, 230] on div "Quận 5" at bounding box center [453, 235] width 128 height 15
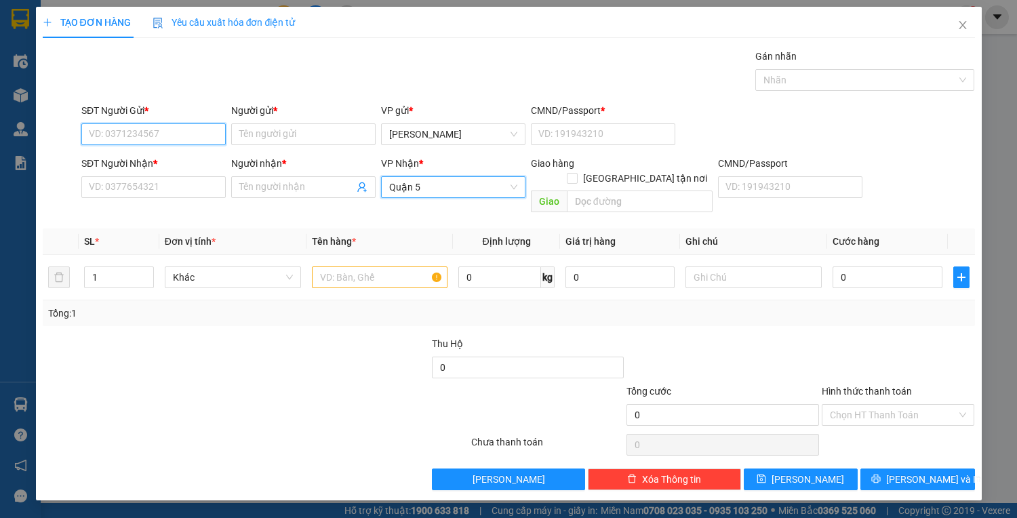
click at [125, 126] on input "SĐT Người Gửi *" at bounding box center [153, 134] width 144 height 22
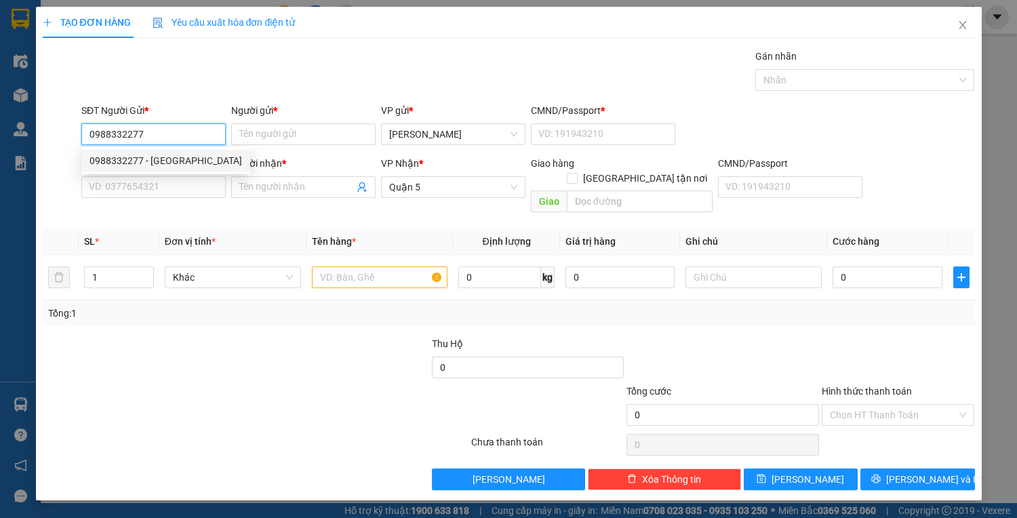
click at [106, 157] on div "0988332277 - GARA HOÀNG ANH" at bounding box center [165, 160] width 153 height 15
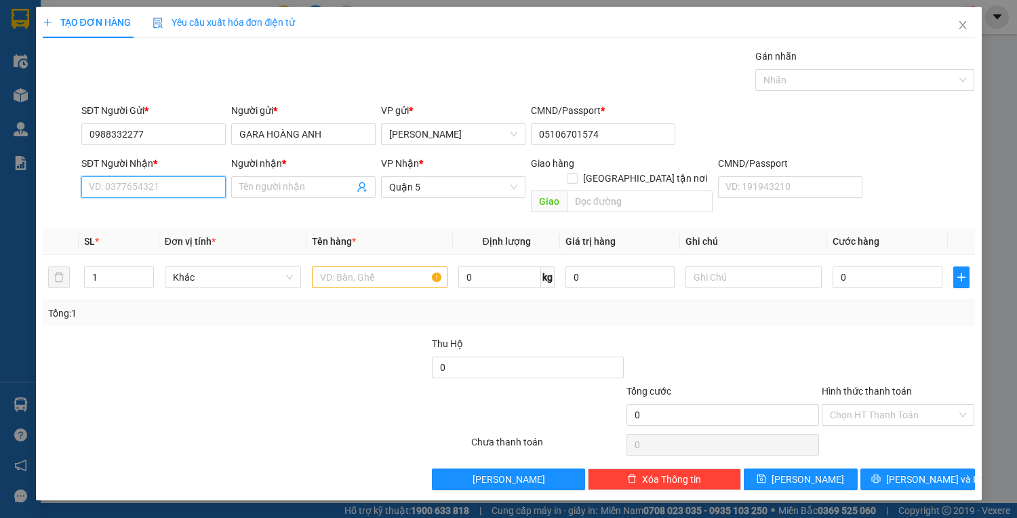
click at [119, 190] on input "SĐT Người Nhận *" at bounding box center [153, 187] width 144 height 22
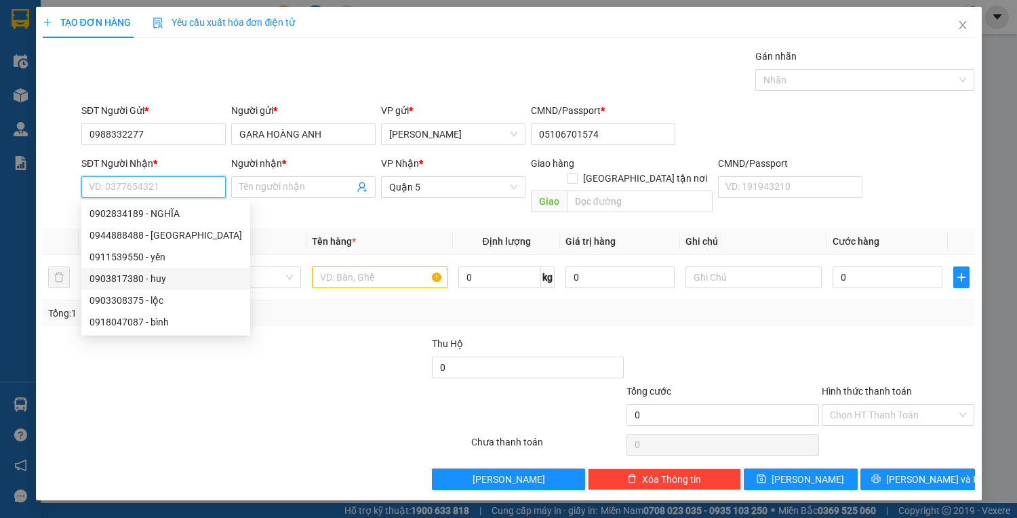
click at [124, 275] on div "0903817380 - huy" at bounding box center [165, 278] width 153 height 15
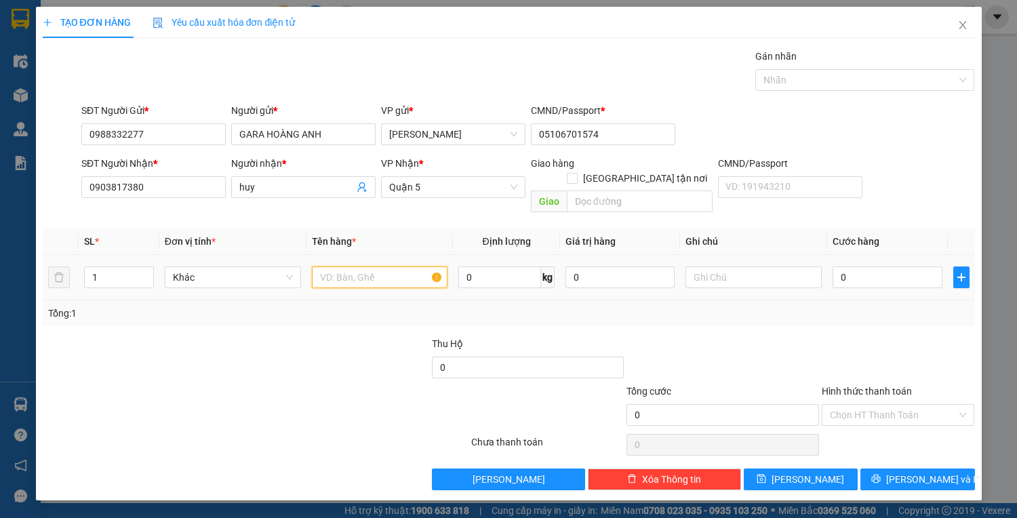
click at [373, 266] on input "text" at bounding box center [380, 277] width 136 height 22
drag, startPoint x: 160, startPoint y: 184, endPoint x: 74, endPoint y: 188, distance: 86.2
click at [74, 188] on div "SĐT Người Nhận * 0903817380 0903817380 Người nhận * huy VP Nhận * Quận 5 Giao h…" at bounding box center [508, 187] width 935 height 62
click at [864, 266] on input "0" at bounding box center [886, 277] width 109 height 22
drag, startPoint x: 868, startPoint y: 260, endPoint x: 836, endPoint y: 264, distance: 32.0
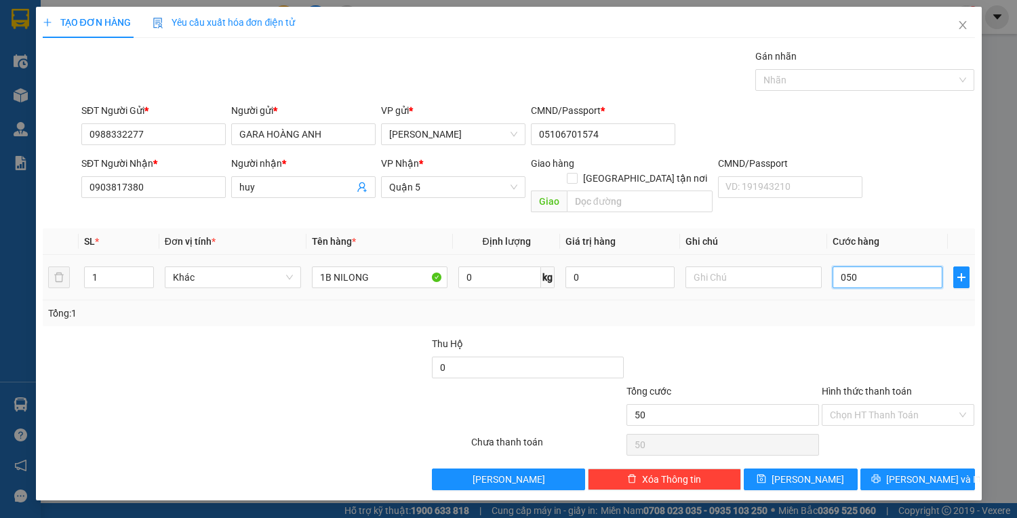
click at [836, 266] on input "050" at bounding box center [886, 277] width 109 height 22
click at [918, 405] on input "Hình thức thanh toán" at bounding box center [893, 415] width 127 height 20
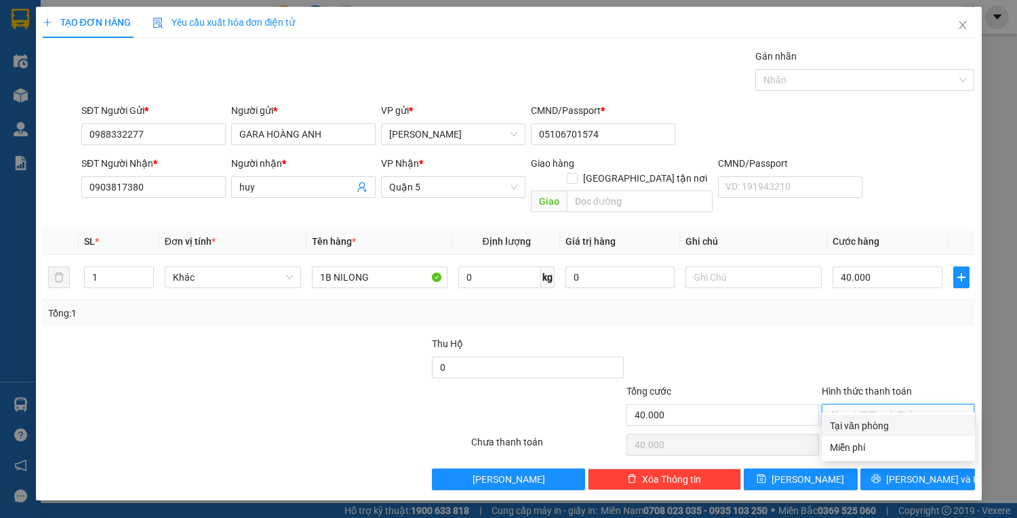
click at [912, 422] on div "Tại văn phòng" at bounding box center [898, 425] width 137 height 15
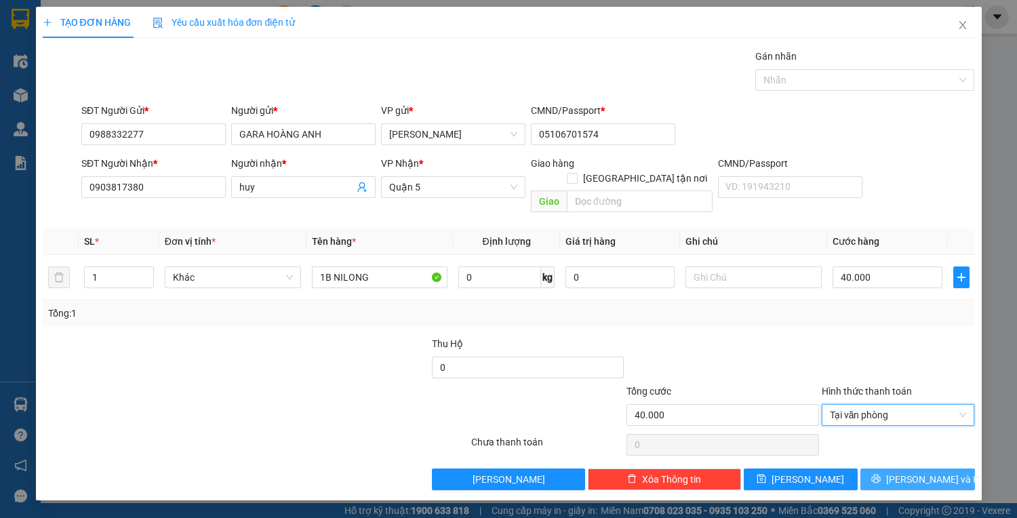
click at [927, 472] on span "[PERSON_NAME] và In" at bounding box center [933, 479] width 95 height 15
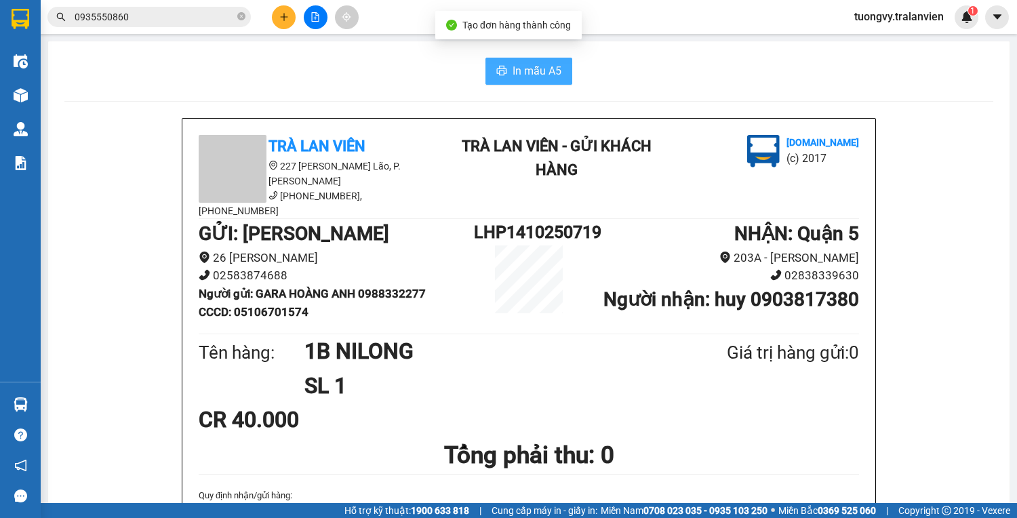
click at [508, 81] on button "In mẫu A5" at bounding box center [528, 71] width 87 height 27
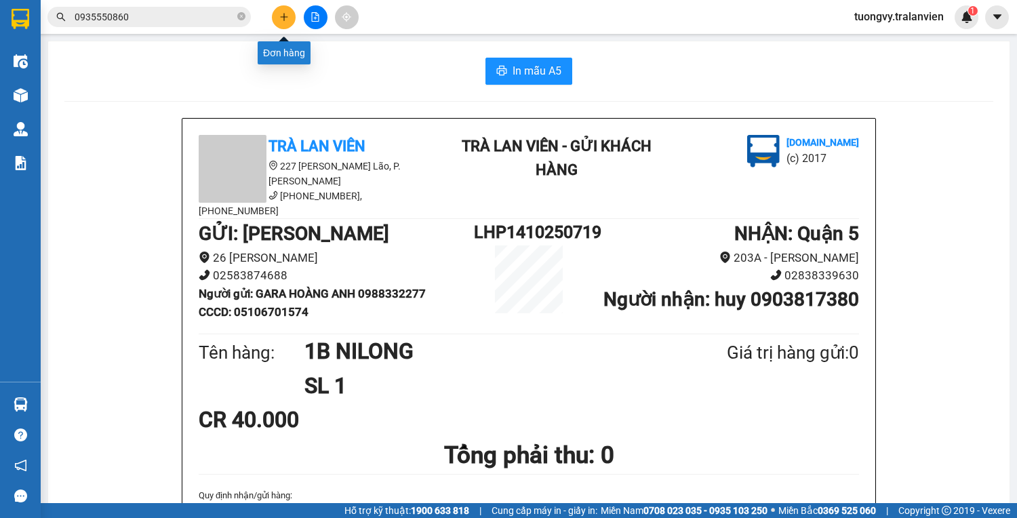
click at [285, 12] on icon "plus" at bounding box center [283, 16] width 9 height 9
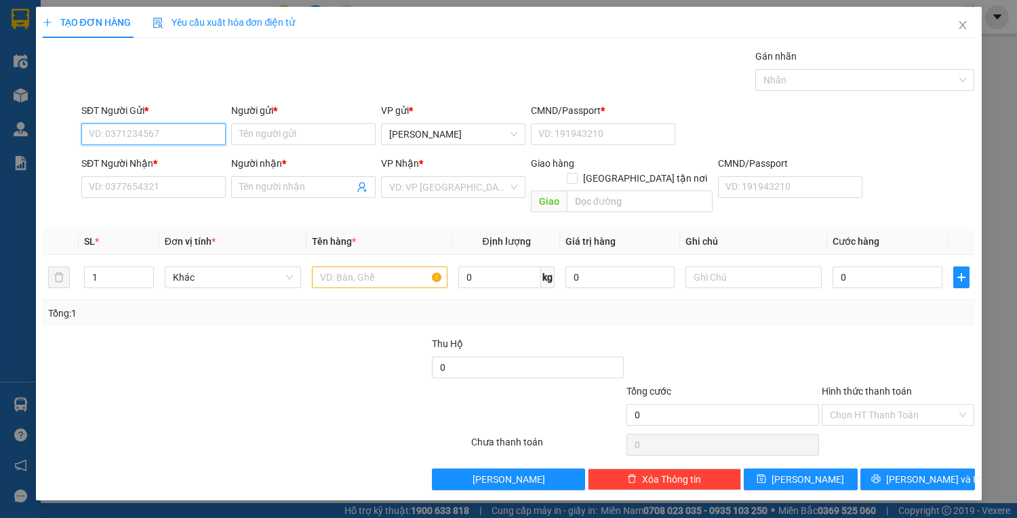
click at [167, 130] on input "SĐT Người Gửi *" at bounding box center [153, 134] width 144 height 22
click at [116, 153] on div "0904140004 - hải" at bounding box center [153, 160] width 128 height 15
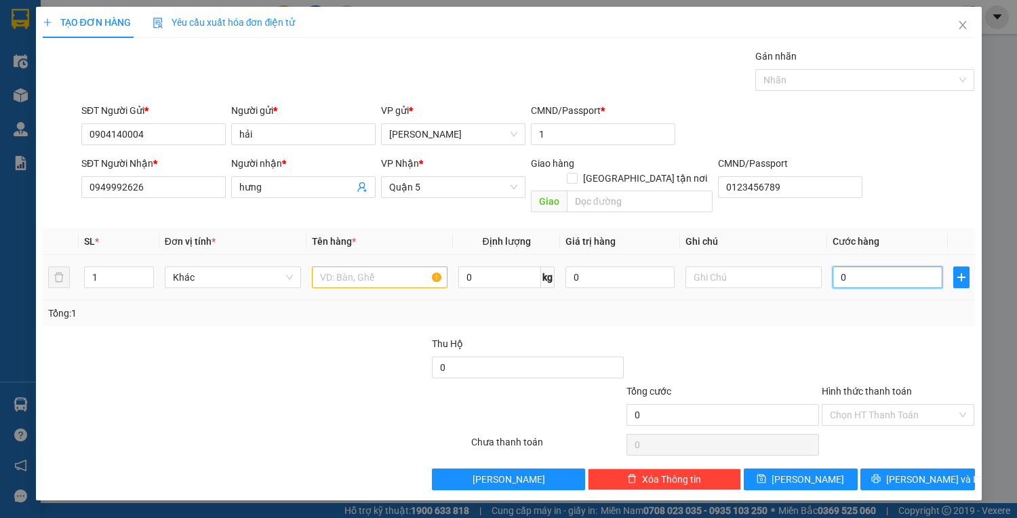
click at [855, 266] on input "0" at bounding box center [886, 277] width 109 height 22
click at [386, 266] on input "text" at bounding box center [380, 277] width 136 height 22
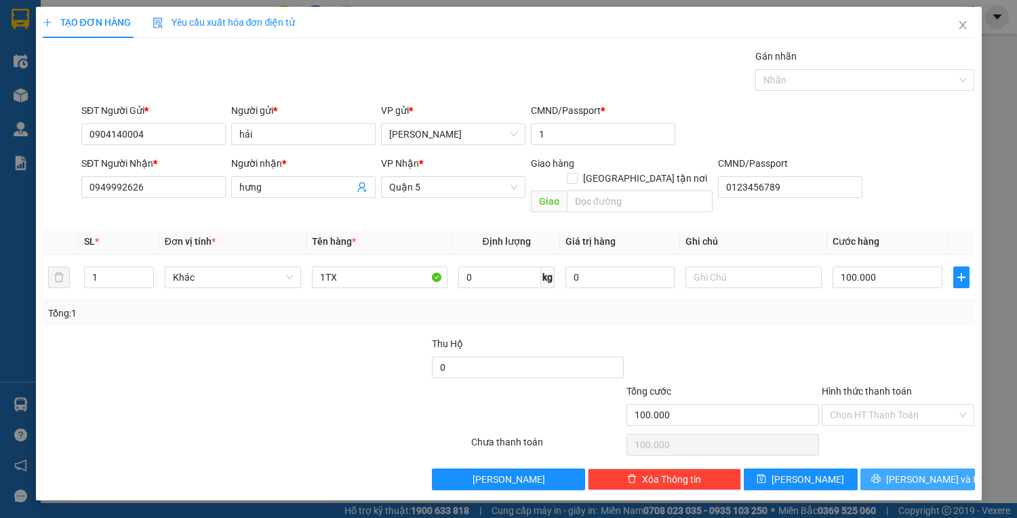
click at [913, 472] on button "[PERSON_NAME] và In" at bounding box center [917, 479] width 114 height 22
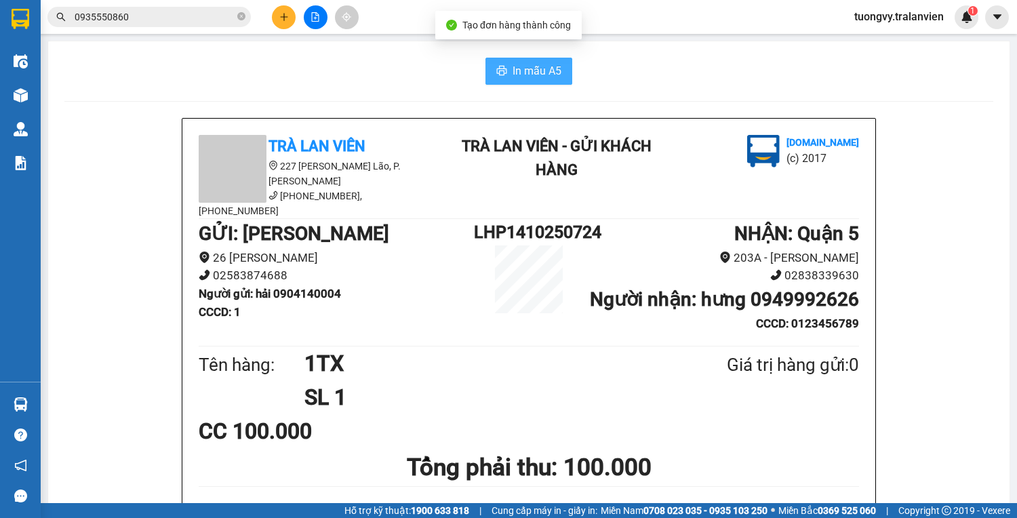
click at [536, 68] on span "In mẫu A5" at bounding box center [536, 70] width 49 height 17
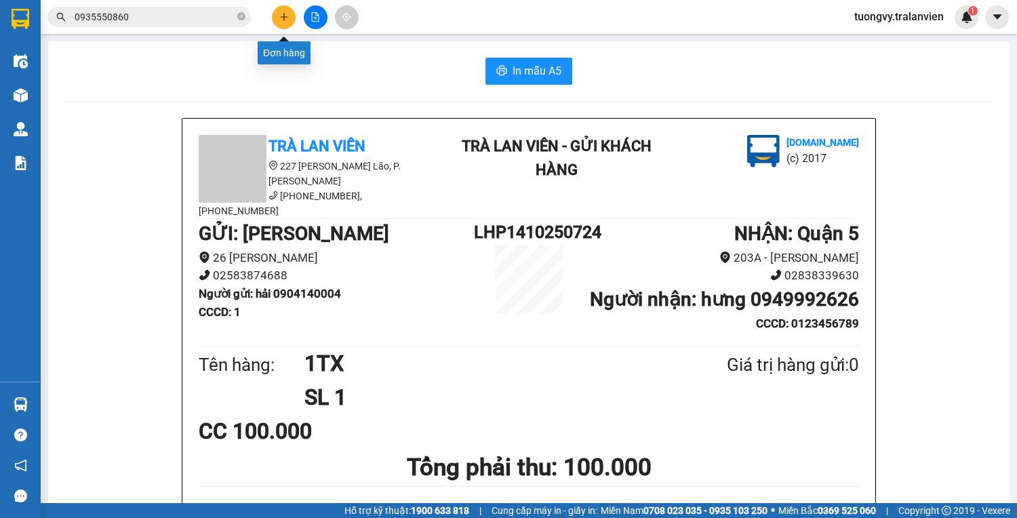
click at [281, 9] on button at bounding box center [284, 17] width 24 height 24
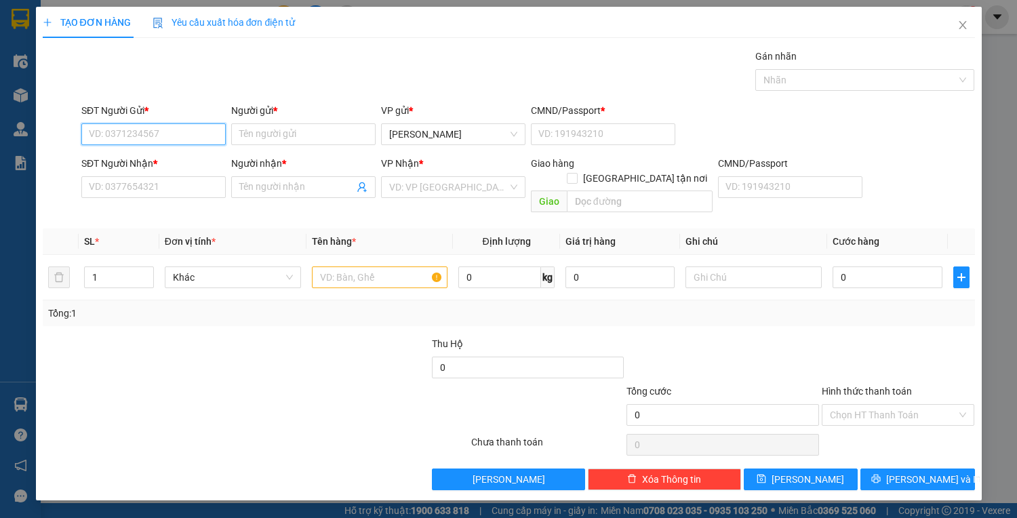
click at [193, 135] on input "SĐT Người Gửi *" at bounding box center [153, 134] width 144 height 22
click at [165, 159] on div "0777278989 - hiệp" at bounding box center [153, 160] width 128 height 15
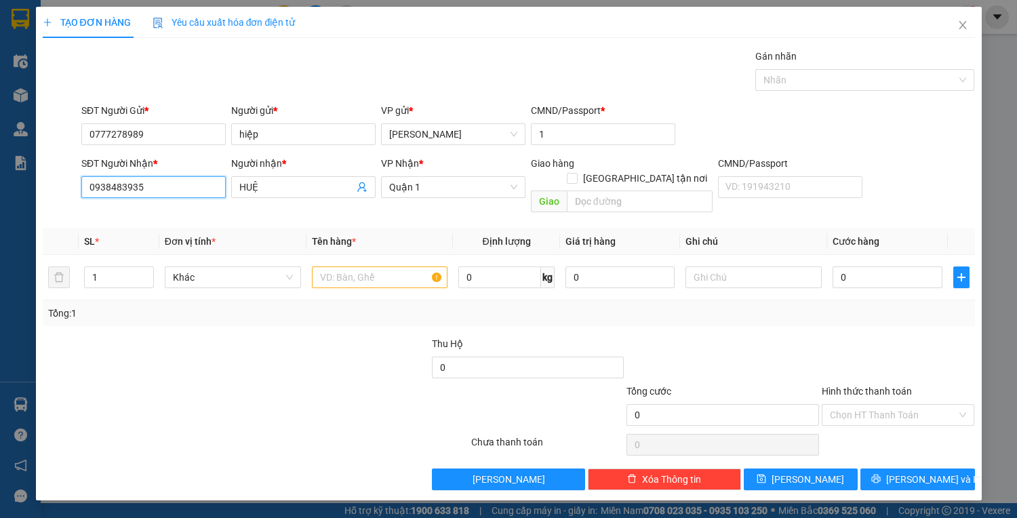
drag, startPoint x: 150, startPoint y: 180, endPoint x: 98, endPoint y: 196, distance: 54.5
click at [68, 197] on div "SĐT Người Nhận * 0938483935 0938483935 Người nhận * HUỆ VP Nhận * Quận 1 Giao h…" at bounding box center [508, 187] width 935 height 62
click at [857, 266] on input "0" at bounding box center [886, 277] width 109 height 22
click at [340, 268] on input "text" at bounding box center [380, 277] width 136 height 22
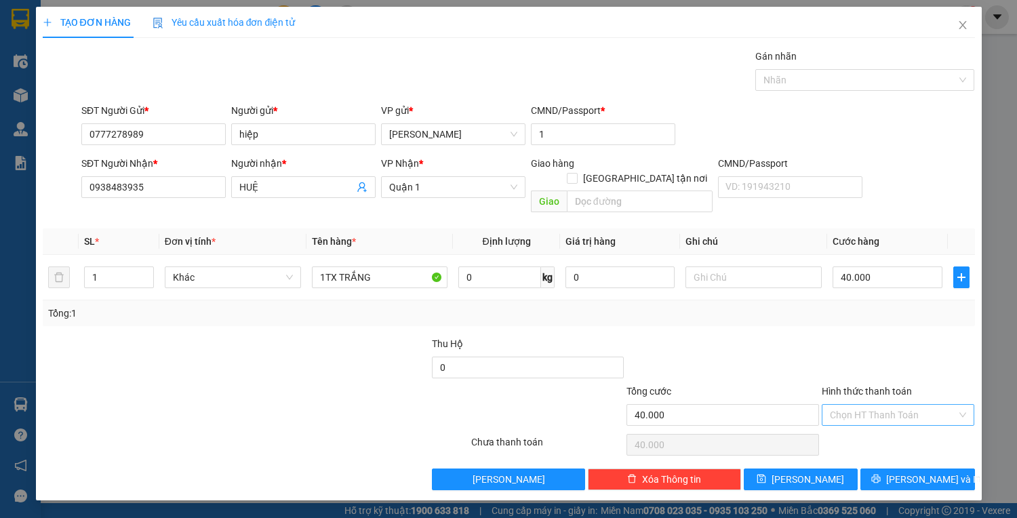
click at [893, 405] on input "Hình thức thanh toán" at bounding box center [893, 415] width 127 height 20
click at [909, 419] on div "Tại văn phòng" at bounding box center [898, 425] width 137 height 15
click at [935, 472] on span "[PERSON_NAME] và In" at bounding box center [933, 479] width 95 height 15
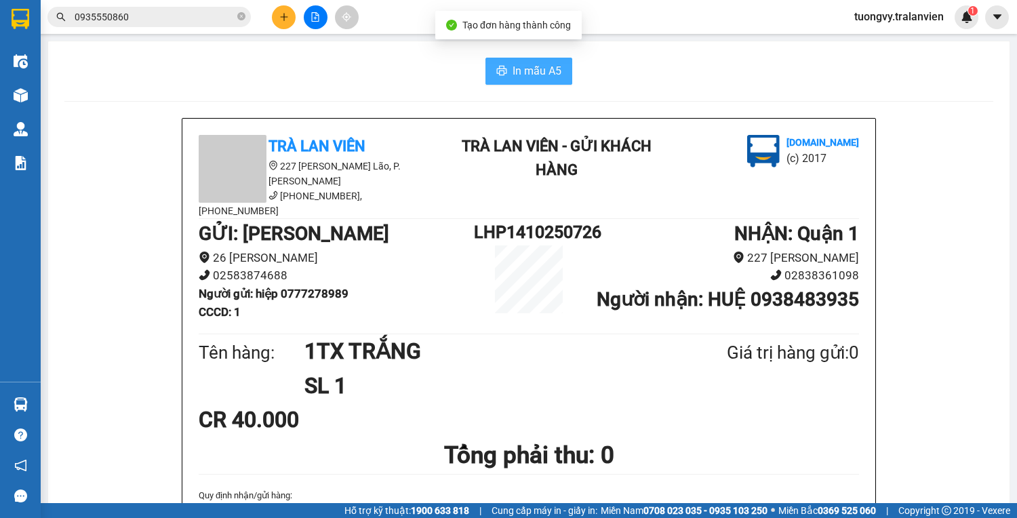
click at [539, 61] on button "In mẫu A5" at bounding box center [528, 71] width 87 height 27
click at [287, 16] on icon "plus" at bounding box center [283, 16] width 9 height 9
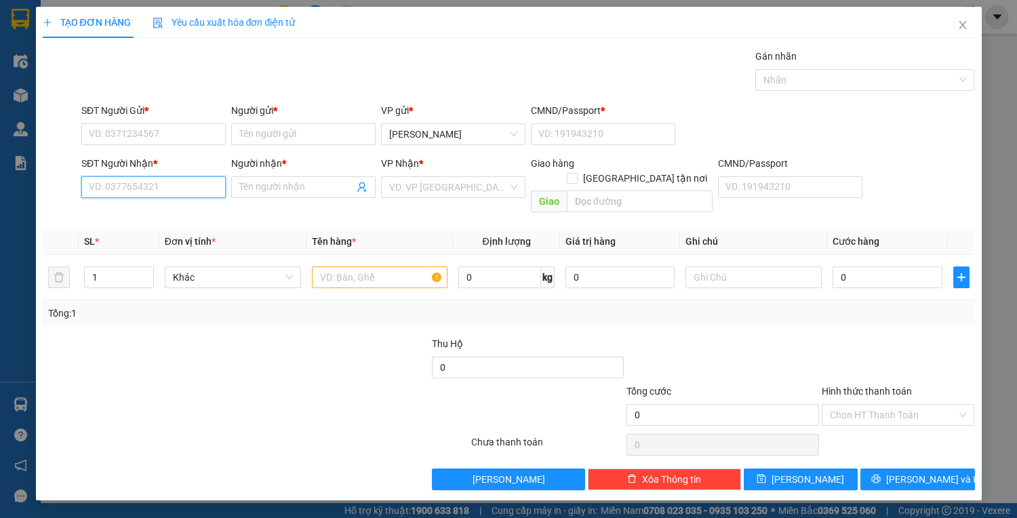
click at [149, 195] on input "SĐT Người Nhận *" at bounding box center [153, 187] width 144 height 22
click at [149, 184] on input "SĐT Người Nhận *" at bounding box center [153, 187] width 144 height 22
click at [98, 203] on div "0979291550 - LOAN" at bounding box center [153, 214] width 144 height 22
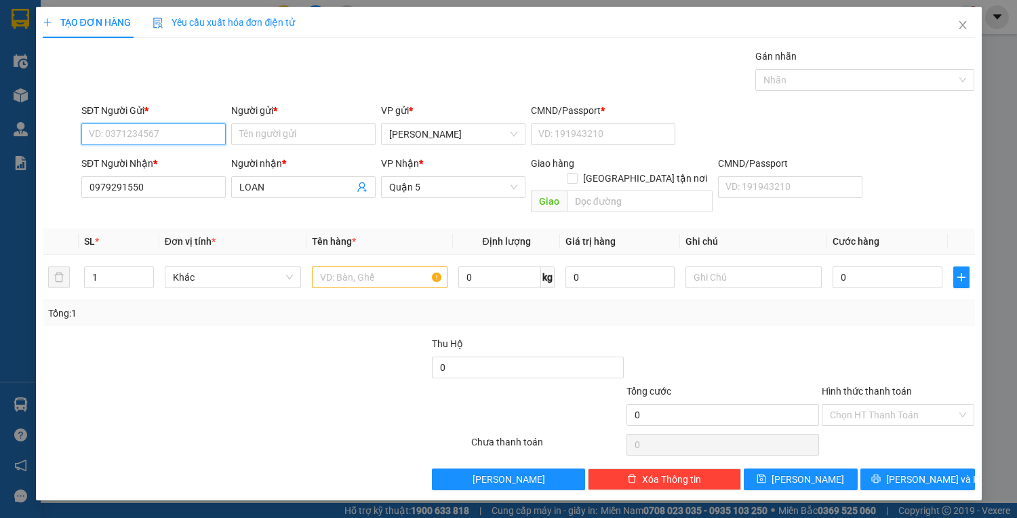
click at [130, 129] on input "SĐT Người Gửi *" at bounding box center [153, 134] width 144 height 22
click at [150, 159] on div "0792428336 - TUYẾT" at bounding box center [153, 160] width 128 height 15
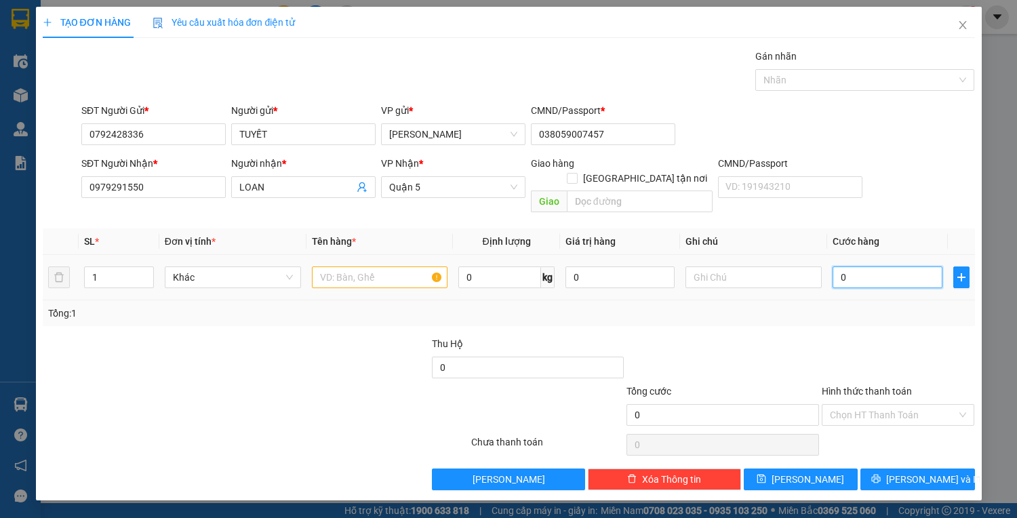
click at [855, 266] on input "0" at bounding box center [886, 277] width 109 height 22
click at [394, 266] on input "text" at bounding box center [380, 277] width 136 height 22
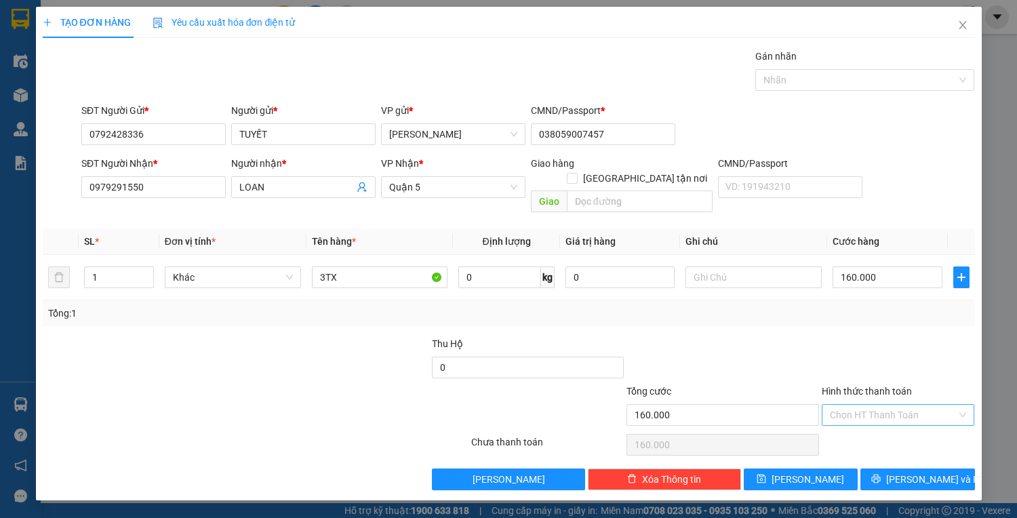
click at [879, 405] on input "Hình thức thanh toán" at bounding box center [893, 415] width 127 height 20
click at [879, 411] on div "Hình thức thanh toán Chọn HT Thanh Toán" at bounding box center [898, 407] width 153 height 47
click at [879, 431] on div "Chọn HT Thanh Toán" at bounding box center [898, 444] width 156 height 27
click at [880, 405] on input "Hình thức thanh toán" at bounding box center [893, 415] width 127 height 20
click at [883, 424] on div "Tại văn phòng" at bounding box center [898, 425] width 137 height 15
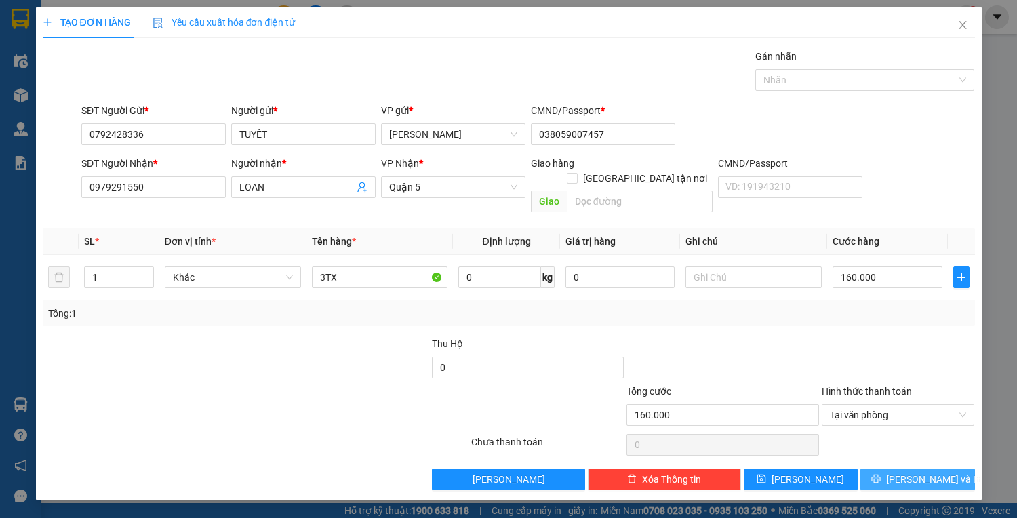
click at [898, 468] on button "[PERSON_NAME] và In" at bounding box center [917, 479] width 114 height 22
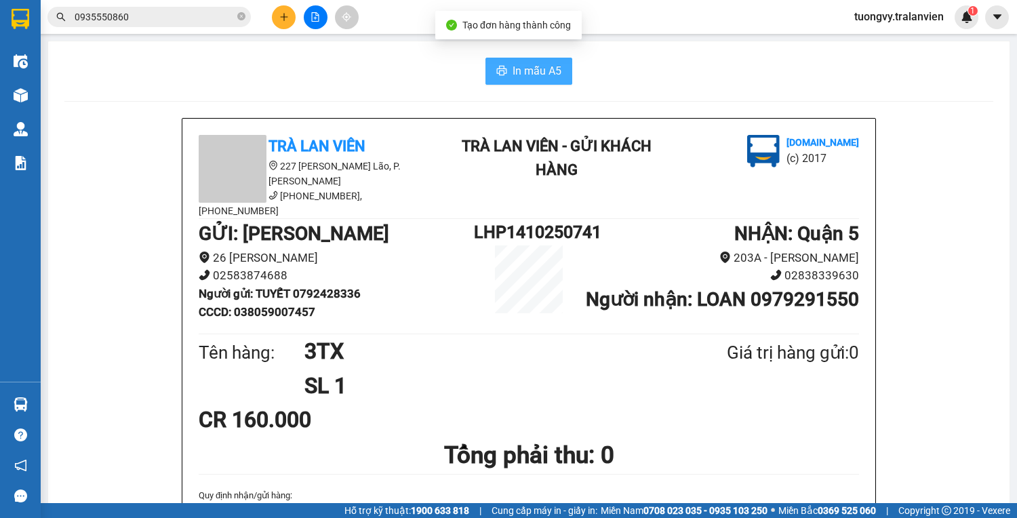
click at [523, 73] on span "In mẫu A5" at bounding box center [536, 70] width 49 height 17
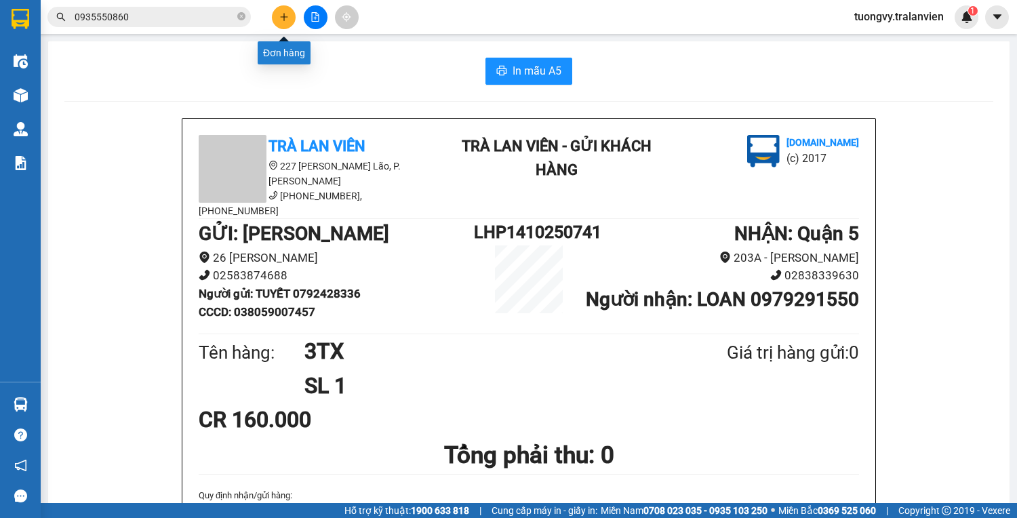
click at [285, 22] on button at bounding box center [284, 17] width 24 height 24
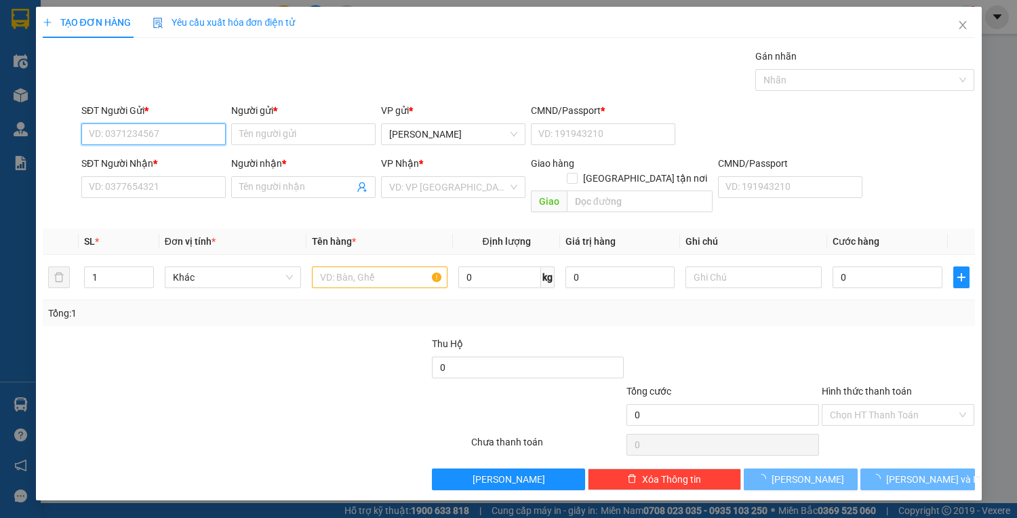
click at [149, 134] on input "SĐT Người Gửi *" at bounding box center [153, 134] width 144 height 22
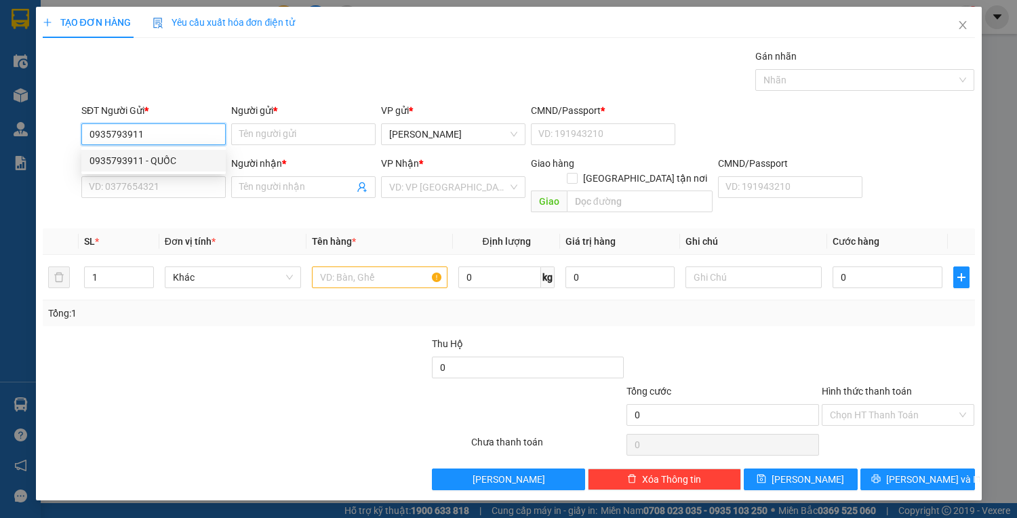
click at [109, 153] on div "0935793911 - QUỐC" at bounding box center [153, 160] width 128 height 15
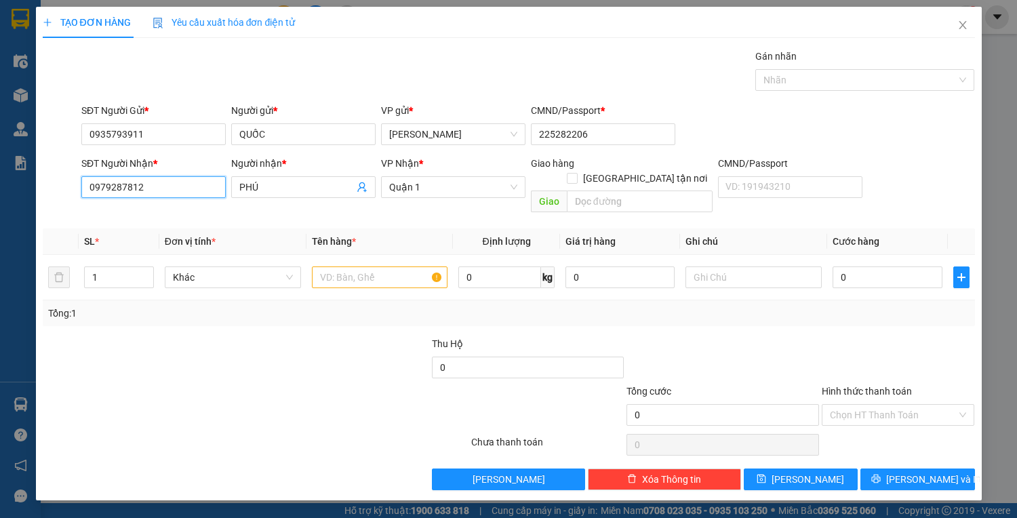
click at [155, 186] on input "0979287812" at bounding box center [153, 187] width 144 height 22
click at [139, 228] on div "0982161290 - HƯNG" at bounding box center [153, 235] width 128 height 15
click at [418, 266] on input "text" at bounding box center [380, 277] width 136 height 22
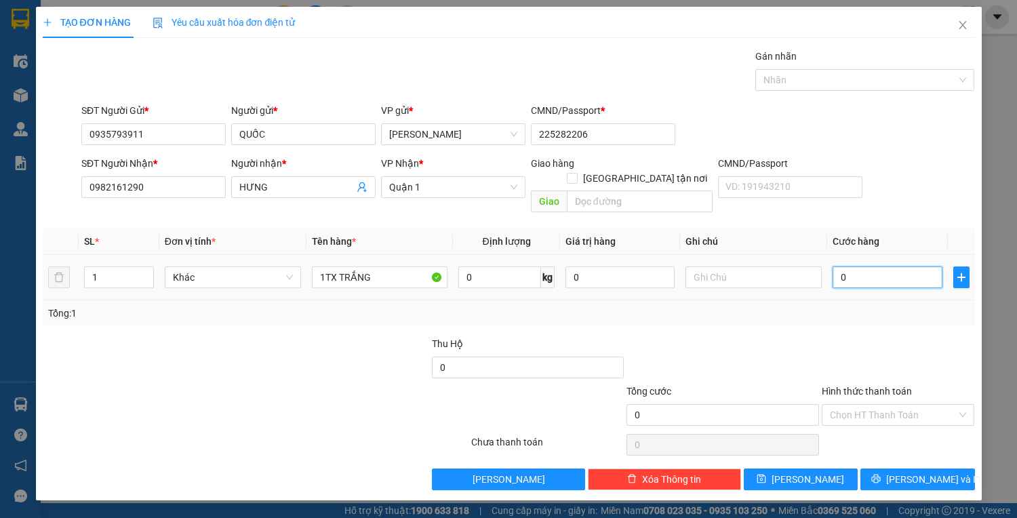
click at [841, 266] on input "0" at bounding box center [886, 277] width 109 height 22
click at [864, 405] on input "Hình thức thanh toán" at bounding box center [893, 415] width 127 height 20
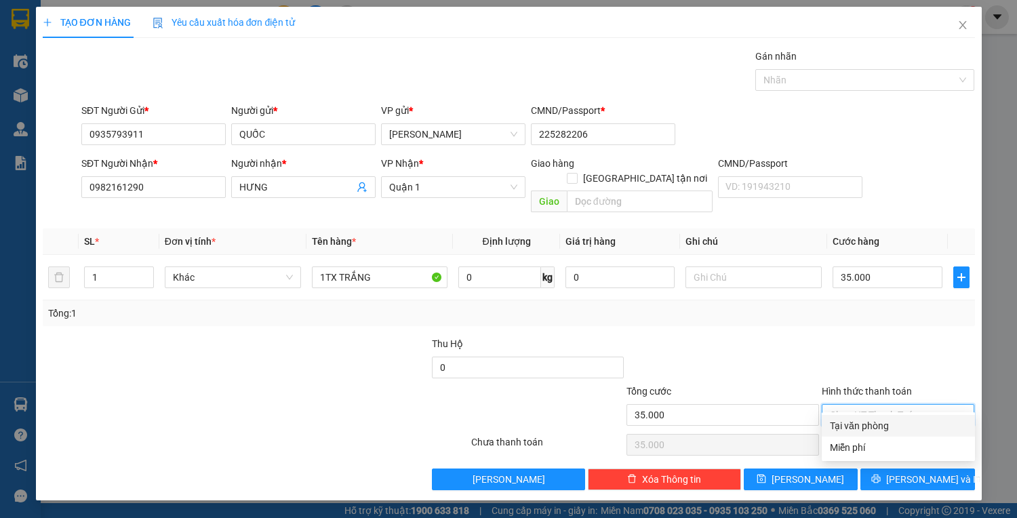
click at [871, 428] on div "Tại văn phòng" at bounding box center [898, 425] width 137 height 15
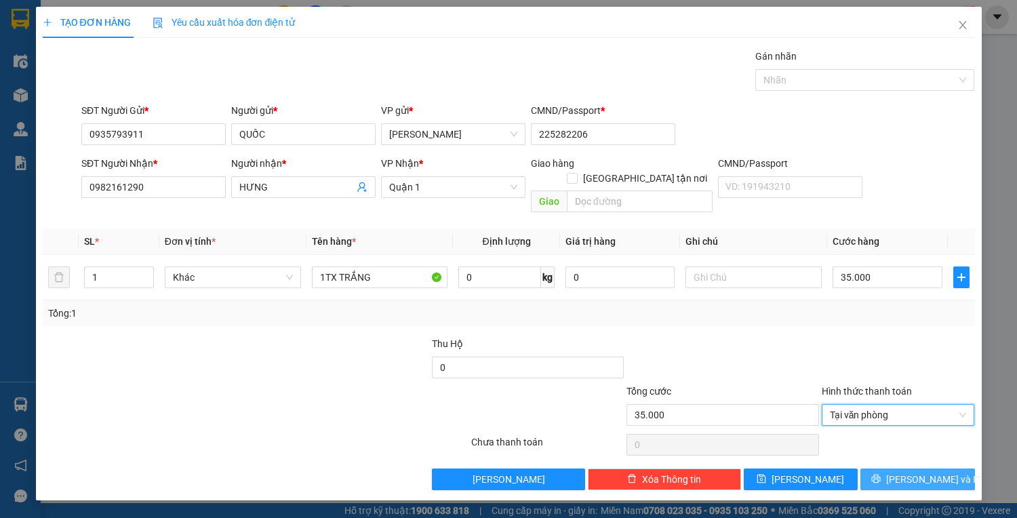
click at [881, 475] on icon "printer" at bounding box center [876, 479] width 9 height 9
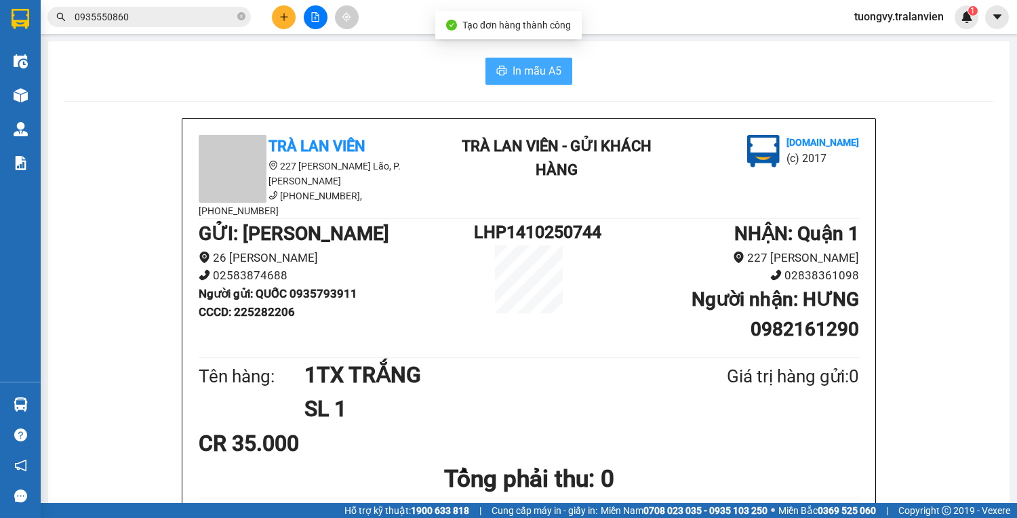
click at [514, 66] on span "In mẫu A5" at bounding box center [536, 70] width 49 height 17
click at [283, 12] on icon "plus" at bounding box center [283, 16] width 9 height 9
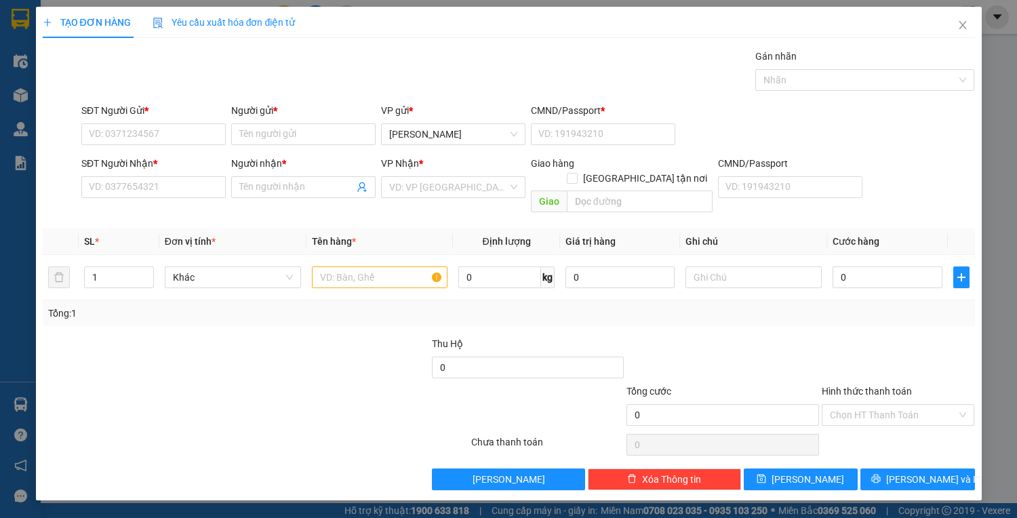
click at [152, 146] on div "SĐT Người Gửi * VD: 0371234567" at bounding box center [153, 126] width 144 height 47
click at [154, 138] on input "SĐT Người Gửi *" at bounding box center [153, 134] width 144 height 22
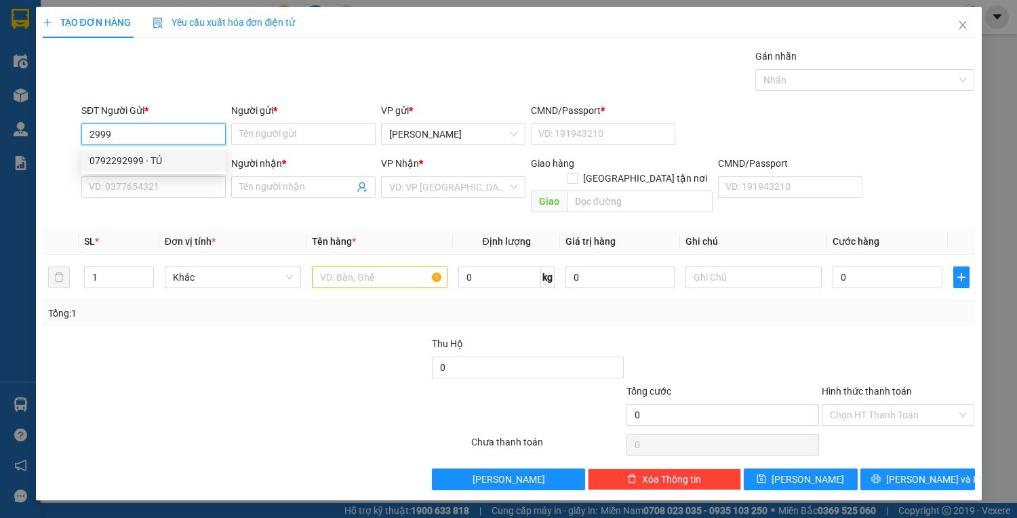
click at [140, 163] on div "0792292999 - TÚ" at bounding box center [153, 160] width 128 height 15
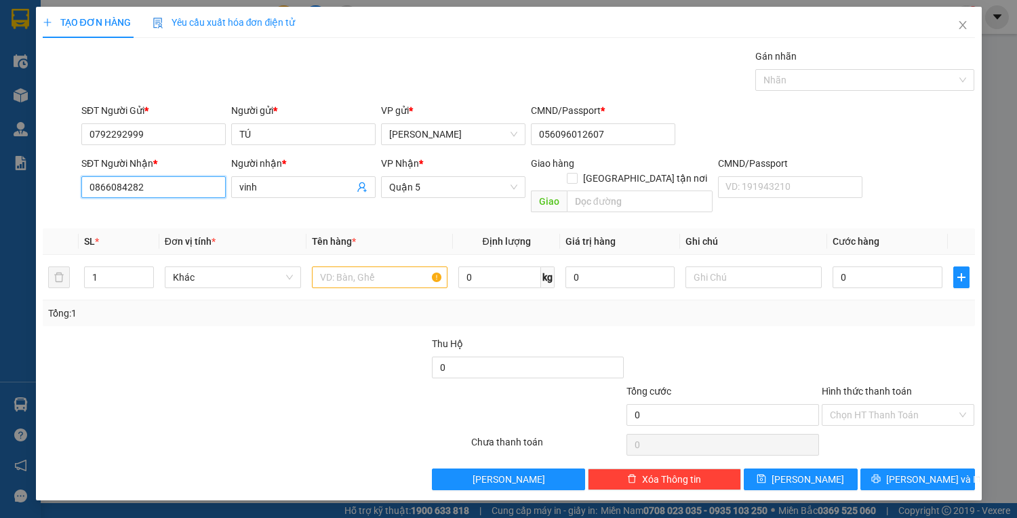
click at [168, 179] on input "0866084282" at bounding box center [153, 187] width 144 height 22
click at [107, 231] on div "0965542212 - CƯỜNG" at bounding box center [153, 235] width 128 height 15
click at [392, 266] on input "text" at bounding box center [380, 277] width 136 height 22
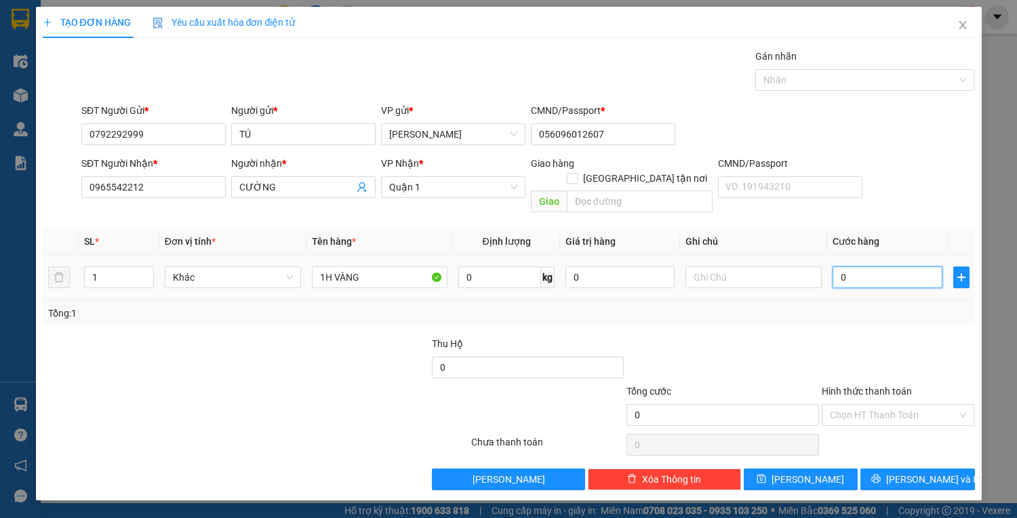
click at [885, 266] on input "0" at bounding box center [886, 277] width 109 height 22
click at [936, 472] on span "[PERSON_NAME] và In" at bounding box center [933, 479] width 95 height 15
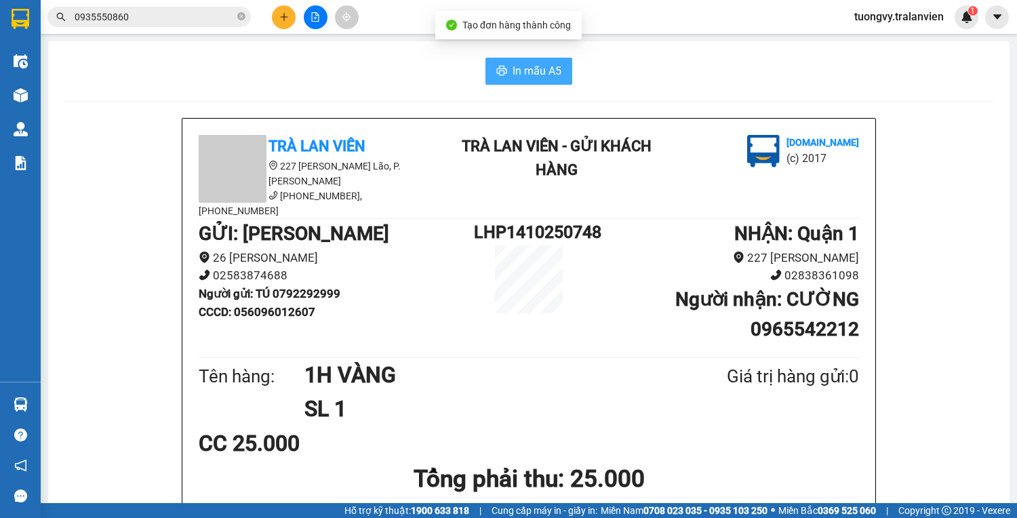
click at [515, 72] on span "In mẫu A5" at bounding box center [536, 70] width 49 height 17
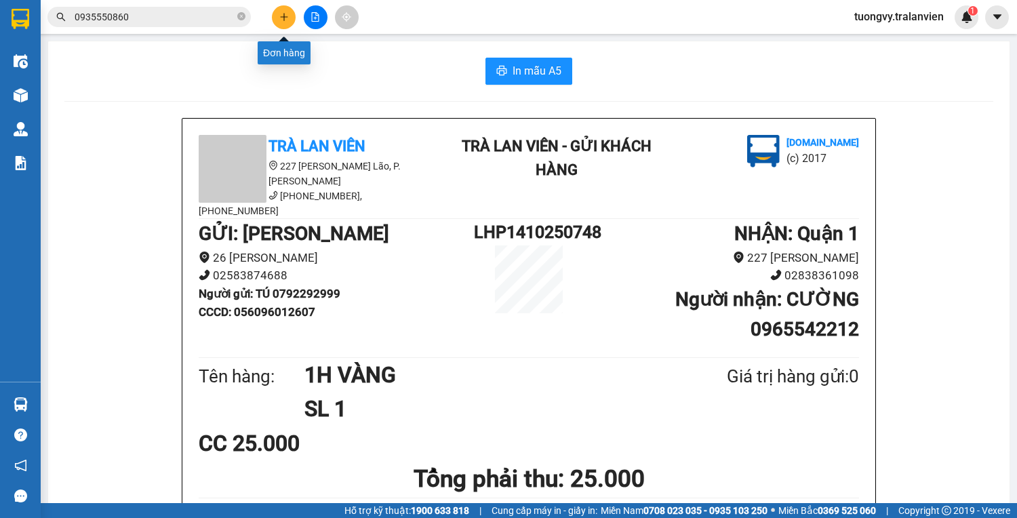
click at [281, 16] on icon "plus" at bounding box center [283, 16] width 9 height 9
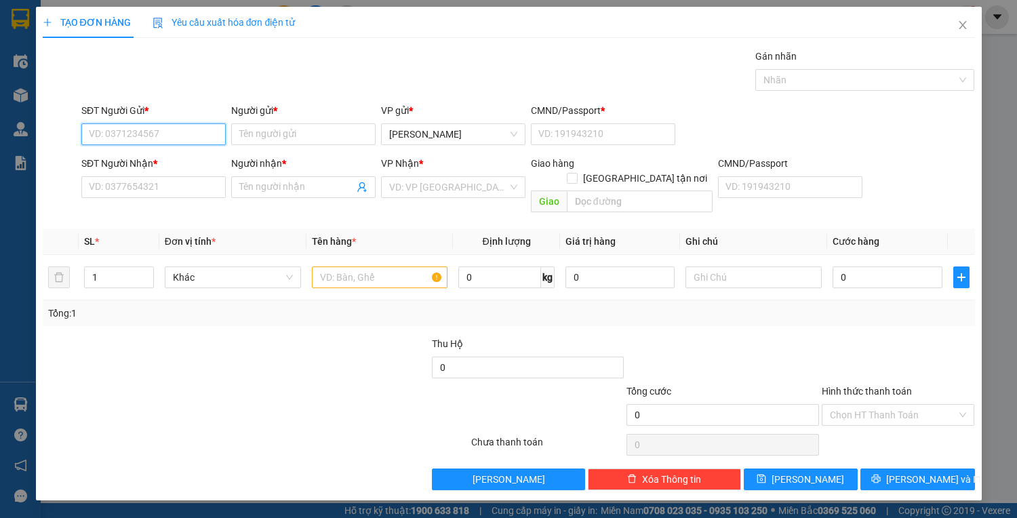
click at [171, 137] on input "SĐT Người Gửi *" at bounding box center [153, 134] width 144 height 22
click at [271, 127] on input "Người gửi *" at bounding box center [303, 134] width 144 height 22
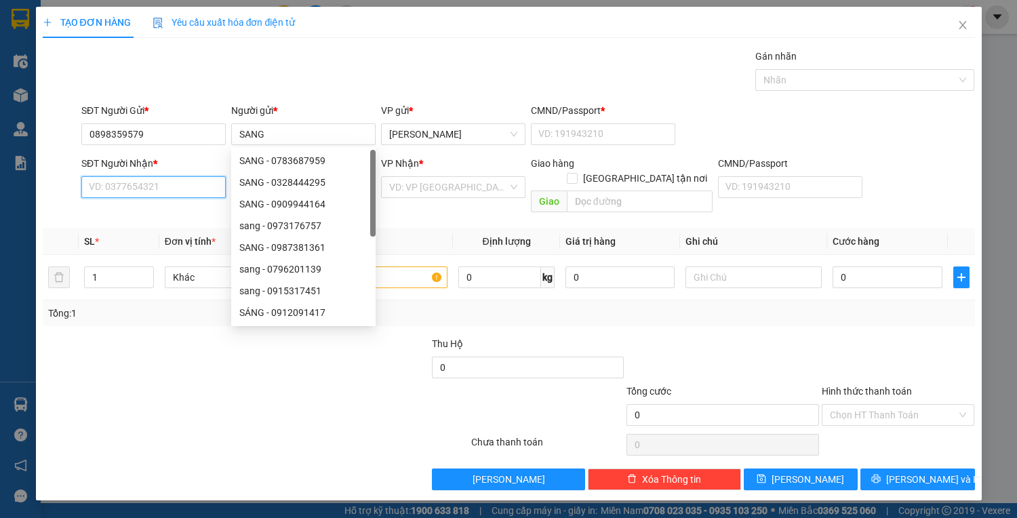
click at [163, 191] on input "SĐT Người Nhận *" at bounding box center [153, 187] width 144 height 22
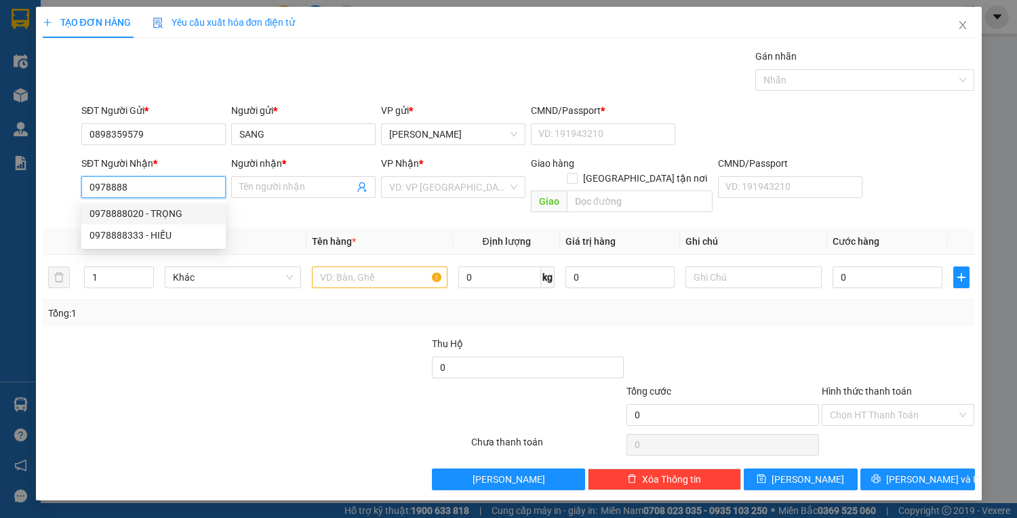
click at [134, 216] on div "0978888020 - TRỌNG" at bounding box center [153, 213] width 128 height 15
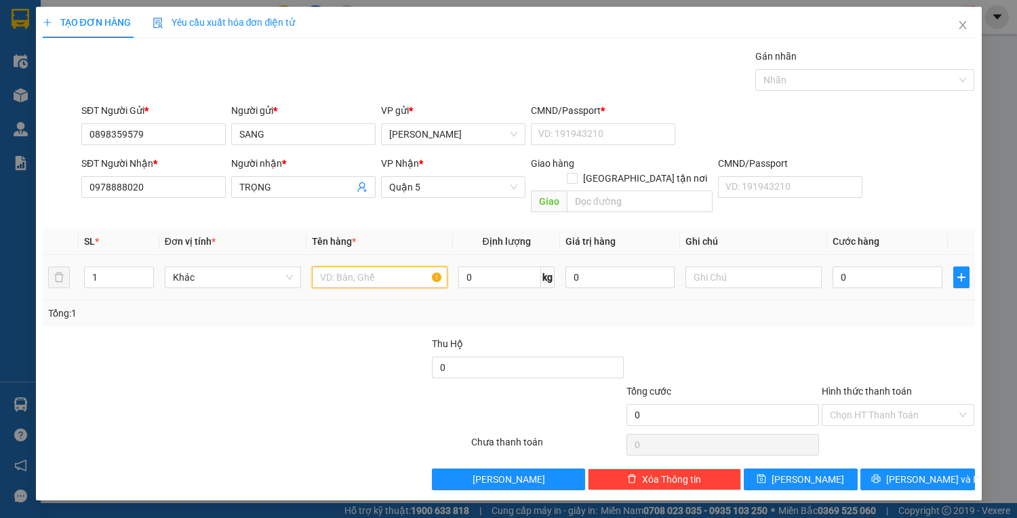
click at [367, 266] on input "text" at bounding box center [380, 277] width 136 height 22
click at [862, 268] on input "0" at bounding box center [886, 277] width 109 height 22
click at [895, 405] on input "Hình thức thanh toán" at bounding box center [893, 415] width 127 height 20
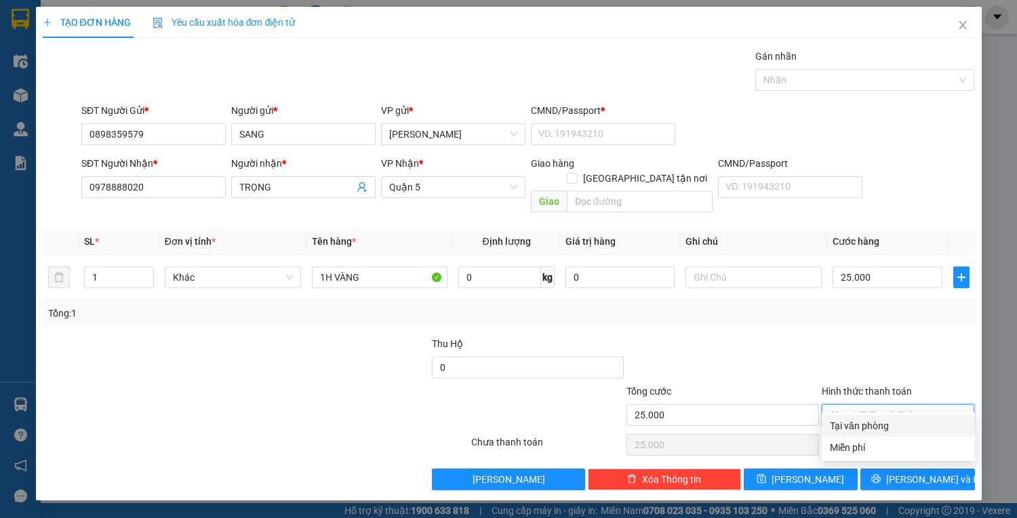
click at [895, 424] on div "Tại văn phòng" at bounding box center [898, 425] width 137 height 15
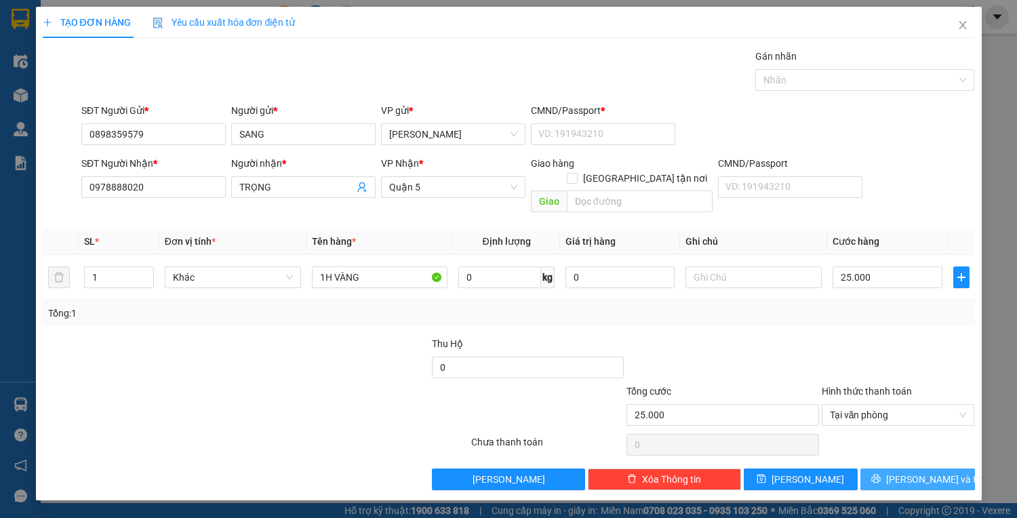
click at [912, 472] on span "[PERSON_NAME] và In" at bounding box center [933, 479] width 95 height 15
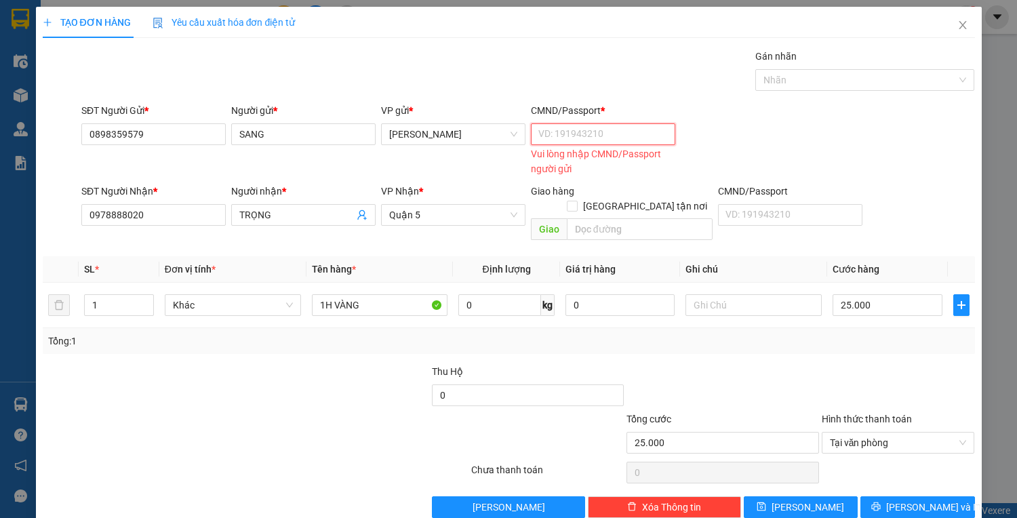
click at [597, 141] on input "CMND/Passport *" at bounding box center [603, 134] width 144 height 22
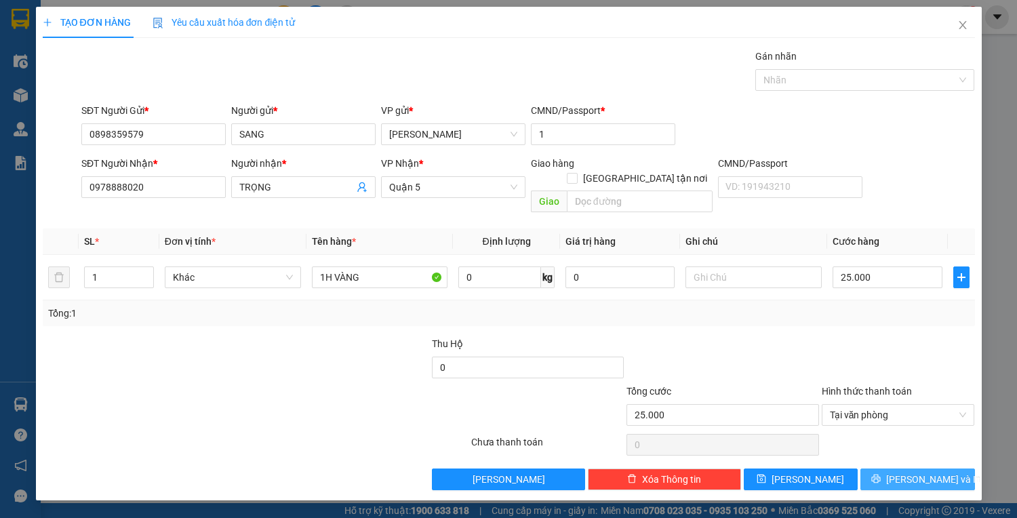
click at [914, 472] on span "[PERSON_NAME] và In" at bounding box center [933, 479] width 95 height 15
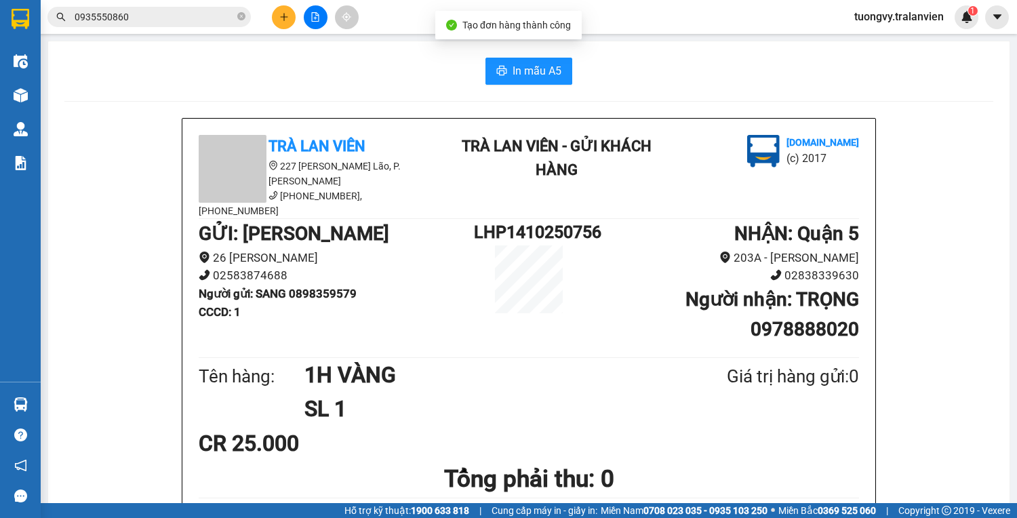
click at [534, 58] on button "In mẫu A5" at bounding box center [528, 71] width 87 height 27
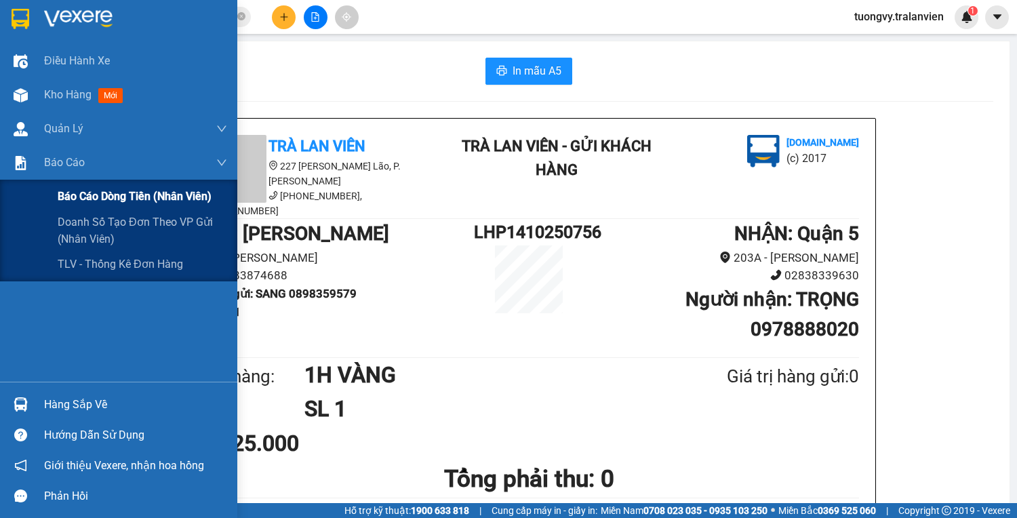
click at [115, 199] on span "Báo cáo dòng tiền (nhân viên)" at bounding box center [135, 196] width 154 height 17
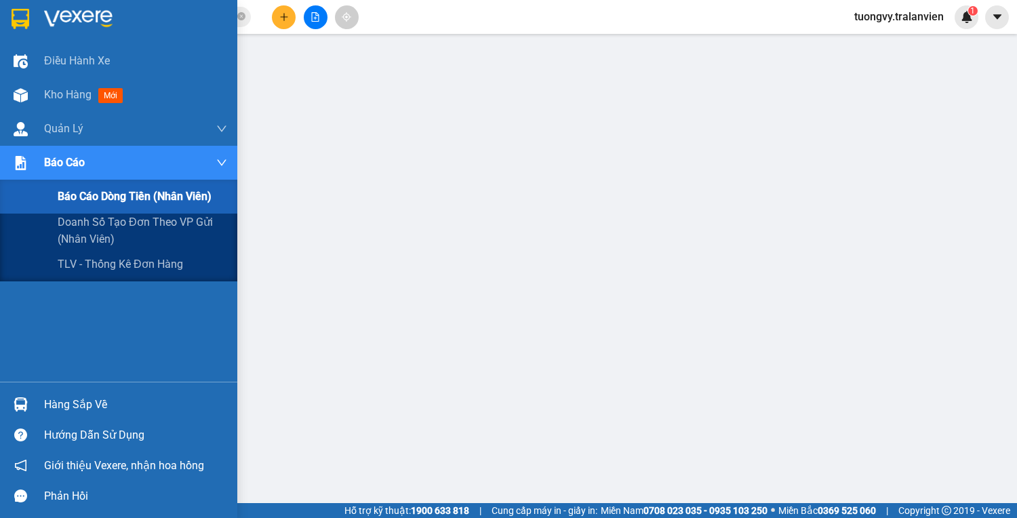
click at [66, 166] on span "Báo cáo" at bounding box center [64, 162] width 41 height 17
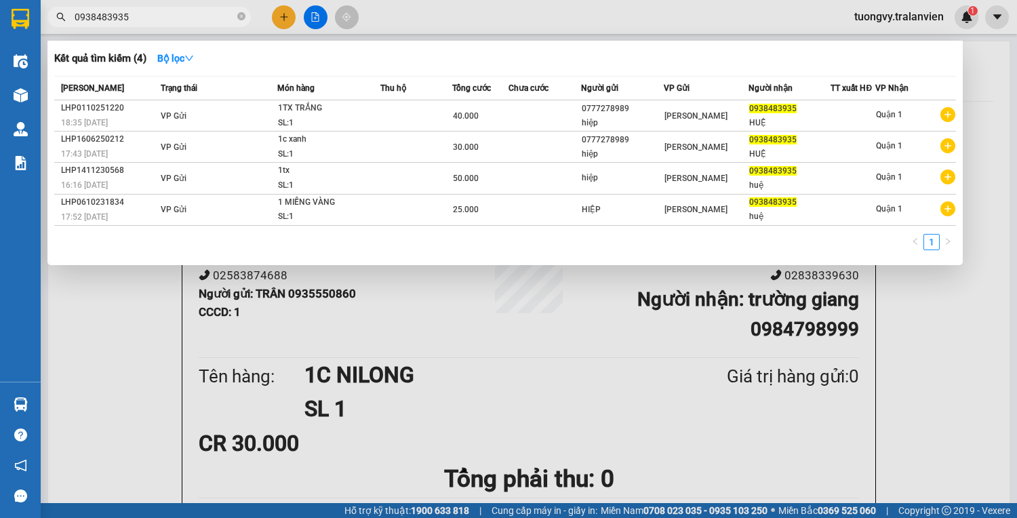
click at [140, 295] on div at bounding box center [508, 259] width 1017 height 518
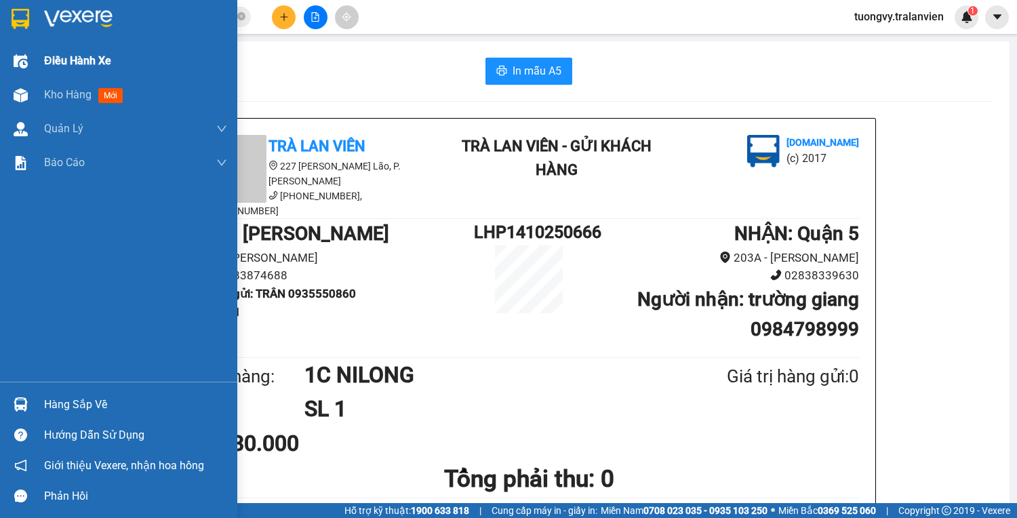
click at [69, 73] on div "Điều hành xe" at bounding box center [135, 61] width 183 height 34
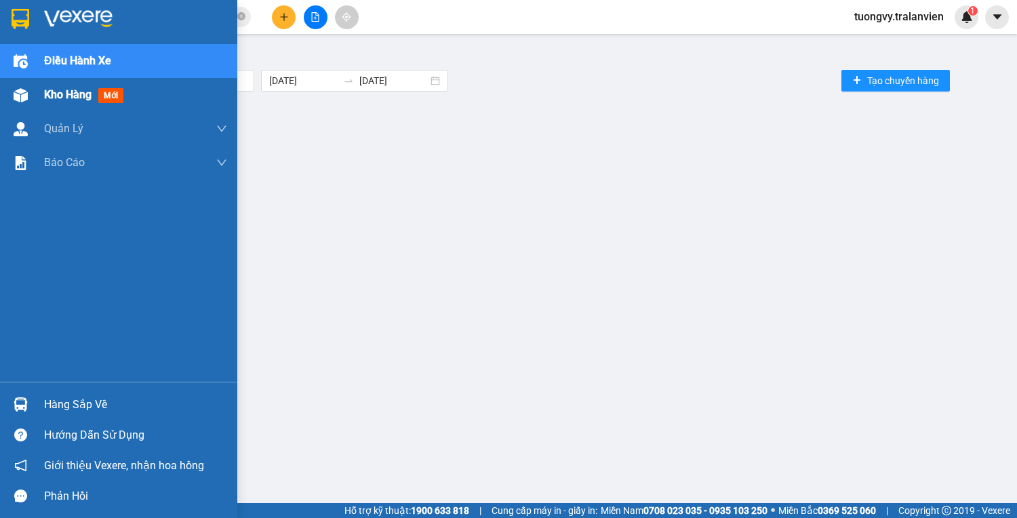
click at [70, 103] on div "Kho hàng mới" at bounding box center [135, 95] width 183 height 34
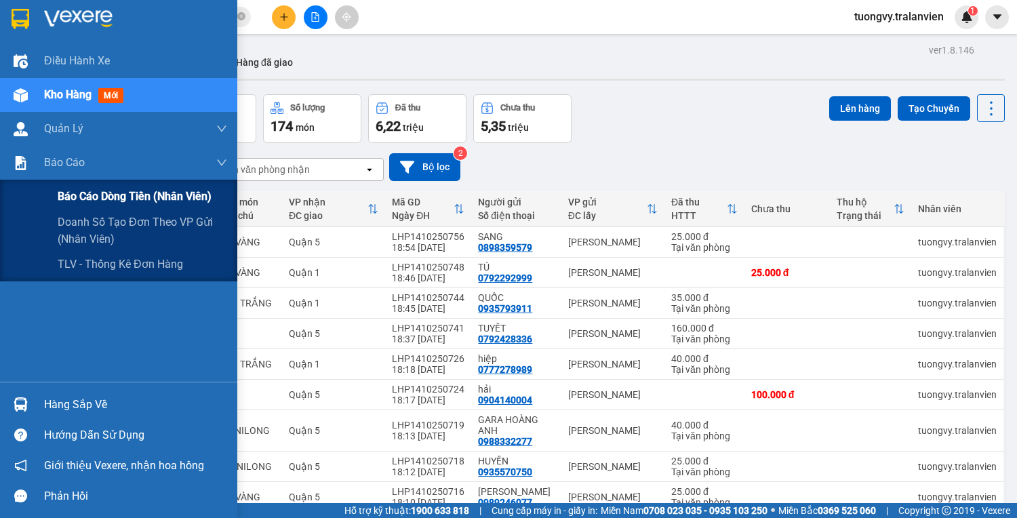
click at [122, 202] on span "Báo cáo dòng tiền (nhân viên)" at bounding box center [135, 196] width 154 height 17
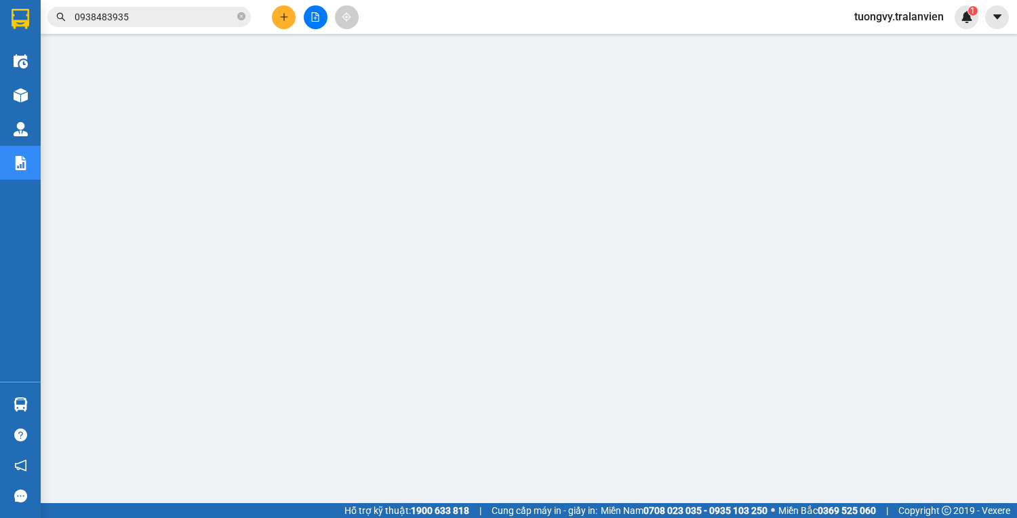
click at [282, 20] on icon "plus" at bounding box center [283, 16] width 9 height 9
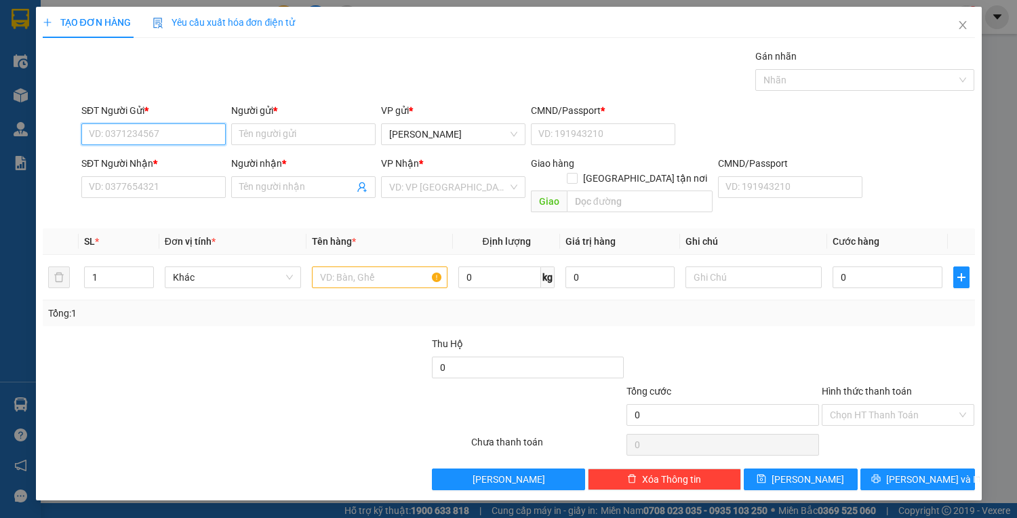
click at [174, 135] on input "SĐT Người Gửi *" at bounding box center [153, 134] width 144 height 22
click at [186, 138] on input "SĐT Người Gửi *" at bounding box center [153, 134] width 144 height 22
click at [129, 168] on div "0905993559 - TIỆP" at bounding box center [153, 161] width 144 height 22
type input "0905993559"
type input "TIỆP"
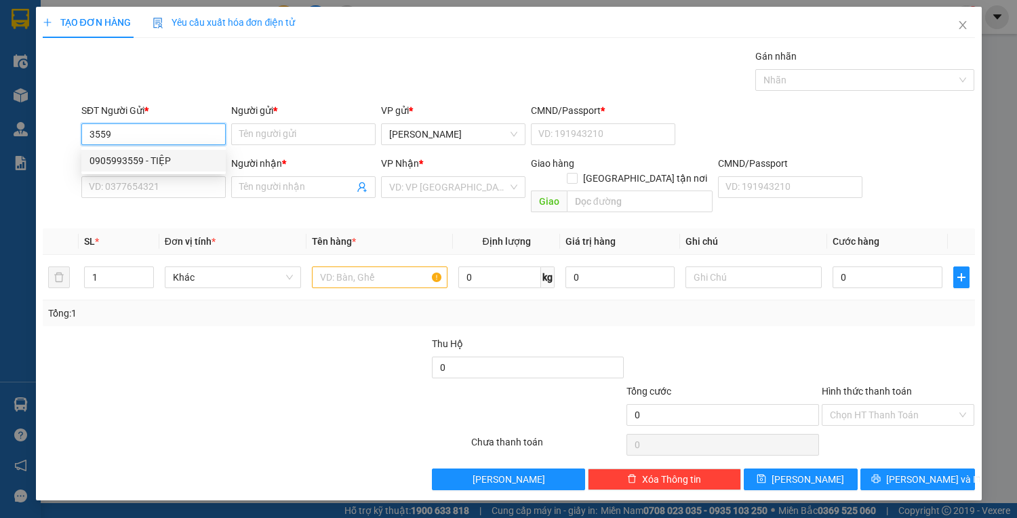
type input "225391220"
type input "0917978009"
type input "HÁN"
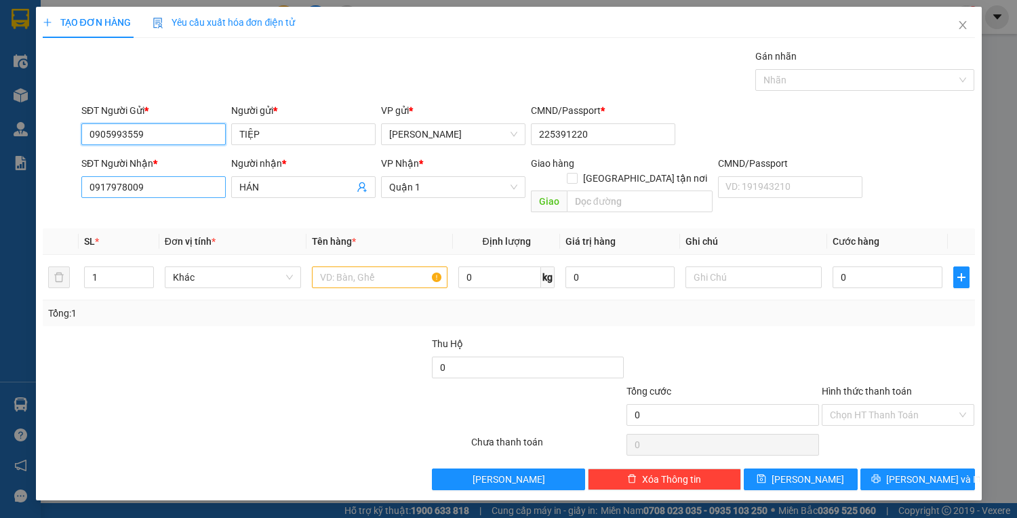
type input "0905993559"
click at [180, 190] on input "0917978009" at bounding box center [153, 187] width 144 height 22
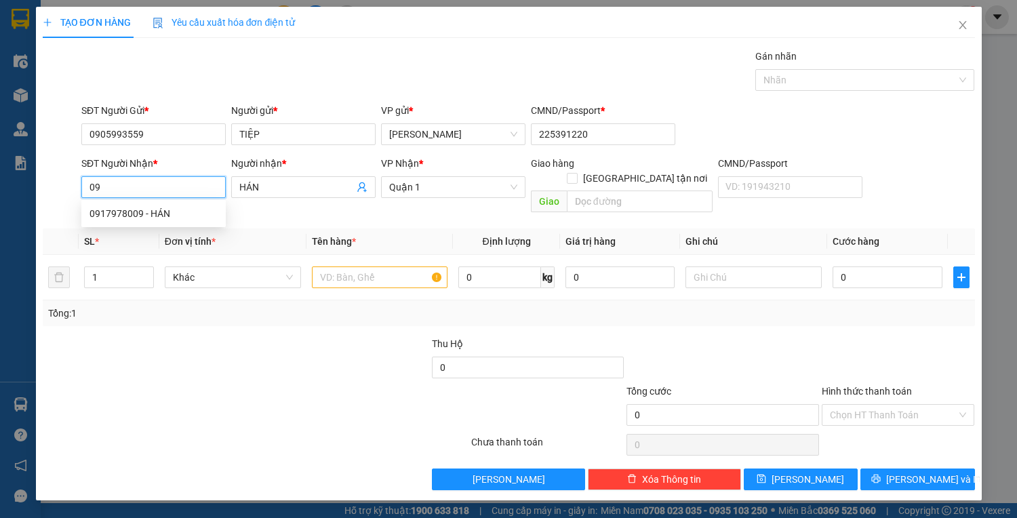
type input "0"
click at [157, 193] on input "000" at bounding box center [153, 187] width 144 height 22
click at [118, 214] on div "0961290000 - THÔNG" at bounding box center [153, 213] width 128 height 15
type input "0961290000"
type input "THÔNG"
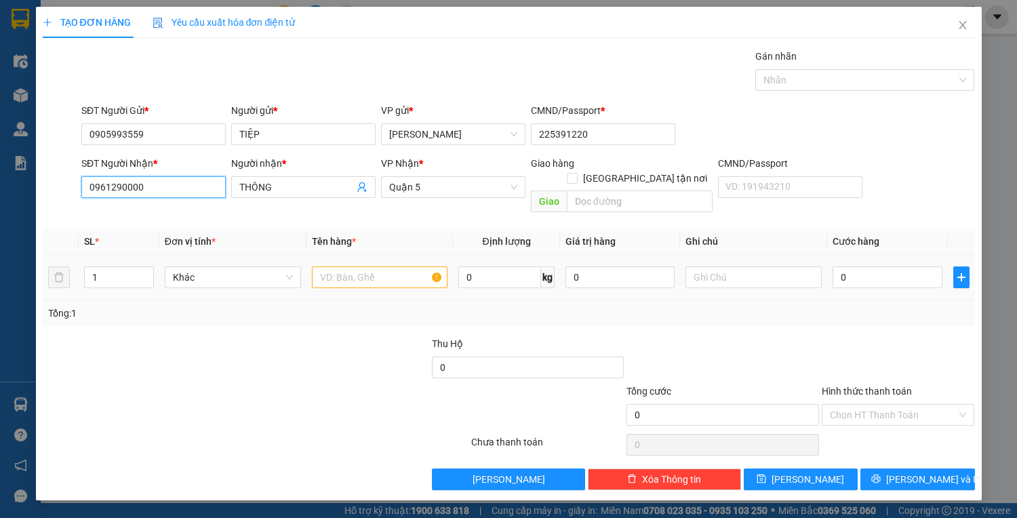
type input "0961290000"
click at [349, 266] on input "text" at bounding box center [380, 277] width 136 height 22
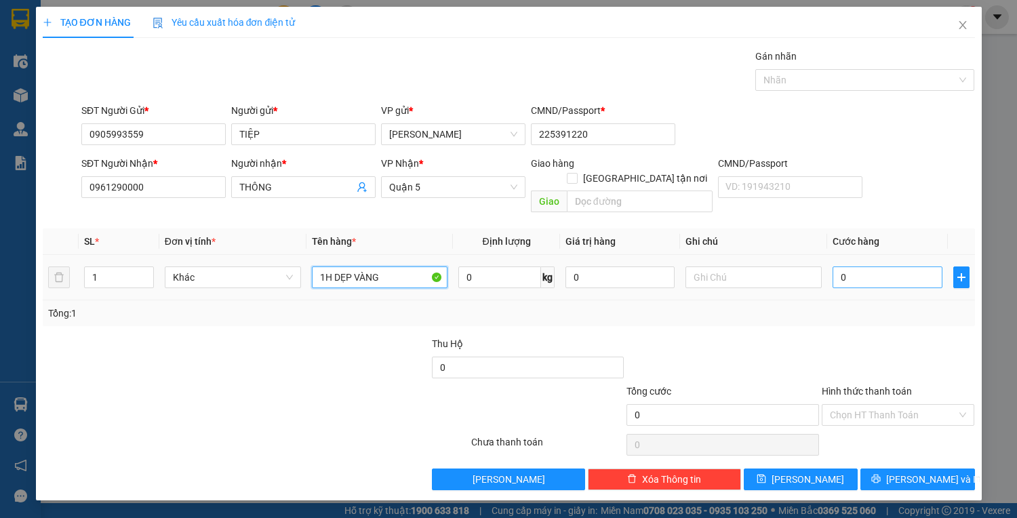
type input "1H DẸP VÀNG"
click at [870, 266] on input "0" at bounding box center [886, 277] width 109 height 22
type input "3"
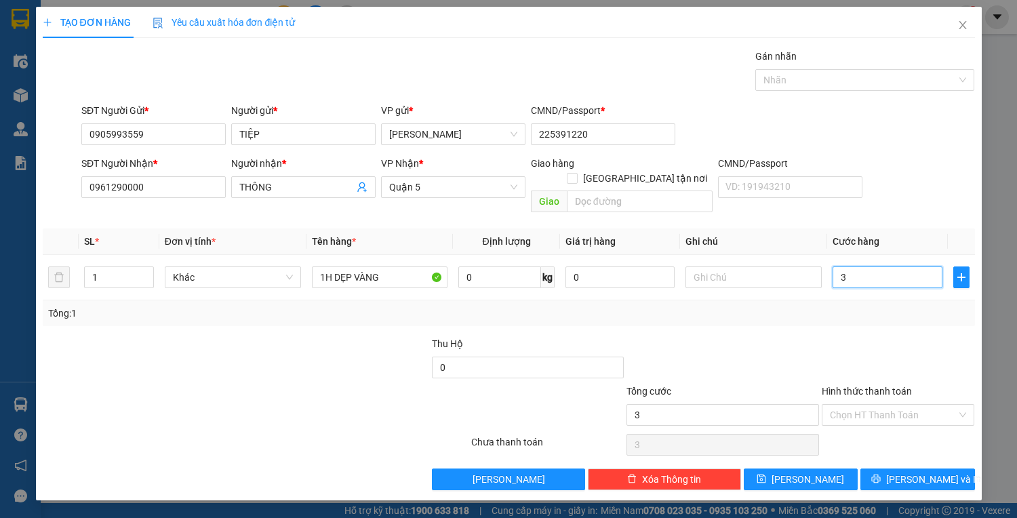
type input "30"
type input "30.000"
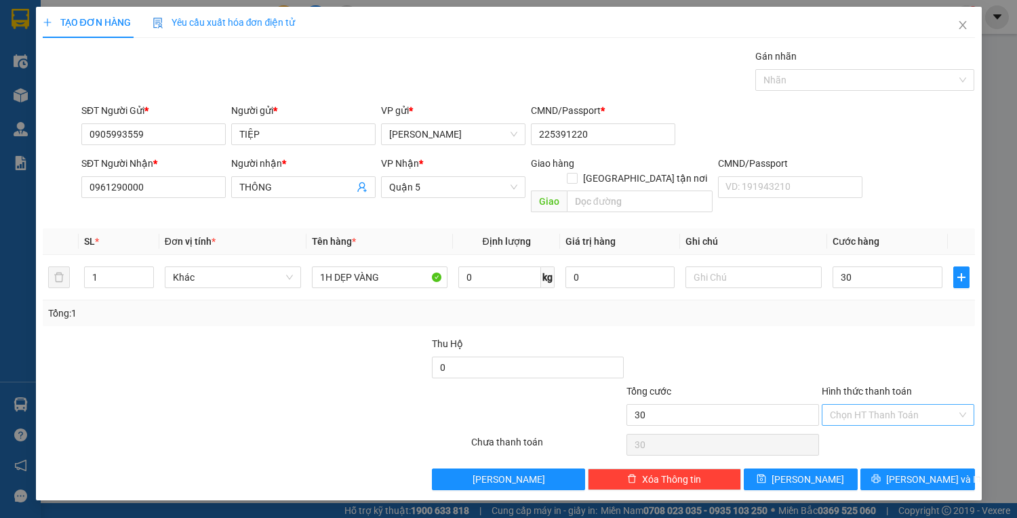
type input "30.000"
click at [865, 407] on input "Hình thức thanh toán" at bounding box center [893, 415] width 127 height 20
click at [870, 405] on input "Hình thức thanh toán" at bounding box center [893, 415] width 127 height 20
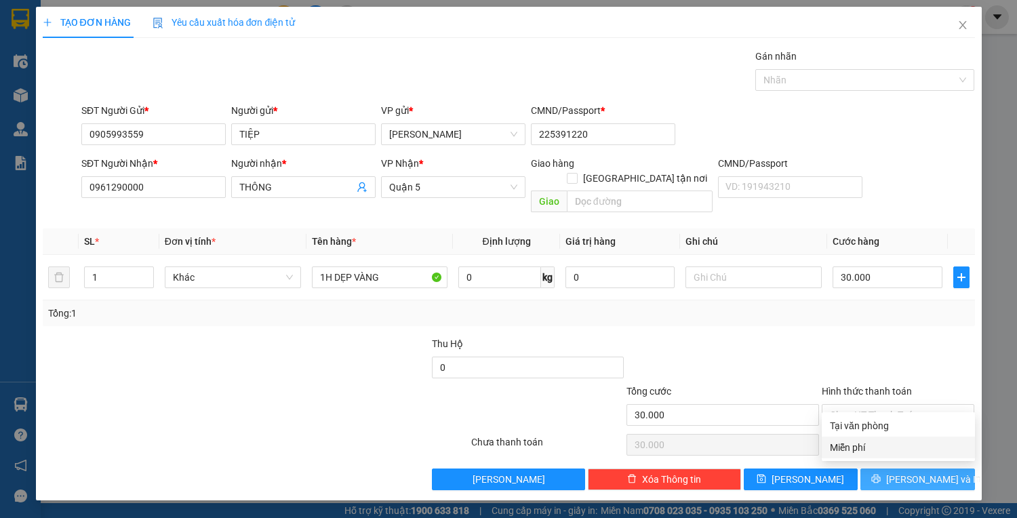
click at [948, 472] on button "[PERSON_NAME] và In" at bounding box center [917, 479] width 114 height 22
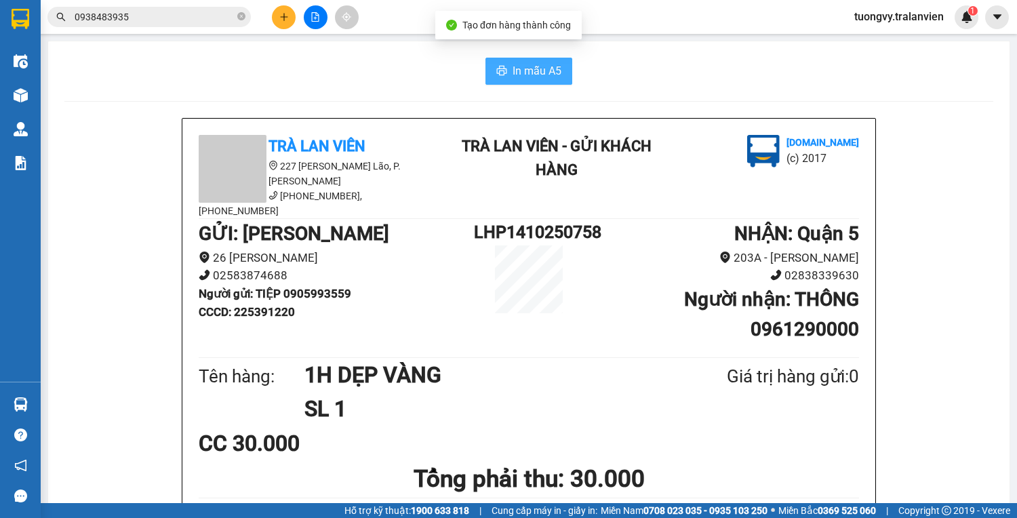
click at [514, 66] on span "In mẫu A5" at bounding box center [536, 70] width 49 height 17
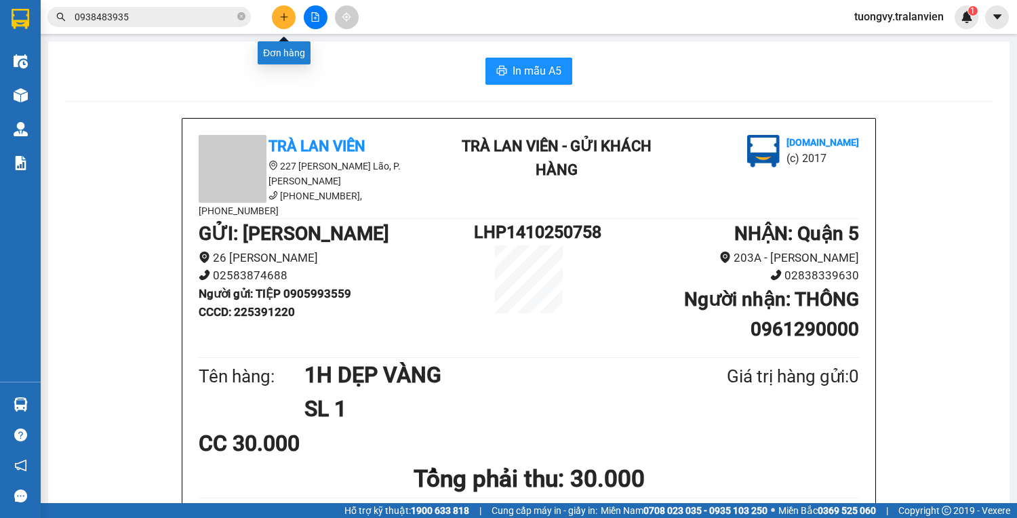
click at [287, 26] on button at bounding box center [284, 17] width 24 height 24
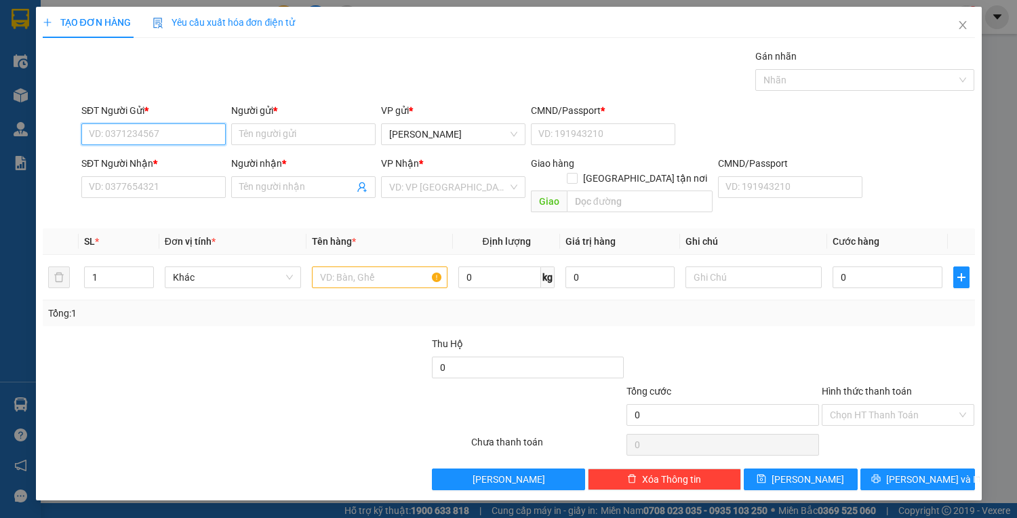
click at [189, 132] on input "SĐT Người Gửi *" at bounding box center [153, 134] width 144 height 22
click at [114, 156] on div "0905175987 - [PERSON_NAME]" at bounding box center [156, 160] width 134 height 15
type input "0905175987"
type input "[PERSON_NAME]"
type input "1"
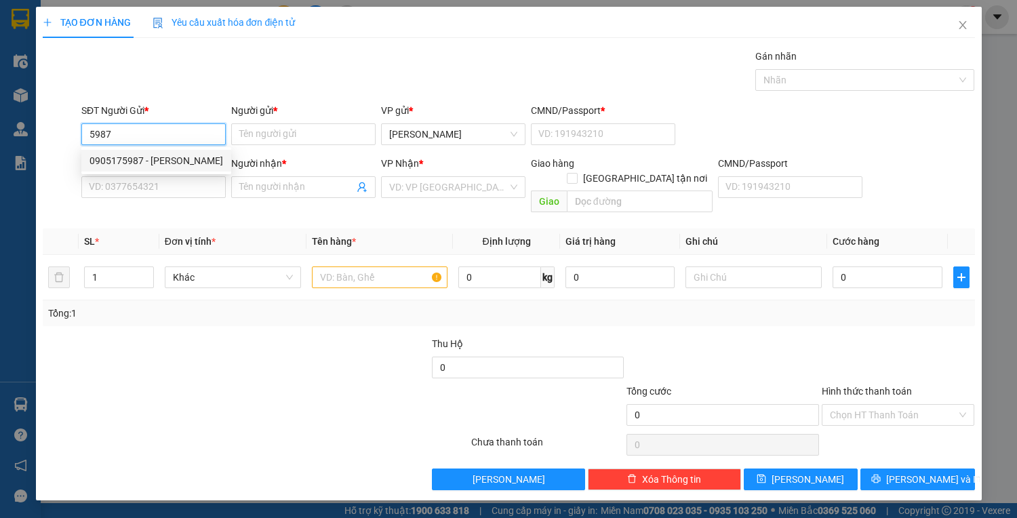
type input "0906482427"
type input "hiếu"
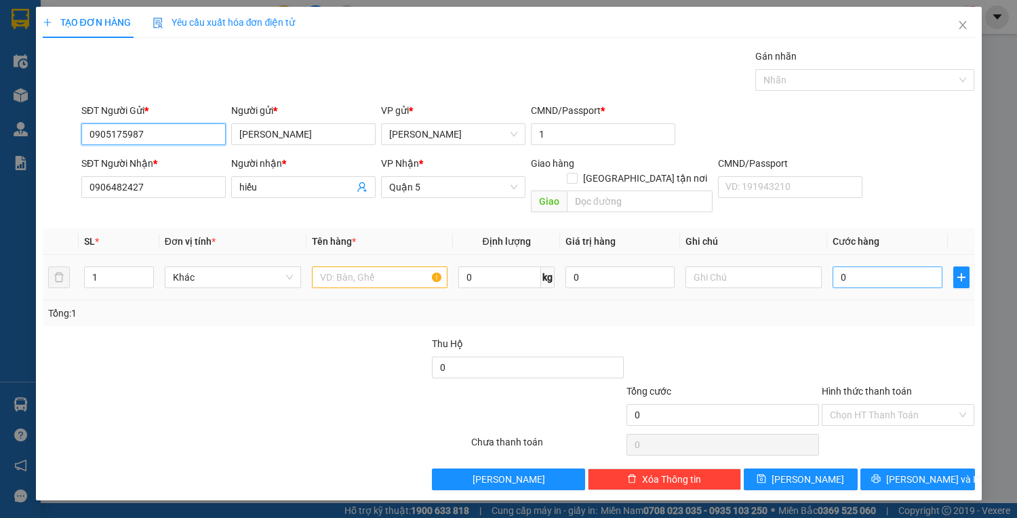
type input "0905175987"
click at [870, 268] on input "0" at bounding box center [886, 277] width 109 height 22
type input "2"
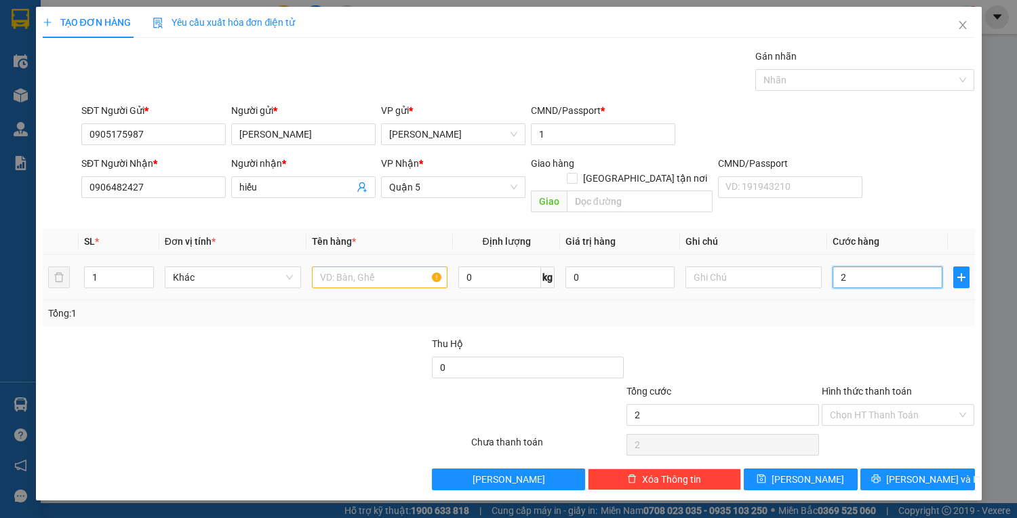
type input "25"
type input "25.000"
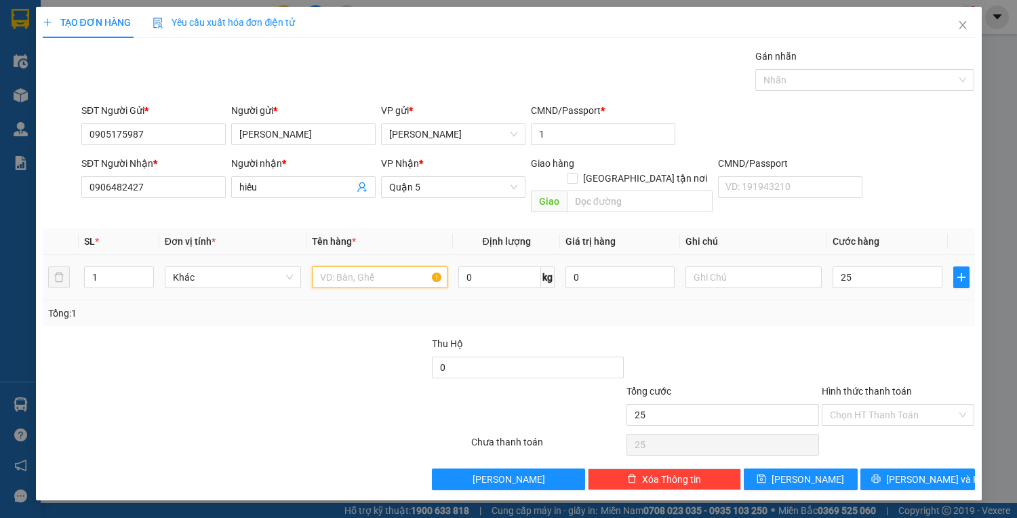
type input "25.000"
click at [340, 266] on input "text" at bounding box center [380, 277] width 136 height 22
type input "1C VÀNG"
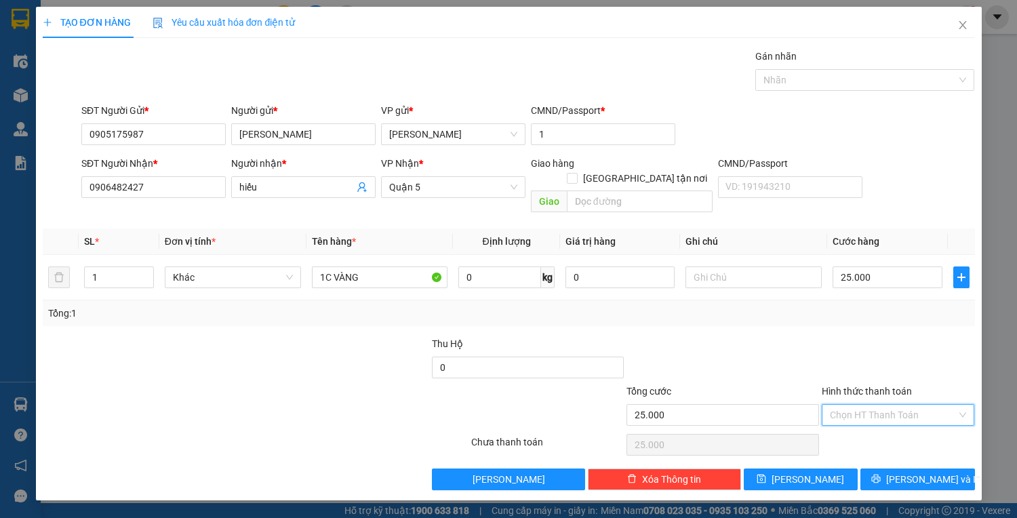
click at [919, 405] on input "Hình thức thanh toán" at bounding box center [893, 415] width 127 height 20
click at [905, 422] on div "Tại văn phòng" at bounding box center [898, 425] width 137 height 15
type input "0"
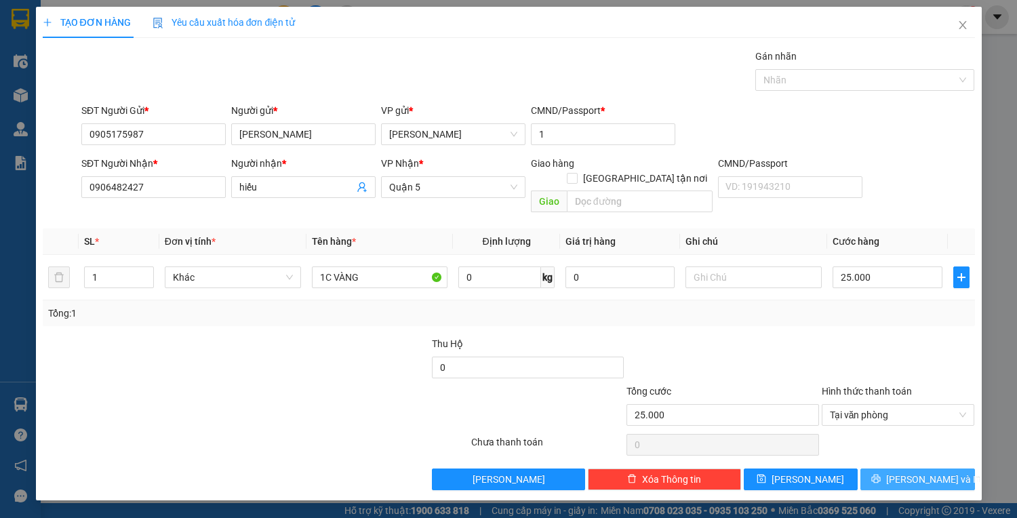
click at [924, 472] on span "[PERSON_NAME] và In" at bounding box center [933, 479] width 95 height 15
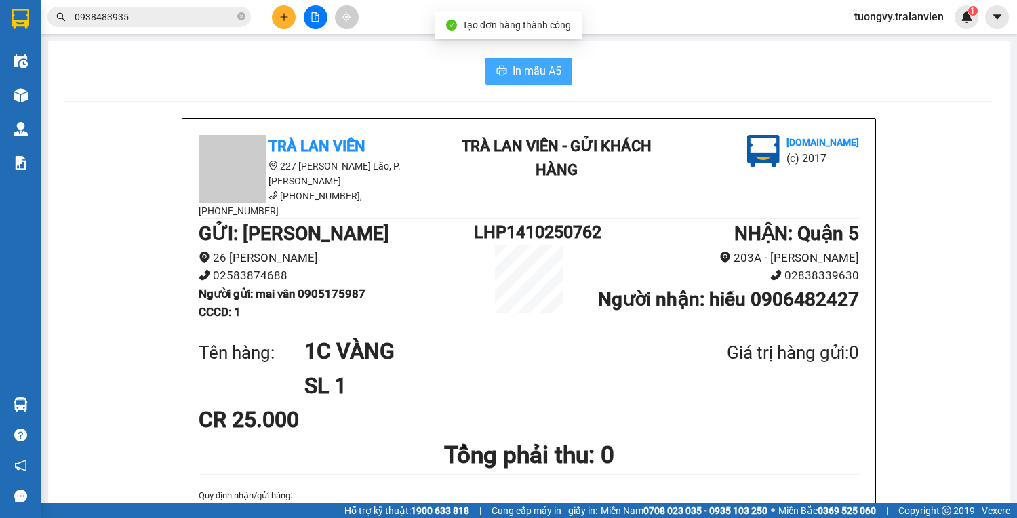
click at [544, 69] on span "In mẫu A5" at bounding box center [536, 70] width 49 height 17
click at [281, 13] on icon "plus" at bounding box center [283, 16] width 9 height 9
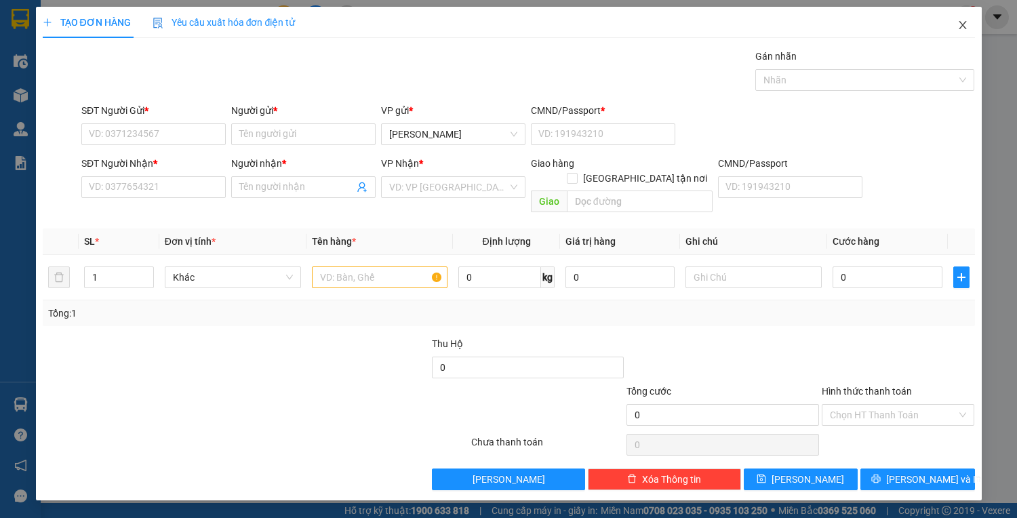
click at [965, 26] on icon "close" at bounding box center [962, 25] width 11 height 11
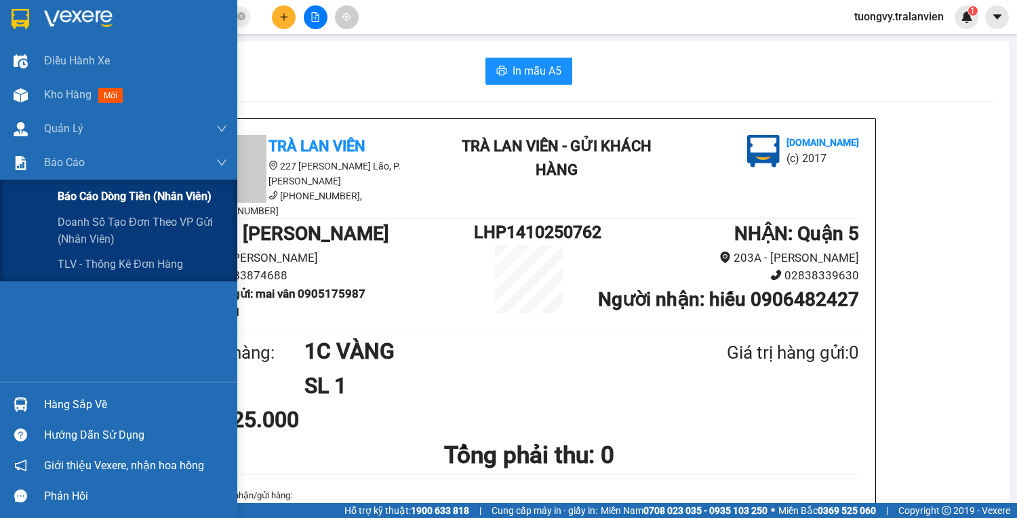
click at [103, 198] on span "Báo cáo dòng tiền (nhân viên)" at bounding box center [135, 196] width 154 height 17
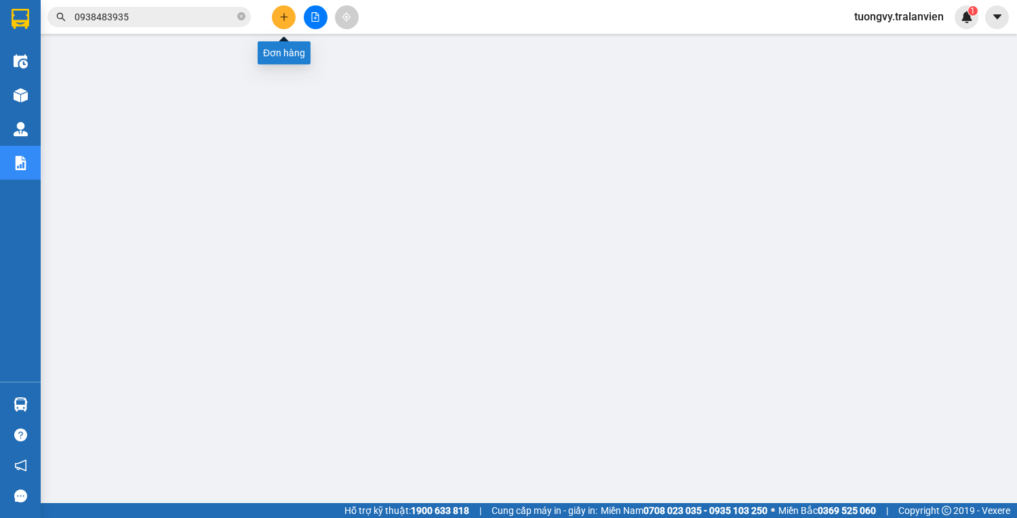
click at [282, 16] on icon "plus" at bounding box center [283, 16] width 9 height 9
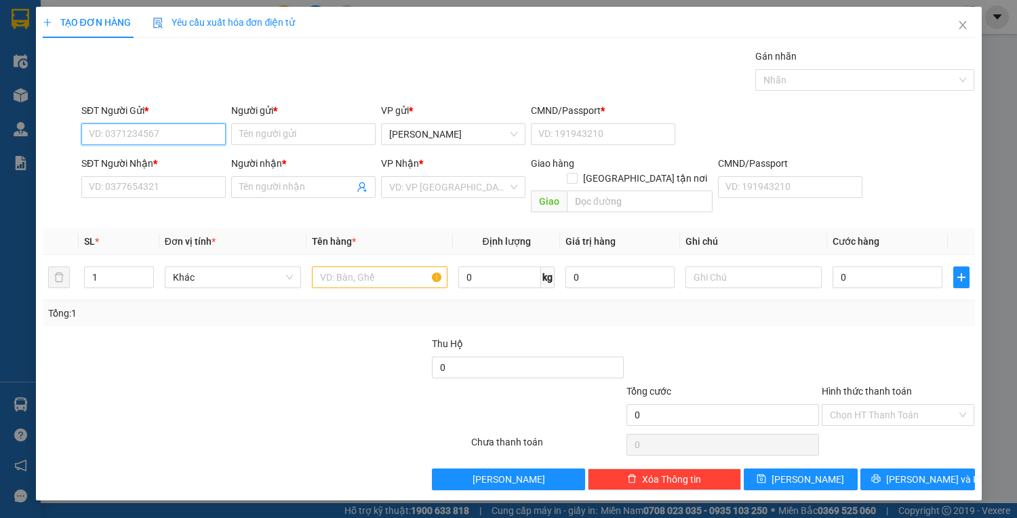
click at [157, 129] on input "SĐT Người Gửi *" at bounding box center [153, 134] width 144 height 22
type input "0"
click at [134, 158] on div "0825038893 - [PERSON_NAME]" at bounding box center [156, 160] width 134 height 15
type input "0825038893"
type input "[PERSON_NAME]"
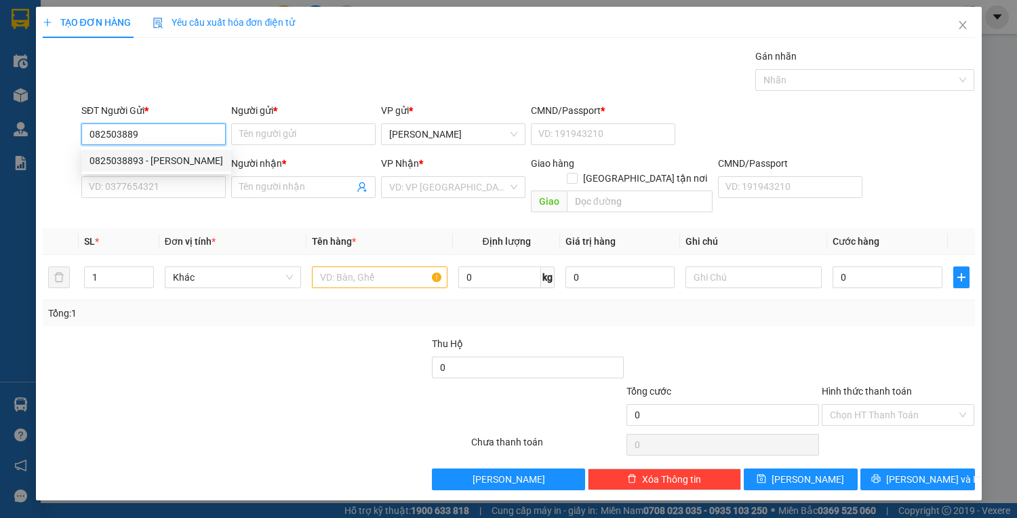
type input "225596849"
type input "0903820424"
type input "LAN"
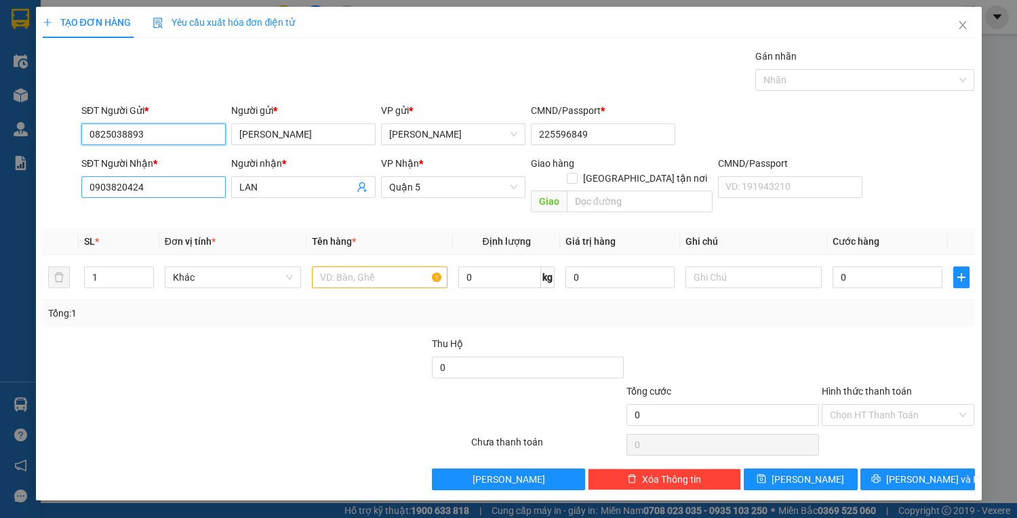
type input "0825038893"
click at [185, 184] on input "0903820424" at bounding box center [153, 187] width 144 height 22
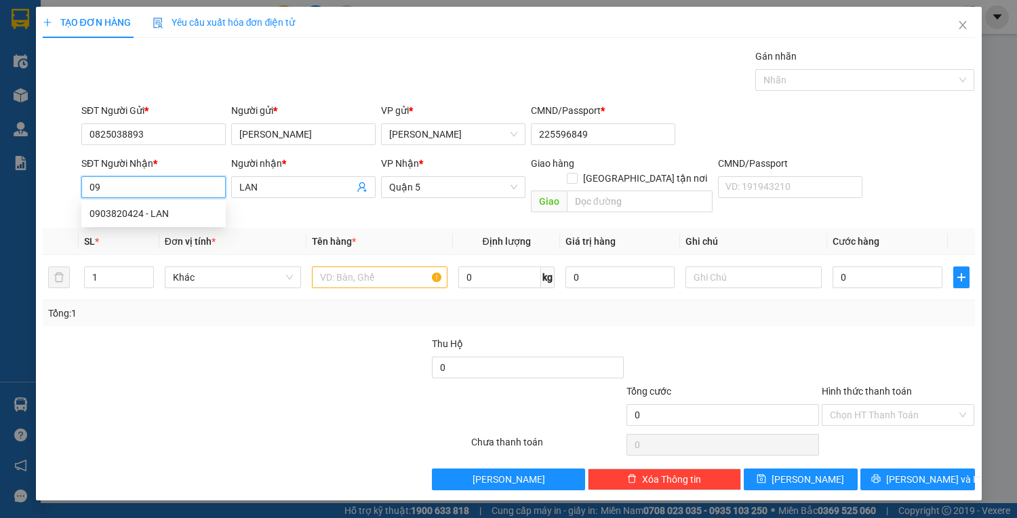
type input "0"
click at [488, 188] on span "Quận 5" at bounding box center [453, 187] width 128 height 20
type input "0906812350"
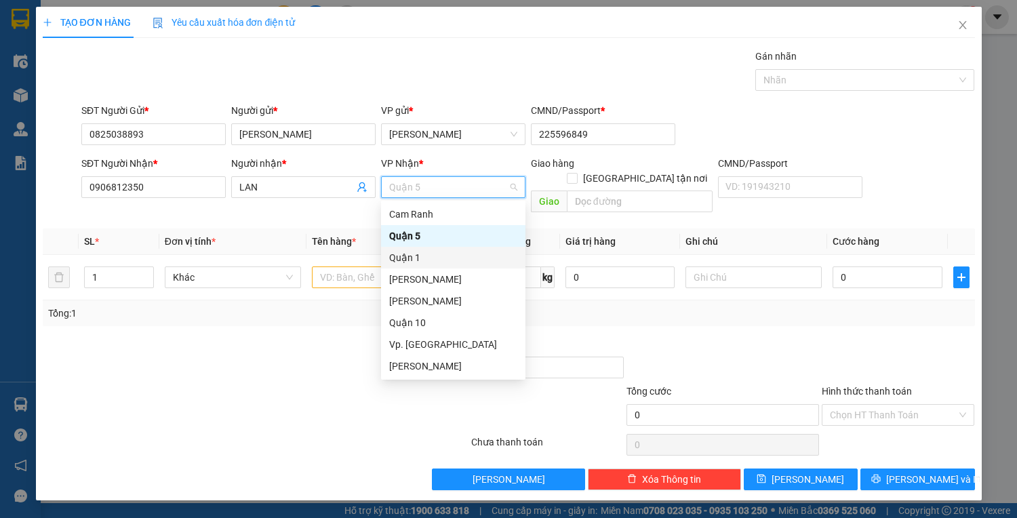
click at [448, 253] on div "Quận 1" at bounding box center [453, 257] width 128 height 15
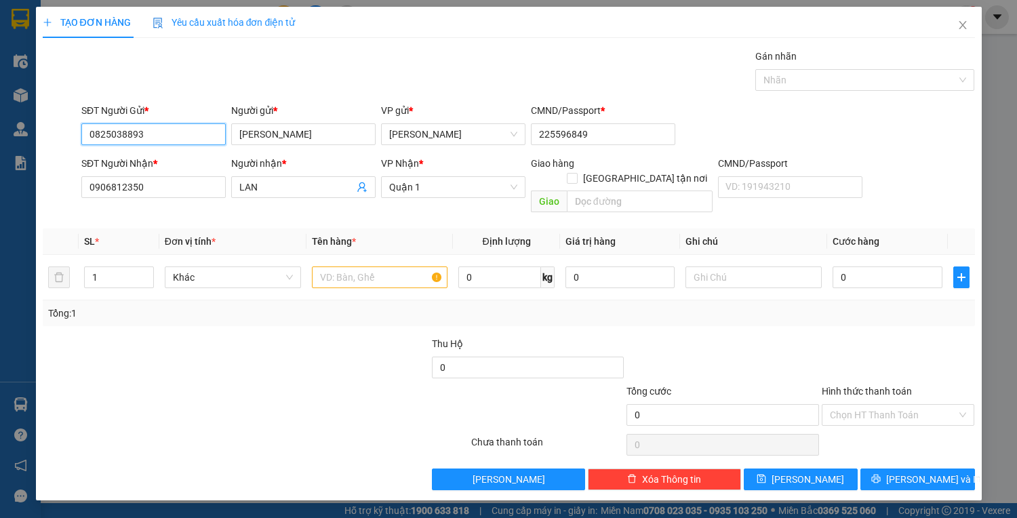
drag, startPoint x: 146, startPoint y: 136, endPoint x: 54, endPoint y: 150, distance: 93.9
click at [54, 150] on form "SĐT Người Gửi * 0825038893 0825038893 Người gửi * [PERSON_NAME] VP gửi * [PERSO…" at bounding box center [509, 160] width 932 height 115
click at [278, 185] on input "LAN" at bounding box center [296, 187] width 115 height 15
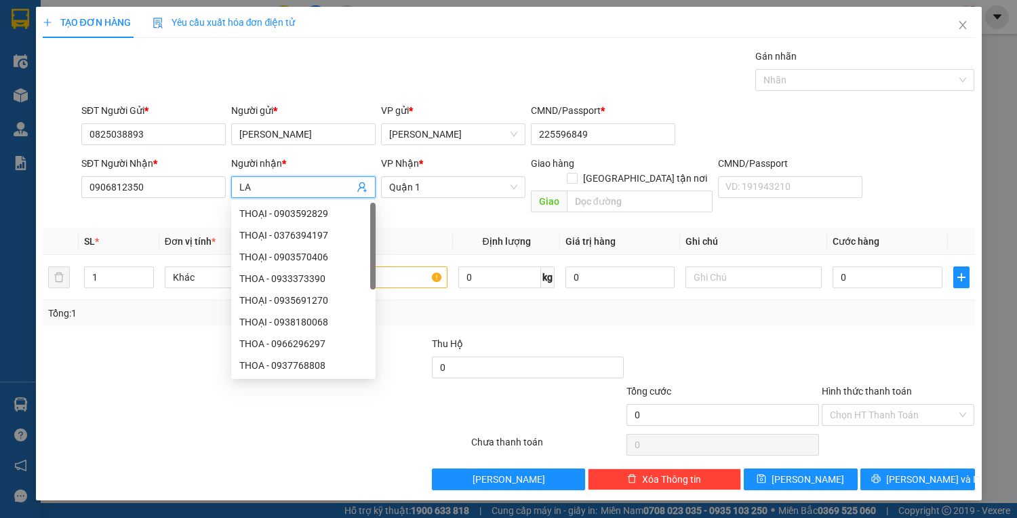
type input "L"
type input "Y"
type input "TRÚC"
click at [366, 85] on div "Gán nhãn Nhãn" at bounding box center [528, 72] width 899 height 47
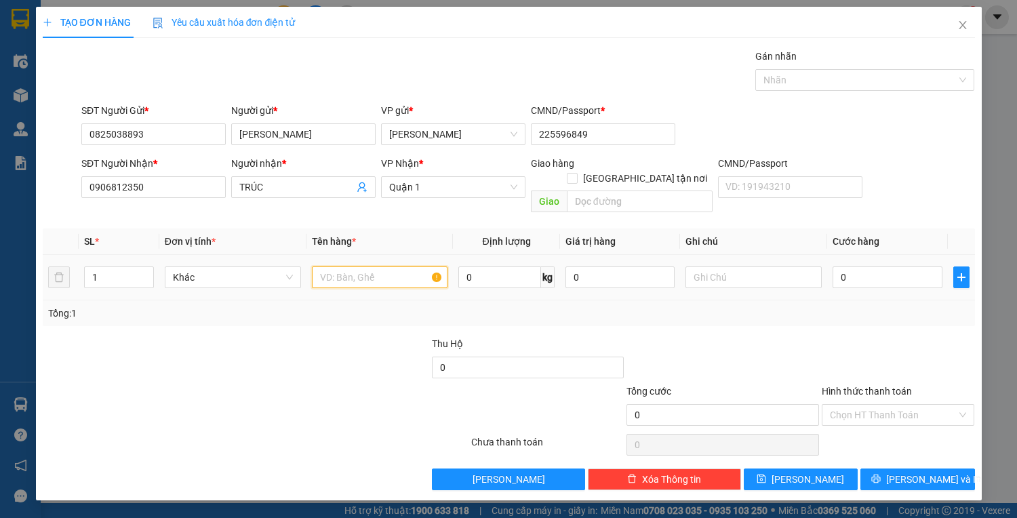
click at [382, 266] on input "text" at bounding box center [380, 277] width 136 height 22
type input "1B XANH + 1B NILONG"
click at [882, 266] on input "0" at bounding box center [886, 277] width 109 height 22
type input "1"
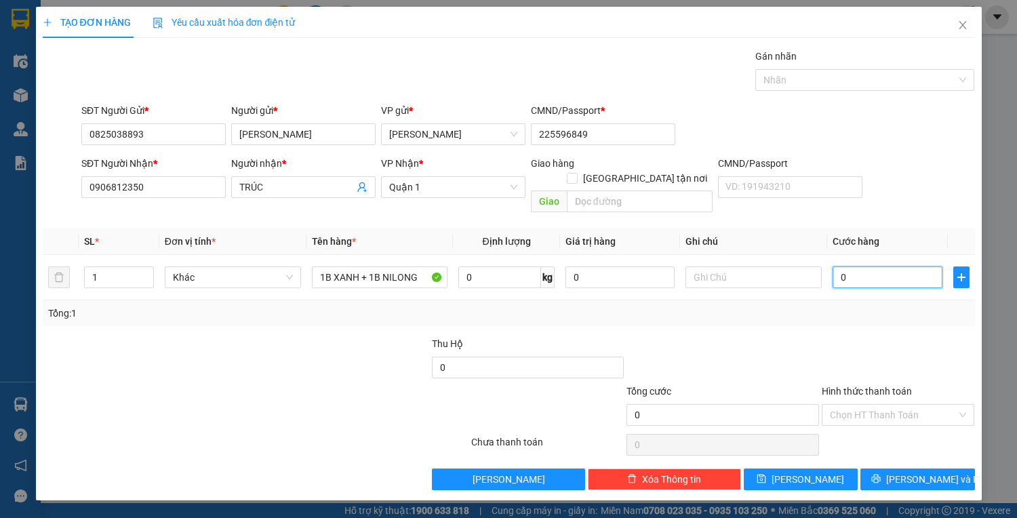
type input "1"
type input "12"
type input "120"
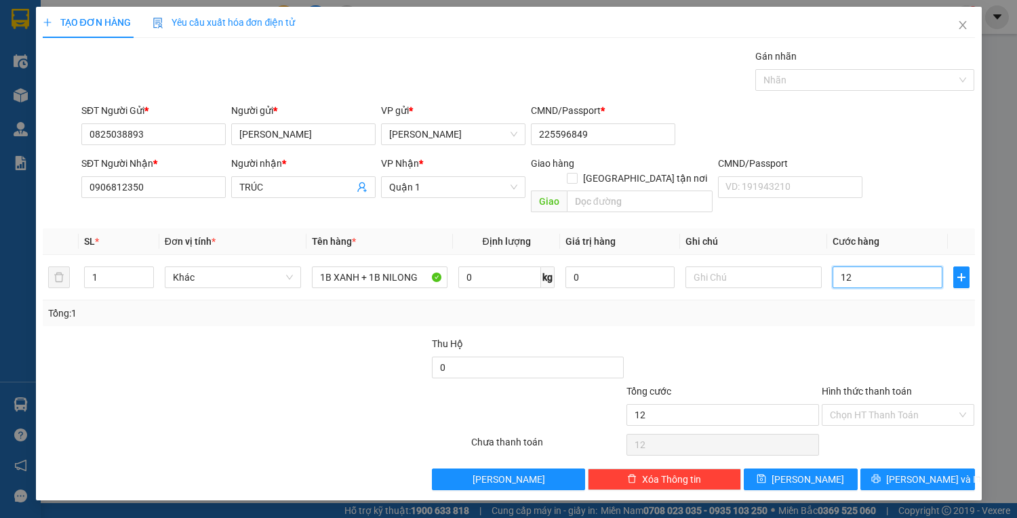
type input "120"
type input "120.000"
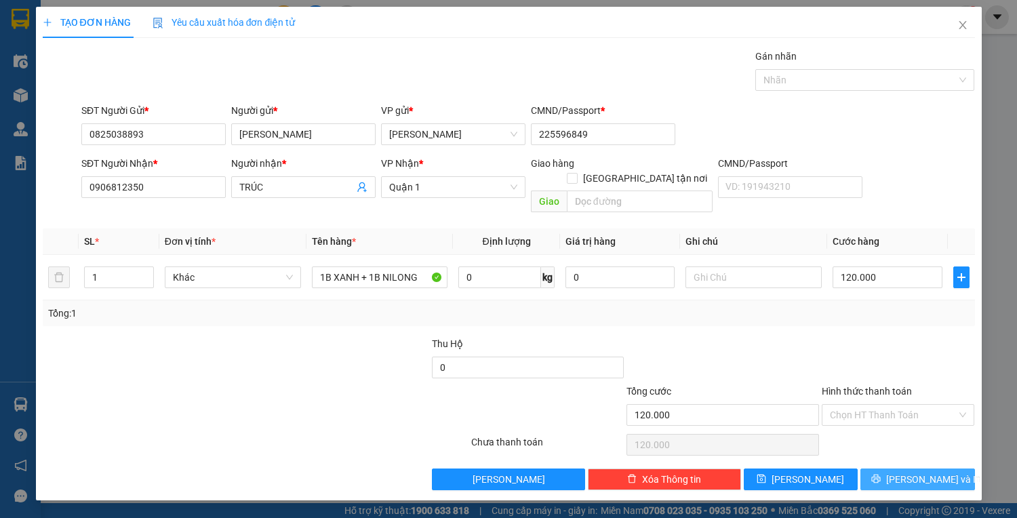
click at [945, 468] on button "[PERSON_NAME] và In" at bounding box center [917, 479] width 114 height 22
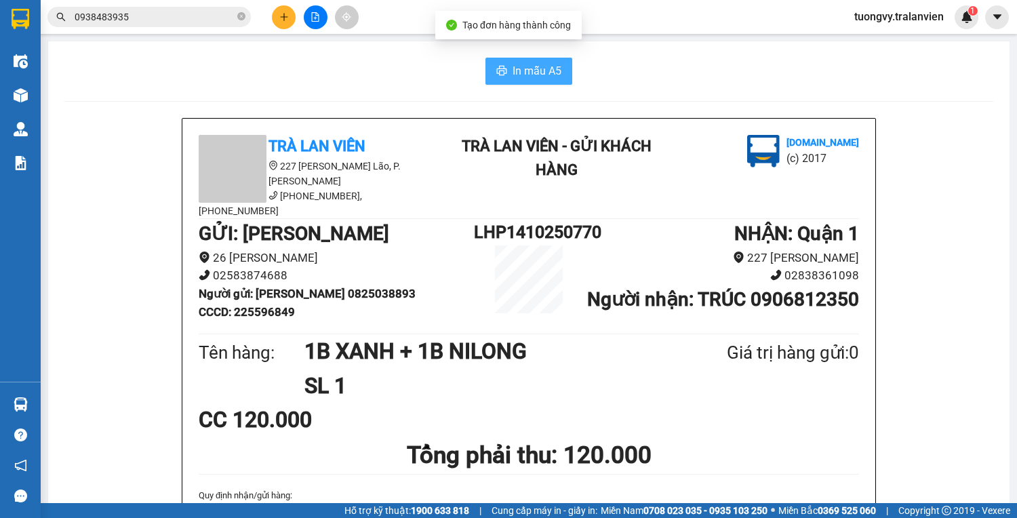
click at [499, 68] on icon "printer" at bounding box center [501, 70] width 11 height 11
click at [292, 8] on button at bounding box center [284, 17] width 24 height 24
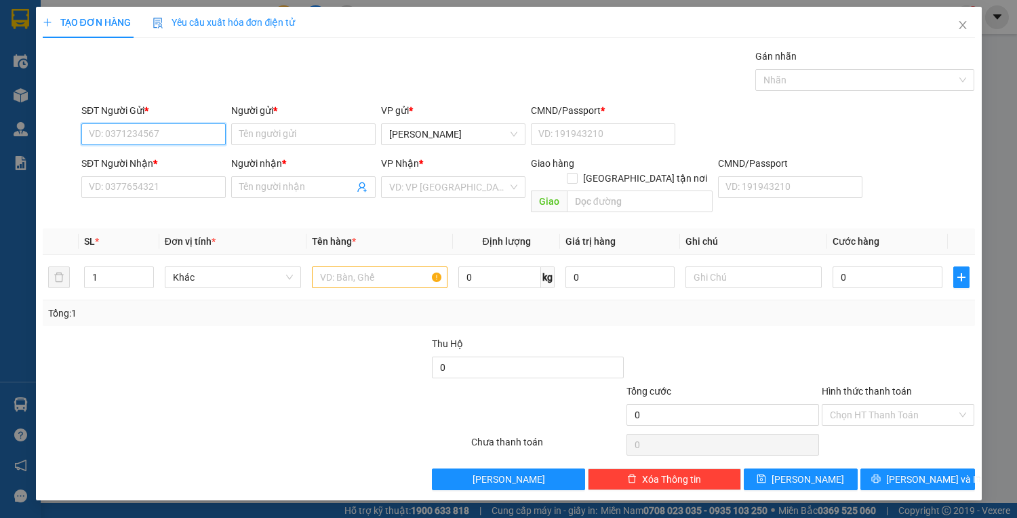
click at [143, 130] on input "SĐT Người Gửi *" at bounding box center [153, 134] width 144 height 22
click at [160, 182] on input "SĐT Người Nhận *" at bounding box center [153, 187] width 144 height 22
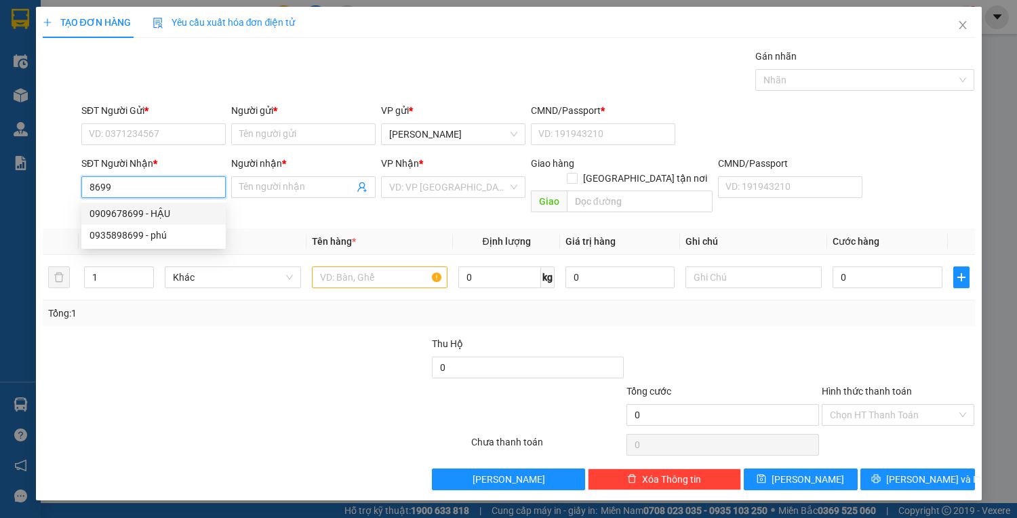
click at [122, 211] on div "0909678699 - HẬU" at bounding box center [153, 213] width 128 height 15
type input "0909678699"
type input "HẬU"
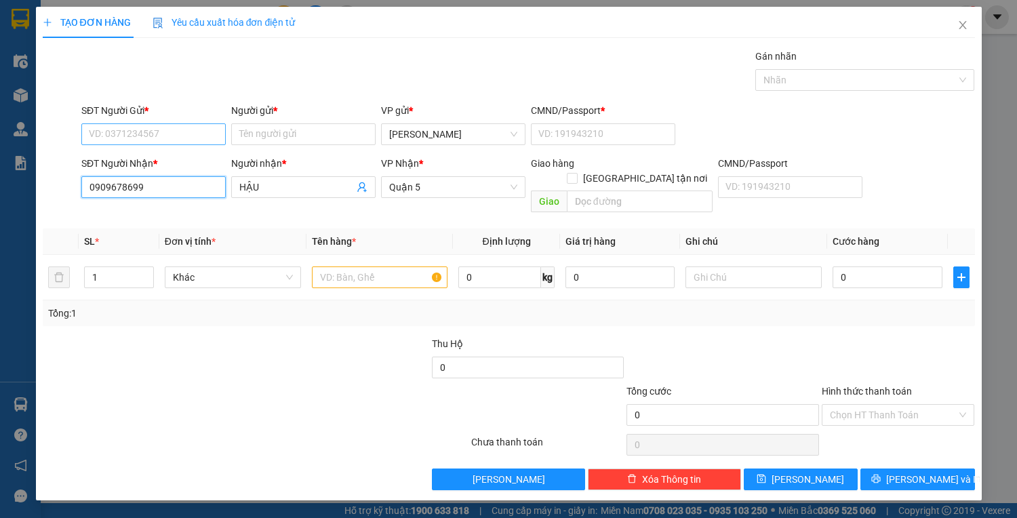
type input "0909678699"
click at [148, 125] on input "SĐT Người Gửi *" at bounding box center [153, 134] width 144 height 22
click at [122, 160] on div "0905354059 - CHI" at bounding box center [153, 160] width 128 height 15
type input "0905354059"
type input "CHI"
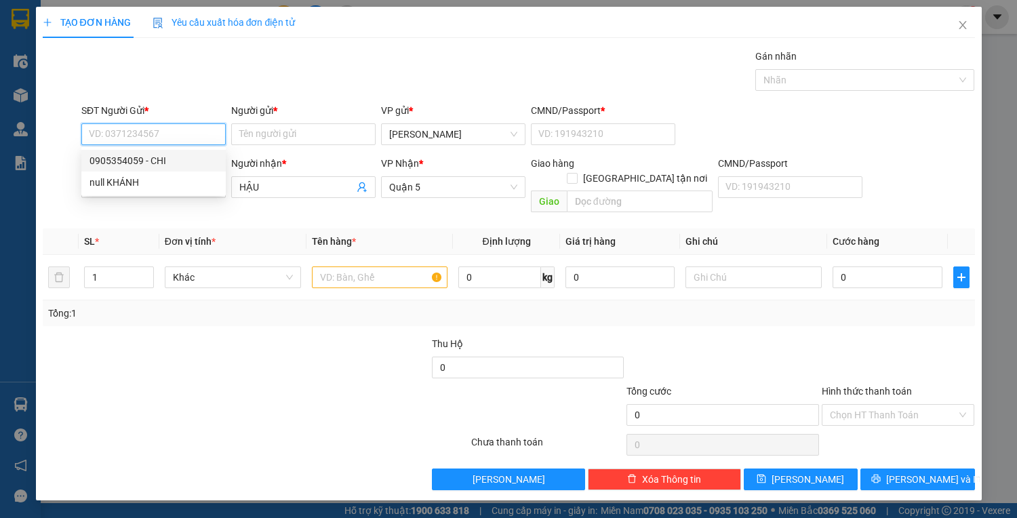
type input "220586044"
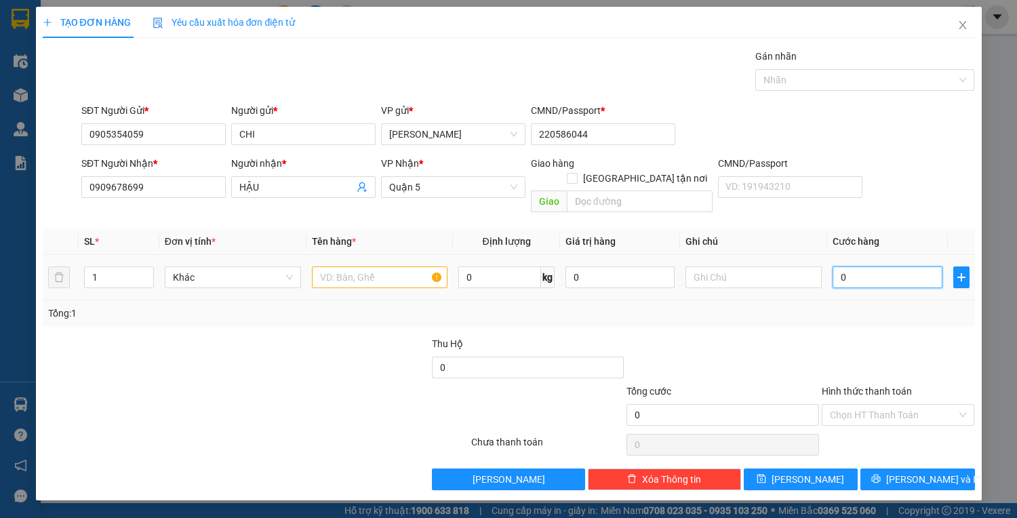
click at [877, 269] on input "0" at bounding box center [886, 277] width 109 height 22
type input "3"
type input "30"
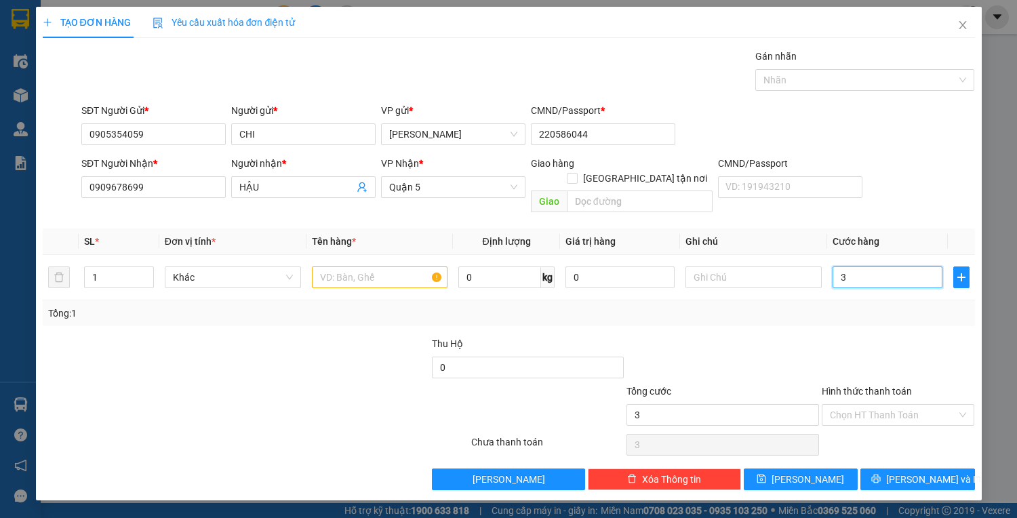
type input "30"
type input "30.000"
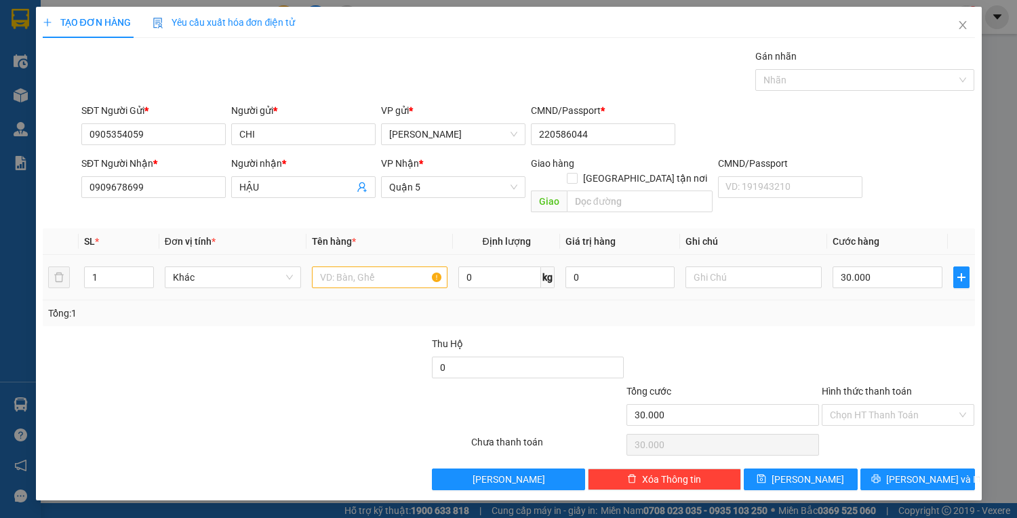
drag, startPoint x: 310, startPoint y: 262, endPoint x: 335, endPoint y: 262, distance: 24.4
click at [312, 262] on td at bounding box center [379, 277] width 147 height 45
click at [337, 266] on input "text" at bounding box center [380, 277] width 136 height 22
type input "1H VÀNG"
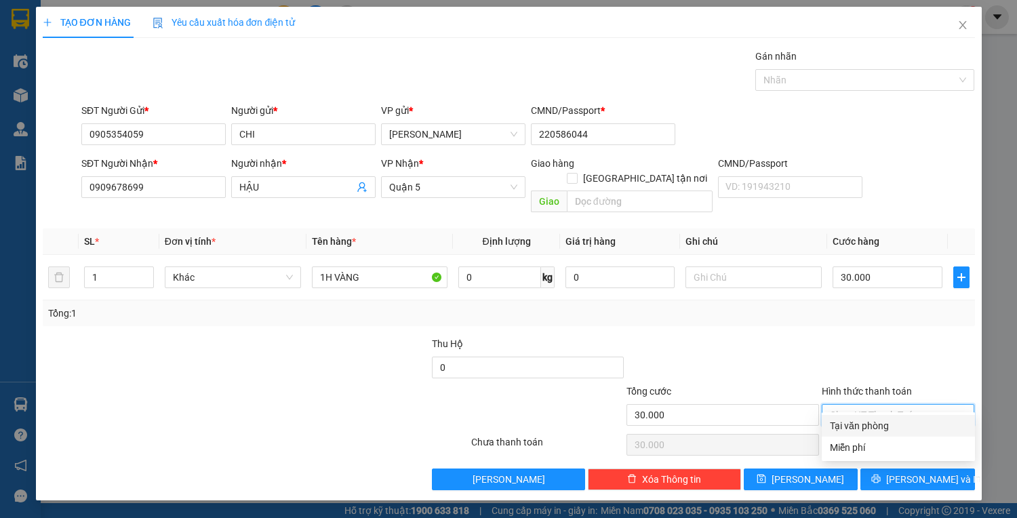
click at [910, 405] on input "Hình thức thanh toán" at bounding box center [893, 415] width 127 height 20
click at [893, 427] on div "Tại văn phòng" at bounding box center [898, 425] width 137 height 15
type input "0"
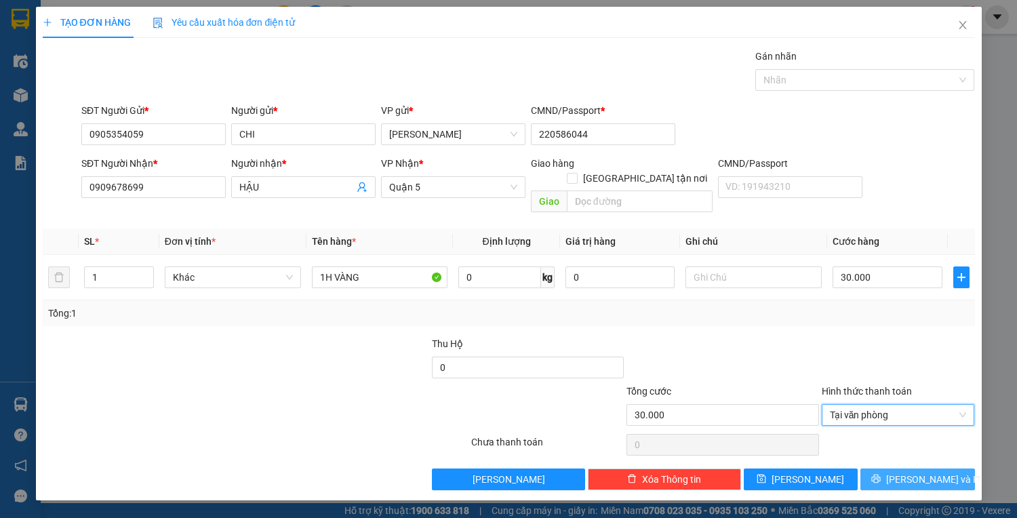
click at [919, 472] on span "[PERSON_NAME] và In" at bounding box center [933, 479] width 95 height 15
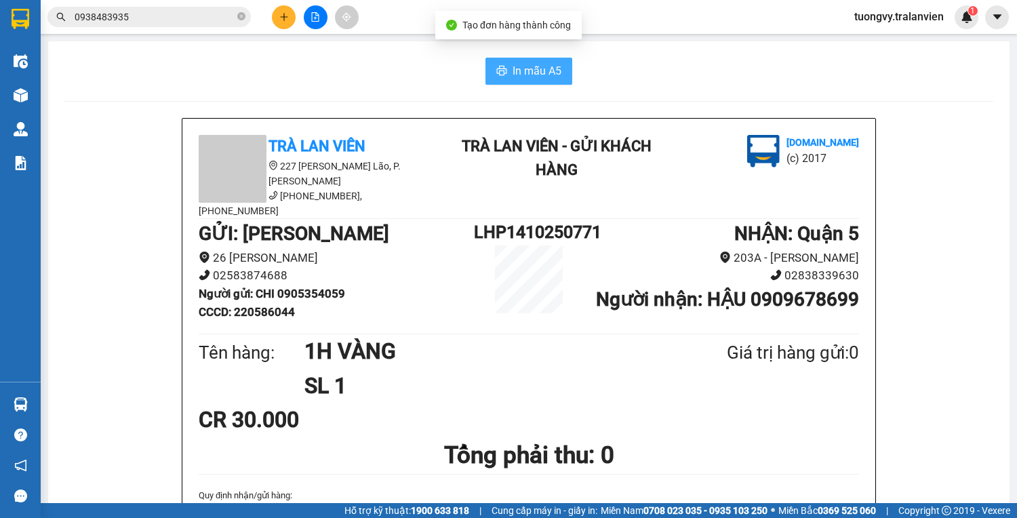
click at [523, 78] on span "In mẫu A5" at bounding box center [536, 70] width 49 height 17
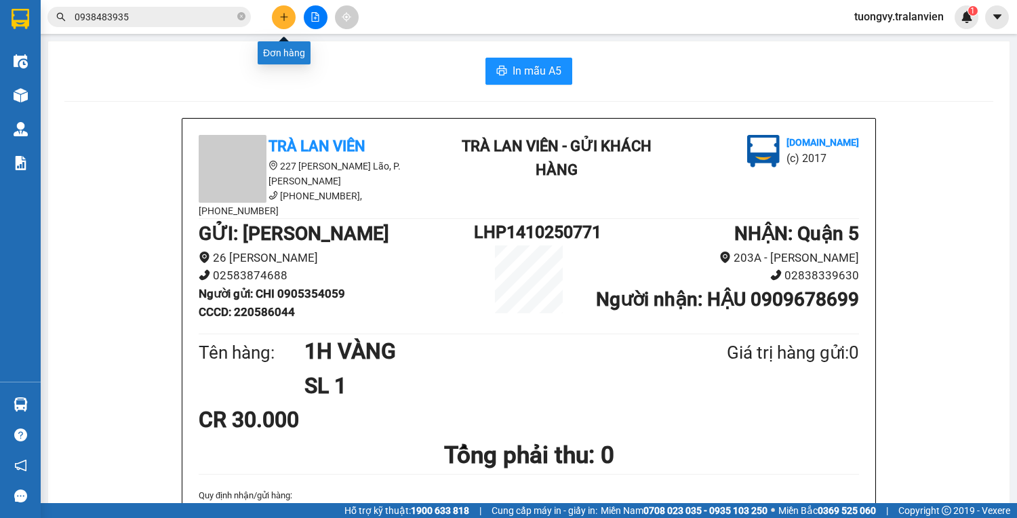
click at [287, 14] on icon "plus" at bounding box center [283, 16] width 9 height 9
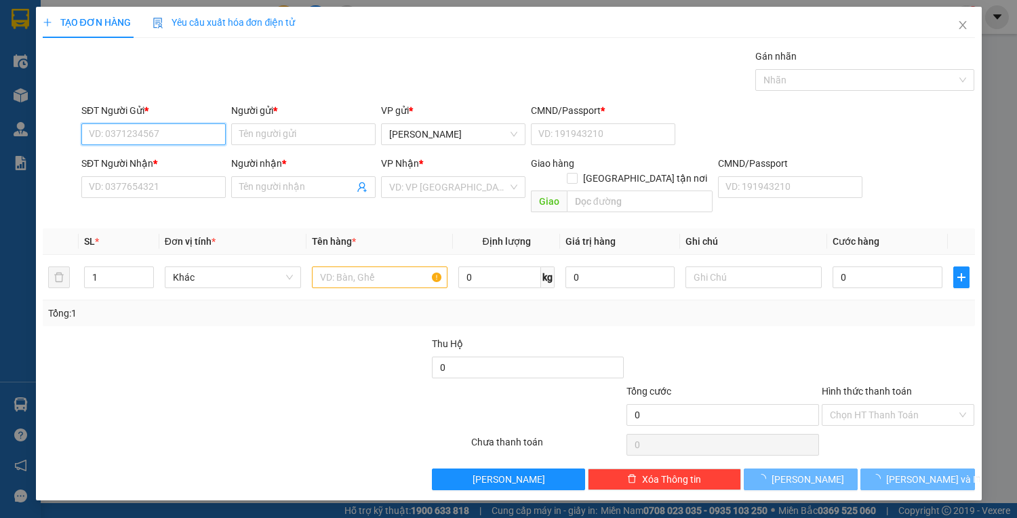
click at [179, 127] on input "SĐT Người Gửi *" at bounding box center [153, 134] width 144 height 22
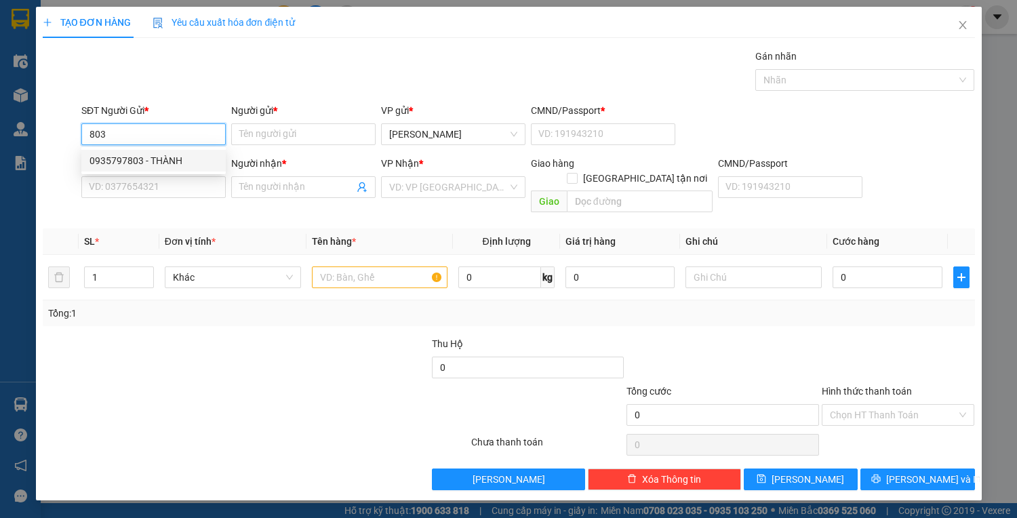
click at [112, 157] on div "0935797803 - THÀNH" at bounding box center [153, 160] width 128 height 15
type input "0935797803"
type input "THÀNH"
type input "1"
type input "0907876360"
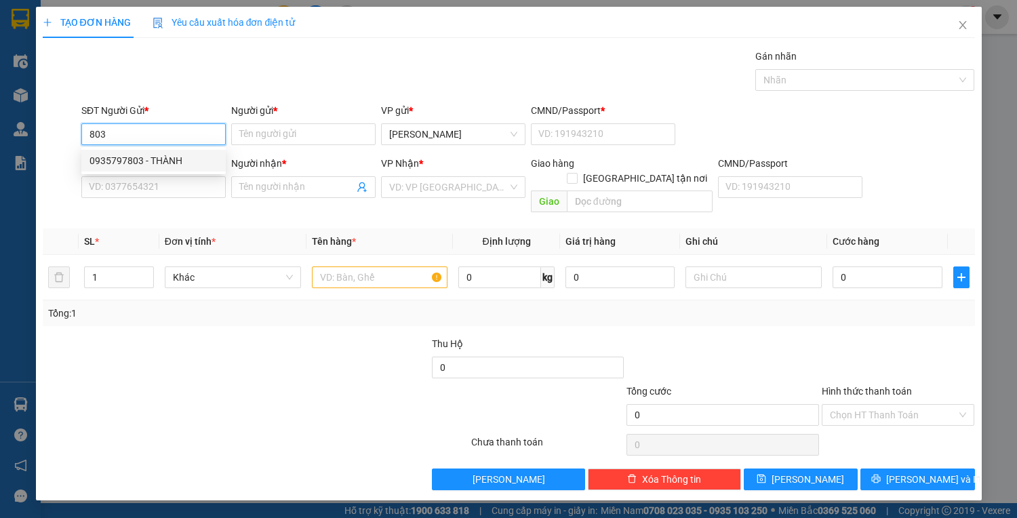
type input "cty VINAMILK"
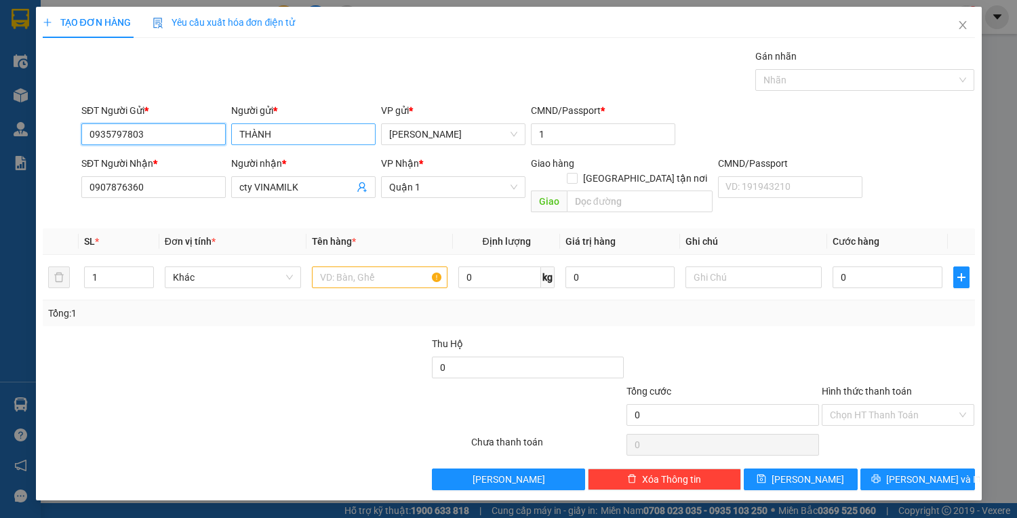
type input "0935797803"
click at [277, 138] on input "THÀNH" at bounding box center [303, 134] width 144 height 22
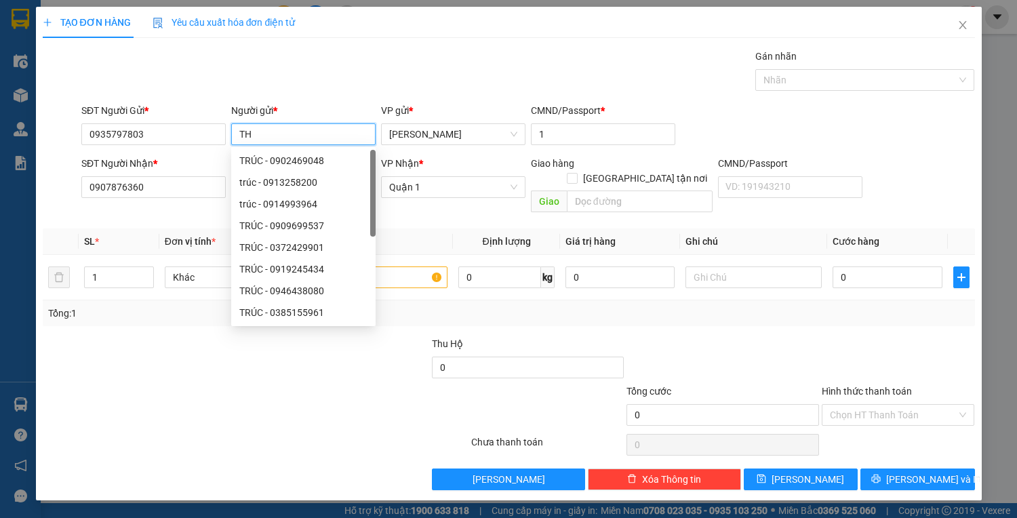
type input "T"
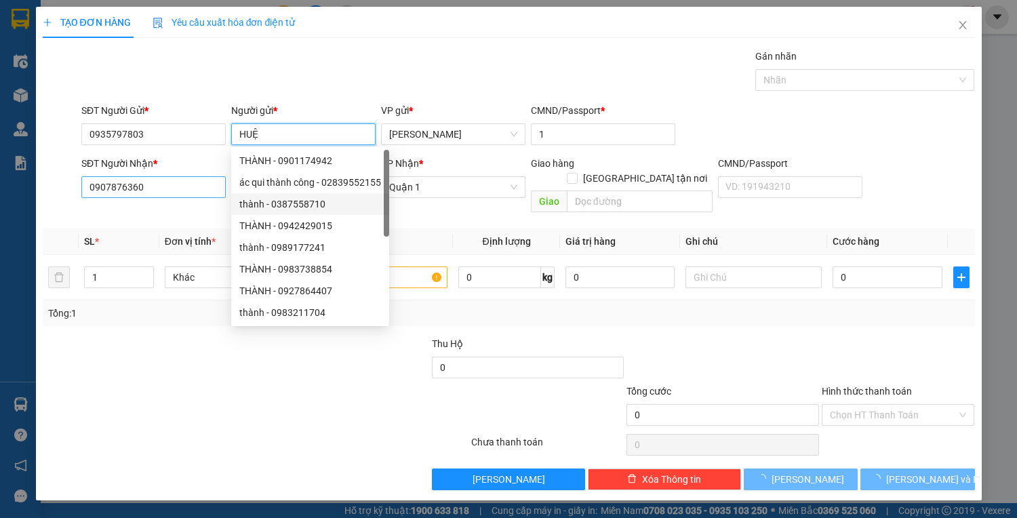
type input "HUỆ"
click at [203, 193] on input "0907876360" at bounding box center [153, 187] width 144 height 22
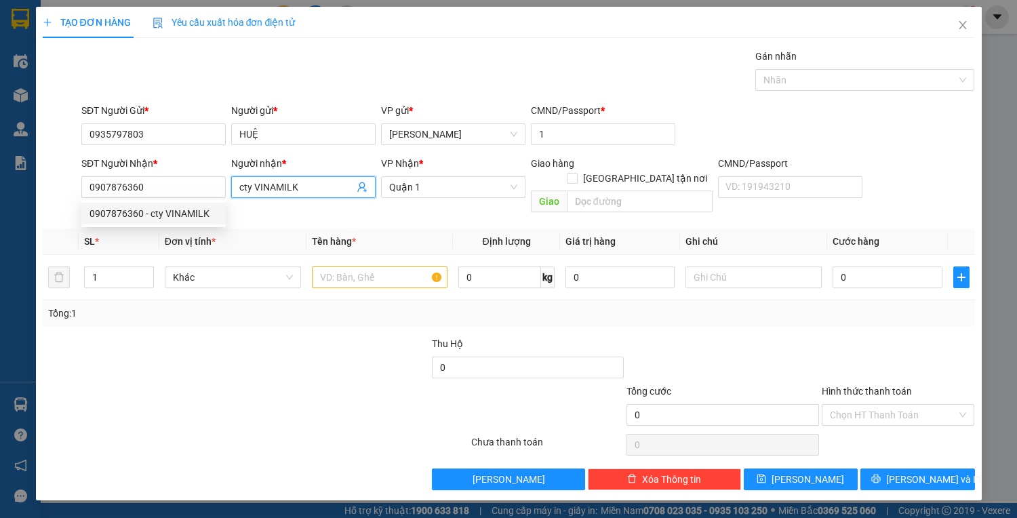
click at [311, 184] on input "cty VINAMILK" at bounding box center [296, 187] width 115 height 15
type input "cty BIBICA"
click at [396, 266] on input "text" at bounding box center [380, 277] width 136 height 22
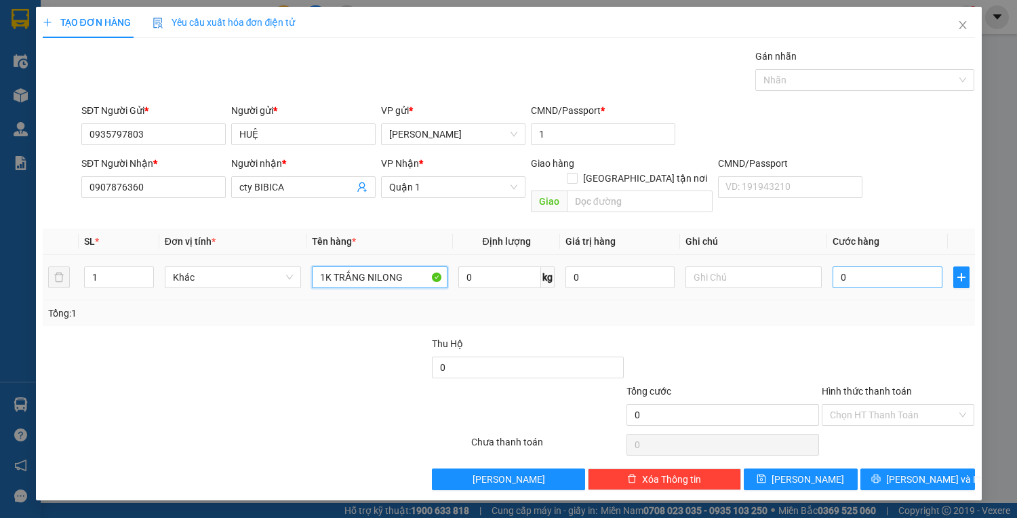
type input "1K TRẮNG NILONG"
click at [870, 266] on input "0" at bounding box center [886, 277] width 109 height 22
type input "4"
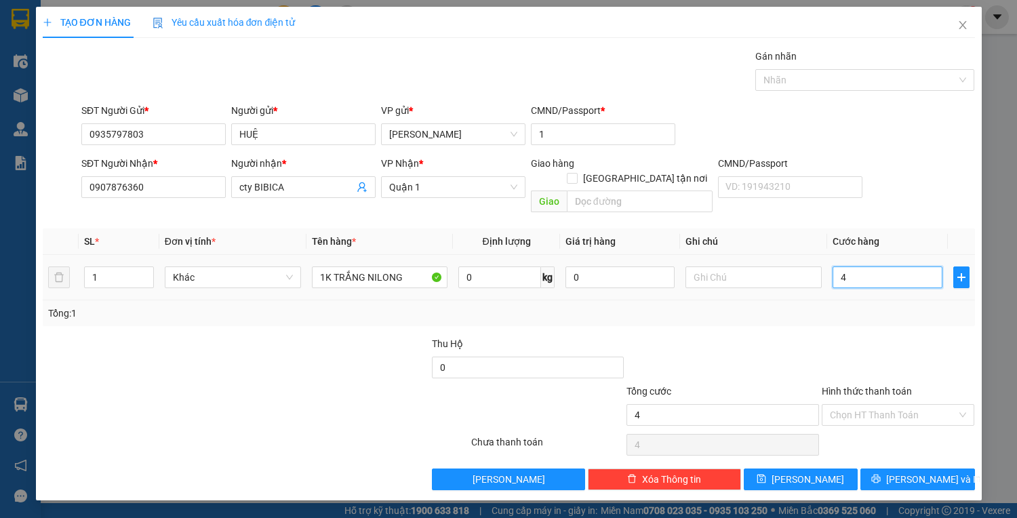
type input "40"
type input "40.000"
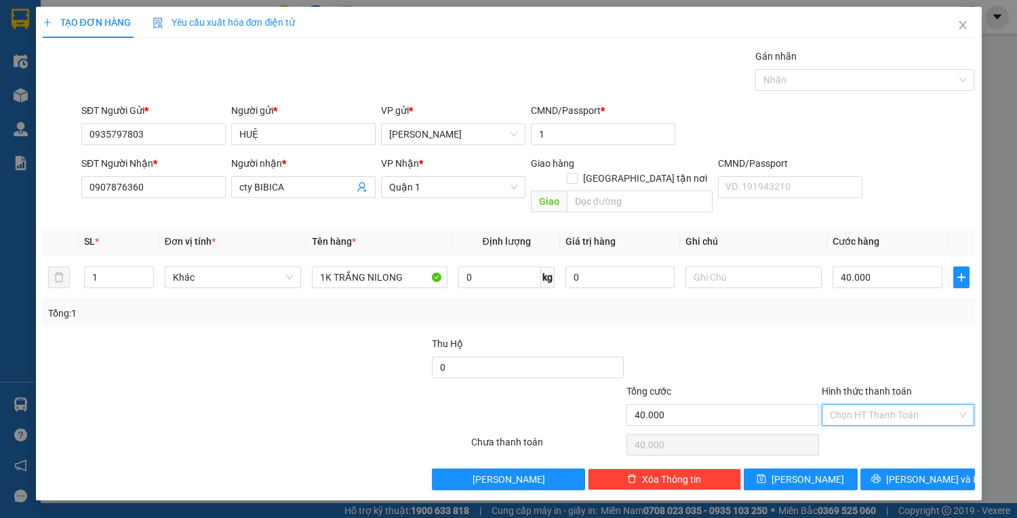
click at [933, 405] on input "Hình thức thanh toán" at bounding box center [893, 415] width 127 height 20
click at [898, 419] on div "Tại văn phòng" at bounding box center [898, 425] width 137 height 15
type input "0"
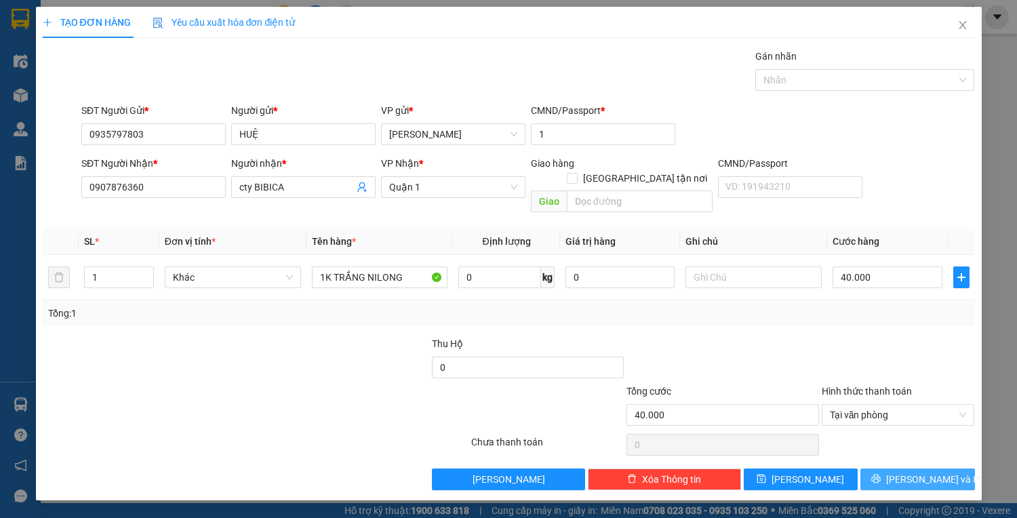
click at [908, 472] on span "[PERSON_NAME] và In" at bounding box center [933, 479] width 95 height 15
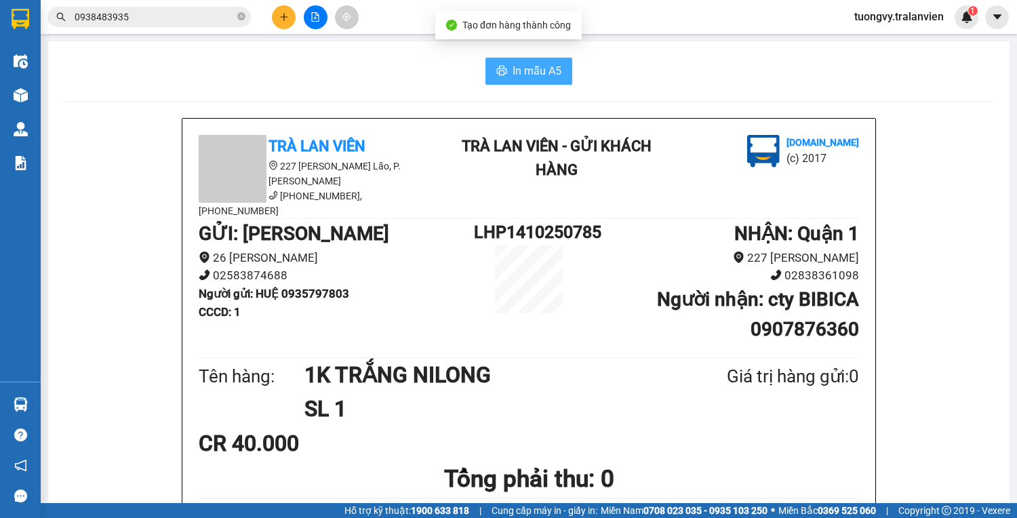
click at [550, 70] on span "In mẫu A5" at bounding box center [536, 70] width 49 height 17
click at [279, 14] on icon "plus" at bounding box center [283, 16] width 9 height 9
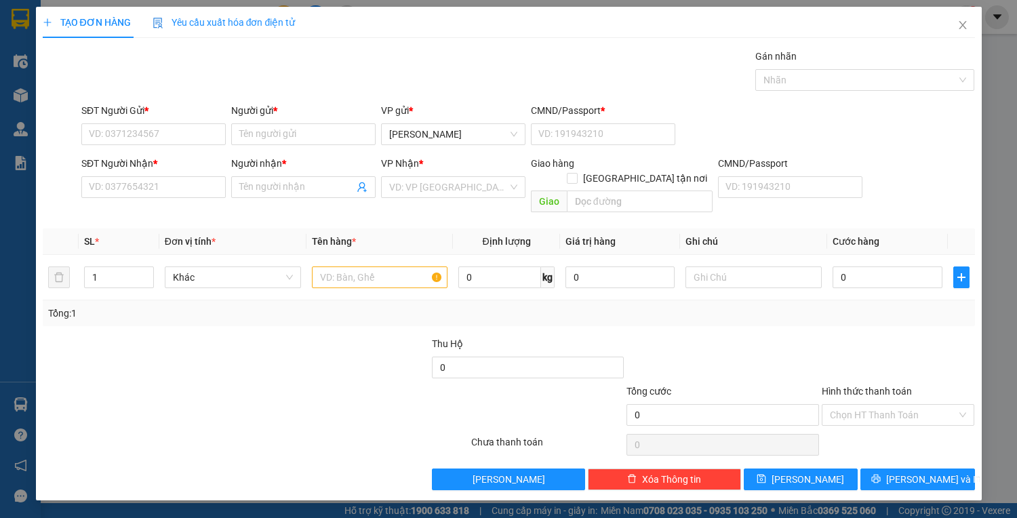
click at [159, 115] on div "SĐT Người Gửi *" at bounding box center [153, 110] width 144 height 15
click at [159, 123] on input "SĐT Người Gửi *" at bounding box center [153, 134] width 144 height 22
click at [155, 132] on input "SĐT Người Gửi *" at bounding box center [153, 134] width 144 height 22
type input "0775336162"
click at [258, 138] on input "Người gửi *" at bounding box center [303, 134] width 144 height 22
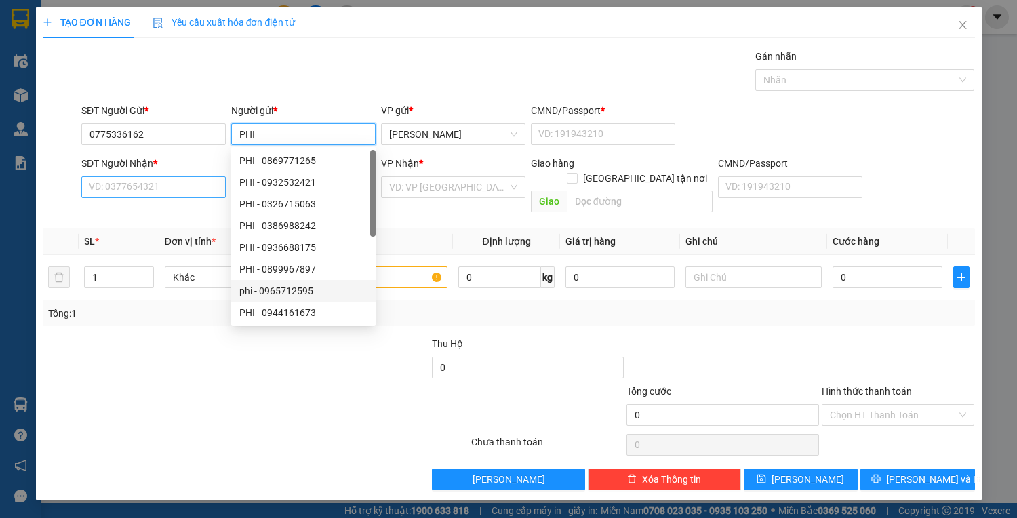
type input "PHI"
click at [114, 182] on input "SĐT Người Nhận *" at bounding box center [153, 187] width 144 height 22
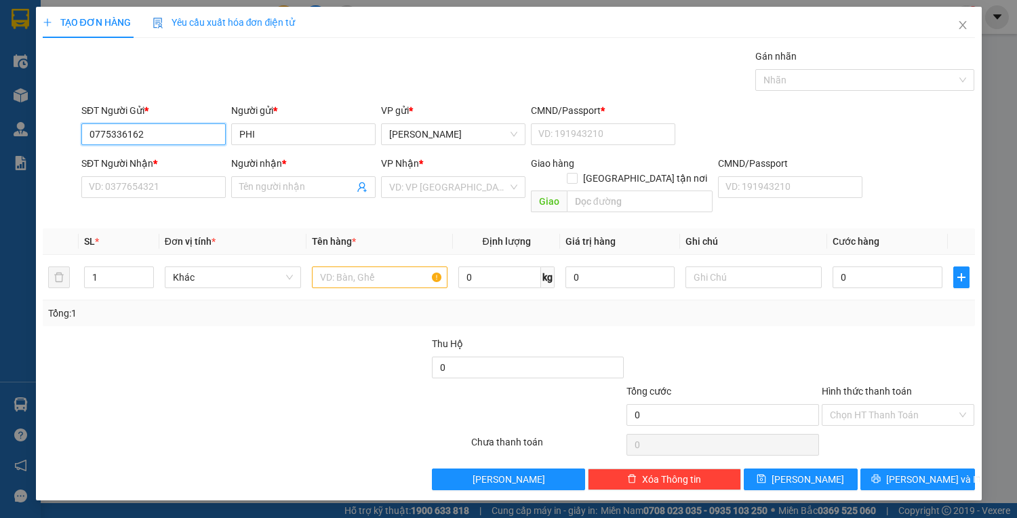
drag, startPoint x: 81, startPoint y: 138, endPoint x: 73, endPoint y: 138, distance: 8.1
click at [73, 138] on div "SĐT Người Gửi * 0775336162 0775336162 Người gửi * PHI VP gửi * Lê Hồng Phong CM…" at bounding box center [508, 126] width 935 height 47
drag, startPoint x: 103, startPoint y: 171, endPoint x: 100, endPoint y: 184, distance: 13.8
paste input "0775336162"
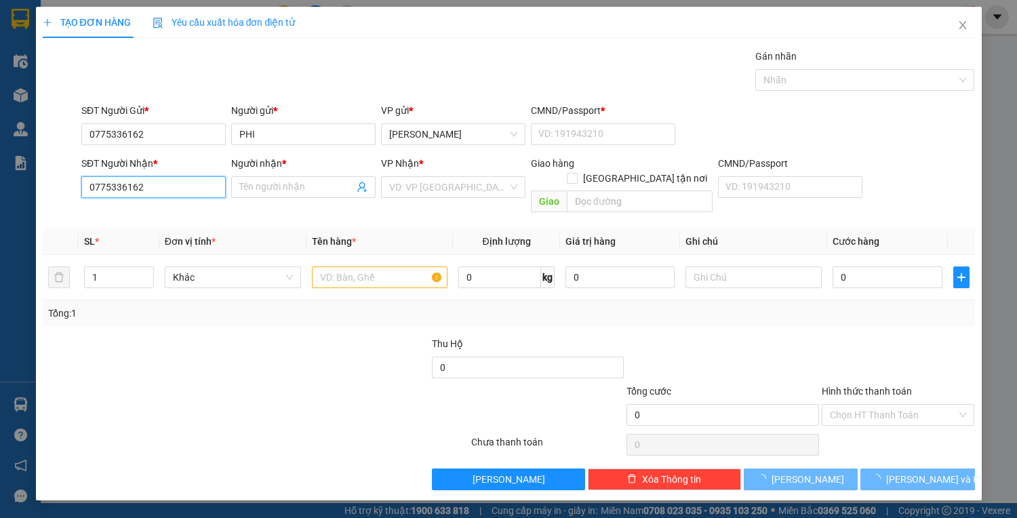
click at [178, 184] on input "0775336162" at bounding box center [153, 187] width 144 height 22
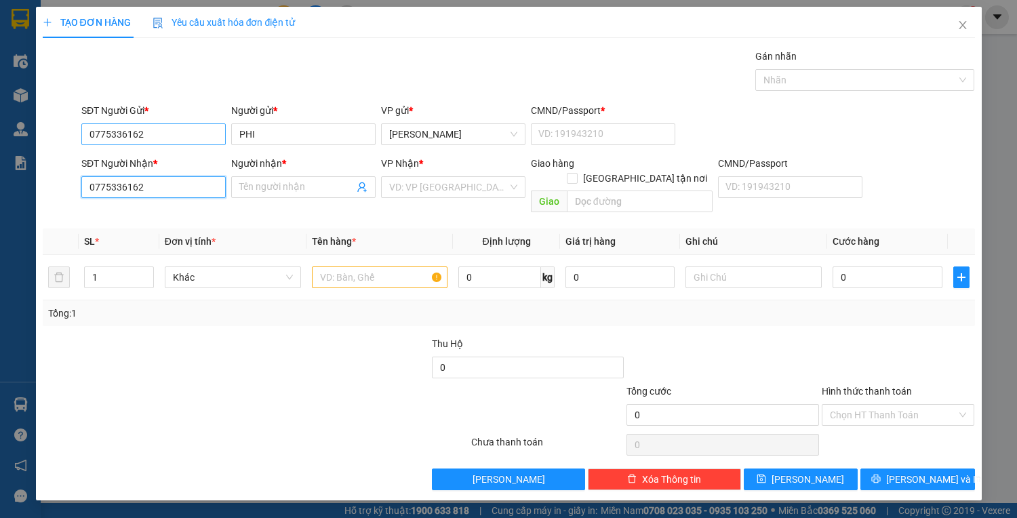
type input "0775336162"
click at [155, 136] on input "0775336162" at bounding box center [153, 134] width 144 height 22
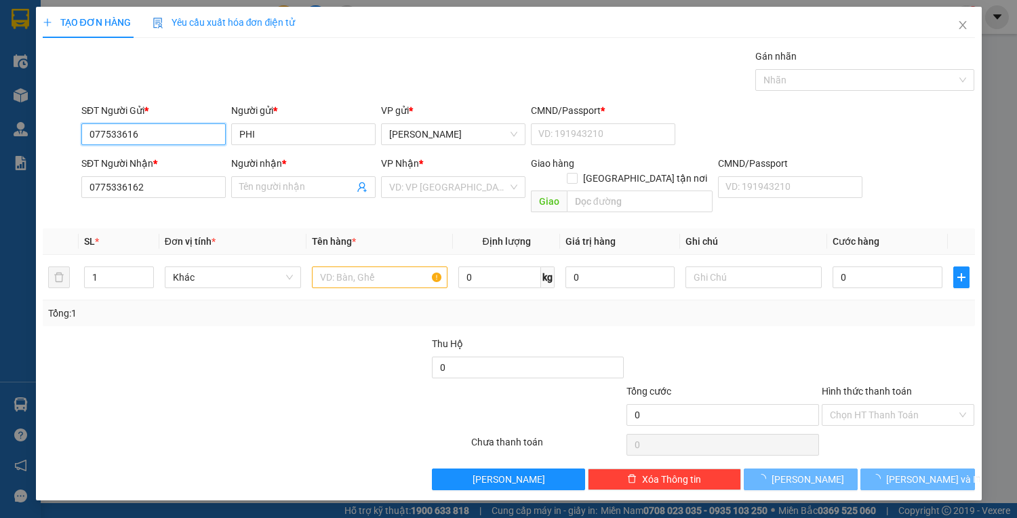
type input "0775336163"
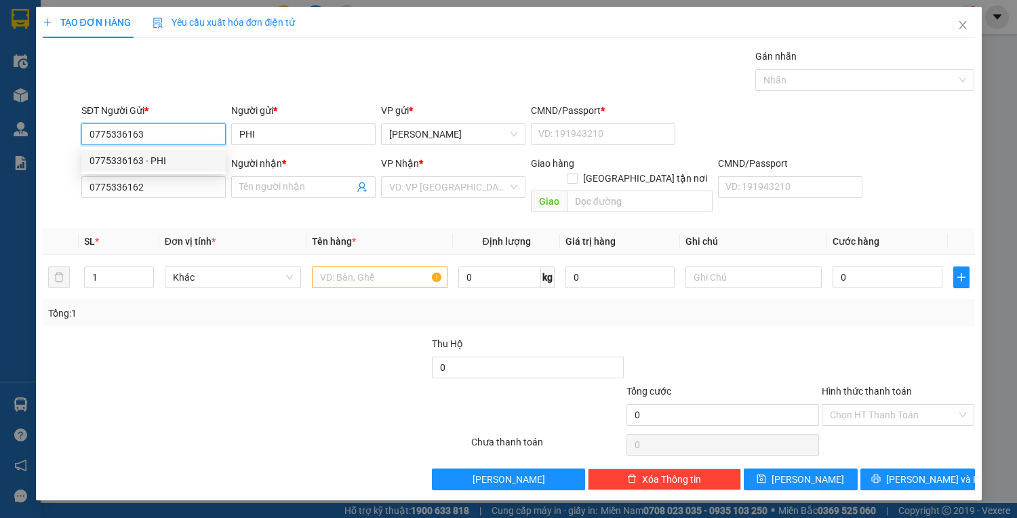
click at [100, 163] on div "0775336163 - PHI" at bounding box center [153, 160] width 128 height 15
type input "1"
type input "0775336163"
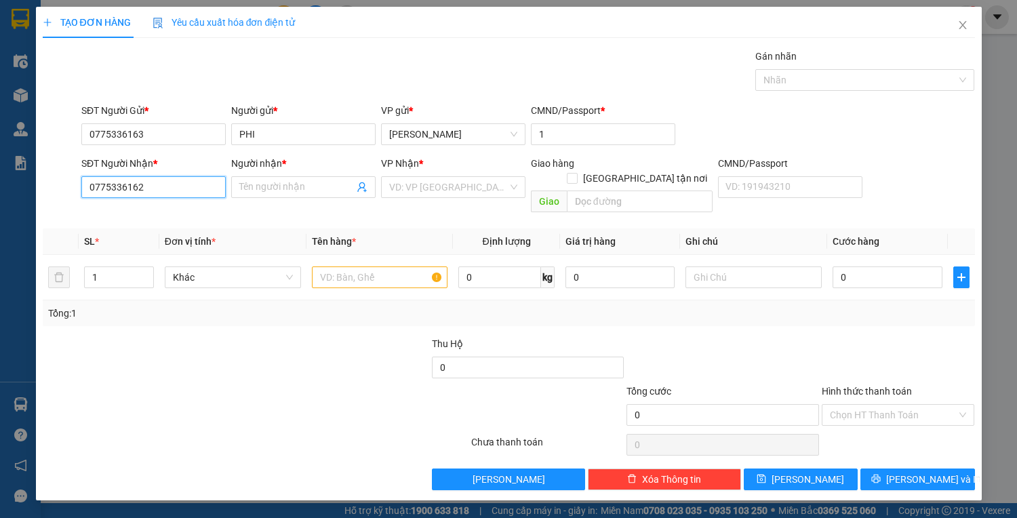
click at [171, 184] on input "0775336162" at bounding box center [153, 187] width 144 height 22
type input "0"
click at [116, 214] on div "0773086973 - HẢI" at bounding box center [153, 213] width 128 height 15
type input "0773086973"
type input "HẢI"
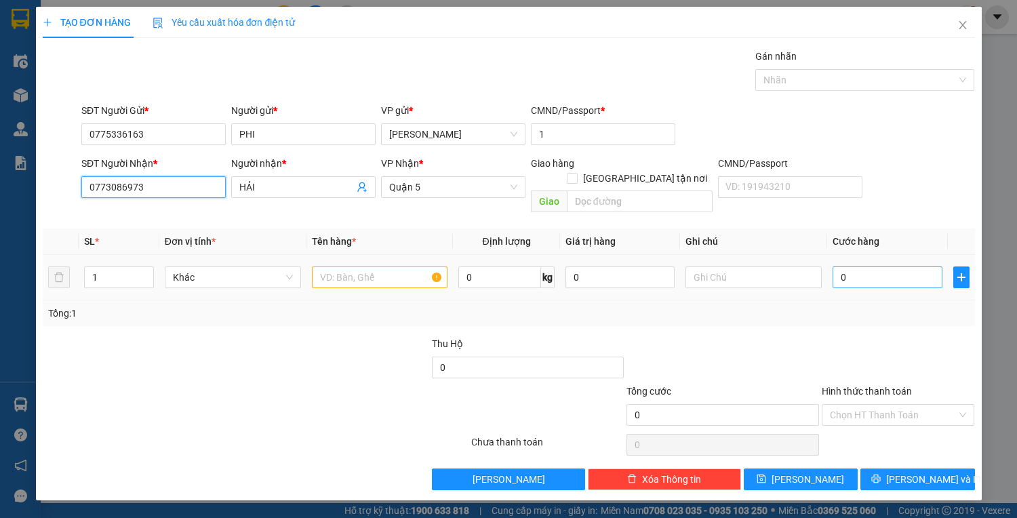
type input "0773086973"
click at [844, 266] on input "0" at bounding box center [886, 277] width 109 height 22
type input "1"
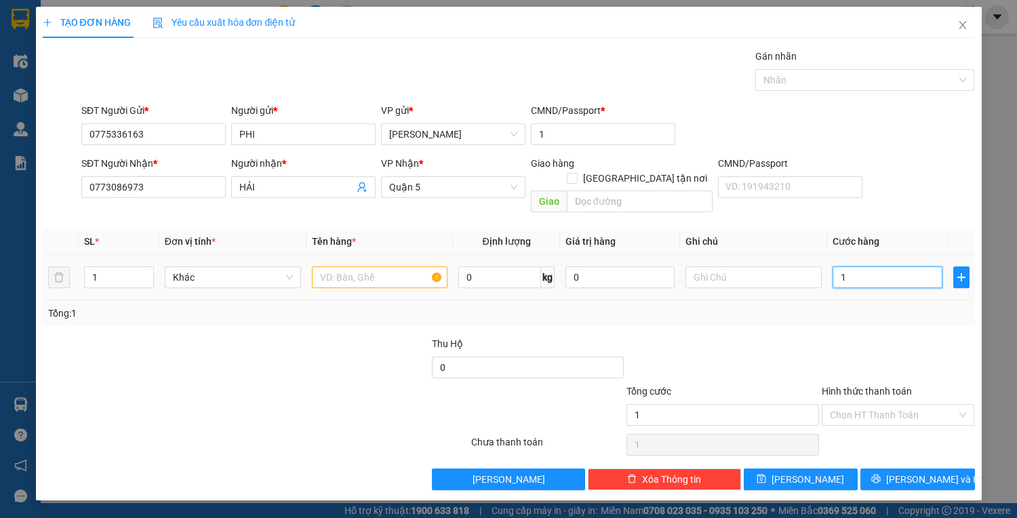
type input "0"
click at [845, 266] on input "0" at bounding box center [886, 277] width 109 height 22
drag, startPoint x: 873, startPoint y: 263, endPoint x: 836, endPoint y: 271, distance: 37.5
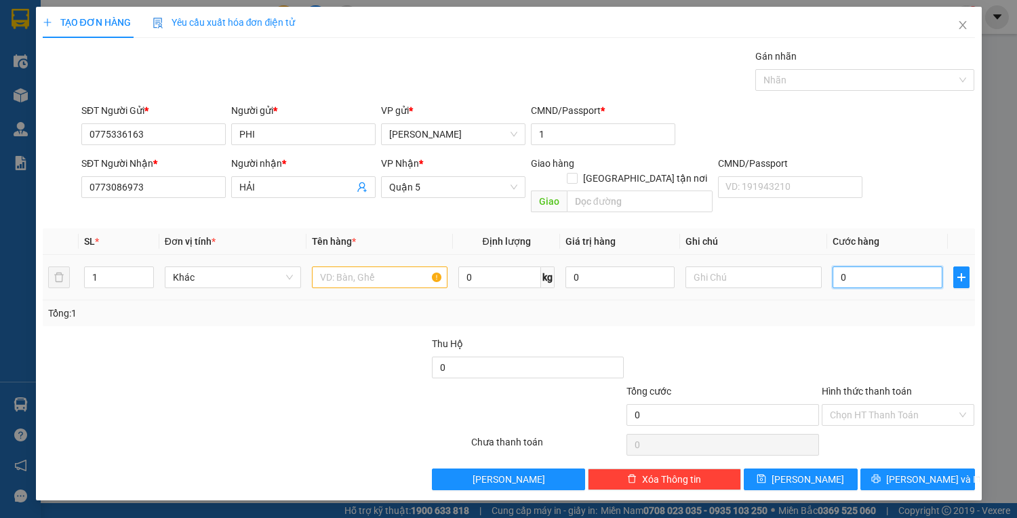
click at [837, 271] on input "0" at bounding box center [886, 277] width 109 height 22
type input "2"
type input "25"
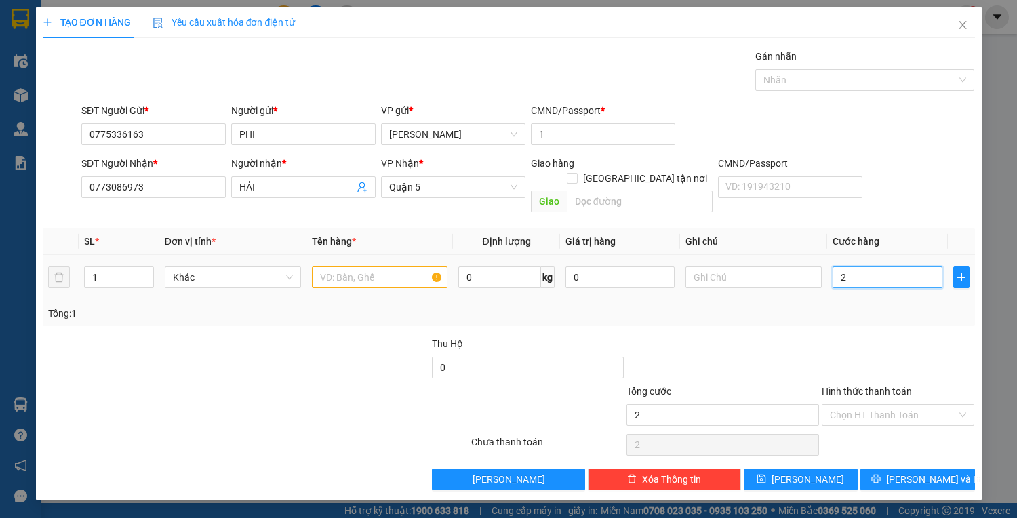
type input "25"
type input "25.000"
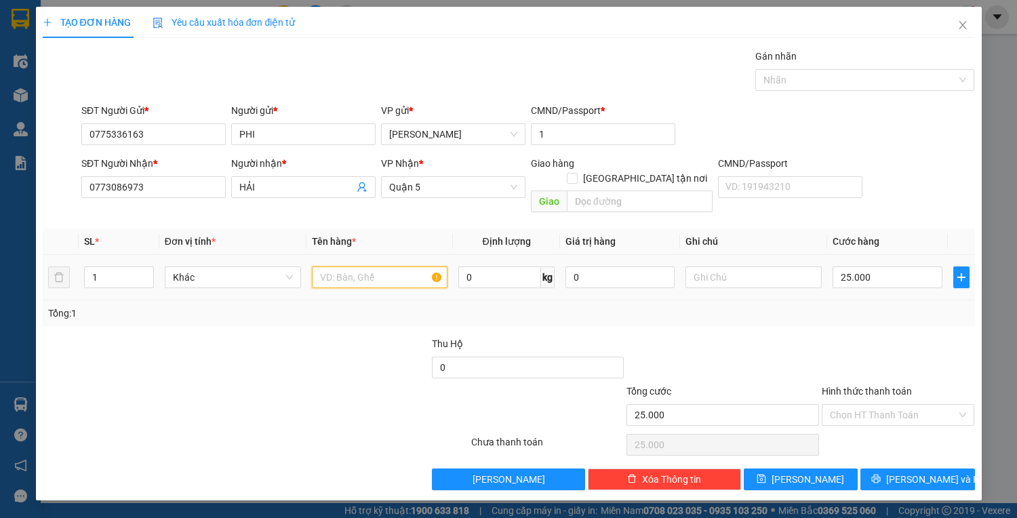
click at [377, 266] on input "text" at bounding box center [380, 277] width 136 height 22
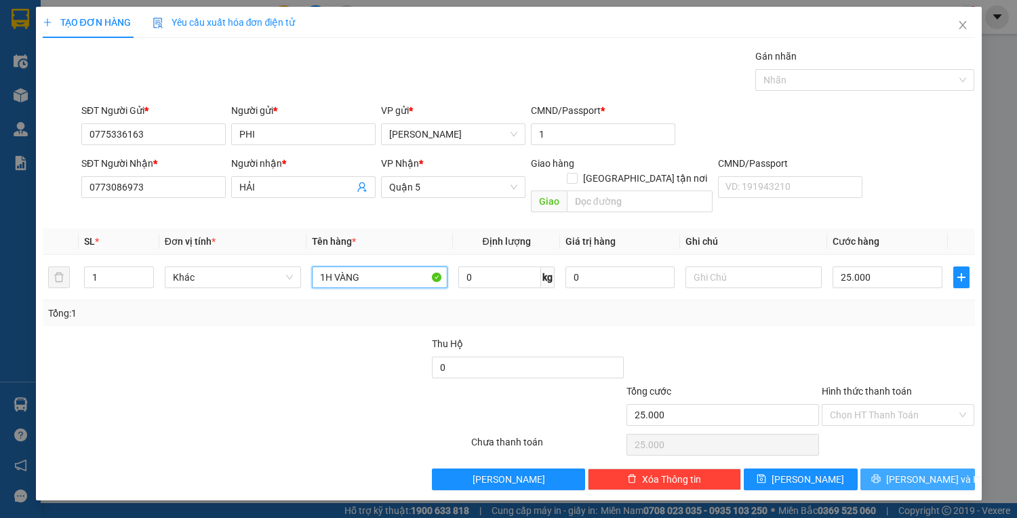
type input "1H VÀNG"
click at [929, 472] on span "[PERSON_NAME] và In" at bounding box center [933, 479] width 95 height 15
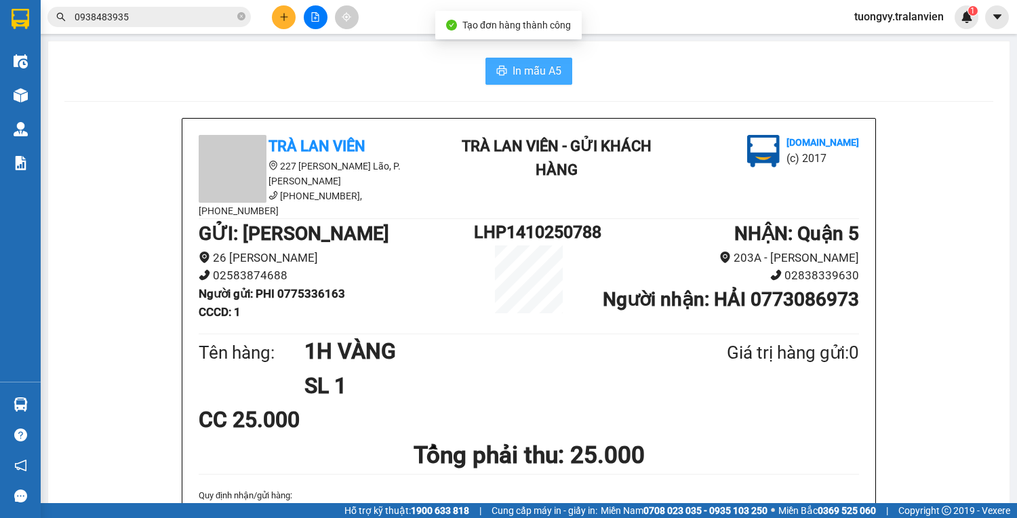
click at [499, 75] on icon "printer" at bounding box center [502, 70] width 10 height 9
click at [282, 12] on icon "plus" at bounding box center [283, 16] width 9 height 9
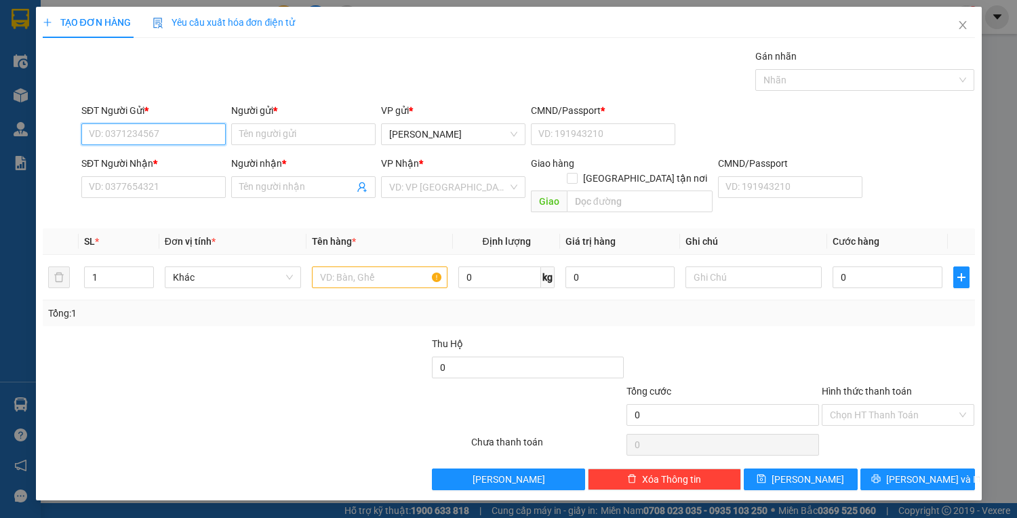
click at [132, 136] on input "SĐT Người Gửi *" at bounding box center [153, 134] width 144 height 22
type input "0906504060"
click at [323, 129] on input "Người gửi *" at bounding box center [303, 134] width 144 height 22
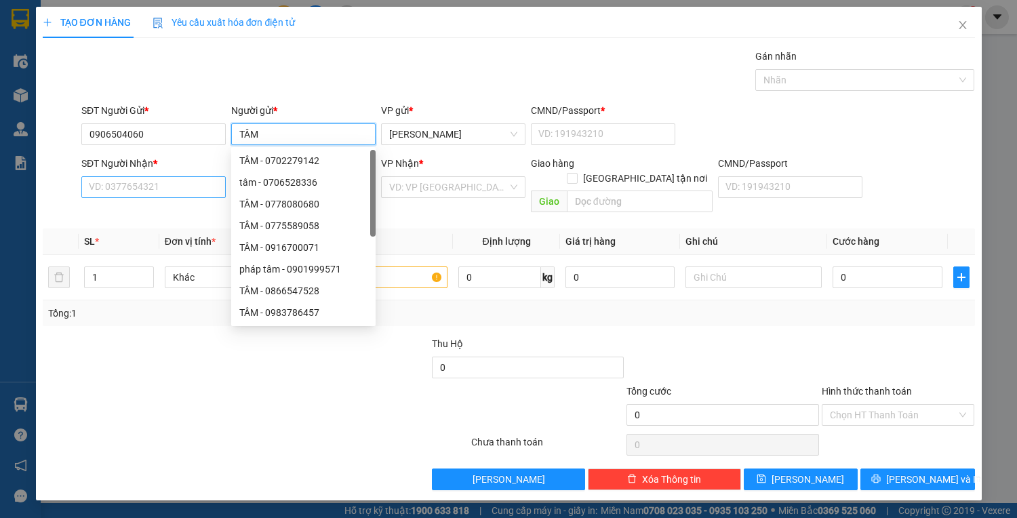
type input "TÂM"
click at [98, 191] on input "SĐT Người Nhận *" at bounding box center [153, 187] width 144 height 22
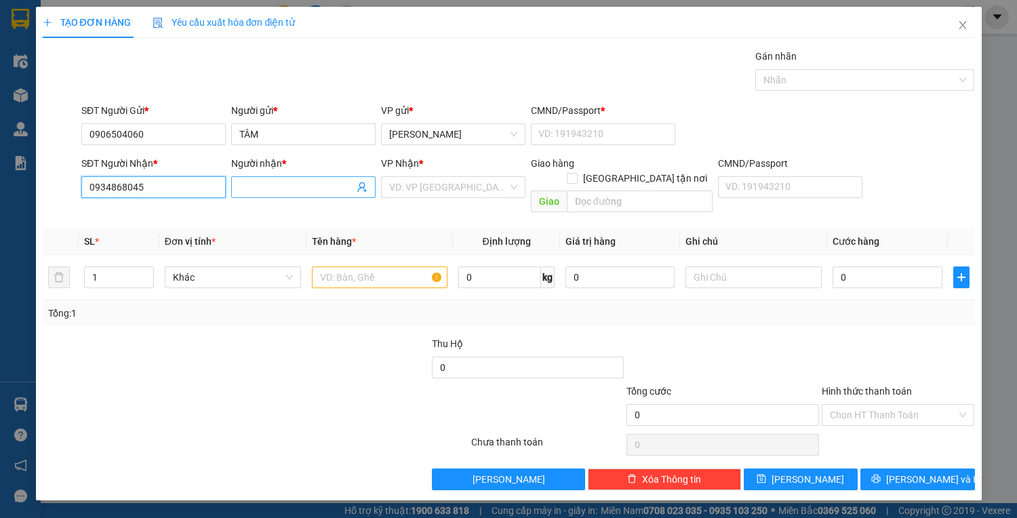
type input "0934868045"
click at [287, 188] on input "Người nhận *" at bounding box center [296, 187] width 115 height 15
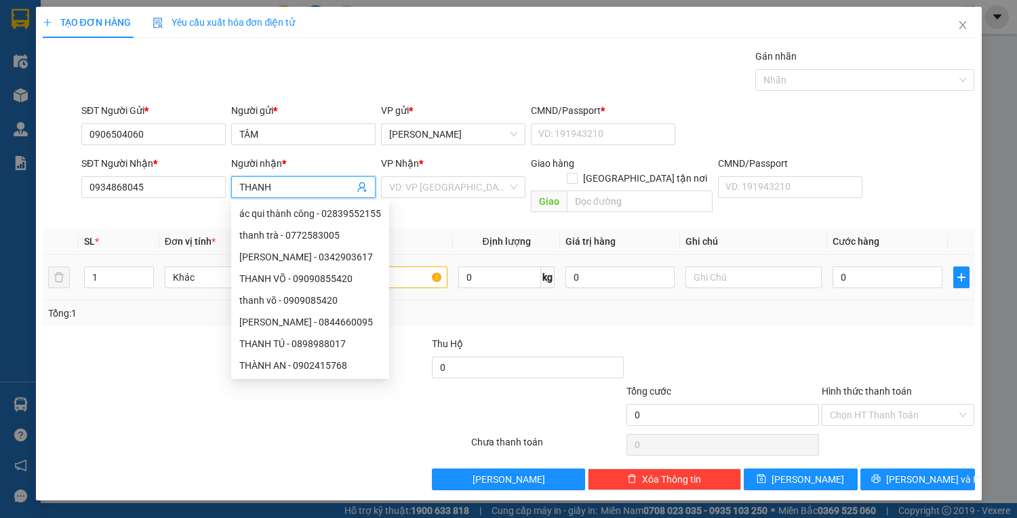
type input "THANH"
click at [425, 266] on input "text" at bounding box center [380, 277] width 136 height 22
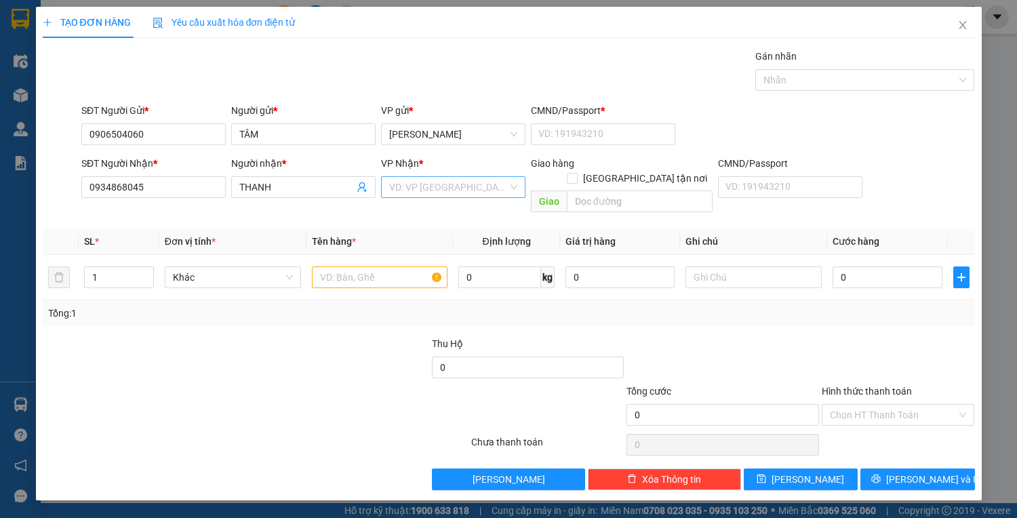
click at [489, 178] on input "search" at bounding box center [448, 187] width 119 height 20
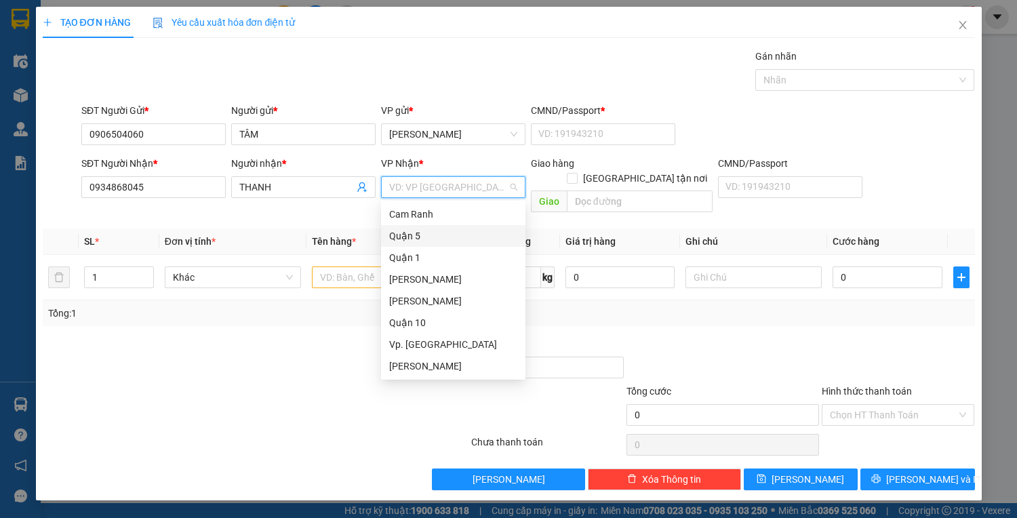
click at [431, 237] on div "Quận 5" at bounding box center [453, 235] width 128 height 15
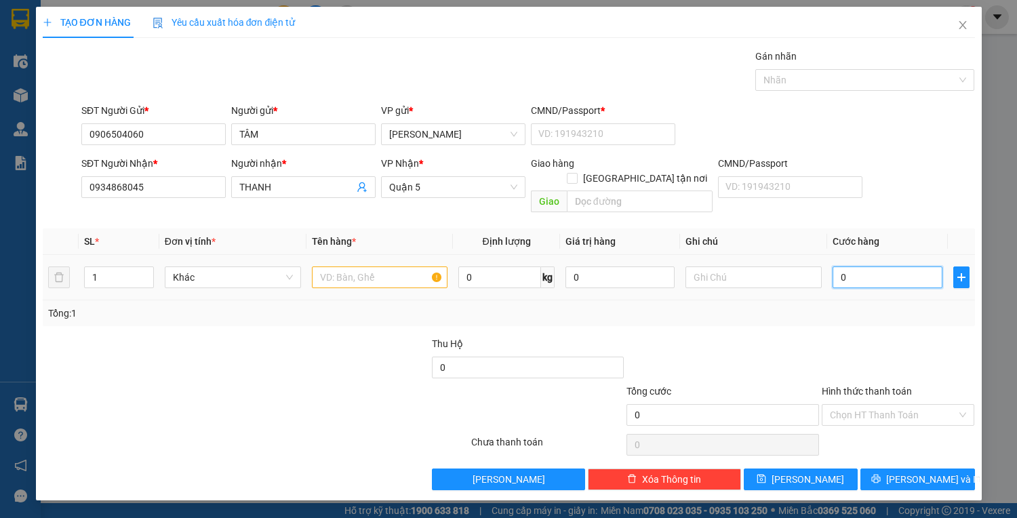
click at [871, 266] on input "0" at bounding box center [886, 277] width 109 height 22
type input "3"
type input "35"
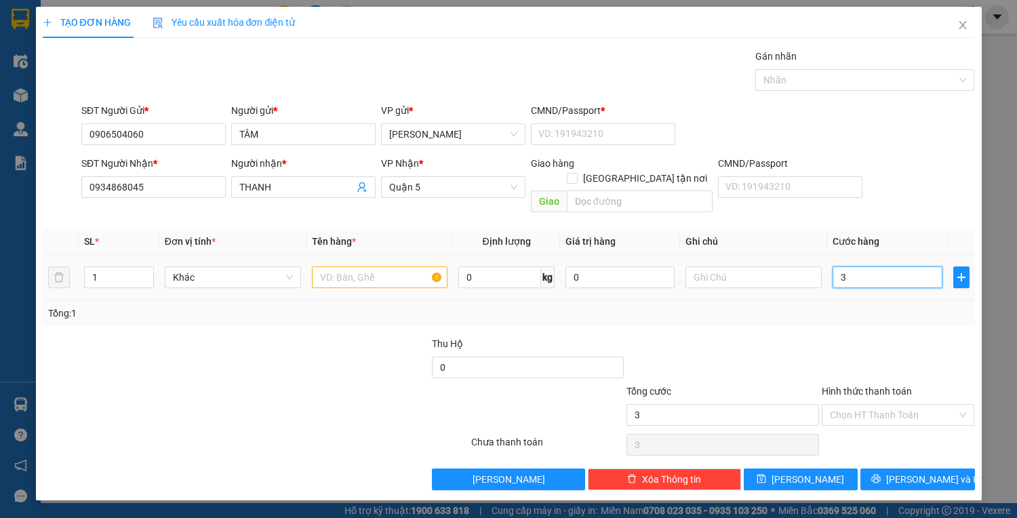
type input "35"
type input "35.000"
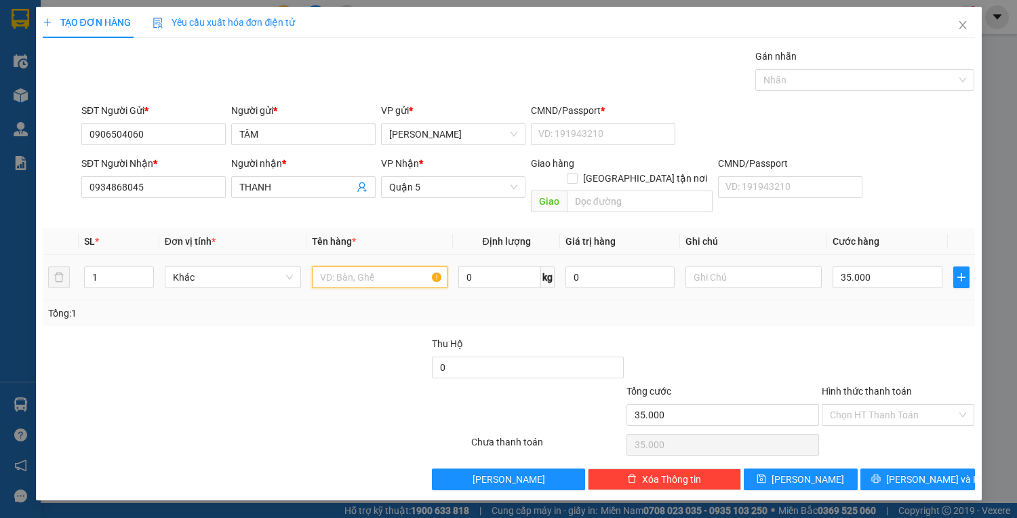
click at [369, 266] on input "text" at bounding box center [380, 277] width 136 height 22
type input "1PB HỒ SƠ"
click at [897, 405] on input "Hình thức thanh toán" at bounding box center [893, 415] width 127 height 20
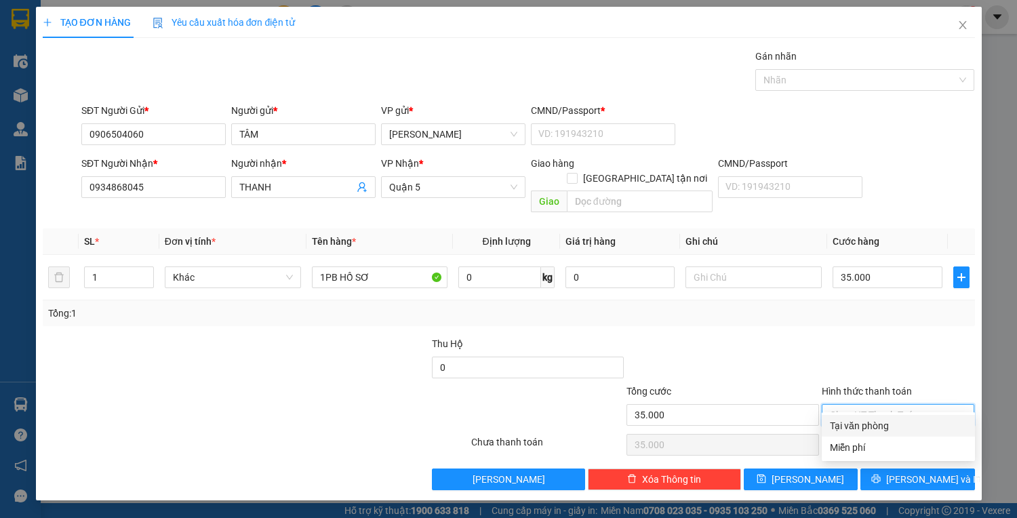
click at [887, 428] on div "Tại văn phòng" at bounding box center [898, 425] width 137 height 15
type input "0"
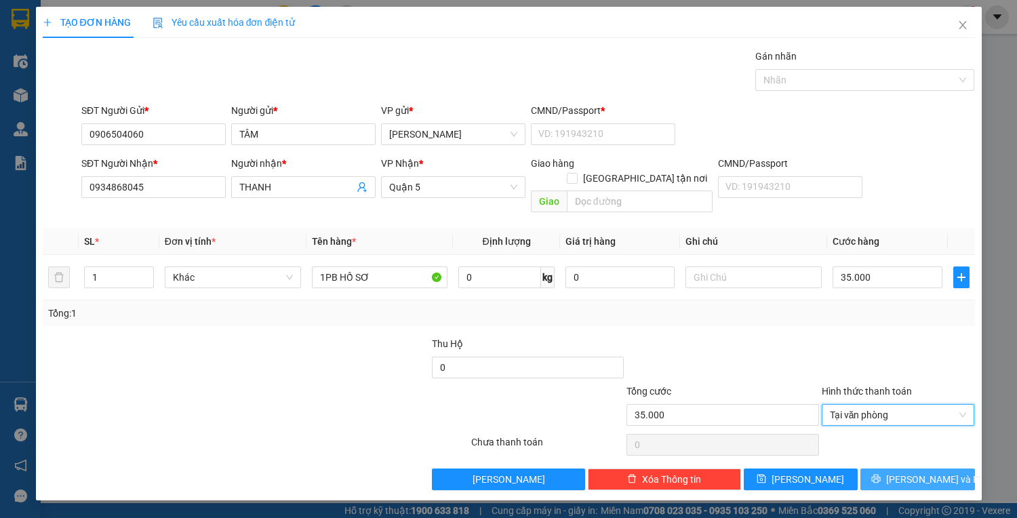
click at [912, 472] on span "[PERSON_NAME] và In" at bounding box center [933, 479] width 95 height 15
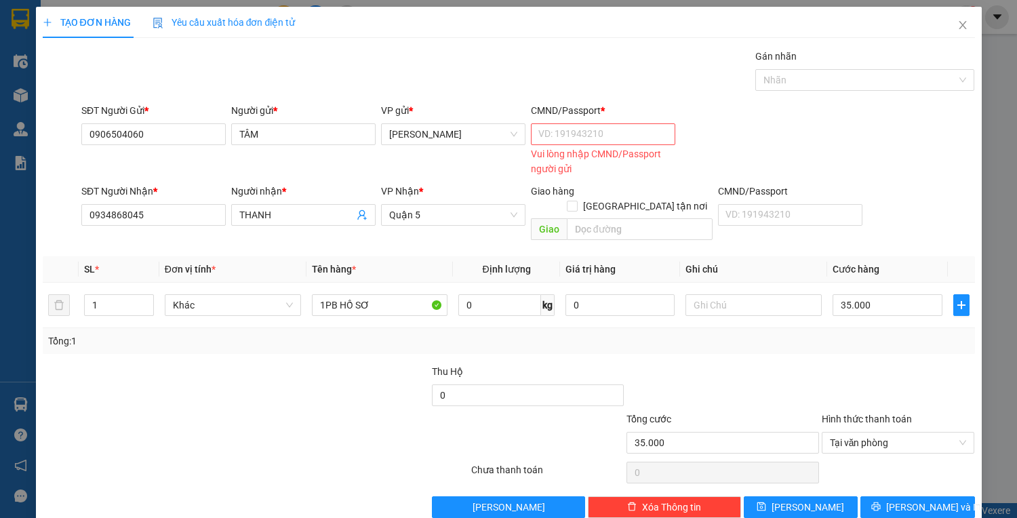
click at [653, 120] on div "CMND/Passport *" at bounding box center [603, 113] width 144 height 20
click at [643, 132] on input "CMND/Passport *" at bounding box center [603, 134] width 144 height 22
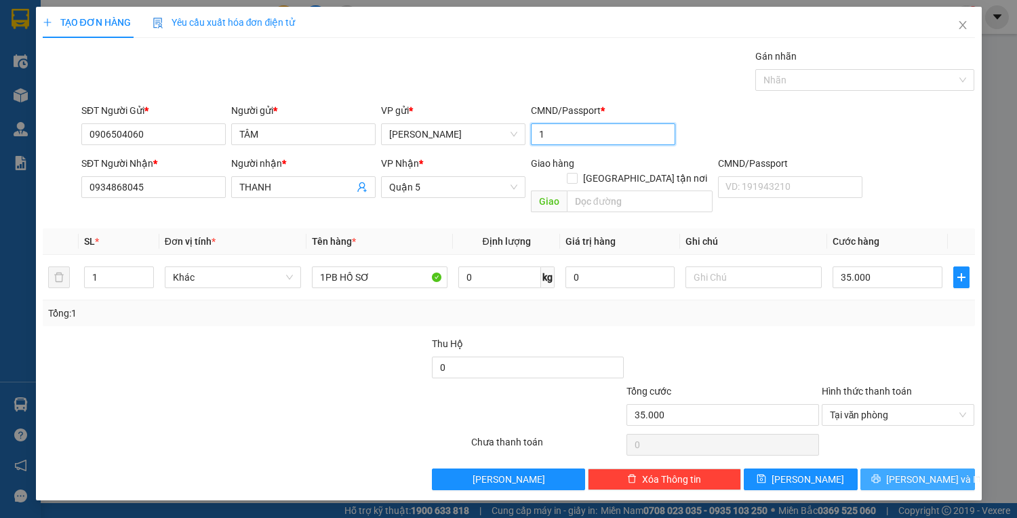
type input "1"
click at [917, 472] on span "[PERSON_NAME] và In" at bounding box center [933, 479] width 95 height 15
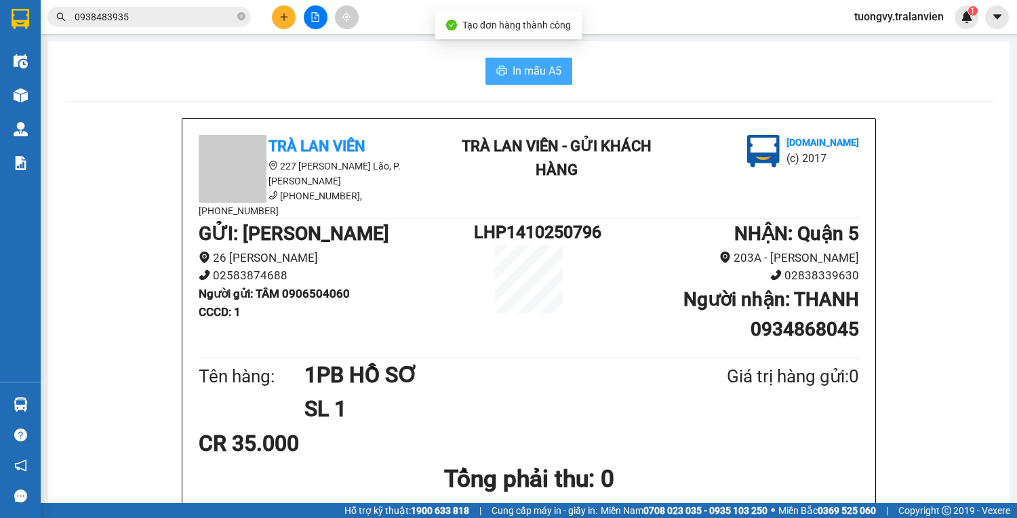
click at [526, 61] on button "In mẫu A5" at bounding box center [528, 71] width 87 height 27
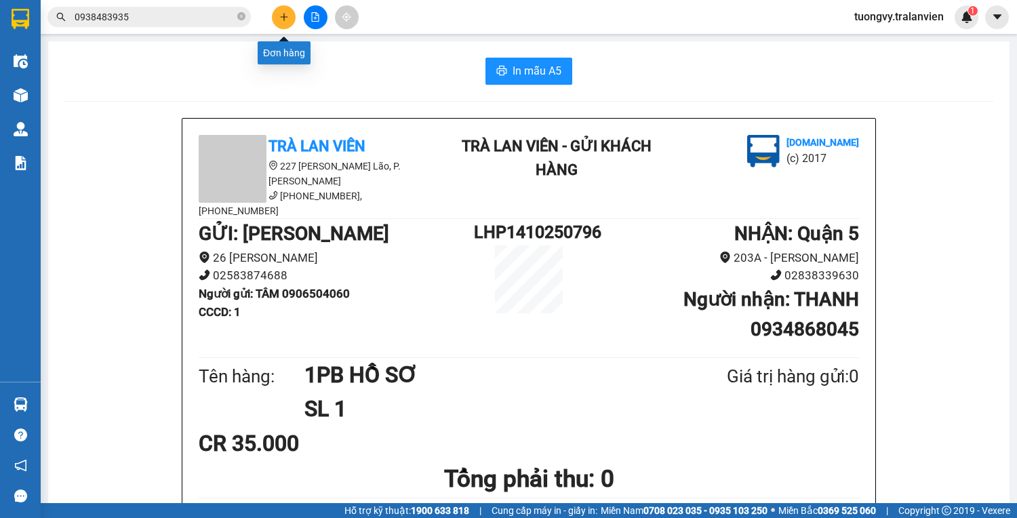
click at [285, 8] on button at bounding box center [284, 17] width 24 height 24
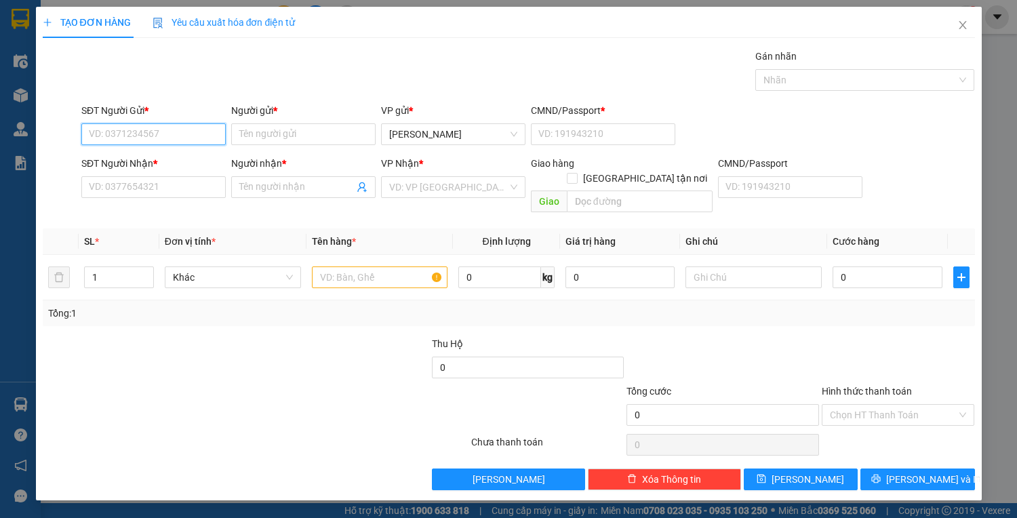
click at [106, 124] on input "SĐT Người Gửi *" at bounding box center [153, 134] width 144 height 22
click at [111, 165] on div "0827264313 - CHUNG" at bounding box center [153, 160] width 128 height 15
type input "0827264313"
type input "CHUNG"
type input "1"
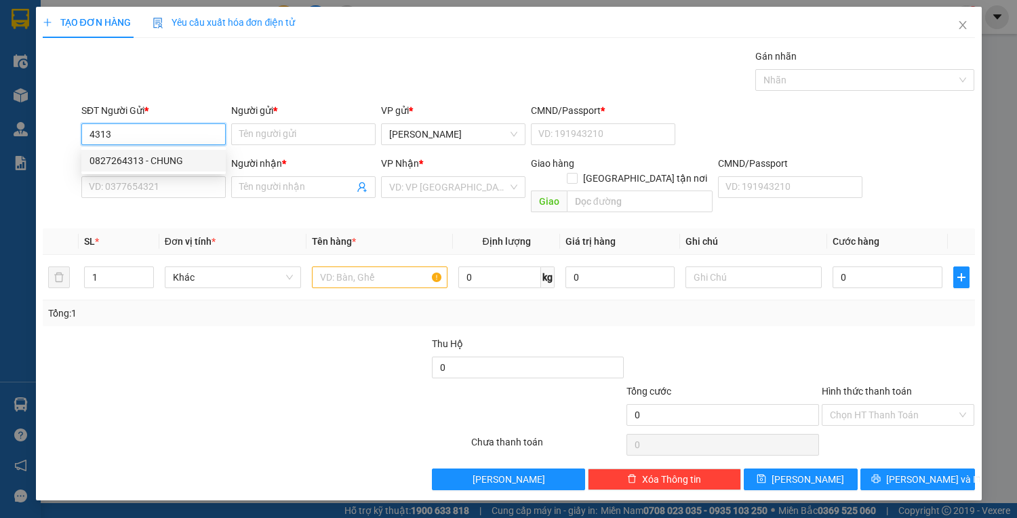
type input "0934125462"
type input "HOÀNG"
type input "1"
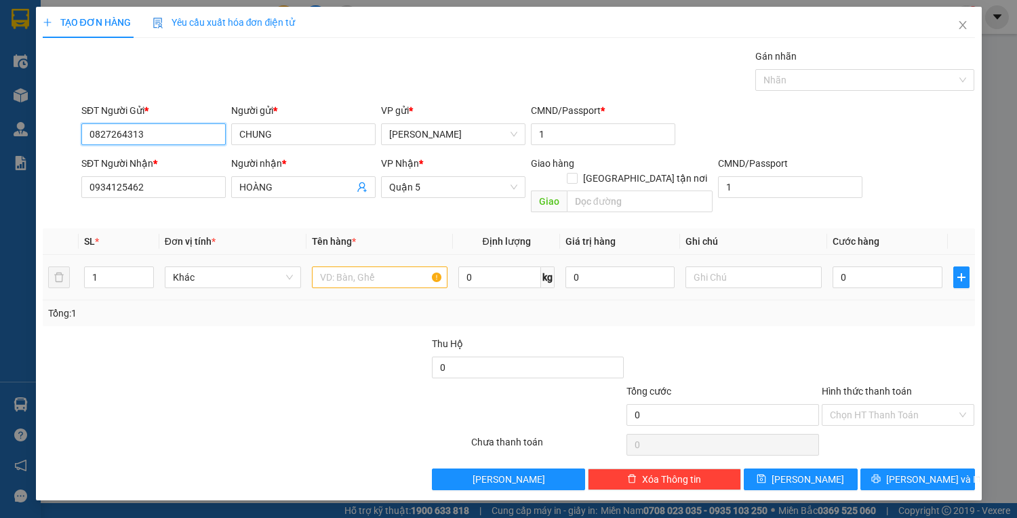
type input "0827264313"
click at [399, 266] on input "text" at bounding box center [380, 277] width 136 height 22
type input "1B THUỐC"
click at [880, 271] on div "0" at bounding box center [886, 277] width 109 height 27
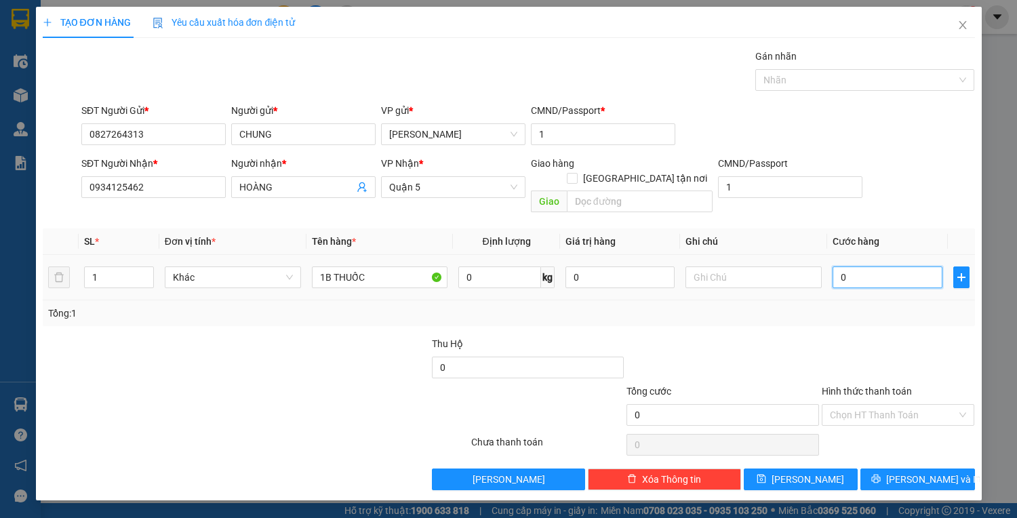
click at [879, 266] on input "0" at bounding box center [886, 277] width 109 height 22
type input "3"
type input "30"
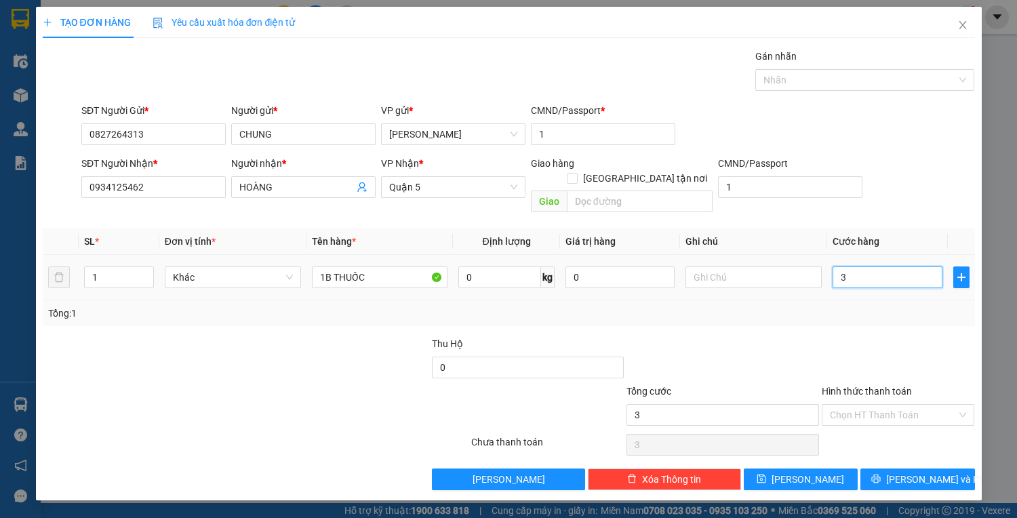
type input "30"
type input "30.000"
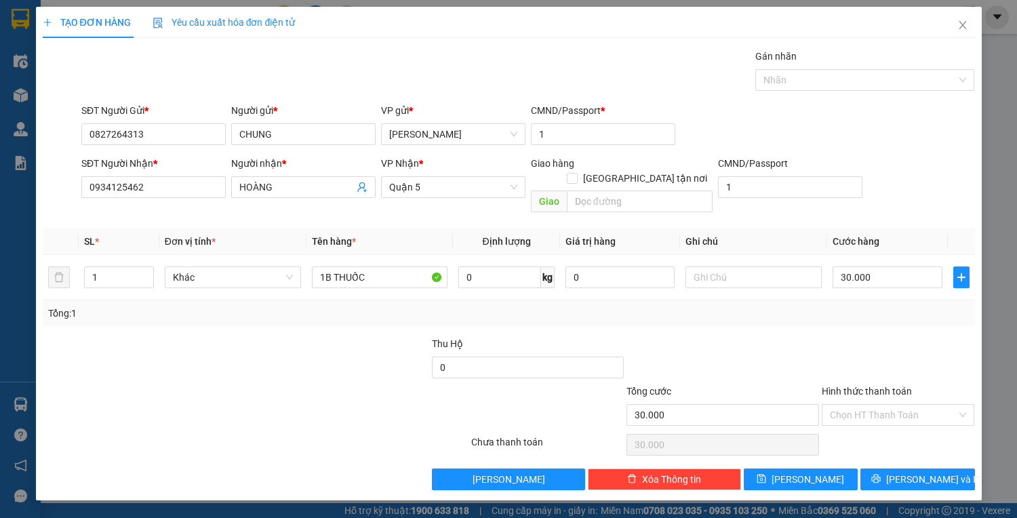
click at [927, 442] on div "Transit Pickup Surcharge Ids Transit Deliver Surcharge Ids Transit Deliver Surc…" at bounding box center [509, 269] width 932 height 441
click at [923, 472] on span "[PERSON_NAME] và In" at bounding box center [933, 479] width 95 height 15
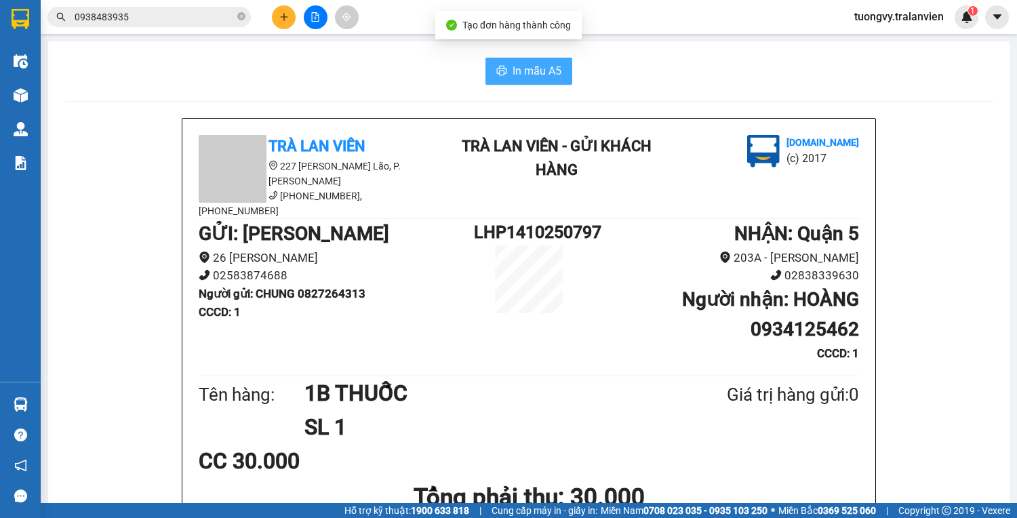
click at [502, 75] on icon "printer" at bounding box center [501, 70] width 11 height 11
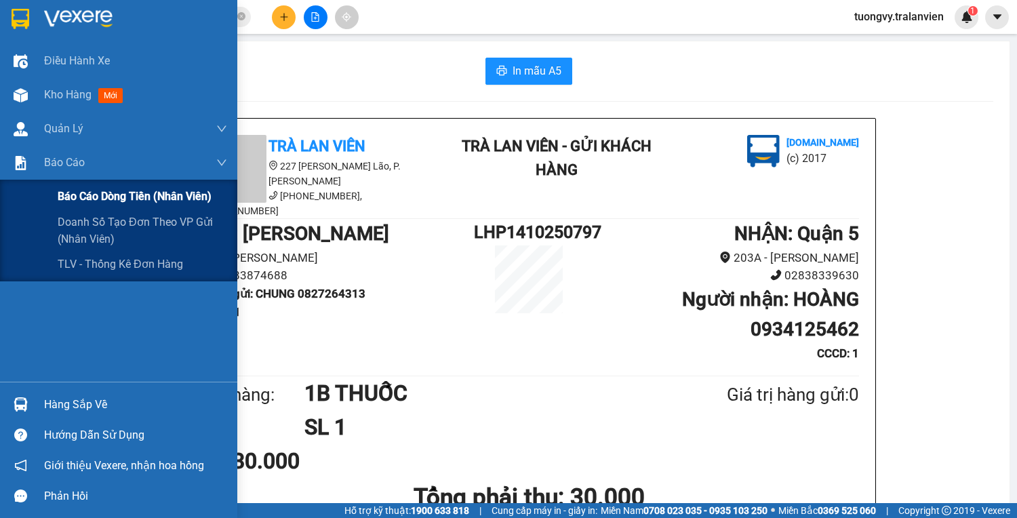
click at [137, 205] on div "Báo cáo dòng tiền (nhân viên)" at bounding box center [142, 197] width 169 height 34
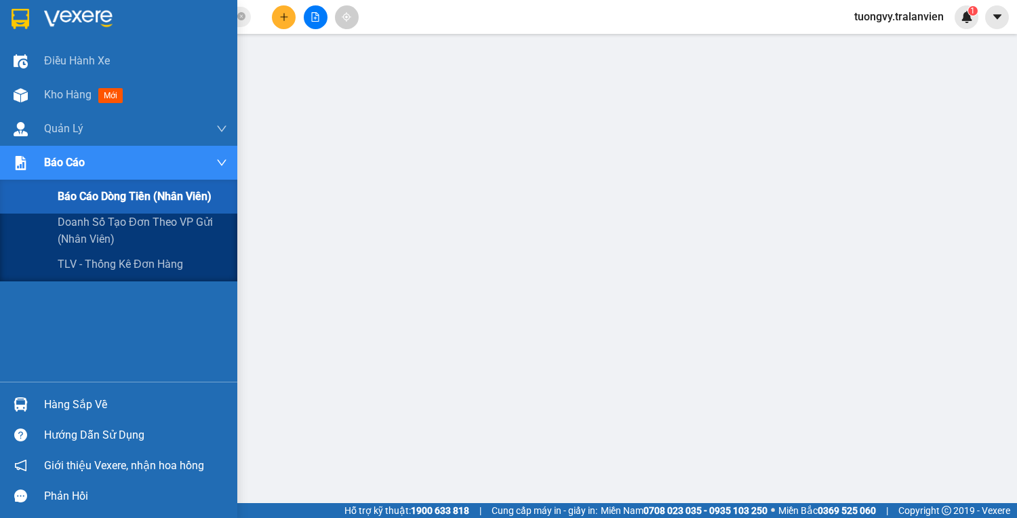
click at [54, 163] on span "Báo cáo" at bounding box center [64, 162] width 41 height 17
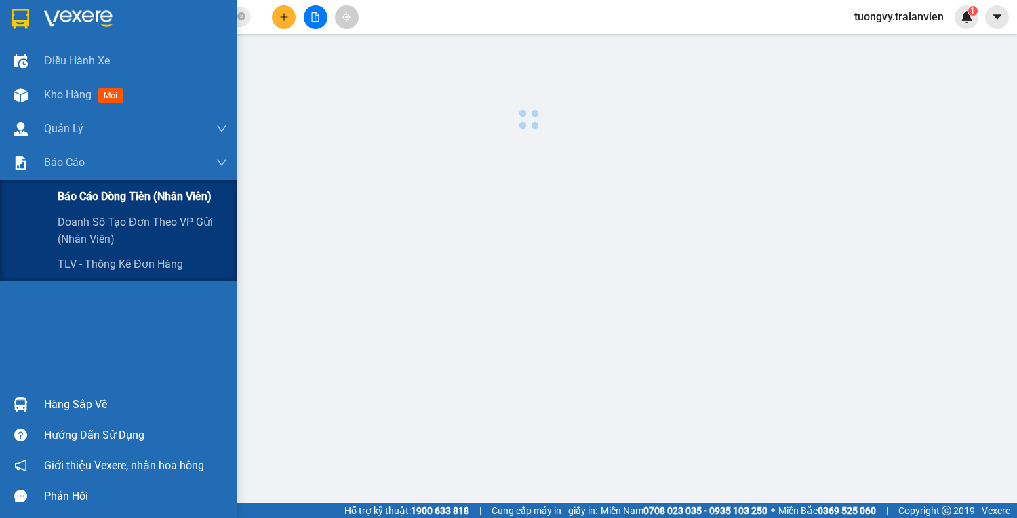
click at [75, 201] on span "Báo cáo dòng tiền (nhân viên)" at bounding box center [135, 196] width 154 height 17
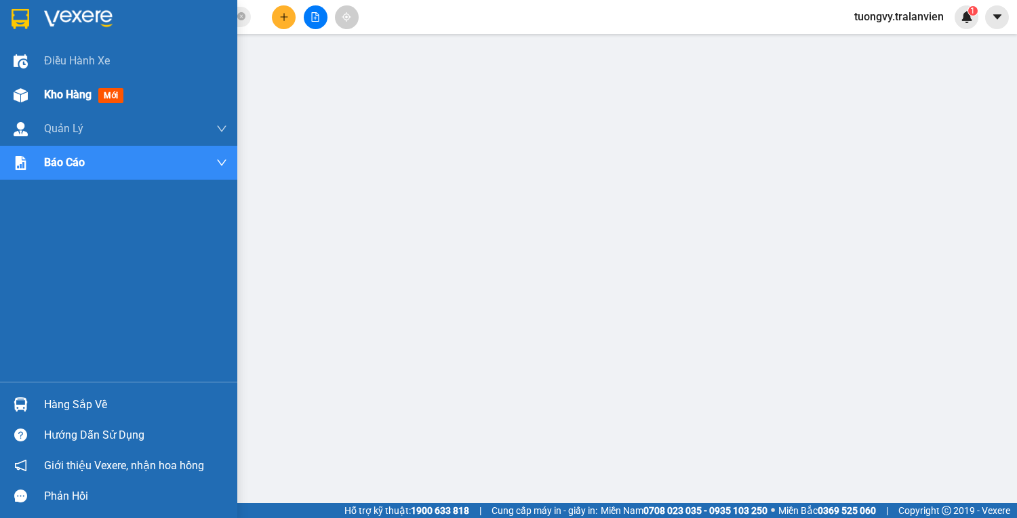
click at [33, 85] on div "Kho hàng mới" at bounding box center [118, 95] width 237 height 34
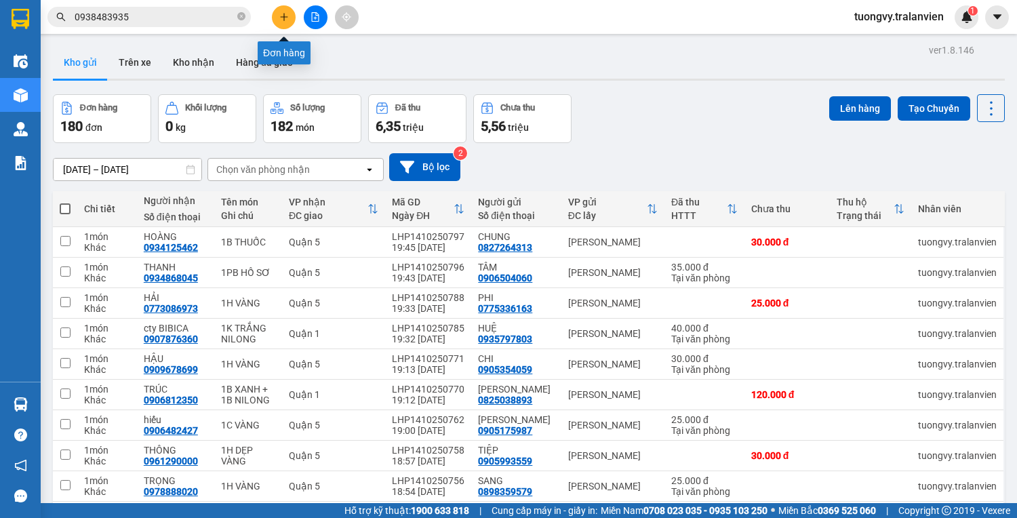
click at [289, 20] on button at bounding box center [284, 17] width 24 height 24
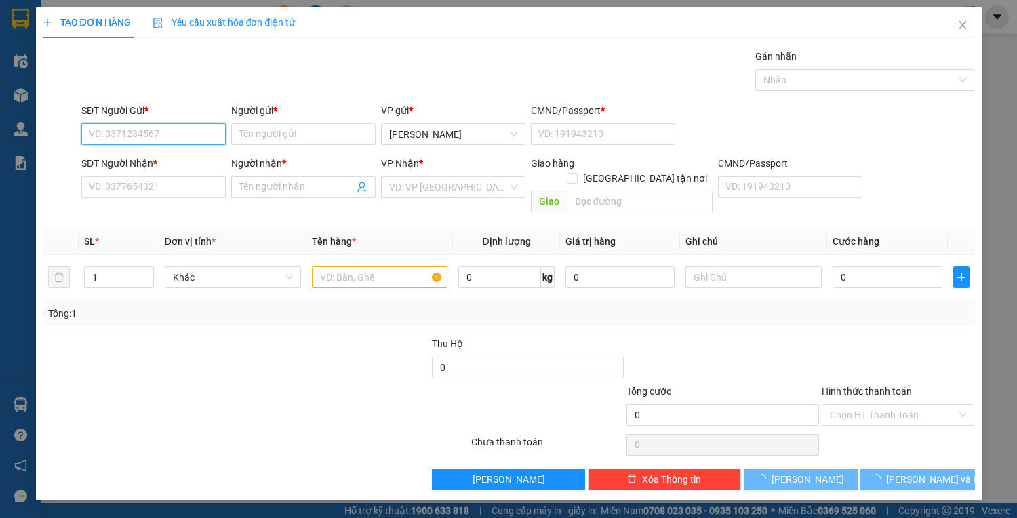
click at [164, 132] on input "SĐT Người Gửi *" at bounding box center [153, 134] width 144 height 22
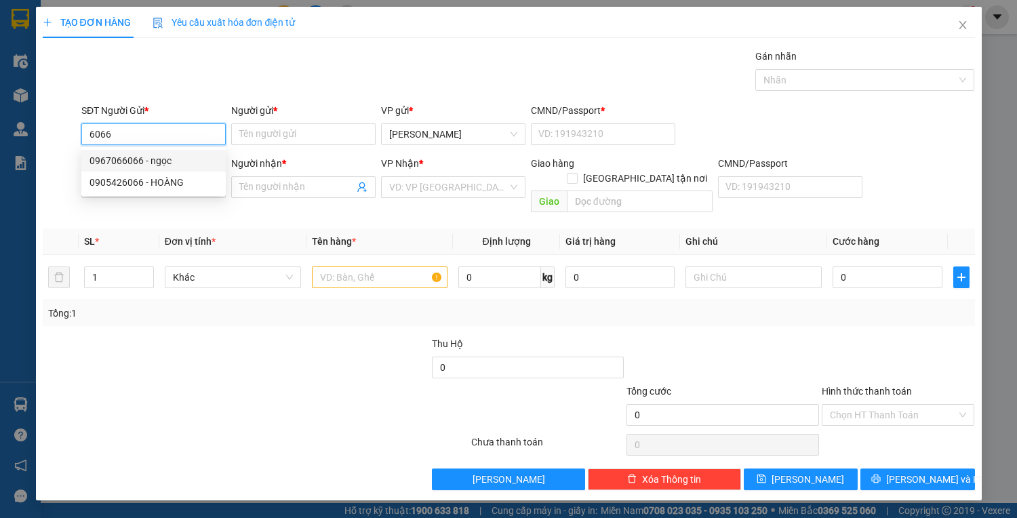
click at [125, 157] on div "0967066066 - ngọc" at bounding box center [153, 160] width 128 height 15
type input "0967066066"
type input "ngọc"
type input "056187003310"
type input "0792834444"
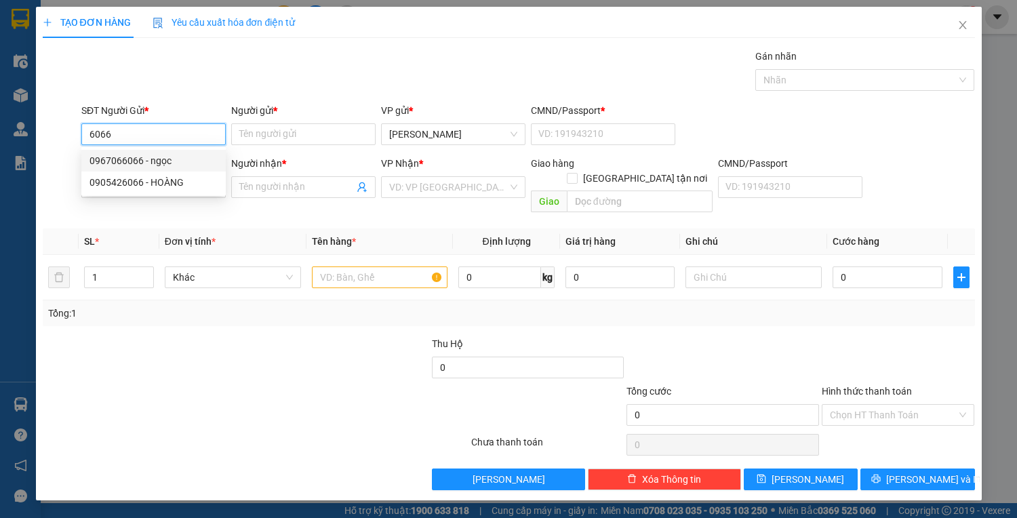
type input "huy"
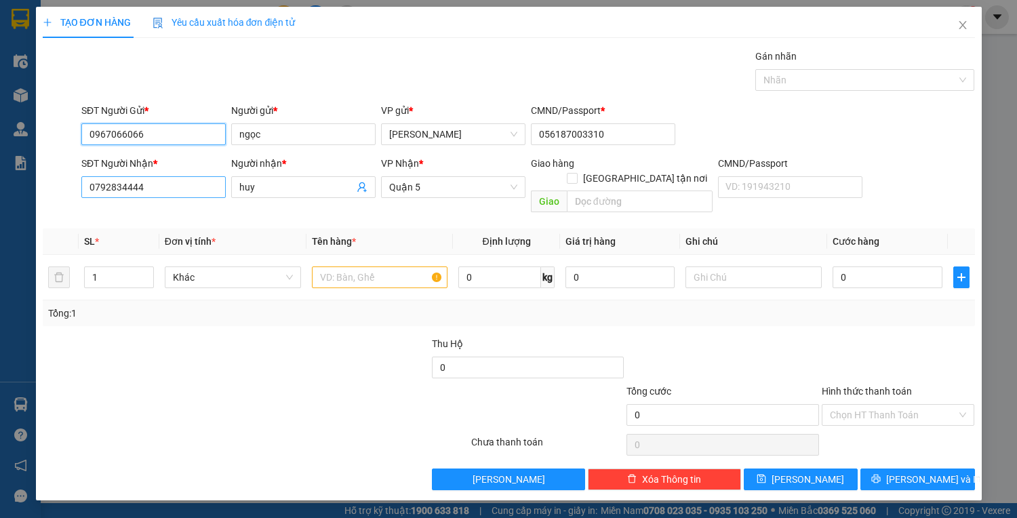
type input "0967066066"
click at [159, 187] on input "0792834444" at bounding box center [153, 187] width 144 height 22
type input "0"
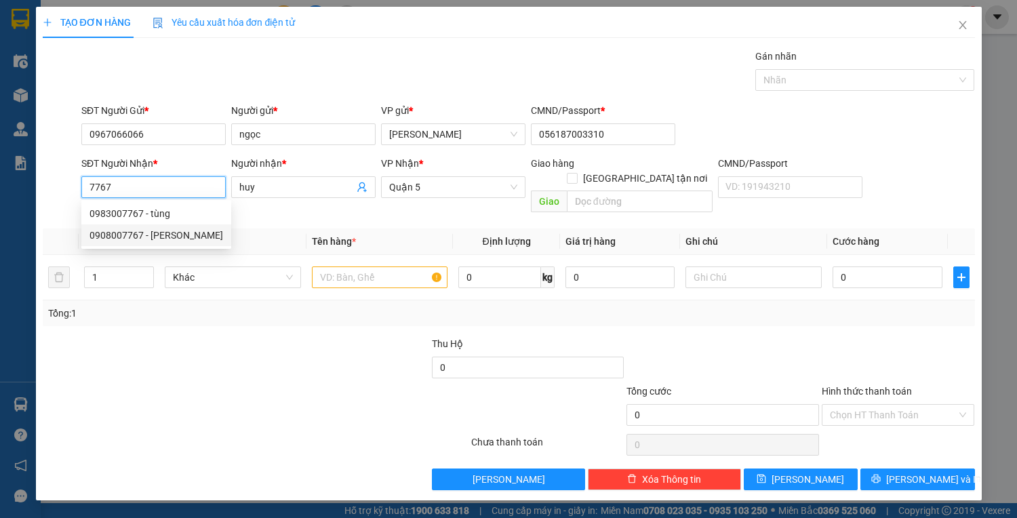
click at [127, 238] on div "0908007767 - HẢI" at bounding box center [156, 235] width 134 height 15
type input "0908007767"
type input "HẢI"
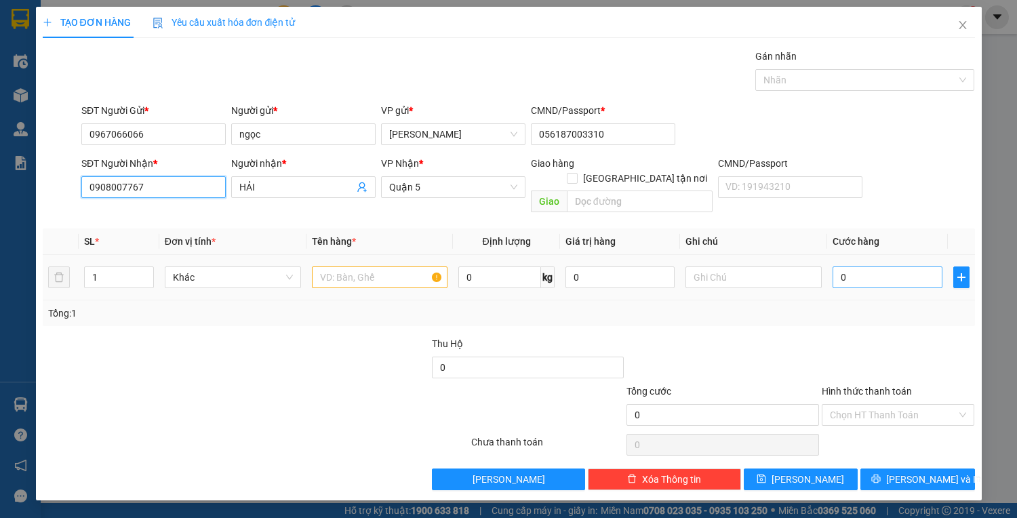
type input "0908007767"
click at [869, 266] on input "0" at bounding box center [886, 277] width 109 height 22
type input "2"
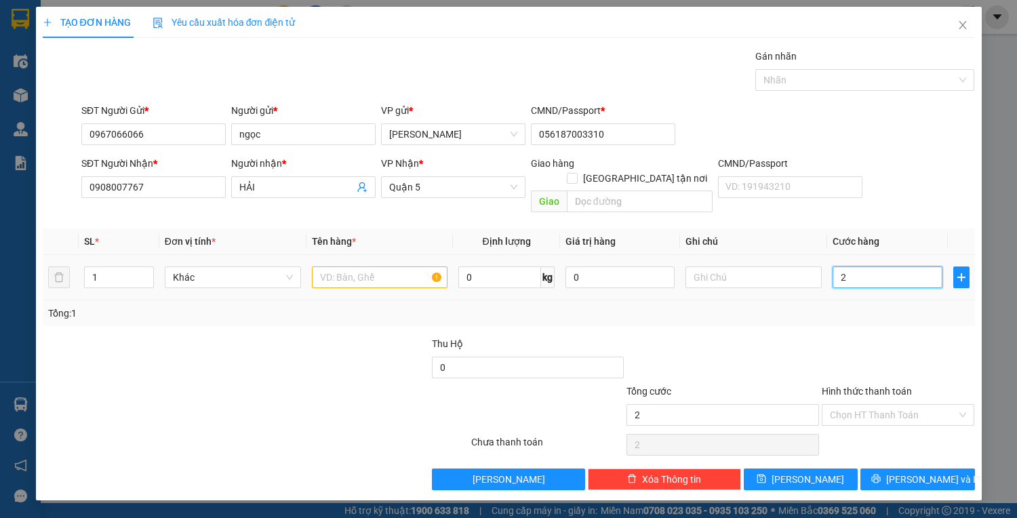
type input "25"
type input "25.000"
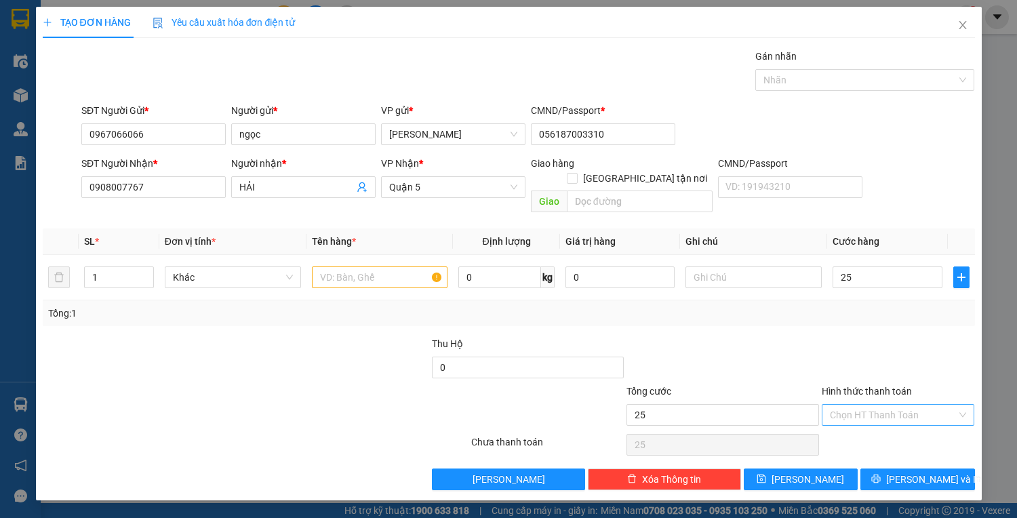
type input "25.000"
click at [903, 405] on input "Hình thức thanh toán" at bounding box center [893, 415] width 127 height 20
click at [380, 266] on input "text" at bounding box center [380, 277] width 136 height 22
type input "1C VÀNG"
click at [900, 405] on input "Hình thức thanh toán" at bounding box center [893, 415] width 127 height 20
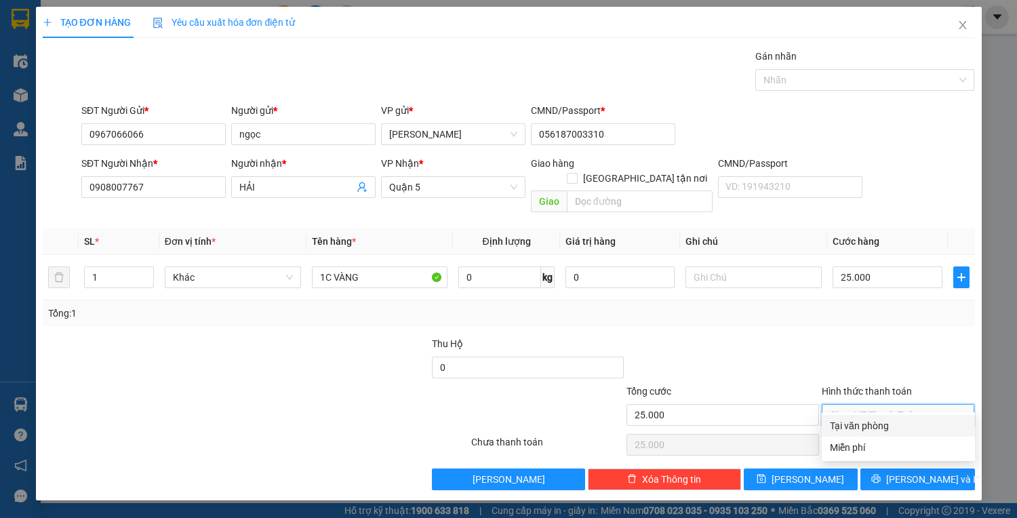
click at [889, 426] on div "Tại văn phòng" at bounding box center [898, 425] width 137 height 15
type input "0"
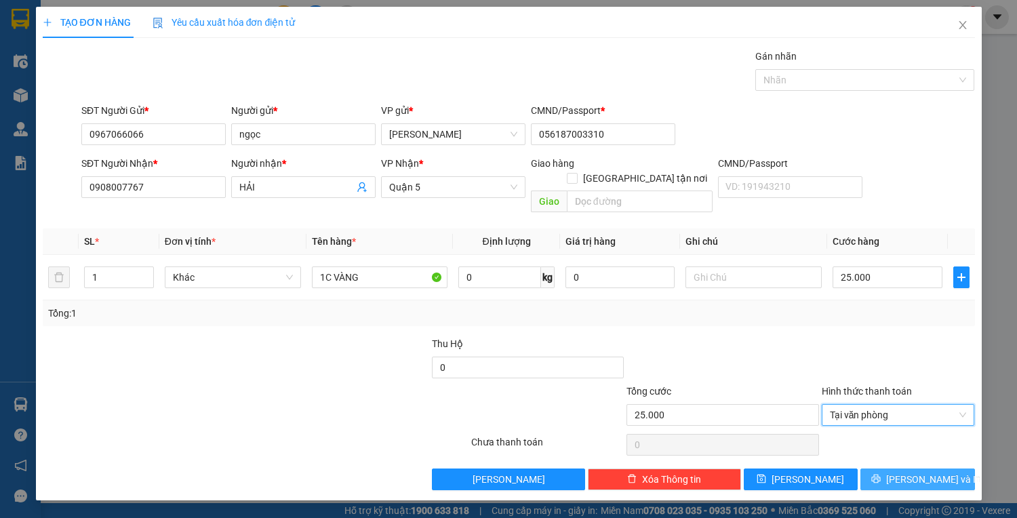
click at [930, 472] on span "[PERSON_NAME] và In" at bounding box center [933, 479] width 95 height 15
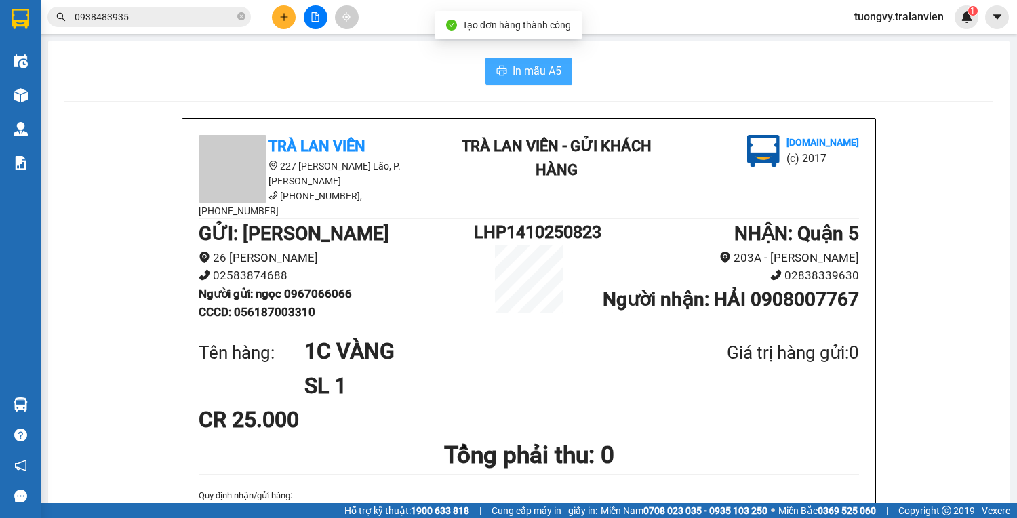
click at [494, 83] on button "In mẫu A5" at bounding box center [528, 71] width 87 height 27
click at [283, 8] on button at bounding box center [284, 17] width 24 height 24
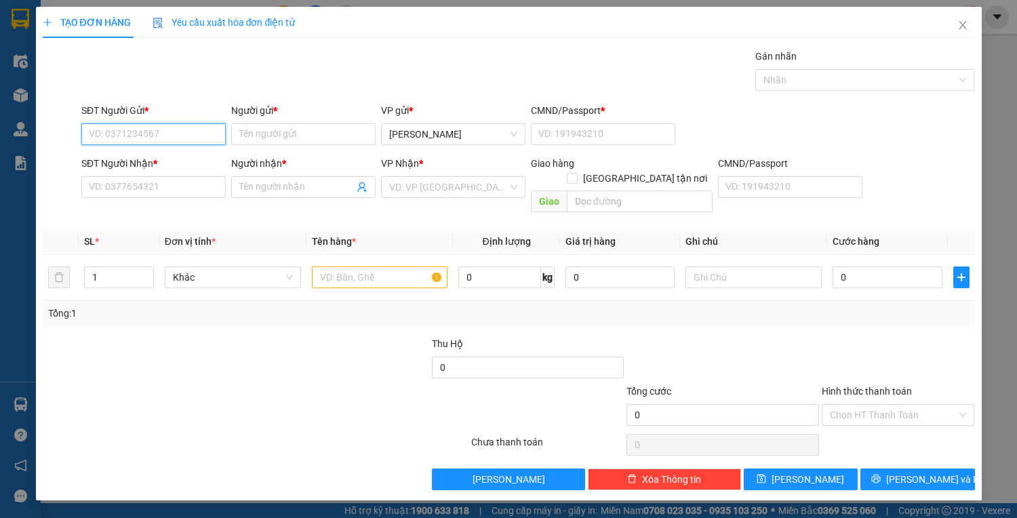
click at [197, 133] on input "SĐT Người Gửi *" at bounding box center [153, 134] width 144 height 22
type input "0971113347"
click at [94, 164] on div "0971113347 - HOÀNG" at bounding box center [153, 160] width 128 height 15
type input "HOÀNG"
type input "048094006421"
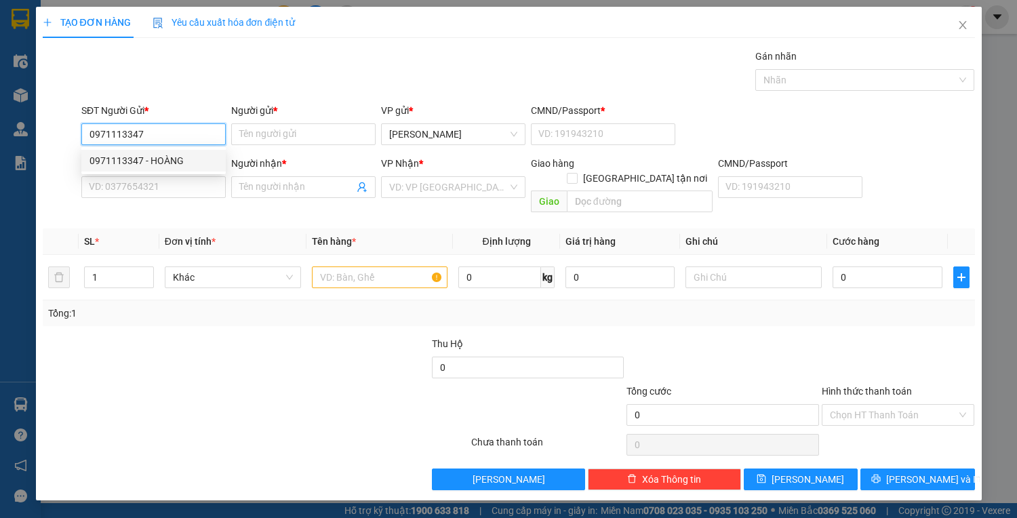
type input "0367000838"
type input "tỉnh"
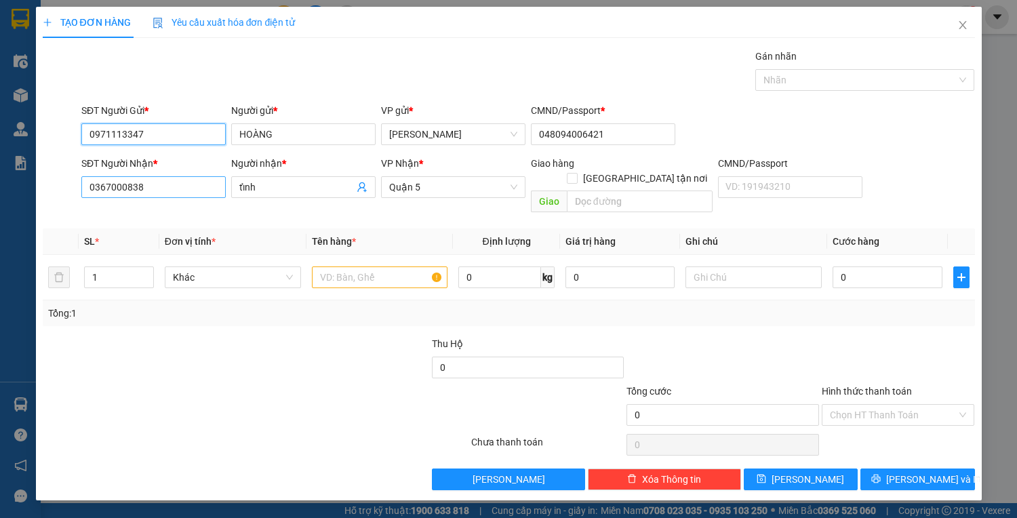
type input "0971113347"
click at [185, 176] on input "0367000838" at bounding box center [153, 187] width 144 height 22
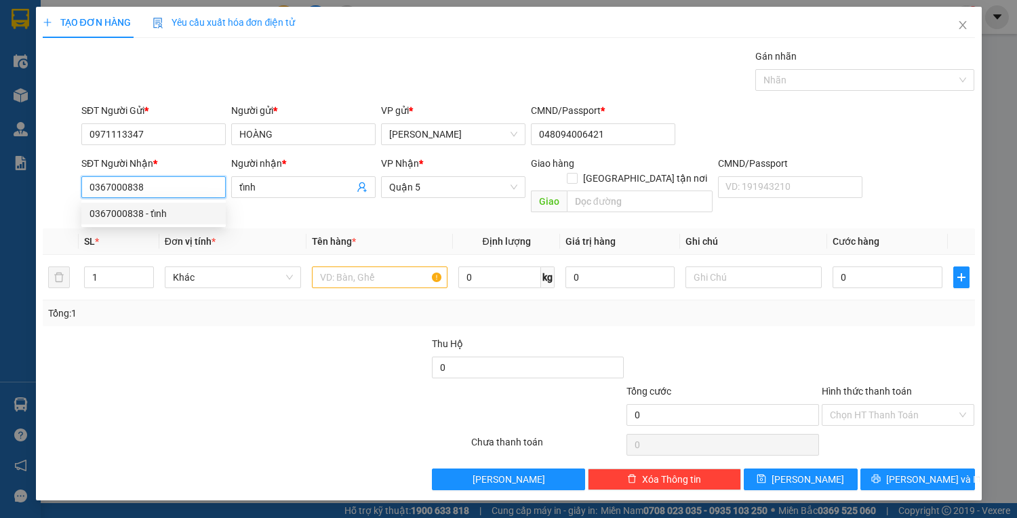
click at [180, 203] on div "0367000838 - tỉnh" at bounding box center [153, 214] width 144 height 22
drag, startPoint x: 146, startPoint y: 190, endPoint x: 60, endPoint y: 201, distance: 86.8
click at [60, 201] on div "SĐT Người Nhận * 0367000838 Người nhận * tỉnh VP Nhận * Quận 5 Giao hàng Giao t…" at bounding box center [508, 187] width 935 height 62
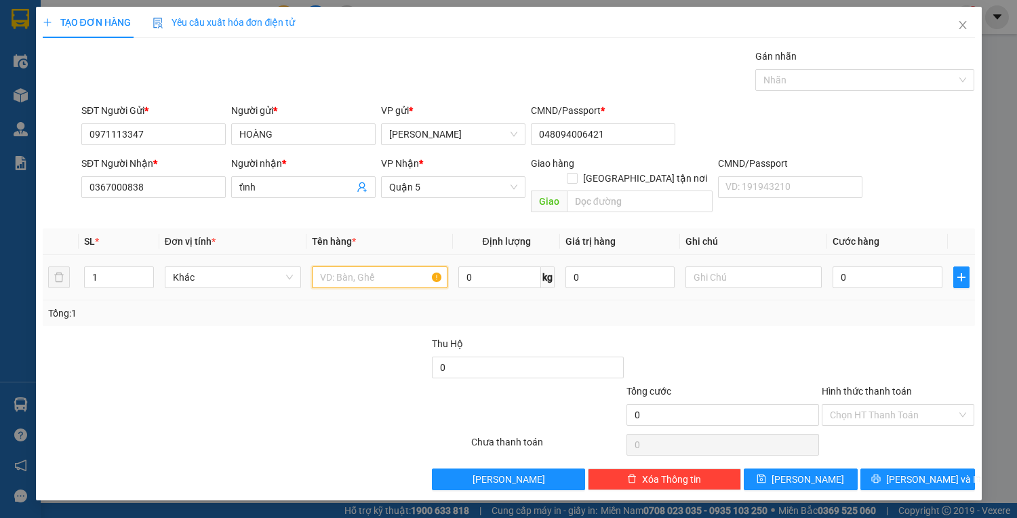
click at [376, 266] on input "text" at bounding box center [380, 277] width 136 height 22
type input "1C ĐEN"
click at [876, 266] on input "0" at bounding box center [886, 277] width 109 height 22
type input "5"
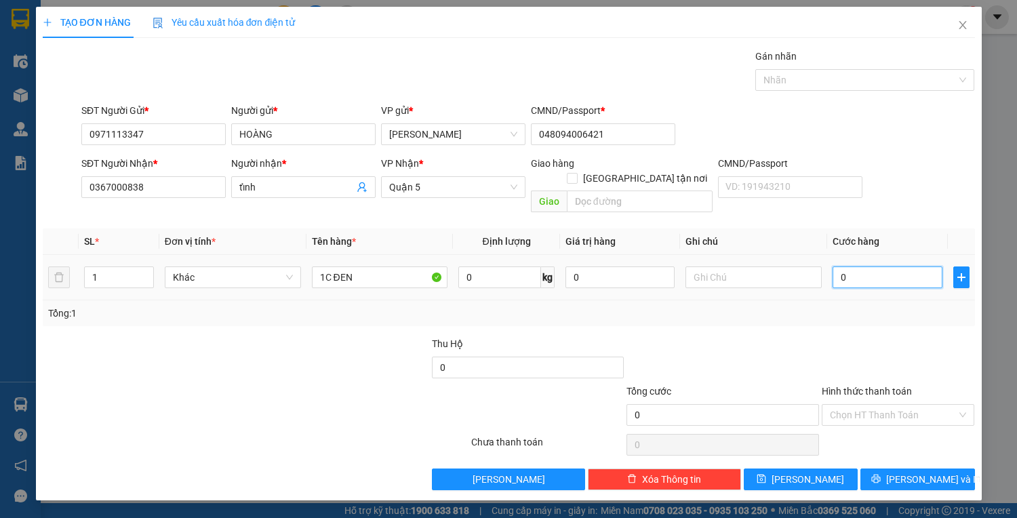
type input "5"
type input "50"
type input "50.000"
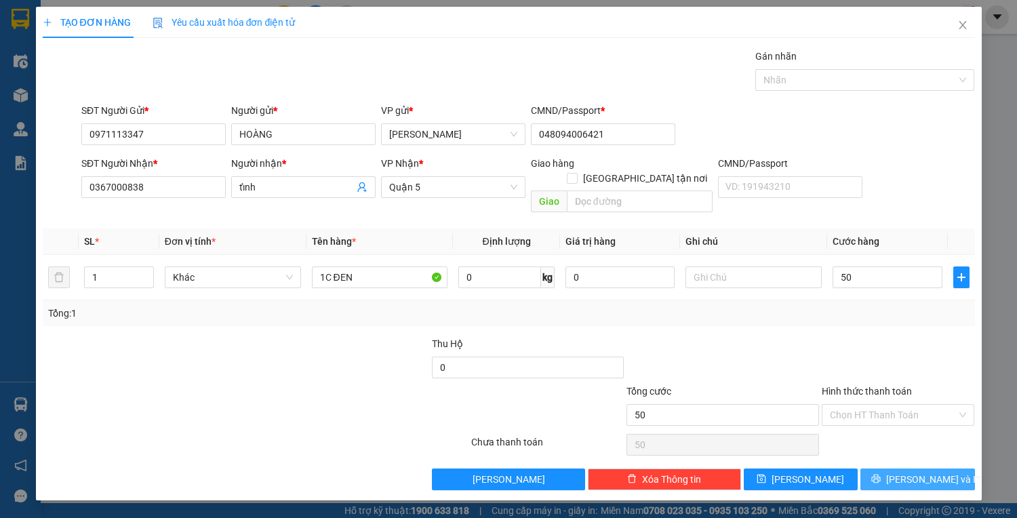
type input "50.000"
click at [914, 472] on span "[PERSON_NAME] và In" at bounding box center [933, 479] width 95 height 15
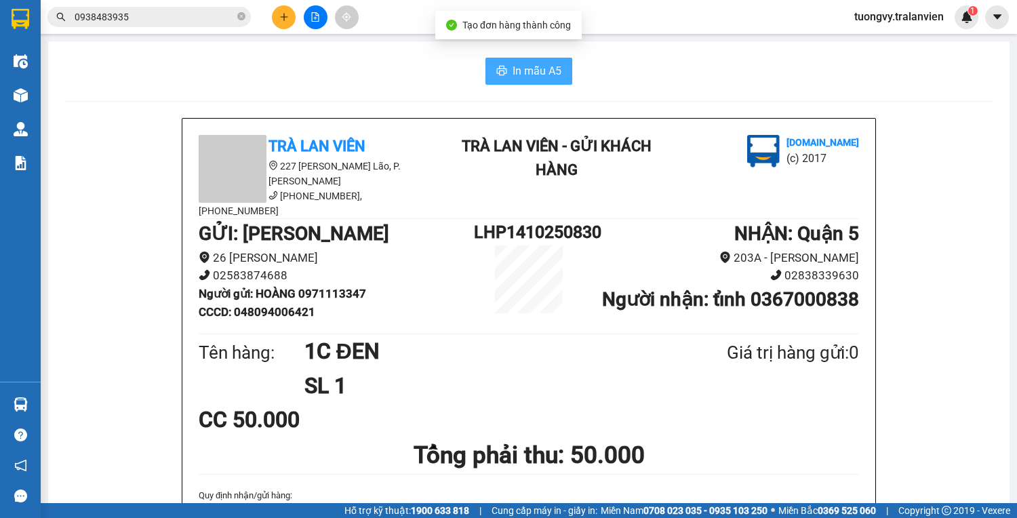
click at [543, 73] on span "In mẫu A5" at bounding box center [536, 70] width 49 height 17
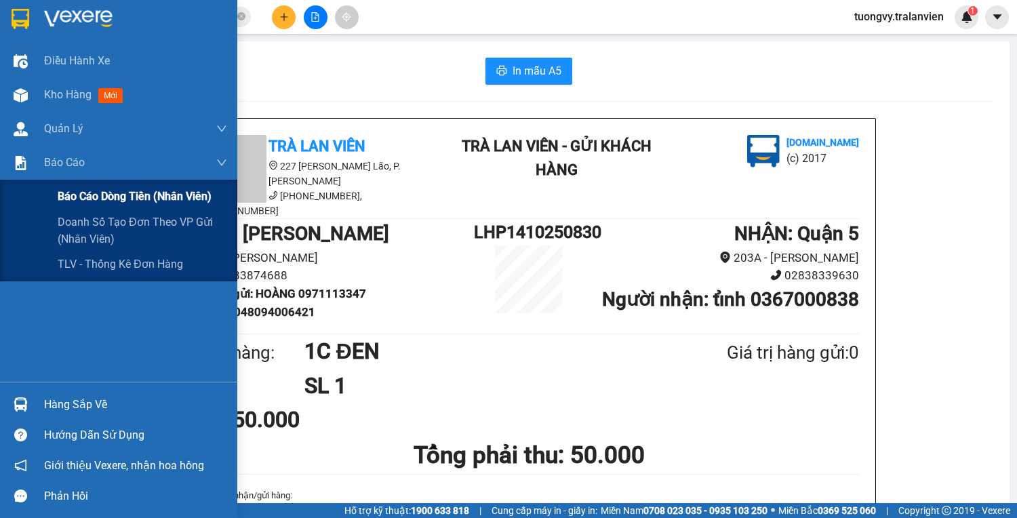
click at [115, 196] on span "Báo cáo dòng tiền (nhân viên)" at bounding box center [135, 196] width 154 height 17
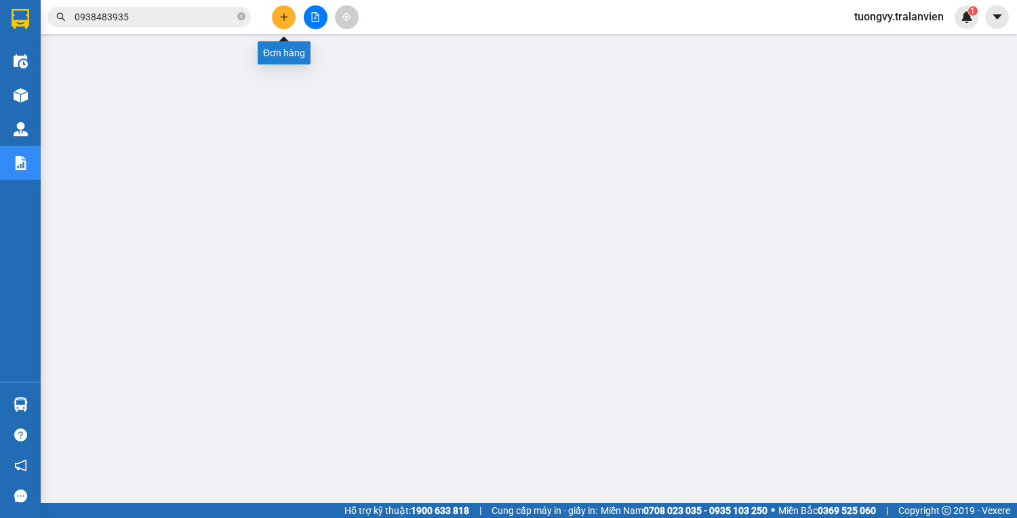
click at [287, 20] on icon "plus" at bounding box center [283, 16] width 9 height 9
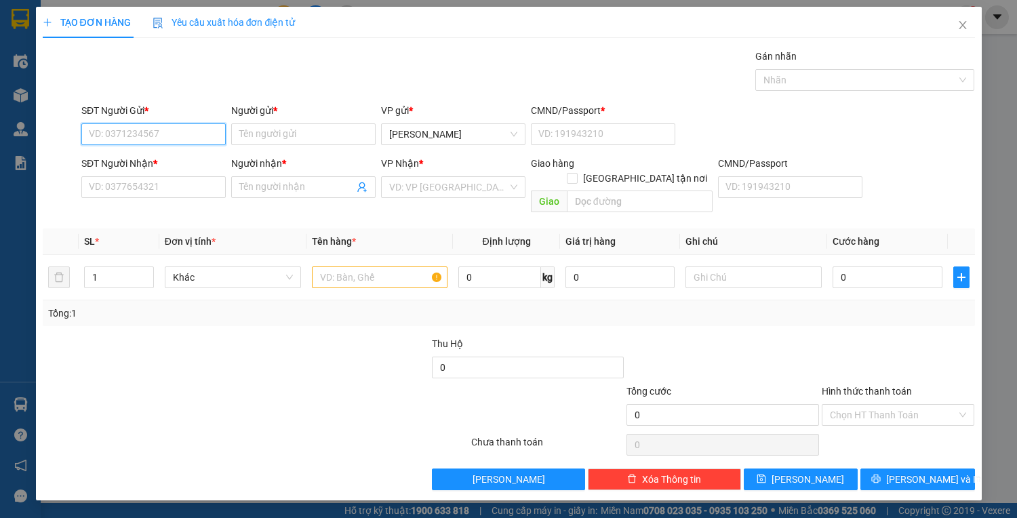
click at [114, 129] on input "SĐT Người Gửi *" at bounding box center [153, 134] width 144 height 22
type input "0889111182"
click at [285, 130] on input "Người gửi *" at bounding box center [303, 134] width 144 height 22
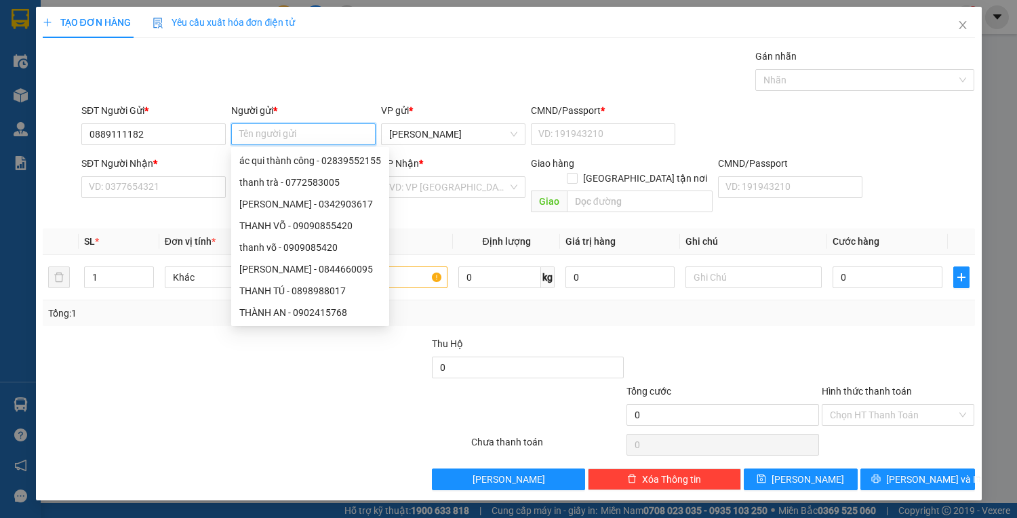
type input "A"
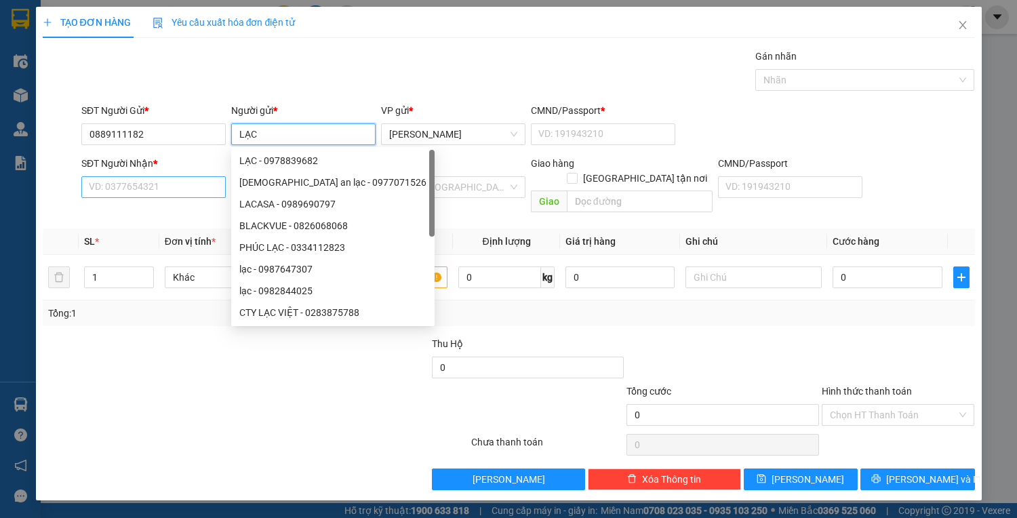
type input "LẠC"
click at [125, 187] on input "SĐT Người Nhận *" at bounding box center [153, 187] width 144 height 22
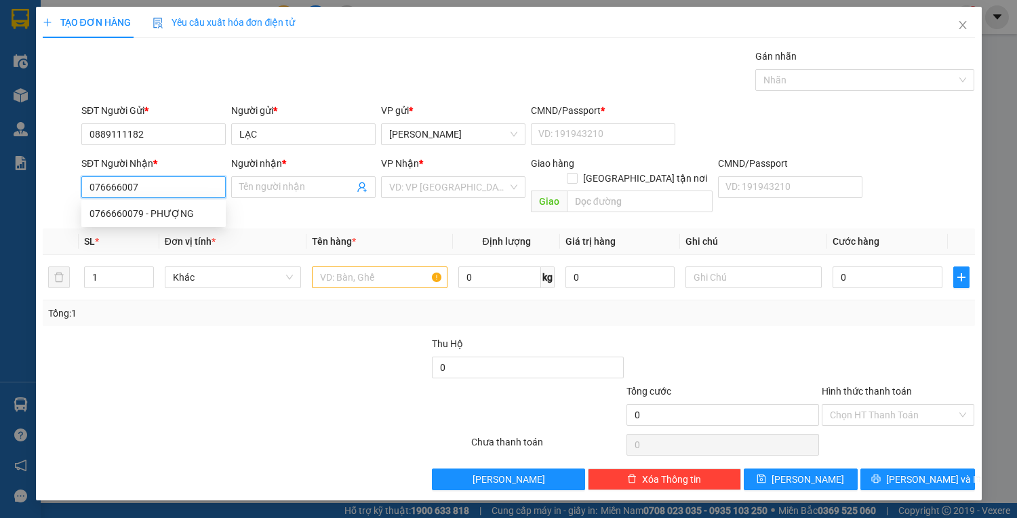
type input "0766660079"
click at [121, 218] on div "0766660079 - PHƯỢNG" at bounding box center [153, 213] width 128 height 15
type input "PHƯỢNG"
type input "0766660079"
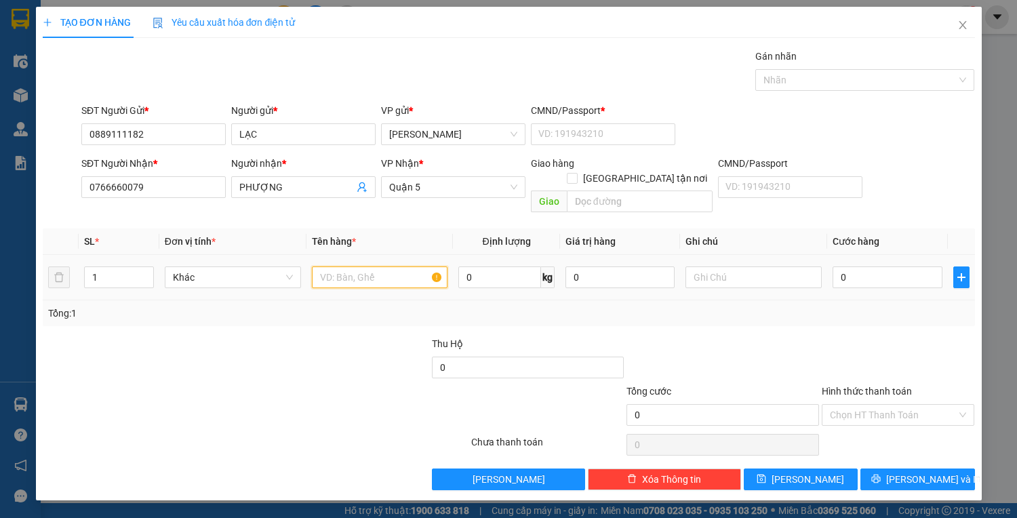
click at [382, 266] on input "text" at bounding box center [380, 277] width 136 height 22
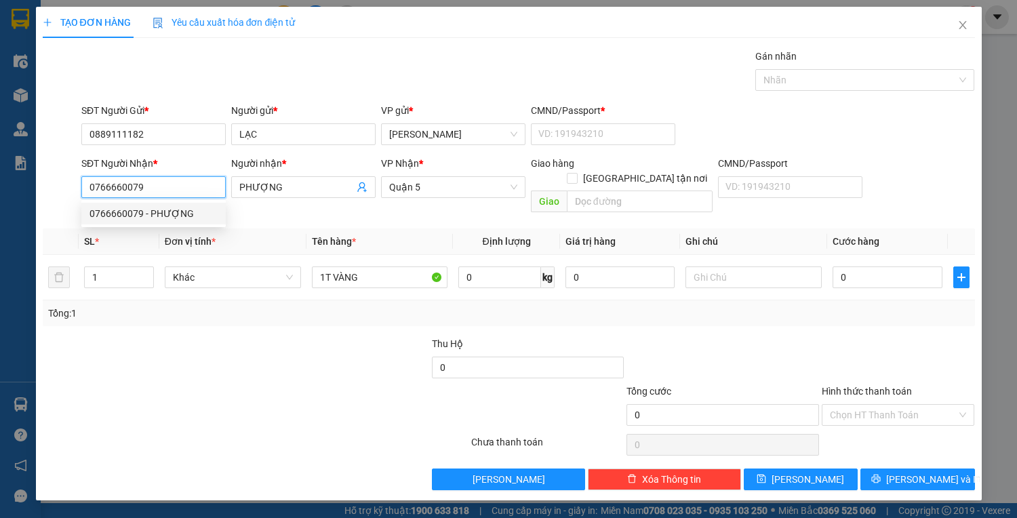
drag, startPoint x: 141, startPoint y: 184, endPoint x: 82, endPoint y: 190, distance: 59.2
click at [82, 190] on input "0766660079" at bounding box center [153, 187] width 144 height 22
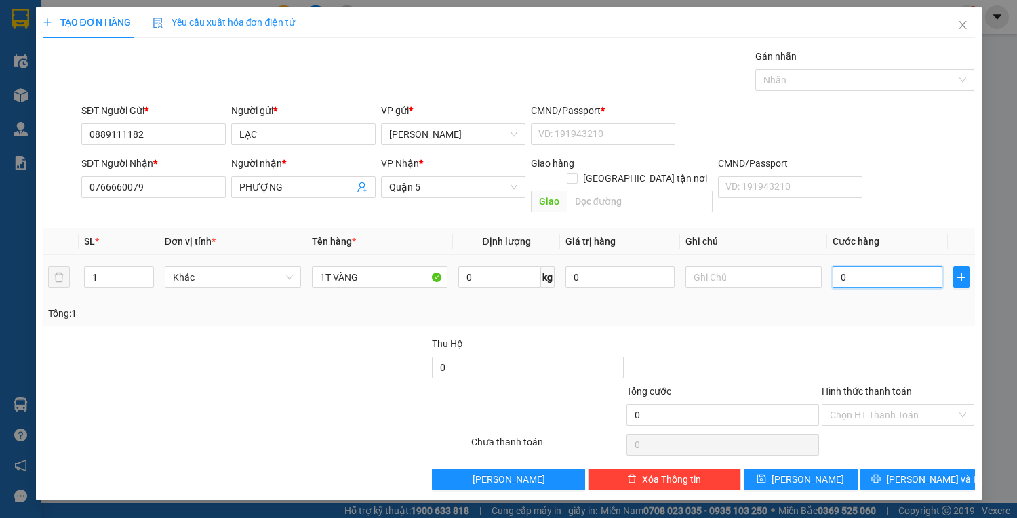
click at [862, 266] on input "0" at bounding box center [886, 277] width 109 height 22
drag, startPoint x: 893, startPoint y: 401, endPoint x: 888, endPoint y: 428, distance: 27.5
click at [894, 405] on input "Hình thức thanh toán" at bounding box center [893, 415] width 127 height 20
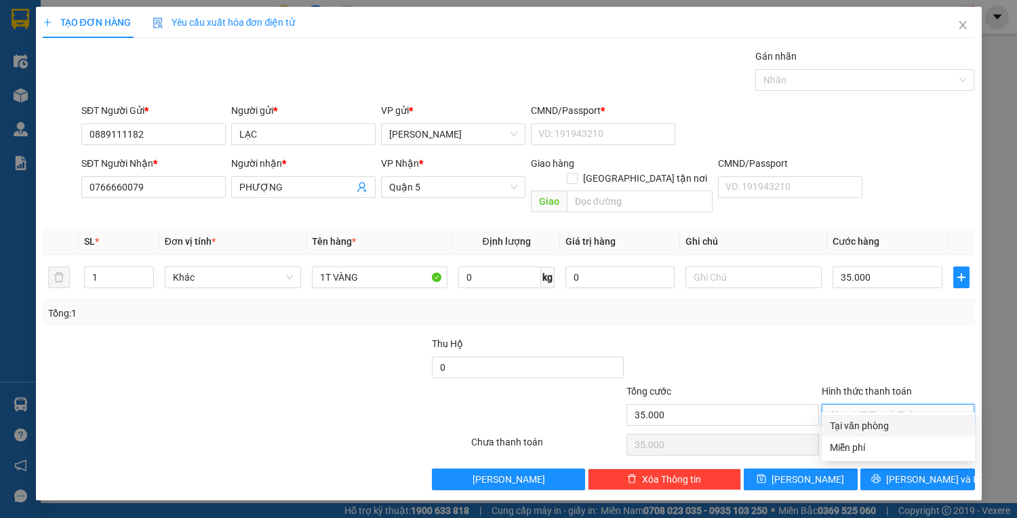
click at [885, 431] on div "Tại văn phòng" at bounding box center [898, 425] width 137 height 15
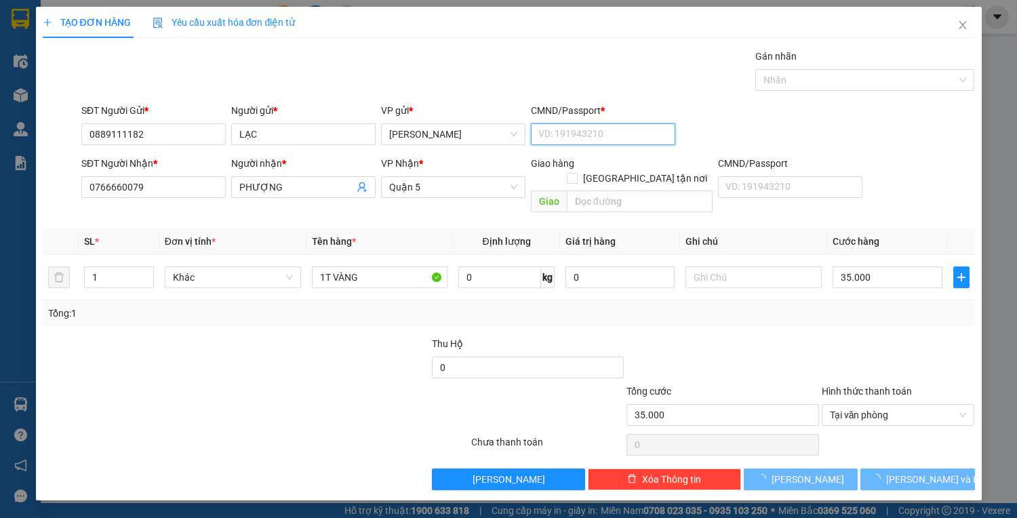
drag, startPoint x: 602, startPoint y: 138, endPoint x: 605, endPoint y: 119, distance: 19.2
click at [602, 138] on input "CMND/Passport *" at bounding box center [603, 134] width 144 height 22
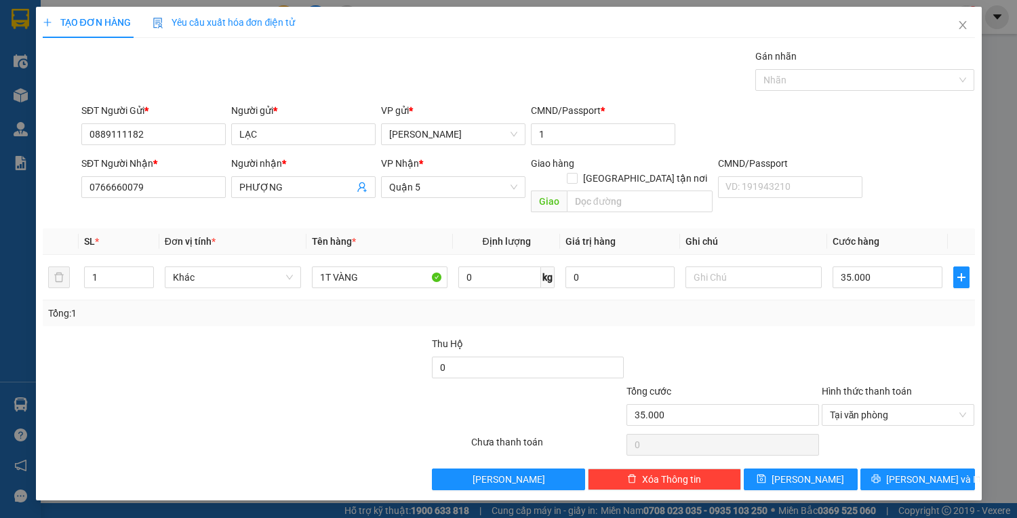
click at [897, 475] on div "TẠO ĐƠN HÀNG Yêu cầu xuất hóa đơn điện tử Transit Pickup Surcharge Ids Transit …" at bounding box center [509, 253] width 946 height 493
click at [881, 474] on icon "printer" at bounding box center [875, 478] width 9 height 9
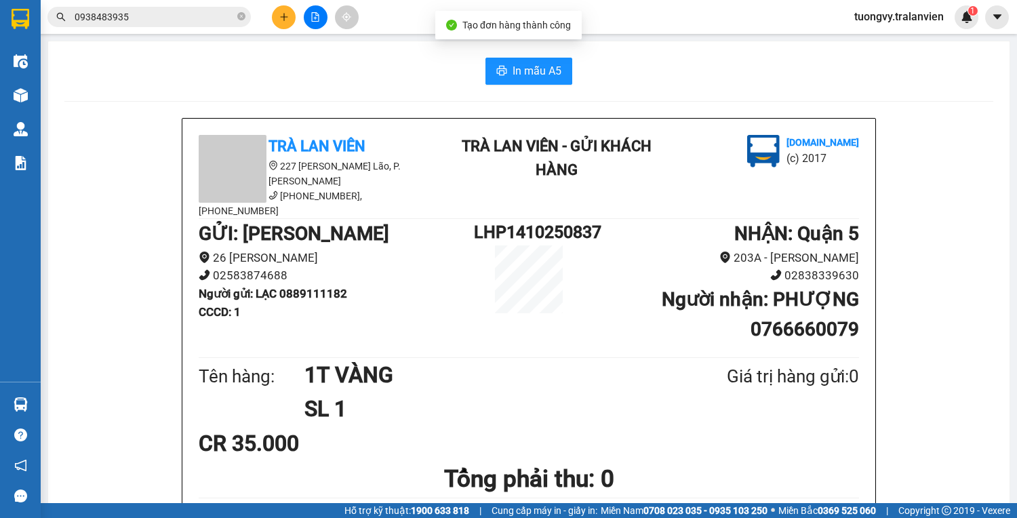
click at [512, 72] on span "In mẫu A5" at bounding box center [536, 70] width 49 height 17
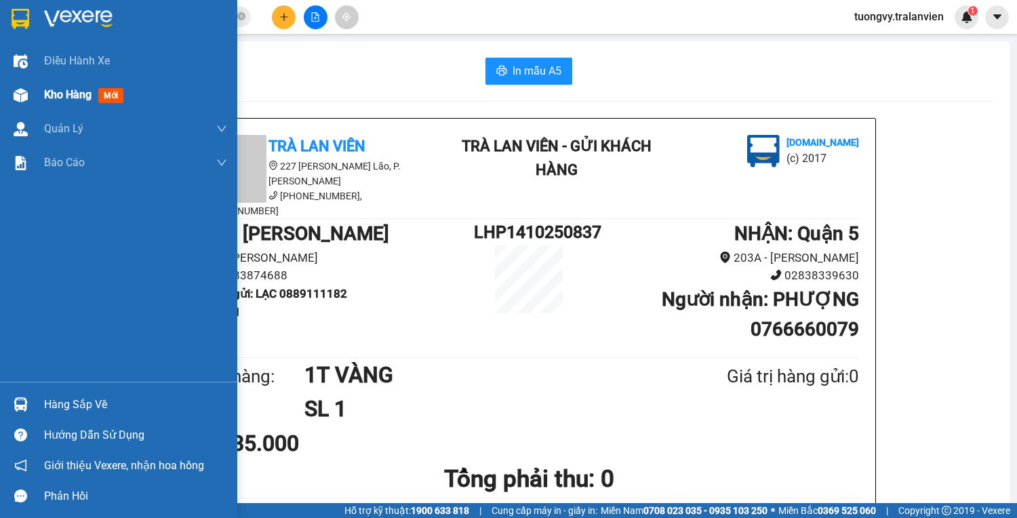
click at [59, 98] on span "Kho hàng" at bounding box center [67, 94] width 47 height 13
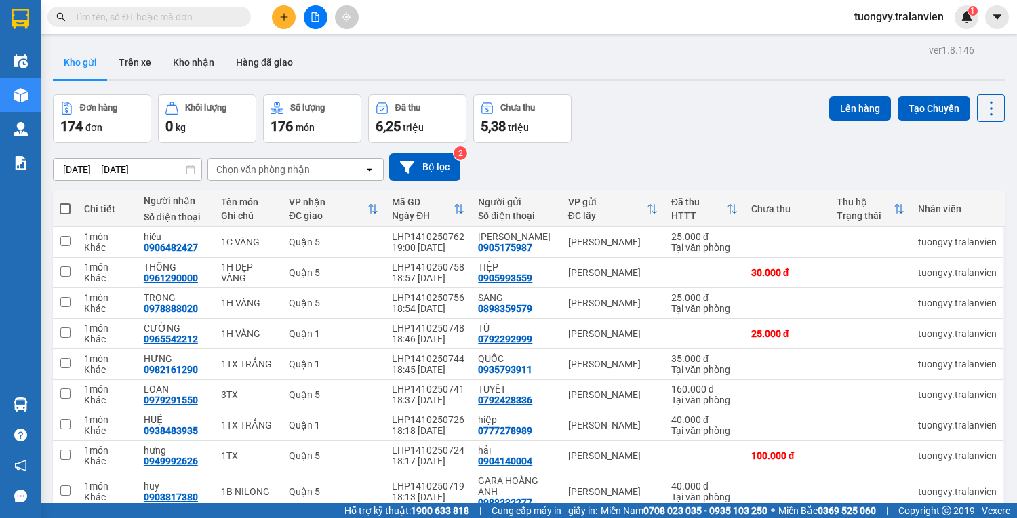
paste input "0825038893"
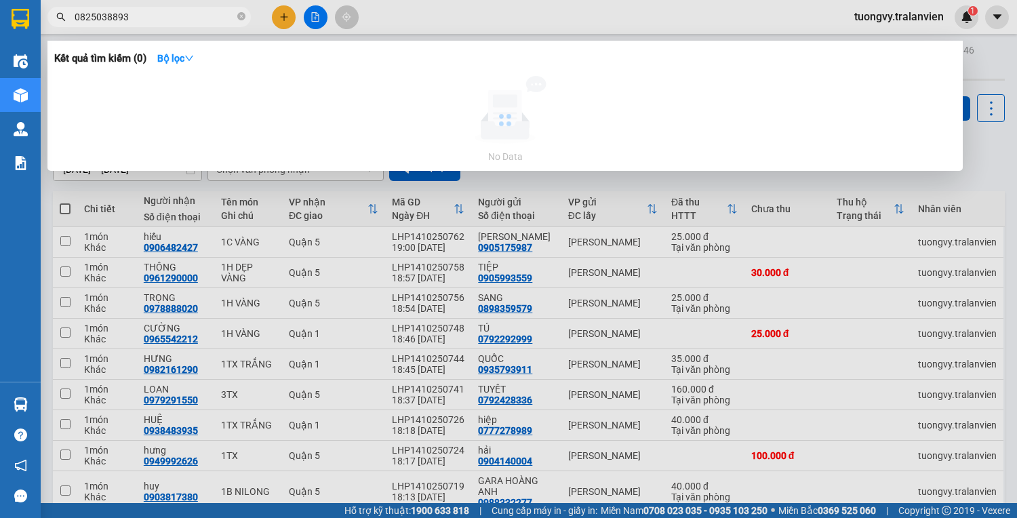
type input "0825038893"
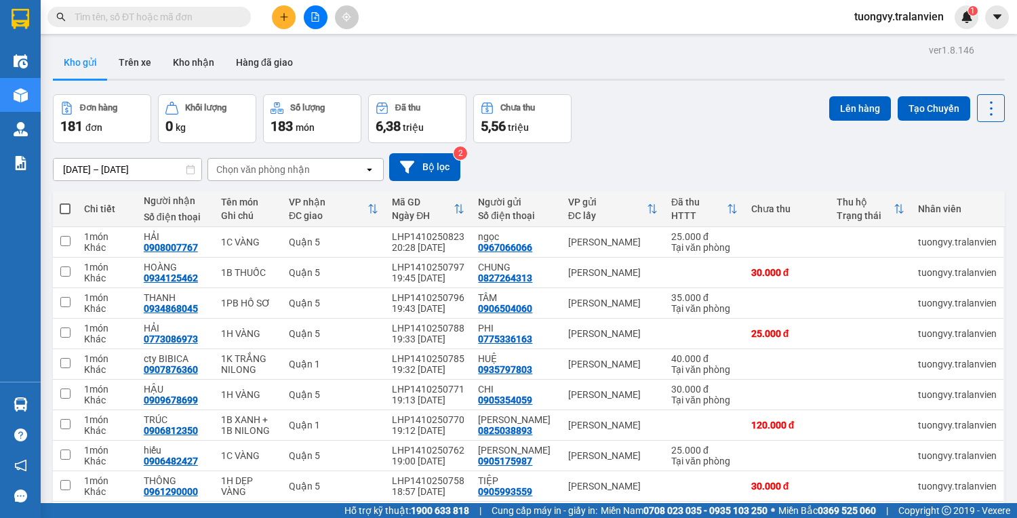
paste input "0367000838"
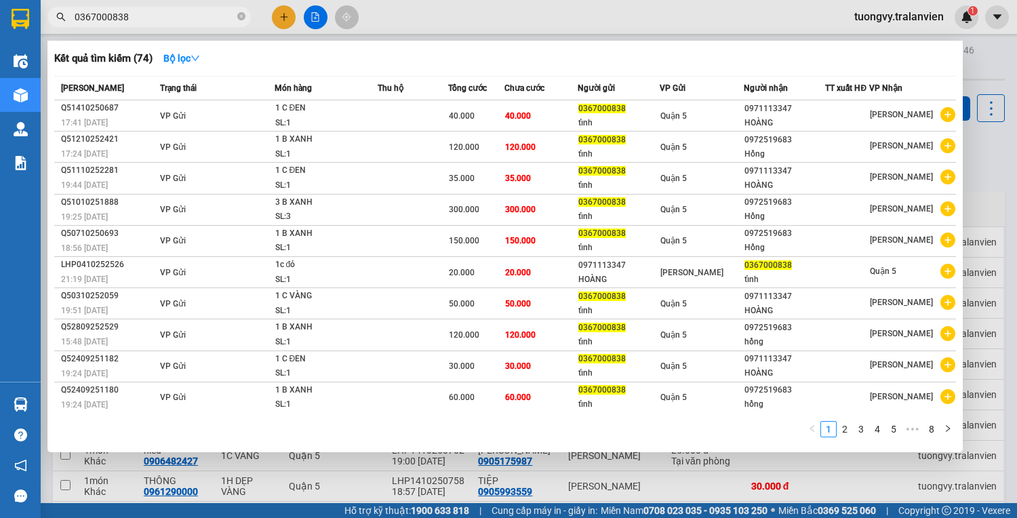
type input "0367000838"
click at [233, 14] on input "0367000838" at bounding box center [155, 16] width 160 height 15
click at [244, 16] on icon "close-circle" at bounding box center [241, 16] width 8 height 8
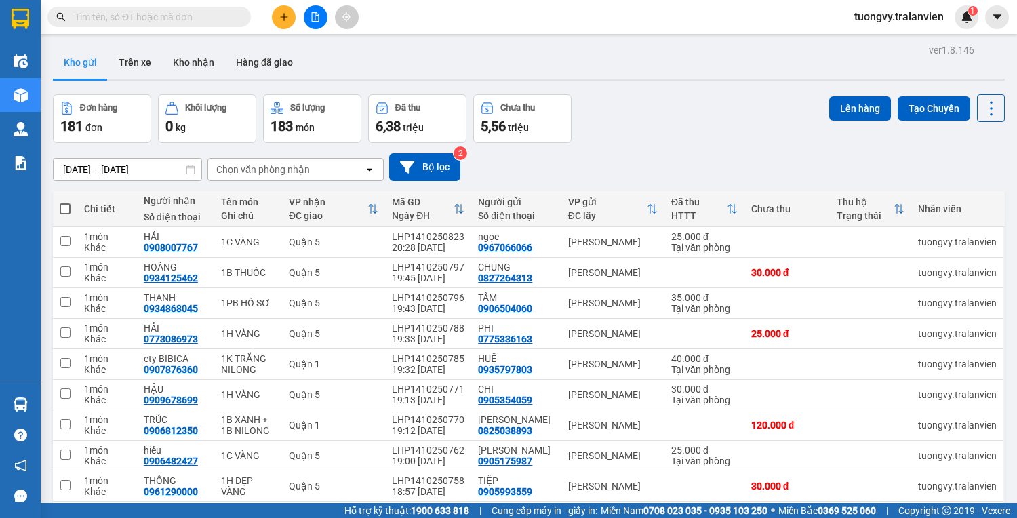
paste input "0766660079"
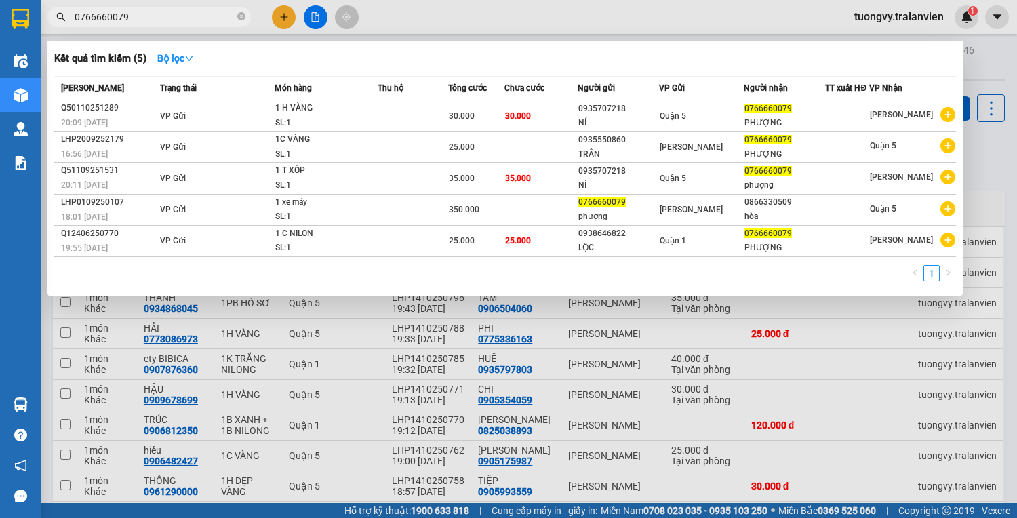
type input "0766660079"
click at [279, 11] on div at bounding box center [508, 259] width 1017 height 518
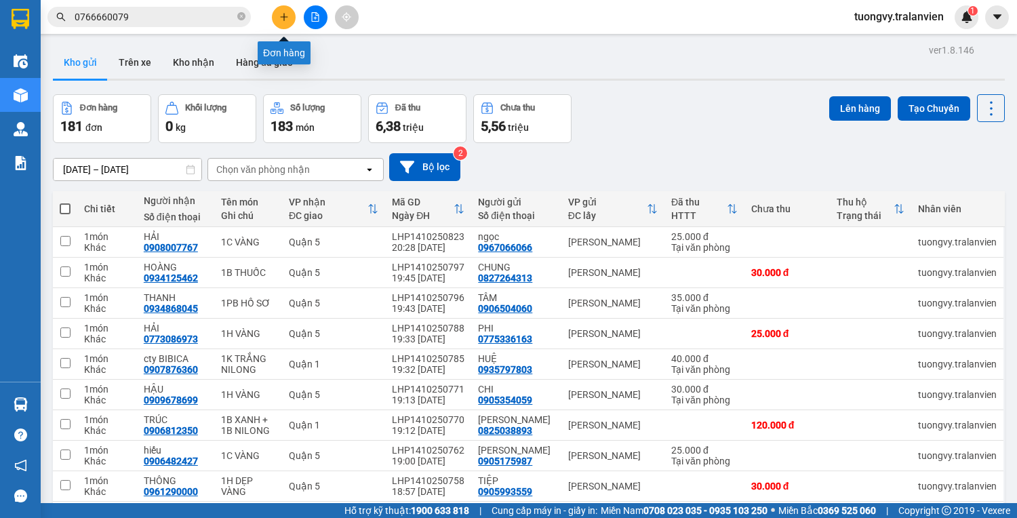
click at [287, 14] on icon "plus" at bounding box center [283, 16] width 9 height 9
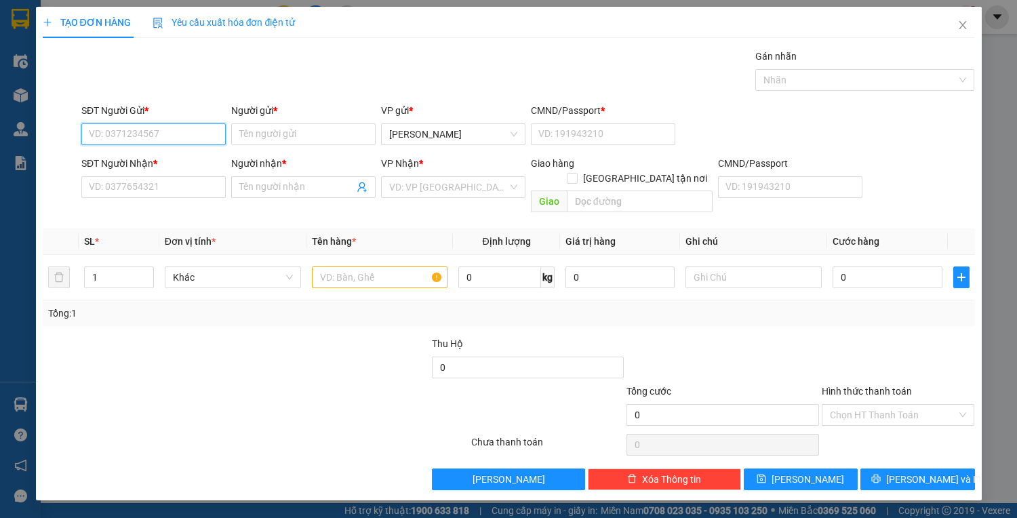
click at [186, 138] on input "SĐT Người Gửi *" at bounding box center [153, 134] width 144 height 22
click at [187, 136] on input "SĐT Người Gửi *" at bounding box center [153, 134] width 144 height 22
type input "0925938929"
click at [304, 122] on div "Người gửi *" at bounding box center [303, 113] width 144 height 20
click at [291, 128] on input "Người gửi *" at bounding box center [303, 134] width 144 height 22
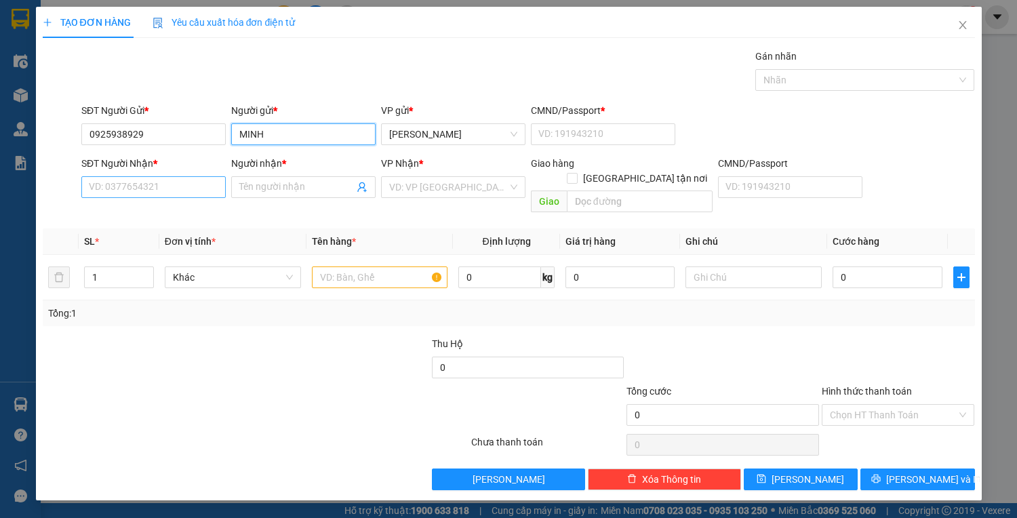
type input "MINH"
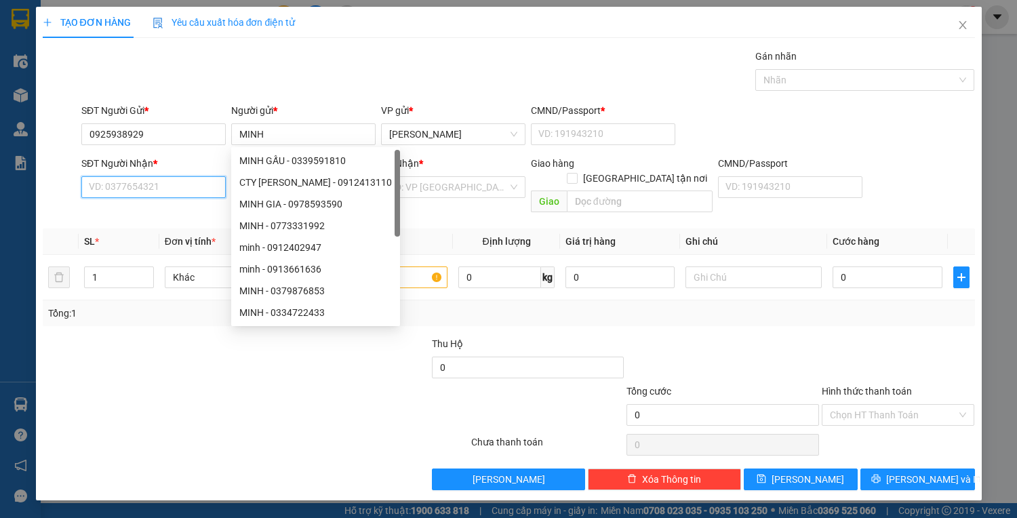
click at [133, 181] on input "SĐT Người Nhận *" at bounding box center [153, 187] width 144 height 22
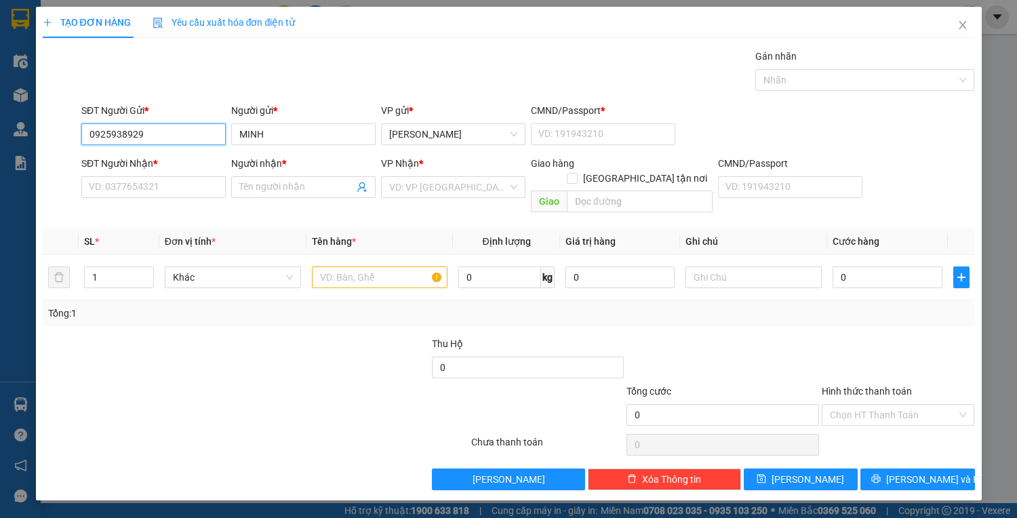
drag, startPoint x: 153, startPoint y: 132, endPoint x: 45, endPoint y: 149, distance: 109.2
click at [45, 149] on div "SĐT Người Gửi * 0925938929 0925938929 Người gửi * MINH VP gửi * [PERSON_NAME] C…" at bounding box center [508, 126] width 935 height 47
paste input "0925938929"
type input "0925938929"
drag, startPoint x: 157, startPoint y: 130, endPoint x: 63, endPoint y: 141, distance: 94.8
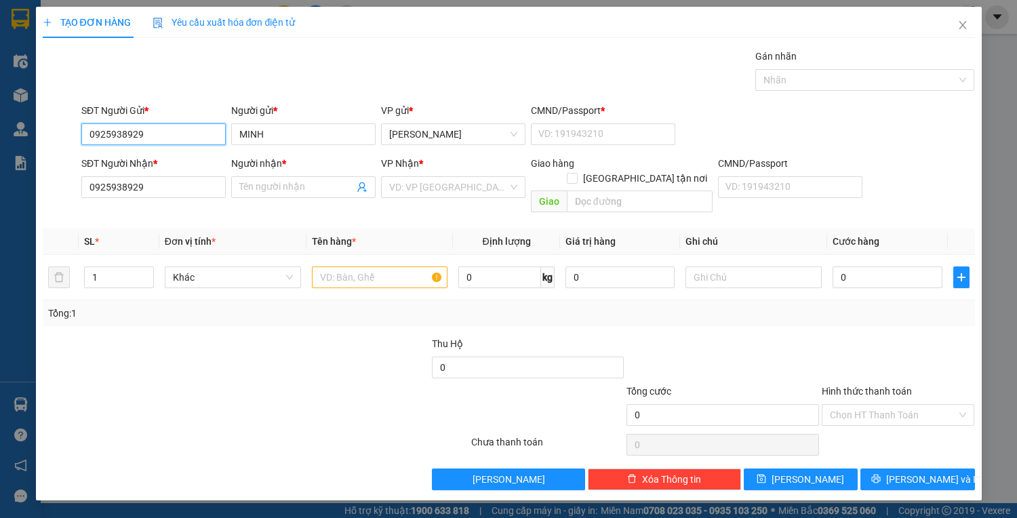
click at [63, 141] on div "SĐT Người Gửi * 0925938929 0925938929 Người gửi * MINH VP gửi * [PERSON_NAME] C…" at bounding box center [508, 126] width 935 height 47
click at [104, 130] on input "SĐT Người Gửi *" at bounding box center [153, 134] width 144 height 22
type input "0905993899"
click at [275, 190] on input "Người nhận *" at bounding box center [296, 187] width 115 height 15
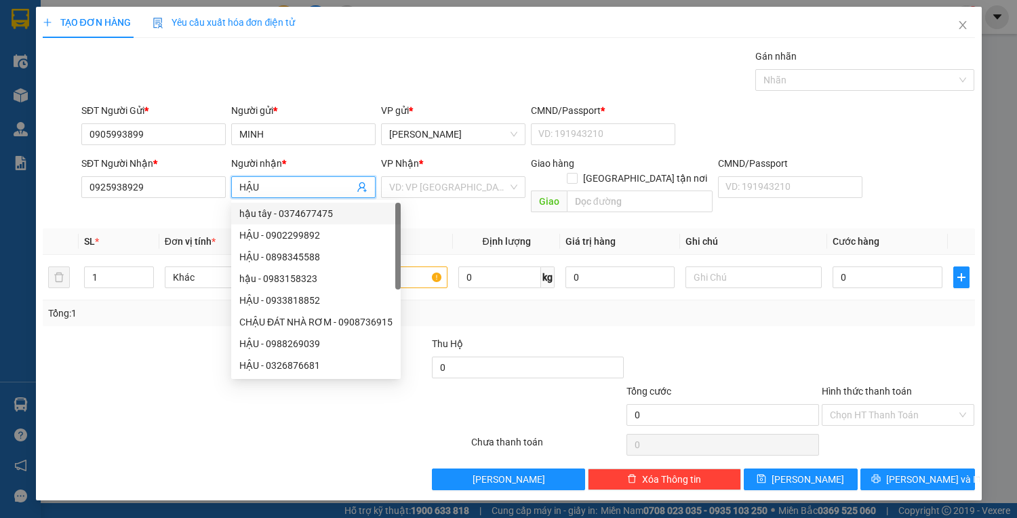
type input "HẬU"
click at [161, 345] on div at bounding box center [138, 359] width 195 height 47
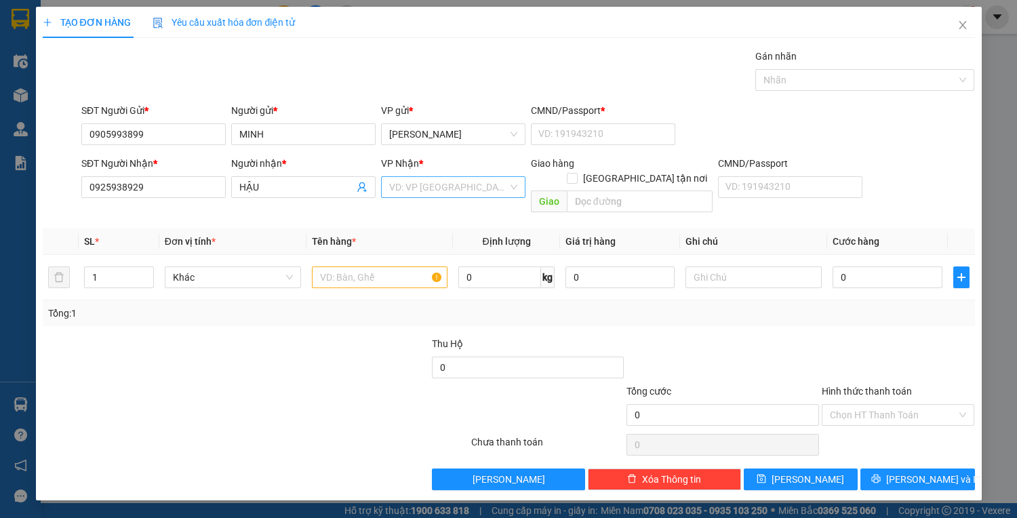
click at [464, 188] on input "search" at bounding box center [448, 187] width 119 height 20
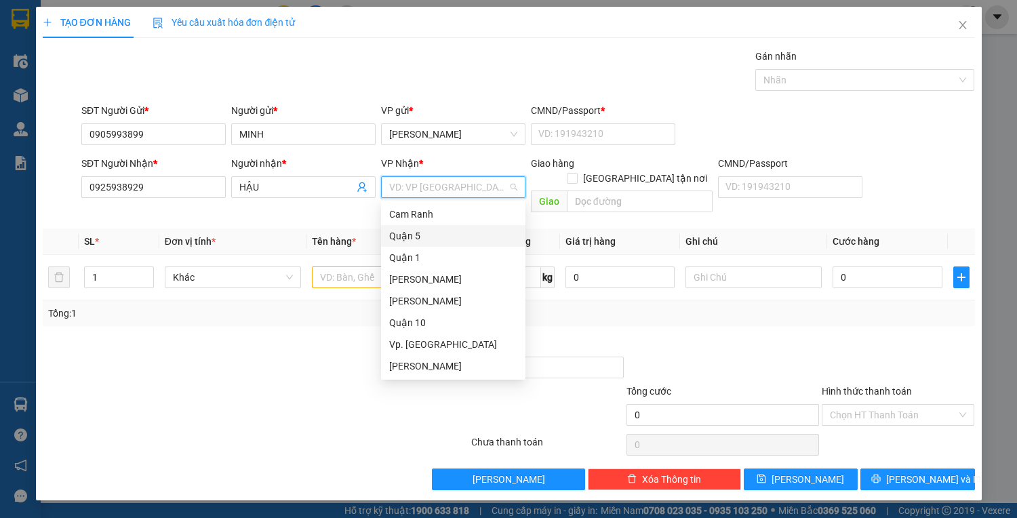
click at [415, 234] on div "Quận 5" at bounding box center [453, 235] width 128 height 15
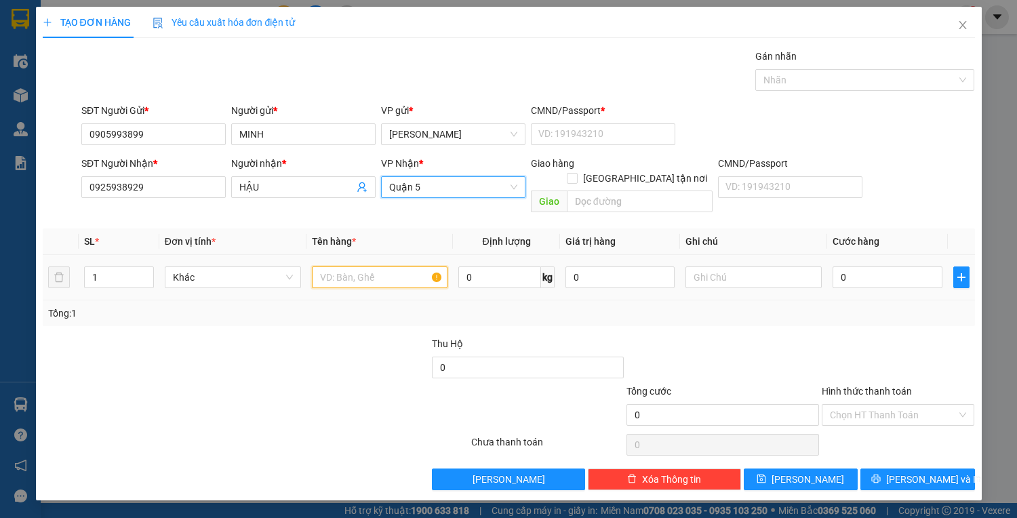
click at [367, 266] on input "text" at bounding box center [380, 277] width 136 height 22
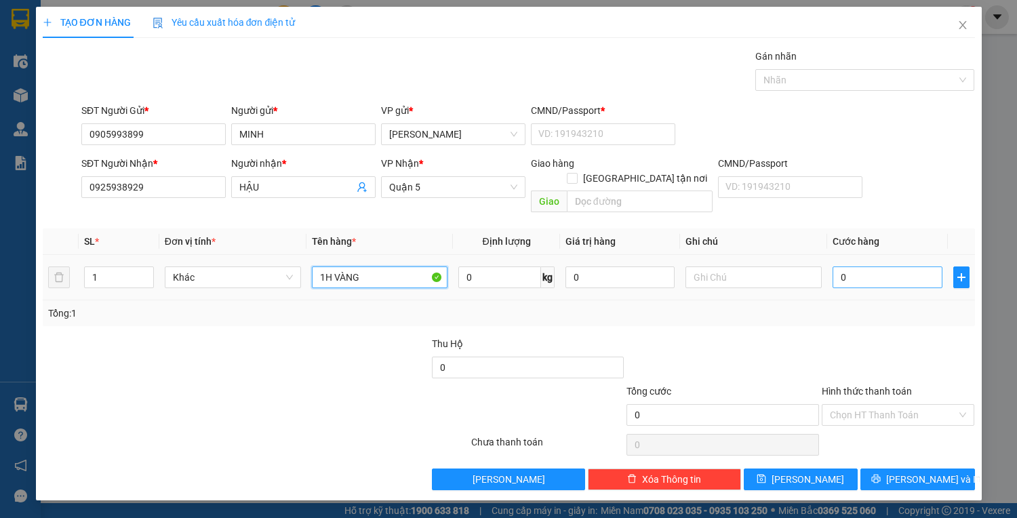
type input "1H VÀNG"
click at [877, 268] on input "0" at bounding box center [886, 277] width 109 height 22
type input "2"
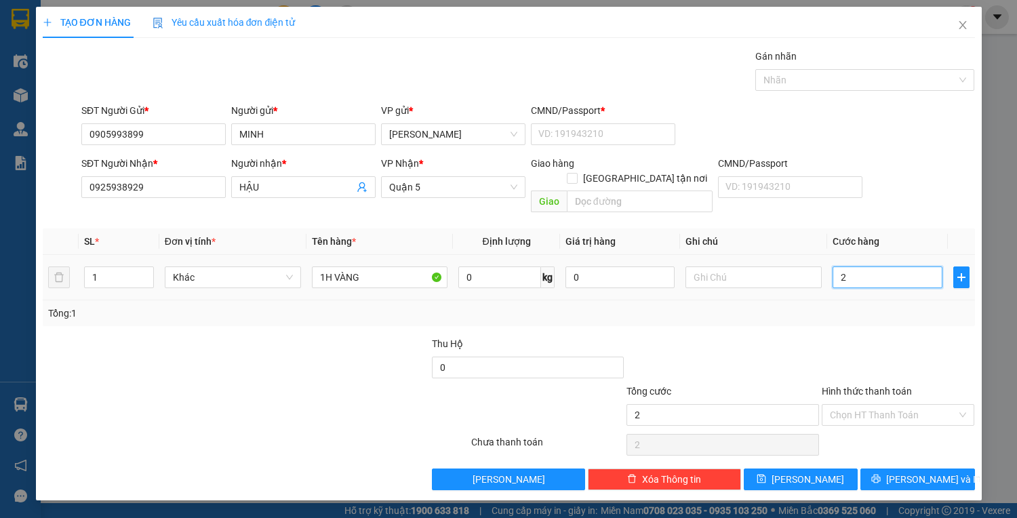
type input "25"
type input "25.000"
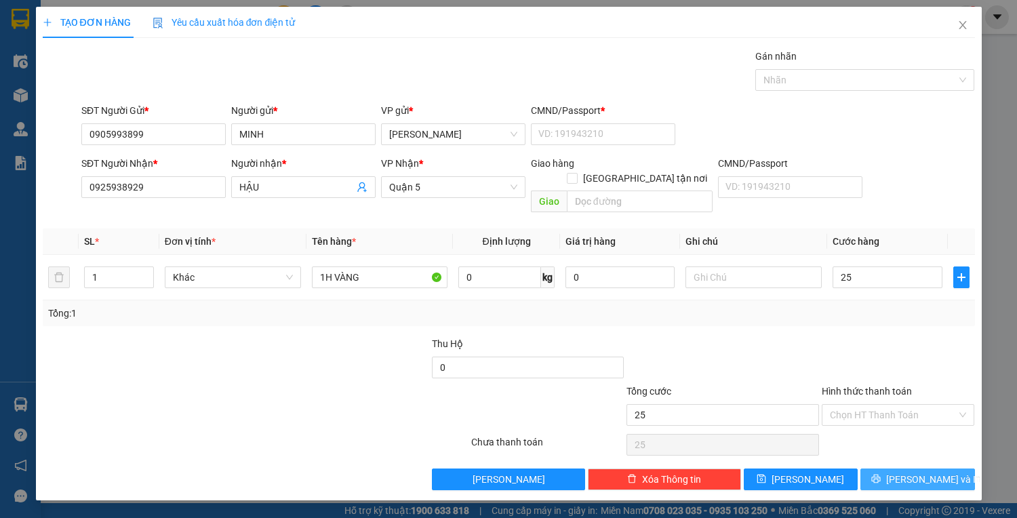
type input "25.000"
click at [937, 472] on span "[PERSON_NAME] và In" at bounding box center [933, 479] width 95 height 15
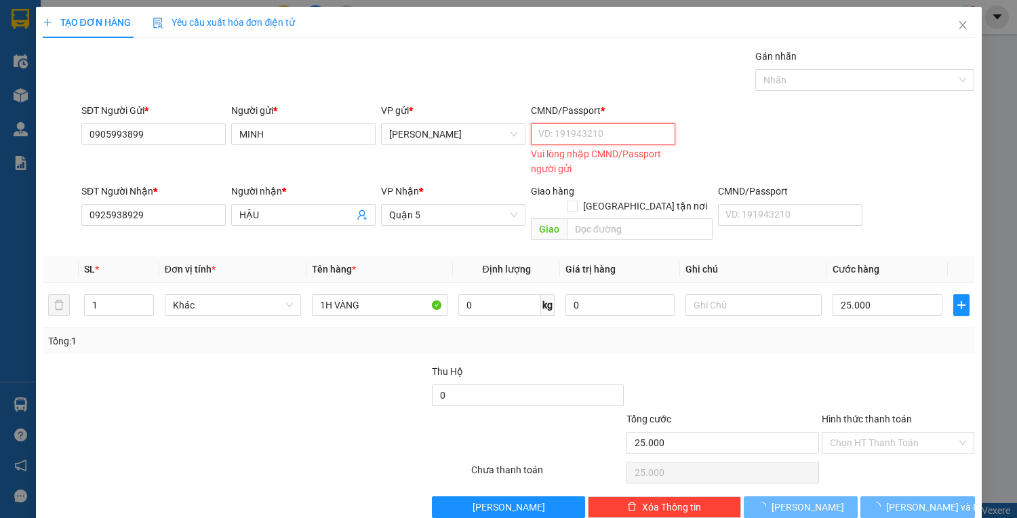
click at [536, 134] on input "CMND/Passport *" at bounding box center [603, 134] width 144 height 22
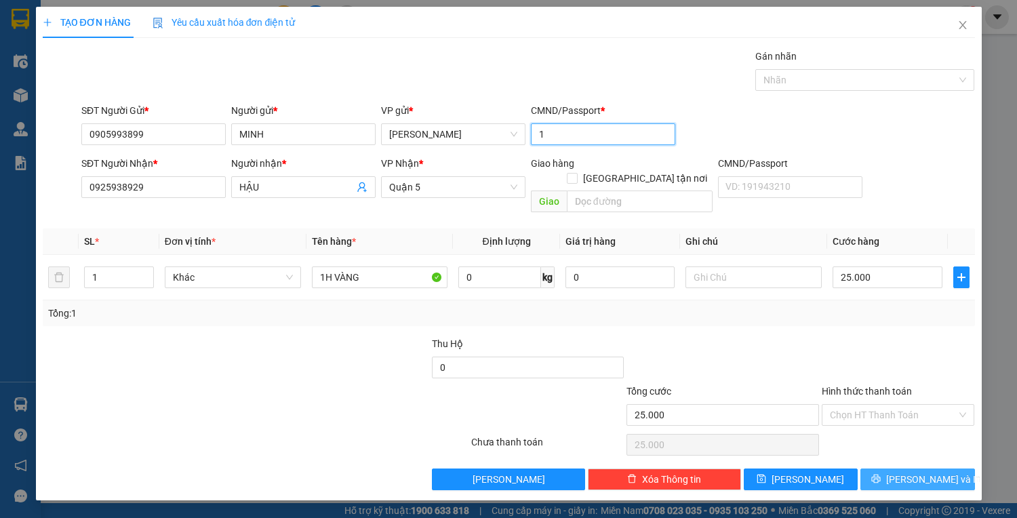
type input "1"
click at [920, 472] on span "[PERSON_NAME] và In" at bounding box center [933, 479] width 95 height 15
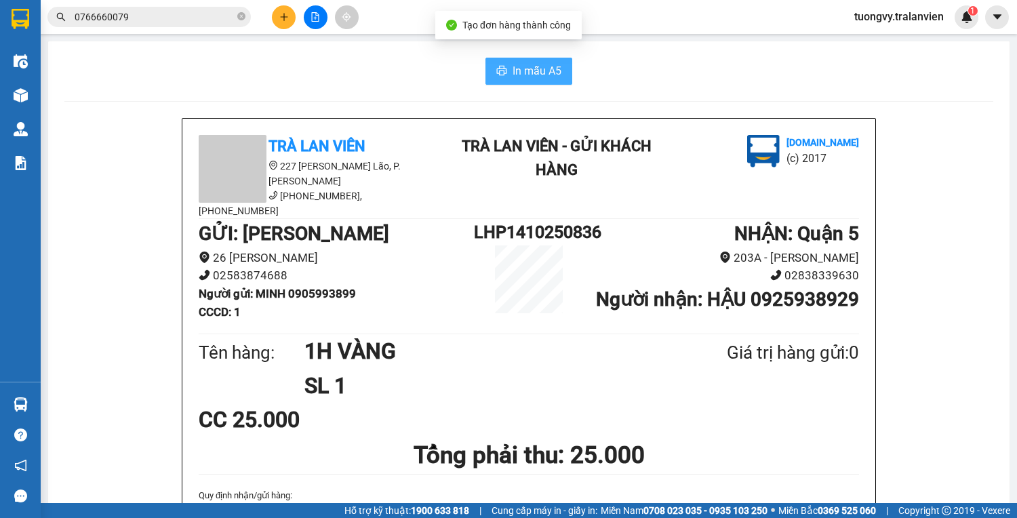
click at [542, 71] on span "In mẫu A5" at bounding box center [536, 70] width 49 height 17
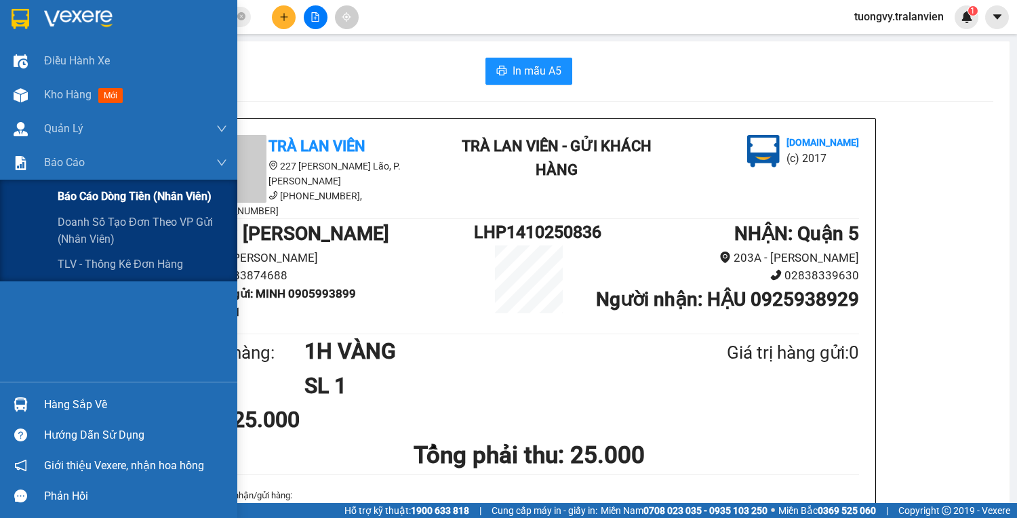
click at [75, 193] on span "Báo cáo dòng tiền (nhân viên)" at bounding box center [135, 196] width 154 height 17
